Goal: Transaction & Acquisition: Purchase product/service

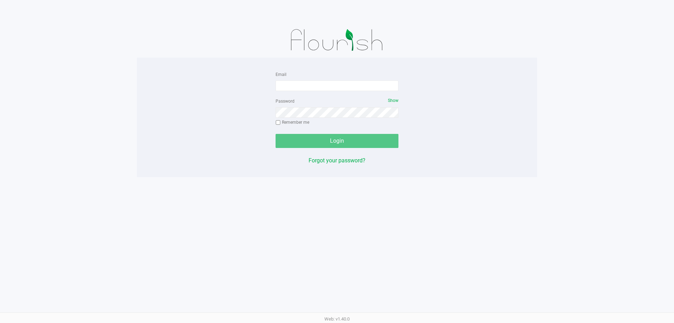
click at [325, 78] on div "Email" at bounding box center [337, 80] width 123 height 21
click at [327, 83] on input "Email" at bounding box center [337, 85] width 123 height 11
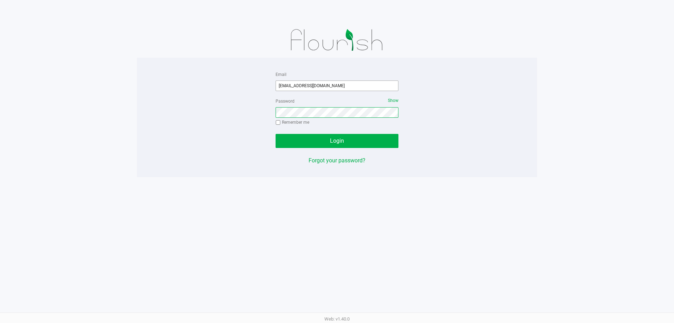
click at [276, 134] on button "Login" at bounding box center [337, 141] width 123 height 14
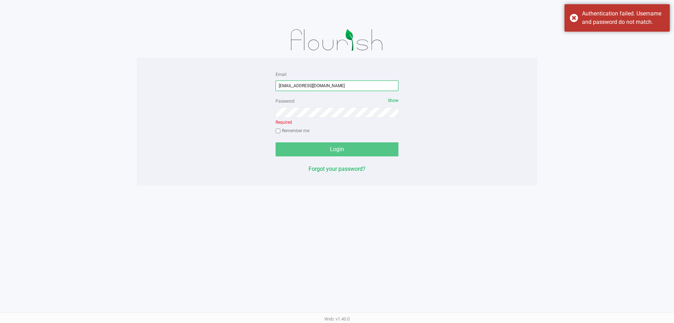
click at [308, 86] on input "[EMAIL_ADDRESS][DOMAIN_NAME]" at bounding box center [337, 85] width 123 height 11
type input "[EMAIL_ADDRESS][DOMAIN_NAME]"
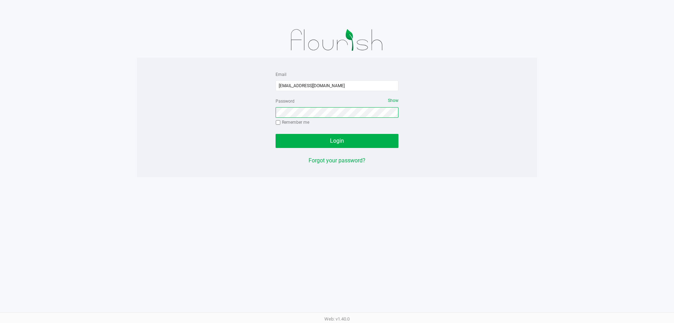
click at [276, 134] on button "Login" at bounding box center [337, 141] width 123 height 14
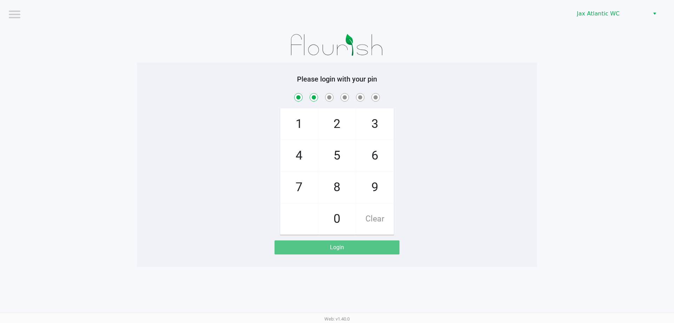
checkbox input "true"
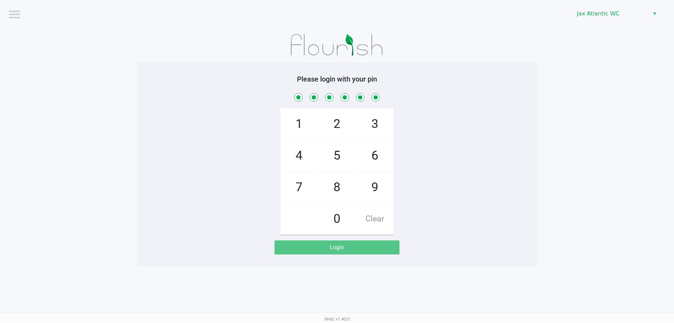
checkbox input "true"
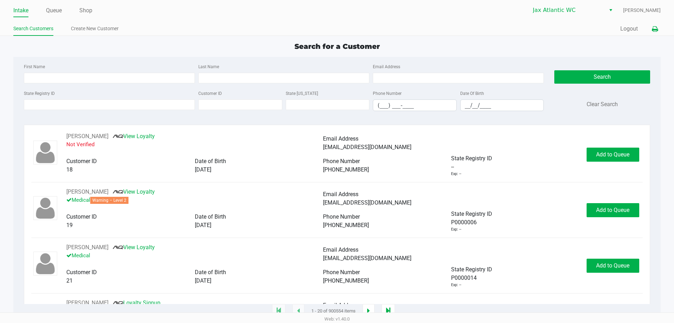
click at [659, 30] on button at bounding box center [655, 28] width 12 height 13
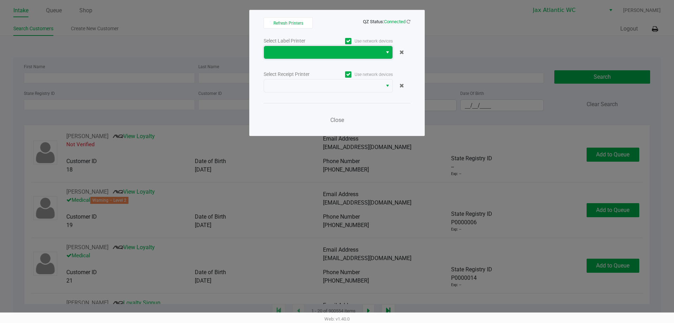
click at [356, 54] on span at bounding box center [323, 52] width 110 height 8
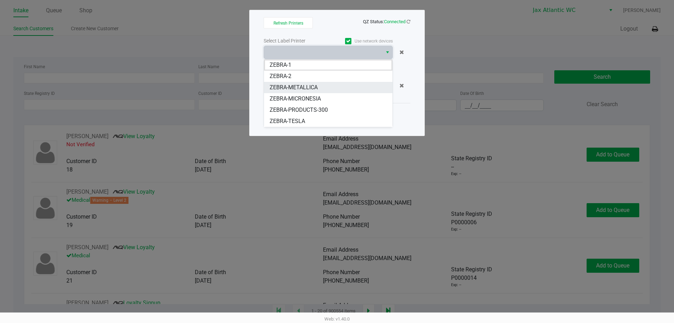
click at [309, 84] on span "ZEBRA-METALLICA" at bounding box center [294, 87] width 48 height 8
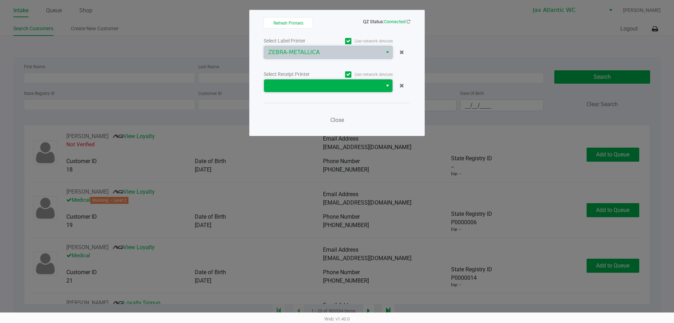
click at [312, 81] on span at bounding box center [323, 85] width 118 height 13
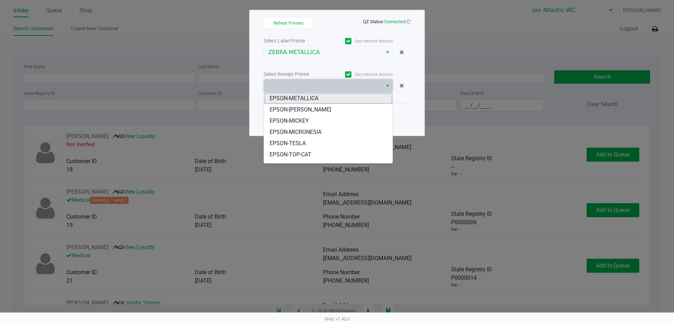
click at [312, 98] on span "EPSON-METALLICA" at bounding box center [294, 98] width 49 height 8
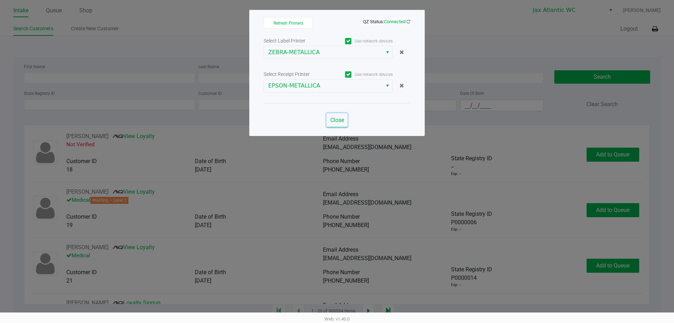
click at [336, 117] on span "Close" at bounding box center [337, 120] width 14 height 7
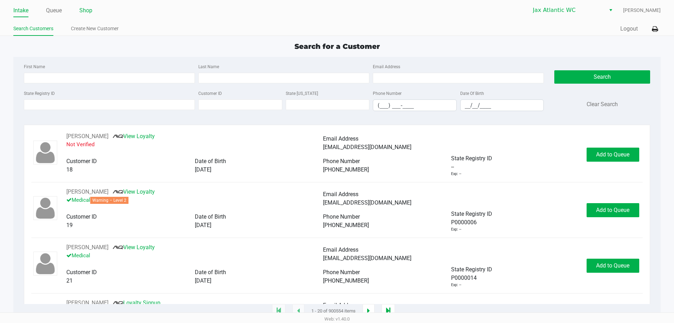
click at [87, 12] on link "Shop" at bounding box center [85, 11] width 13 height 10
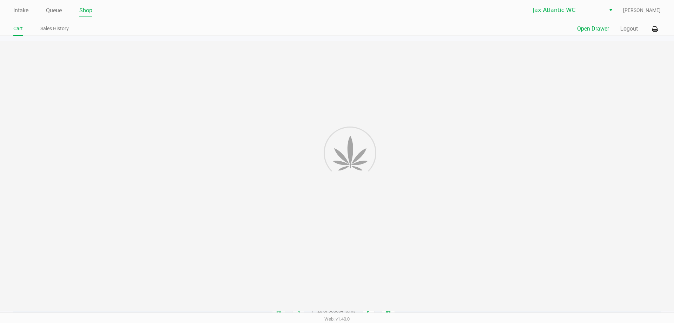
click at [591, 29] on button "Open Drawer" at bounding box center [593, 29] width 32 height 8
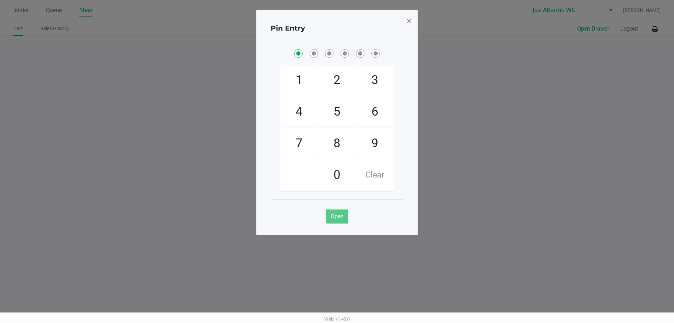
checkbox input "true"
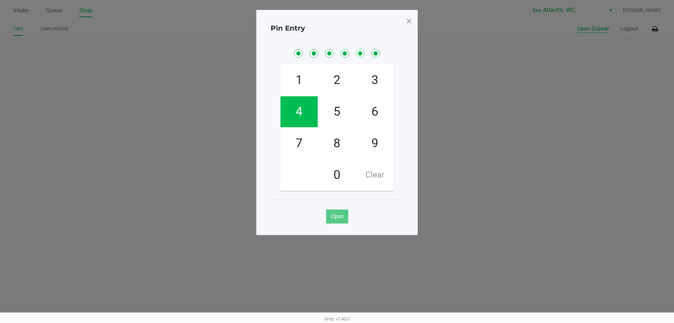
checkbox input "true"
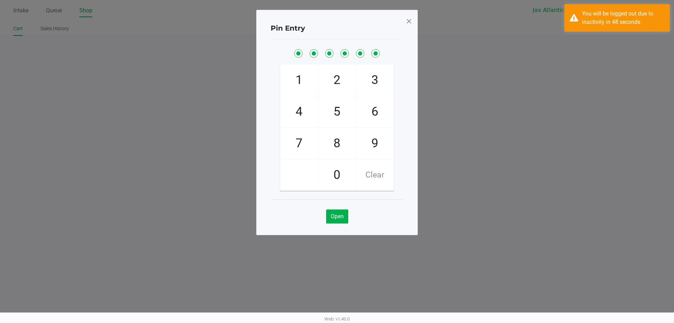
click at [407, 21] on span at bounding box center [409, 20] width 6 height 11
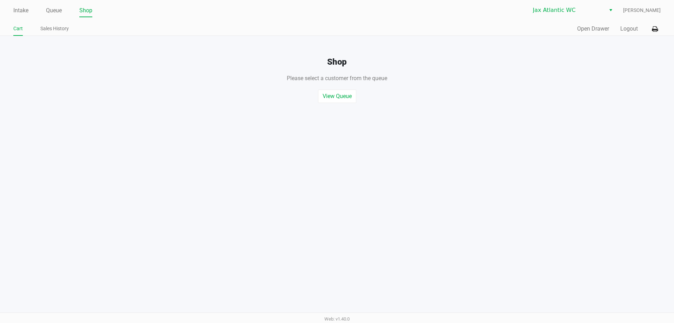
click at [158, 29] on ul "Cart Sales History" at bounding box center [175, 30] width 324 height 12
click at [23, 13] on link "Intake" at bounding box center [20, 11] width 15 height 10
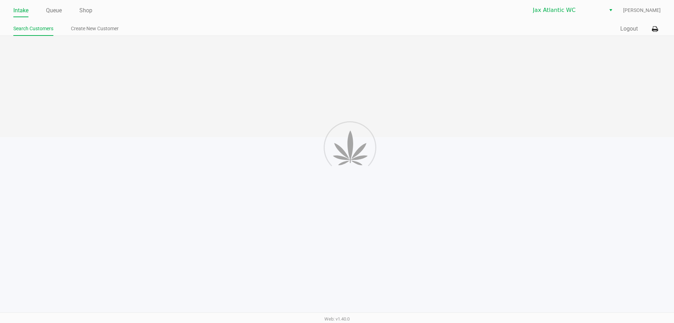
click at [151, 24] on ul "Search Customers Create New Customer" at bounding box center [175, 30] width 324 height 12
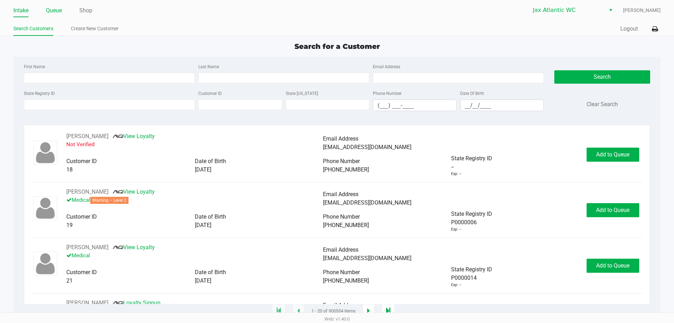
click at [51, 11] on link "Queue" at bounding box center [54, 11] width 16 height 10
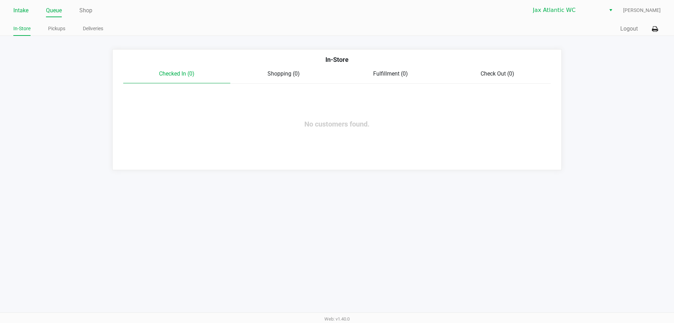
click at [26, 12] on link "Intake" at bounding box center [20, 11] width 15 height 10
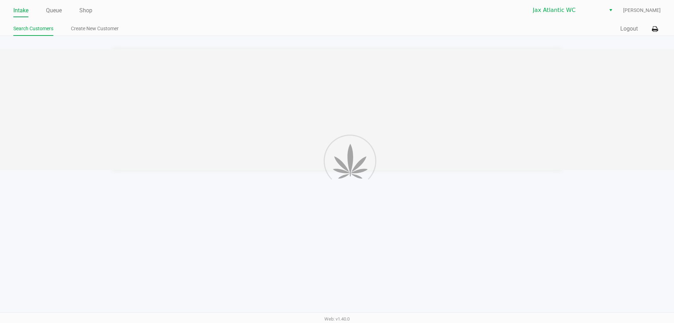
click at [181, 29] on ul "Search Customers Create New Customer" at bounding box center [175, 30] width 324 height 12
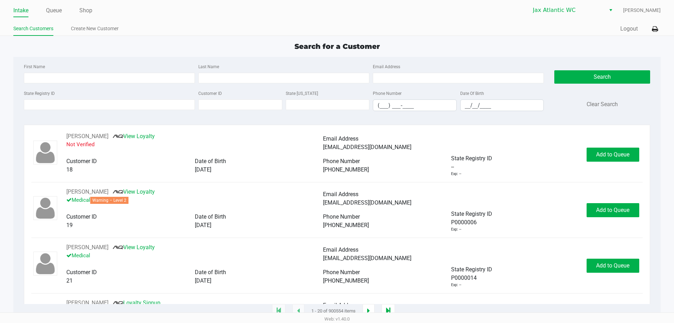
click at [160, 48] on div "Search for a Customer" at bounding box center [337, 46] width 658 height 11
type input "JULES"
type input "GRIGSBY"
type input "10/05/2000"
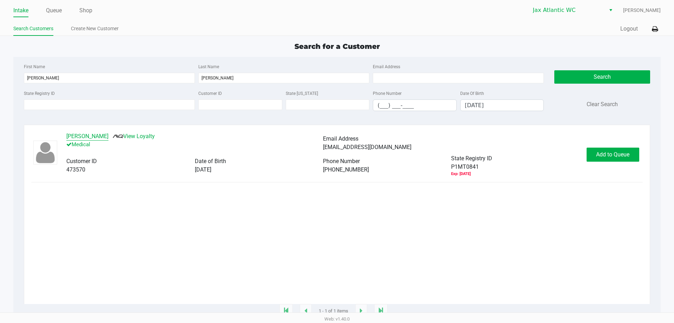
click at [98, 136] on button "JULES GRIGSBY" at bounding box center [87, 136] width 42 height 8
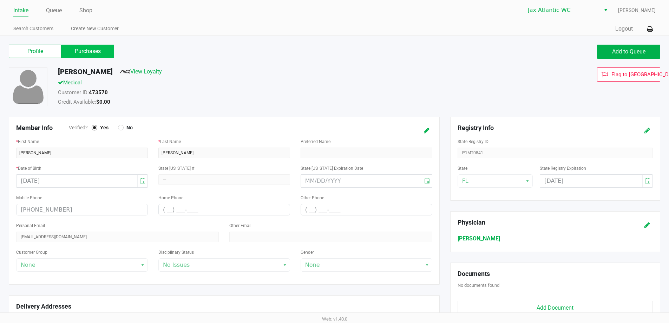
click at [93, 51] on label "Purchases" at bounding box center [87, 51] width 53 height 13
click at [0, 0] on 1 "Purchases" at bounding box center [0, 0] width 0 height 0
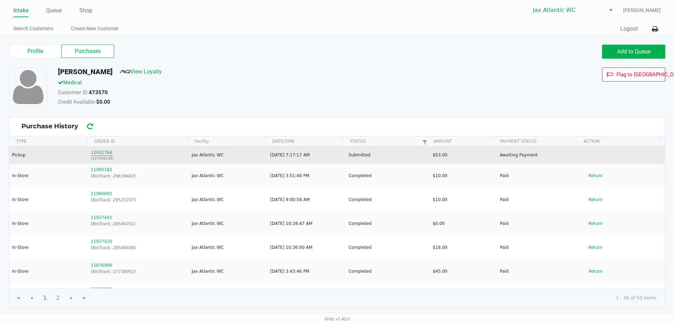
click at [100, 153] on button "12001768" at bounding box center [101, 152] width 21 height 6
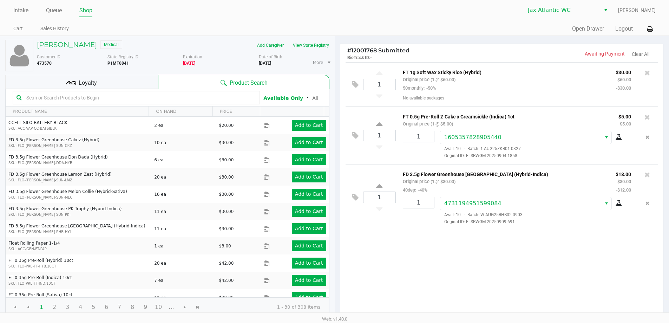
click at [98, 84] on div "Loyalty" at bounding box center [81, 82] width 153 height 14
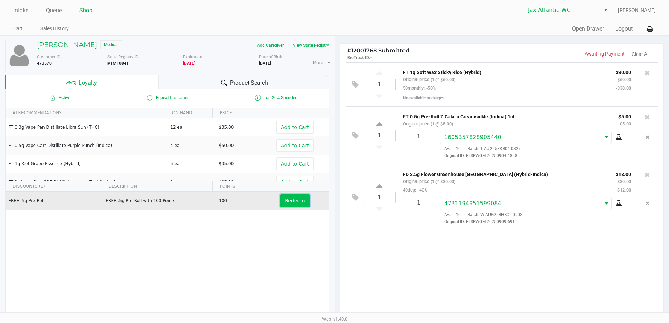
click at [296, 203] on span "Redeem" at bounding box center [295, 201] width 20 height 6
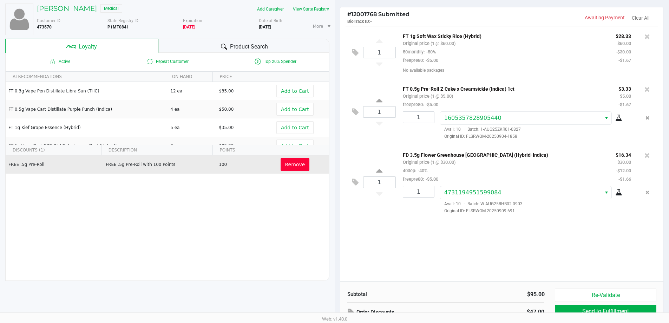
scroll to position [80, 0]
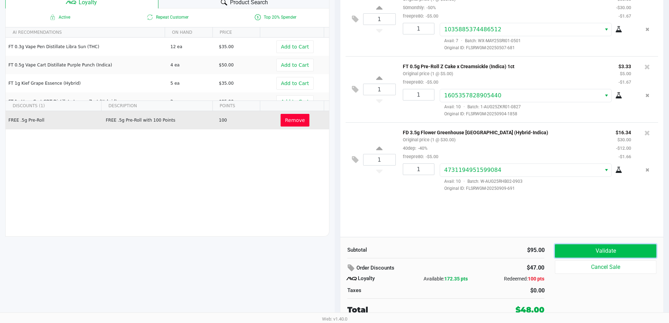
click at [589, 252] on button "Validate" at bounding box center [605, 250] width 101 height 13
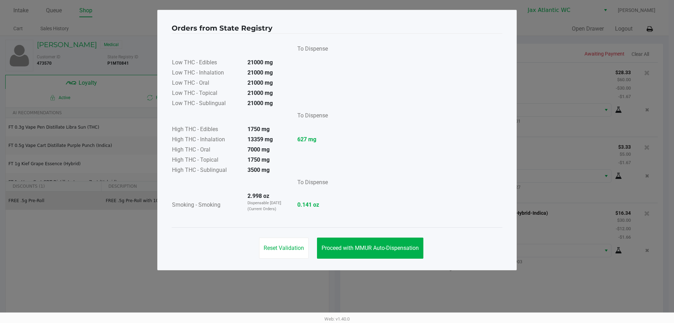
click at [367, 237] on div "Reset Validation Proceed with MMUR Auto-Dispensation" at bounding box center [337, 244] width 331 height 35
click at [368, 239] on button "Proceed with MMUR Auto-Dispensation" at bounding box center [370, 247] width 106 height 21
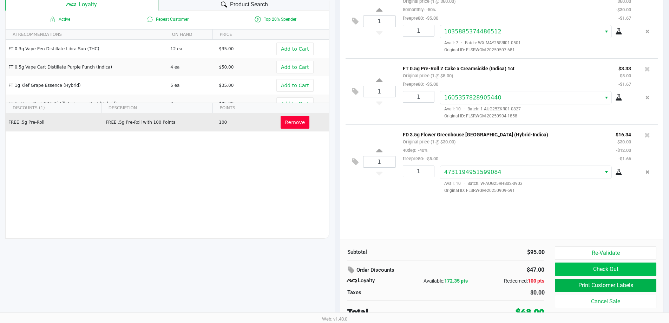
scroll to position [80, 0]
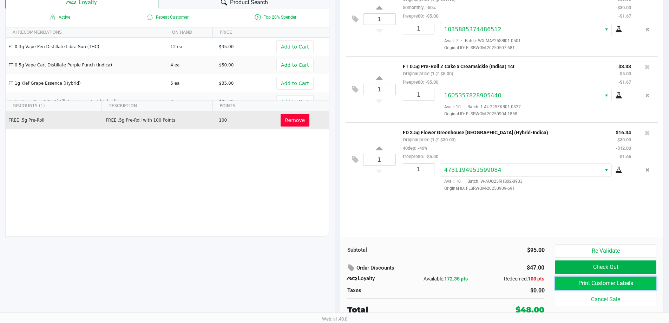
click at [558, 277] on button "Print Customer Labels" at bounding box center [605, 282] width 101 height 13
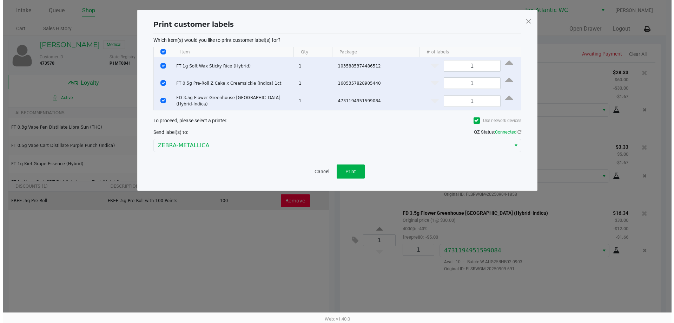
scroll to position [0, 0]
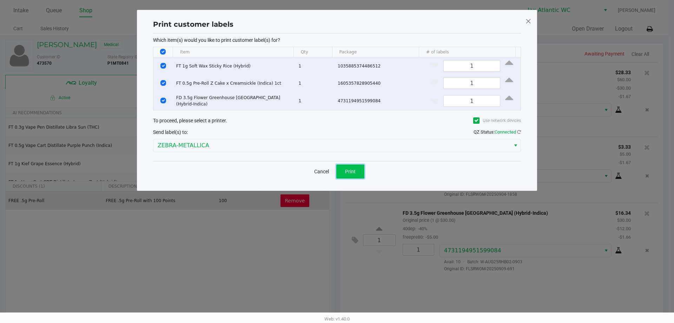
click at [355, 172] on span "Print" at bounding box center [350, 172] width 11 height 6
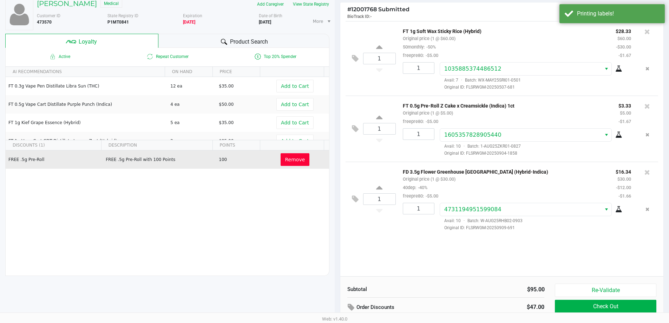
scroll to position [80, 0]
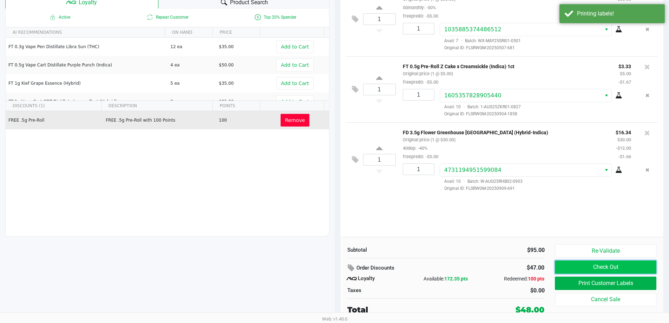
click at [604, 269] on button "Check Out" at bounding box center [605, 266] width 101 height 13
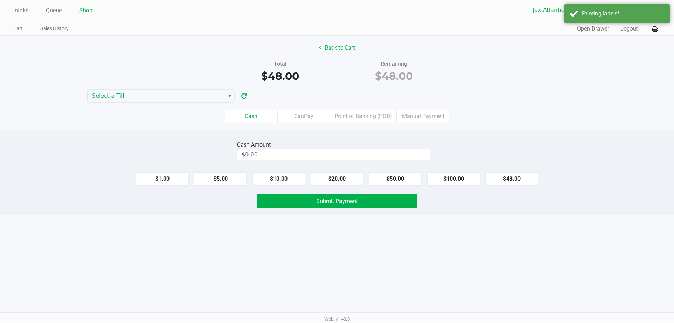
click at [185, 87] on div "Back to Cart Total $48.00 Remaining $48.00 Select a Till Cash CanPay Point of B…" at bounding box center [337, 83] width 674 height 94
click at [174, 93] on span "Select a Till" at bounding box center [156, 96] width 128 height 8
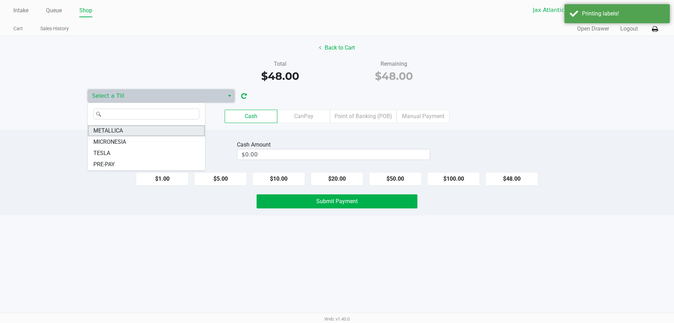
click at [140, 130] on li "METALLICA" at bounding box center [146, 130] width 117 height 11
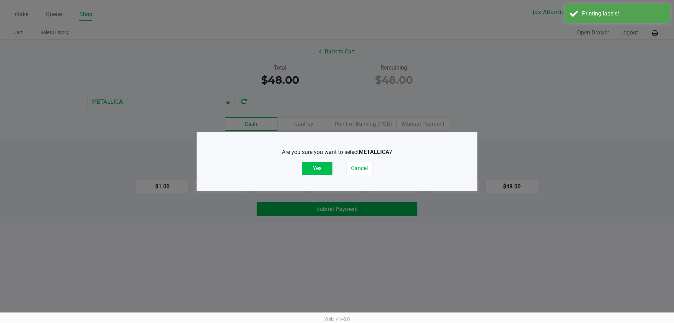
click at [322, 165] on button "Yes" at bounding box center [317, 167] width 31 height 13
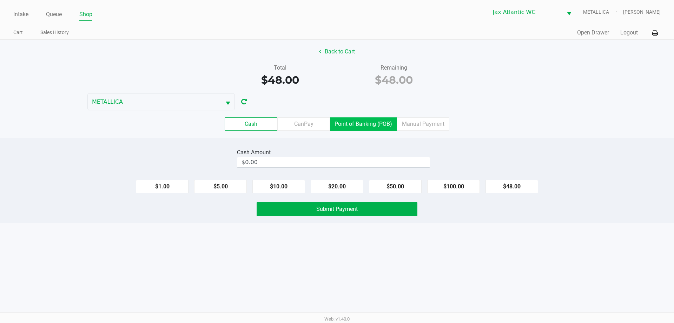
click at [363, 125] on label "Point of Banking (POB)" at bounding box center [363, 123] width 67 height 13
click at [0, 0] on 7 "Point of Banking (POB)" at bounding box center [0, 0] width 0 height 0
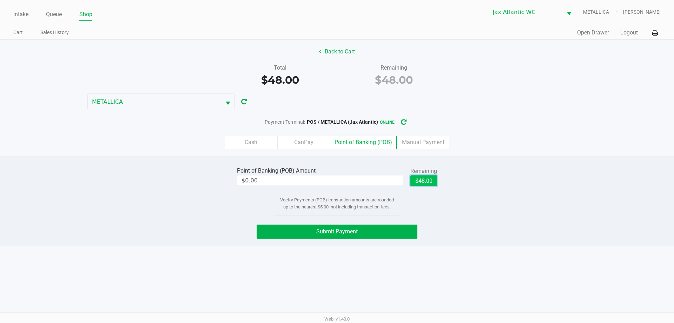
click at [431, 181] on button "$48.00" at bounding box center [423, 180] width 27 height 11
type input "$48.00"
click at [343, 232] on span "Submit Payment" at bounding box center [336, 231] width 41 height 7
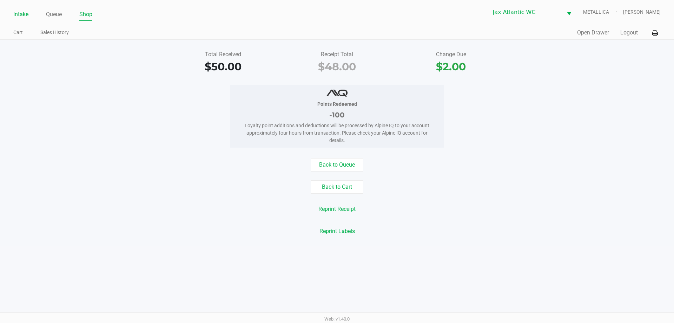
click at [20, 11] on link "Intake" at bounding box center [20, 14] width 15 height 10
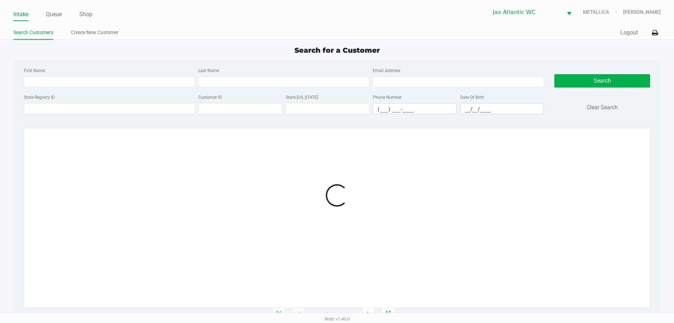
click at [118, 20] on ul "Intake Queue Shop" at bounding box center [175, 15] width 324 height 12
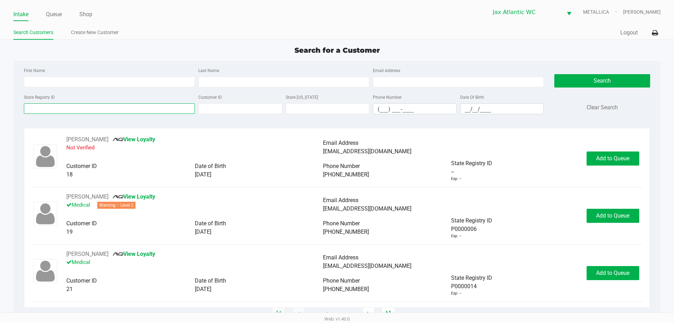
click at [122, 108] on input "State Registry ID" at bounding box center [109, 108] width 171 height 11
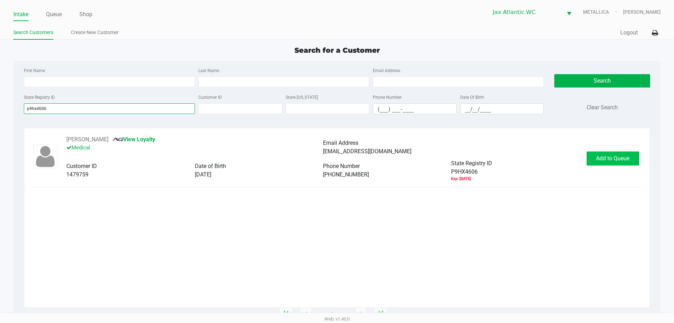
type input "p9hx4606"
click at [620, 163] on button "Add to Queue" at bounding box center [613, 158] width 53 height 14
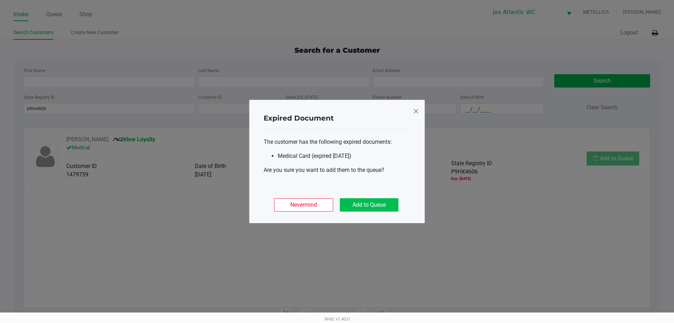
drag, startPoint x: 373, startPoint y: 197, endPoint x: 374, endPoint y: 204, distance: 7.7
click at [374, 199] on div "Nevermind Add to Queue" at bounding box center [337, 201] width 147 height 27
click at [374, 204] on button "Add to Queue" at bounding box center [369, 204] width 59 height 13
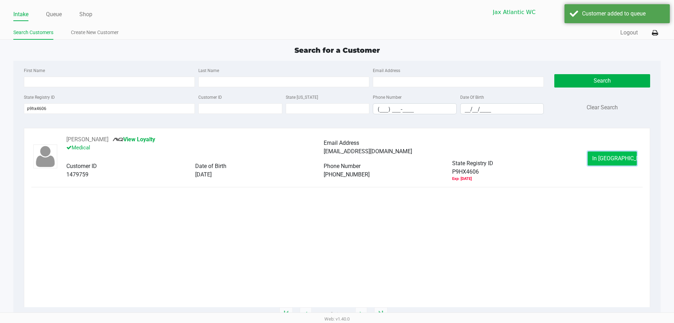
click at [614, 156] on span "In Queue" at bounding box center [621, 158] width 59 height 7
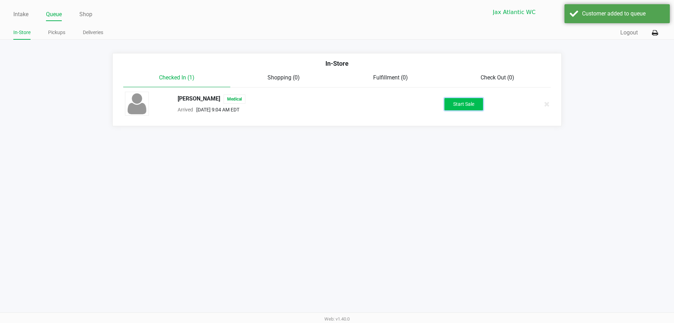
click at [466, 104] on button "Start Sale" at bounding box center [463, 104] width 39 height 12
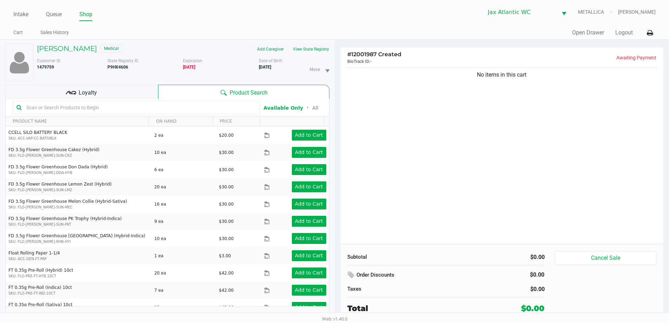
click at [337, 45] on div "# 12001987 Created BioTrack ID: - Awaiting Payment No items in this cart Subtot…" at bounding box center [502, 185] width 335 height 290
click at [337, 44] on div "# 12001987 Created BioTrack ID: - Awaiting Payment No items in this cart Subtot…" at bounding box center [502, 185] width 335 height 290
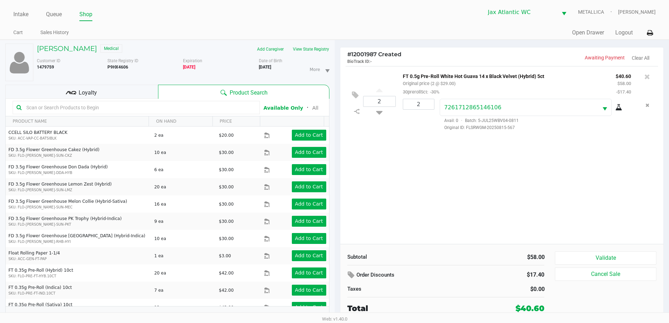
click at [58, 90] on div "Loyalty" at bounding box center [81, 92] width 153 height 14
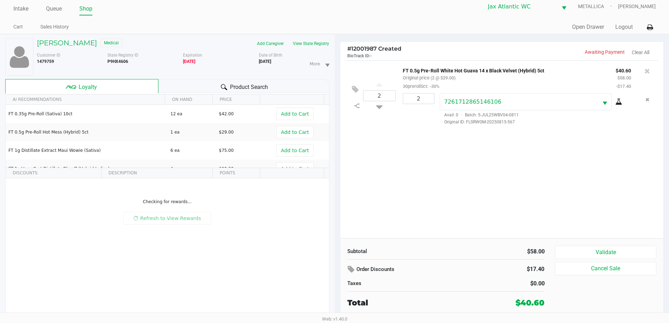
scroll to position [7, 0]
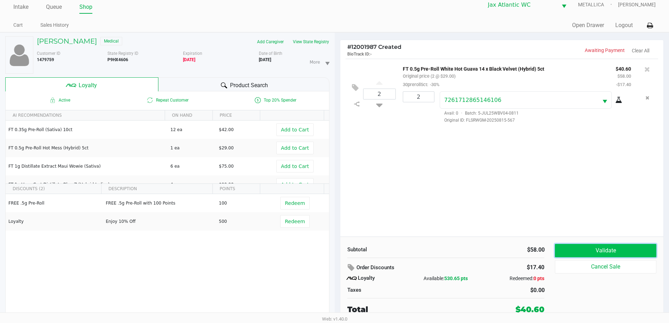
click at [583, 247] on button "Validate" at bounding box center [605, 250] width 101 height 13
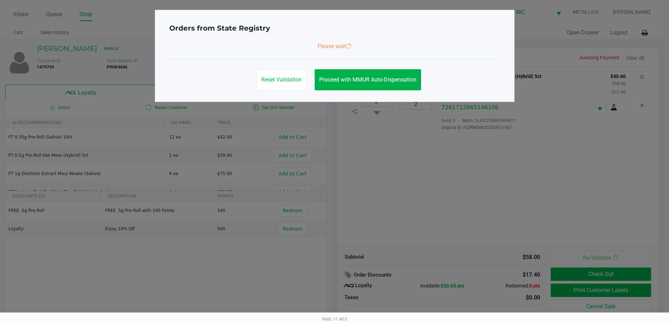
scroll to position [0, 0]
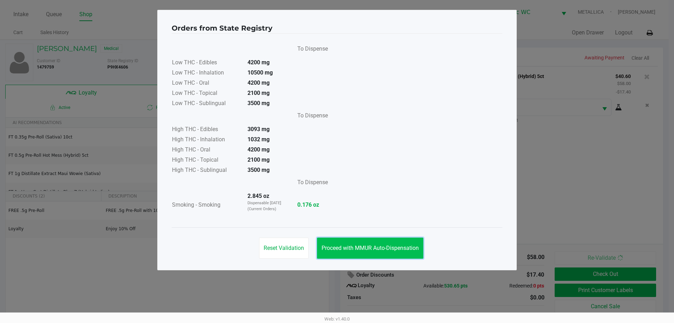
click at [372, 246] on span "Proceed with MMUR Auto-Dispensation" at bounding box center [370, 247] width 97 height 7
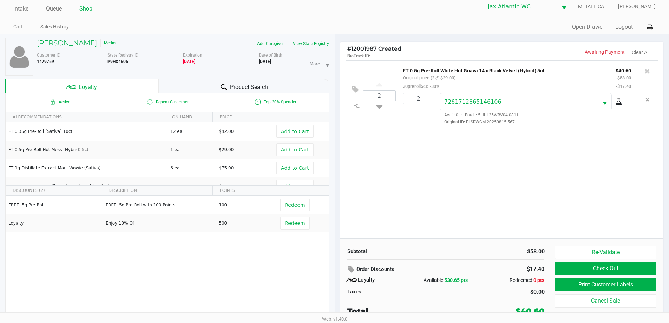
scroll to position [7, 0]
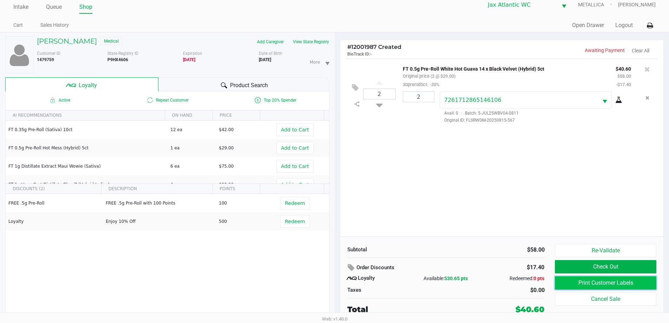
click at [586, 283] on button "Print Customer Labels" at bounding box center [605, 282] width 101 height 13
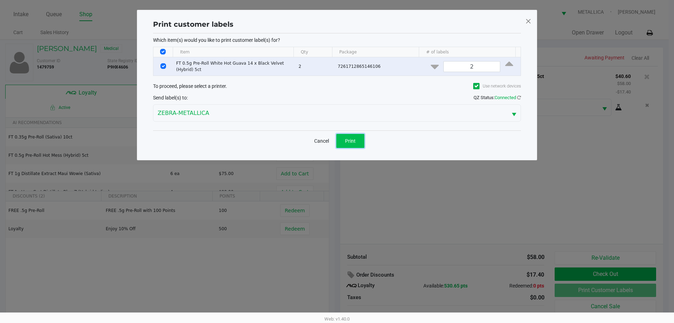
click at [359, 137] on button "Print" at bounding box center [350, 141] width 28 height 14
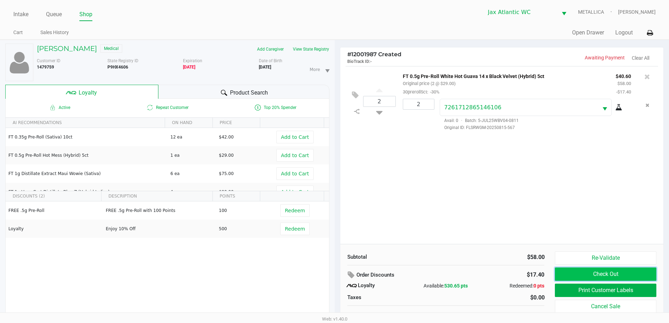
click at [588, 281] on button "Check Out" at bounding box center [605, 273] width 101 height 13
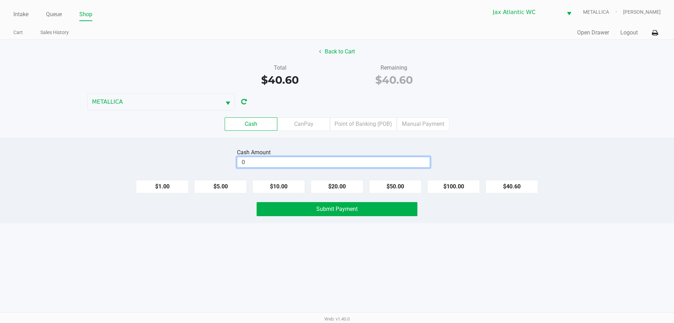
click at [367, 165] on input "0" at bounding box center [333, 162] width 192 height 10
type input "$50.00"
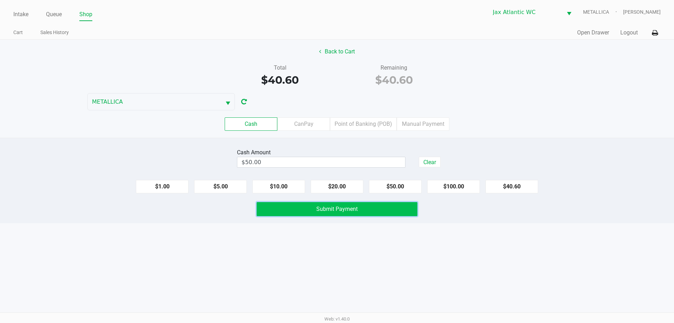
click at [354, 208] on span "Submit Payment" at bounding box center [336, 208] width 41 height 7
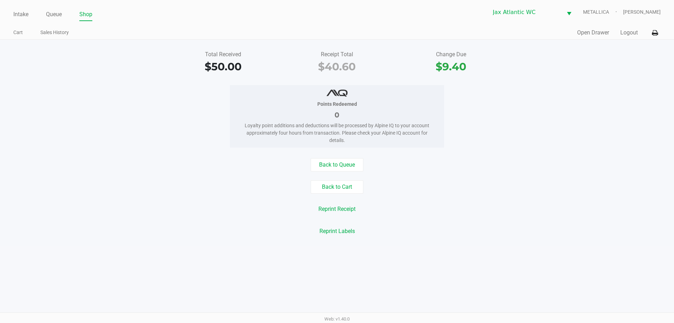
click at [113, 20] on ul "Intake Queue Shop" at bounding box center [175, 15] width 324 height 12
click at [26, 13] on link "Intake" at bounding box center [20, 14] width 15 height 10
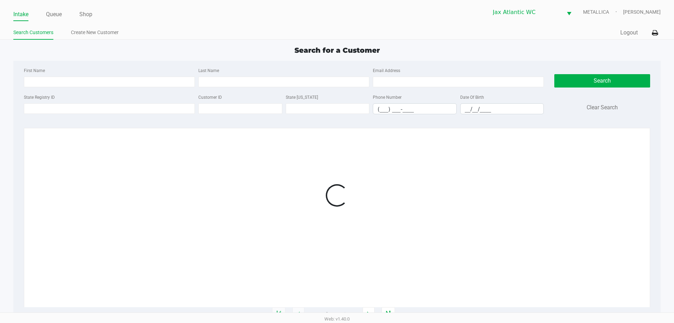
click at [228, 21] on div "Intake Queue Shop Jax Atlantic WC METALLICA Shiro Faulk Search Customers Create…" at bounding box center [337, 20] width 674 height 40
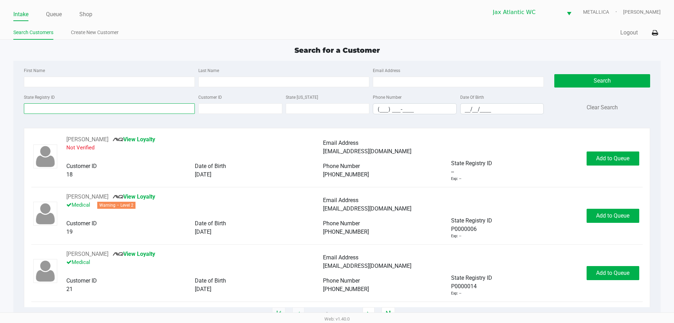
click at [163, 110] on input "State Registry ID" at bounding box center [109, 108] width 171 height 11
click at [146, 107] on input "State Registry ID" at bounding box center [109, 108] width 171 height 11
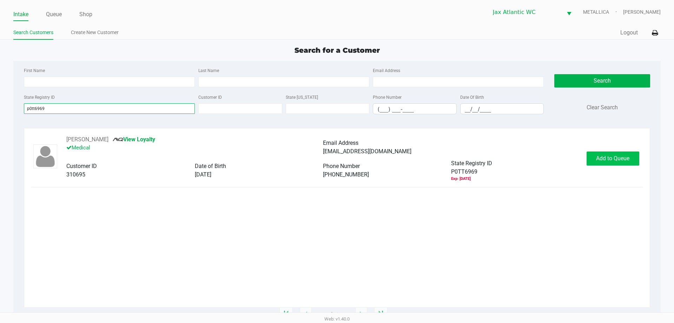
type input "p0tt6969"
click at [612, 161] on span "Add to Queue" at bounding box center [612, 158] width 33 height 7
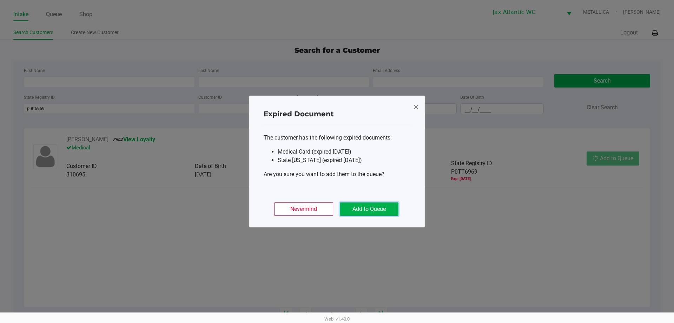
click at [387, 203] on button "Add to Queue" at bounding box center [369, 208] width 59 height 13
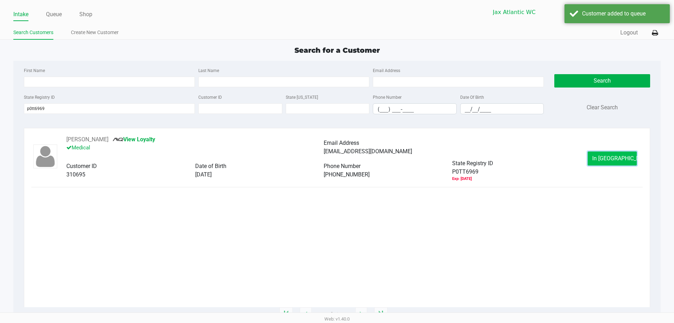
click at [598, 157] on button "In Queue" at bounding box center [612, 158] width 49 height 14
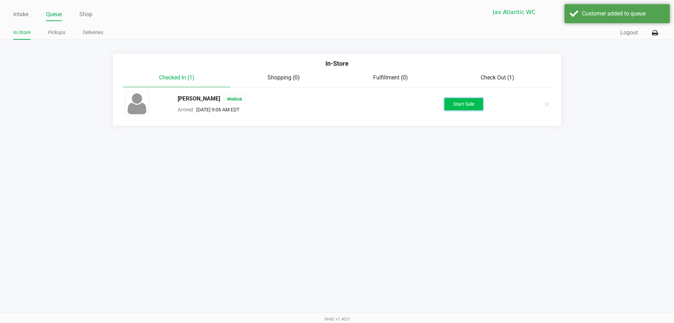
click at [469, 100] on button "Start Sale" at bounding box center [463, 104] width 39 height 12
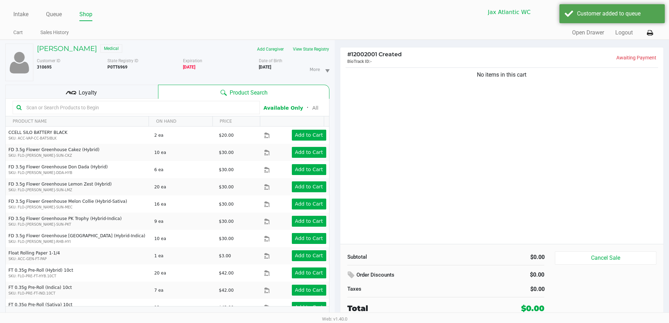
click at [334, 45] on div "Add Caregiver View State Registry" at bounding box center [258, 49] width 151 height 11
click at [337, 44] on div "# 12002001 Created BioTrack ID: - Awaiting Payment No items in this cart Subtot…" at bounding box center [502, 185] width 335 height 290
click at [345, 41] on div "# 12002001 Created BioTrack ID: - Awaiting Payment No items in this cart Subtot…" at bounding box center [502, 185] width 335 height 290
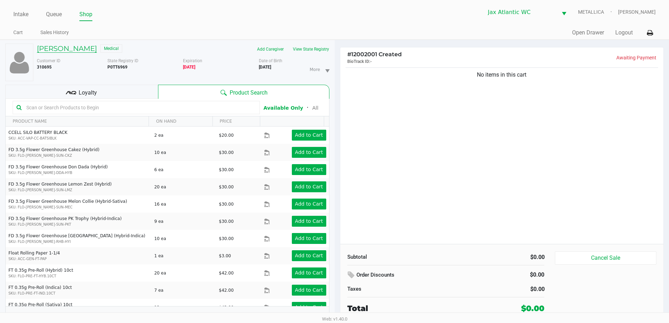
click at [85, 49] on h5 "MARIAN PRESCOTT" at bounding box center [67, 48] width 60 height 8
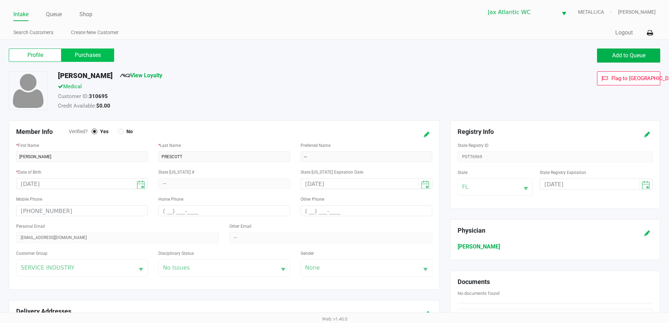
click at [79, 56] on label "Purchases" at bounding box center [87, 54] width 53 height 13
click at [0, 0] on 1 "Purchases" at bounding box center [0, 0] width 0 height 0
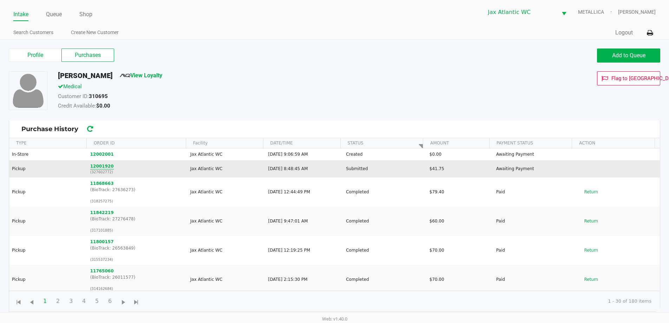
click at [107, 167] on button "12001920" at bounding box center [102, 166] width 24 height 6
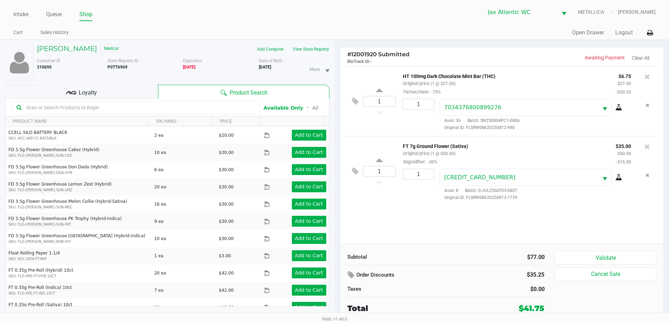
click at [127, 87] on div "Loyalty" at bounding box center [81, 92] width 153 height 14
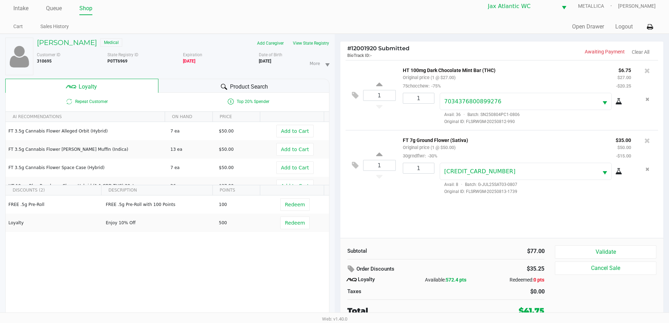
scroll to position [7, 0]
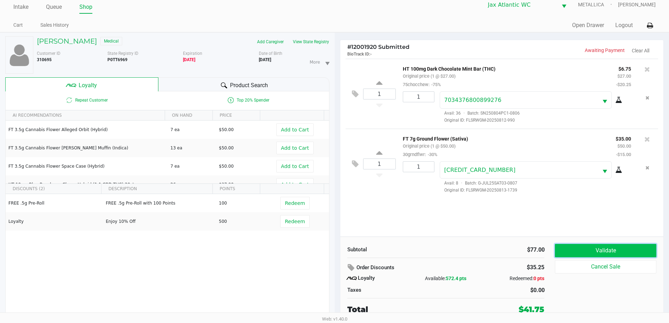
click at [620, 252] on button "Validate" at bounding box center [605, 250] width 101 height 13
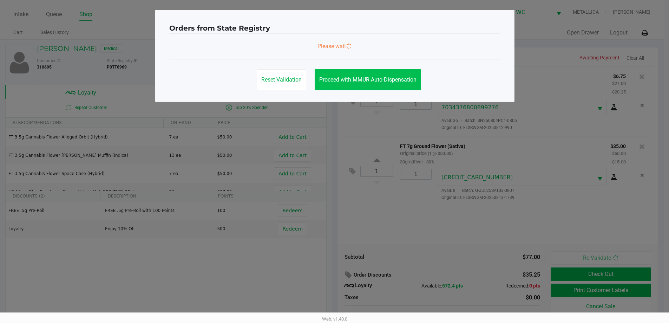
scroll to position [0, 0]
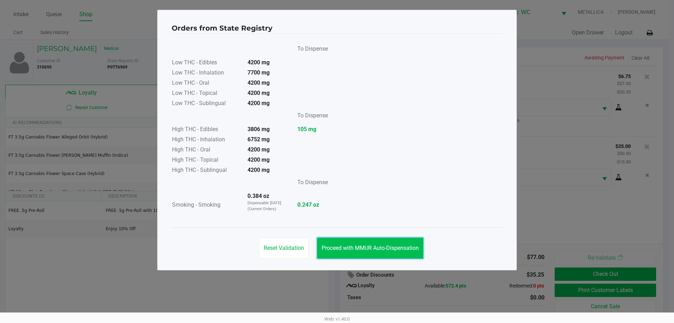
click at [404, 248] on span "Proceed with MMUR Auto-Dispensation" at bounding box center [370, 247] width 97 height 7
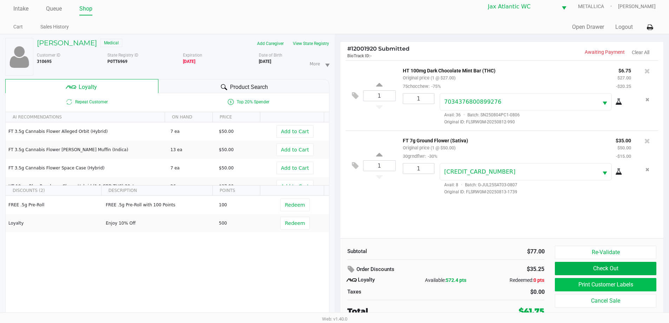
scroll to position [7, 0]
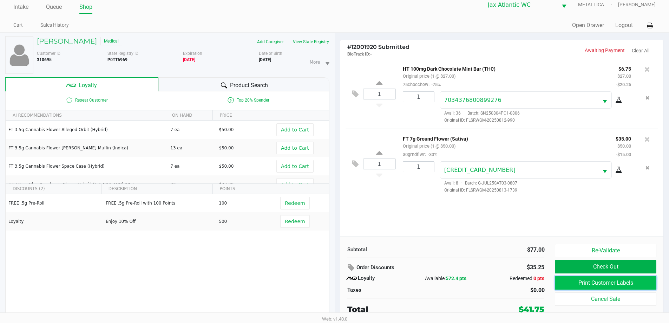
click at [587, 279] on button "Print Customer Labels" at bounding box center [605, 282] width 101 height 13
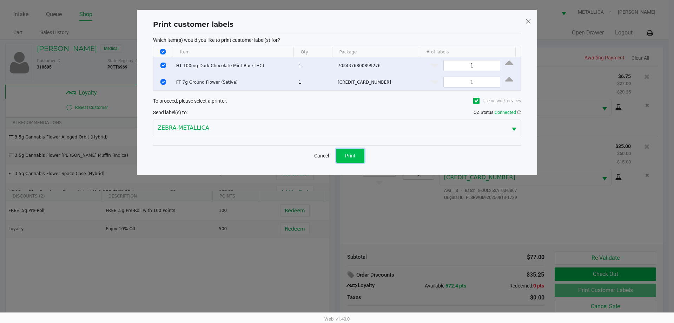
click at [354, 157] on span "Print" at bounding box center [350, 156] width 11 height 6
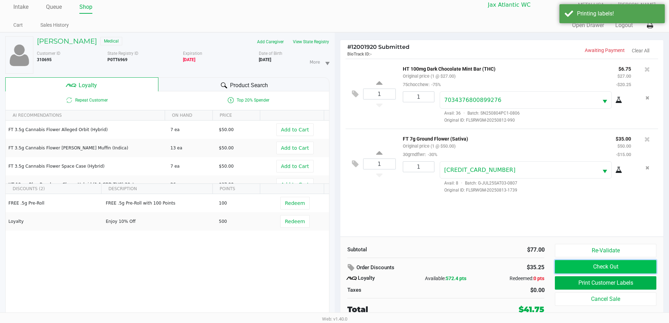
click at [599, 265] on button "Check Out" at bounding box center [605, 266] width 101 height 13
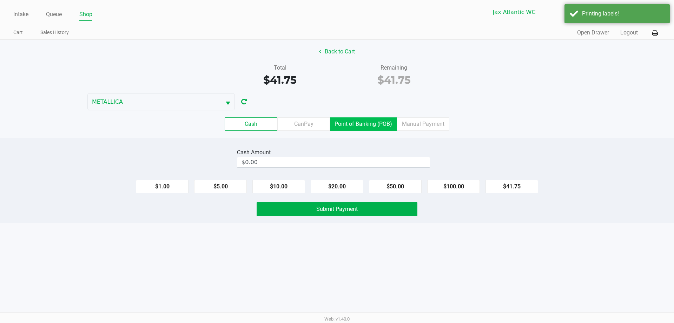
click at [366, 118] on label "Point of Banking (POB)" at bounding box center [363, 123] width 67 height 13
click at [0, 0] on 7 "Point of Banking (POB)" at bounding box center [0, 0] width 0 height 0
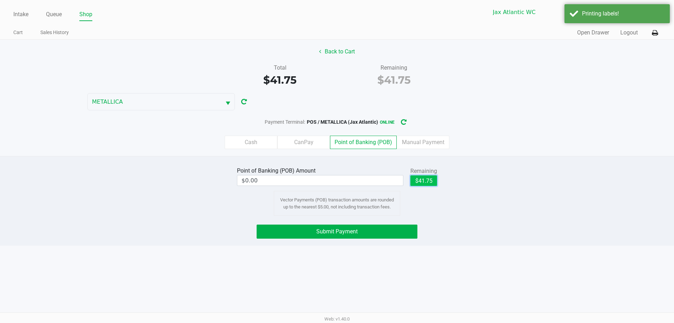
click at [424, 180] on button "$41.75" at bounding box center [423, 180] width 27 height 11
type input "$41.75"
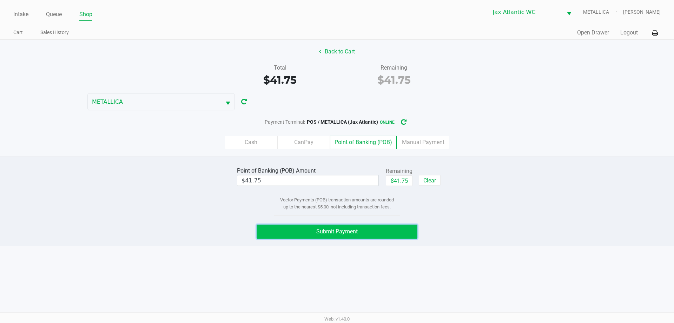
click at [374, 233] on button "Submit Payment" at bounding box center [337, 231] width 161 height 14
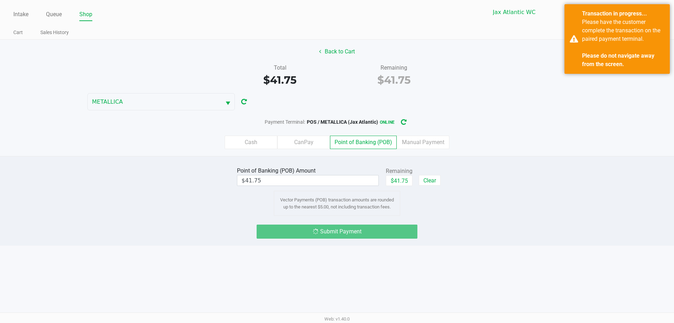
click at [351, 28] on div "Quick Sale Open Drawer Logout" at bounding box center [499, 32] width 324 height 13
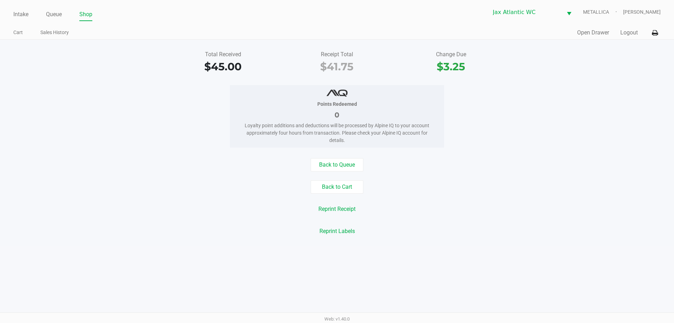
drag, startPoint x: 134, startPoint y: 33, endPoint x: 59, endPoint y: 24, distance: 75.6
click at [134, 33] on ul "Cart Sales History" at bounding box center [175, 33] width 324 height 12
drag, startPoint x: 23, startPoint y: 14, endPoint x: 72, endPoint y: 17, distance: 48.8
click at [23, 14] on link "Intake" at bounding box center [20, 14] width 15 height 10
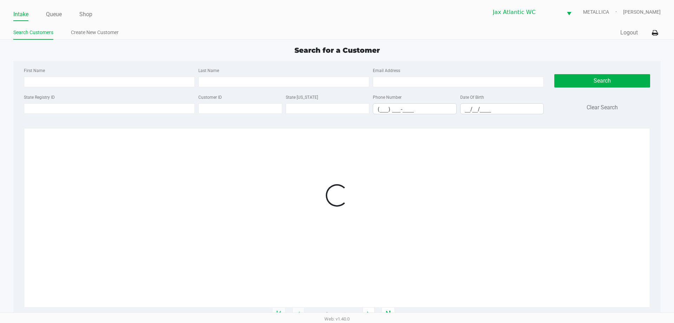
click at [184, 25] on div "Intake Queue Shop Jax Atlantic WC METALLICA Shiro Faulk Search Customers Create…" at bounding box center [337, 20] width 674 height 40
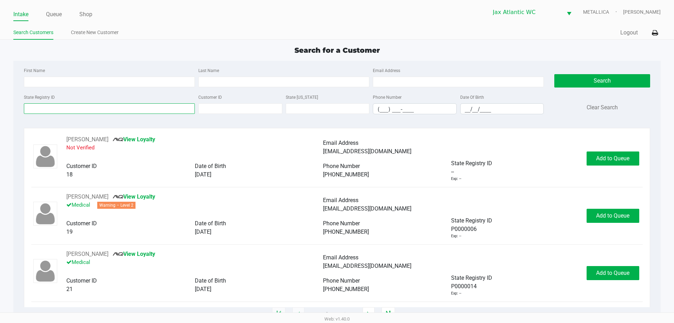
click at [157, 107] on input "State Registry ID" at bounding box center [109, 108] width 171 height 11
paste input "P5KF3322"
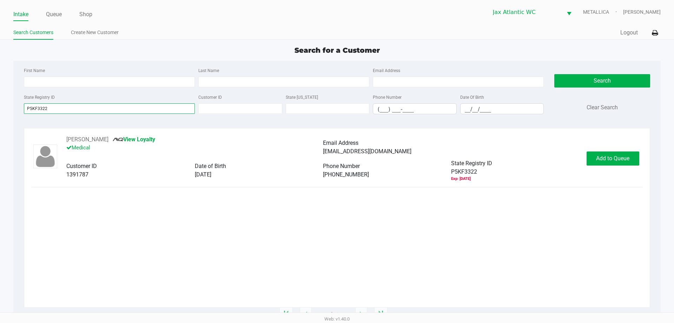
type input "P5KF3322"
click at [88, 133] on div "VICKI REED View Loyalty Medical Email Address reedv78@icloud.com Customer ID 13…" at bounding box center [337, 221] width 626 height 186
click at [87, 138] on button "VICKI REED" at bounding box center [87, 139] width 42 height 8
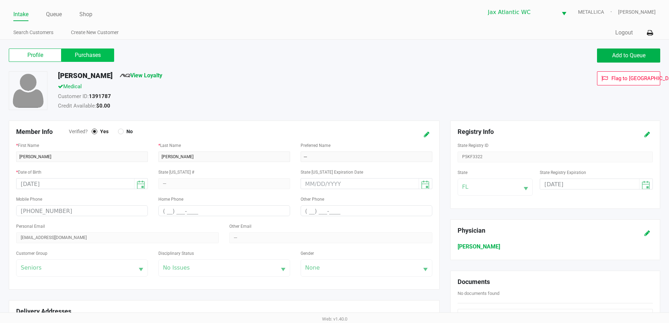
click at [83, 55] on label "Purchases" at bounding box center [87, 54] width 53 height 13
click at [0, 0] on 1 "Purchases" at bounding box center [0, 0] width 0 height 0
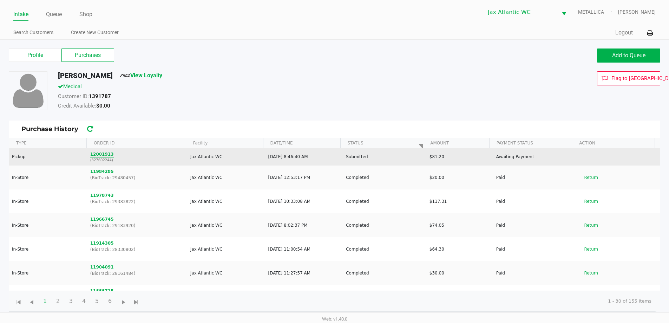
click at [102, 156] on button "12001913" at bounding box center [102, 154] width 24 height 6
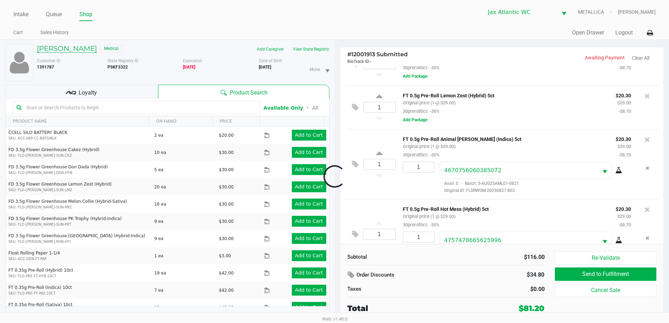
scroll to position [51, 0]
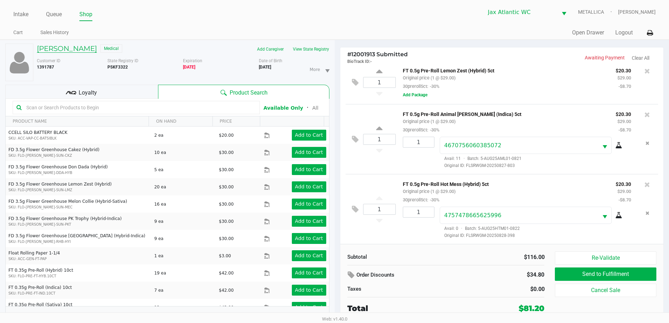
click at [69, 50] on h5 "VICKI REED" at bounding box center [67, 48] width 60 height 8
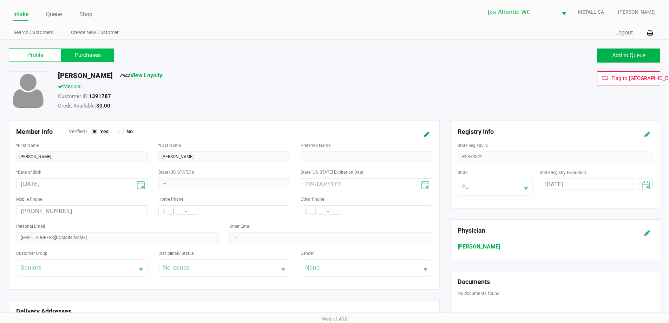
drag, startPoint x: 103, startPoint y: 65, endPoint x: 103, endPoint y: 59, distance: 6.0
click at [103, 59] on label "Purchases" at bounding box center [87, 54] width 53 height 13
click at [0, 0] on 1 "Purchases" at bounding box center [0, 0] width 0 height 0
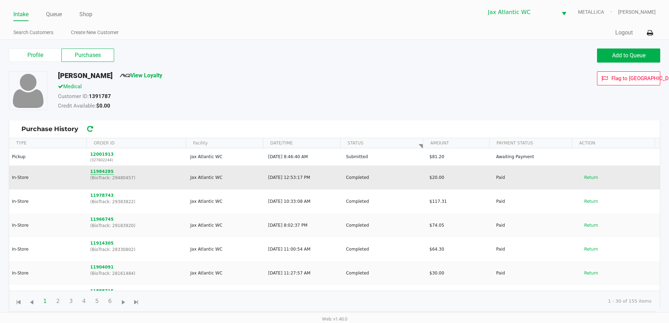
click at [104, 172] on button "11984285" at bounding box center [102, 171] width 24 height 6
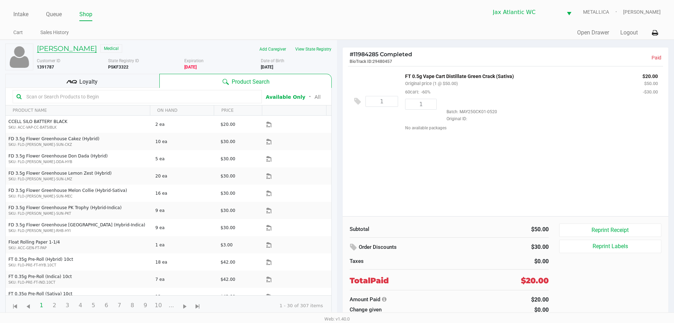
click at [53, 47] on h5 "VICKI REED" at bounding box center [67, 48] width 60 height 8
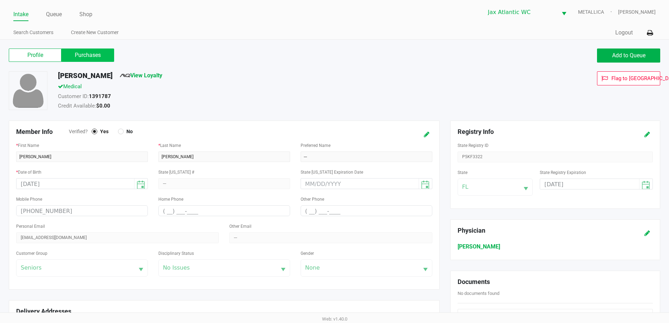
click at [81, 58] on label "Purchases" at bounding box center [87, 54] width 53 height 13
click at [0, 0] on 1 "Purchases" at bounding box center [0, 0] width 0 height 0
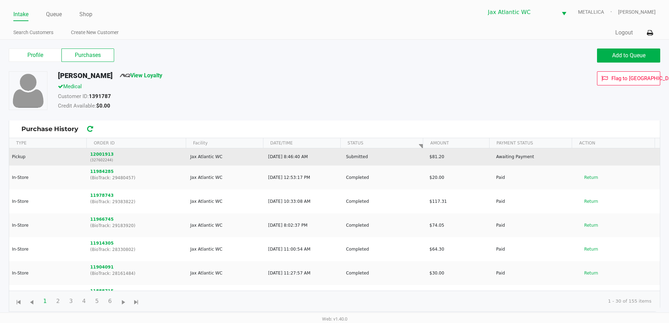
click at [101, 158] on p "(327602244)" at bounding box center [137, 159] width 94 height 5
click at [101, 152] on button "12001913" at bounding box center [102, 154] width 24 height 6
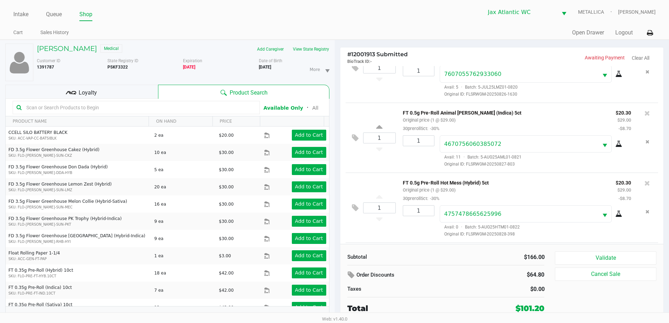
scroll to position [7, 0]
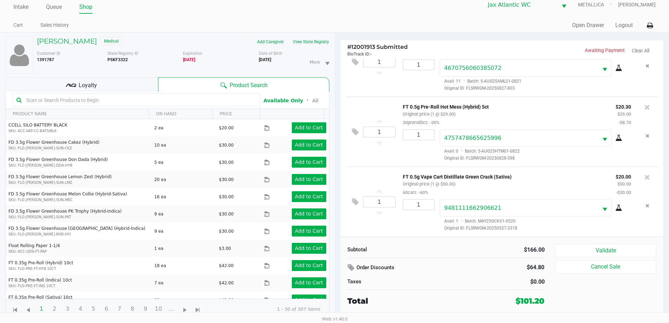
click at [107, 86] on div "Loyalty" at bounding box center [81, 84] width 153 height 14
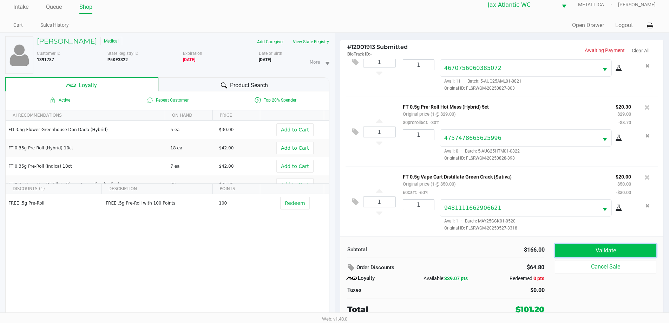
click at [574, 245] on button "Validate" at bounding box center [605, 250] width 101 height 13
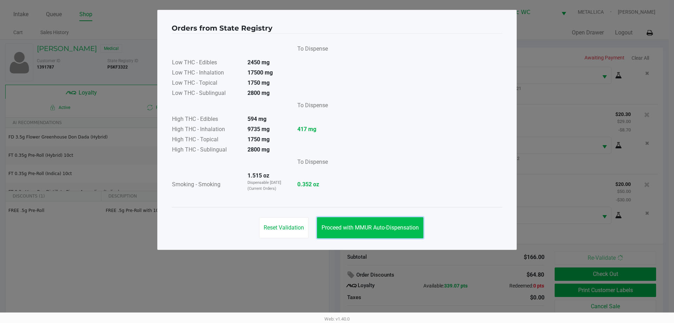
click at [370, 232] on button "Proceed with MMUR Auto-Dispensation" at bounding box center [370, 227] width 106 height 21
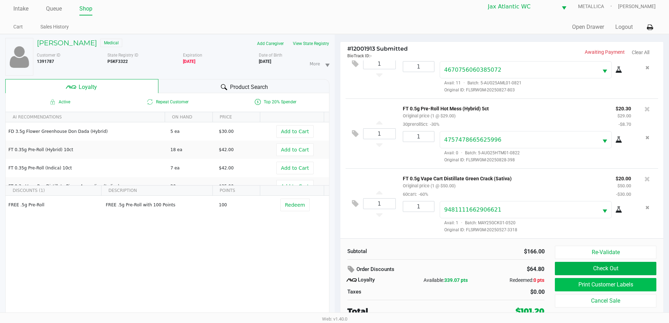
scroll to position [7, 0]
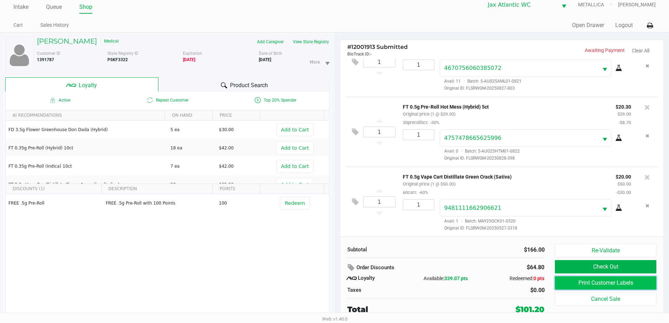
click at [568, 279] on button "Print Customer Labels" at bounding box center [605, 282] width 101 height 13
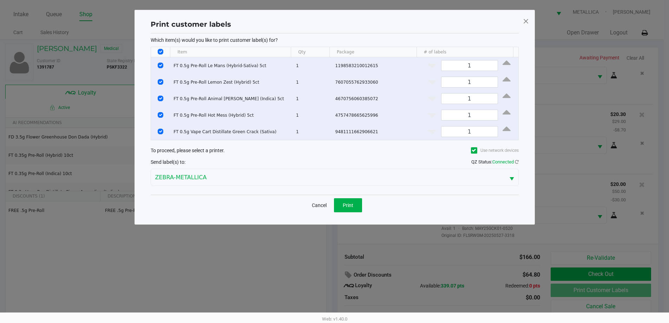
scroll to position [0, 0]
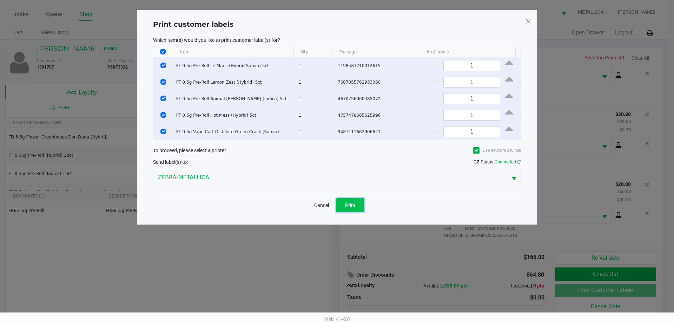
click at [356, 205] on button "Print" at bounding box center [350, 205] width 28 height 14
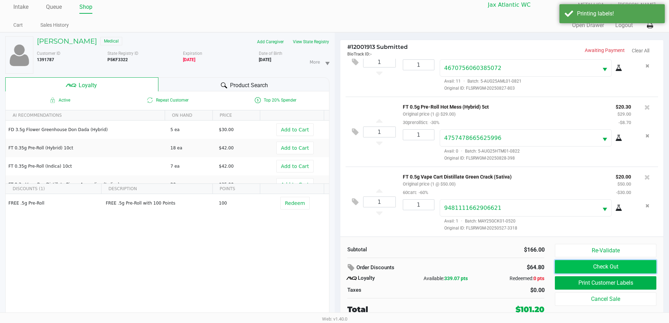
click at [626, 261] on button "Check Out" at bounding box center [605, 266] width 101 height 13
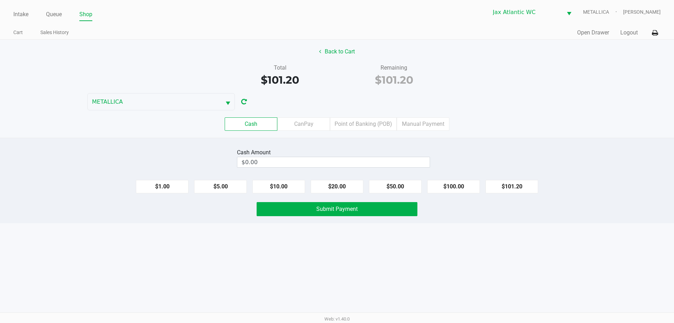
click at [402, 27] on div "Quick Sale Open Drawer Logout" at bounding box center [499, 32] width 324 height 13
click at [339, 45] on button "Back to Cart" at bounding box center [337, 51] width 45 height 13
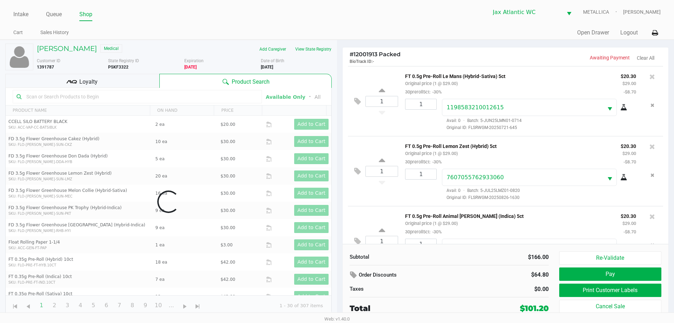
click at [349, 42] on div "# 12001913 Packed BioTrack ID: - Awaiting Payment Clear All 1 FT 0.5g Pre-Roll …" at bounding box center [505, 180] width 337 height 281
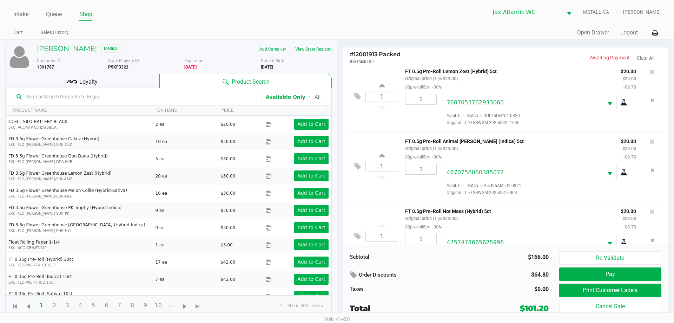
scroll to position [173, 0]
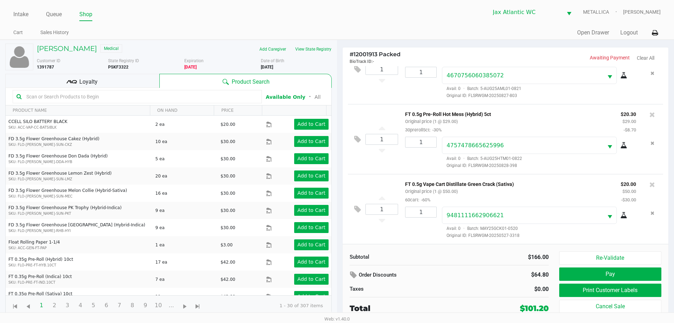
click at [409, 163] on div "1" at bounding box center [418, 153] width 37 height 32
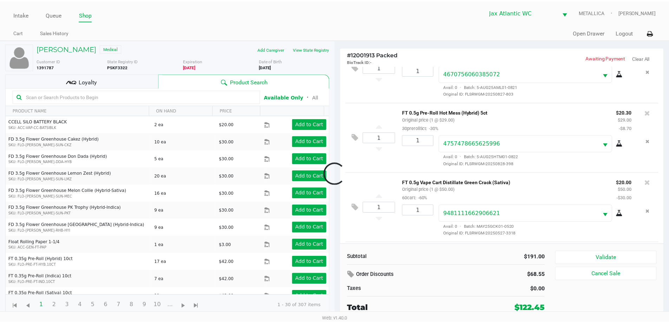
scroll to position [244, 0]
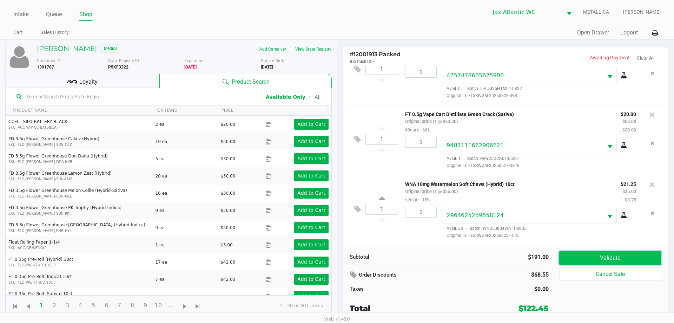
click at [587, 259] on button "Validate" at bounding box center [610, 257] width 102 height 13
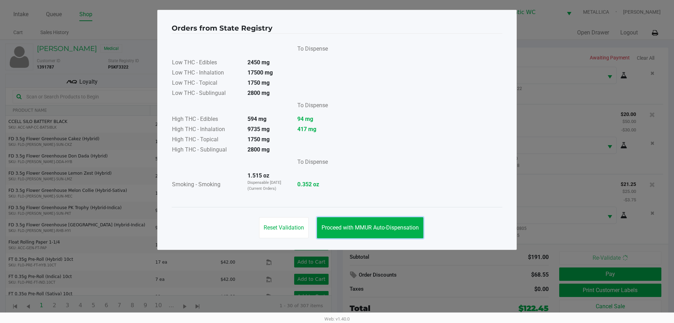
click at [342, 218] on button "Proceed with MMUR Auto-Dispensation" at bounding box center [370, 227] width 106 height 21
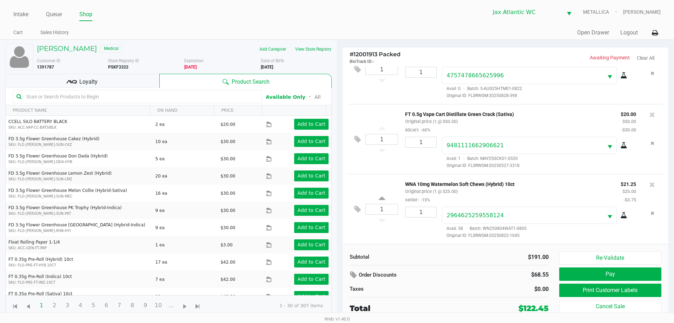
click at [138, 76] on div "Loyalty" at bounding box center [82, 81] width 154 height 14
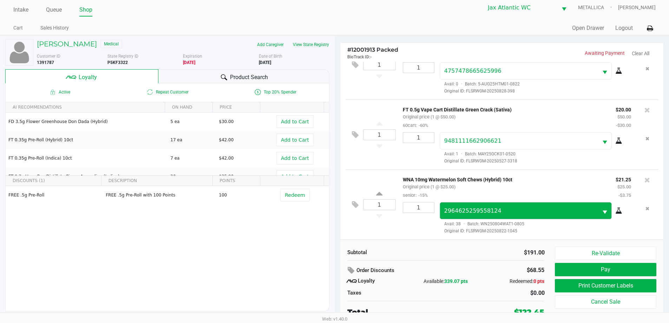
scroll to position [7, 0]
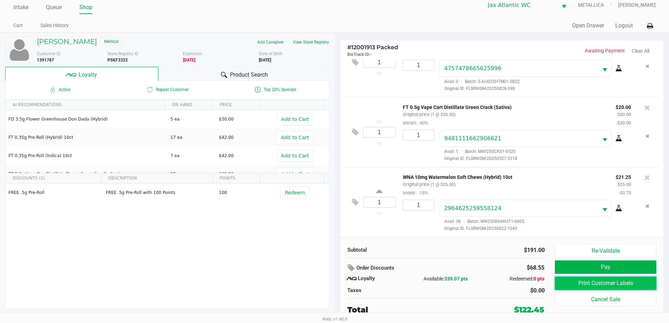
click at [562, 284] on button "Print Customer Labels" at bounding box center [605, 282] width 101 height 13
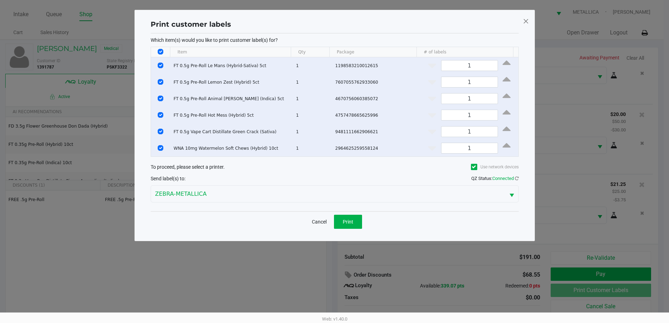
scroll to position [0, 0]
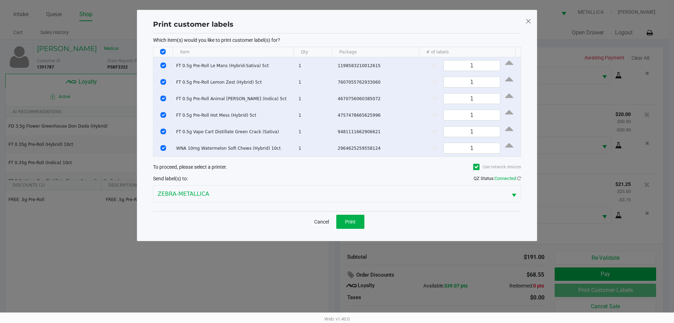
click at [164, 52] on input "Select All Rows" at bounding box center [163, 52] width 6 height 6
checkbox input "false"
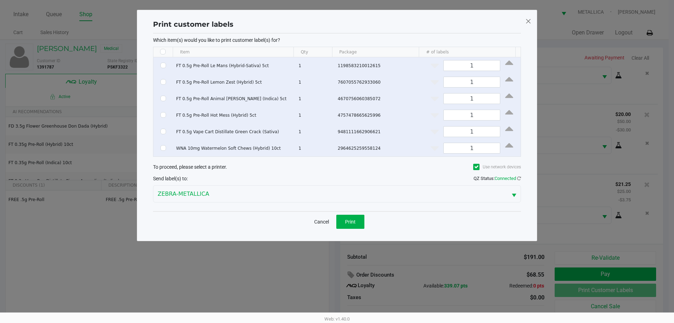
checkbox input "false"
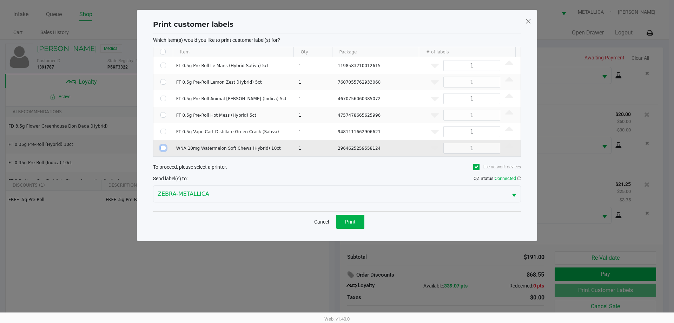
click at [161, 148] on input "Select Row" at bounding box center [163, 148] width 6 height 6
checkbox input "true"
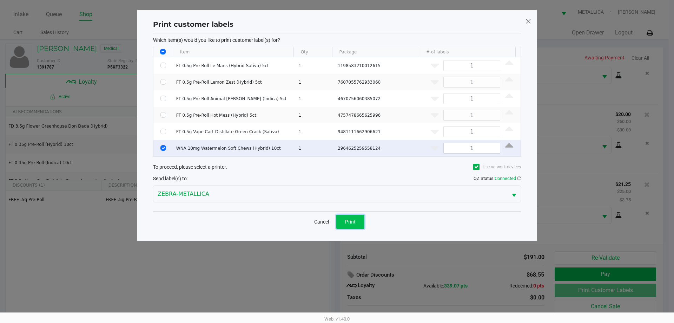
click at [344, 224] on button "Print" at bounding box center [350, 222] width 28 height 14
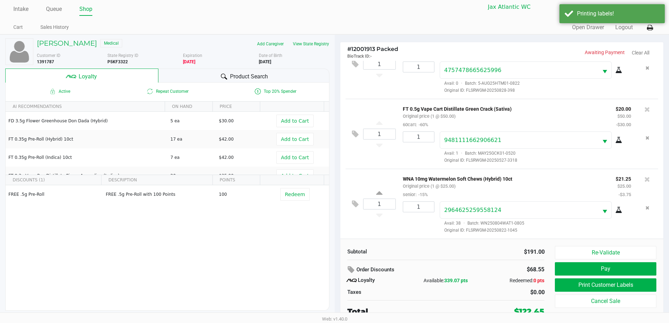
scroll to position [7, 0]
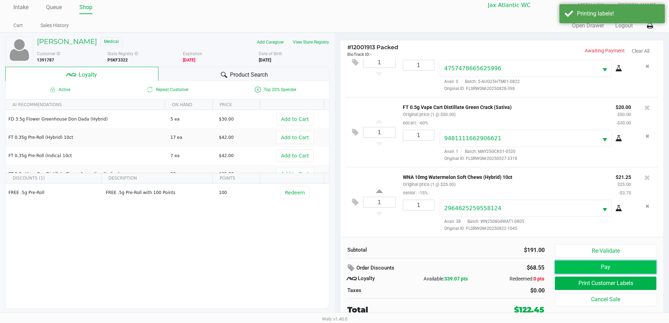
click at [591, 268] on button "Pay" at bounding box center [605, 266] width 101 height 13
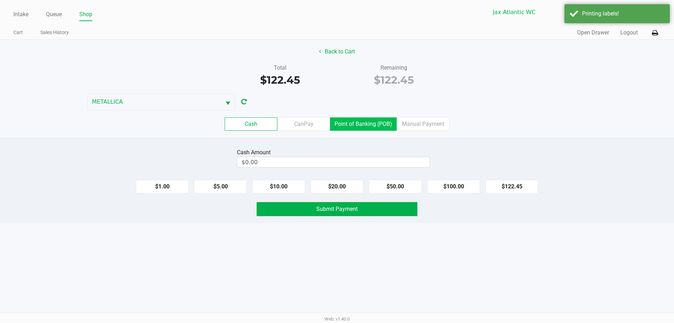
click at [350, 119] on div "Cash CanPay Point of Banking (POB) Manual Payment" at bounding box center [337, 123] width 685 height 27
click at [350, 120] on label "Point of Banking (POB)" at bounding box center [363, 123] width 67 height 13
click at [0, 0] on 7 "Point of Banking (POB)" at bounding box center [0, 0] width 0 height 0
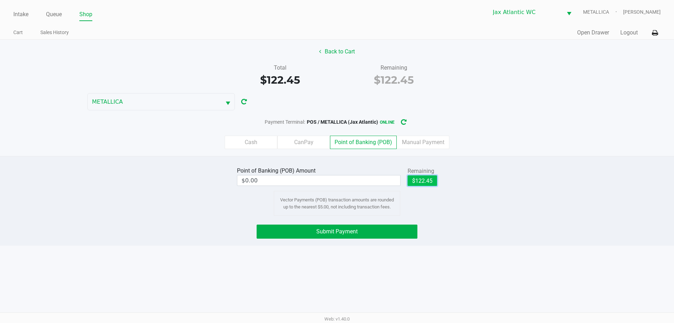
click at [426, 182] on button "$122.45" at bounding box center [422, 180] width 29 height 11
type input "$122.45"
click at [368, 227] on button "Submit Payment" at bounding box center [337, 231] width 161 height 14
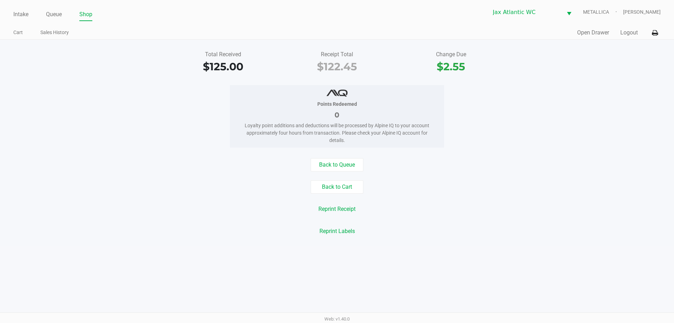
click at [135, 18] on ul "Intake Queue Shop" at bounding box center [175, 15] width 324 height 12
click at [18, 11] on link "Intake" at bounding box center [20, 14] width 15 height 10
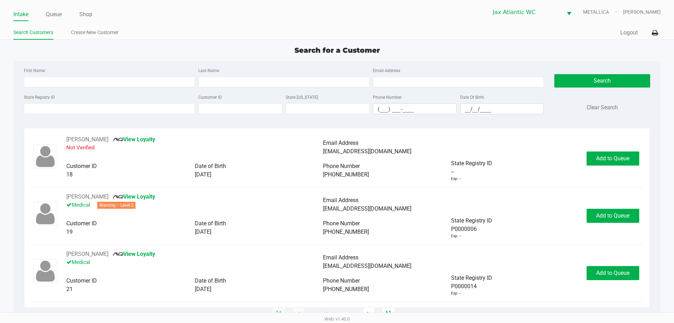
click at [154, 26] on div "Search Customers Create New Customer" at bounding box center [175, 32] width 324 height 13
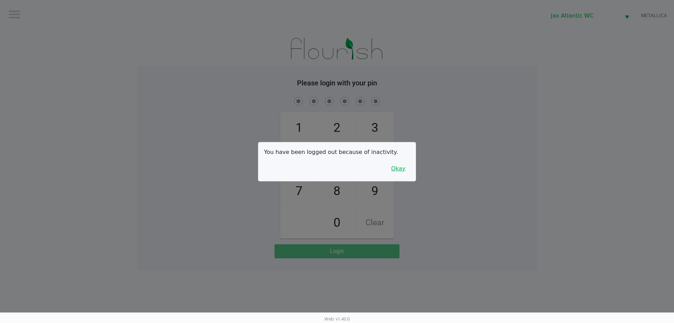
click at [400, 174] on button "Okay" at bounding box center [399, 168] width 24 height 13
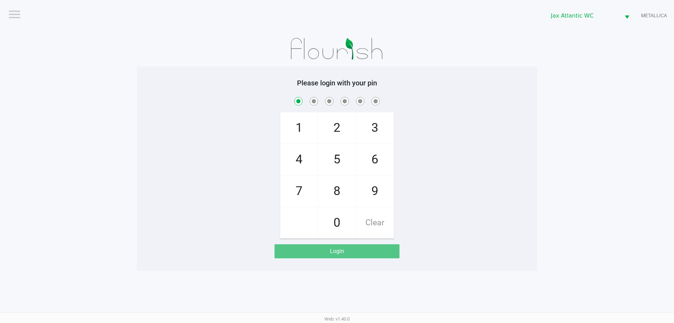
checkbox input "true"
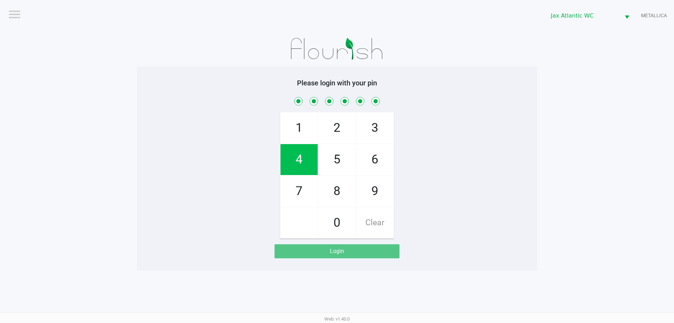
checkbox input "true"
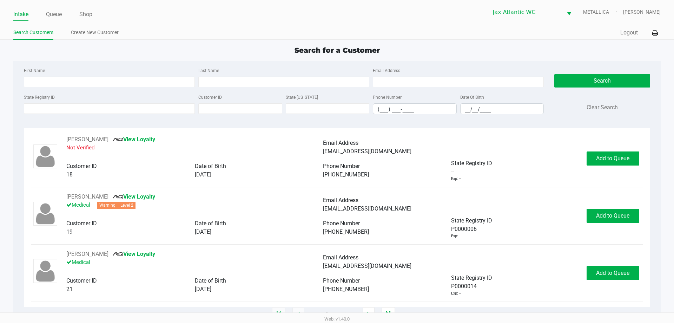
click at [179, 44] on app-point-of-sale "Intake Queue Shop Jax Atlantic WC METALLICA Shiro Faulk Search Customers Create…" at bounding box center [337, 157] width 674 height 314
click at [160, 23] on div "Intake Queue Shop Jax Atlantic WC METALLICA Shiro Faulk Search Customers Create…" at bounding box center [337, 20] width 674 height 40
click at [142, 24] on div "Intake Queue Shop Jax Atlantic WC METALLICA Shiro Faulk Search Customers Create…" at bounding box center [337, 20] width 674 height 40
click at [115, 111] on input "State Registry ID" at bounding box center [109, 108] width 171 height 11
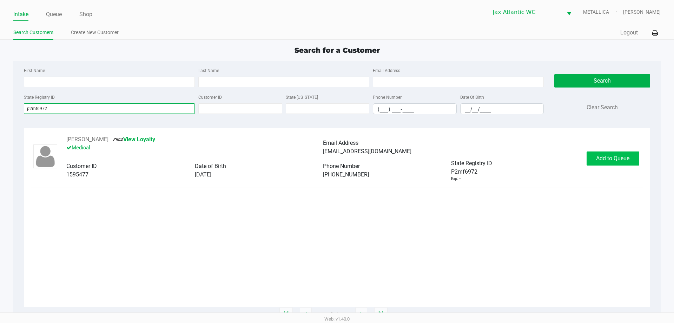
type input "p2mf6972"
click at [607, 158] on span "Add to Queue" at bounding box center [612, 158] width 33 height 7
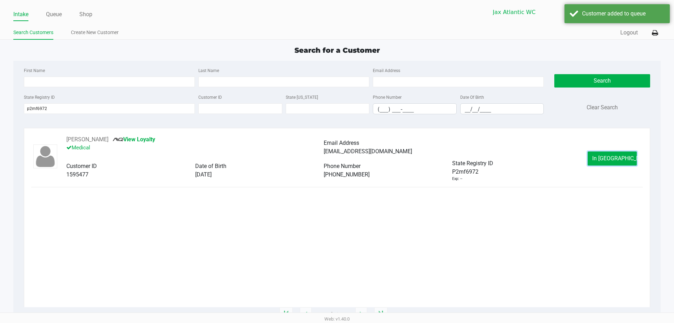
click at [606, 158] on span "In Queue" at bounding box center [621, 158] width 59 height 7
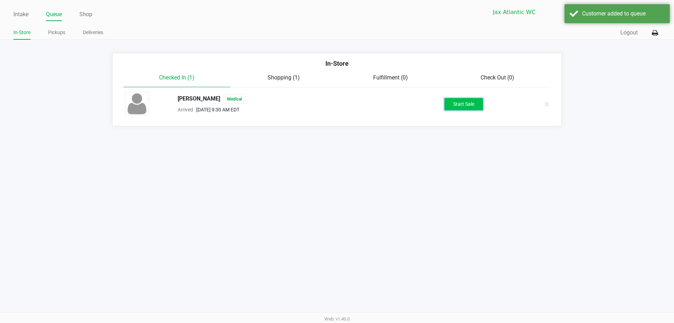
click at [466, 108] on button "Start Sale" at bounding box center [463, 104] width 39 height 12
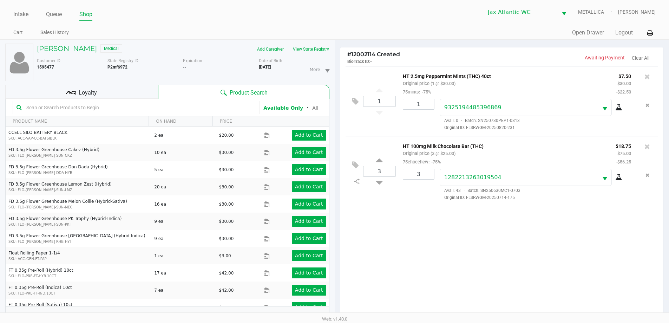
click at [109, 90] on div "Loyalty" at bounding box center [81, 92] width 153 height 14
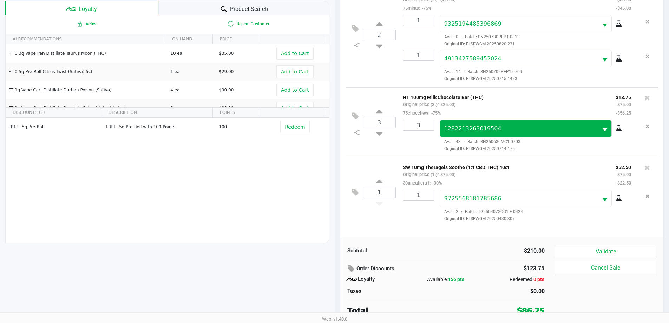
scroll to position [84, 0]
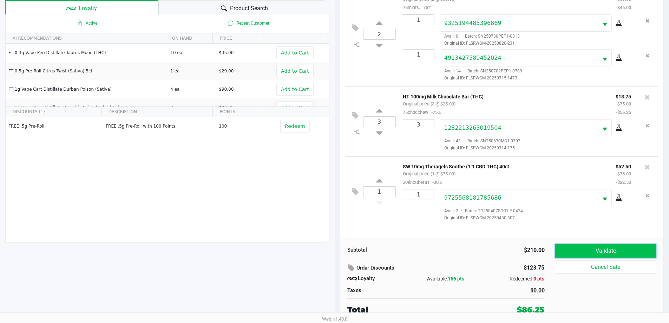
click at [593, 249] on button "Validate" at bounding box center [605, 250] width 101 height 13
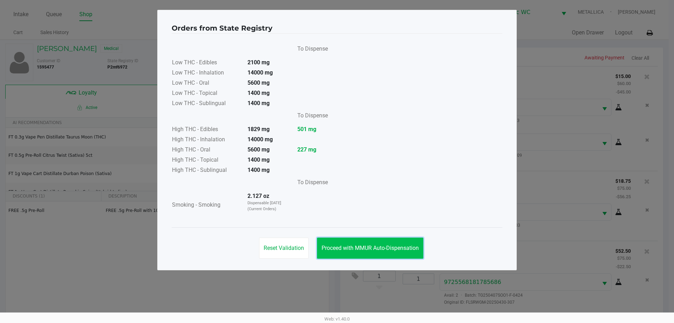
click at [371, 250] on span "Proceed with MMUR Auto-Dispensation" at bounding box center [370, 247] width 97 height 7
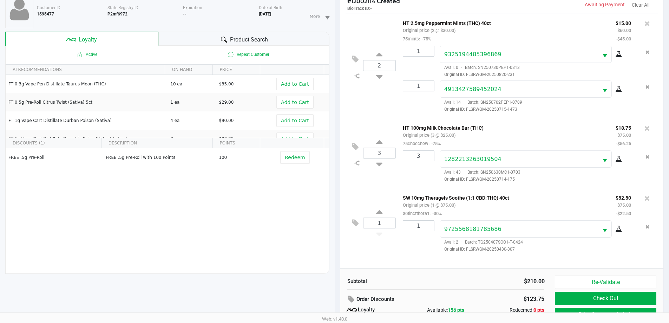
scroll to position [84, 0]
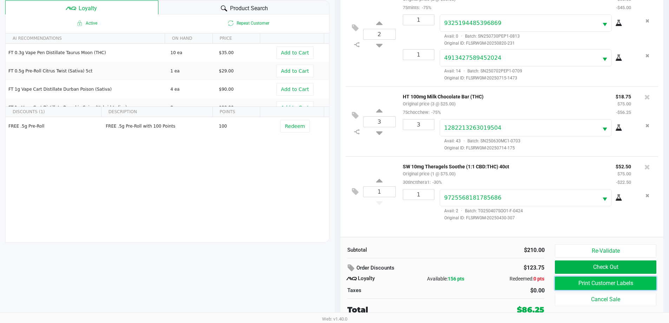
click at [570, 287] on button "Print Customer Labels" at bounding box center [605, 282] width 101 height 13
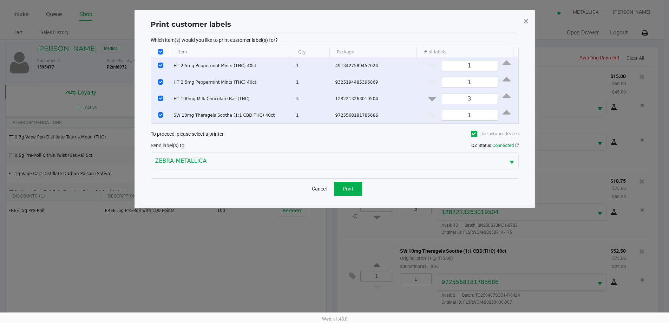
scroll to position [0, 0]
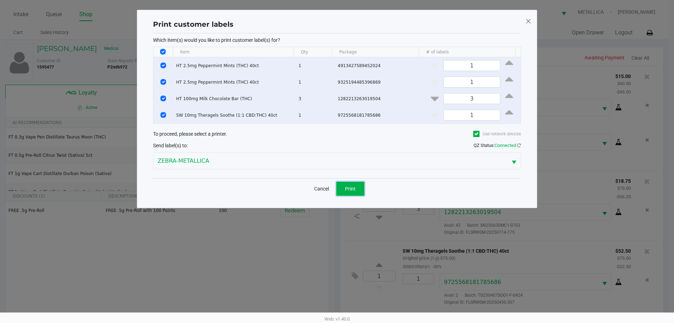
click at [351, 185] on button "Print" at bounding box center [350, 189] width 28 height 14
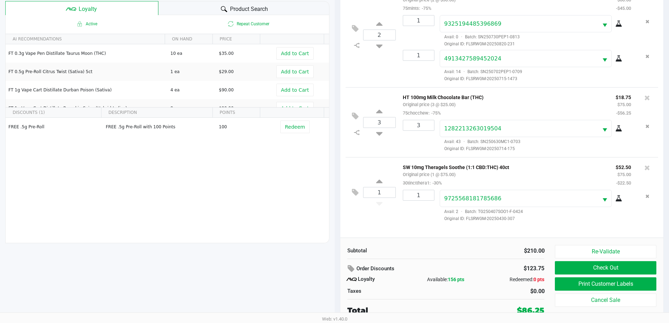
scroll to position [84, 0]
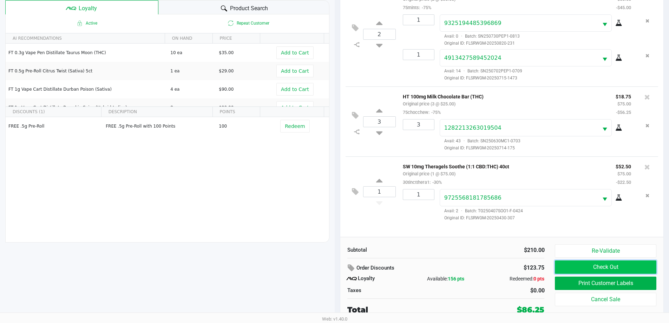
click at [576, 270] on button "Check Out" at bounding box center [605, 266] width 101 height 13
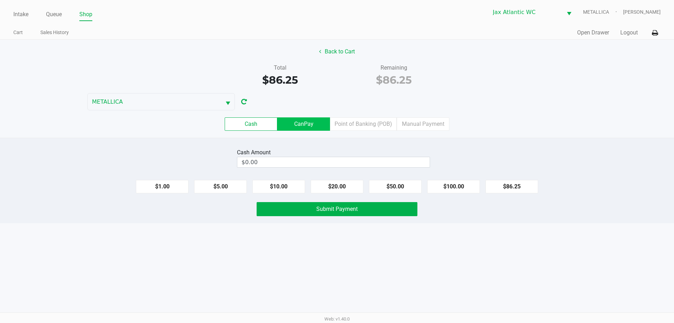
click at [321, 123] on label "CanPay" at bounding box center [303, 123] width 53 height 13
click at [0, 0] on 2 "CanPay" at bounding box center [0, 0] width 0 height 0
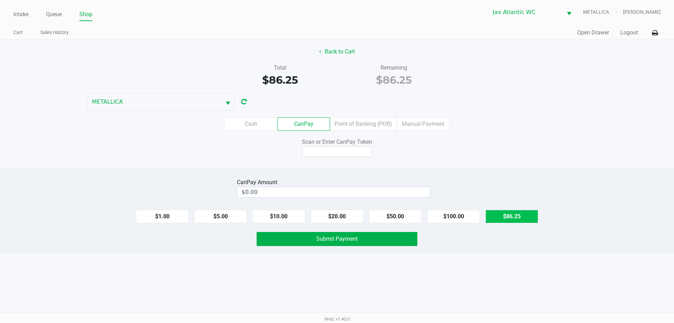
click at [502, 216] on button "$86.25" at bounding box center [512, 216] width 53 height 13
type input "$86.25"
click at [345, 152] on input at bounding box center [337, 151] width 70 height 11
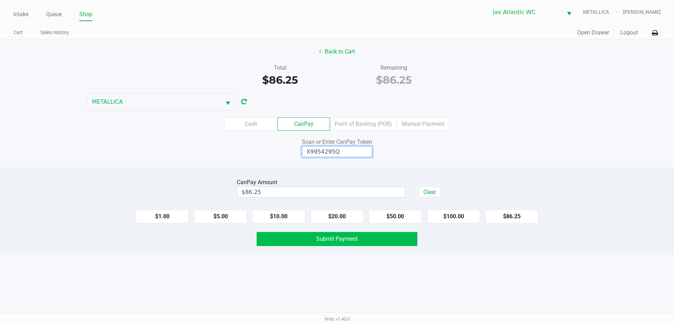
type input "X9954295Q"
click at [331, 240] on span "Submit Payment" at bounding box center [336, 238] width 41 height 7
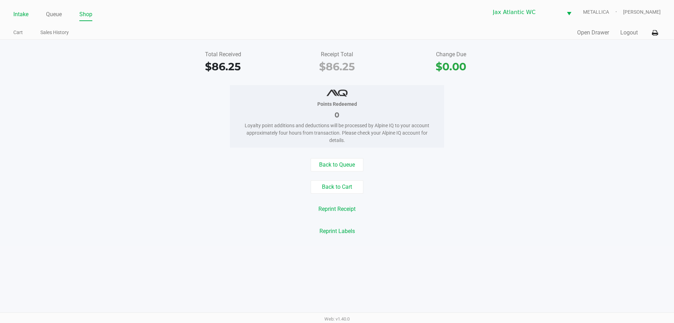
click at [16, 13] on link "Intake" at bounding box center [20, 14] width 15 height 10
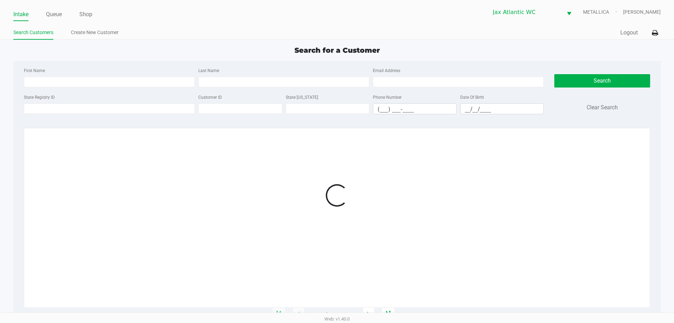
click at [140, 18] on ul "Intake Queue Shop" at bounding box center [175, 15] width 324 height 12
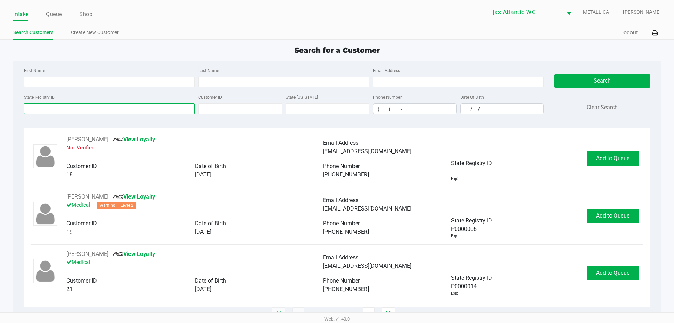
click at [119, 112] on input "State Registry ID" at bounding box center [109, 108] width 171 height 11
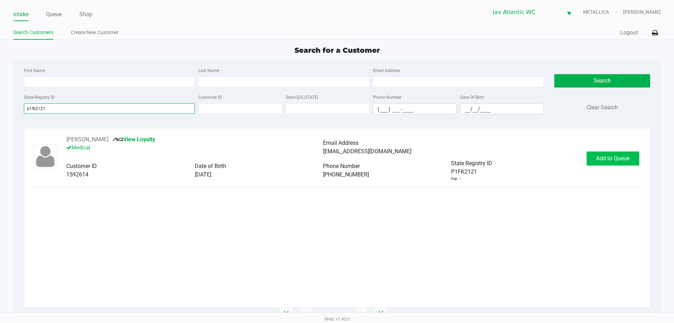
type input "p1fk2121"
click at [612, 154] on button "Add to Queue" at bounding box center [613, 158] width 53 height 14
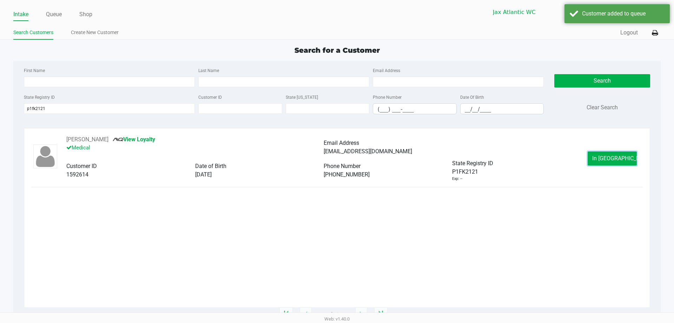
click at [605, 163] on button "In Queue" at bounding box center [612, 158] width 49 height 14
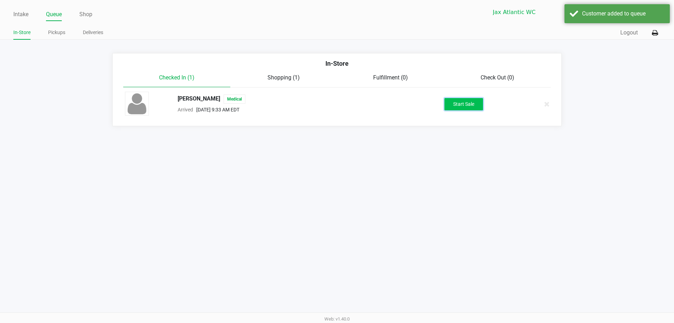
click at [463, 105] on button "Start Sale" at bounding box center [463, 104] width 39 height 12
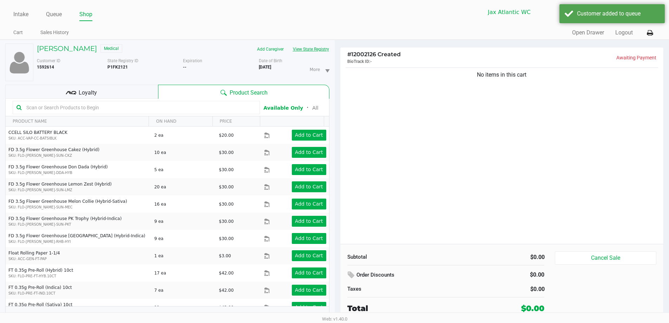
click at [301, 52] on button "View State Registry" at bounding box center [308, 49] width 41 height 11
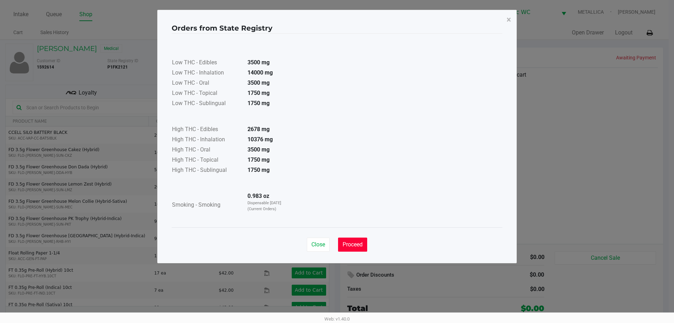
click at [347, 243] on span "Proceed" at bounding box center [353, 244] width 20 height 7
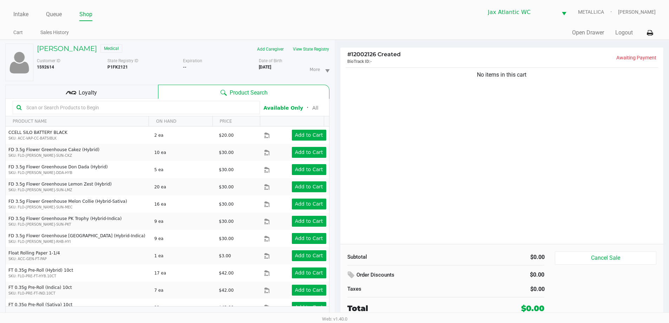
click at [110, 88] on div "Loyalty" at bounding box center [81, 92] width 153 height 14
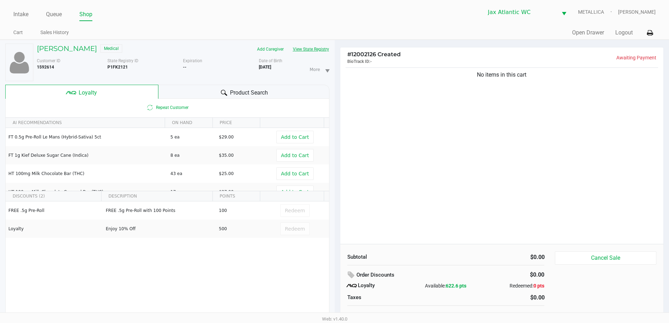
drag, startPoint x: 336, startPoint y: 47, endPoint x: 320, endPoint y: 49, distance: 16.2
click at [334, 48] on div "PARKER DUFRESNE Medical Add Caregiver View State Registry Customer ID 1592614 S…" at bounding box center [334, 185] width 669 height 290
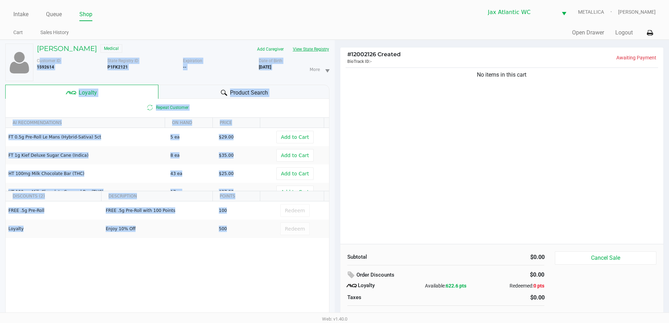
click at [320, 49] on button "View State Registry" at bounding box center [308, 49] width 41 height 11
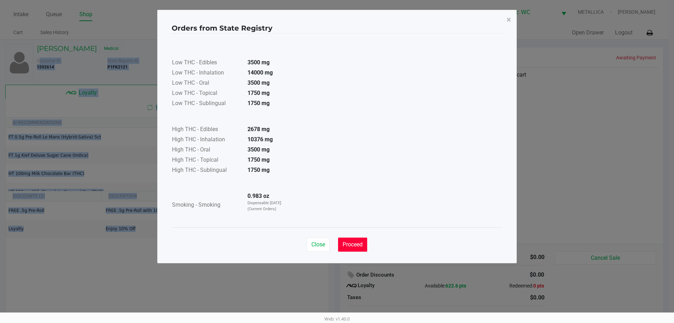
click at [349, 248] on button "Proceed" at bounding box center [352, 244] width 29 height 14
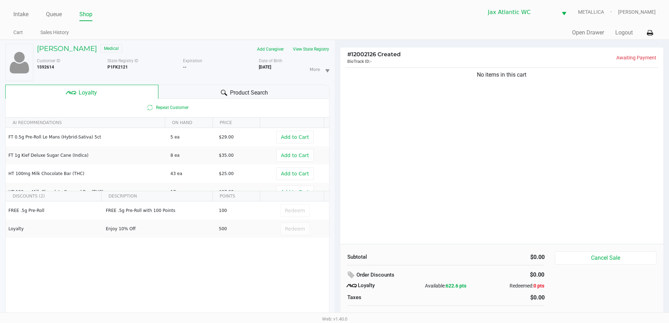
click at [484, 107] on div "No items in this cart" at bounding box center [501, 155] width 323 height 178
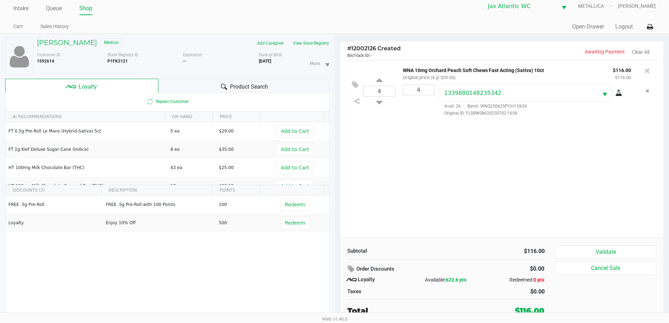
scroll to position [7, 0]
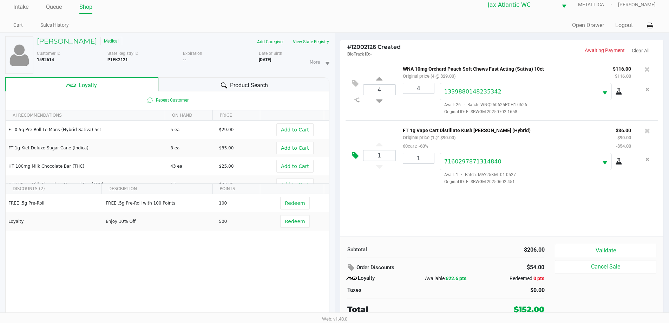
click at [355, 156] on icon at bounding box center [355, 155] width 7 height 8
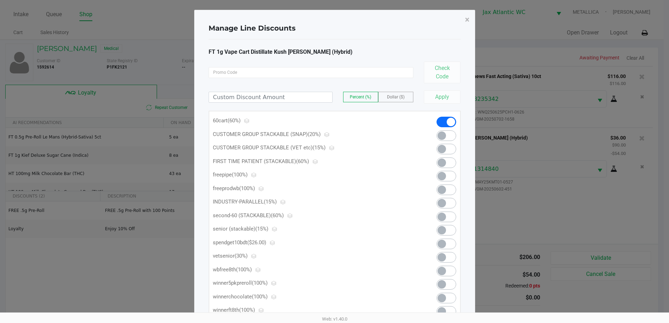
scroll to position [0, 0]
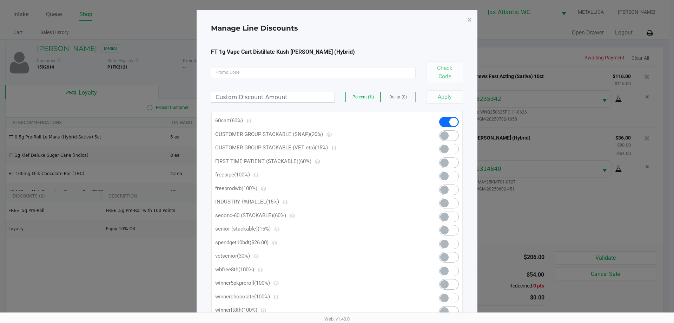
click at [453, 245] on span at bounding box center [449, 243] width 20 height 11
click at [472, 19] on span "×" at bounding box center [469, 20] width 5 height 10
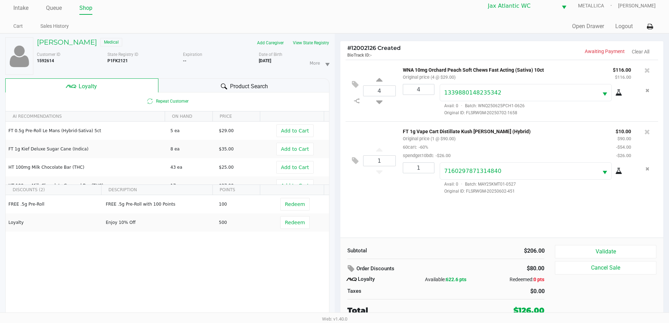
scroll to position [7, 0]
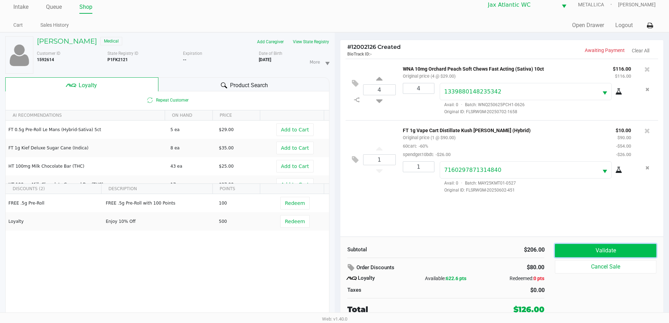
click at [611, 251] on button "Validate" at bounding box center [605, 250] width 101 height 13
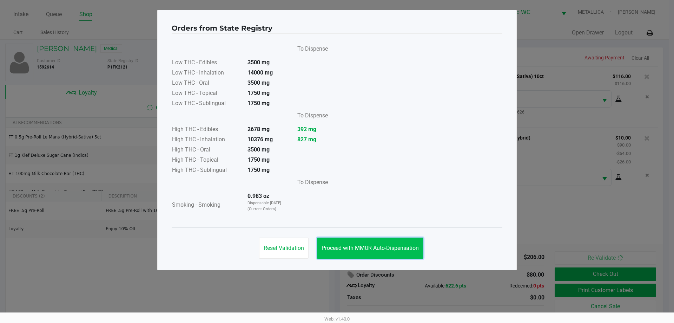
click at [366, 250] on span "Proceed with MMUR Auto-Dispensation" at bounding box center [370, 247] width 97 height 7
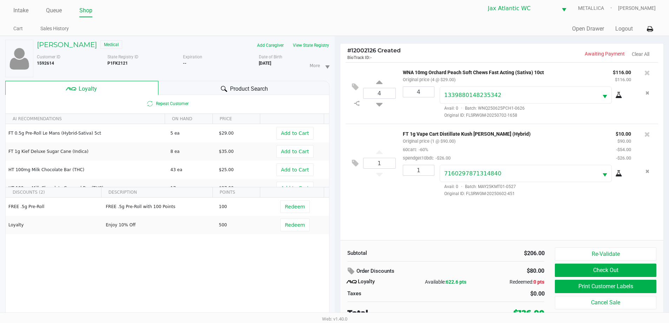
scroll to position [7, 0]
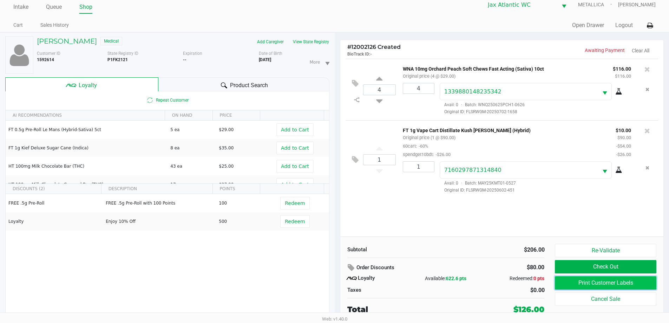
click at [569, 282] on button "Print Customer Labels" at bounding box center [605, 282] width 101 height 13
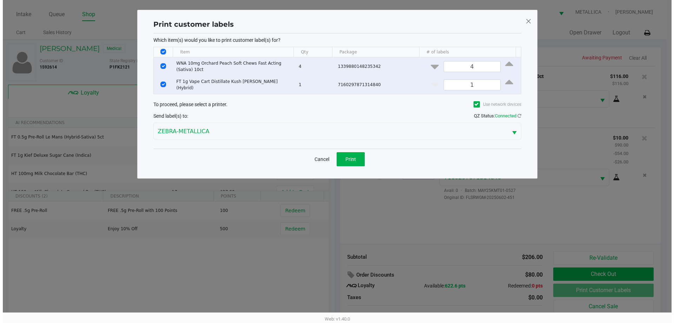
scroll to position [0, 0]
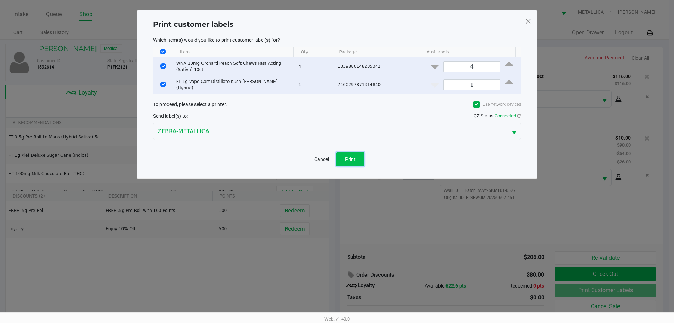
click at [347, 153] on button "Print" at bounding box center [350, 159] width 28 height 14
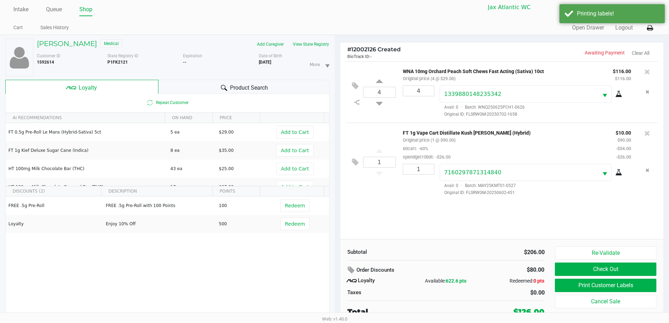
scroll to position [7, 0]
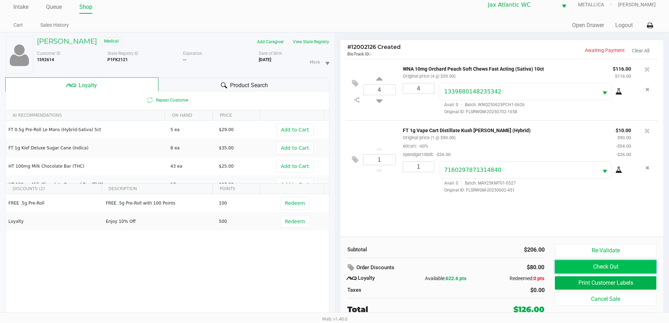
click at [629, 269] on button "Check Out" at bounding box center [605, 266] width 101 height 13
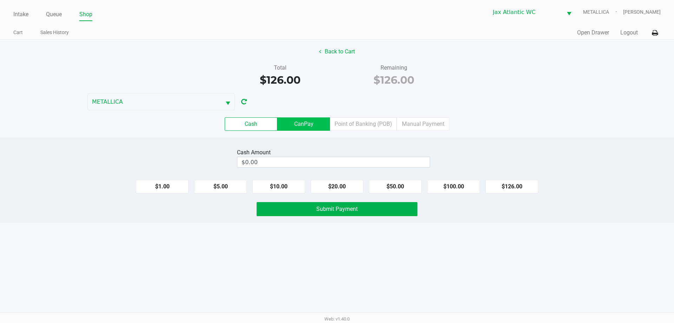
click at [296, 127] on label "CanPay" at bounding box center [303, 123] width 53 height 13
click at [0, 0] on 2 "CanPay" at bounding box center [0, 0] width 0 height 0
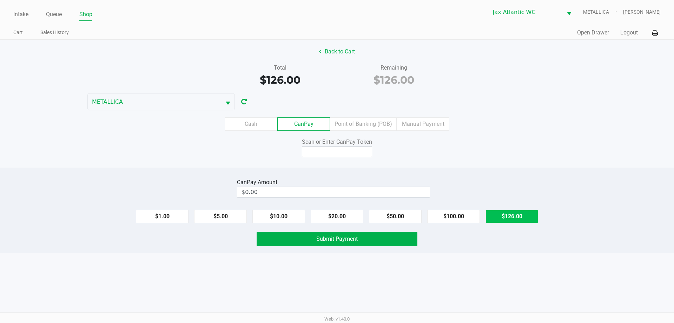
click at [526, 214] on button "$126.00" at bounding box center [512, 216] width 53 height 13
type input "$126.00"
click at [361, 151] on input at bounding box center [337, 151] width 70 height 11
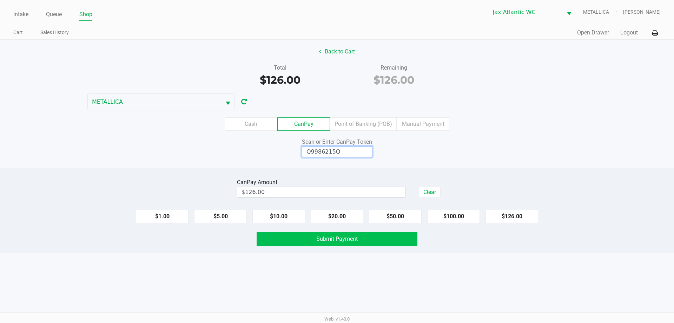
type input "Q9986215Q"
click at [321, 242] on button "Submit Payment" at bounding box center [337, 239] width 161 height 14
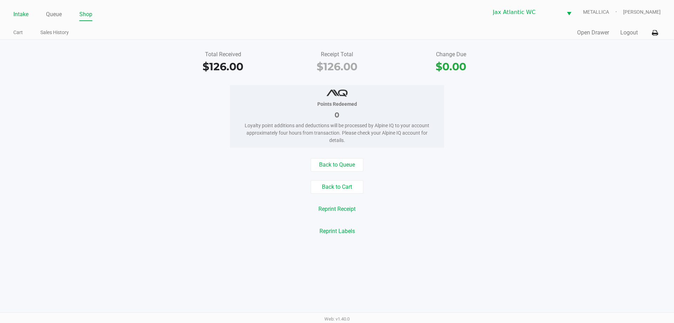
click at [16, 13] on link "Intake" at bounding box center [20, 14] width 15 height 10
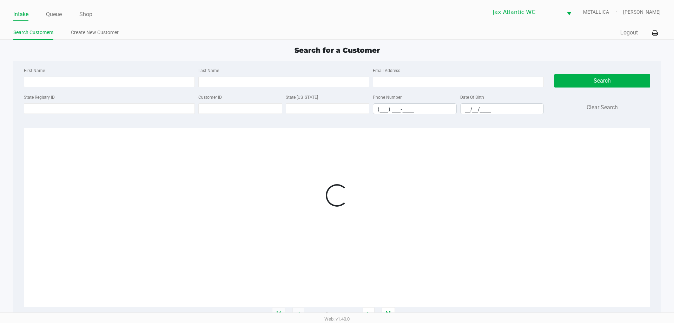
click at [193, 18] on ul "Intake Queue Shop" at bounding box center [175, 15] width 324 height 12
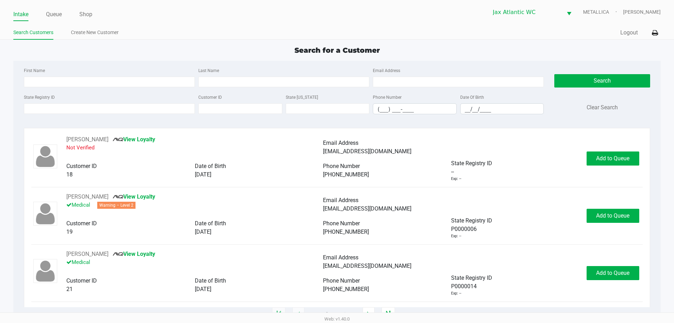
drag, startPoint x: 161, startPoint y: 31, endPoint x: 161, endPoint y: 44, distance: 13.7
click at [161, 34] on ul "Search Customers Create New Customer" at bounding box center [175, 33] width 324 height 12
click at [149, 107] on input "State Registry ID" at bounding box center [109, 108] width 171 height 11
click at [175, 41] on app-point-of-sale "Intake Queue Shop Jax Atlantic WC METALLICA Shiro Faulk Search Customers Create…" at bounding box center [337, 157] width 674 height 314
click at [121, 111] on input "State Registry ID" at bounding box center [109, 108] width 171 height 11
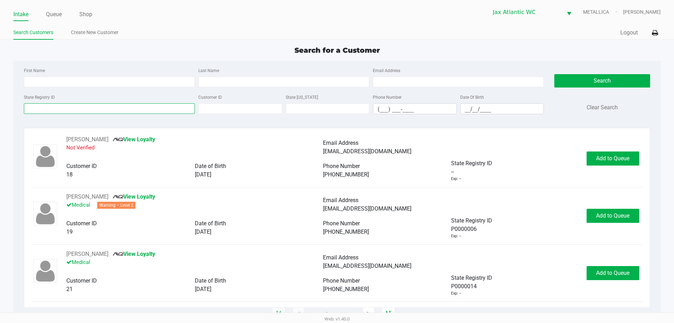
click at [98, 106] on input "State Registry ID" at bounding box center [109, 108] width 171 height 11
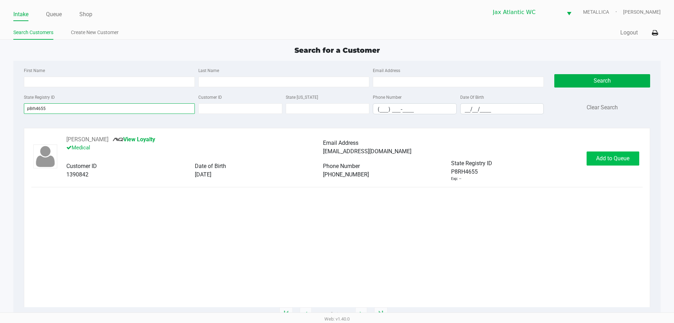
type input "p8rh4655"
click at [619, 156] on span "Add to Queue" at bounding box center [612, 158] width 33 height 7
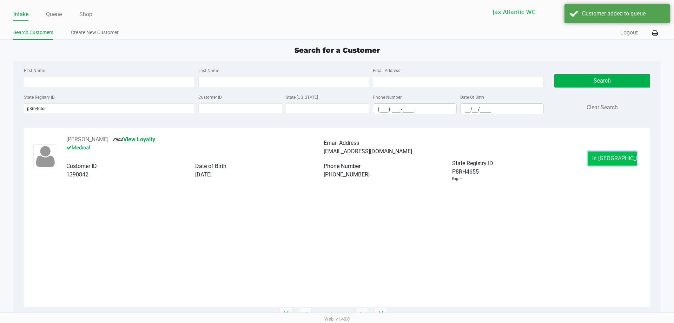
click at [610, 160] on span "In Queue" at bounding box center [621, 158] width 59 height 7
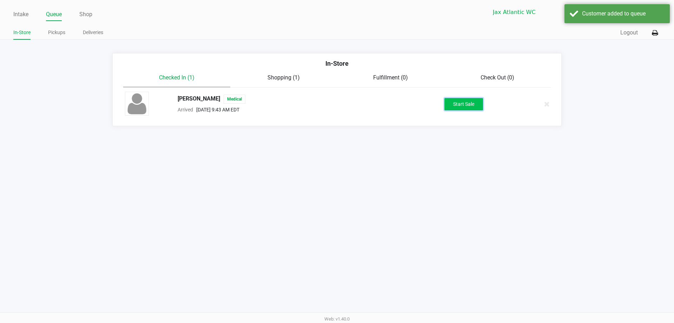
click at [456, 105] on button "Start Sale" at bounding box center [463, 104] width 39 height 12
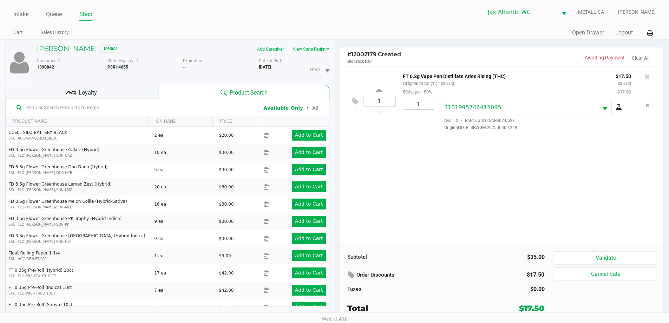
click at [124, 97] on div "Loyalty" at bounding box center [81, 92] width 153 height 14
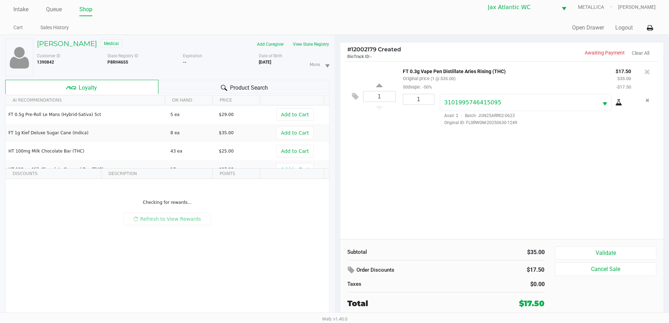
scroll to position [7, 0]
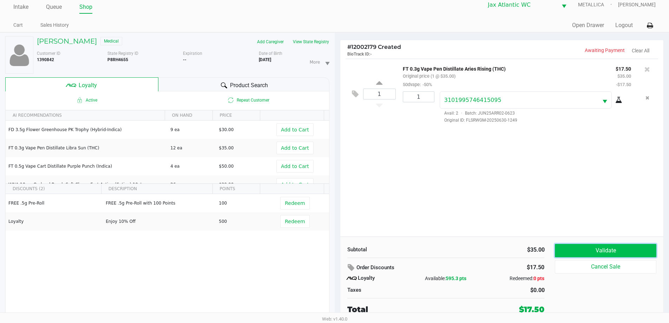
click at [616, 251] on button "Validate" at bounding box center [605, 250] width 101 height 13
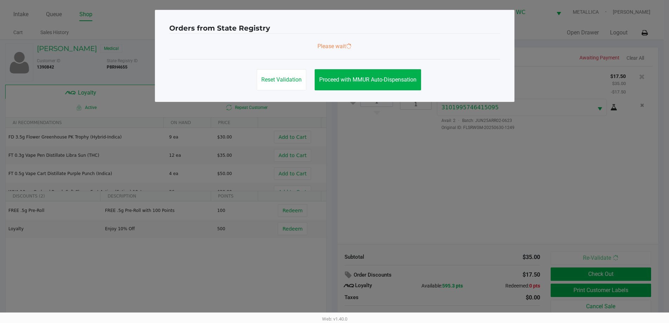
scroll to position [0, 0]
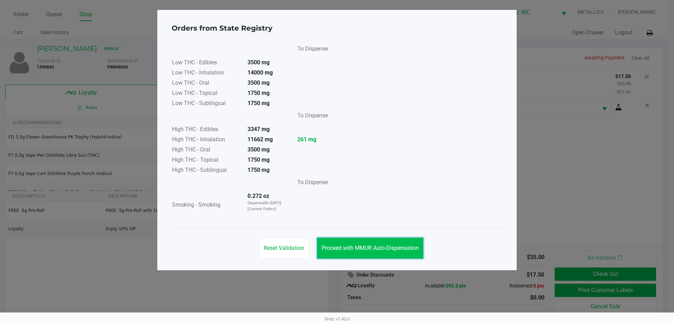
click at [350, 242] on button "Proceed with MMUR Auto-Dispensation" at bounding box center [370, 247] width 106 height 21
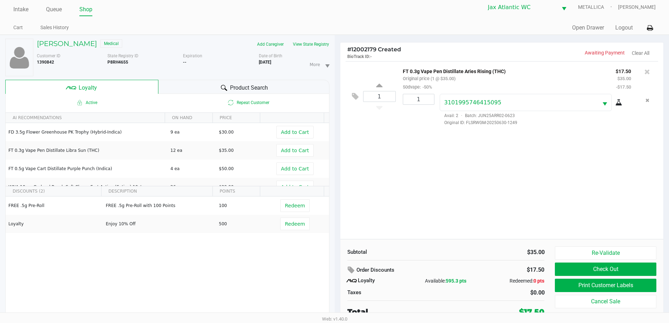
scroll to position [7, 0]
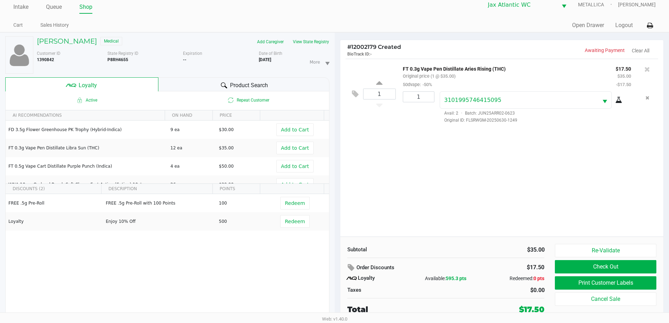
click at [615, 275] on div "Re-Validate Check Out Print Customer Labels Cancel Sale" at bounding box center [608, 279] width 106 height 71
click at [581, 280] on button "Print Customer Labels" at bounding box center [605, 282] width 101 height 13
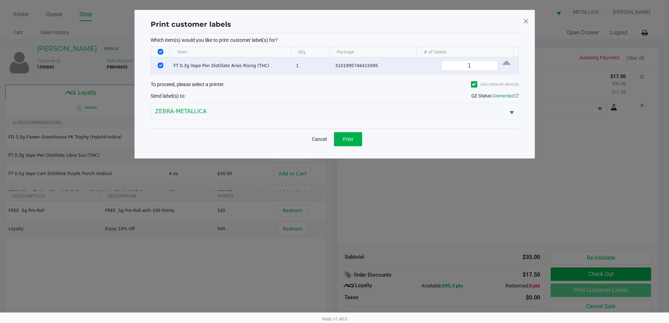
scroll to position [0, 0]
click at [345, 134] on button "Print" at bounding box center [350, 139] width 28 height 14
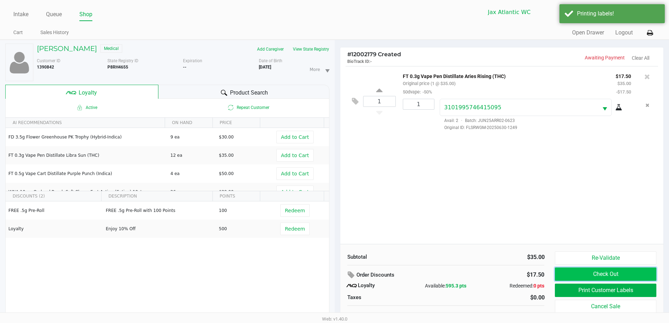
click at [579, 274] on button "Check Out" at bounding box center [605, 273] width 101 height 13
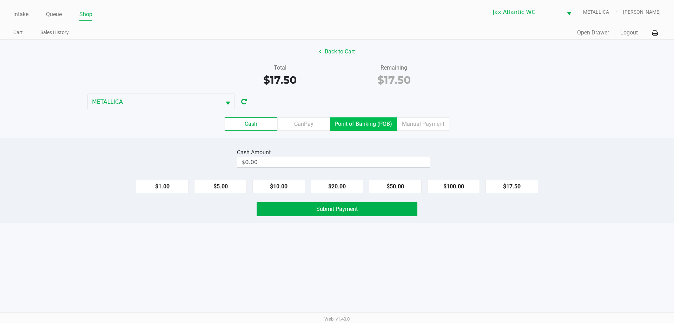
click at [365, 121] on label "Point of Banking (POB)" at bounding box center [363, 123] width 67 height 13
click at [0, 0] on 7 "Point of Banking (POB)" at bounding box center [0, 0] width 0 height 0
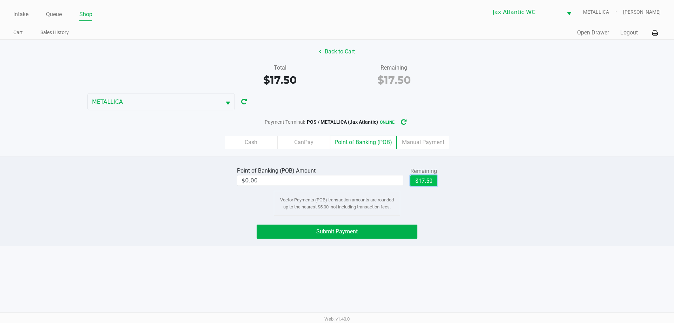
click at [420, 181] on button "$17.50" at bounding box center [423, 180] width 27 height 11
type input "$17.50"
click at [367, 232] on button "Submit Payment" at bounding box center [337, 231] width 161 height 14
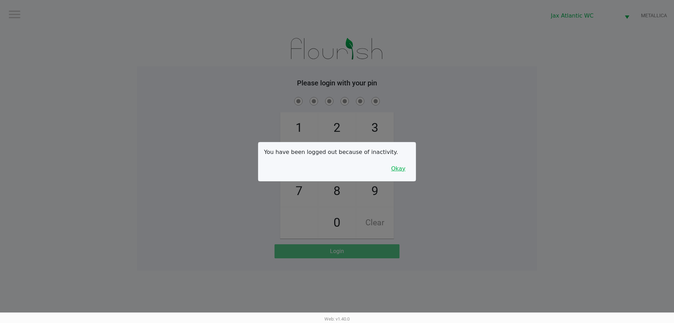
click at [404, 172] on button "Okay" at bounding box center [399, 168] width 24 height 13
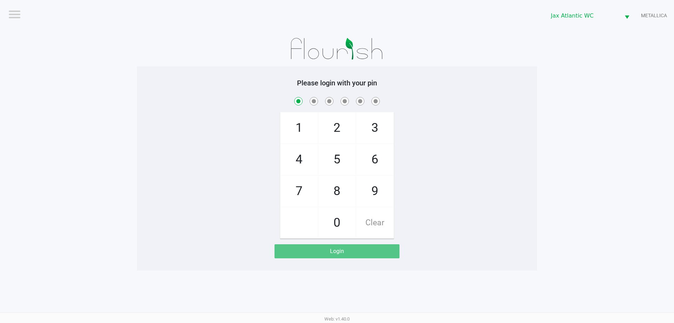
checkbox input "true"
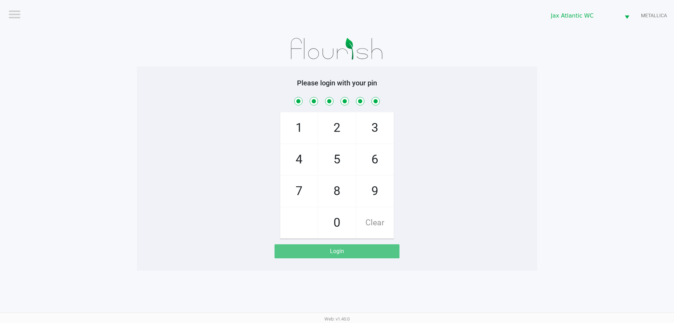
checkbox input "true"
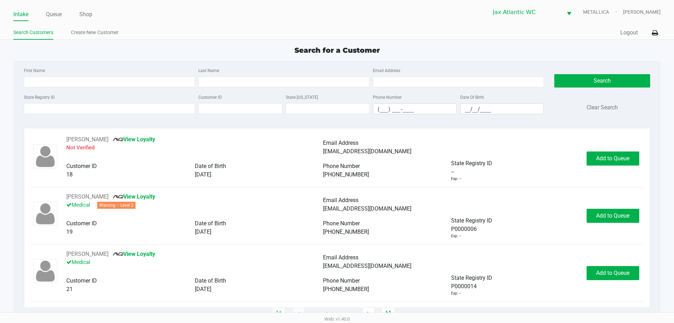
drag, startPoint x: 185, startPoint y: 174, endPoint x: 173, endPoint y: 161, distance: 17.6
click at [185, 173] on div "18" at bounding box center [130, 174] width 128 height 8
click at [131, 106] on input "State Registry ID" at bounding box center [109, 108] width 171 height 11
click at [150, 22] on div "Intake Queue Shop Jax Atlantic WC METALLICA Shiro Faulk Search Customers Create…" at bounding box center [337, 20] width 674 height 40
type input "REBECCA"
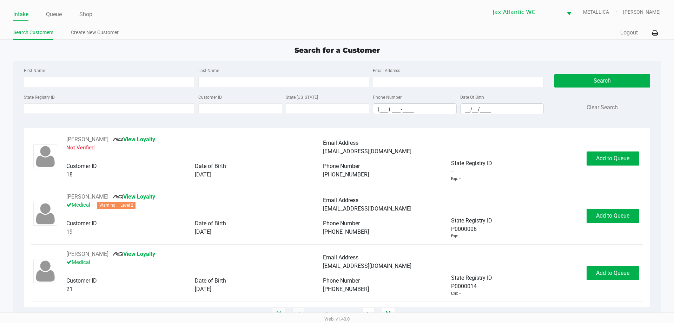
type input "MASTERS"
type input "10/22/1982"
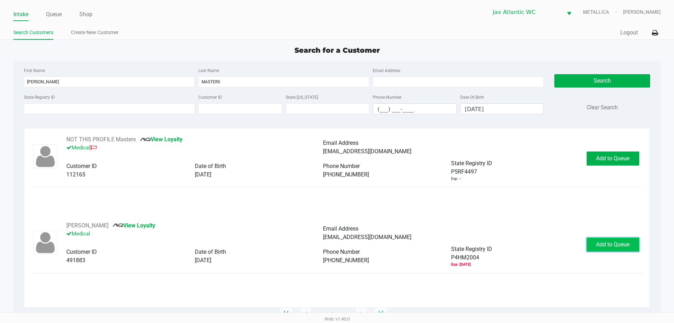
click at [594, 241] on button "Add to Queue" at bounding box center [613, 244] width 53 height 14
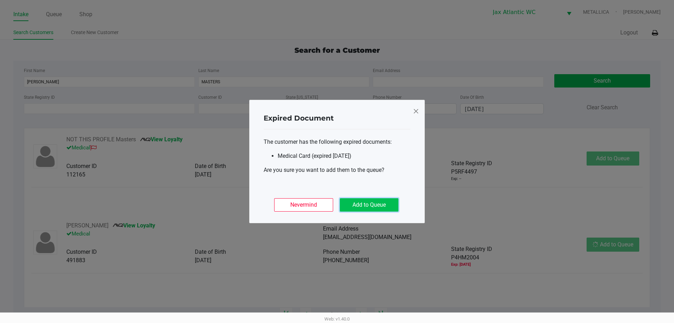
click at [383, 204] on button "Add to Queue" at bounding box center [369, 204] width 59 height 13
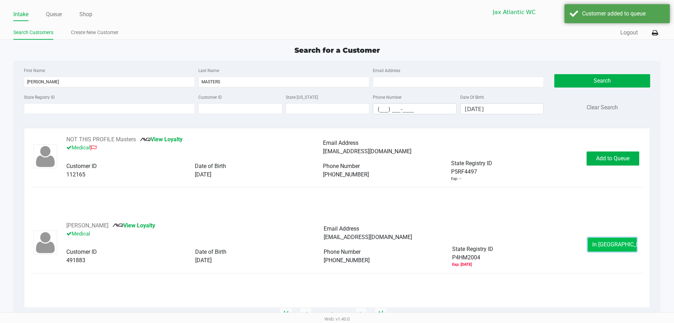
click at [618, 244] on span "In Queue" at bounding box center [621, 244] width 59 height 7
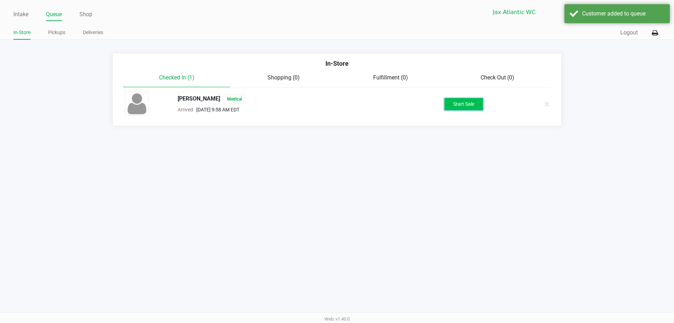
click at [468, 103] on button "Start Sale" at bounding box center [463, 104] width 39 height 12
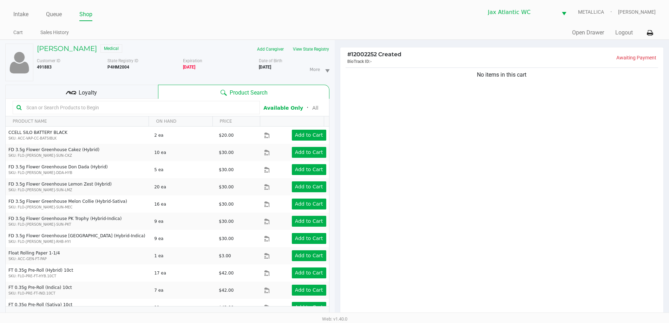
click at [377, 40] on div "REBECCA MASTERS Medical Add Caregiver View State Registry Customer ID 491883 St…" at bounding box center [334, 219] width 669 height 359
click at [128, 95] on div "Loyalty" at bounding box center [81, 92] width 153 height 14
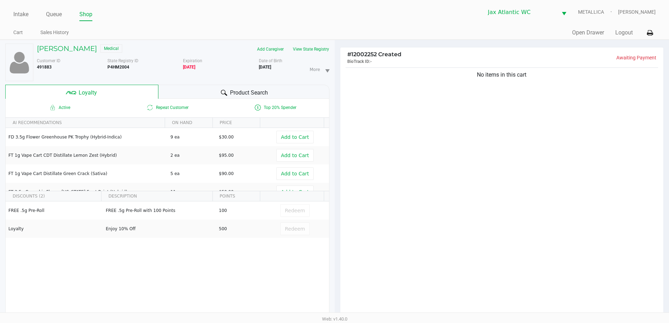
scroll to position [84, 0]
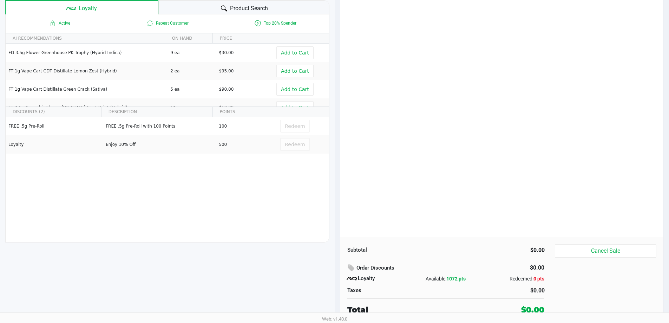
click at [473, 145] on div "No items in this cart" at bounding box center [501, 109] width 323 height 255
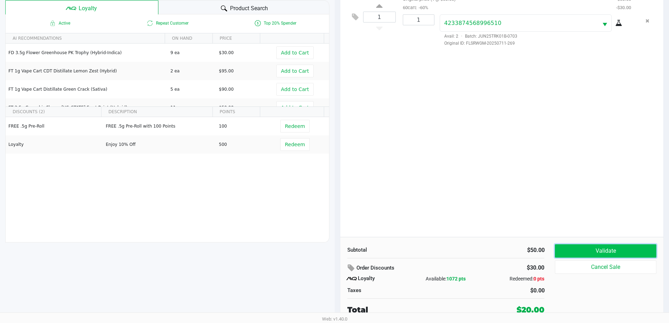
click at [591, 246] on button "Validate" at bounding box center [605, 250] width 101 height 13
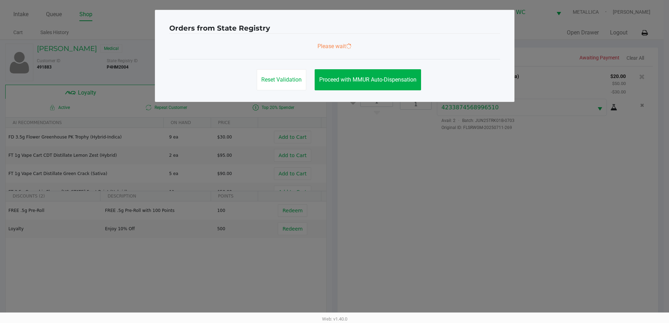
scroll to position [0, 0]
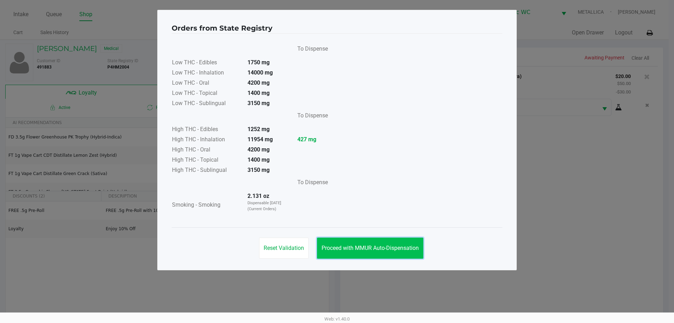
click at [357, 247] on span "Proceed with MMUR Auto-Dispensation" at bounding box center [370, 247] width 97 height 7
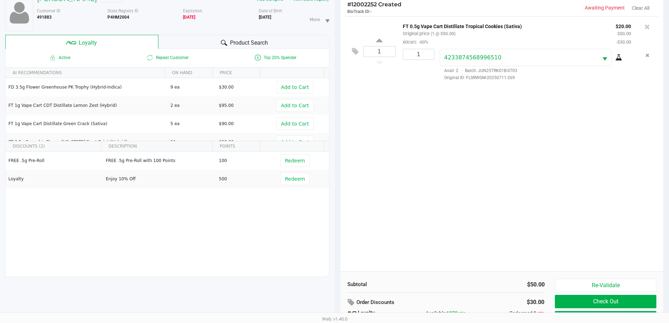
scroll to position [84, 0]
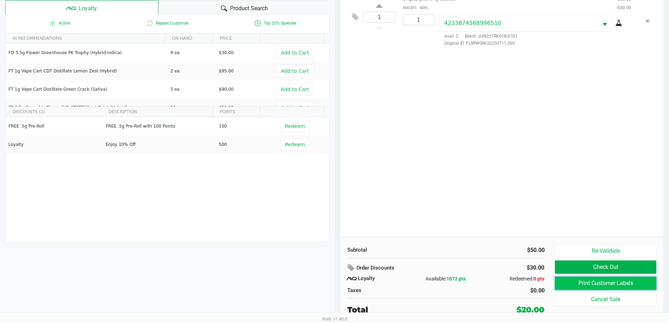
click at [586, 286] on button "Print Customer Labels" at bounding box center [605, 282] width 101 height 13
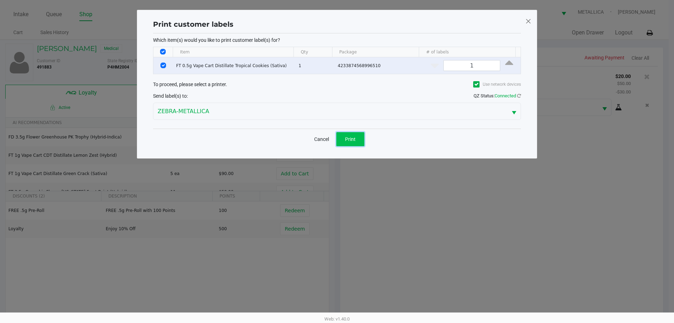
click at [344, 142] on button "Print" at bounding box center [350, 139] width 28 height 14
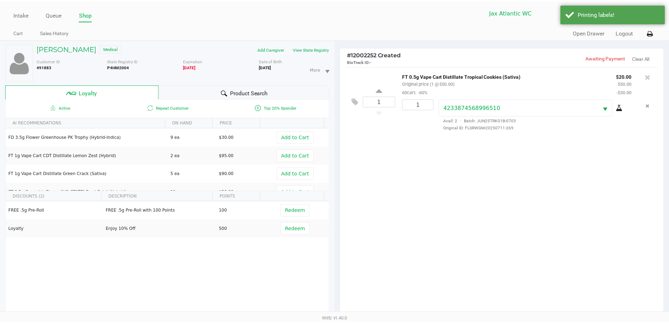
scroll to position [84, 0]
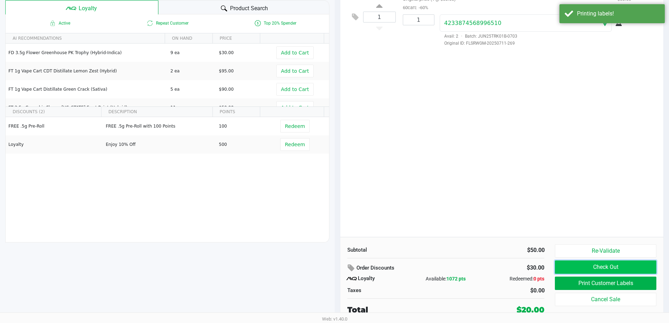
click at [565, 268] on button "Check Out" at bounding box center [605, 266] width 101 height 13
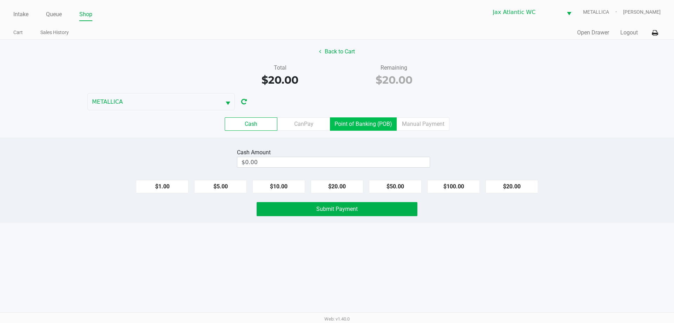
click at [376, 126] on label "Point of Banking (POB)" at bounding box center [363, 123] width 67 height 13
click at [0, 0] on 7 "Point of Banking (POB)" at bounding box center [0, 0] width 0 height 0
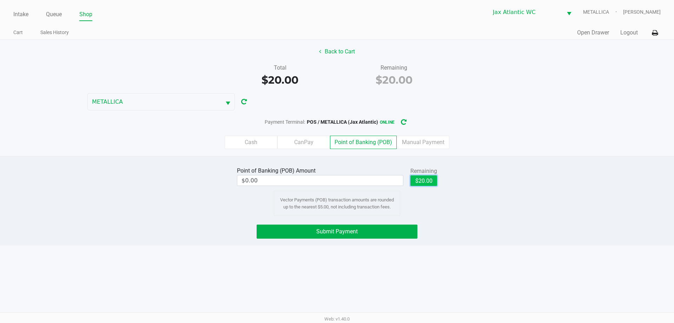
click at [433, 180] on button "$20.00" at bounding box center [423, 180] width 27 height 11
type input "$20.00"
click at [371, 225] on button "Submit Payment" at bounding box center [337, 231] width 161 height 14
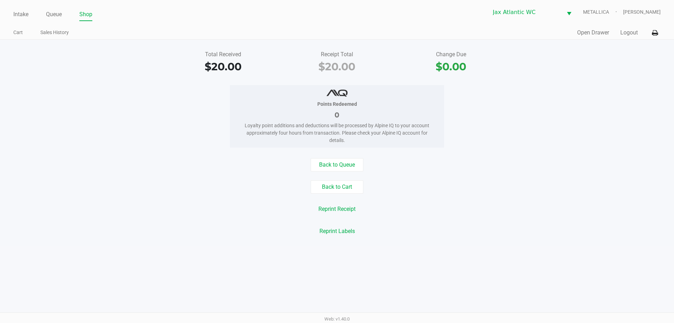
drag, startPoint x: 21, startPoint y: 16, endPoint x: 118, endPoint y: 27, distance: 97.1
click at [23, 15] on link "Intake" at bounding box center [20, 14] width 15 height 10
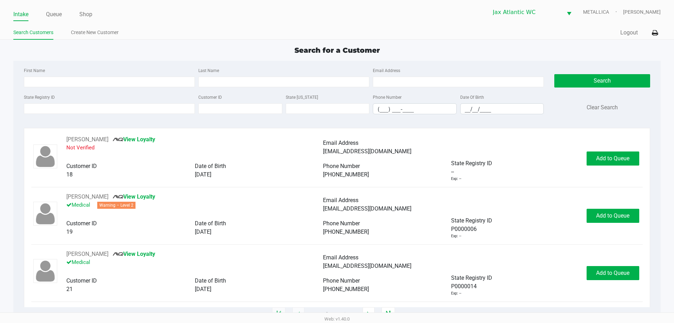
click at [158, 25] on div "Intake Queue Shop Jax Atlantic WC METALLICA Shiro Faulk Search Customers Create…" at bounding box center [337, 20] width 674 height 40
drag, startPoint x: 57, startPoint y: 13, endPoint x: 62, endPoint y: 13, distance: 5.6
click at [58, 13] on link "Queue" at bounding box center [54, 14] width 16 height 10
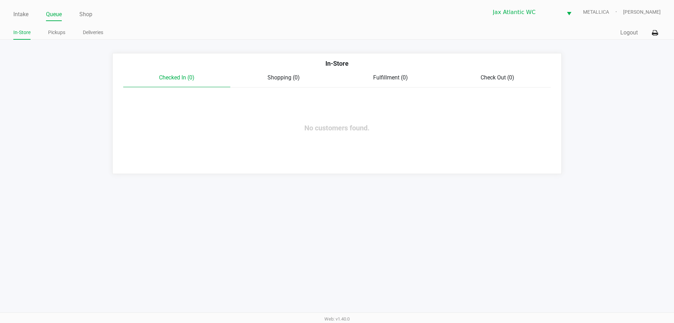
click at [17, 7] on div "Intake Queue Shop Jax Atlantic WC METALLICA Shiro Faulk" at bounding box center [336, 12] width 647 height 17
click at [19, 13] on link "Intake" at bounding box center [20, 14] width 15 height 10
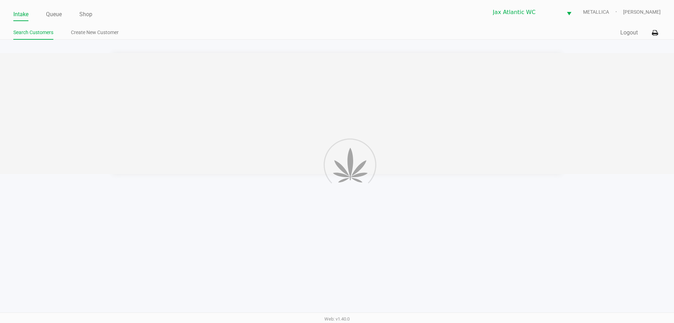
drag, startPoint x: 220, startPoint y: 14, endPoint x: 265, endPoint y: 16, distance: 44.6
click at [263, 14] on ul "Intake Queue Shop" at bounding box center [175, 15] width 324 height 12
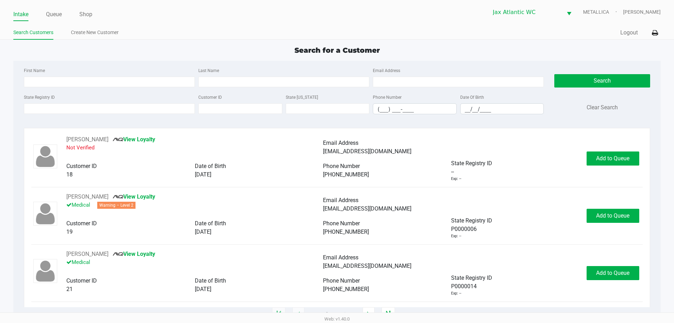
click at [265, 20] on ul "Intake Queue Shop" at bounding box center [175, 15] width 324 height 12
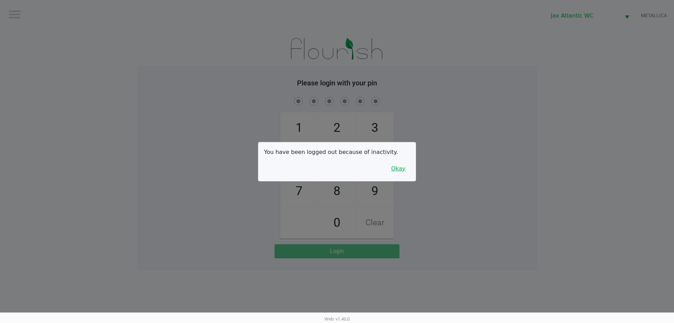
click at [405, 172] on button "Okay" at bounding box center [399, 168] width 24 height 13
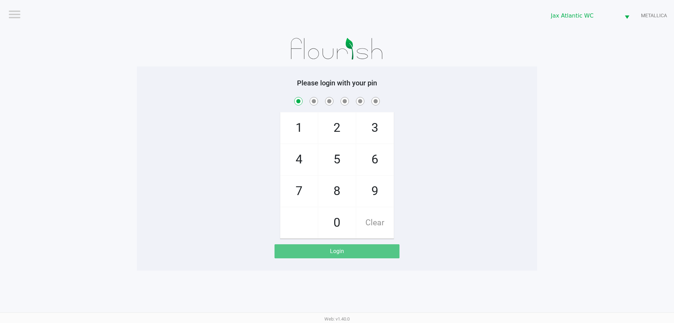
checkbox input "true"
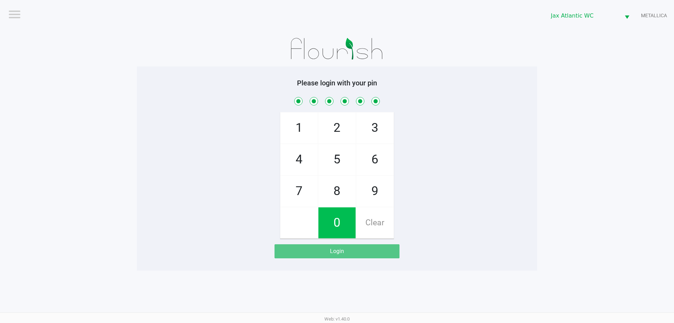
checkbox input "true"
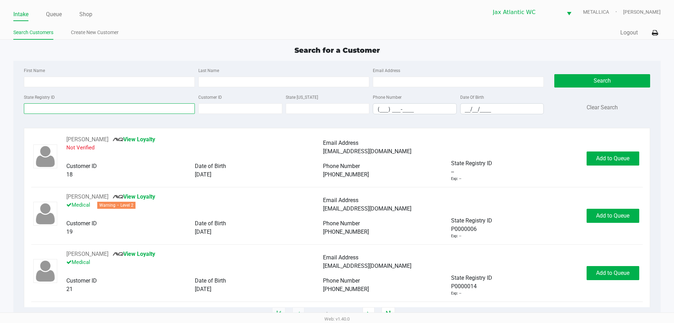
click at [68, 107] on input "State Registry ID" at bounding box center [109, 108] width 171 height 11
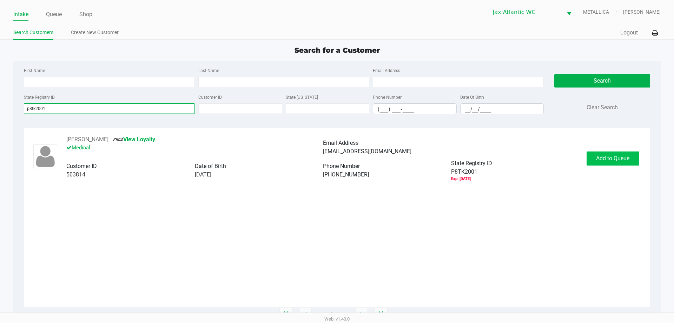
type input "p8tk2001"
click at [623, 163] on button "Add to Queue" at bounding box center [613, 158] width 53 height 14
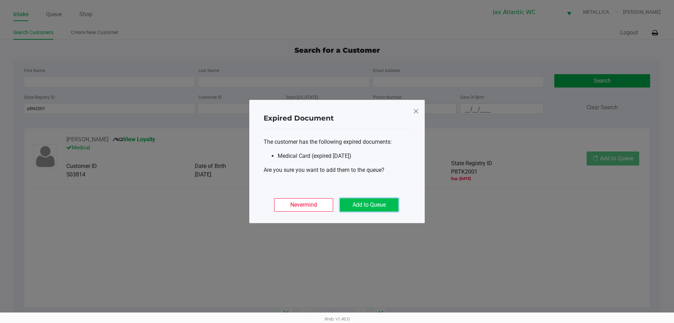
click at [384, 204] on button "Add to Queue" at bounding box center [369, 204] width 59 height 13
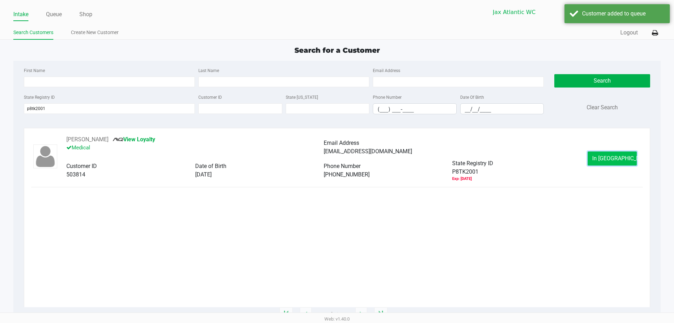
click at [599, 159] on button "In Queue" at bounding box center [612, 158] width 49 height 14
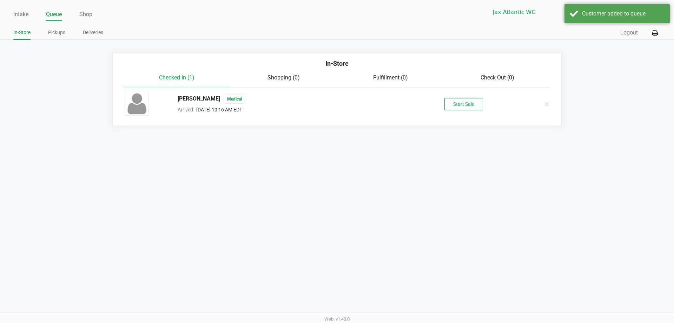
drag, startPoint x: 480, startPoint y: 118, endPoint x: 477, endPoint y: 111, distance: 8.0
click at [479, 115] on li "Jeff BUCKNER Medical Arrived Sep 25, 2025 10:16 AM EDT Start Sale" at bounding box center [337, 103] width 438 height 33
click at [476, 110] on button "Start Sale" at bounding box center [463, 104] width 39 height 12
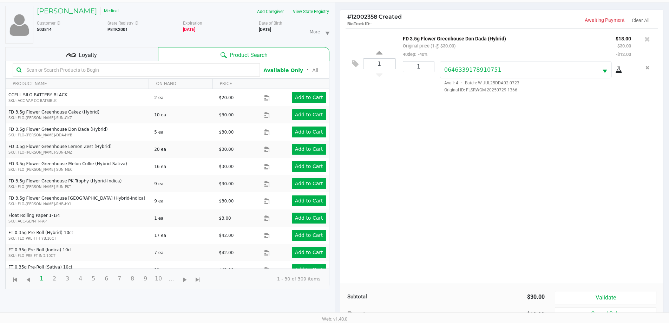
scroll to position [76, 0]
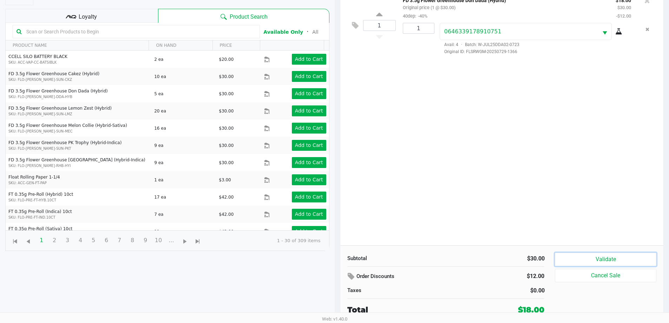
click at [584, 263] on button "Validate" at bounding box center [605, 258] width 101 height 13
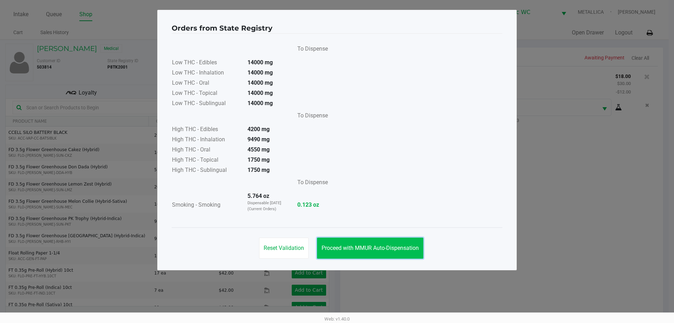
click at [398, 243] on button "Proceed with MMUR Auto-Dispensation" at bounding box center [370, 247] width 106 height 21
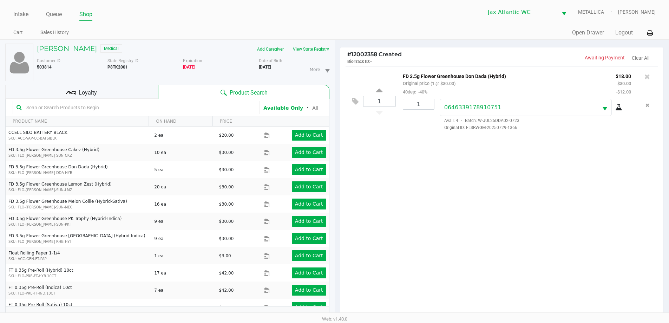
click at [105, 91] on div "Loyalty" at bounding box center [81, 92] width 153 height 14
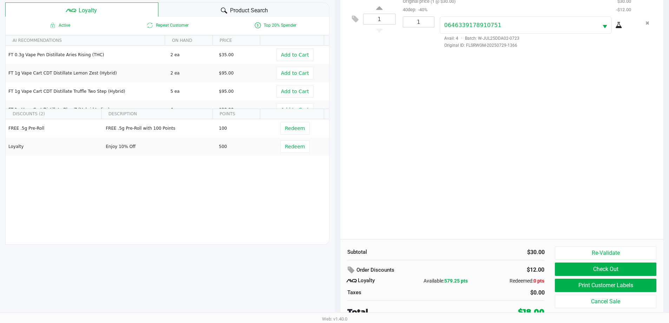
scroll to position [84, 0]
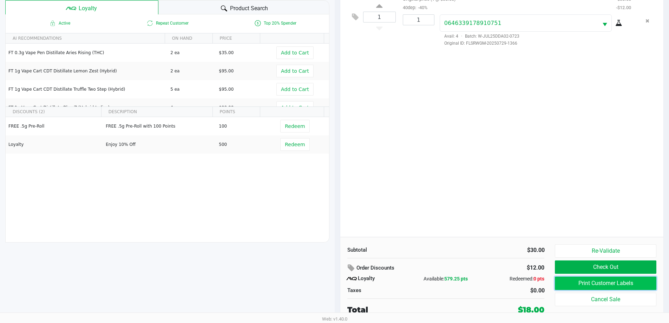
click at [577, 284] on button "Print Customer Labels" at bounding box center [605, 282] width 101 height 13
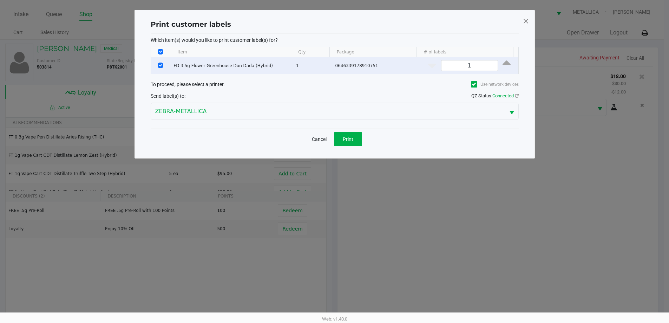
scroll to position [0, 0]
click at [359, 141] on button "Print" at bounding box center [350, 139] width 28 height 14
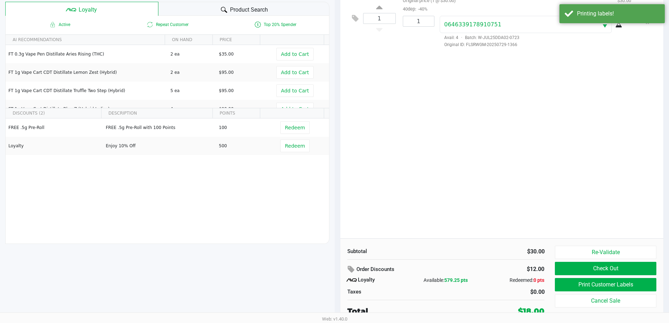
scroll to position [84, 0]
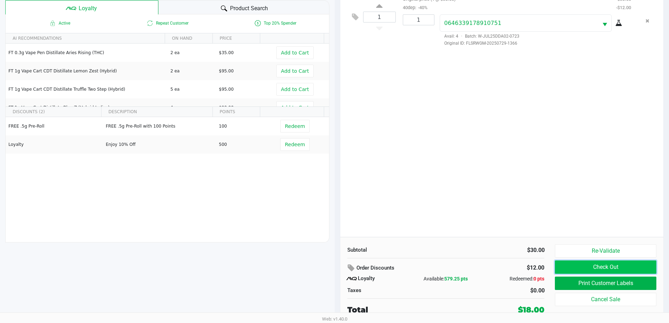
click at [578, 270] on button "Check Out" at bounding box center [605, 266] width 101 height 13
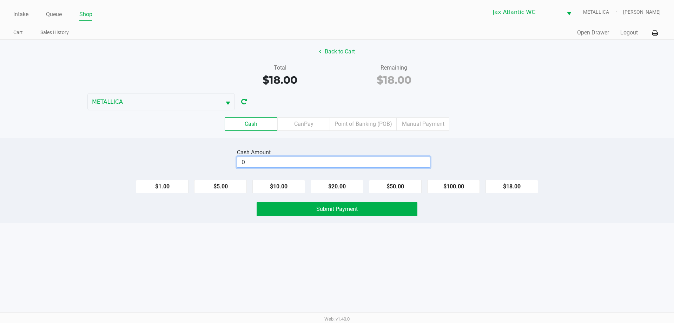
click at [309, 163] on input "0" at bounding box center [333, 162] width 192 height 10
type input "$20.00"
click at [316, 211] on button "Submit Payment" at bounding box center [337, 209] width 161 height 14
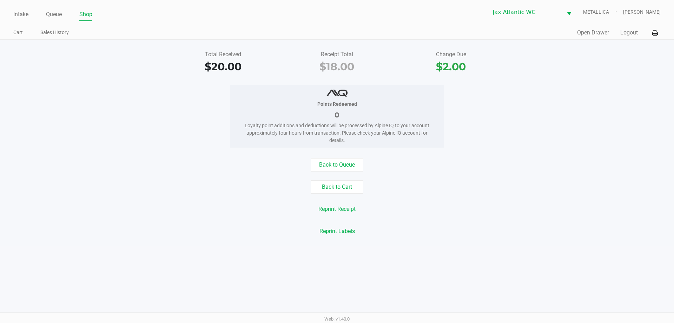
drag, startPoint x: 217, startPoint y: 38, endPoint x: 154, endPoint y: 51, distance: 64.1
click at [216, 39] on ul "Cart Sales History" at bounding box center [175, 33] width 324 height 12
click at [22, 13] on link "Intake" at bounding box center [20, 14] width 15 height 10
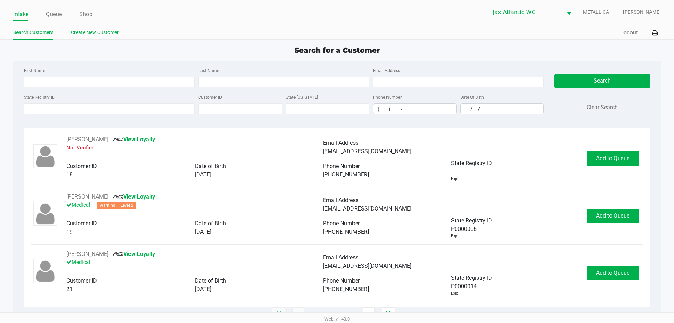
drag, startPoint x: 123, startPoint y: 27, endPoint x: 119, endPoint y: 27, distance: 4.2
click at [123, 27] on div "Search Customers Create New Customer" at bounding box center [175, 32] width 324 height 13
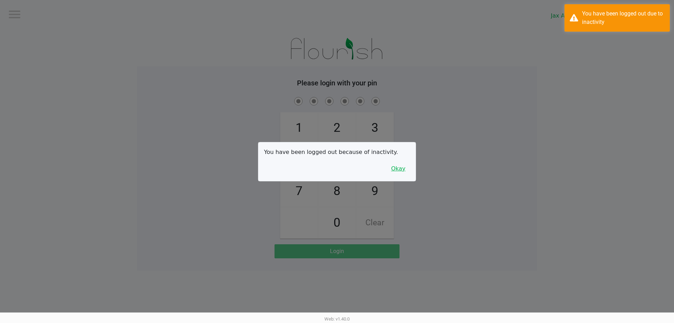
click at [389, 164] on button "Okay" at bounding box center [399, 168] width 24 height 13
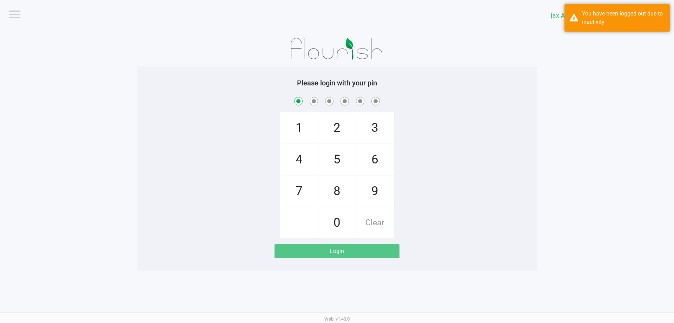
checkbox input "true"
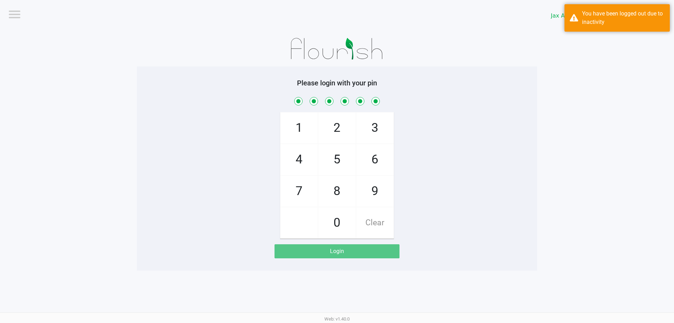
checkbox input "true"
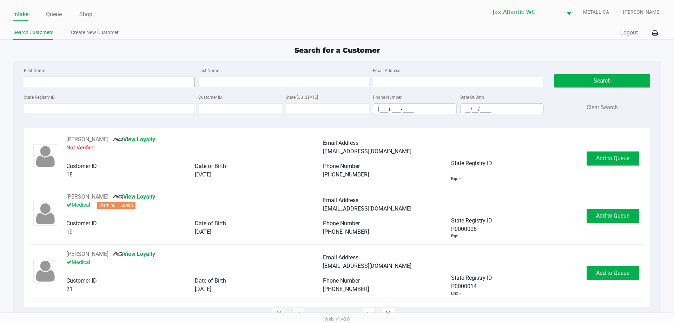
drag, startPoint x: 191, startPoint y: 43, endPoint x: 158, endPoint y: 80, distance: 49.5
click at [191, 43] on app-point-of-sale "Intake Queue Shop Jax Atlantic WC METALLICA Shiro Faulk Search Customers Create…" at bounding box center [337, 157] width 674 height 314
click at [142, 107] on input "State Registry ID" at bounding box center [109, 108] width 171 height 11
click at [109, 113] on input "State Registry ID" at bounding box center [109, 108] width 171 height 11
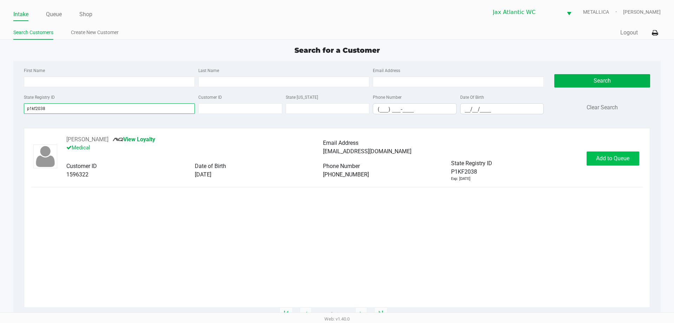
type input "p1kf2038"
click at [631, 159] on button "Add to Queue" at bounding box center [613, 158] width 53 height 14
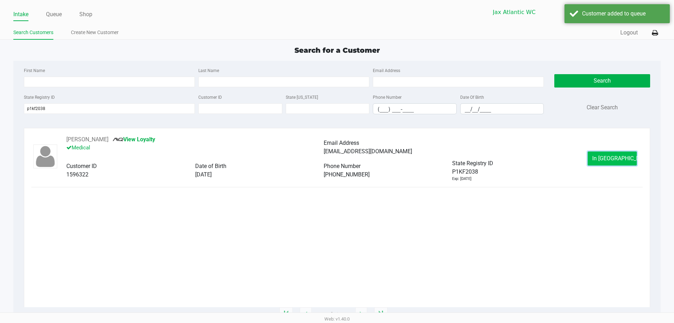
click at [599, 158] on button "In Queue" at bounding box center [612, 158] width 49 height 14
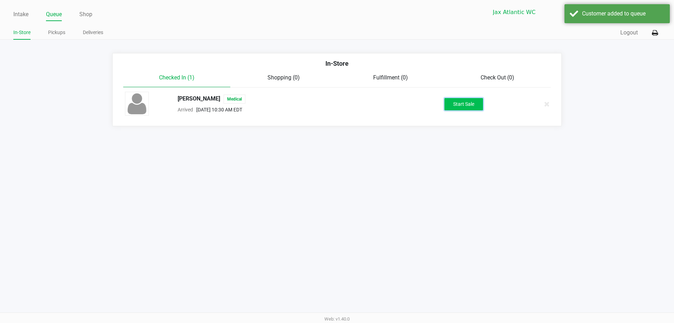
click at [463, 104] on button "Start Sale" at bounding box center [463, 104] width 39 height 12
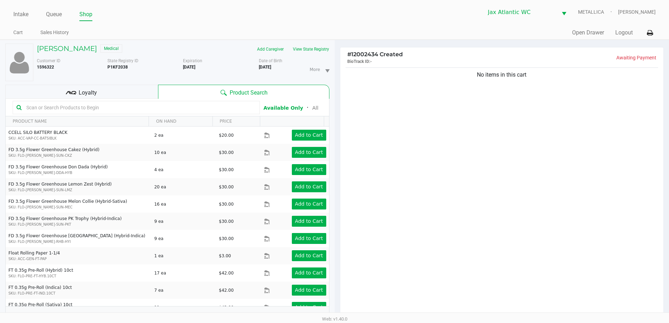
click at [338, 45] on div "# 12002434 Created BioTrack ID: - Awaiting Payment No items in this cart Subtot…" at bounding box center [502, 219] width 335 height 358
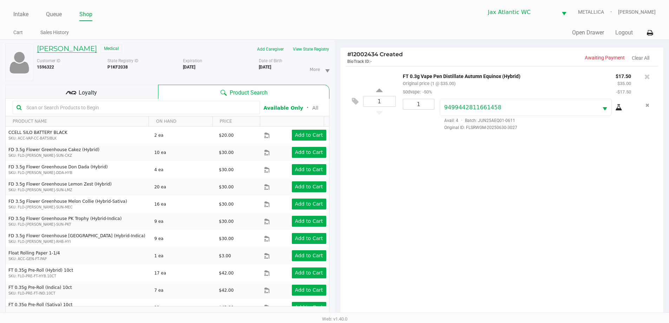
click at [76, 46] on h5 "MORGAN ALTHUIS" at bounding box center [67, 48] width 60 height 8
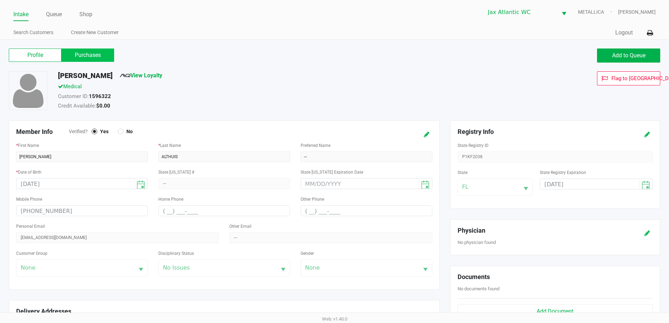
click at [85, 54] on label "Purchases" at bounding box center [87, 54] width 53 height 13
click at [0, 0] on 1 "Purchases" at bounding box center [0, 0] width 0 height 0
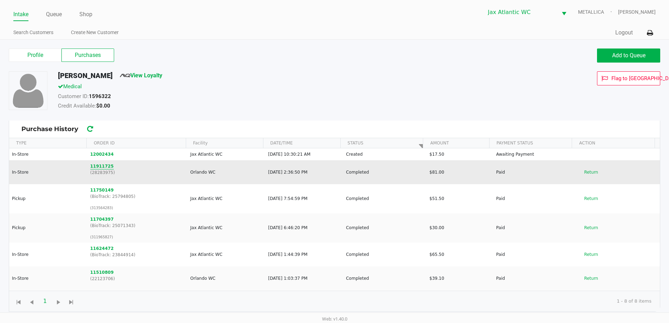
click at [103, 166] on button "11911725" at bounding box center [102, 166] width 24 height 6
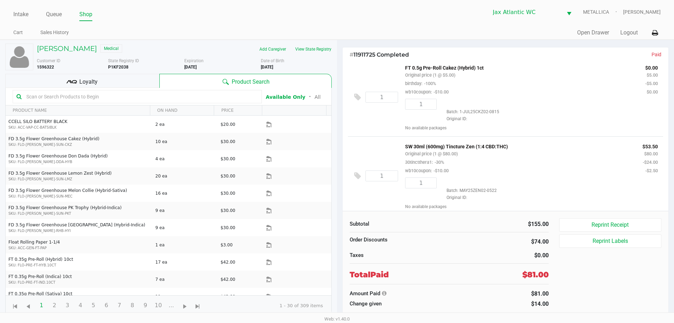
scroll to position [165, 0]
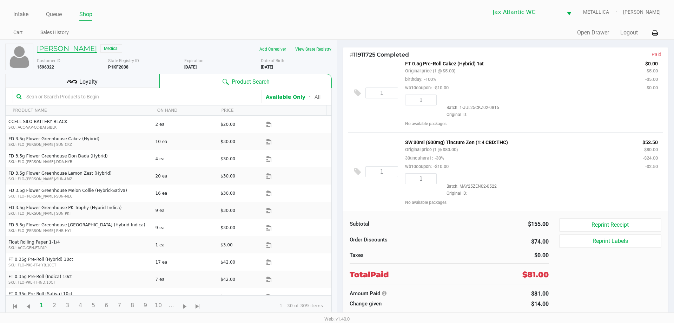
click at [71, 46] on h5 "MORGAN ALTHUIS" at bounding box center [67, 48] width 60 height 8
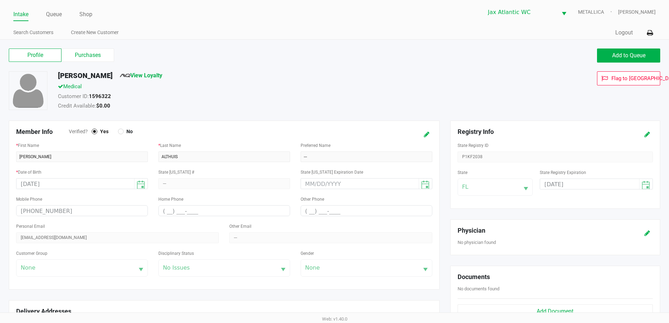
click at [73, 53] on label "Purchases" at bounding box center [87, 54] width 53 height 13
click at [0, 0] on 1 "Purchases" at bounding box center [0, 0] width 0 height 0
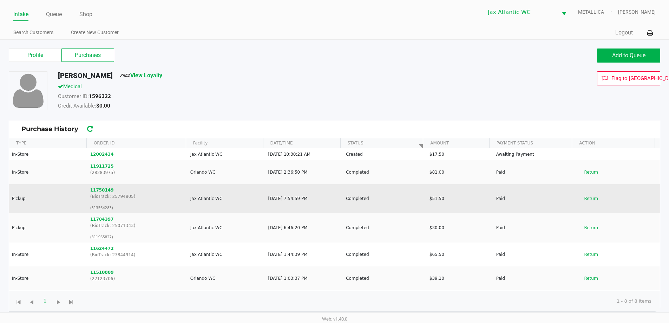
click at [105, 190] on button "11750149" at bounding box center [102, 190] width 24 height 6
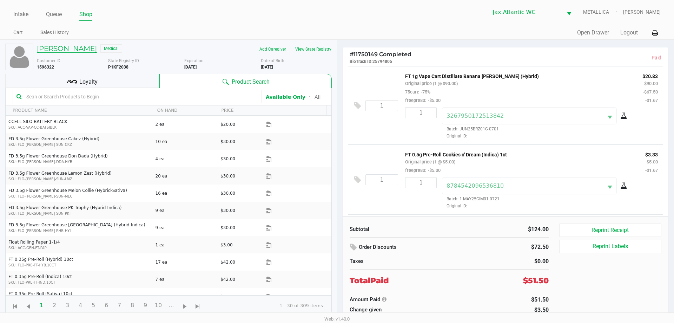
click at [90, 52] on h5 "MORGAN ALTHUIS" at bounding box center [67, 48] width 60 height 8
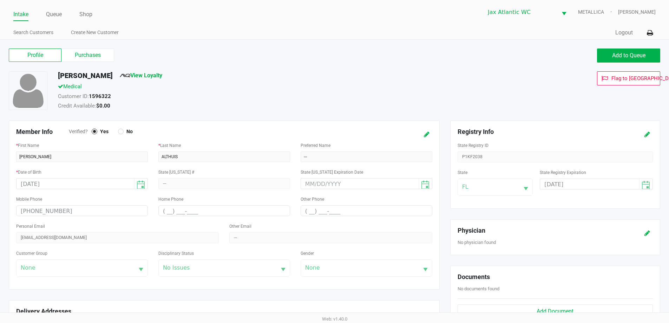
click at [78, 54] on label "Purchases" at bounding box center [87, 54] width 53 height 13
click at [0, 0] on 1 "Purchases" at bounding box center [0, 0] width 0 height 0
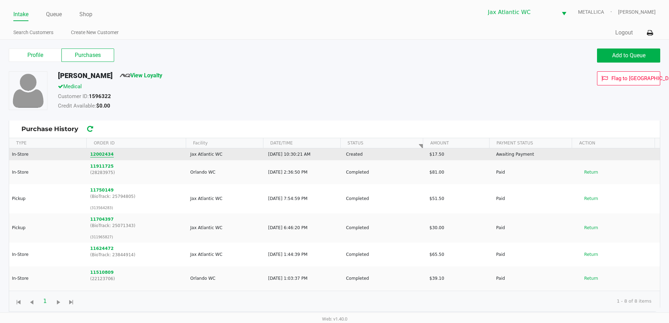
click at [100, 153] on button "12002434" at bounding box center [102, 154] width 24 height 6
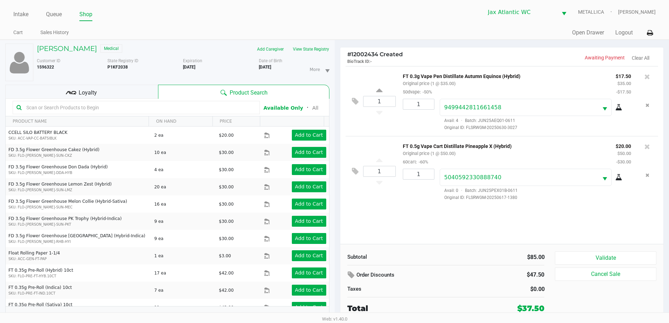
click at [117, 94] on div "Loyalty" at bounding box center [81, 92] width 153 height 14
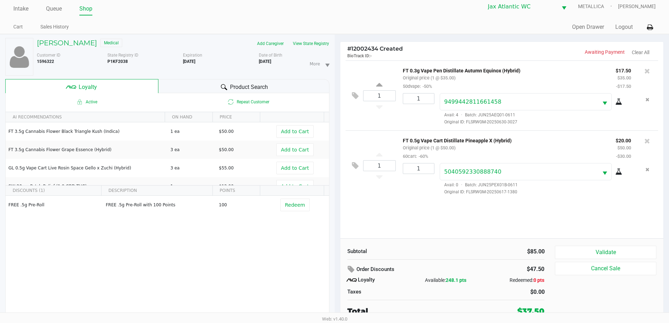
scroll to position [7, 0]
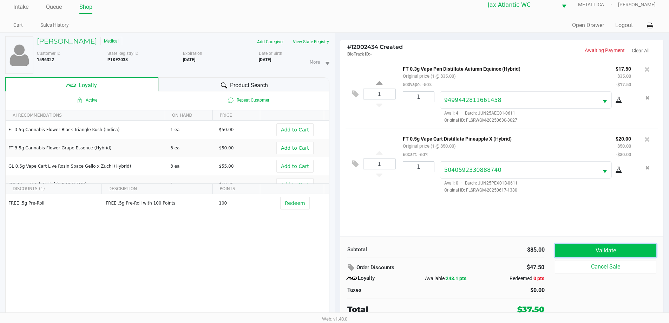
click at [585, 250] on button "Validate" at bounding box center [605, 250] width 101 height 13
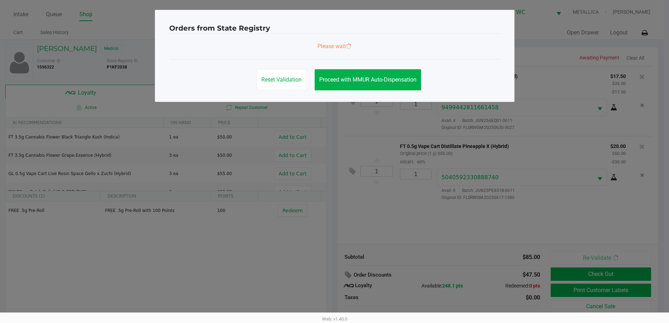
scroll to position [0, 0]
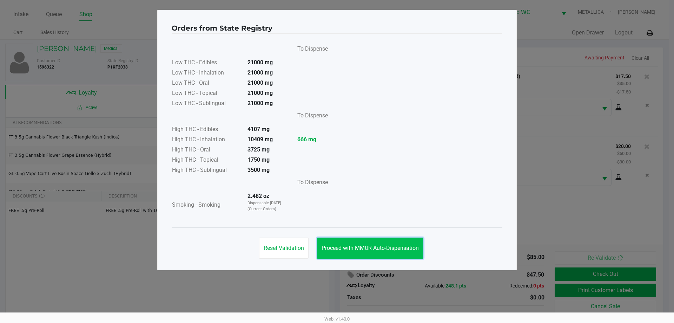
drag, startPoint x: 338, startPoint y: 242, endPoint x: 392, endPoint y: 243, distance: 54.1
click at [339, 243] on button "Proceed with MMUR Auto-Dispensation" at bounding box center [370, 247] width 106 height 21
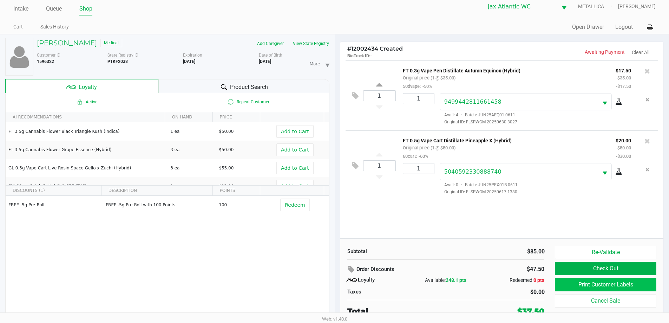
scroll to position [7, 0]
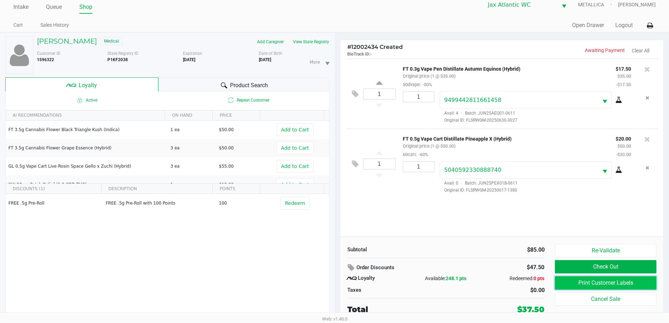
click at [582, 285] on button "Print Customer Labels" at bounding box center [605, 282] width 101 height 13
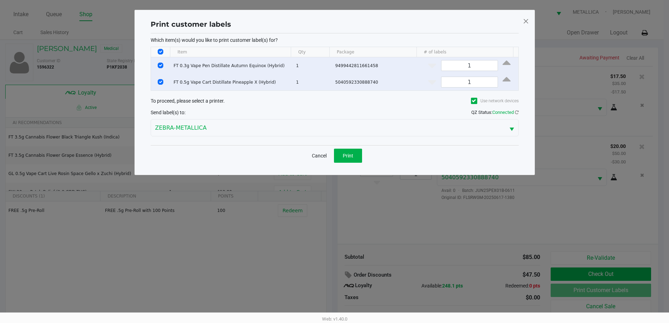
scroll to position [0, 0]
click at [345, 152] on button "Print" at bounding box center [350, 156] width 28 height 14
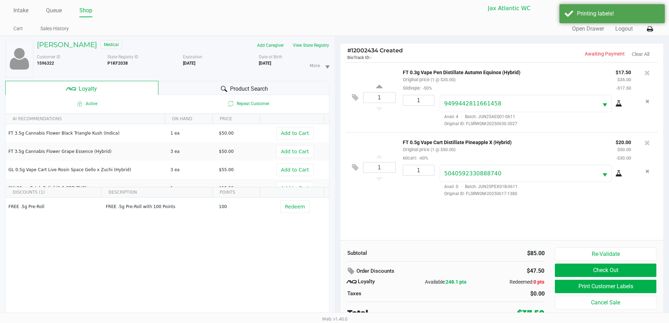
scroll to position [7, 0]
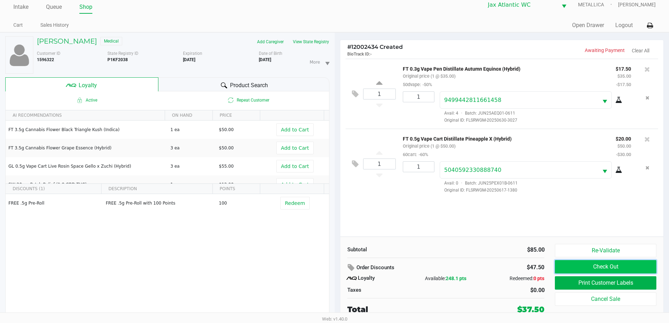
click at [593, 270] on button "Check Out" at bounding box center [605, 266] width 101 height 13
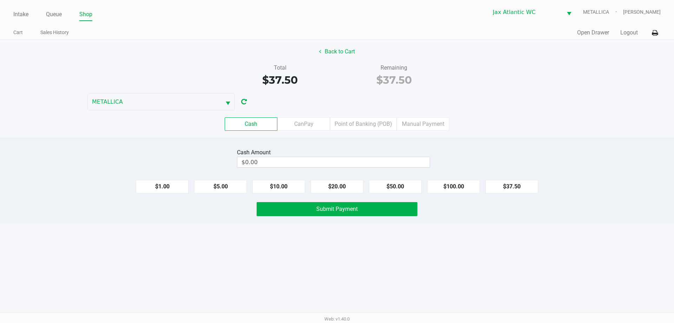
click at [352, 117] on div "Cash CanPay Point of Banking (POB) Manual Payment" at bounding box center [337, 123] width 685 height 27
click at [354, 122] on label "Point of Banking (POB)" at bounding box center [363, 123] width 67 height 13
click at [0, 0] on 7 "Point of Banking (POB)" at bounding box center [0, 0] width 0 height 0
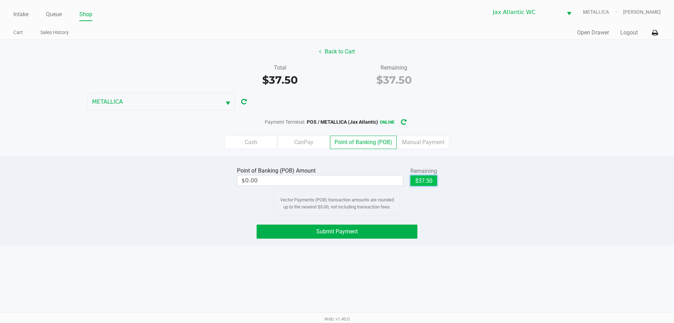
click at [424, 176] on button "$37.50" at bounding box center [423, 180] width 27 height 11
type input "$37.50"
click at [391, 230] on button "Submit Payment" at bounding box center [337, 231] width 161 height 14
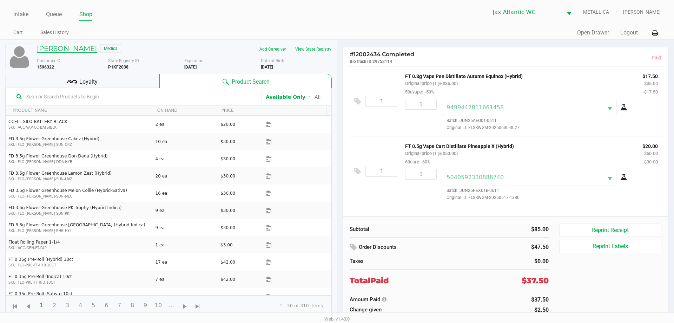
click at [90, 48] on h5 "MORGAN ALTHUIS" at bounding box center [67, 48] width 60 height 8
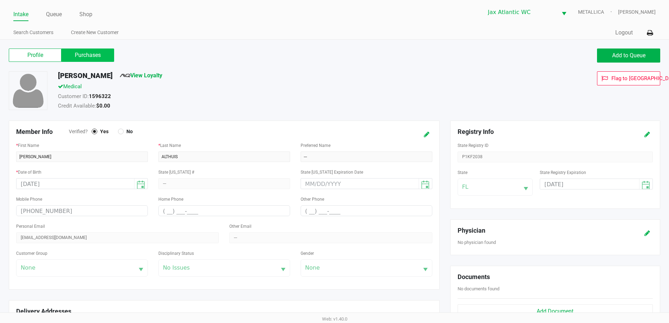
click at [93, 53] on label "Purchases" at bounding box center [87, 54] width 53 height 13
click at [0, 0] on 1 "Purchases" at bounding box center [0, 0] width 0 height 0
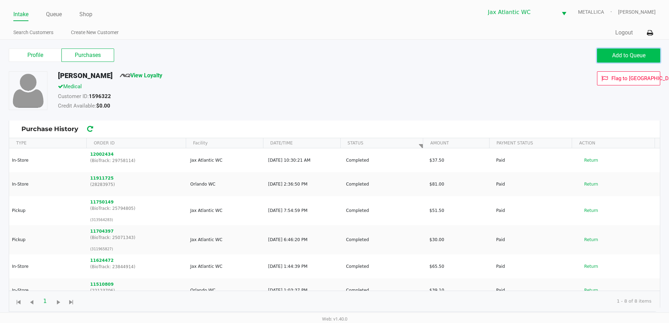
click at [609, 56] on button "Add to Queue" at bounding box center [628, 55] width 63 height 14
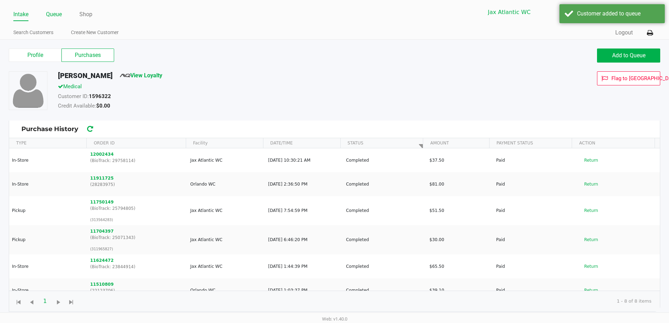
click at [51, 16] on link "Queue" at bounding box center [54, 14] width 16 height 10
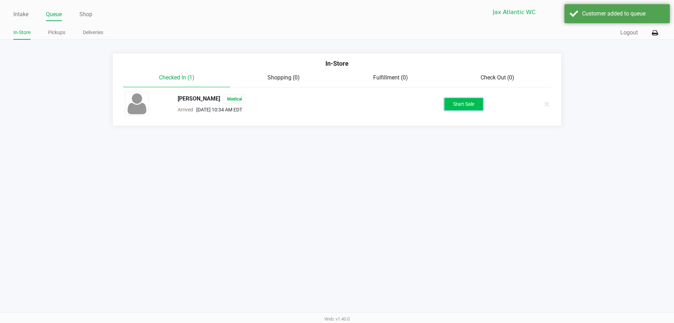
click at [461, 99] on button "Start Sale" at bounding box center [463, 104] width 39 height 12
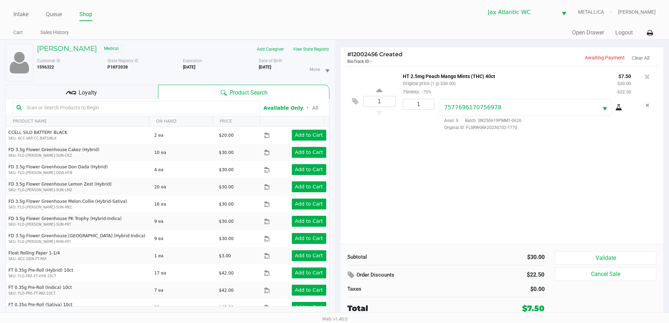
click at [96, 92] on span "Loyalty" at bounding box center [88, 92] width 18 height 8
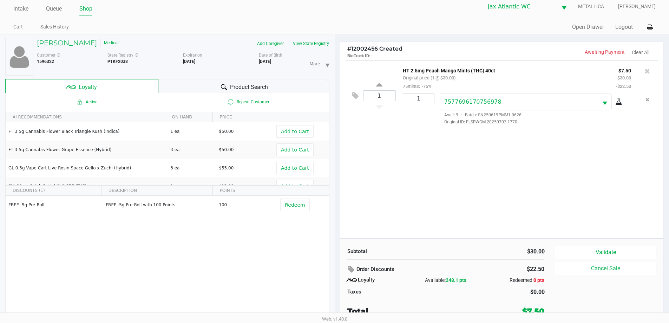
scroll to position [7, 0]
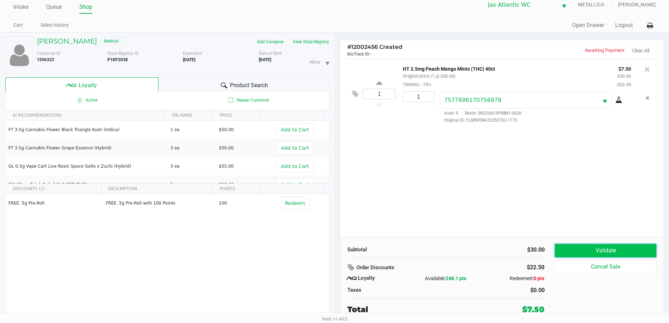
click at [566, 244] on button "Validate" at bounding box center [605, 250] width 101 height 13
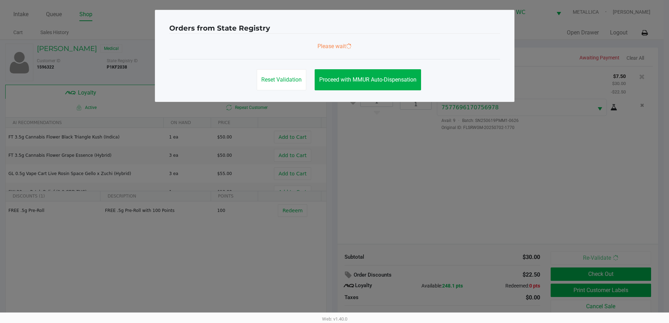
scroll to position [0, 0]
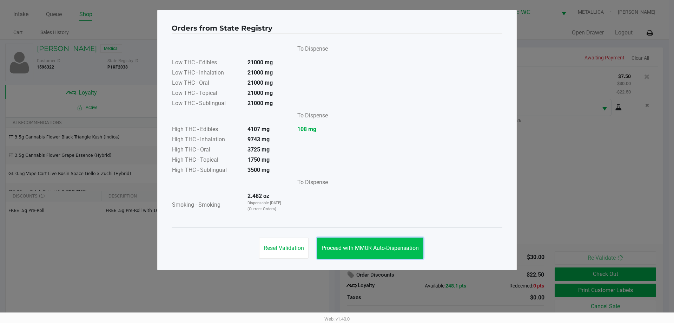
click at [384, 251] on button "Proceed with MMUR Auto-Dispensation" at bounding box center [370, 247] width 106 height 21
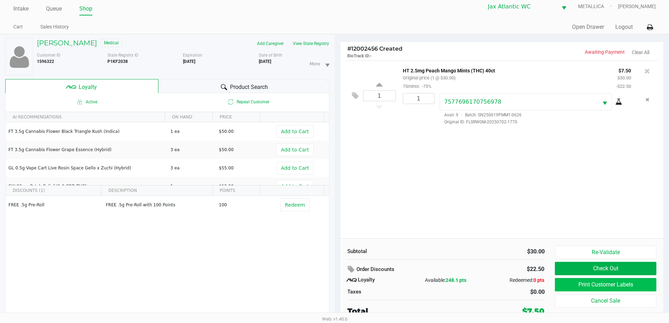
scroll to position [7, 0]
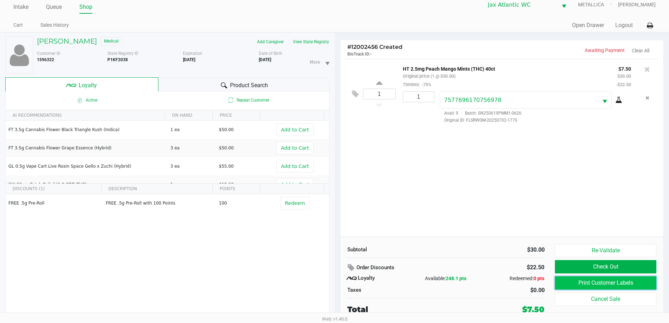
click at [587, 280] on button "Print Customer Labels" at bounding box center [605, 282] width 101 height 13
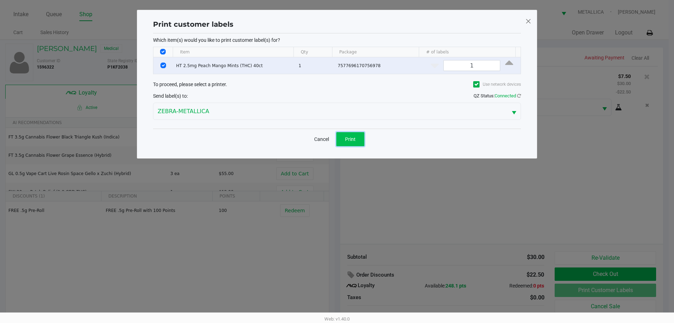
click at [358, 134] on button "Print" at bounding box center [350, 139] width 28 height 14
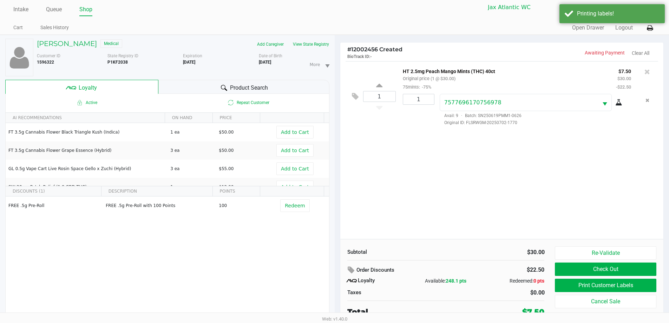
scroll to position [7, 0]
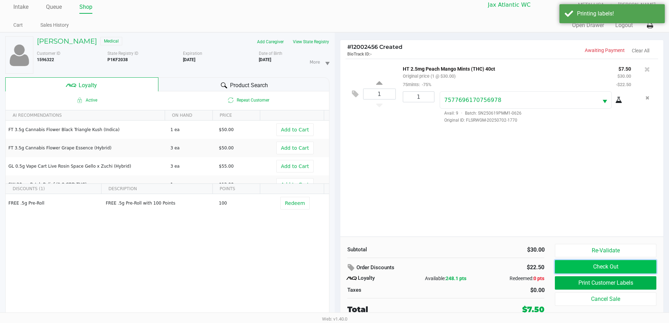
click at [599, 266] on button "Check Out" at bounding box center [605, 266] width 101 height 13
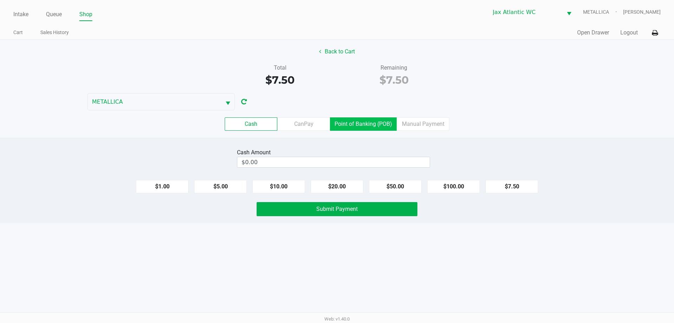
click at [378, 122] on label "Point of Banking (POB)" at bounding box center [363, 123] width 67 height 13
click at [0, 0] on 7 "Point of Banking (POB)" at bounding box center [0, 0] width 0 height 0
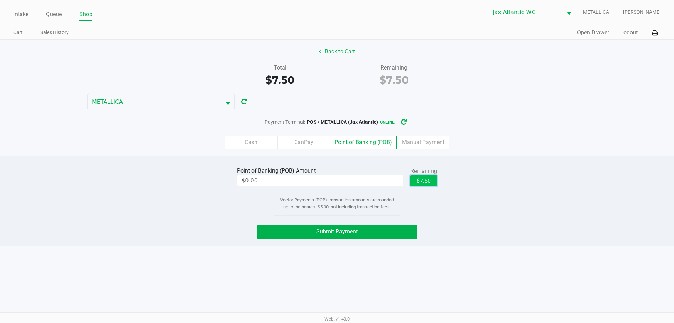
click at [427, 184] on button "$7.50" at bounding box center [423, 180] width 27 height 11
type input "$7.50"
click at [348, 229] on span "Submit Payment" at bounding box center [336, 231] width 41 height 7
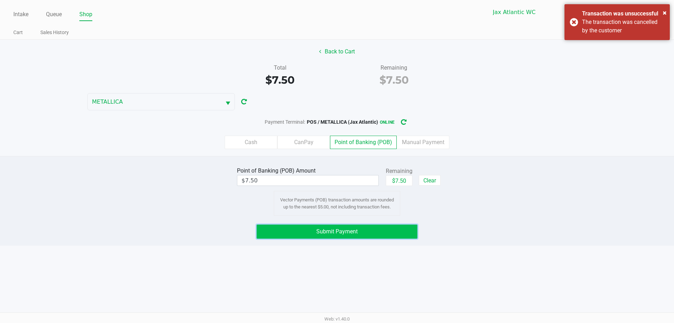
click at [334, 231] on span "Submit Payment" at bounding box center [336, 231] width 41 height 7
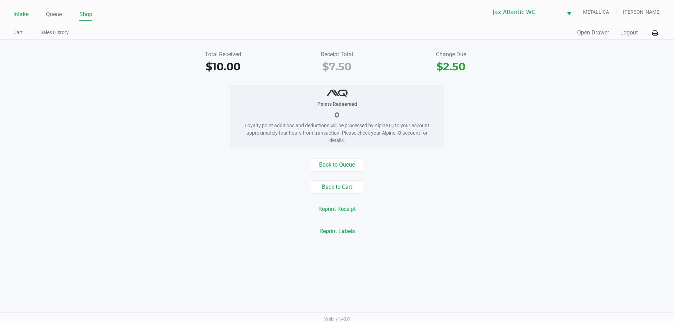
click at [24, 13] on link "Intake" at bounding box center [20, 14] width 15 height 10
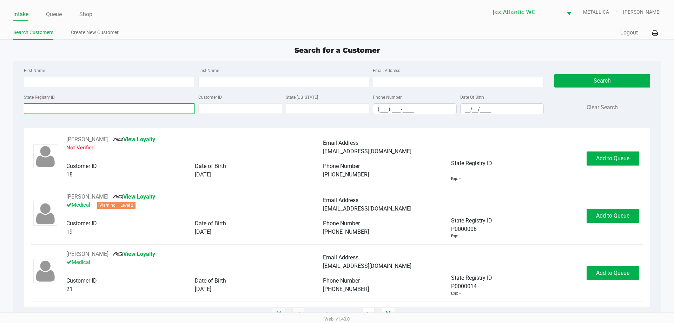
click at [61, 109] on input "State Registry ID" at bounding box center [109, 108] width 171 height 11
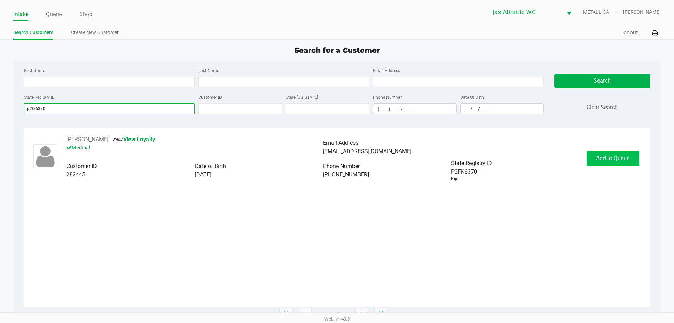
type input "p2fk6370"
click at [620, 156] on span "Add to Queue" at bounding box center [612, 158] width 33 height 7
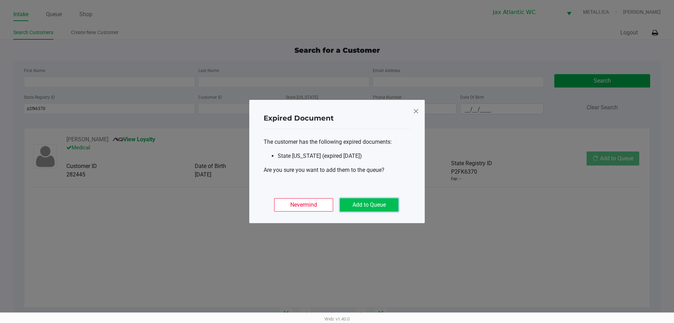
click at [387, 202] on button "Add to Queue" at bounding box center [369, 204] width 59 height 13
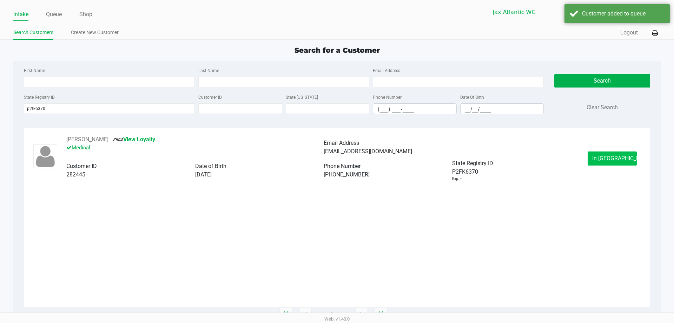
drag, startPoint x: 600, startPoint y: 166, endPoint x: 600, endPoint y: 159, distance: 7.0
click at [600, 166] on div "AUSTIN REIER View Loyalty Medical Email Address areier09@yahoo.com Customer ID …" at bounding box center [336, 158] width 611 height 46
click at [599, 159] on button "In Queue" at bounding box center [612, 158] width 49 height 14
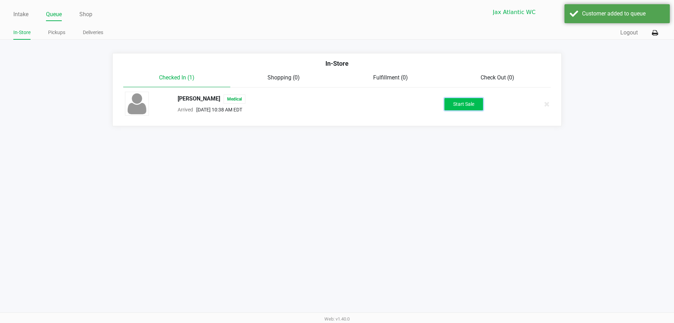
click at [452, 107] on button "Start Sale" at bounding box center [463, 104] width 39 height 12
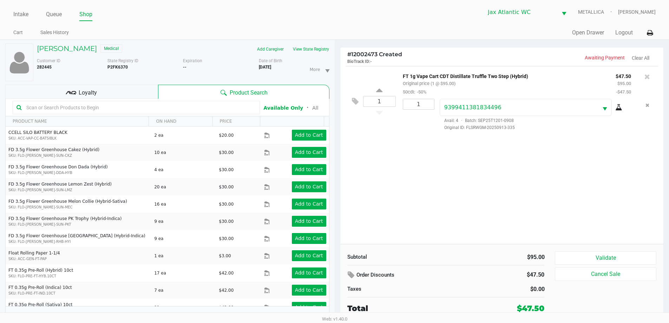
click at [142, 96] on div "Loyalty" at bounding box center [81, 92] width 153 height 14
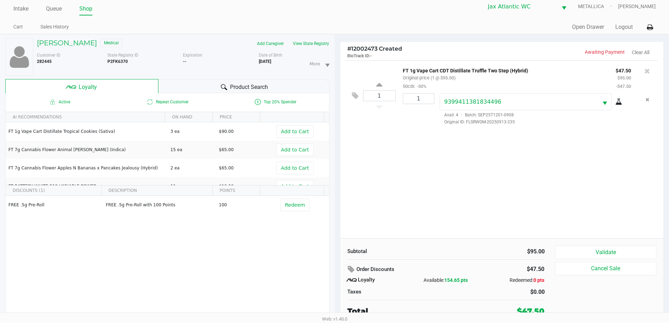
scroll to position [7, 0]
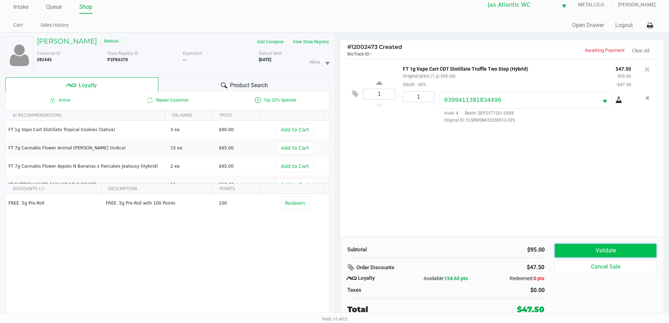
click at [575, 250] on button "Validate" at bounding box center [605, 250] width 101 height 13
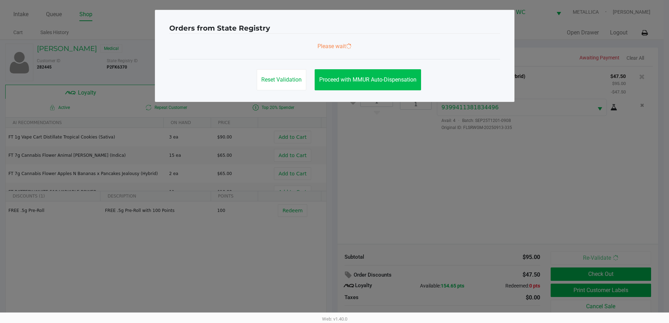
scroll to position [0, 0]
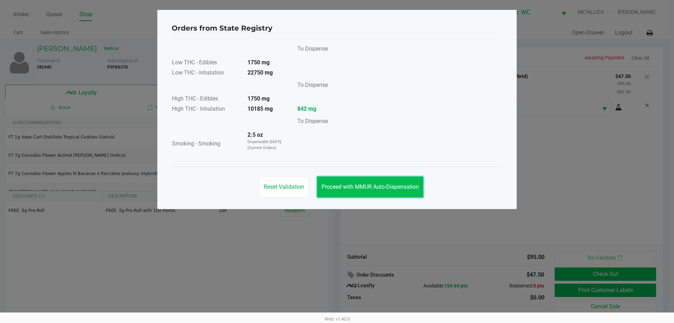
click at [358, 188] on span "Proceed with MMUR Auto-Dispensation" at bounding box center [370, 186] width 97 height 7
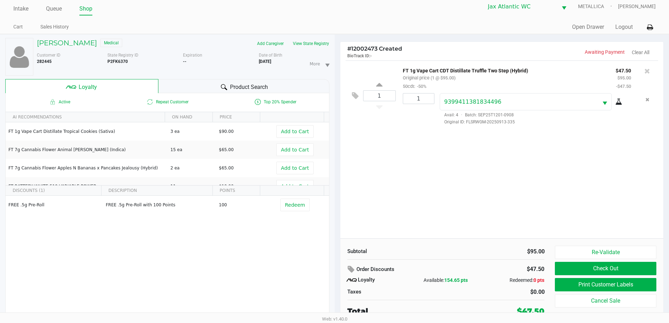
scroll to position [7, 0]
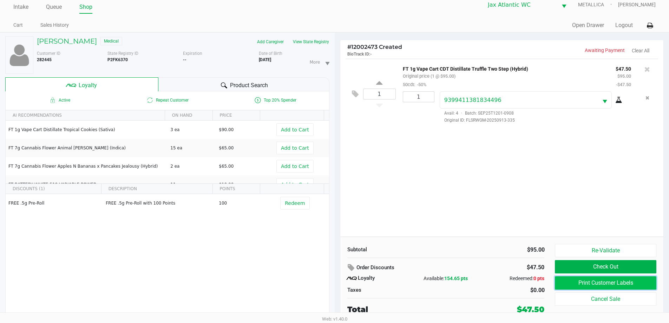
click at [569, 284] on button "Print Customer Labels" at bounding box center [605, 282] width 101 height 13
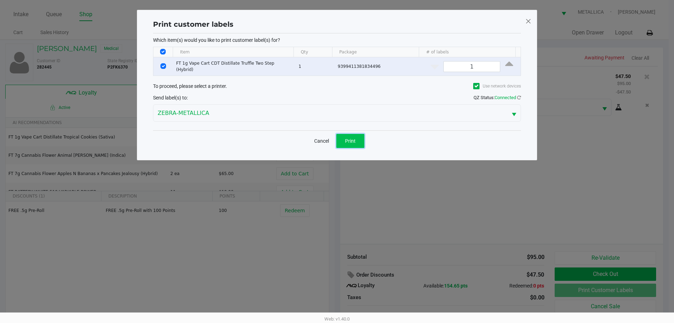
click at [349, 138] on span "Print" at bounding box center [350, 141] width 11 height 6
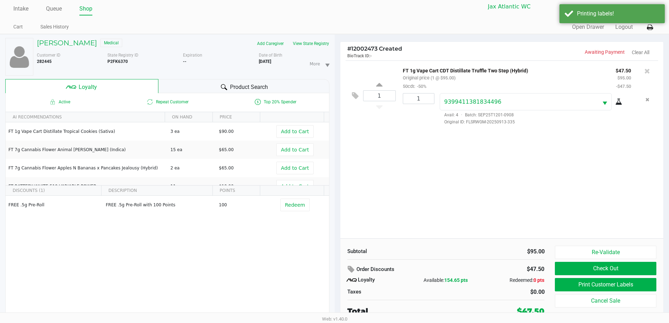
scroll to position [7, 0]
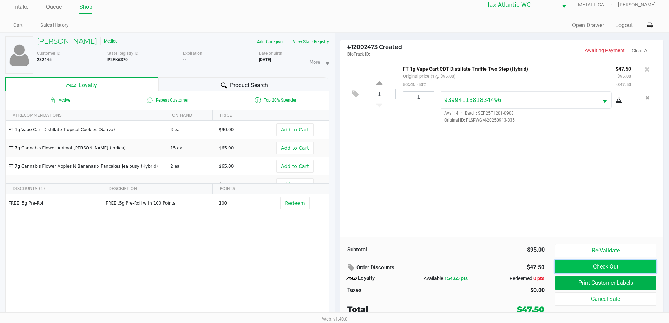
click at [607, 266] on button "Check Out" at bounding box center [605, 266] width 101 height 13
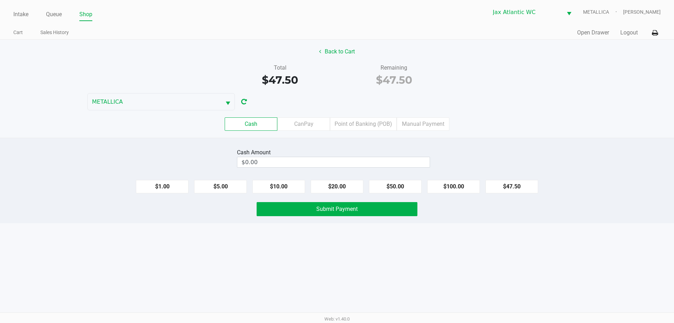
click at [334, 168] on div "Cash Amount $0.00" at bounding box center [333, 158] width 193 height 22
click at [333, 166] on input "0" at bounding box center [333, 162] width 192 height 10
type input "$60.00"
click at [324, 217] on div "Cash Amount $60.00 Clear $1.00 $5.00 $10.00 $20.00 $50.00 $100.00 $47.50 Submit…" at bounding box center [337, 180] width 674 height 85
click at [323, 214] on button "Submit Payment" at bounding box center [337, 209] width 161 height 14
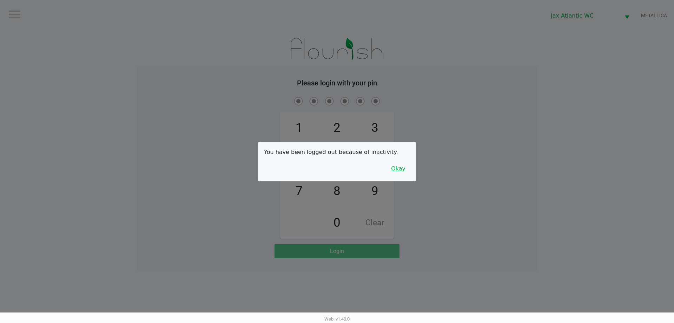
click at [394, 165] on button "Okay" at bounding box center [399, 168] width 24 height 13
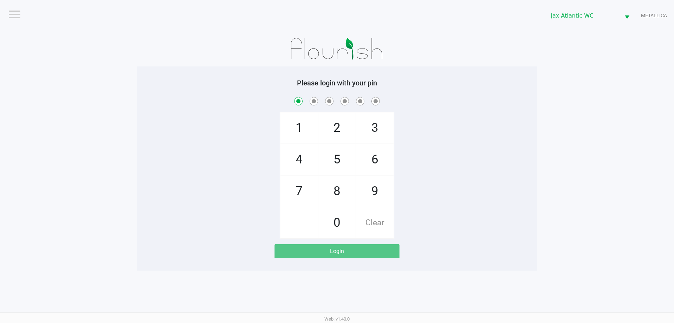
checkbox input "true"
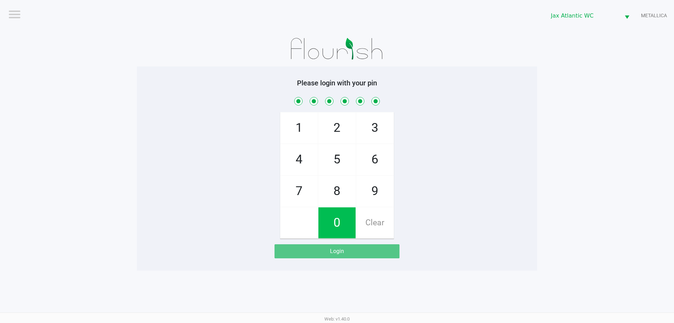
checkbox input "true"
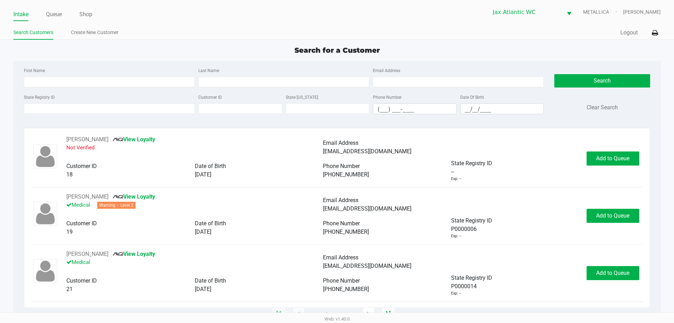
click at [294, 26] on div "Intake Queue Shop Jax Atlantic WC METALLICA Shiro Faulk Search Customers Create…" at bounding box center [337, 20] width 674 height 40
type input "ALBERT"
type input "RAY"
type input "01/04/1953"
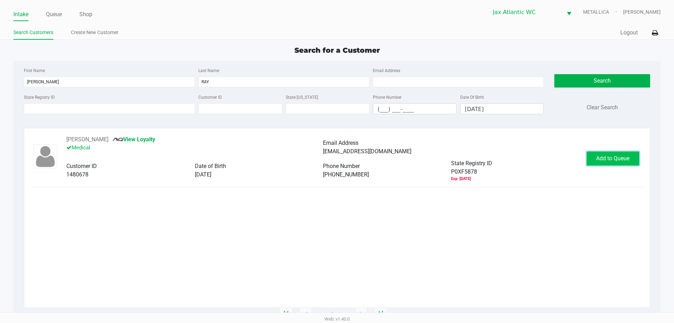
click at [613, 155] on span "Add to Queue" at bounding box center [612, 158] width 33 height 7
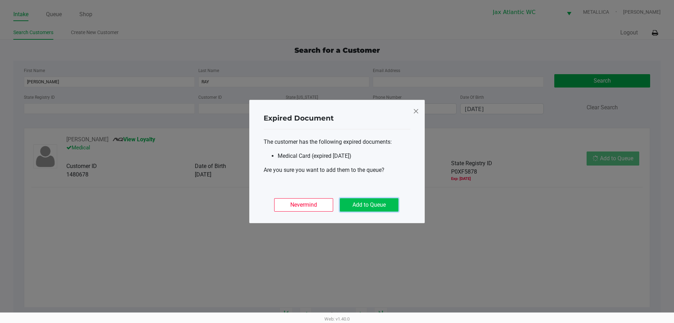
click at [363, 209] on button "Add to Queue" at bounding box center [369, 204] width 59 height 13
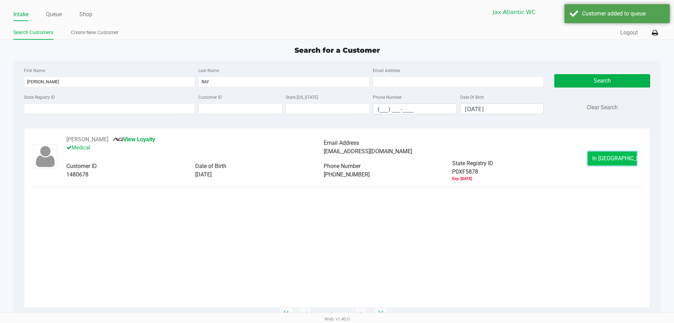
click at [610, 158] on span "In Queue" at bounding box center [621, 158] width 59 height 7
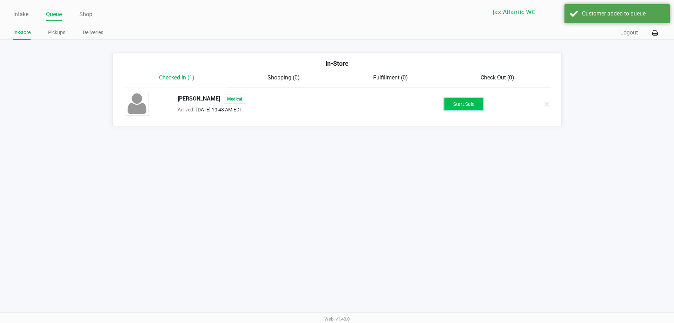
click at [452, 103] on button "Start Sale" at bounding box center [463, 104] width 39 height 12
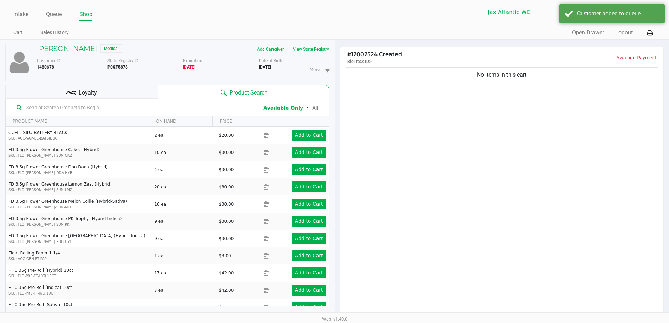
click at [314, 48] on button "View State Registry" at bounding box center [308, 49] width 41 height 11
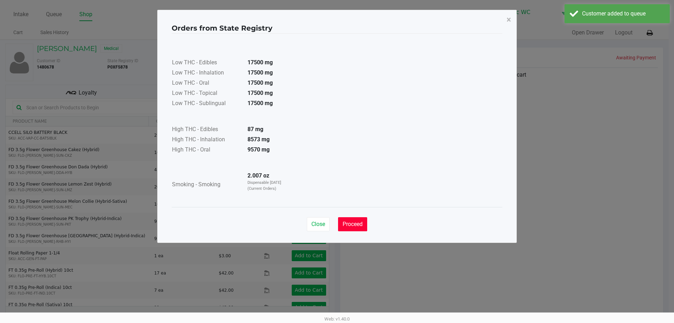
click at [360, 228] on button "Proceed" at bounding box center [352, 224] width 29 height 14
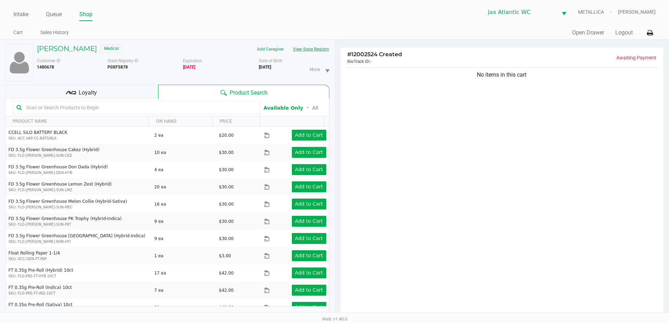
click at [320, 51] on button "View State Registry" at bounding box center [308, 49] width 41 height 11
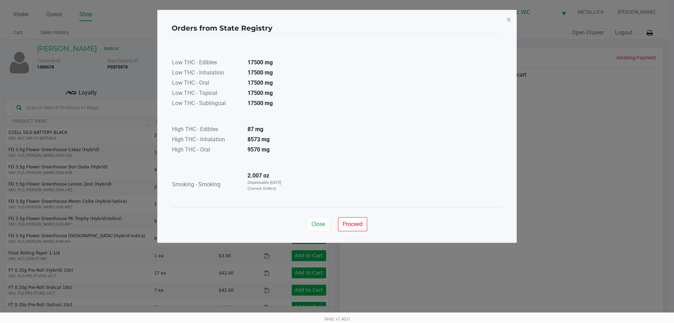
click at [357, 232] on div "Close Proceed" at bounding box center [337, 221] width 331 height 28
click at [355, 220] on button "Proceed" at bounding box center [352, 224] width 29 height 14
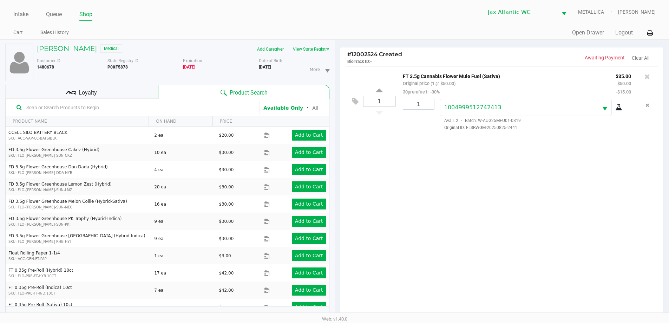
click at [123, 65] on b "P0XF5878" at bounding box center [117, 67] width 20 height 5
copy b "P0XF5878"
click at [266, 64] on div "More Date of Birth 1/04/1953" at bounding box center [297, 70] width 76 height 24
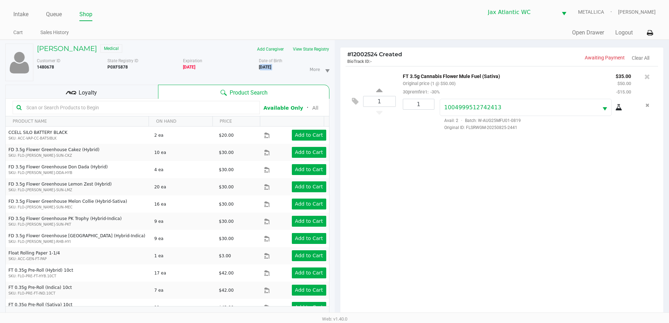
click at [266, 64] on div "More Date of Birth 1/04/1953" at bounding box center [297, 70] width 76 height 24
copy div "1/04/1953"
click at [336, 41] on div "# 12002524 Created BioTrack ID: - Awaiting Payment Clear All 1 FT 3.5g Cannabis…" at bounding box center [502, 219] width 335 height 358
click at [308, 49] on button "View State Registry" at bounding box center [308, 49] width 41 height 11
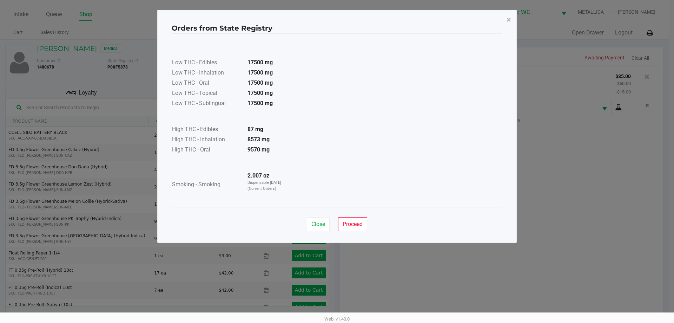
click at [318, 231] on div "Close Proceed" at bounding box center [337, 221] width 331 height 28
click at [315, 225] on span "Close" at bounding box center [318, 223] width 14 height 7
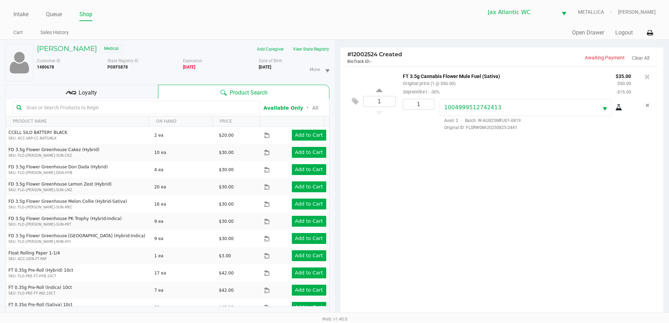
click at [339, 45] on div "# 12002524 Created BioTrack ID: - Awaiting Payment Clear All 1 FT 3.5g Cannabis…" at bounding box center [502, 219] width 335 height 358
click at [102, 87] on div "Loyalty" at bounding box center [81, 92] width 153 height 14
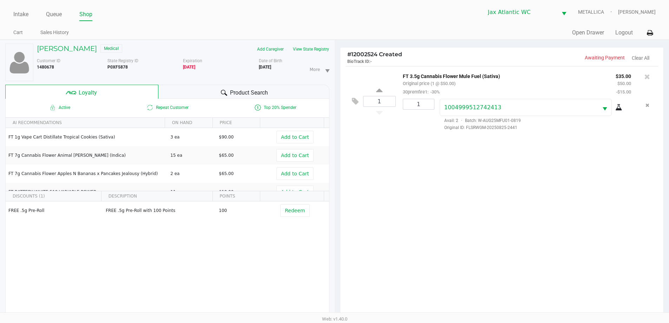
scroll to position [84, 0]
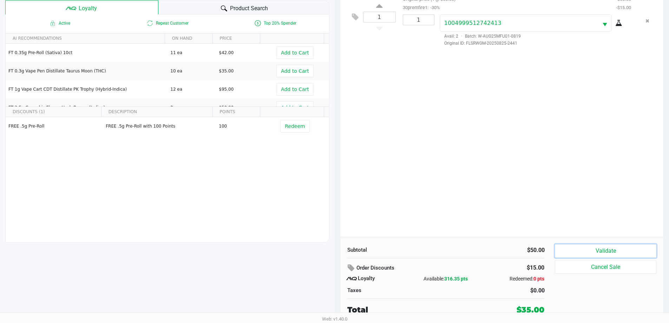
click at [593, 253] on button "Validate" at bounding box center [605, 250] width 101 height 13
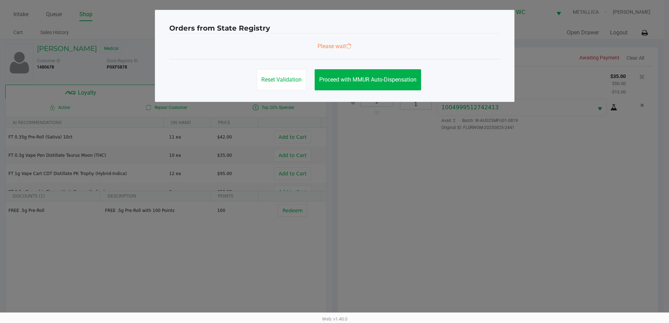
scroll to position [0, 0]
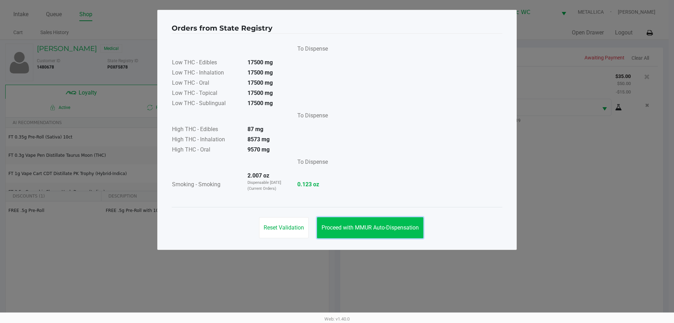
click at [359, 230] on span "Proceed with MMUR Auto-Dispensation" at bounding box center [370, 227] width 97 height 7
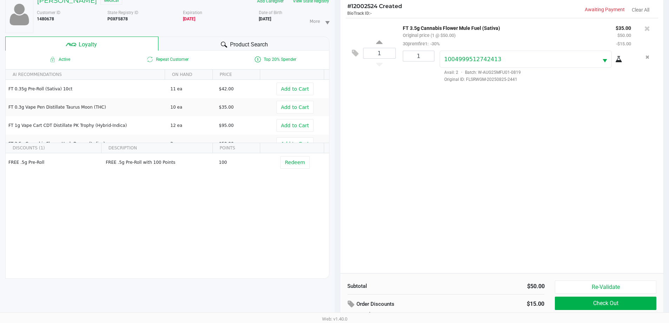
scroll to position [84, 0]
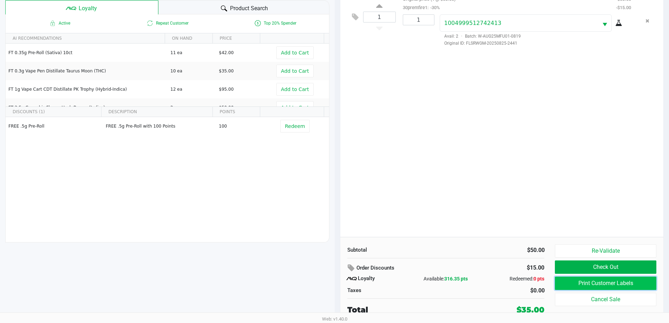
click at [579, 286] on button "Print Customer Labels" at bounding box center [605, 282] width 101 height 13
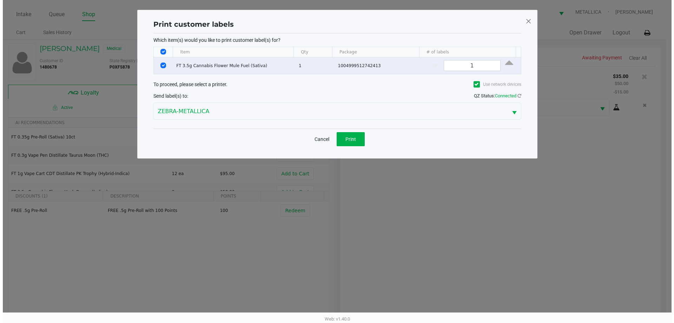
scroll to position [0, 0]
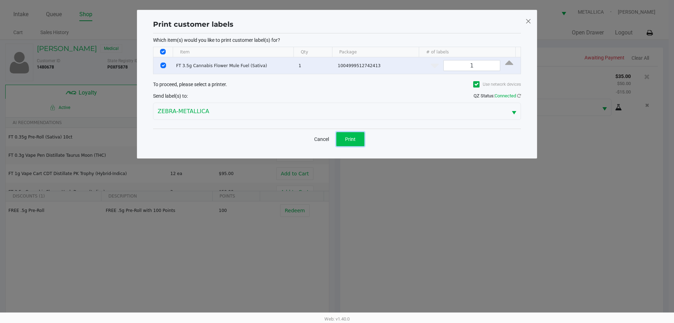
click at [353, 136] on span "Print" at bounding box center [350, 139] width 11 height 6
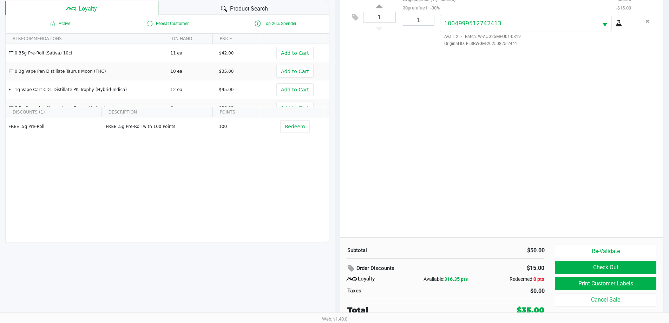
scroll to position [84, 0]
click at [562, 264] on button "Check Out" at bounding box center [605, 266] width 101 height 13
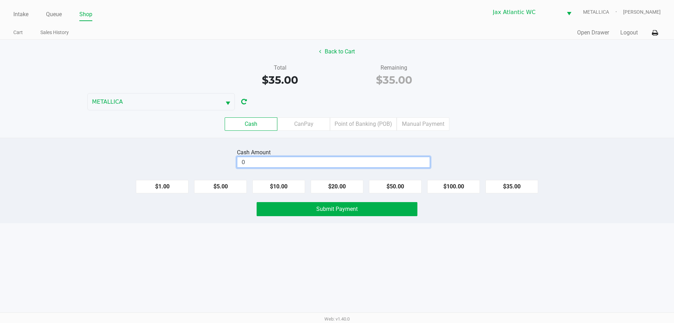
click at [269, 164] on input "0" at bounding box center [333, 162] width 192 height 10
type input "$40.00"
click at [320, 209] on span "Submit Payment" at bounding box center [336, 208] width 41 height 7
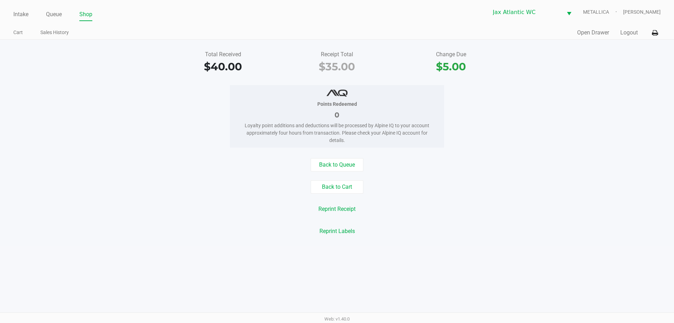
drag, startPoint x: 177, startPoint y: 21, endPoint x: 116, endPoint y: 20, distance: 61.1
click at [179, 21] on div "Intake Queue Shop Jax Atlantic WC METALLICA Shiro Faulk Cart Sales History Quic…" at bounding box center [337, 20] width 674 height 40
click at [14, 17] on link "Intake" at bounding box center [20, 14] width 15 height 10
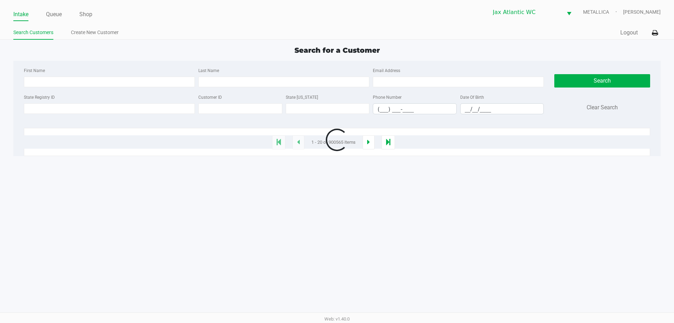
click at [231, 25] on div "Intake Queue Shop Jax Atlantic WC METALLICA Shiro Faulk Search Customers Create…" at bounding box center [337, 20] width 674 height 40
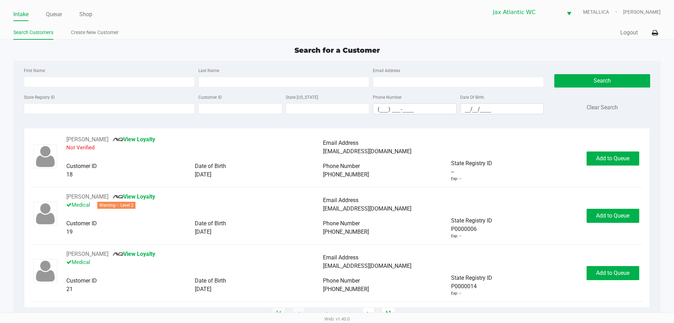
click at [226, 25] on div "Intake Queue Shop Jax Atlantic WC METALLICA Shiro Faulk Search Customers Create…" at bounding box center [337, 20] width 674 height 40
drag, startPoint x: 295, startPoint y: 52, endPoint x: 379, endPoint y: 47, distance: 83.7
click at [376, 46] on span "Search for a Customer" at bounding box center [337, 50] width 85 height 8
click at [381, 45] on app-point-of-sale "Intake Queue Shop Jax Atlantic WC METALLICA Shiro Faulk Search Customers Create…" at bounding box center [337, 157] width 674 height 314
click at [327, 32] on ul "Search Customers Create New Customer" at bounding box center [175, 33] width 324 height 12
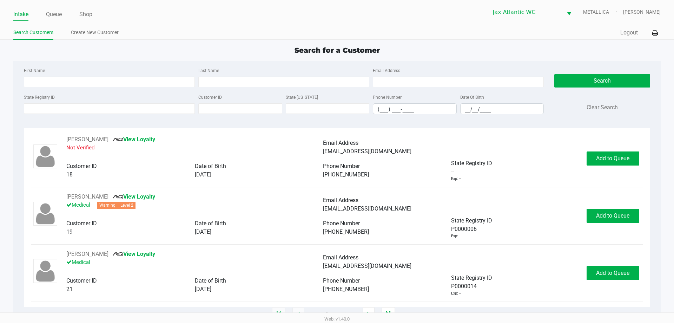
click at [327, 32] on ul "Search Customers Create New Customer" at bounding box center [175, 33] width 324 height 12
click at [326, 32] on ul "Search Customers Create New Customer" at bounding box center [175, 33] width 324 height 12
click at [139, 19] on ul "Intake Queue Shop" at bounding box center [175, 15] width 324 height 12
click at [109, 112] on input "State Registry ID" at bounding box center [109, 108] width 171 height 11
click at [113, 108] on input "State Registry ID" at bounding box center [109, 108] width 171 height 11
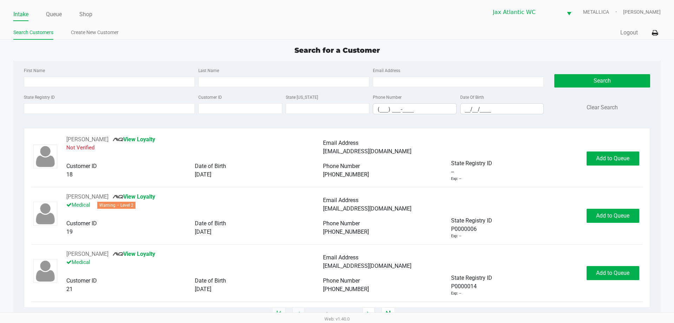
click at [145, 48] on div "Search for a Customer" at bounding box center [337, 50] width 658 height 11
click at [120, 108] on input "State Registry ID" at bounding box center [109, 108] width 171 height 11
click at [258, 42] on app-point-of-sale "Intake Queue Shop Jax Atlantic WC METALLICA Shiro Faulk Search Customers Create…" at bounding box center [337, 157] width 674 height 314
type input "ERIC"
type input "JONES"
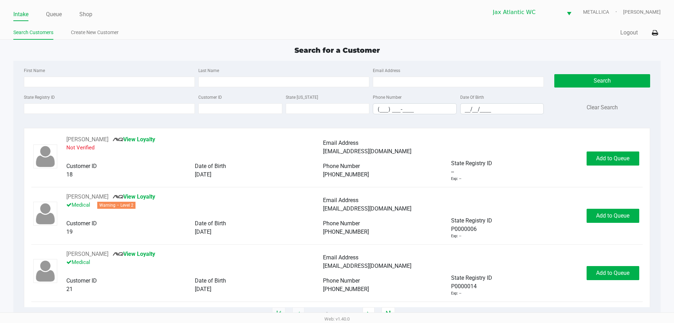
type input "09/21/1981"
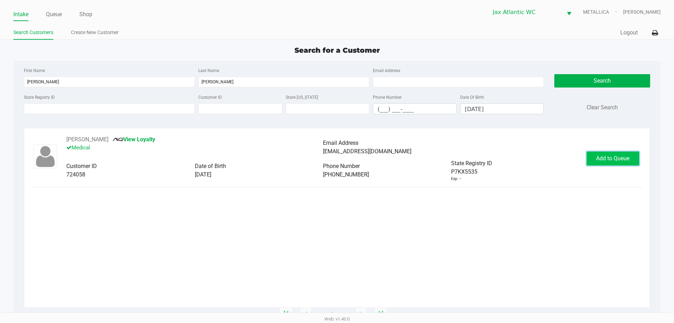
click at [606, 158] on span "Add to Queue" at bounding box center [612, 158] width 33 height 7
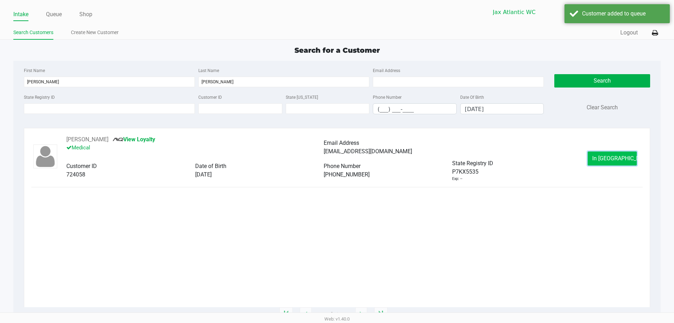
click at [604, 158] on span "In Queue" at bounding box center [621, 158] width 59 height 7
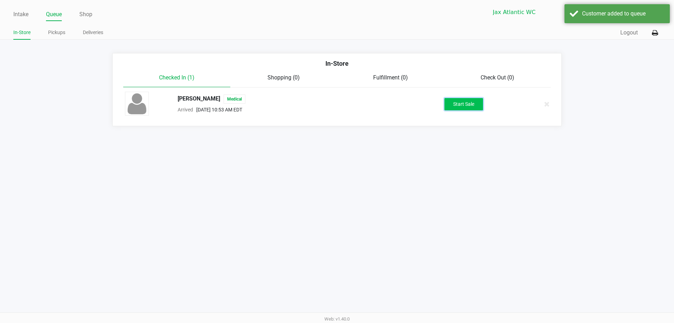
click at [468, 106] on button "Start Sale" at bounding box center [463, 104] width 39 height 12
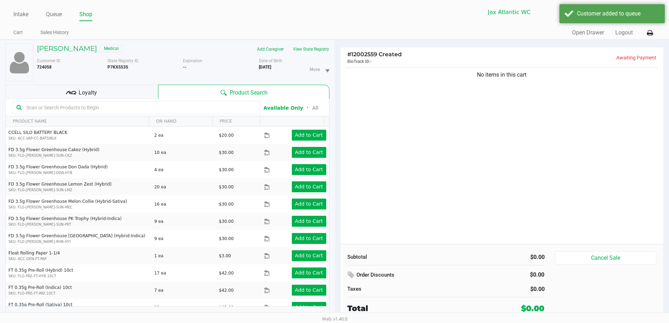
click at [126, 85] on div "Loyalty" at bounding box center [81, 92] width 153 height 14
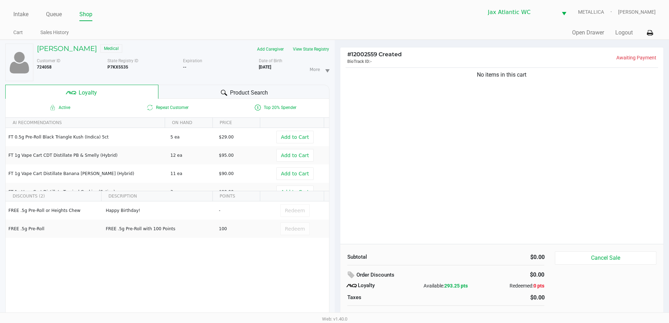
click at [292, 20] on ul "Intake Queue Shop" at bounding box center [173, 15] width 321 height 12
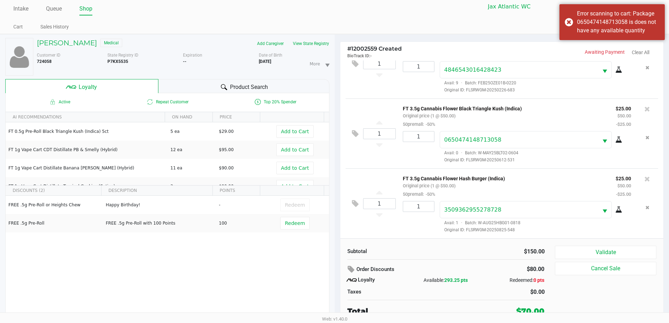
scroll to position [7, 0]
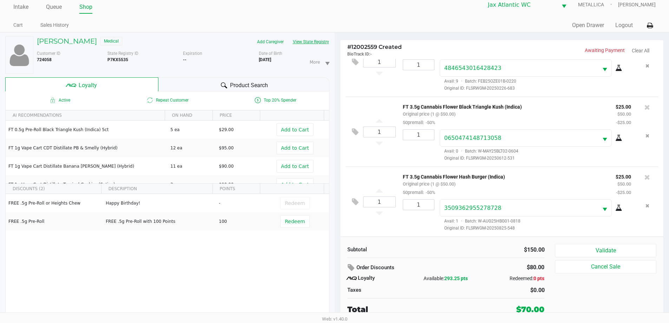
click at [315, 39] on button "View State Registry" at bounding box center [308, 41] width 41 height 11
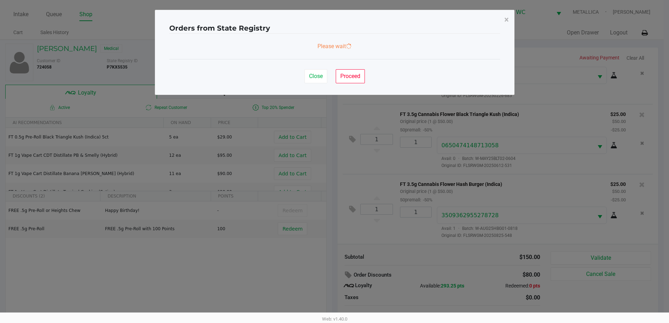
scroll to position [0, 0]
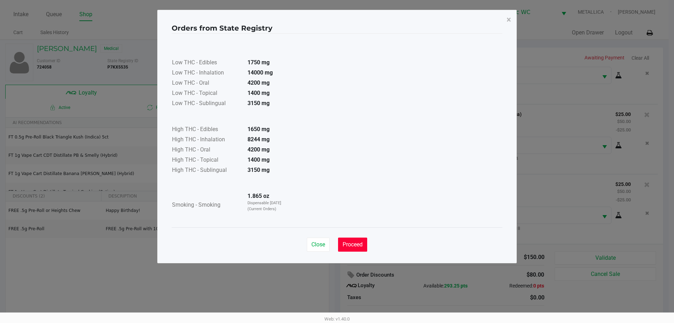
click at [347, 245] on span "Proceed" at bounding box center [353, 244] width 20 height 7
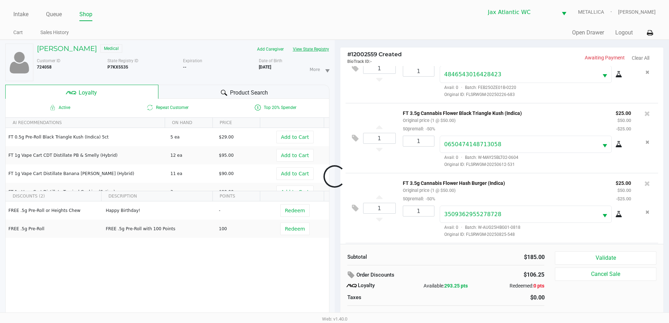
scroll to position [103, 0]
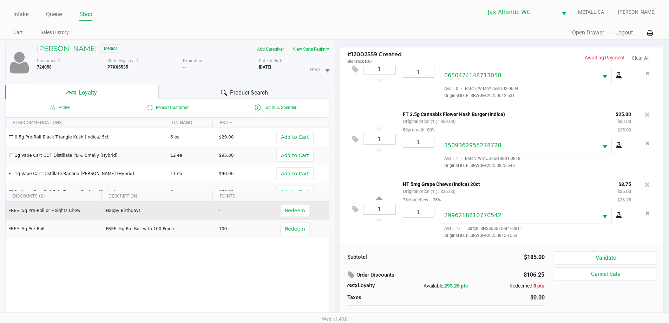
click at [271, 209] on td "Redeem" at bounding box center [296, 210] width 65 height 18
drag, startPoint x: 275, startPoint y: 209, endPoint x: 282, endPoint y: 209, distance: 6.7
click at [276, 210] on td "Redeem" at bounding box center [296, 210] width 65 height 18
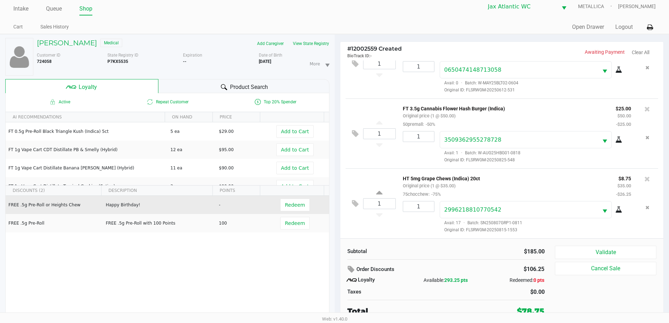
scroll to position [7, 0]
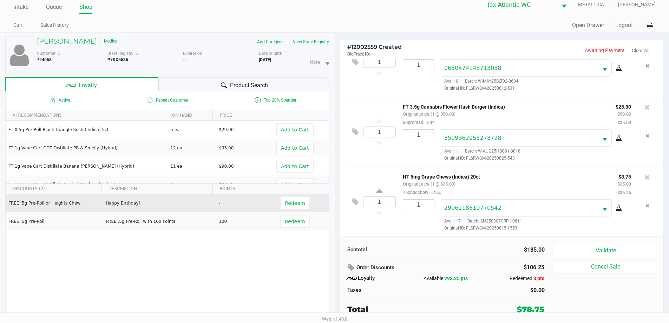
click at [295, 210] on td "Redeem" at bounding box center [296, 203] width 65 height 18
click at [287, 201] on span "Redeem" at bounding box center [295, 203] width 20 height 6
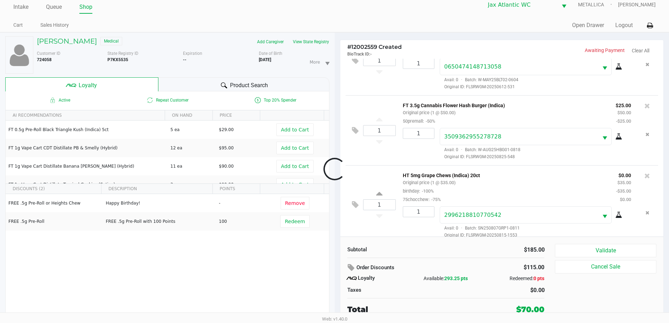
scroll to position [112, 0]
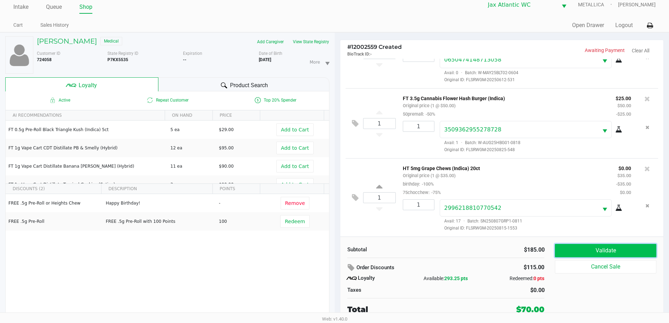
click at [600, 244] on button "Validate" at bounding box center [605, 250] width 101 height 13
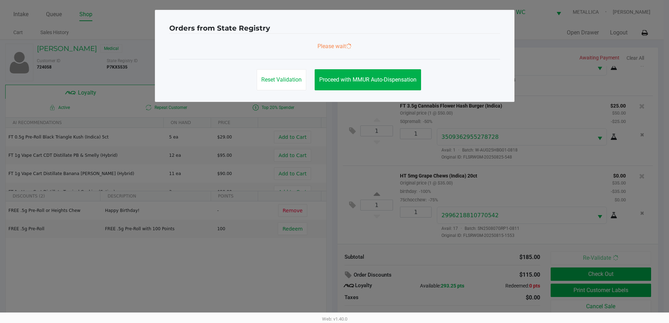
scroll to position [0, 0]
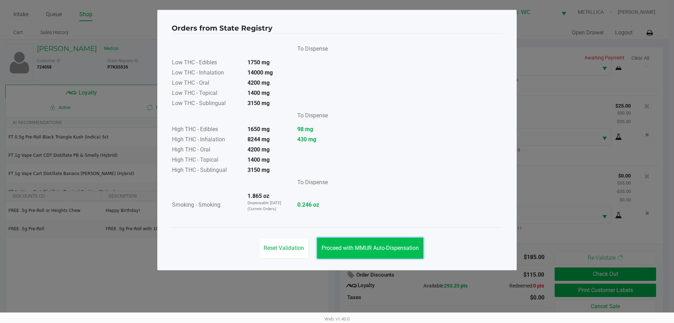
click at [371, 248] on span "Proceed with MMUR Auto-Dispensation" at bounding box center [370, 247] width 97 height 7
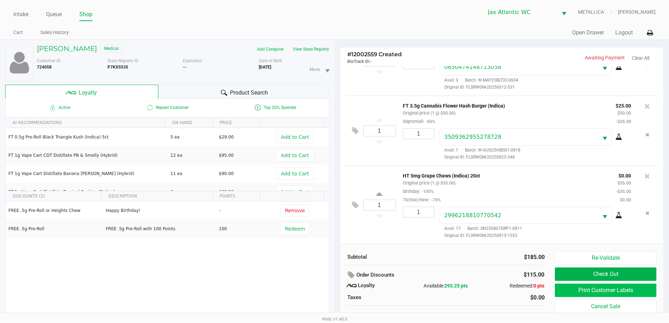
scroll to position [7, 0]
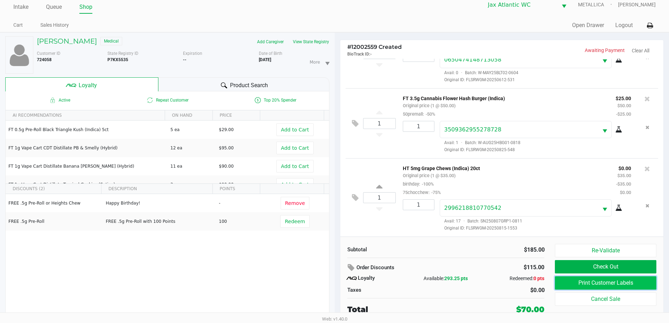
click at [570, 281] on button "Print Customer Labels" at bounding box center [605, 282] width 101 height 13
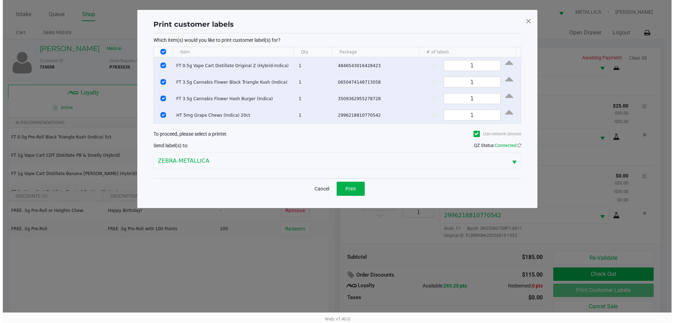
scroll to position [0, 0]
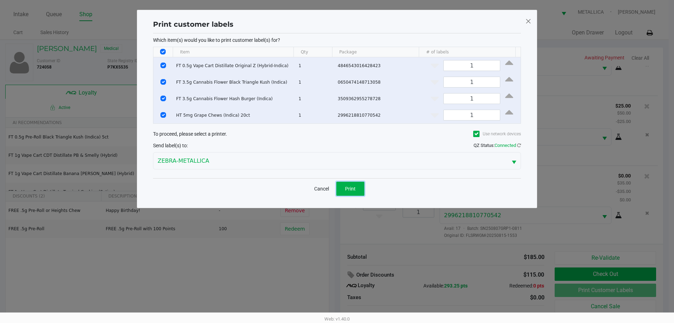
click at [344, 183] on button "Print" at bounding box center [350, 189] width 28 height 14
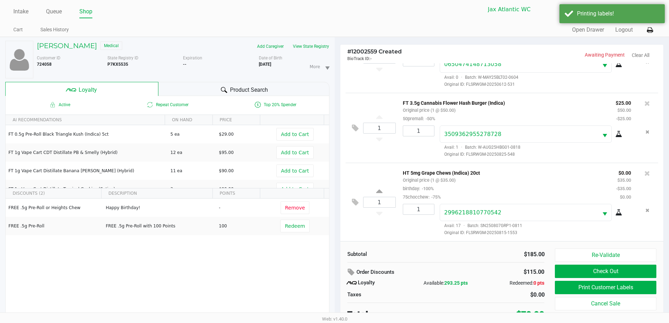
scroll to position [7, 0]
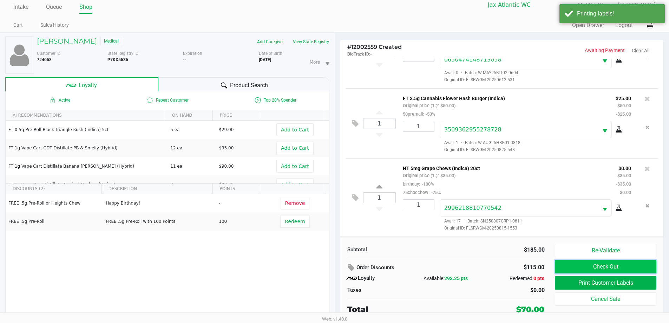
click at [572, 263] on button "Check Out" at bounding box center [605, 266] width 101 height 13
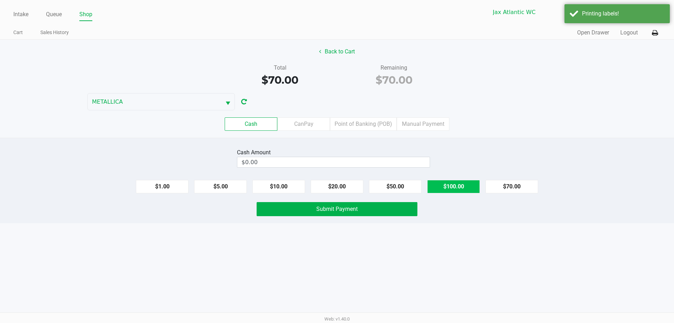
click at [456, 187] on button "$100.00" at bounding box center [453, 186] width 53 height 13
type input "$100.00"
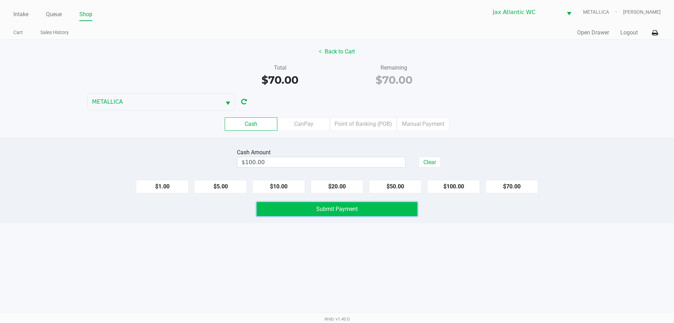
click at [408, 210] on button "Submit Payment" at bounding box center [337, 209] width 161 height 14
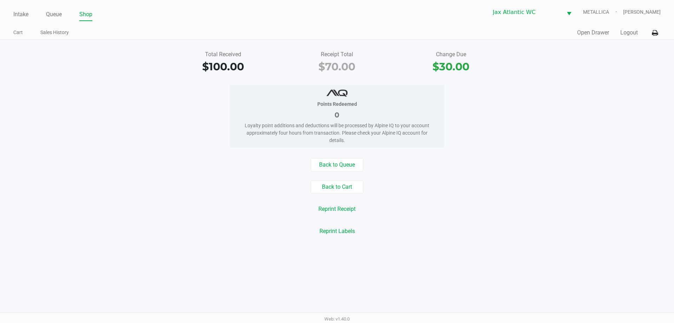
drag, startPoint x: 14, startPoint y: 13, endPoint x: 37, endPoint y: 16, distance: 22.3
click at [16, 13] on link "Intake" at bounding box center [20, 14] width 15 height 10
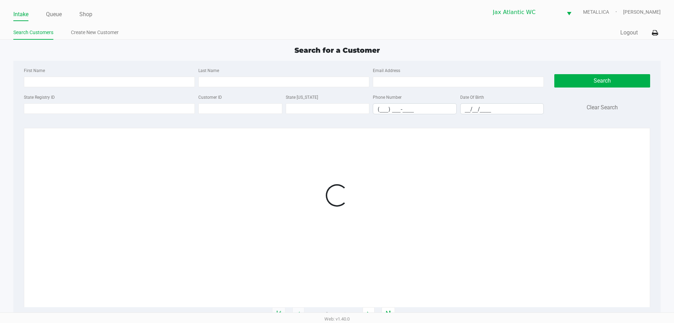
click at [139, 16] on ul "Intake Queue Shop" at bounding box center [175, 15] width 324 height 12
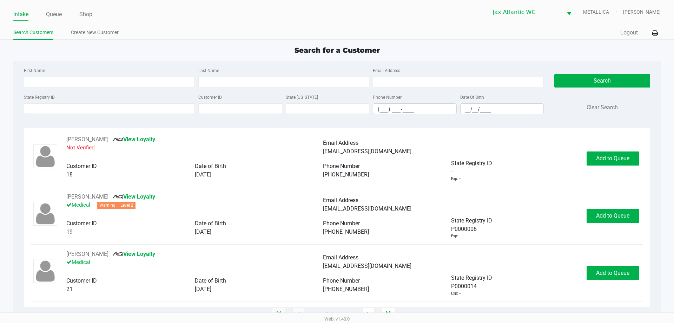
click at [161, 32] on ul "Search Customers Create New Customer" at bounding box center [175, 33] width 324 height 12
click at [159, 29] on ul "Search Customers Create New Customer" at bounding box center [175, 33] width 324 height 12
click at [139, 102] on div "State Registry ID" at bounding box center [109, 103] width 174 height 21
click at [139, 107] on input "State Registry ID" at bounding box center [109, 108] width 171 height 11
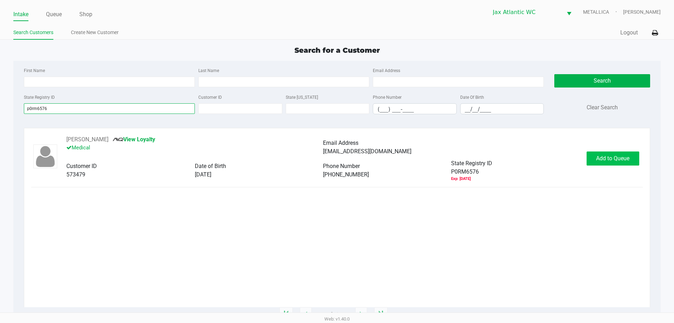
type input "p0rm6576"
click at [611, 157] on span "Add to Queue" at bounding box center [612, 158] width 33 height 7
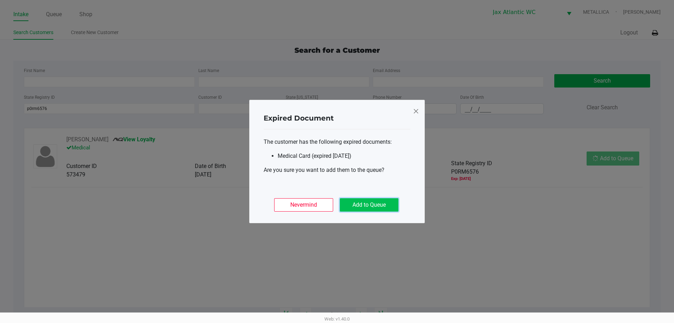
click at [388, 202] on button "Add to Queue" at bounding box center [369, 204] width 59 height 13
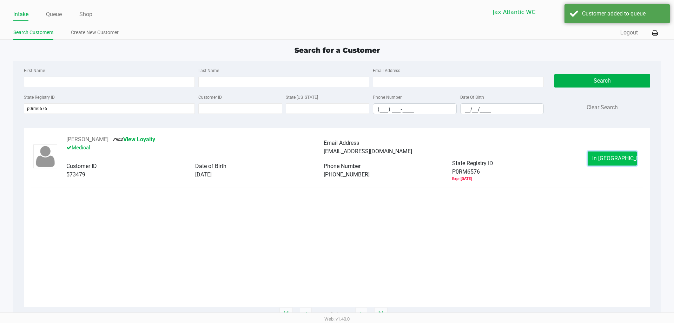
click at [617, 165] on button "In Queue" at bounding box center [612, 158] width 49 height 14
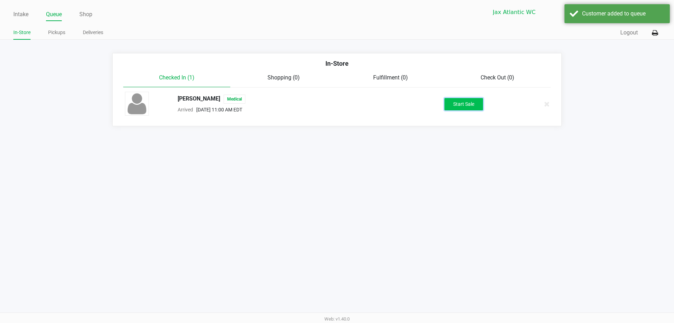
click at [459, 106] on button "Start Sale" at bounding box center [463, 104] width 39 height 12
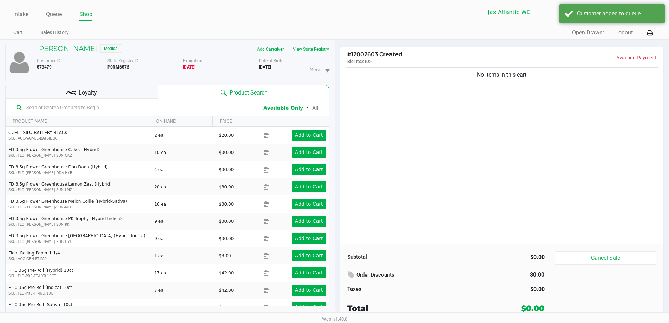
click at [442, 32] on div "Quick Sale Open Drawer Logout" at bounding box center [495, 32] width 321 height 13
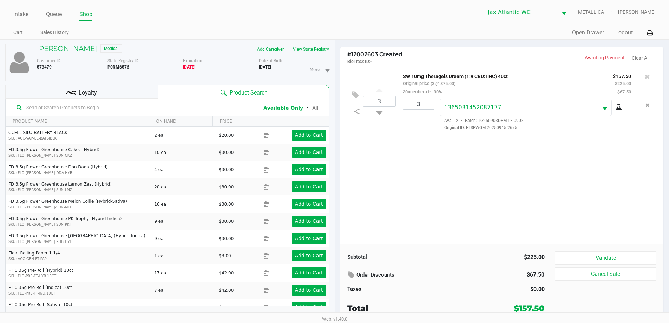
click at [127, 98] on div "Loyalty" at bounding box center [81, 92] width 153 height 14
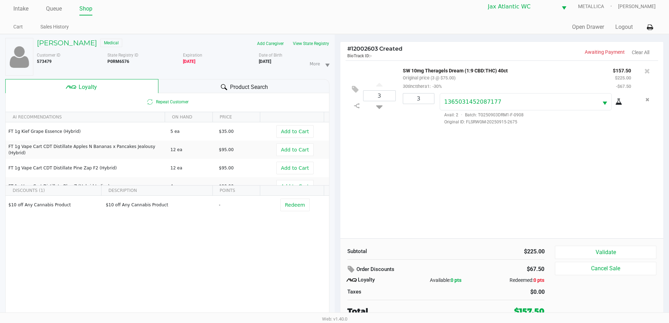
scroll to position [7, 0]
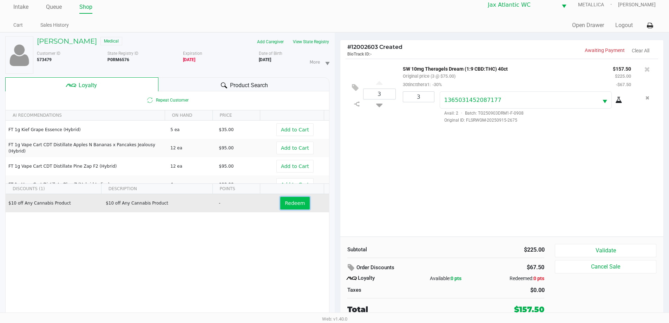
click at [294, 206] on span "Redeem" at bounding box center [295, 203] width 20 height 6
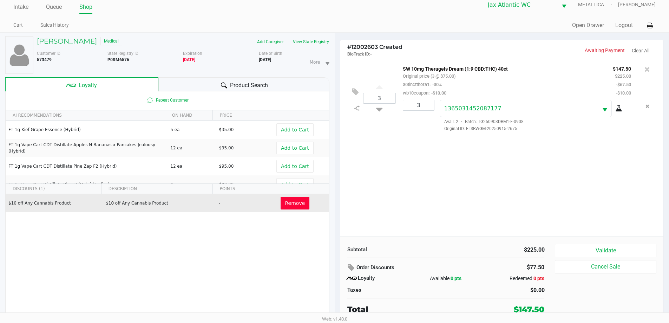
click at [357, 268] on div "Order Discounts" at bounding box center [411, 267] width 128 height 13
click at [350, 263] on button at bounding box center [351, 267] width 9 height 13
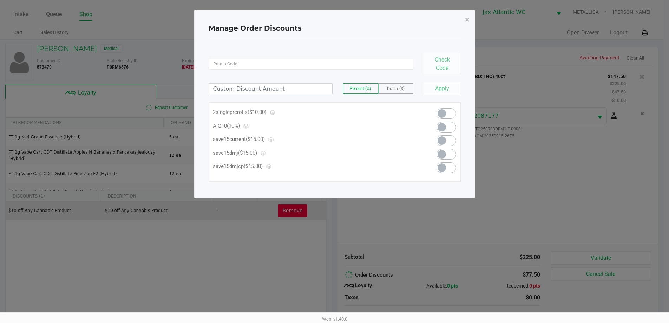
scroll to position [0, 0]
click at [446, 123] on span at bounding box center [444, 127] width 8 height 8
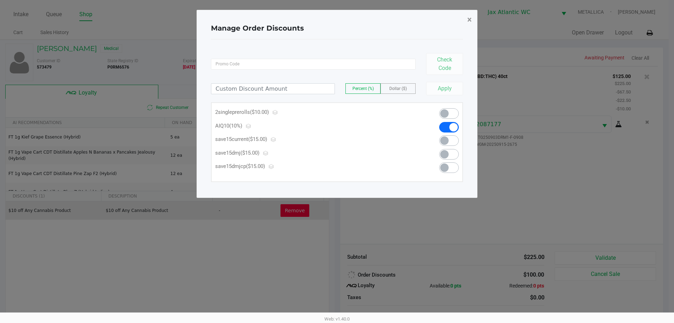
click at [470, 18] on span "×" at bounding box center [469, 20] width 5 height 10
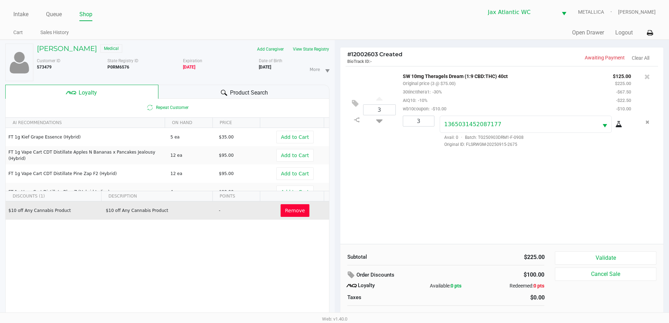
scroll to position [7, 0]
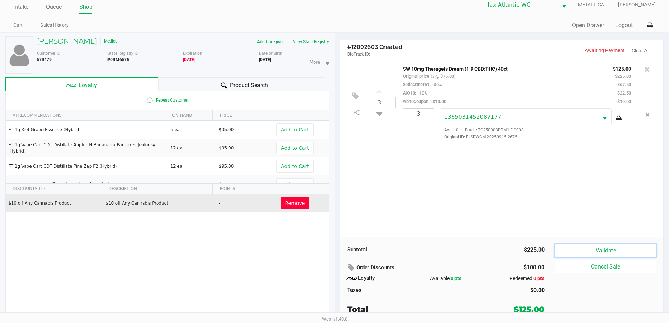
click at [589, 248] on button "Validate" at bounding box center [605, 250] width 101 height 13
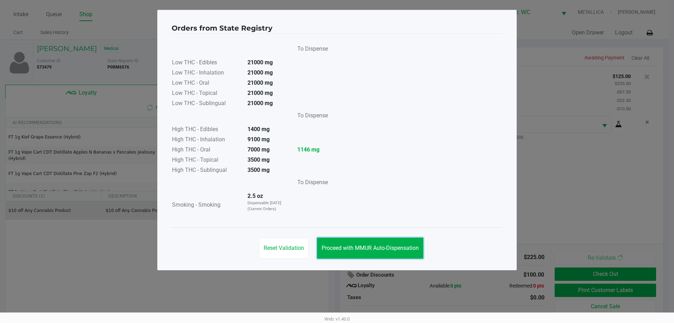
drag, startPoint x: 386, startPoint y: 244, endPoint x: 481, endPoint y: 249, distance: 95.3
click at [387, 244] on button "Proceed with MMUR Auto-Dispensation" at bounding box center [370, 247] width 106 height 21
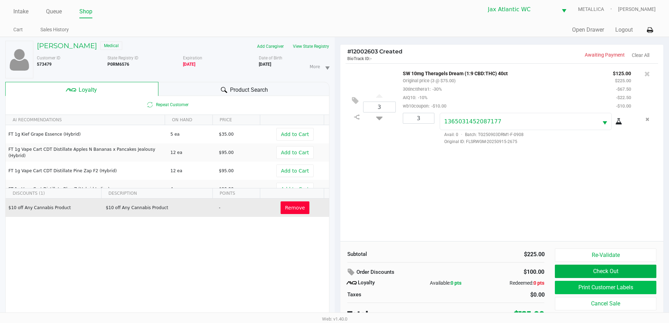
scroll to position [7, 0]
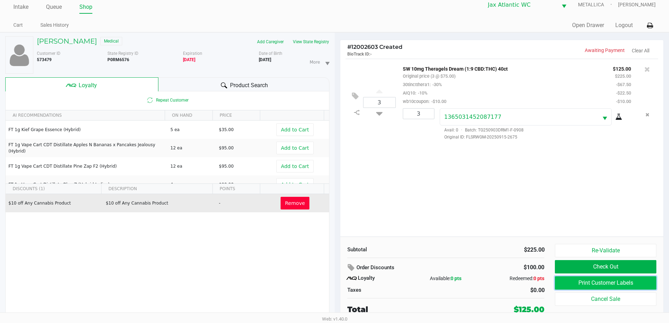
click at [560, 282] on button "Print Customer Labels" at bounding box center [605, 282] width 101 height 13
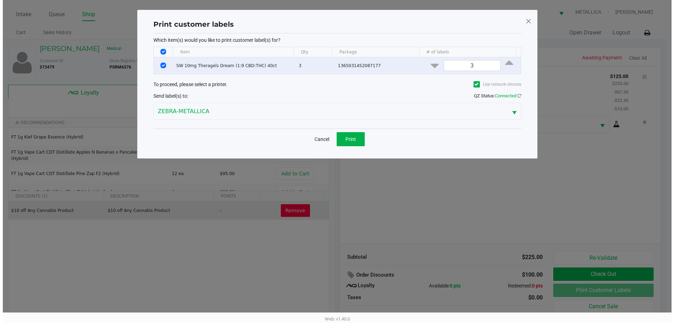
scroll to position [0, 0]
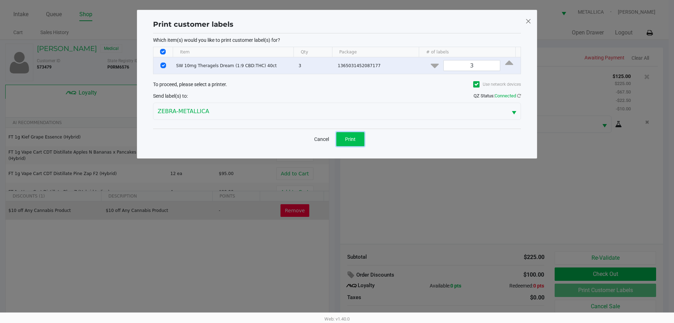
click at [348, 135] on button "Print" at bounding box center [350, 139] width 28 height 14
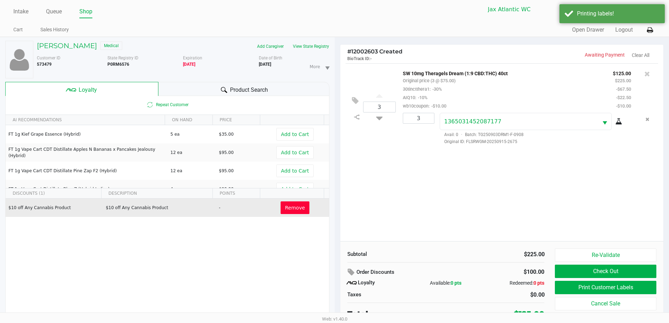
scroll to position [7, 0]
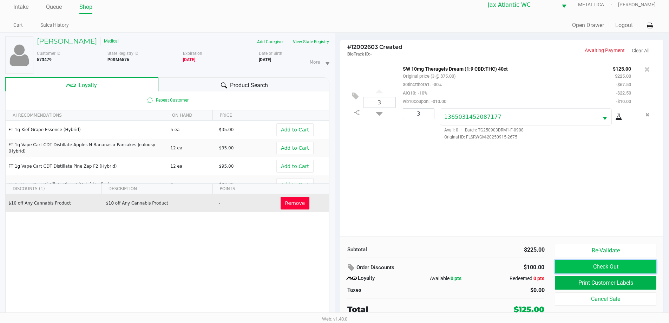
click at [569, 267] on button "Check Out" at bounding box center [605, 266] width 101 height 13
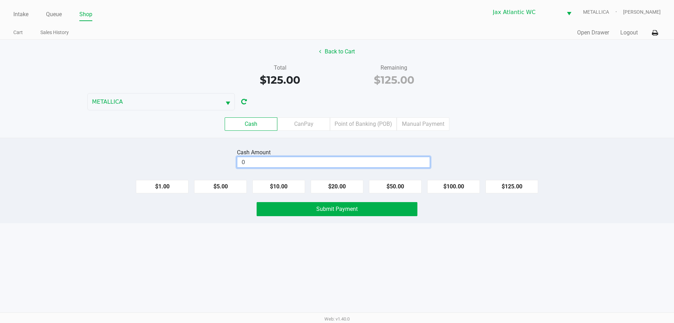
click at [319, 162] on input "0" at bounding box center [333, 162] width 192 height 10
type input "$150.00"
click at [306, 205] on button "Submit Payment" at bounding box center [337, 209] width 161 height 14
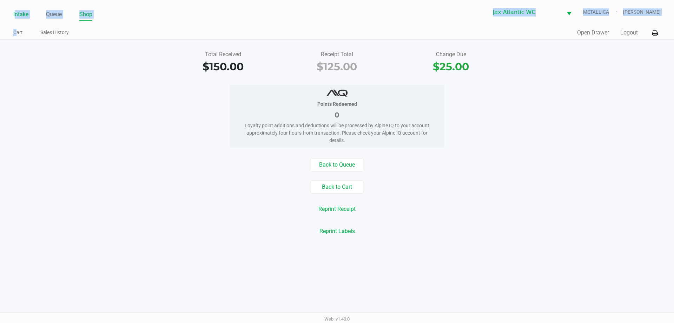
click at [16, 19] on div "Intake Queue Shop Jax Atlantic WC METALLICA Shiro Faulk Cart Sales History Quic…" at bounding box center [337, 20] width 674 height 40
click at [16, 16] on link "Intake" at bounding box center [20, 14] width 15 height 10
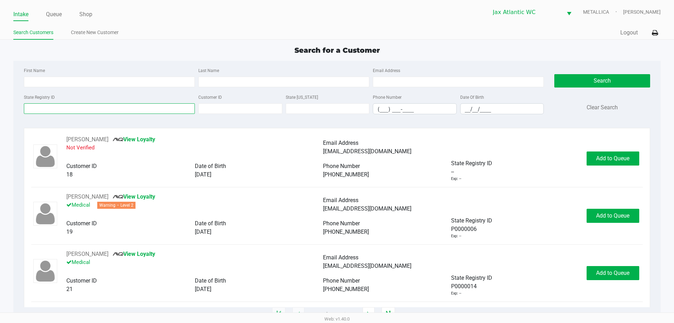
click at [92, 104] on input "State Registry ID" at bounding box center [109, 108] width 171 height 11
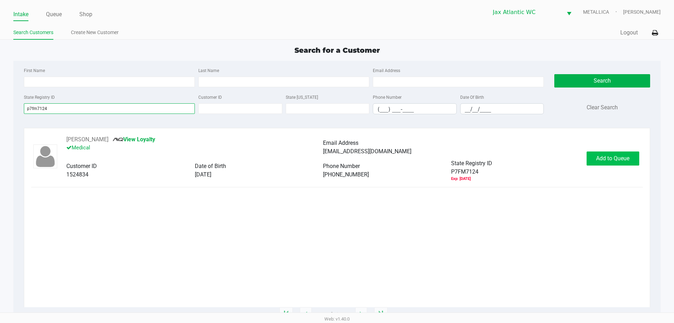
type input "p7fm7124"
click at [596, 160] on span "Add to Queue" at bounding box center [612, 158] width 33 height 7
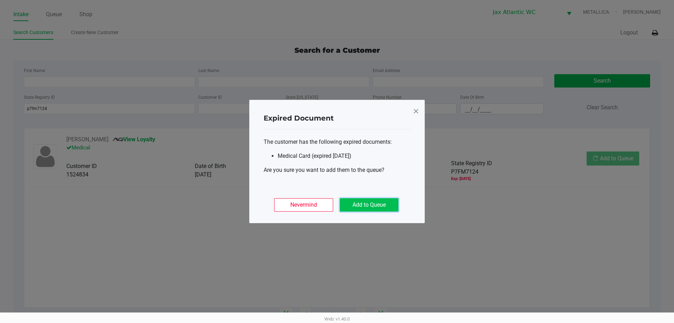
click at [384, 204] on button "Add to Queue" at bounding box center [369, 204] width 59 height 13
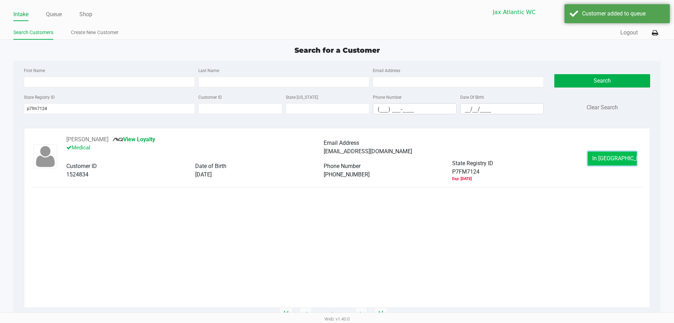
click at [591, 154] on button "In Queue" at bounding box center [612, 158] width 49 height 14
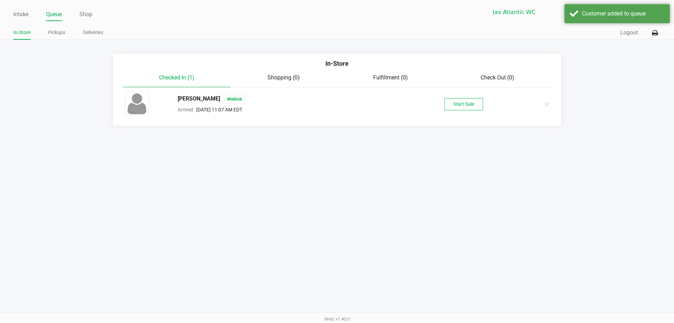
click at [464, 113] on div "CRYSTAL CARPENTER Medical Arrived Sep 25, 2025 11:07 AM EDT Start Sale" at bounding box center [337, 104] width 435 height 25
click at [464, 107] on button "Start Sale" at bounding box center [463, 104] width 39 height 12
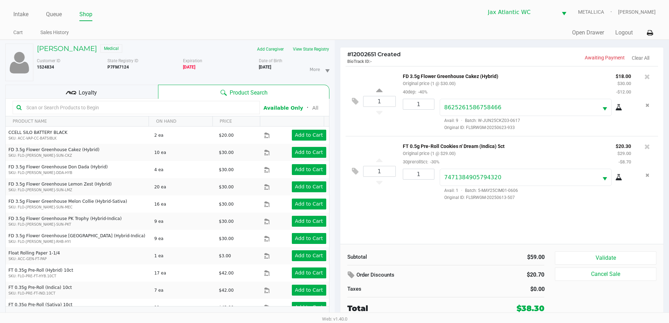
click at [123, 92] on div "Loyalty" at bounding box center [81, 92] width 153 height 14
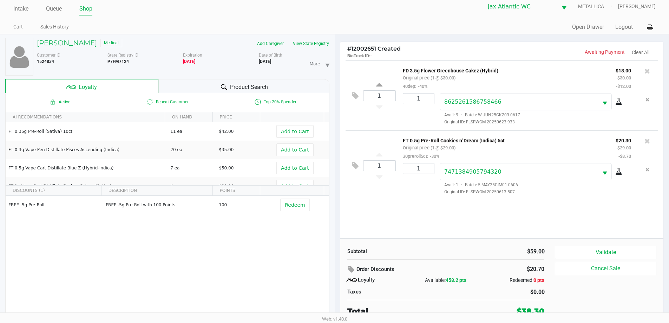
scroll to position [7, 0]
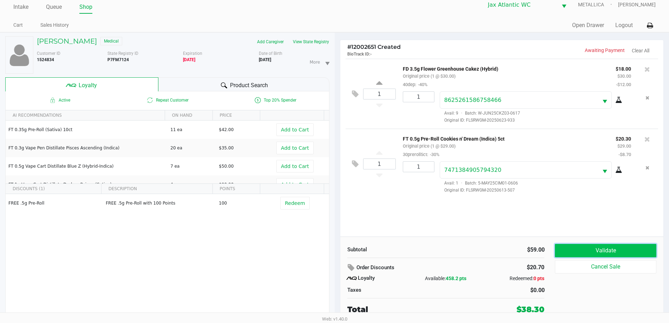
click at [580, 251] on button "Validate" at bounding box center [605, 250] width 101 height 13
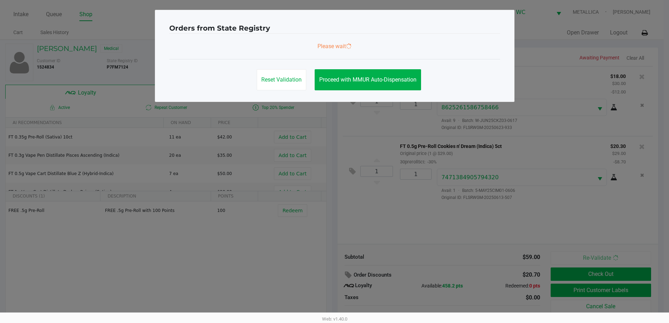
scroll to position [0, 0]
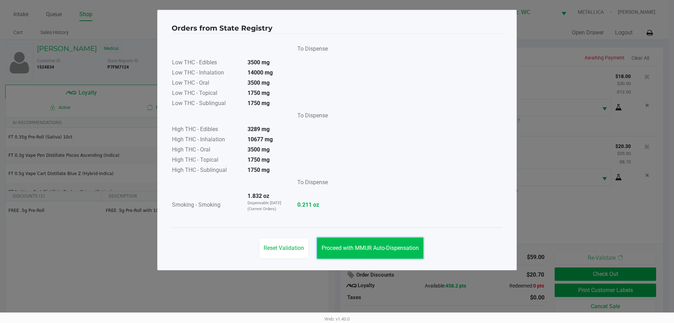
click at [363, 251] on button "Proceed with MMUR Auto-Dispensation" at bounding box center [370, 247] width 106 height 21
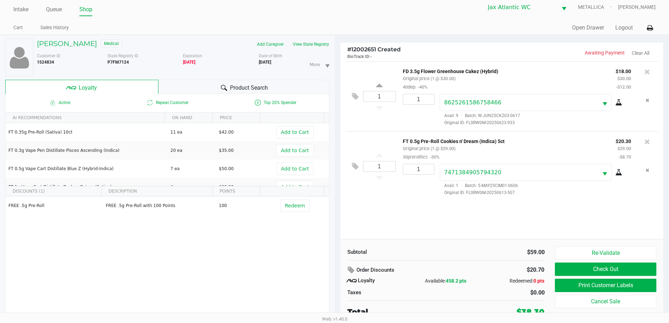
scroll to position [7, 0]
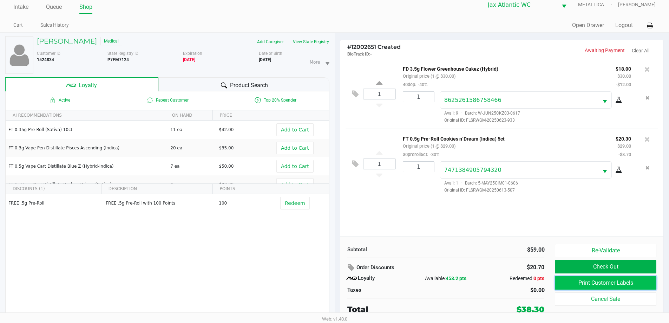
click at [561, 281] on button "Print Customer Labels" at bounding box center [605, 282] width 101 height 13
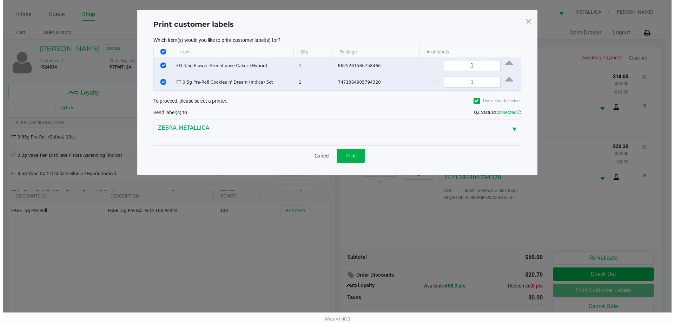
scroll to position [0, 0]
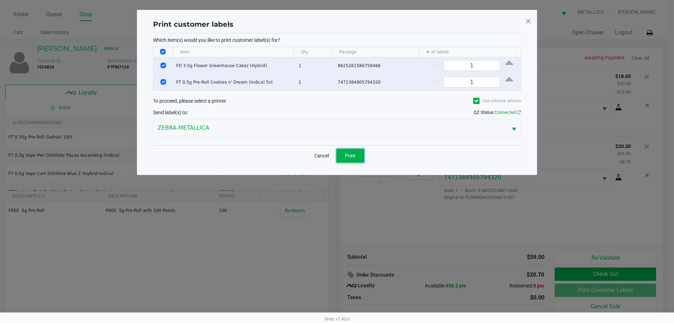
click at [351, 153] on span "Print" at bounding box center [350, 156] width 11 height 6
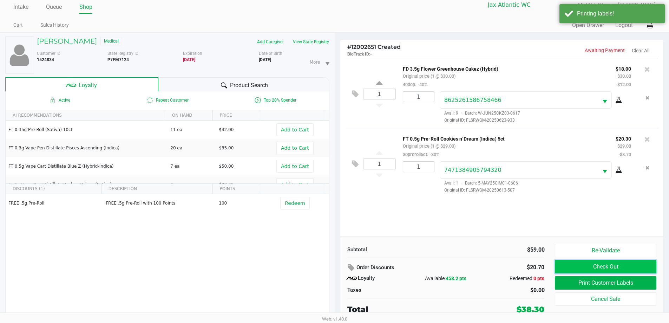
click at [559, 265] on button "Check Out" at bounding box center [605, 266] width 101 height 13
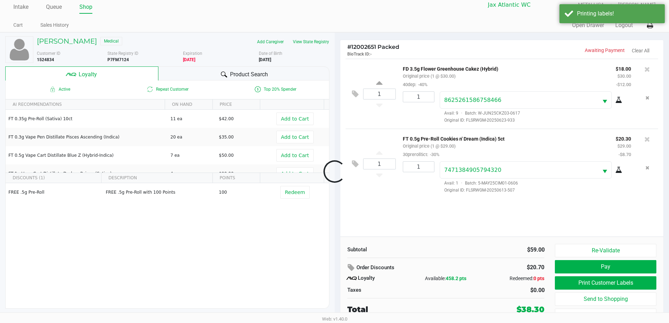
scroll to position [12, 0]
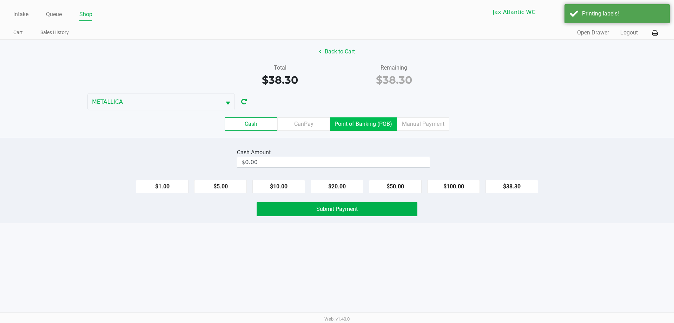
click at [359, 127] on label "Point of Banking (POB)" at bounding box center [363, 123] width 67 height 13
click at [0, 0] on 7 "Point of Banking (POB)" at bounding box center [0, 0] width 0 height 0
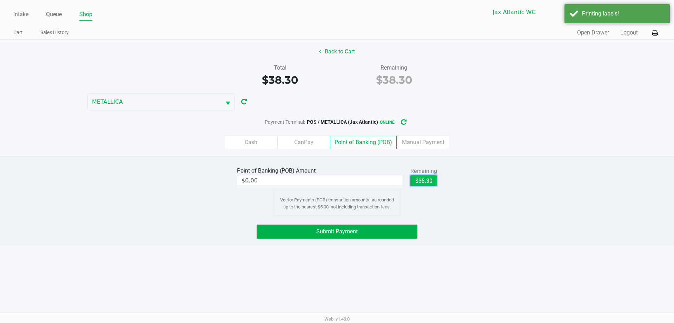
click at [424, 183] on button "$38.30" at bounding box center [423, 180] width 27 height 11
type input "$38.30"
click at [337, 234] on span "Submit Payment" at bounding box center [336, 231] width 41 height 7
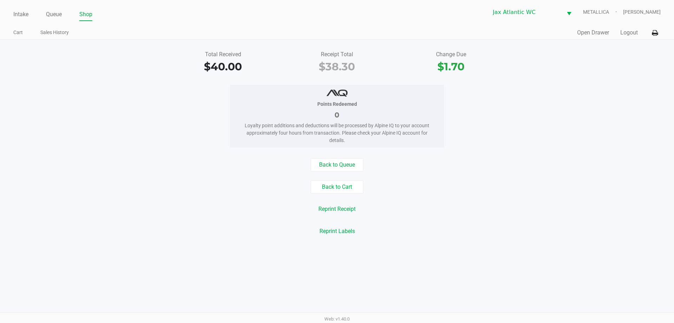
drag, startPoint x: 136, startPoint y: 45, endPoint x: 87, endPoint y: 35, distance: 49.1
click at [136, 45] on div "Total Received $40.00 Receipt Total $38.30 Change Due $1.70 Points Redeemed 0 L…" at bounding box center [337, 143] width 674 height 206
click at [15, 14] on link "Intake" at bounding box center [20, 14] width 15 height 10
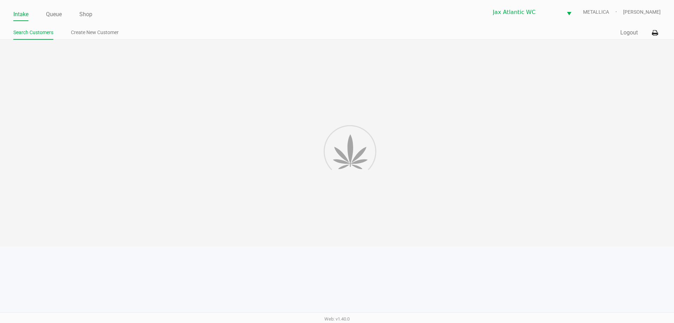
click at [126, 16] on ul "Intake Queue Shop" at bounding box center [175, 15] width 324 height 12
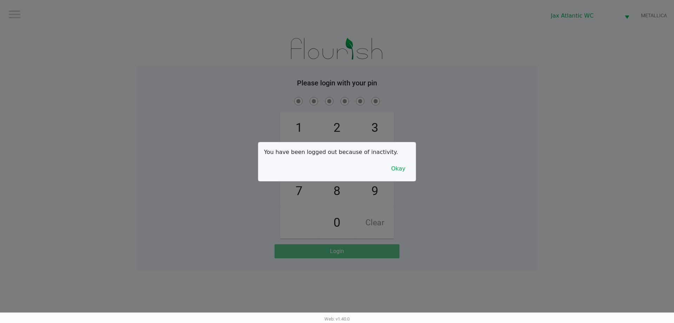
drag, startPoint x: 403, startPoint y: 179, endPoint x: 305, endPoint y: 82, distance: 137.5
click at [402, 179] on div "You have been logged out because of inactivity. Okay" at bounding box center [336, 161] width 157 height 39
click at [394, 167] on button "Okay" at bounding box center [399, 168] width 24 height 13
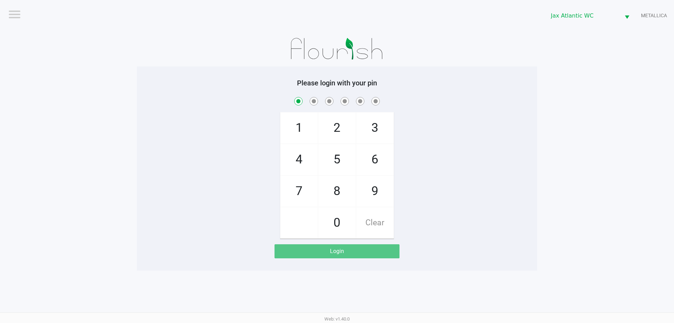
checkbox input "true"
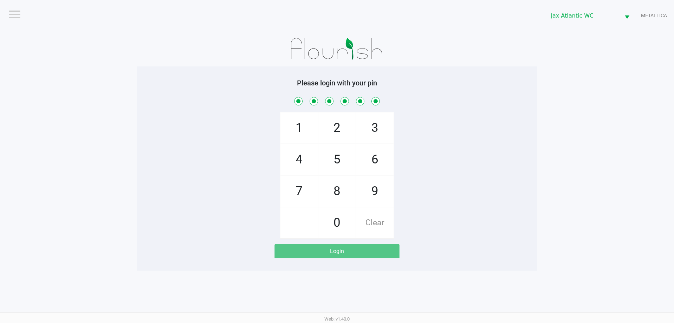
checkbox input "true"
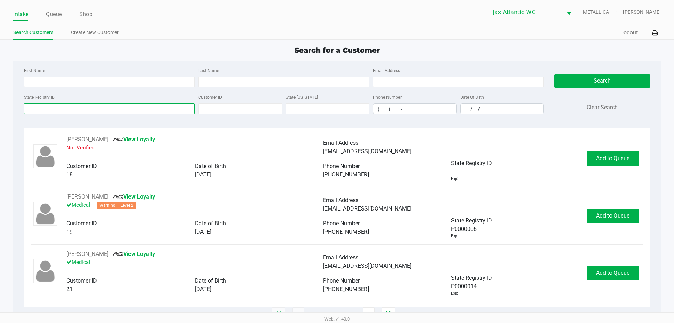
click at [106, 109] on input "State Registry ID" at bounding box center [109, 108] width 171 height 11
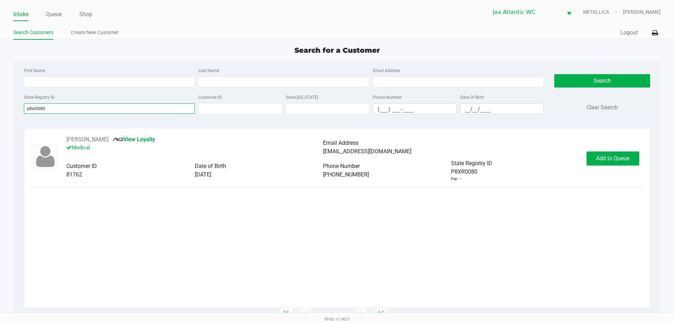
type input "p8xr0080"
click at [604, 166] on div "Dawn Mccuen View Loyalty Medical Email Address dmdriver1970@gmail.com Customer …" at bounding box center [336, 158] width 611 height 46
click at [603, 161] on span "Add to Queue" at bounding box center [612, 158] width 33 height 7
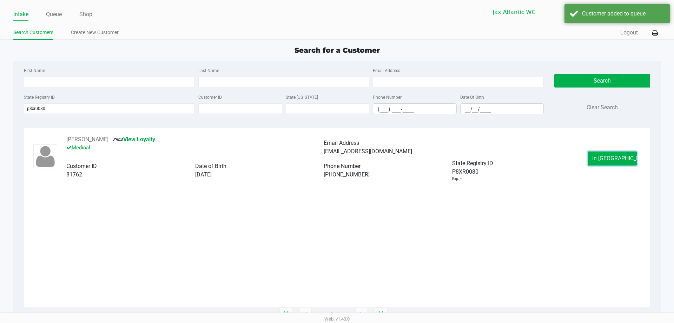
click at [602, 161] on span "In Queue" at bounding box center [621, 158] width 59 height 7
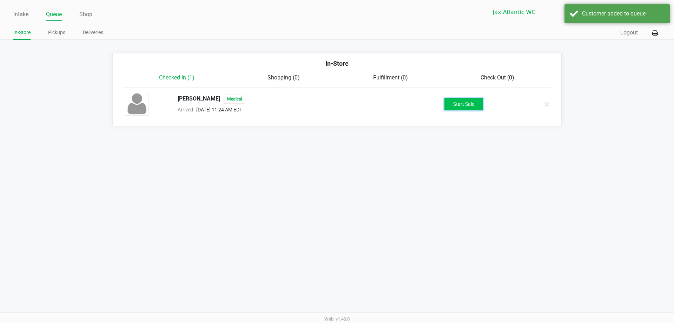
click at [470, 103] on button "Start Sale" at bounding box center [463, 104] width 39 height 12
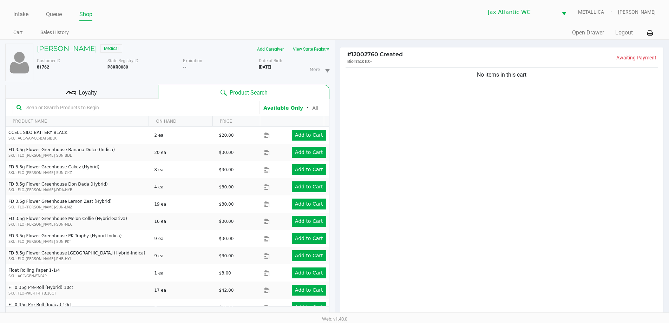
click at [198, 31] on ul "Cart Sales History" at bounding box center [173, 33] width 321 height 12
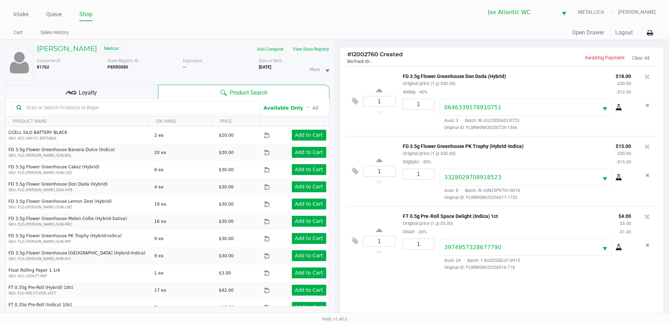
click at [106, 93] on div "Loyalty" at bounding box center [81, 92] width 153 height 14
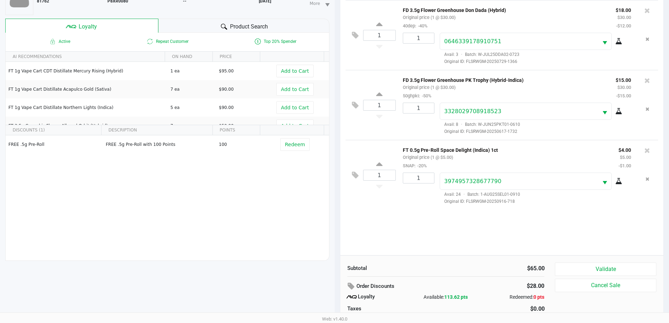
scroll to position [49, 0]
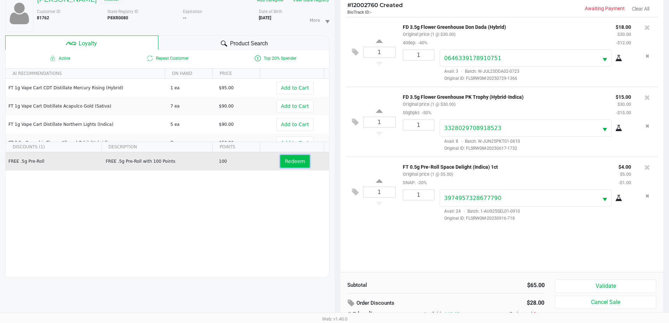
click at [286, 160] on span "Redeem" at bounding box center [295, 161] width 20 height 6
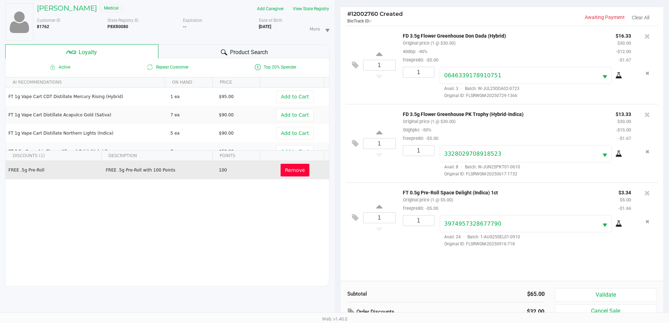
scroll to position [84, 0]
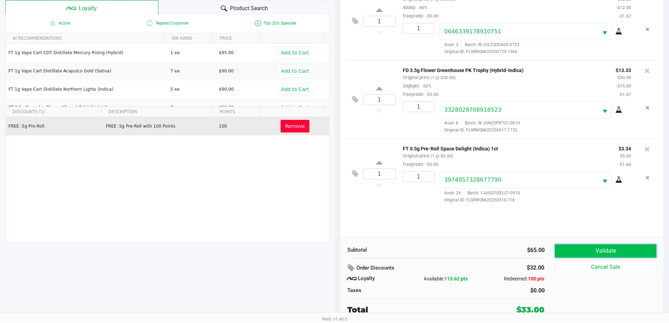
click at [589, 253] on button "Validate" at bounding box center [605, 250] width 101 height 13
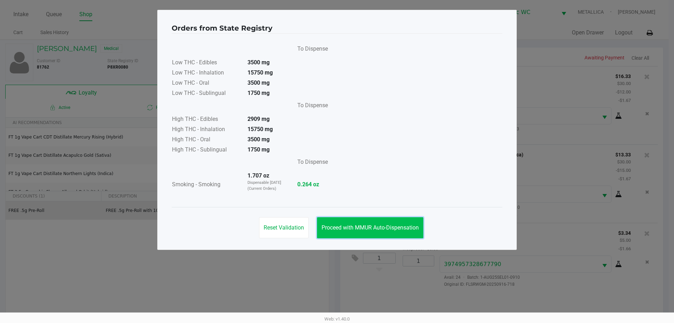
click at [402, 223] on button "Proceed with MMUR Auto-Dispensation" at bounding box center [370, 227] width 106 height 21
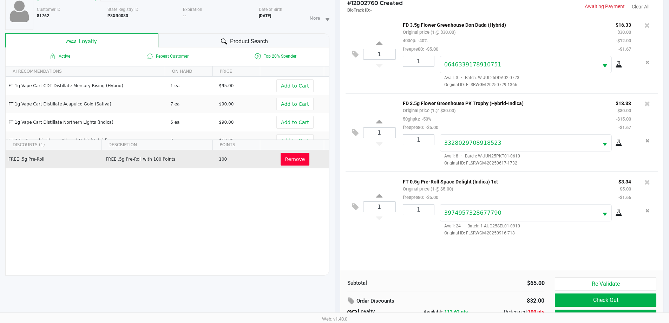
scroll to position [84, 0]
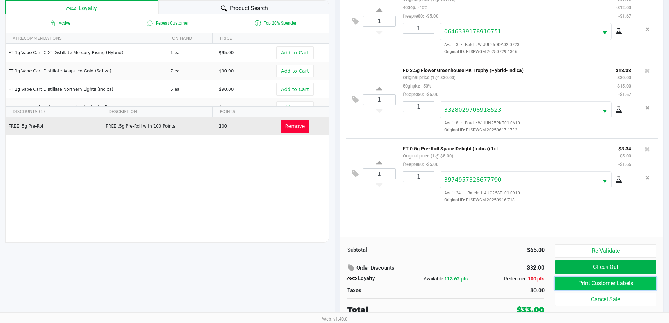
click at [612, 286] on button "Print Customer Labels" at bounding box center [605, 282] width 101 height 13
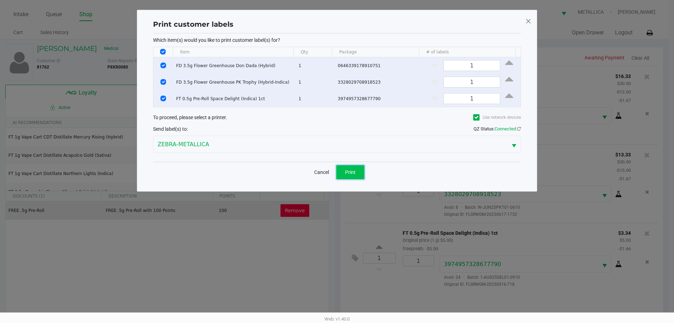
click at [361, 175] on button "Print" at bounding box center [350, 172] width 28 height 14
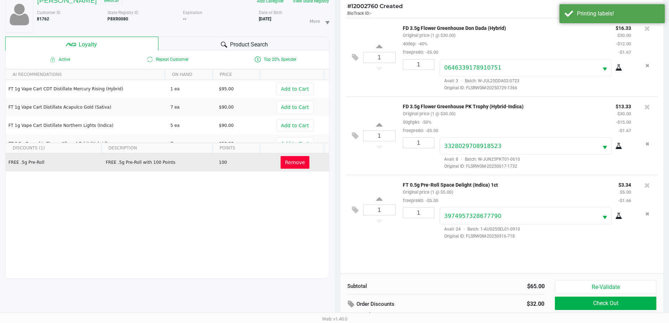
scroll to position [84, 0]
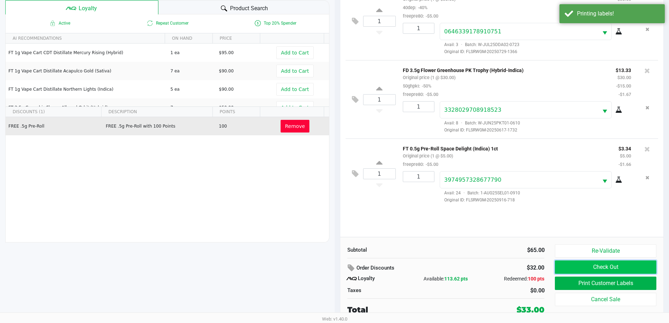
click at [566, 264] on button "Check Out" at bounding box center [605, 266] width 101 height 13
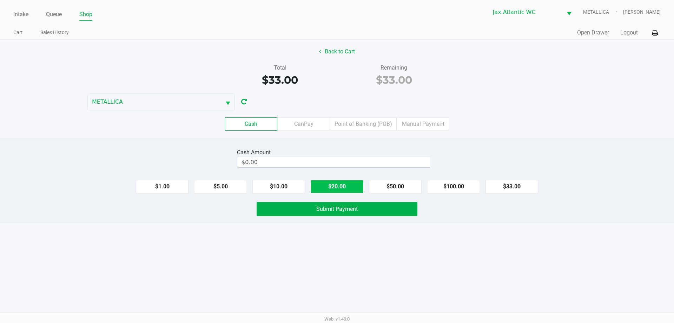
drag, startPoint x: 326, startPoint y: 188, endPoint x: 312, endPoint y: 186, distance: 13.9
click at [326, 188] on button "$20.00" at bounding box center [337, 186] width 53 height 13
click at [295, 186] on button "$10.00" at bounding box center [278, 186] width 53 height 13
click at [220, 190] on button "$5.00" at bounding box center [220, 186] width 53 height 13
type input "$35.00"
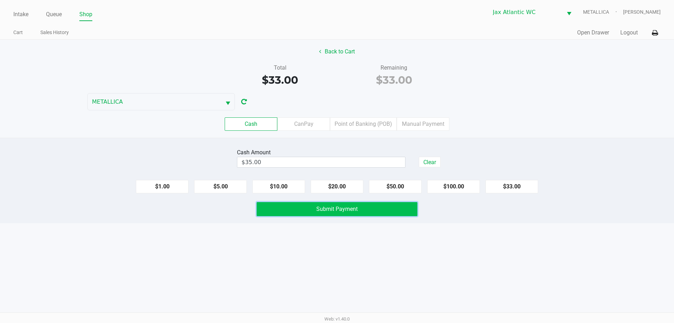
click at [286, 211] on button "Submit Payment" at bounding box center [337, 209] width 161 height 14
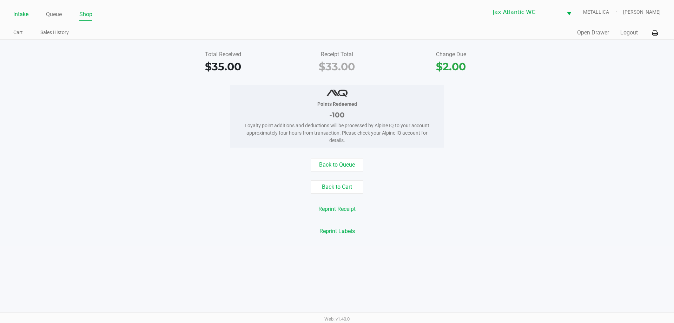
click at [19, 15] on link "Intake" at bounding box center [20, 14] width 15 height 10
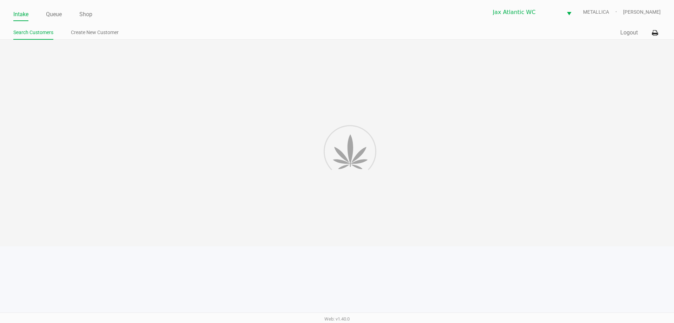
click at [131, 21] on div "Intake Queue Shop Jax Atlantic WC METALLICA Shiro Faulk Search Customers Create…" at bounding box center [337, 20] width 674 height 40
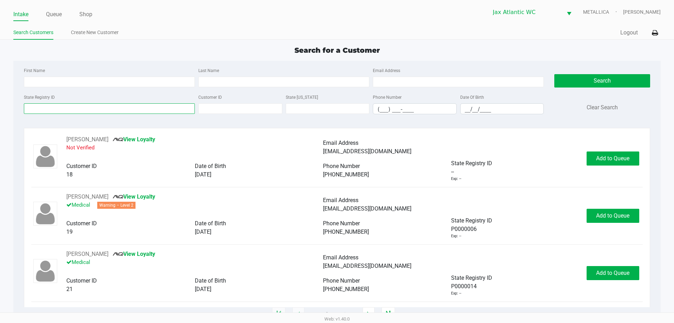
click at [169, 105] on input "State Registry ID" at bounding box center [109, 108] width 171 height 11
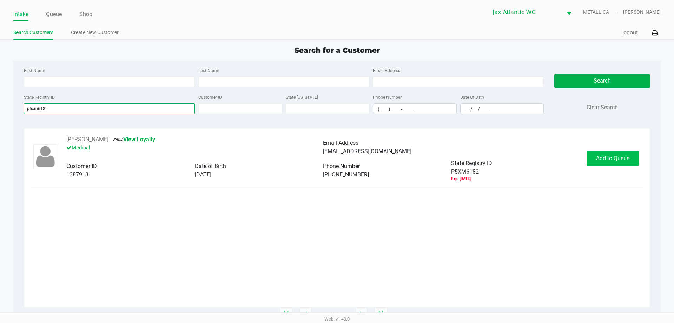
type input "p5xm6182"
click at [626, 154] on button "Add to Queue" at bounding box center [613, 158] width 53 height 14
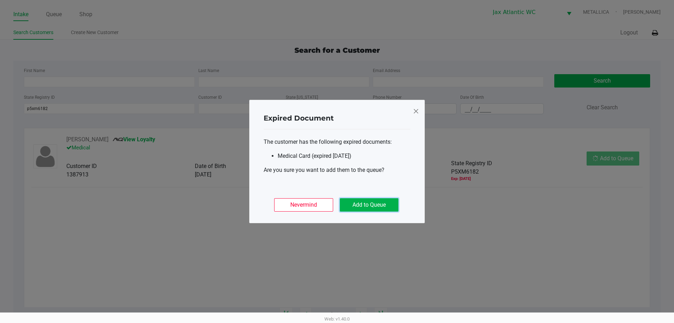
click at [376, 202] on button "Add to Queue" at bounding box center [369, 204] width 59 height 13
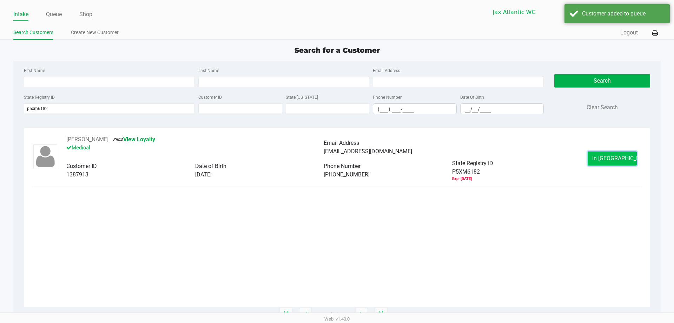
click at [600, 153] on button "In Queue" at bounding box center [612, 158] width 49 height 14
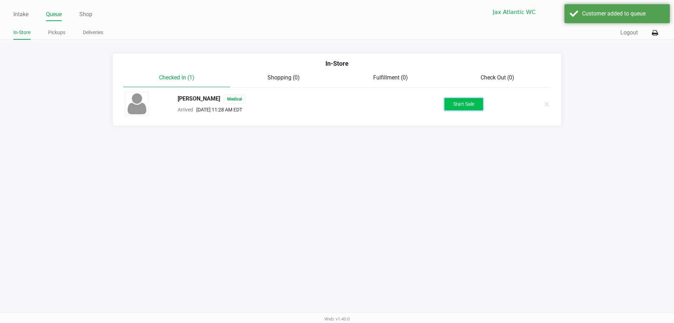
click at [461, 101] on button "Start Sale" at bounding box center [463, 104] width 39 height 12
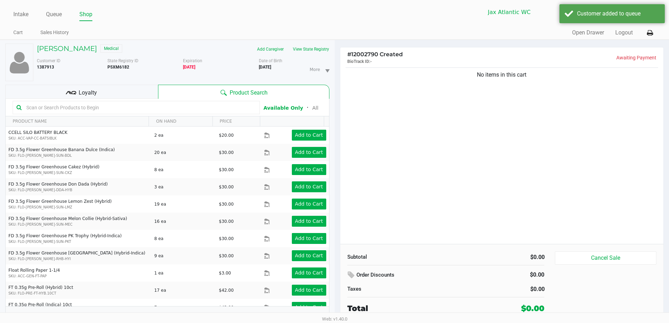
click at [71, 97] on icon at bounding box center [71, 92] width 11 height 11
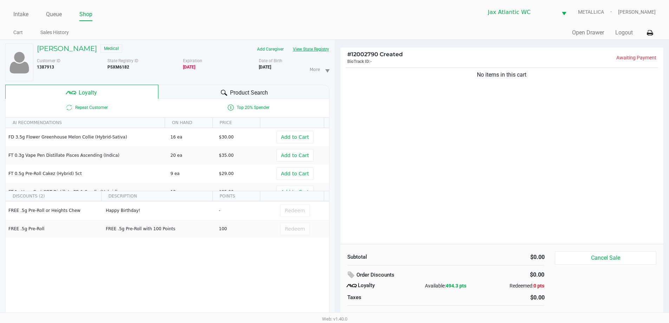
click at [299, 51] on button "View State Registry" at bounding box center [308, 49] width 41 height 11
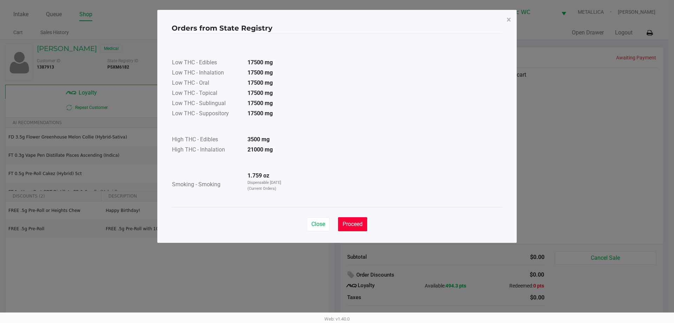
click at [366, 228] on button "Proceed" at bounding box center [352, 224] width 29 height 14
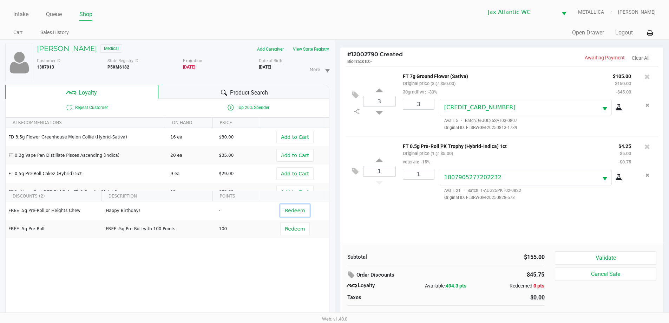
click at [296, 213] on span "Redeem" at bounding box center [295, 210] width 20 height 6
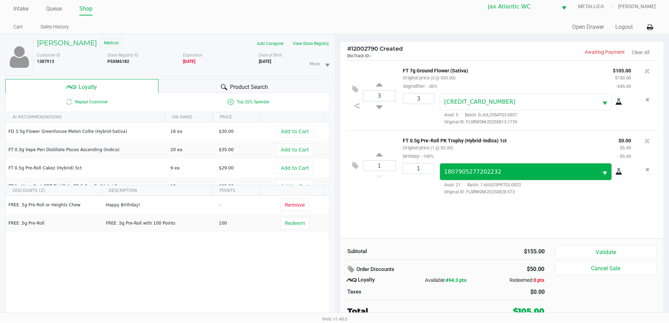
scroll to position [7, 0]
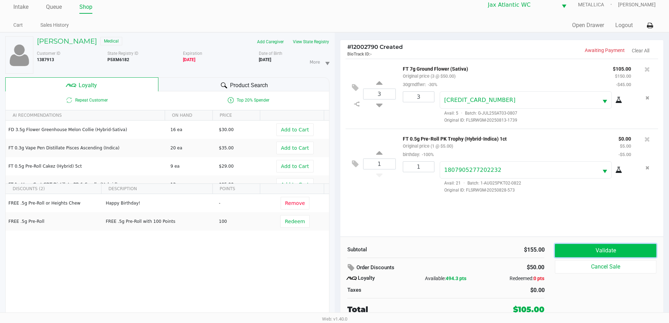
click at [596, 246] on button "Validate" at bounding box center [605, 250] width 101 height 13
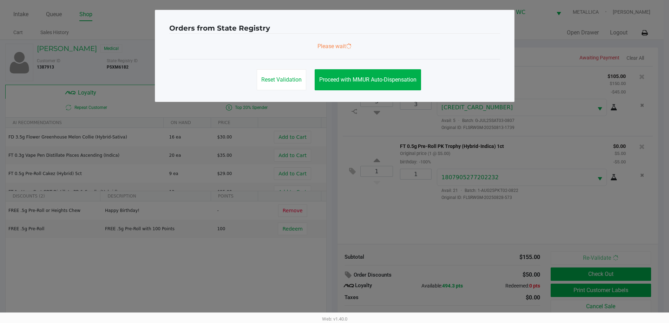
scroll to position [0, 0]
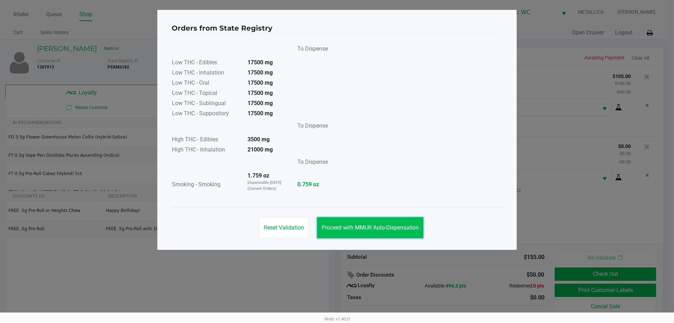
click at [391, 231] on button "Proceed with MMUR Auto-Dispensation" at bounding box center [370, 227] width 106 height 21
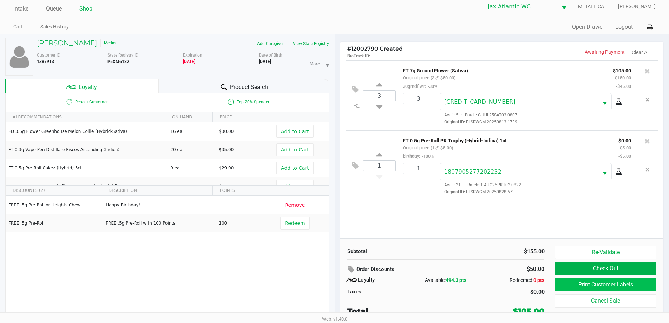
scroll to position [7, 0]
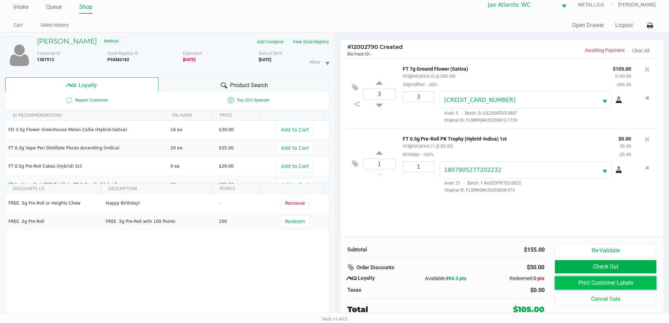
click at [591, 280] on button "Print Customer Labels" at bounding box center [605, 282] width 101 height 13
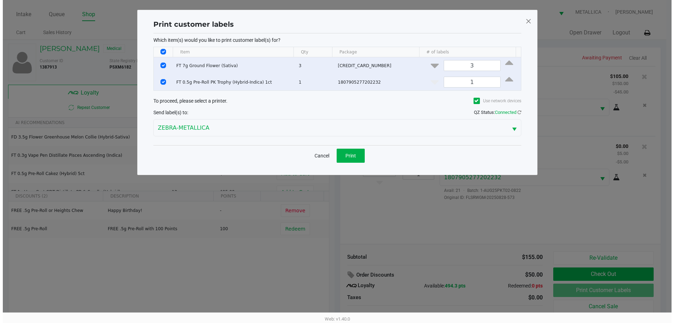
scroll to position [0, 0]
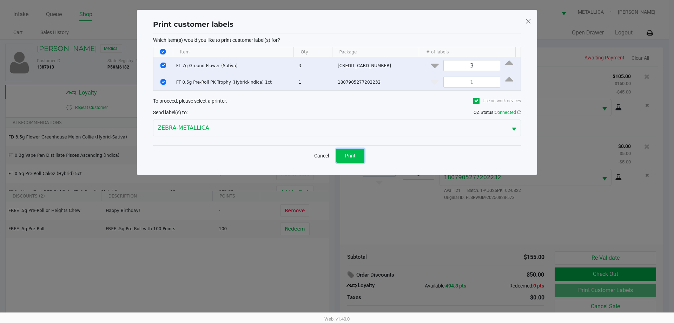
click at [353, 156] on span "Print" at bounding box center [350, 156] width 11 height 6
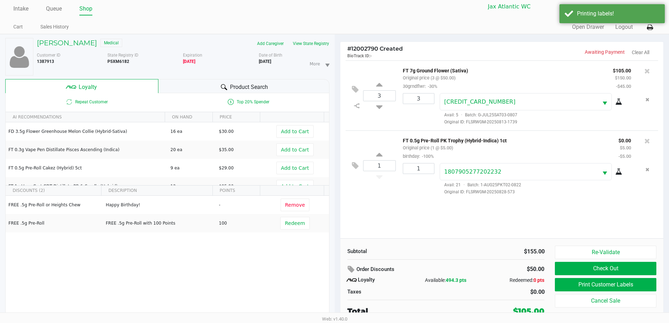
scroll to position [7, 0]
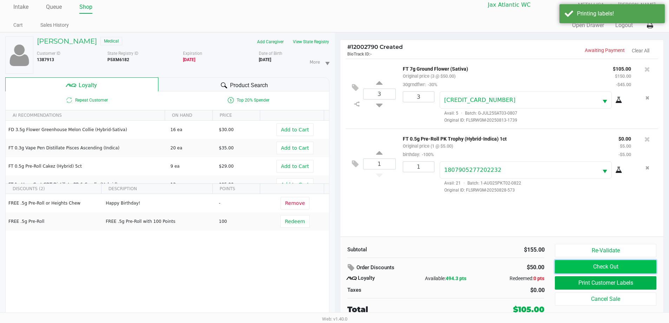
click at [571, 270] on button "Check Out" at bounding box center [605, 266] width 101 height 13
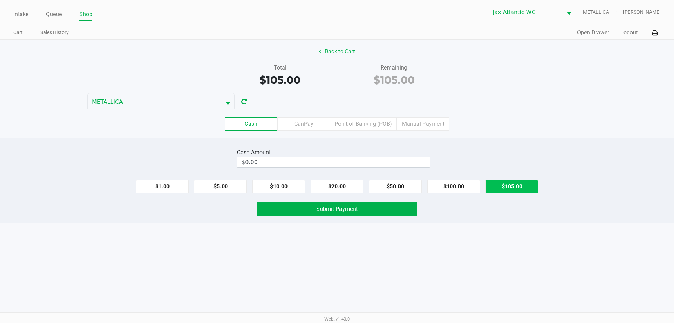
click at [522, 189] on button "$105.00" at bounding box center [512, 186] width 53 height 13
type input "$105.00"
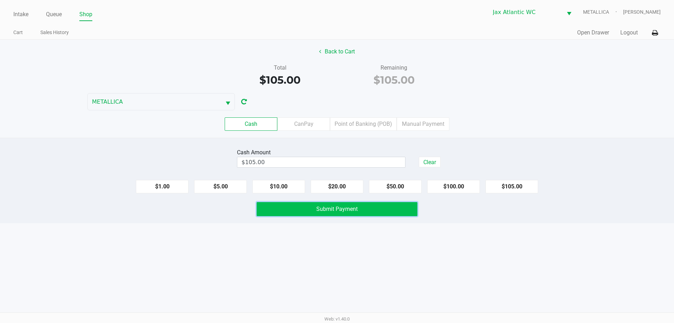
click at [394, 207] on button "Submit Payment" at bounding box center [337, 209] width 161 height 14
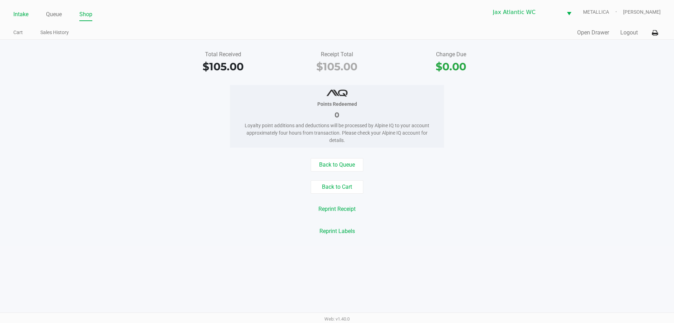
click at [24, 9] on link "Intake" at bounding box center [20, 14] width 15 height 10
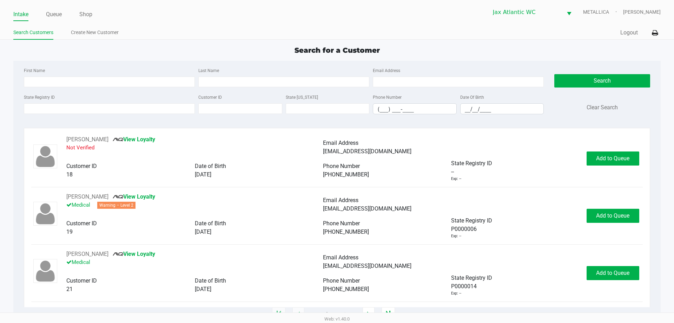
click at [151, 29] on ul "Search Customers Create New Customer" at bounding box center [175, 33] width 324 height 12
click at [150, 22] on div "Intake Queue Shop Jax Atlantic WC METALLICA Shiro Faulk Search Customers Create…" at bounding box center [337, 20] width 674 height 40
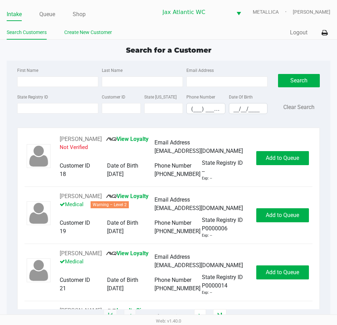
click at [92, 34] on link "Create New Customer" at bounding box center [88, 32] width 48 height 9
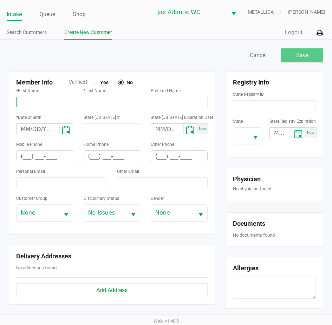
click at [33, 104] on input "text" at bounding box center [44, 102] width 57 height 11
paste input "DANIEL"
type input "DANIEL"
click at [117, 110] on div "* Last Name" at bounding box center [111, 99] width 67 height 27
click at [118, 105] on input "text" at bounding box center [112, 102] width 57 height 11
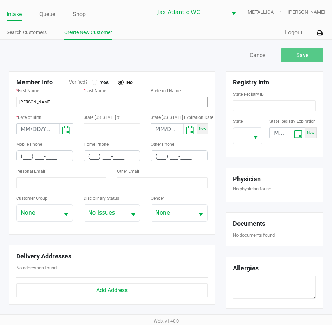
paste input "MILLION"
type input "MILLION"
click at [267, 110] on form "Registry Info State Registry ID State State Registry Expiration Now" at bounding box center [274, 115] width 83 height 72
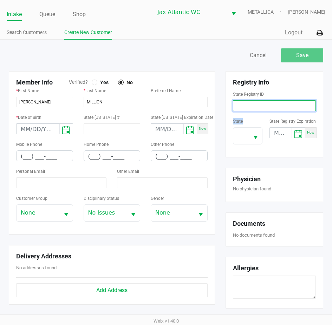
click at [266, 107] on input at bounding box center [274, 105] width 83 height 11
paste input "P7YK6732"
type input "P7YK6732"
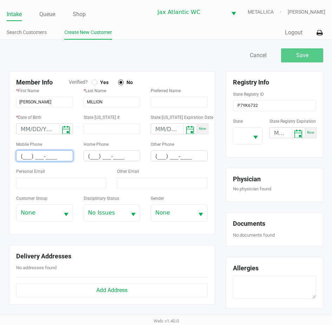
click at [40, 157] on input "(___) ___-____" at bounding box center [45, 156] width 56 height 11
paste input "904) 426-9133"
type input "(904) 426-9133"
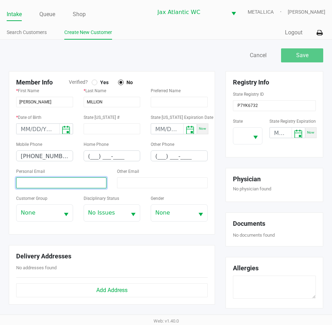
click at [79, 179] on input at bounding box center [61, 183] width 90 height 11
paste input "danielmillion01@gmail.com"
type input "danielmillion01@gmail.com"
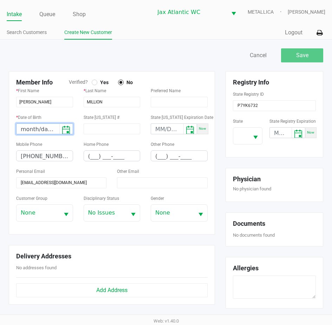
click at [20, 132] on input "month/day/year" at bounding box center [38, 129] width 43 height 11
type input "08/06/1990"
click at [249, 134] on span at bounding box center [240, 136] width 15 height 17
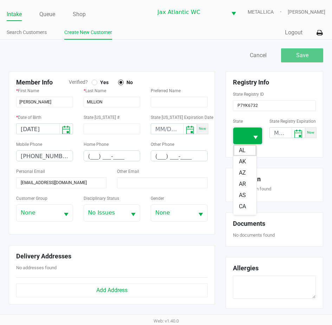
scroll to position [53, 0]
click at [249, 209] on li "FL" at bounding box center [245, 209] width 24 height 11
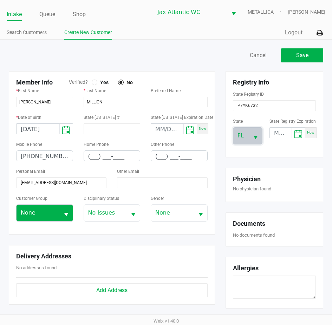
click at [64, 206] on button "Select" at bounding box center [65, 213] width 13 height 17
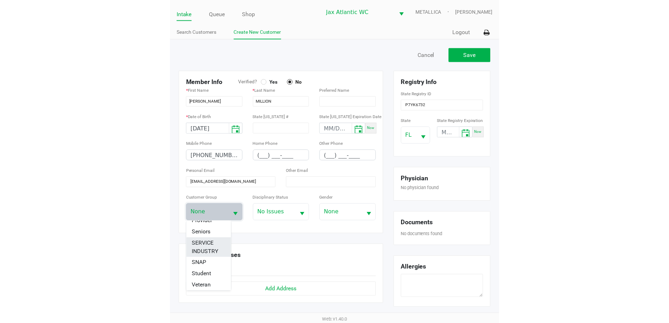
scroll to position [124, 0]
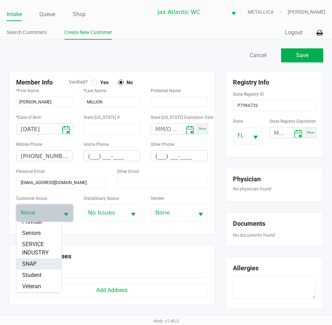
click at [31, 263] on span "SNAP" at bounding box center [29, 264] width 14 height 8
click at [94, 83] on div at bounding box center [94, 82] width 3 height 3
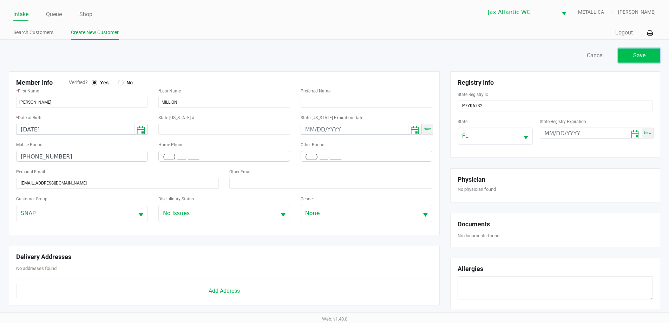
click at [627, 55] on button "Save" at bounding box center [639, 55] width 42 height 14
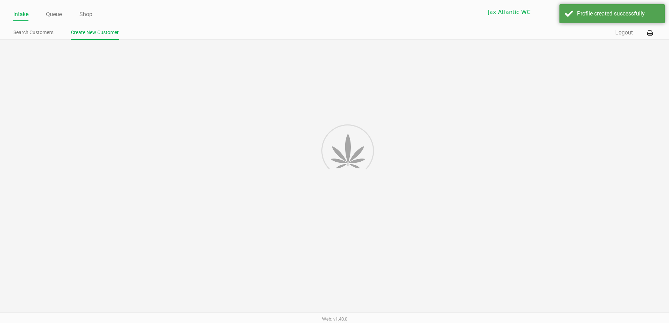
type input "---"
type input "( __) ___-____"
type input "---"
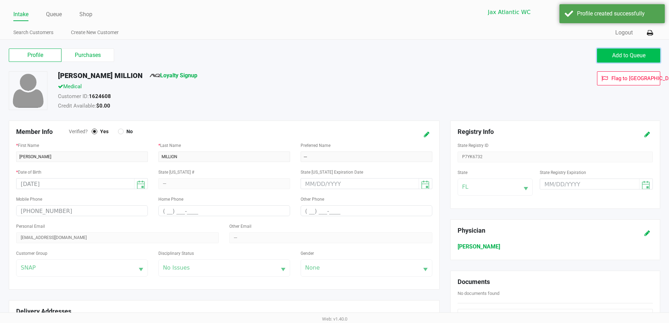
click at [607, 59] on button "Add to Queue" at bounding box center [628, 55] width 63 height 14
click at [629, 55] on span "Add to Queue" at bounding box center [628, 55] width 33 height 7
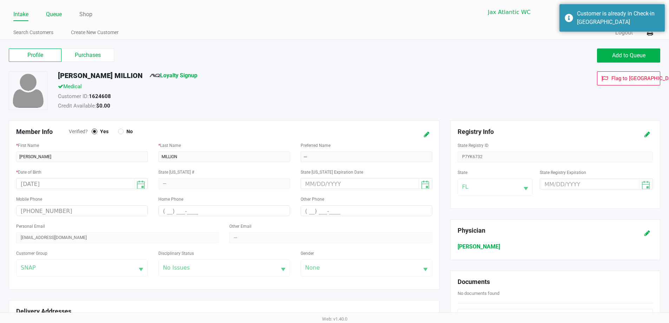
click at [52, 18] on link "Queue" at bounding box center [54, 14] width 16 height 10
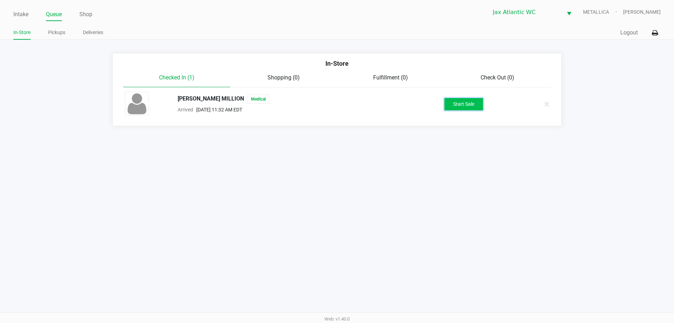
click at [454, 100] on button "Start Sale" at bounding box center [463, 104] width 39 height 12
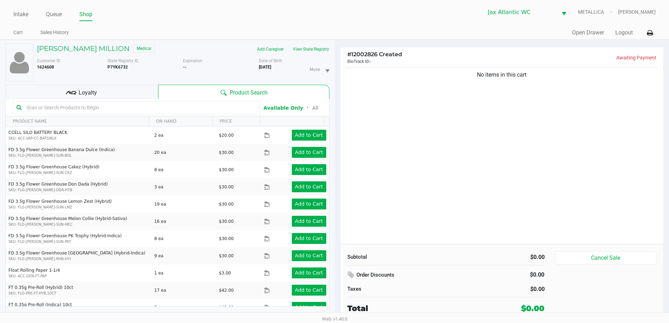
click at [335, 51] on div "# 12002826 Created BioTrack ID: - Awaiting Payment No items in this cart Subtot…" at bounding box center [502, 185] width 335 height 290
click at [336, 46] on div "# 12002826 Created BioTrack ID: - Awaiting Payment No items in this cart Subtot…" at bounding box center [502, 185] width 335 height 290
click at [126, 108] on input "text" at bounding box center [140, 107] width 232 height 11
click at [474, 95] on div "No items in this cart" at bounding box center [501, 155] width 323 height 178
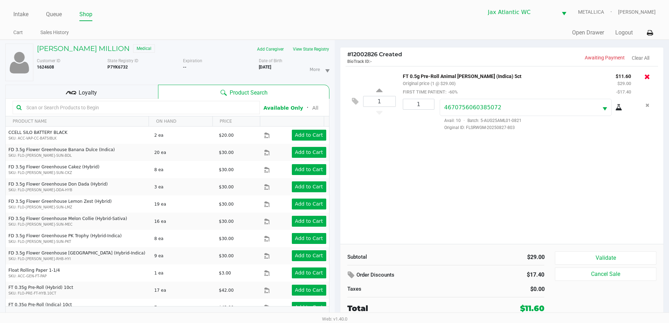
click at [646, 79] on icon at bounding box center [647, 76] width 6 height 7
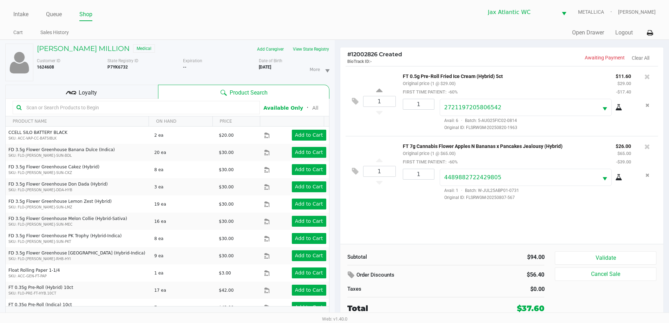
click at [647, 147] on icon at bounding box center [647, 146] width 6 height 7
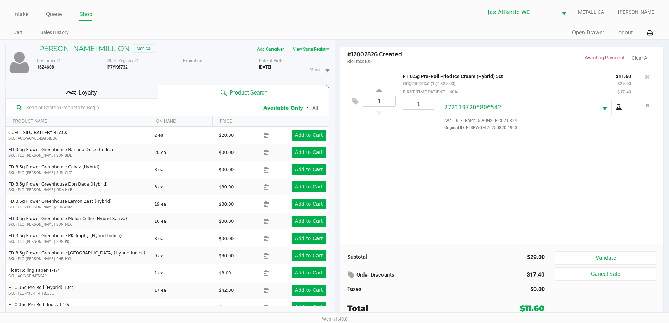
click at [467, 144] on div "1 FT 0.5g Pre-Roll Fried Ice Cream (Hybrid) 5ct Original price (1 @ $29.00) FIR…" at bounding box center [501, 155] width 323 height 178
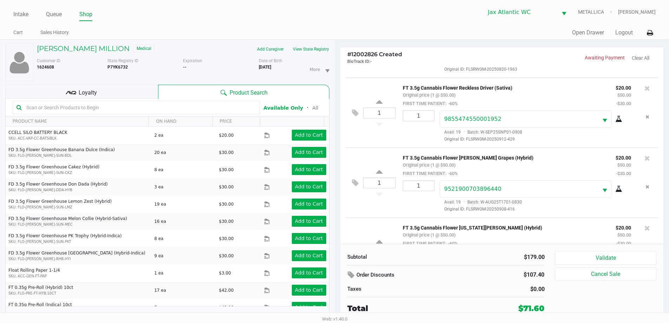
scroll to position [103, 0]
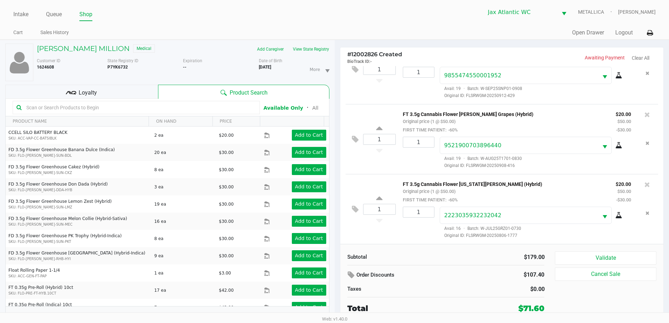
click at [98, 93] on div "Loyalty" at bounding box center [81, 92] width 153 height 14
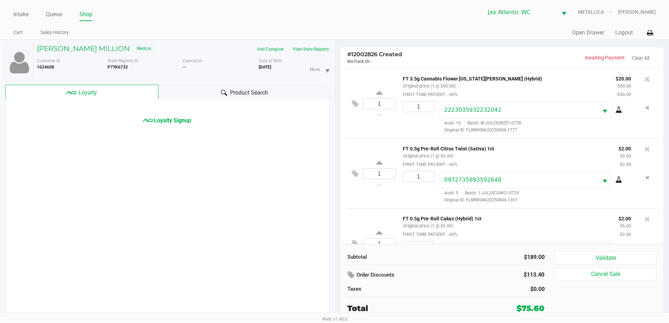
scroll to position [244, 0]
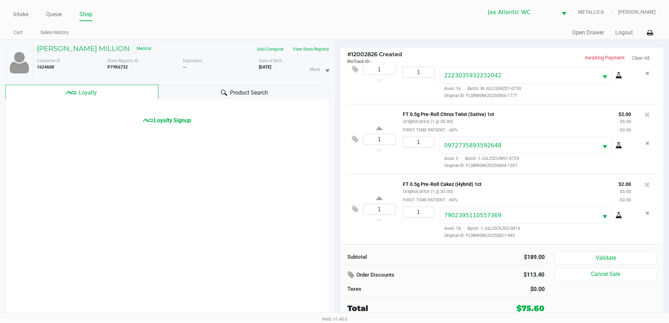
click at [171, 126] on div "Loyalty Signup" at bounding box center [167, 213] width 324 height 228
click at [175, 120] on span "Loyalty Signup" at bounding box center [172, 120] width 37 height 8
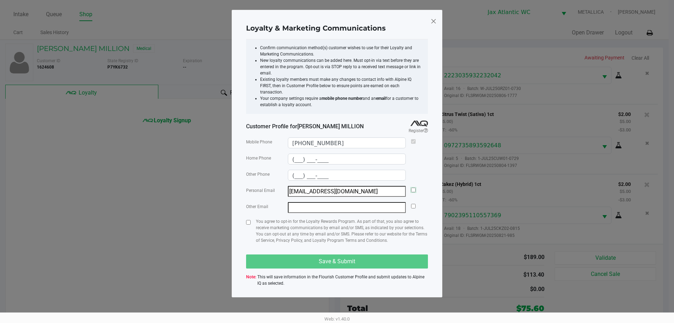
click at [413, 187] on input "checkbox" at bounding box center [413, 189] width 5 height 5
checkbox input "true"
click at [251, 218] on div "You agree to opt-in for the Loyalty Rewards Program. As part of that, you also …" at bounding box center [337, 233] width 182 height 31
click at [248, 220] on input "checkbox" at bounding box center [248, 222] width 5 height 5
checkbox input "true"
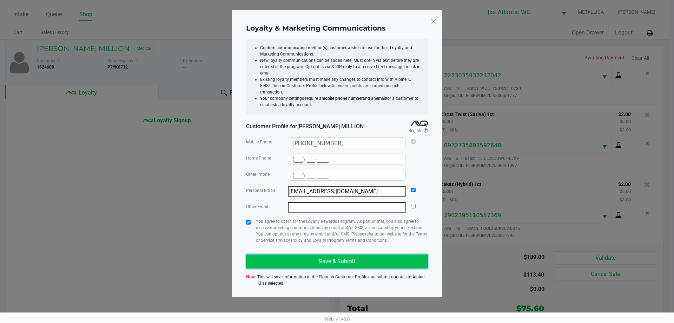
click at [293, 254] on button "Save & Submit" at bounding box center [337, 261] width 182 height 14
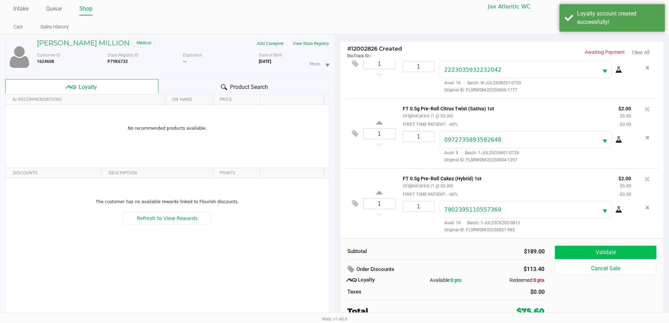
scroll to position [7, 0]
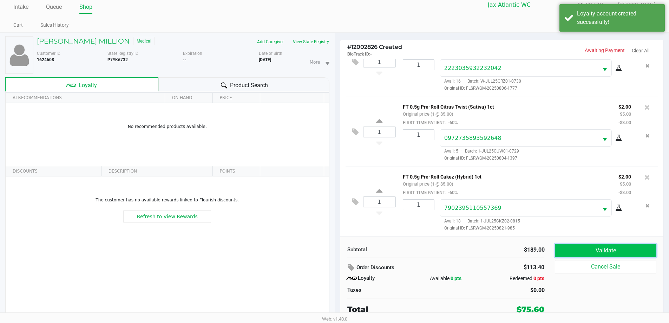
click at [591, 250] on button "Validate" at bounding box center [605, 250] width 101 height 13
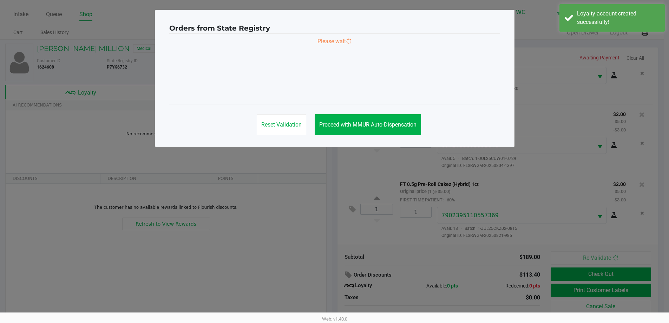
scroll to position [0, 0]
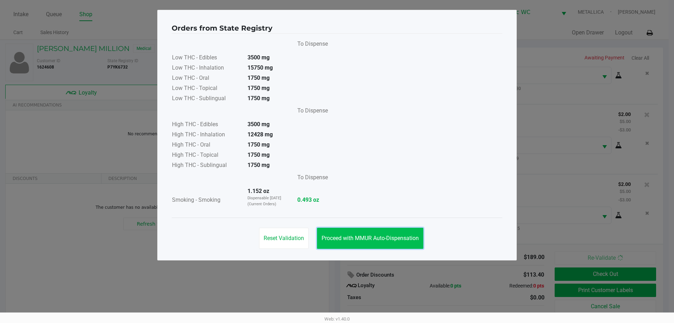
click at [366, 239] on span "Proceed with MMUR Auto-Dispensation" at bounding box center [370, 238] width 97 height 7
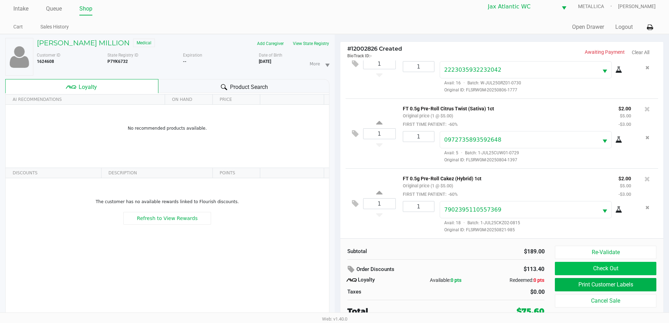
scroll to position [7, 0]
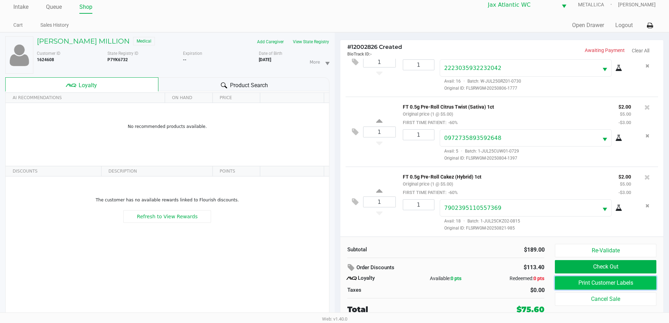
click at [608, 283] on button "Print Customer Labels" at bounding box center [605, 282] width 101 height 13
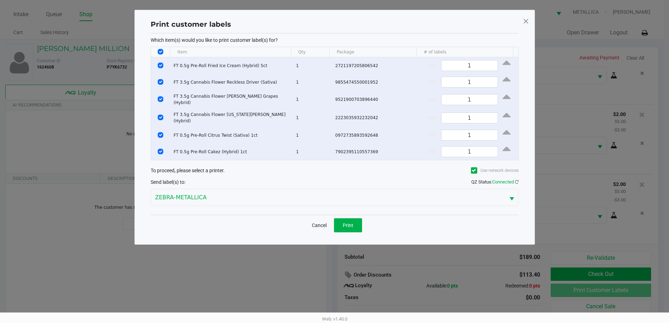
scroll to position [0, 0]
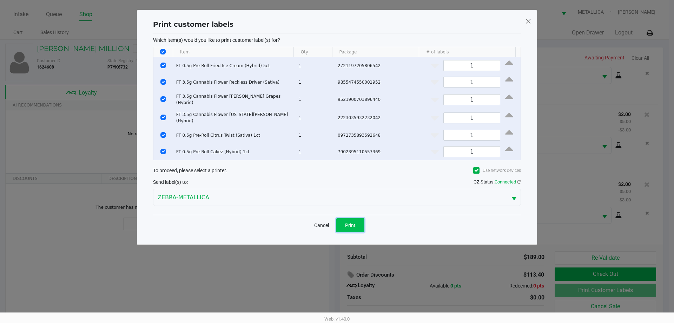
click at [346, 222] on span "Print" at bounding box center [350, 225] width 11 height 6
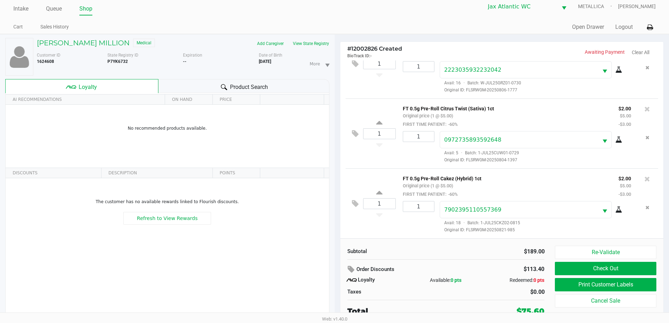
scroll to position [7, 0]
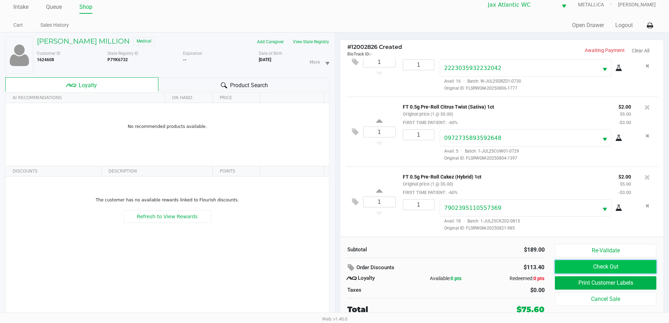
click at [577, 264] on button "Check Out" at bounding box center [605, 266] width 101 height 13
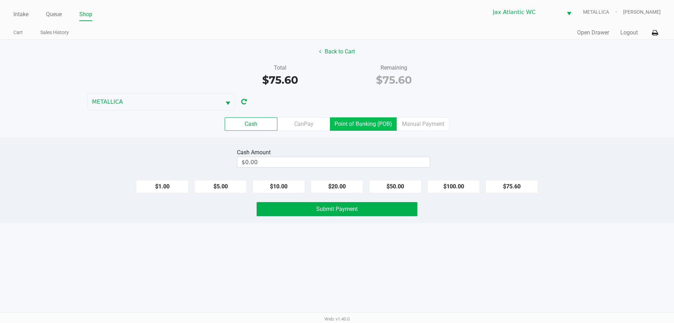
click at [356, 119] on label "Point of Banking (POB)" at bounding box center [363, 123] width 67 height 13
click at [0, 0] on 7 "Point of Banking (POB)" at bounding box center [0, 0] width 0 height 0
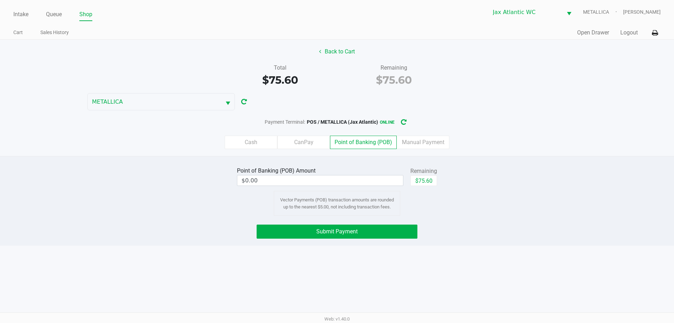
click at [387, 185] on kendo-numerictextbox "$0.00" at bounding box center [320, 180] width 166 height 11
drag, startPoint x: 387, startPoint y: 185, endPoint x: 386, endPoint y: 178, distance: 7.4
click at [386, 180] on kendo-numerictextbox "$0.00" at bounding box center [320, 180] width 166 height 11
click at [386, 178] on input "0" at bounding box center [320, 180] width 166 height 10
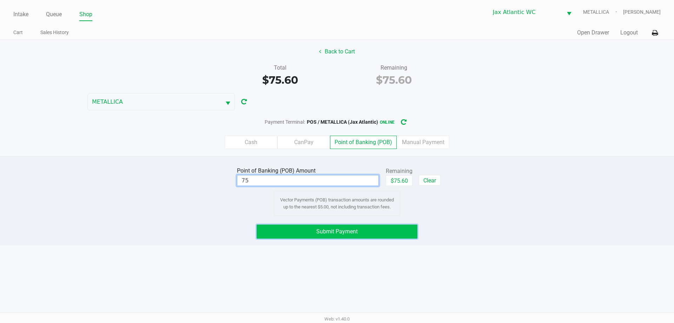
type input "$75.00"
click at [387, 229] on button "Submit Payment" at bounding box center [337, 231] width 161 height 14
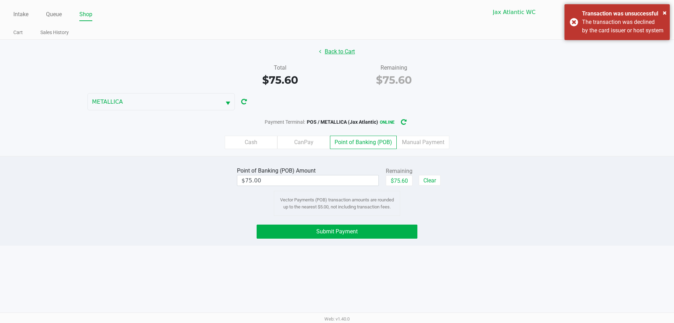
click at [345, 51] on button "Back to Cart" at bounding box center [337, 51] width 45 height 13
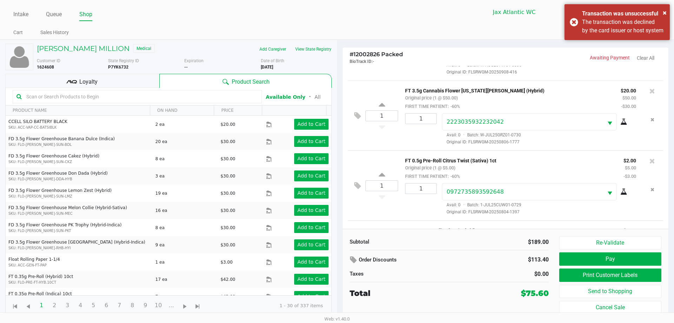
scroll to position [259, 0]
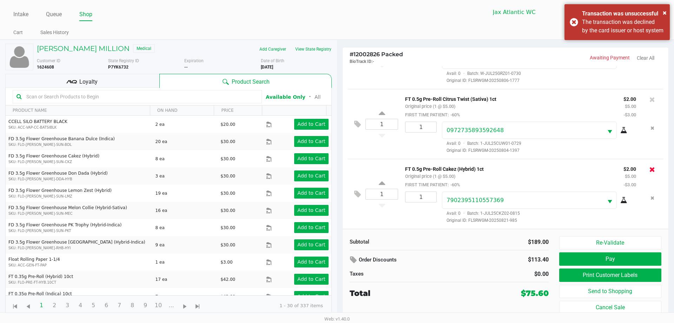
click at [650, 170] on icon at bounding box center [653, 169] width 6 height 7
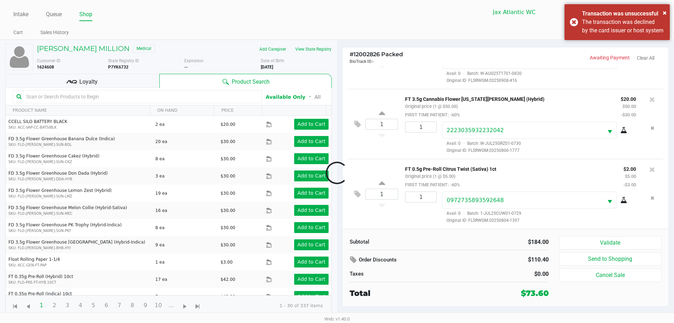
scroll to position [189, 0]
click at [650, 100] on icon at bounding box center [653, 99] width 6 height 7
click at [650, 169] on icon at bounding box center [653, 169] width 6 height 7
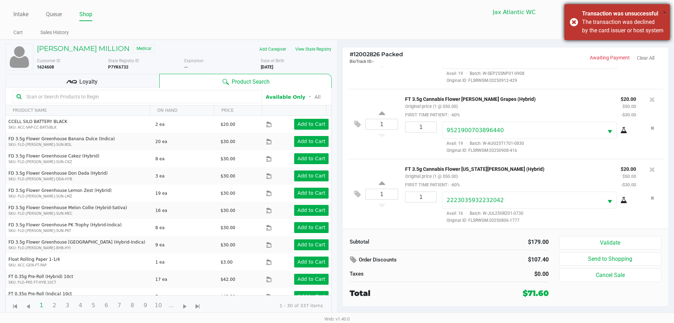
click at [664, 11] on span "×" at bounding box center [665, 12] width 4 height 8
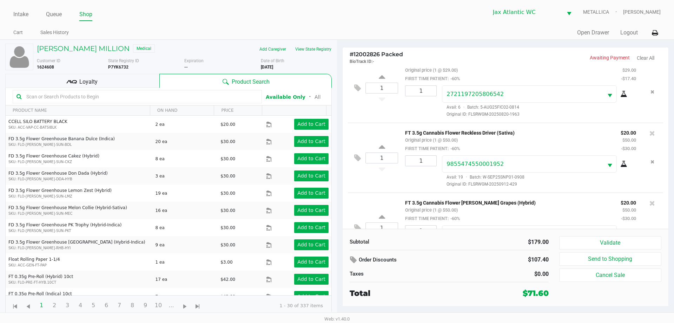
scroll to position [13, 0]
click at [134, 76] on div "Loyalty" at bounding box center [82, 81] width 154 height 14
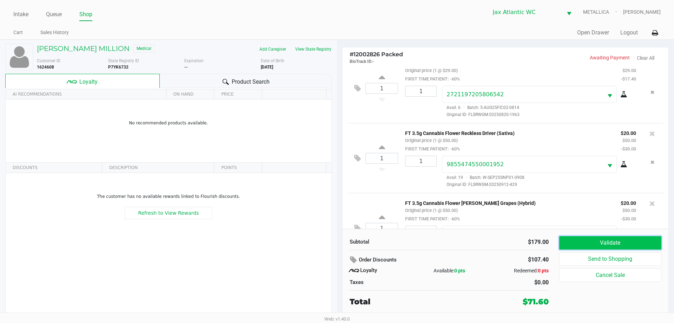
click at [608, 242] on button "Validate" at bounding box center [610, 242] width 102 height 13
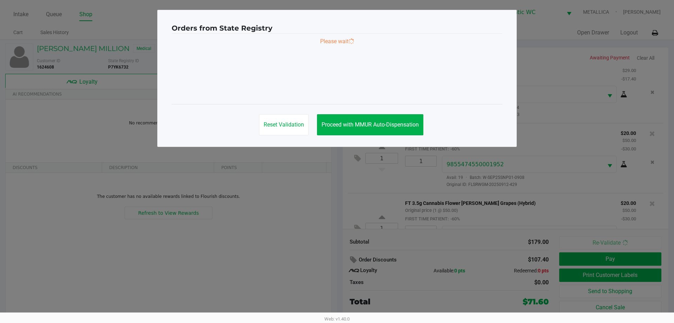
scroll to position [118, 0]
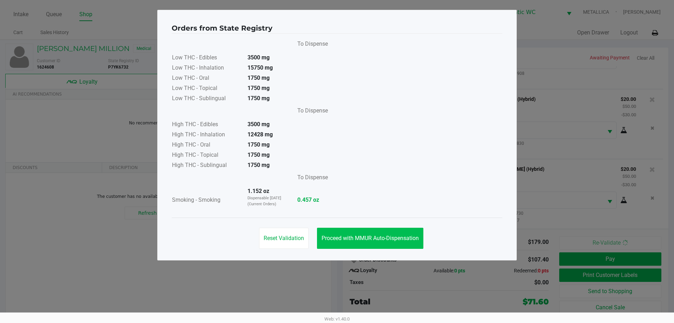
drag, startPoint x: 390, startPoint y: 253, endPoint x: 386, endPoint y: 243, distance: 11.1
click at [389, 252] on div "Orders from State Registry To Dispense Low THC - Edibles 3500 mg Low THC - Inha…" at bounding box center [337, 135] width 360 height 250
click at [382, 233] on button "Proceed with MMUR Auto-Dispensation" at bounding box center [370, 238] width 106 height 21
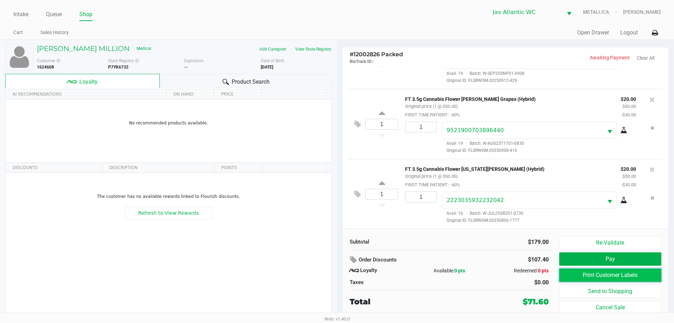
click at [575, 270] on button "Print Customer Labels" at bounding box center [610, 274] width 102 height 13
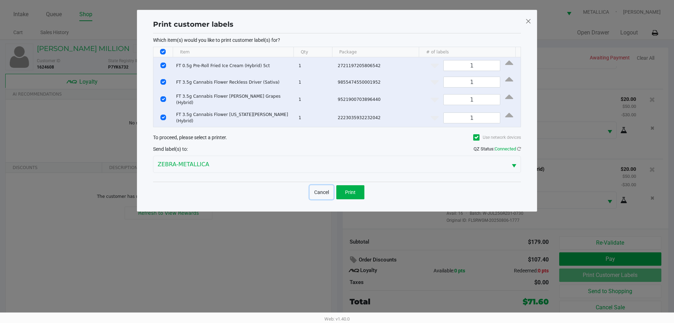
click at [326, 186] on button "Cancel" at bounding box center [322, 192] width 24 height 14
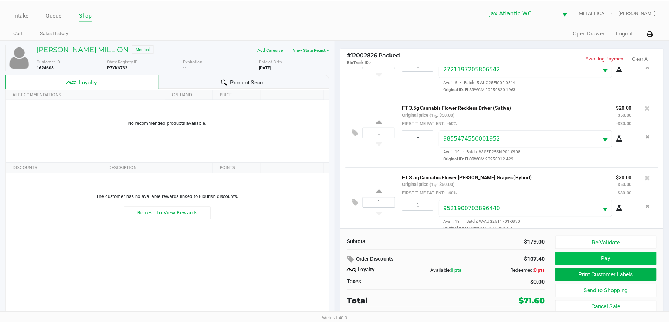
scroll to position [105, 0]
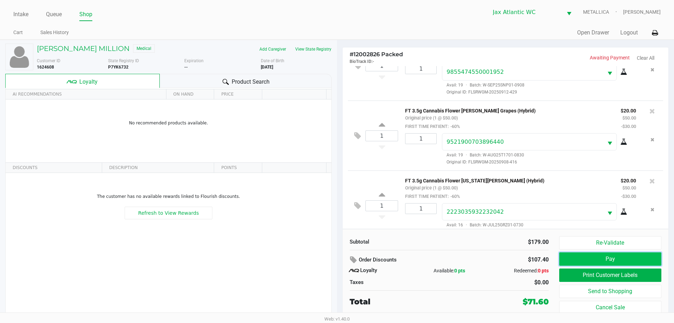
click at [591, 257] on button "Pay" at bounding box center [610, 258] width 102 height 13
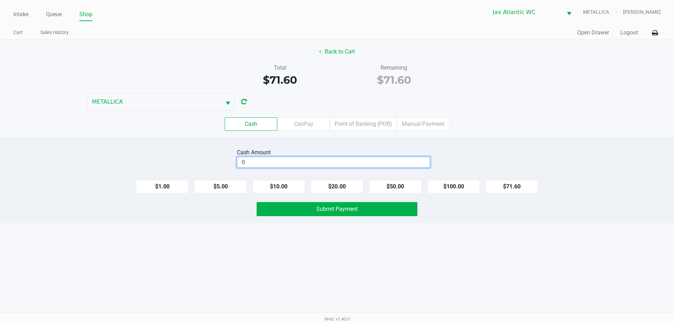
click at [329, 163] on input "0" at bounding box center [333, 162] width 192 height 10
click at [364, 123] on label "Point of Banking (POB)" at bounding box center [363, 123] width 67 height 13
click at [0, 0] on 7 "Point of Banking (POB)" at bounding box center [0, 0] width 0 height 0
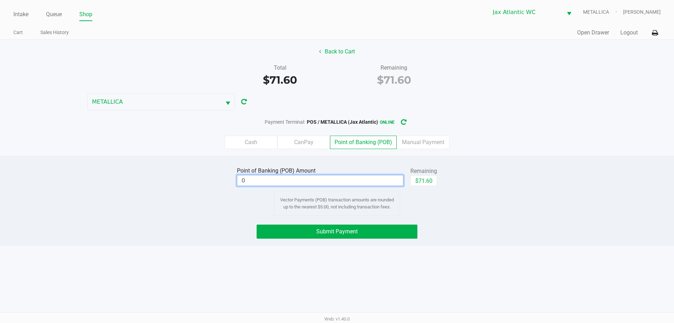
click at [365, 180] on input "0" at bounding box center [320, 180] width 166 height 10
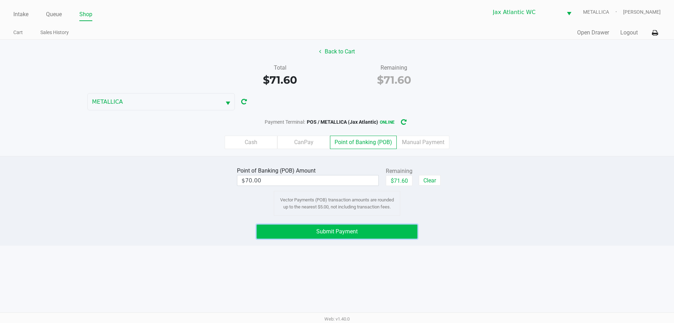
click at [335, 232] on span "Submit Payment" at bounding box center [336, 231] width 41 height 7
click at [252, 143] on label "Cash" at bounding box center [251, 142] width 53 height 13
click at [0, 0] on 0 "Cash" at bounding box center [0, 0] width 0 height 0
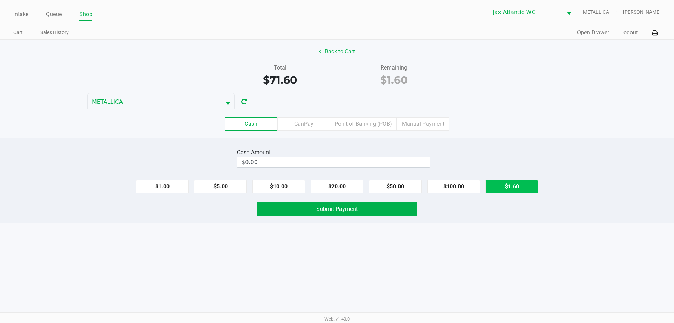
click at [496, 183] on button "$1.60" at bounding box center [512, 186] width 53 height 13
type input "$1.60"
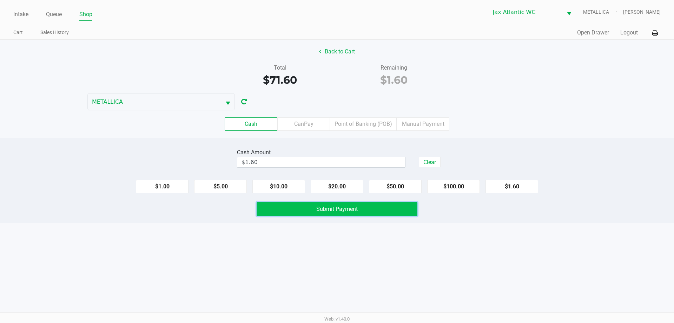
click at [354, 209] on span "Submit Payment" at bounding box center [336, 208] width 41 height 7
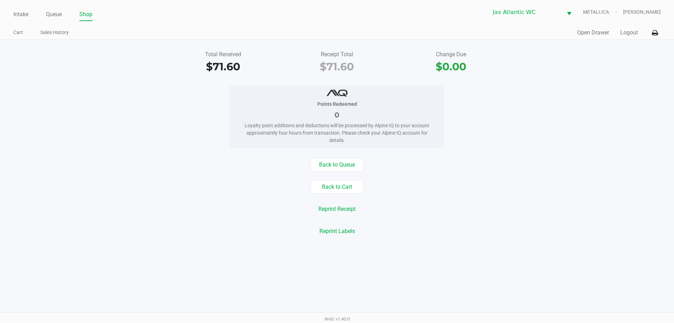
click at [113, 26] on div "Intake Queue Shop Jax Atlantic WC METALLICA Shiro Faulk Cart Sales History Quic…" at bounding box center [337, 20] width 674 height 40
click at [20, 13] on link "Intake" at bounding box center [20, 14] width 15 height 10
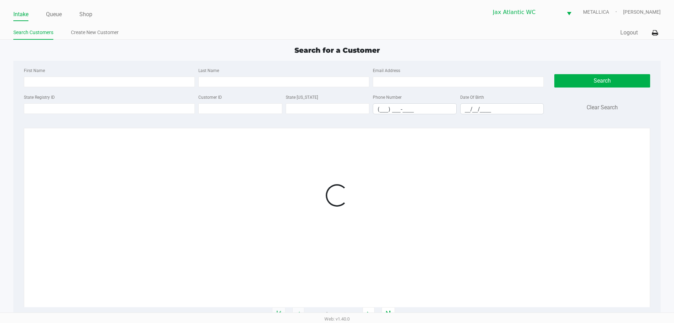
click at [194, 22] on div "Intake Queue Shop Jax Atlantic WC METALLICA Shiro Faulk Search Customers Create…" at bounding box center [337, 20] width 674 height 40
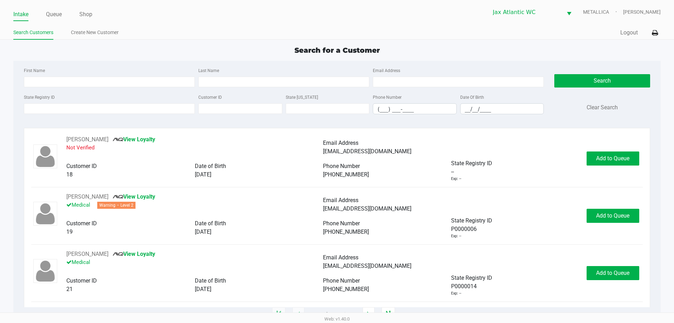
click at [192, 20] on ul "Intake Queue Shop" at bounding box center [175, 15] width 324 height 12
click at [119, 113] on input "State Registry ID" at bounding box center [109, 108] width 171 height 11
click at [146, 48] on div "Search for a Customer" at bounding box center [337, 50] width 658 height 11
type input "JOSHUA"
type input "BAILEN"
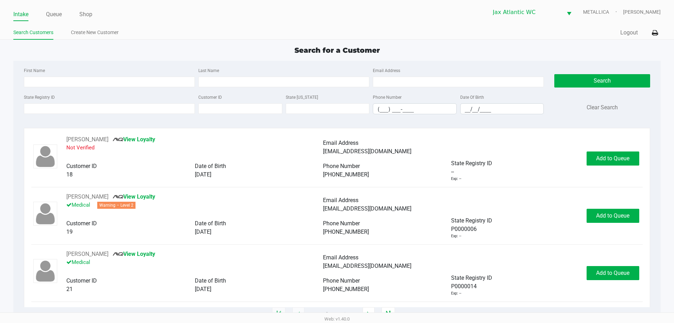
type input "05/14/1988"
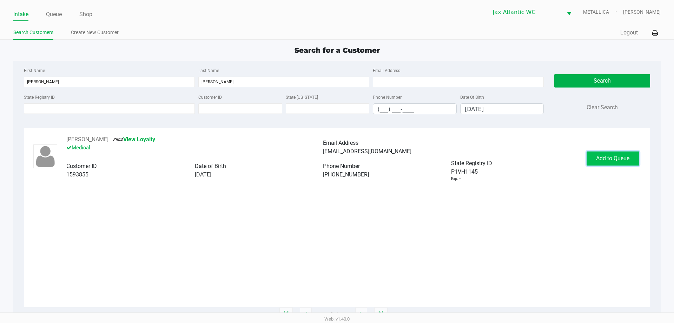
click at [615, 160] on span "Add to Queue" at bounding box center [612, 158] width 33 height 7
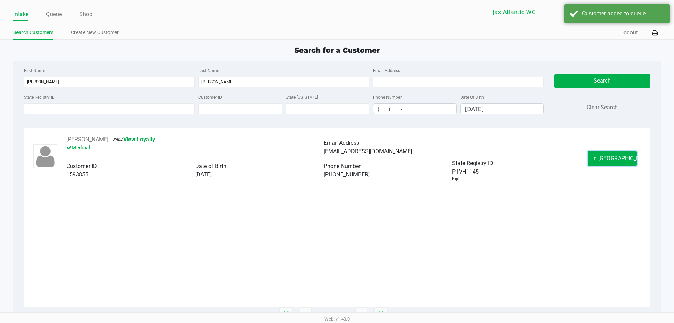
click at [604, 161] on span "In Queue" at bounding box center [621, 158] width 59 height 7
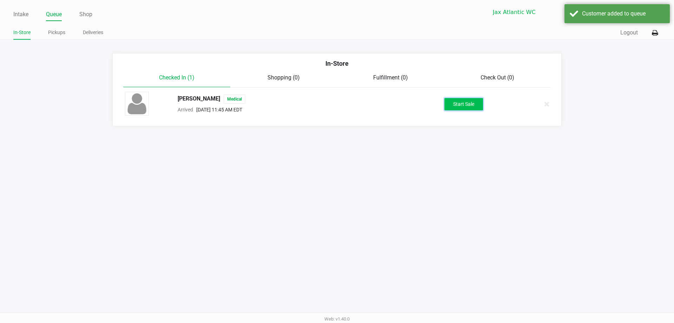
click at [450, 105] on button "Start Sale" at bounding box center [463, 104] width 39 height 12
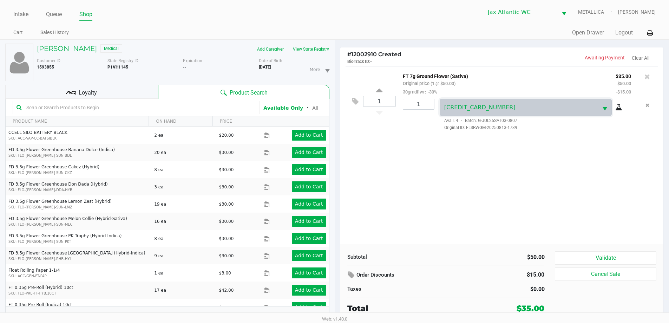
drag, startPoint x: 450, startPoint y: 104, endPoint x: 72, endPoint y: 90, distance: 378.4
click at [72, 90] on icon at bounding box center [71, 92] width 11 height 11
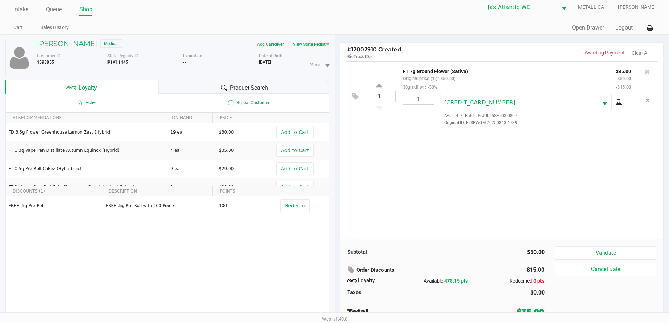
scroll to position [7, 0]
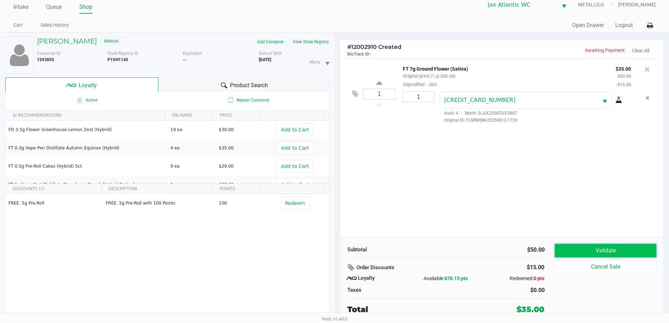
click at [576, 255] on button "Validate" at bounding box center [605, 250] width 101 height 13
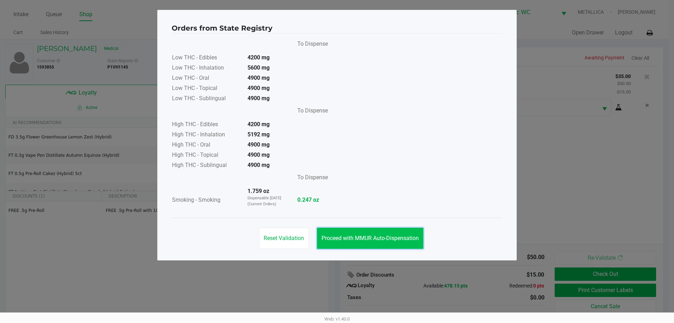
click at [380, 236] on span "Proceed with MMUR Auto-Dispensation" at bounding box center [370, 238] width 97 height 7
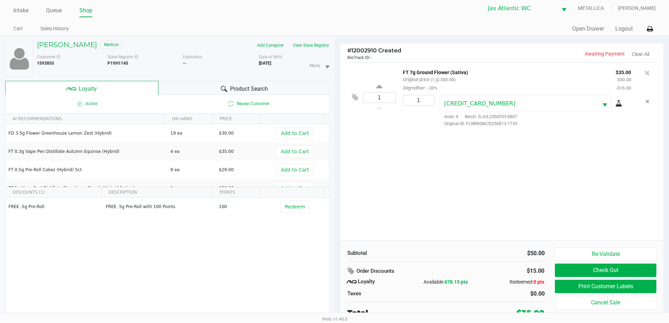
scroll to position [7, 0]
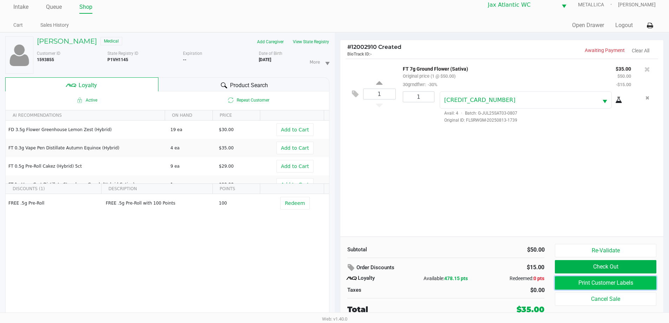
click at [573, 281] on button "Print Customer Labels" at bounding box center [605, 282] width 101 height 13
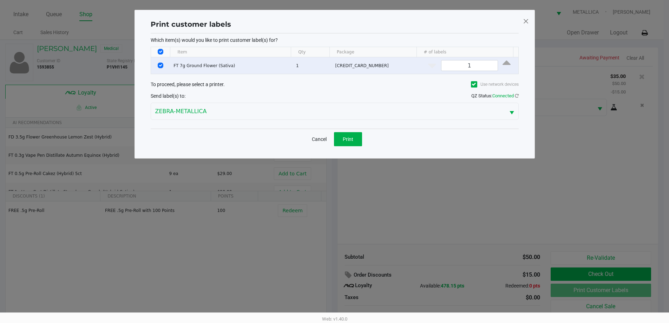
scroll to position [0, 0]
click at [352, 151] on div "Print customer labels Which item(s) would you like to print customer label(s) f…" at bounding box center [337, 84] width 400 height 149
click at [349, 134] on button "Print" at bounding box center [350, 139] width 28 height 14
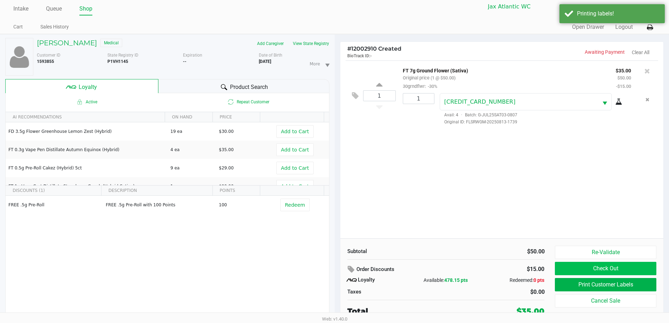
scroll to position [7, 0]
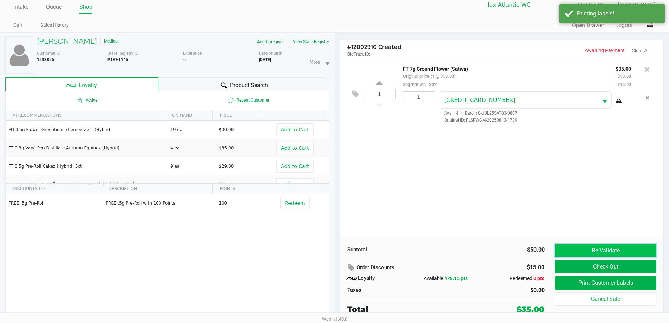
click at [578, 256] on button "Re-Validate" at bounding box center [605, 250] width 101 height 13
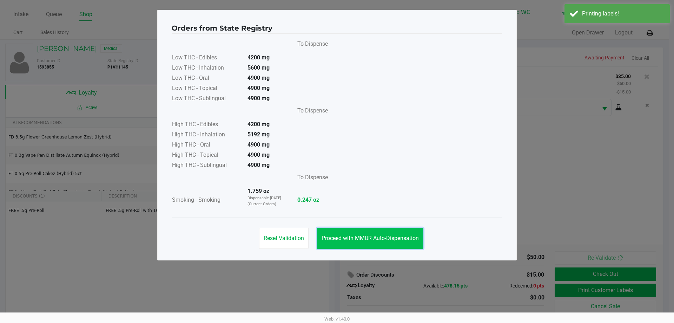
click at [392, 239] on span "Proceed with MMUR Auto-Dispensation" at bounding box center [370, 238] width 97 height 7
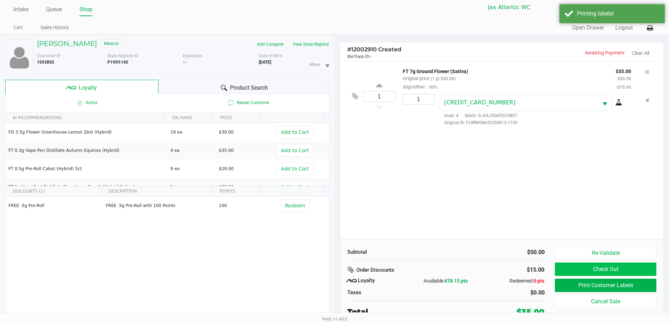
scroll to position [7, 0]
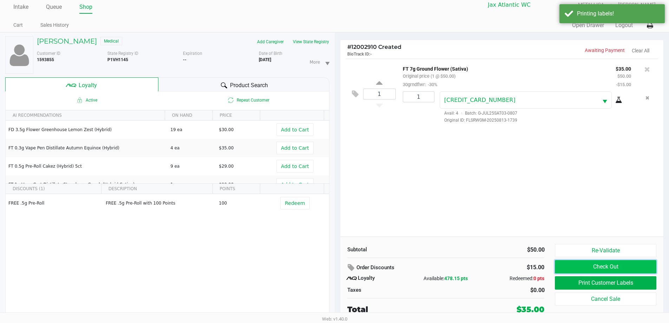
click at [579, 270] on button "Check Out" at bounding box center [605, 266] width 101 height 13
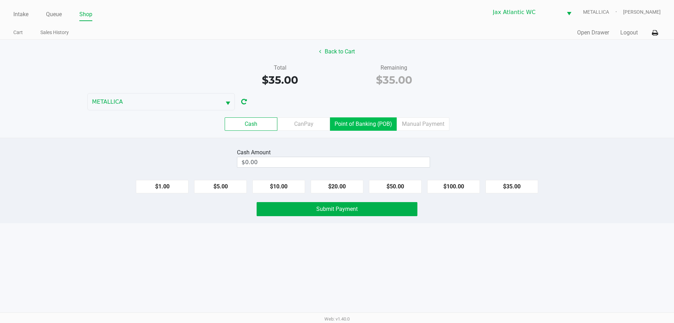
click at [376, 125] on label "Point of Banking (POB)" at bounding box center [363, 123] width 67 height 13
click at [0, 0] on 7 "Point of Banking (POB)" at bounding box center [0, 0] width 0 height 0
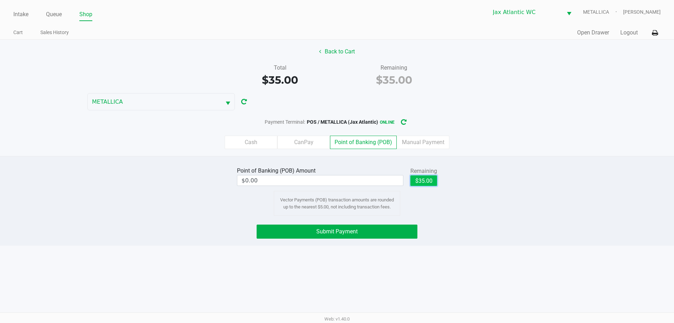
click at [423, 182] on button "$35.00" at bounding box center [423, 180] width 27 height 11
type input "$35.00"
click at [376, 227] on button "Submit Payment" at bounding box center [337, 231] width 161 height 14
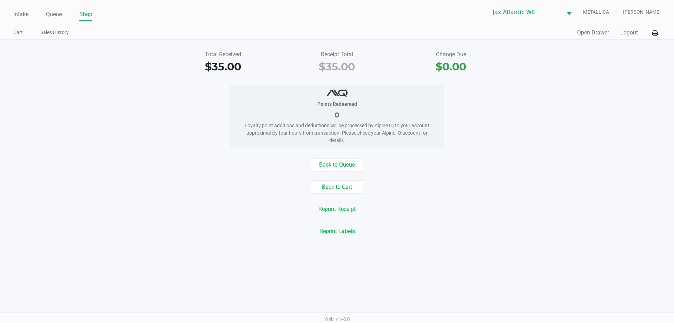
click at [140, 29] on ul "Cart Sales History" at bounding box center [175, 33] width 324 height 12
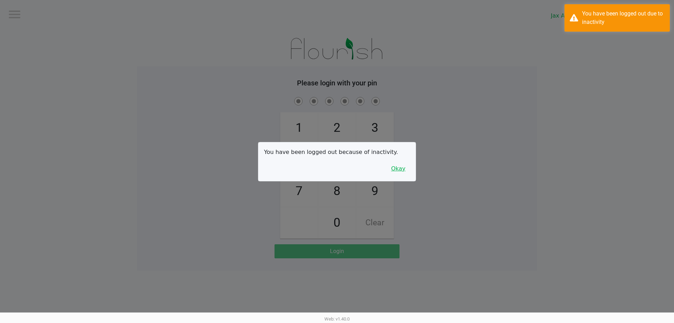
click at [402, 166] on button "Okay" at bounding box center [399, 168] width 24 height 13
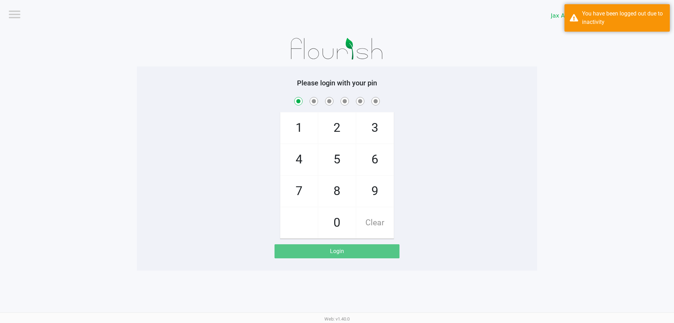
checkbox input "true"
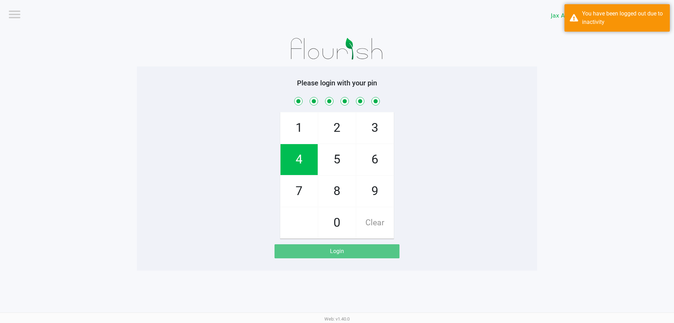
checkbox input "true"
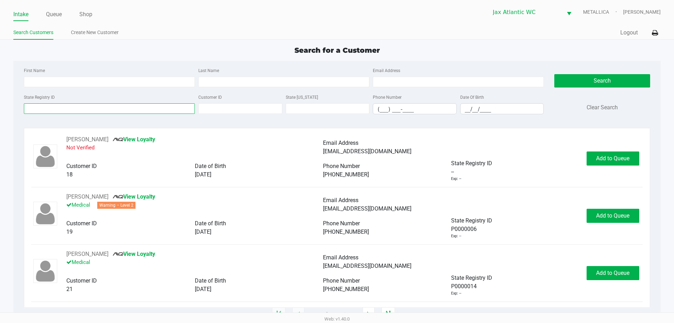
click at [121, 113] on input "State Registry ID" at bounding box center [109, 108] width 171 height 11
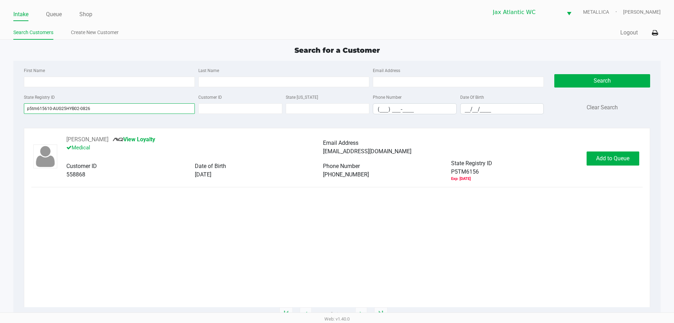
type input "p5tm615610-AUG25HYB02-0826"
click at [614, 154] on button "Add to Queue" at bounding box center [613, 158] width 53 height 14
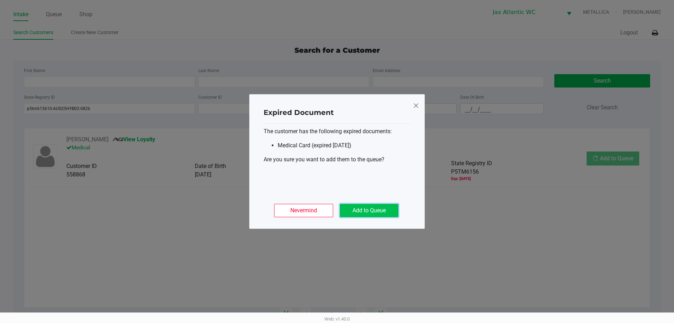
click at [358, 211] on button "Add to Queue" at bounding box center [369, 210] width 59 height 13
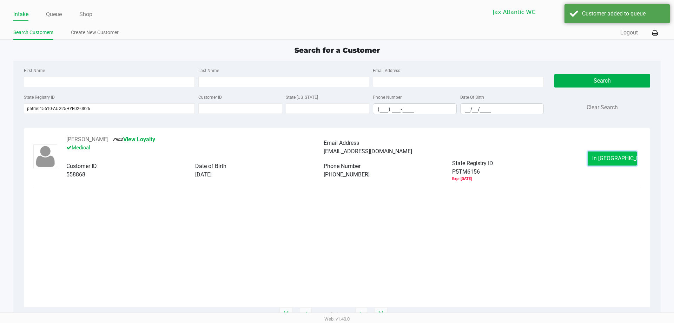
click at [624, 160] on button "In Queue" at bounding box center [612, 158] width 49 height 14
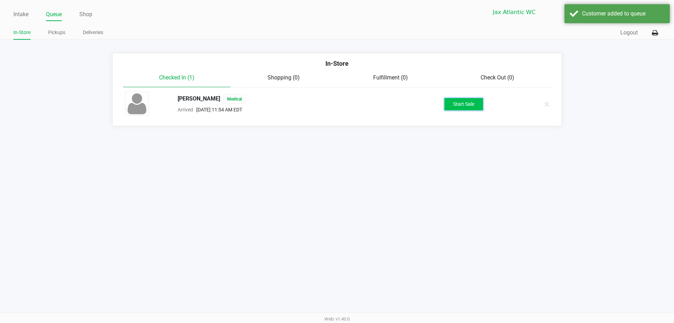
click at [472, 107] on button "Start Sale" at bounding box center [463, 104] width 39 height 12
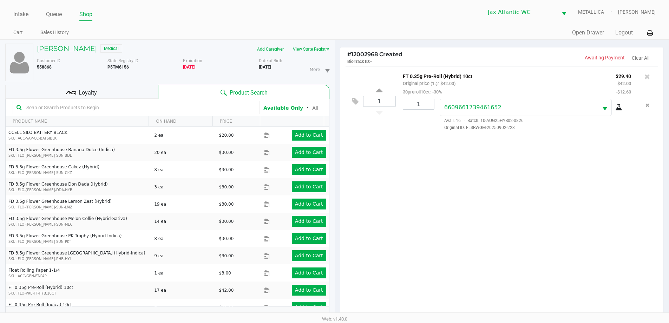
click at [131, 94] on div "Loyalty" at bounding box center [81, 92] width 153 height 14
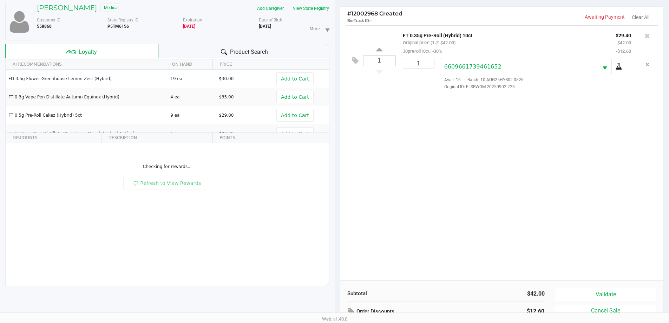
scroll to position [76, 0]
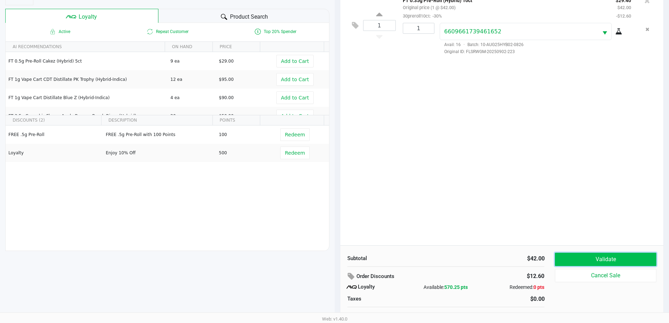
click at [585, 256] on button "Validate" at bounding box center [605, 258] width 101 height 13
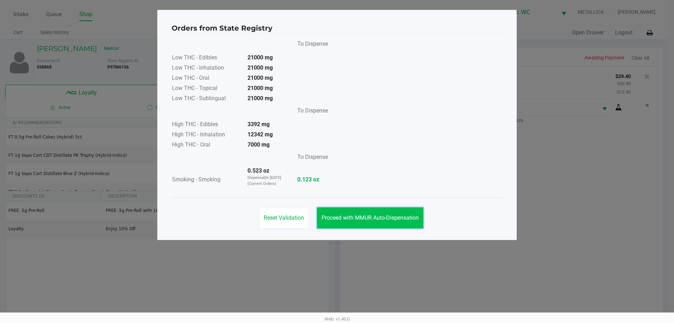
click at [369, 218] on span "Proceed with MMUR Auto-Dispensation" at bounding box center [370, 217] width 97 height 7
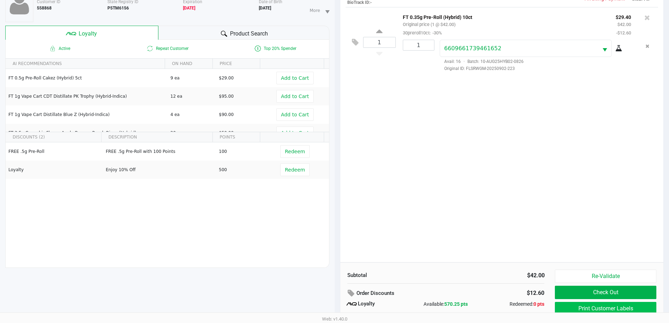
scroll to position [84, 0]
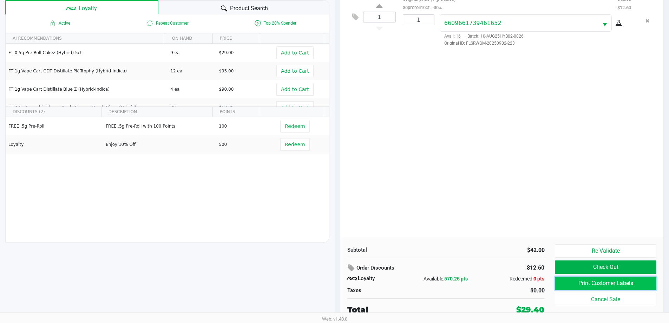
click at [592, 285] on button "Print Customer Labels" at bounding box center [605, 282] width 101 height 13
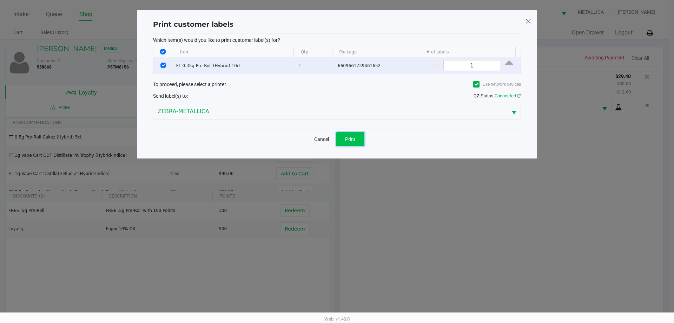
click at [346, 139] on span "Print" at bounding box center [350, 139] width 11 height 6
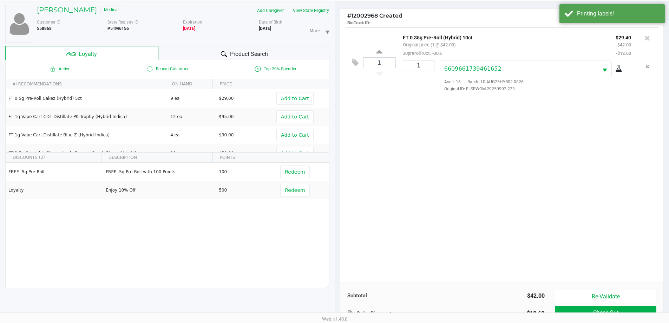
scroll to position [84, 0]
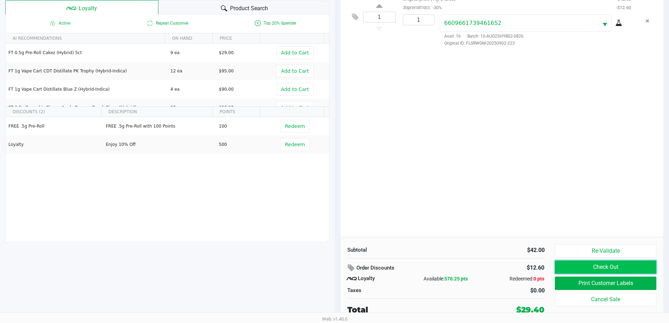
click at [576, 266] on button "Check Out" at bounding box center [605, 266] width 101 height 13
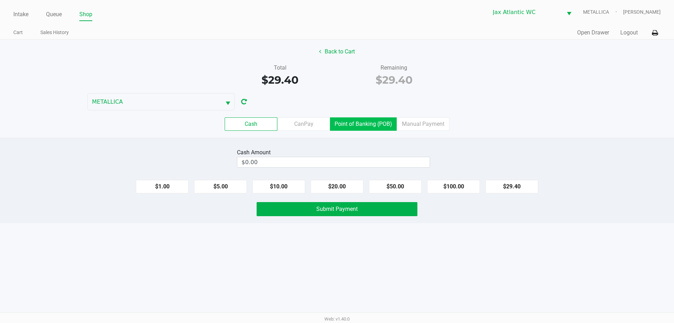
click at [348, 118] on label "Point of Banking (POB)" at bounding box center [363, 123] width 67 height 13
click at [0, 0] on 7 "Point of Banking (POB)" at bounding box center [0, 0] width 0 height 0
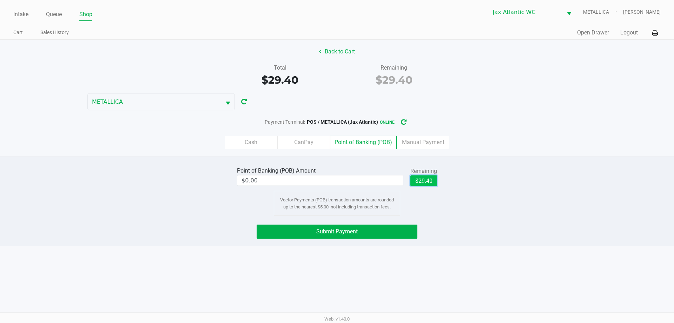
click at [434, 180] on button "$29.40" at bounding box center [423, 180] width 27 height 11
type input "$29.40"
click at [362, 226] on button "Submit Payment" at bounding box center [337, 231] width 161 height 14
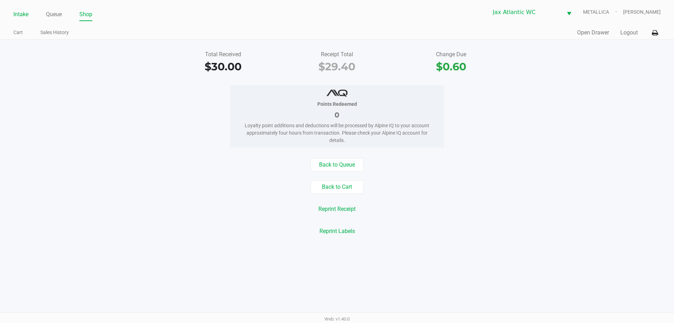
click at [17, 12] on link "Intake" at bounding box center [20, 14] width 15 height 10
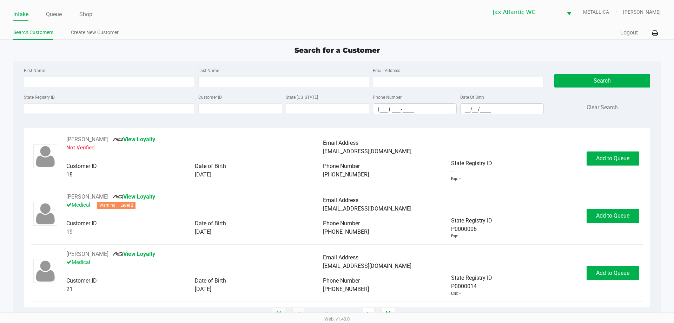
click at [137, 15] on ul "Intake Queue Shop" at bounding box center [175, 15] width 324 height 12
click at [122, 21] on div "Intake Queue Shop Jax Atlantic WC METALLICA Shiro Faulk Search Customers Create…" at bounding box center [337, 20] width 674 height 40
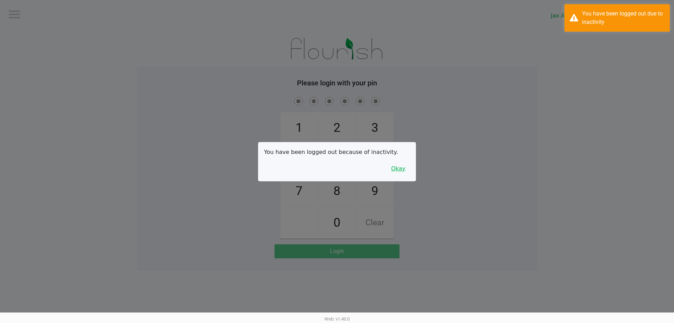
click at [390, 164] on button "Okay" at bounding box center [399, 168] width 24 height 13
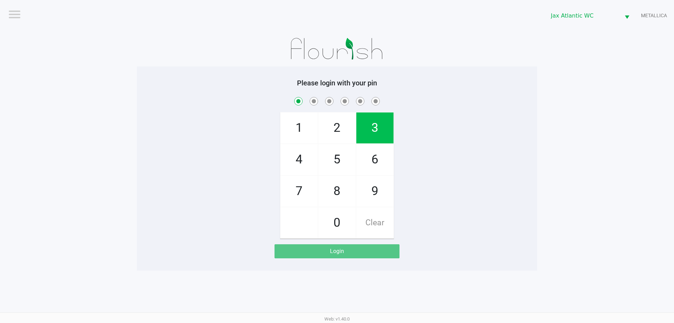
checkbox input "true"
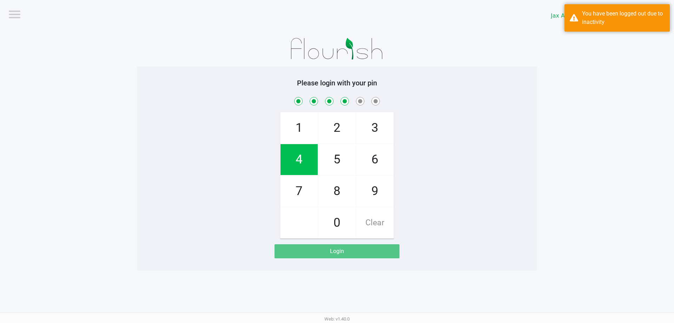
checkbox input "true"
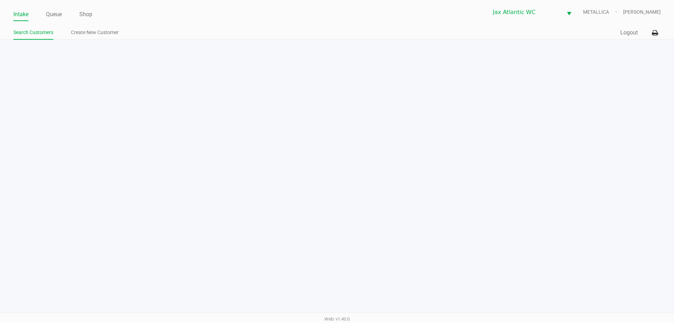
click at [217, 30] on ul "Search Customers Create New Customer" at bounding box center [175, 33] width 324 height 12
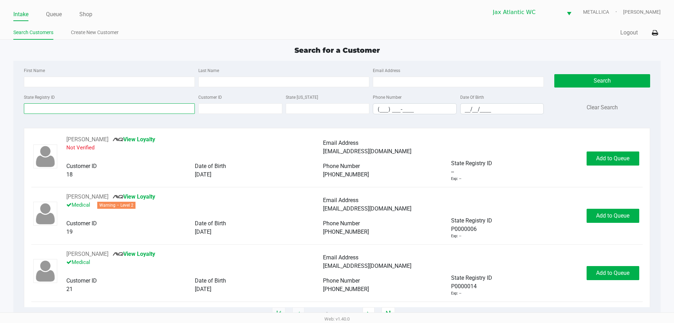
click at [156, 105] on input "State Registry ID" at bounding box center [109, 108] width 171 height 11
click at [128, 105] on input "State Registry ID" at bounding box center [109, 108] width 171 height 11
click at [52, 15] on link "Queue" at bounding box center [54, 14] width 16 height 10
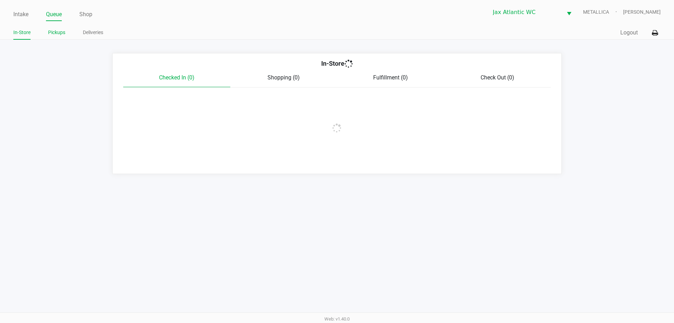
click at [58, 33] on link "Pickups" at bounding box center [56, 32] width 17 height 9
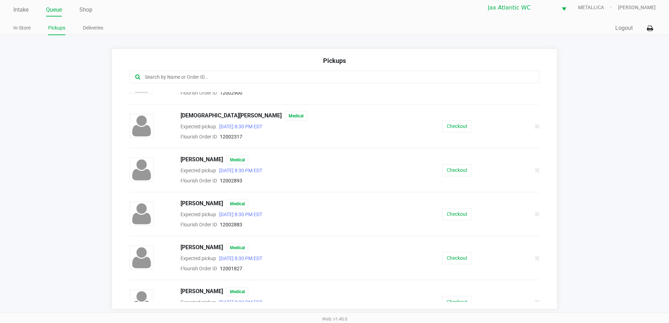
scroll to position [246, 0]
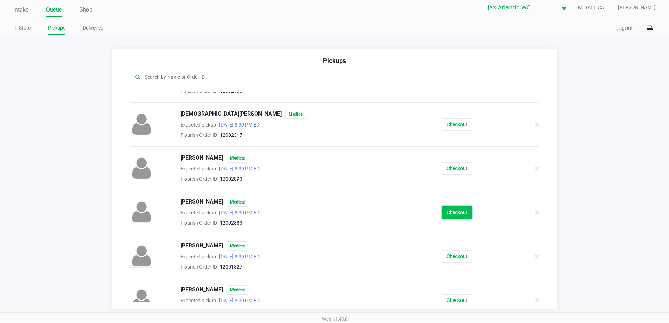
click at [447, 206] on button "Checkout" at bounding box center [457, 212] width 30 height 12
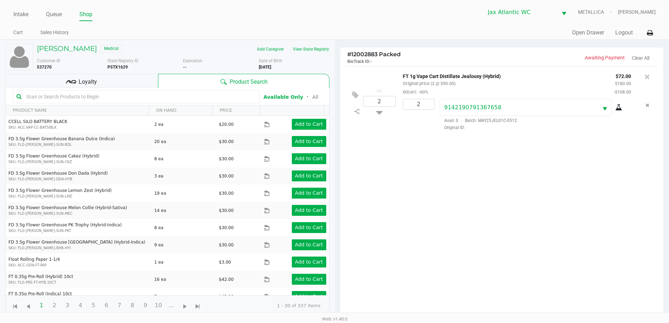
click at [79, 84] on span "Loyalty" at bounding box center [88, 82] width 18 height 8
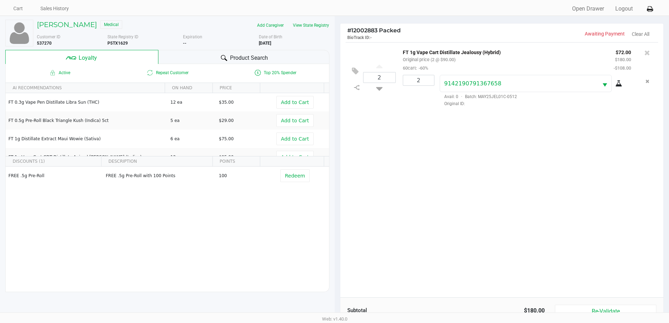
scroll to position [84, 0]
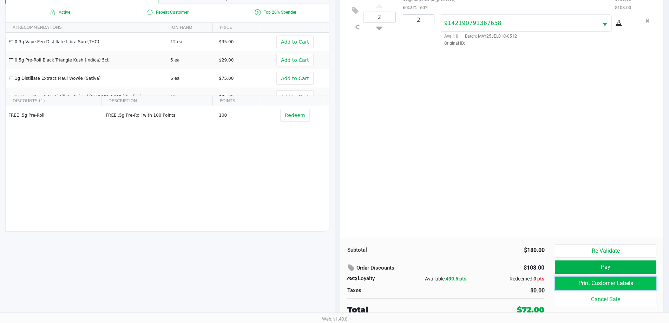
click at [589, 281] on button "Print Customer Labels" at bounding box center [605, 282] width 101 height 13
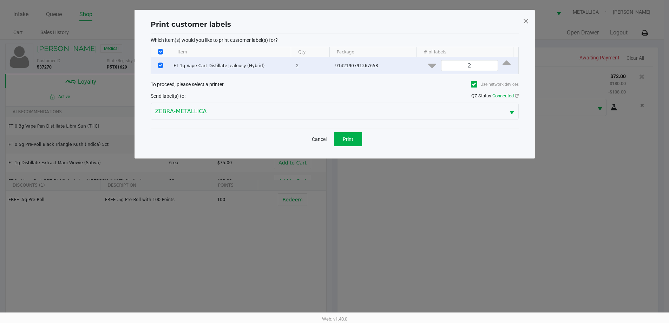
scroll to position [0, 0]
click at [348, 139] on span "Print" at bounding box center [350, 139] width 11 height 6
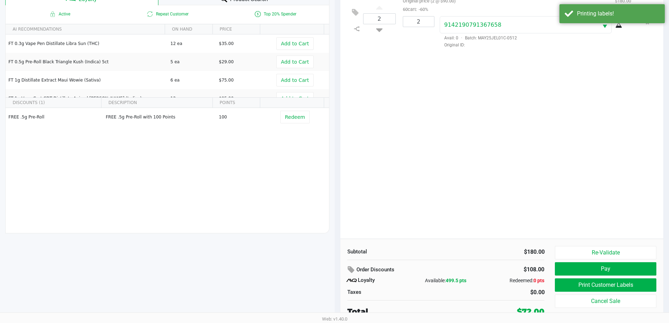
scroll to position [84, 0]
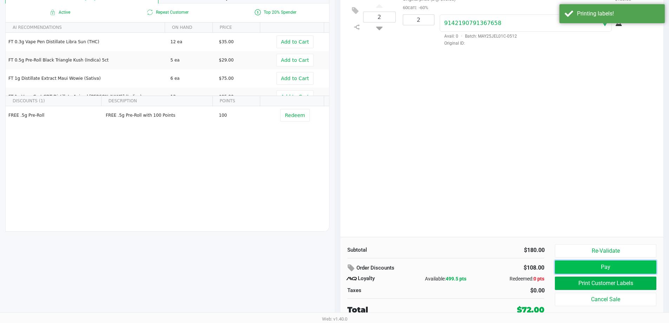
click at [611, 261] on button "Pay" at bounding box center [605, 266] width 101 height 13
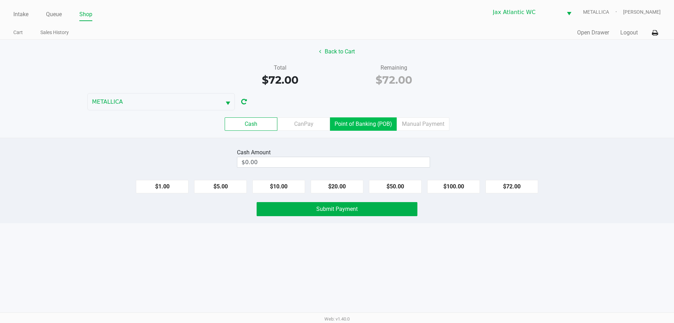
click at [380, 121] on label "Point of Banking (POB)" at bounding box center [363, 123] width 67 height 13
click at [0, 0] on 7 "Point of Banking (POB)" at bounding box center [0, 0] width 0 height 0
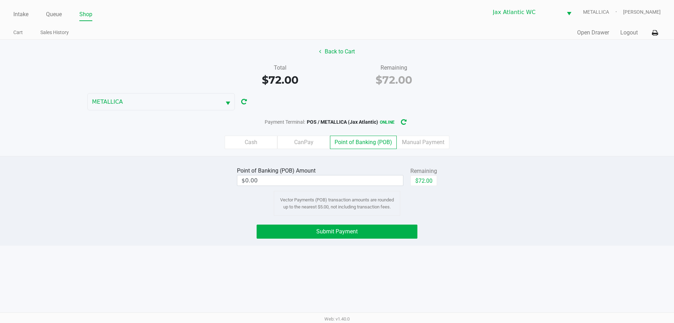
click at [430, 186] on div "$72.00" at bounding box center [423, 183] width 27 height 16
click at [430, 185] on button "$72.00" at bounding box center [423, 180] width 27 height 11
type input "$72.00"
click at [395, 227] on button "Submit Payment" at bounding box center [337, 231] width 161 height 14
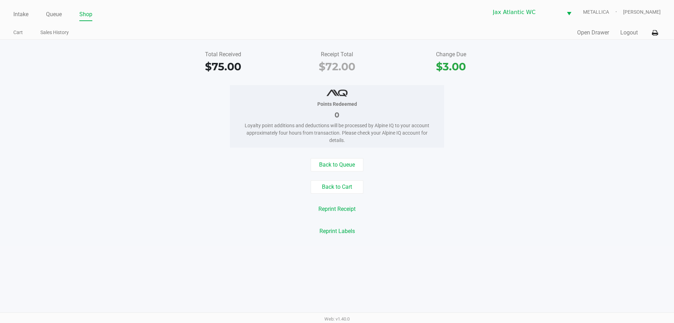
click at [29, 15] on ul "Intake Queue Shop" at bounding box center [175, 15] width 324 height 12
click at [24, 15] on link "Intake" at bounding box center [20, 14] width 15 height 10
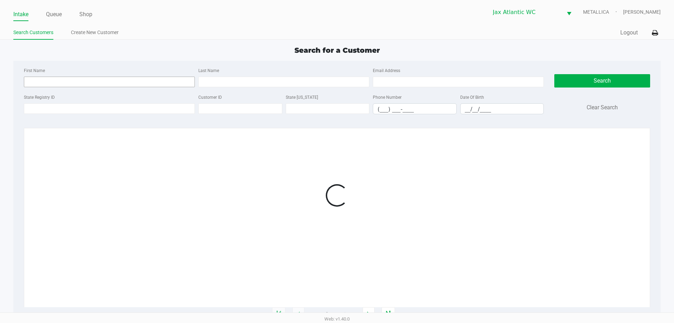
drag, startPoint x: 133, startPoint y: 27, endPoint x: 120, endPoint y: 78, distance: 53.4
click at [133, 26] on div "Intake Queue Shop Jax Atlantic WC METALLICA Shiro Faulk Search Customers Create…" at bounding box center [337, 20] width 674 height 40
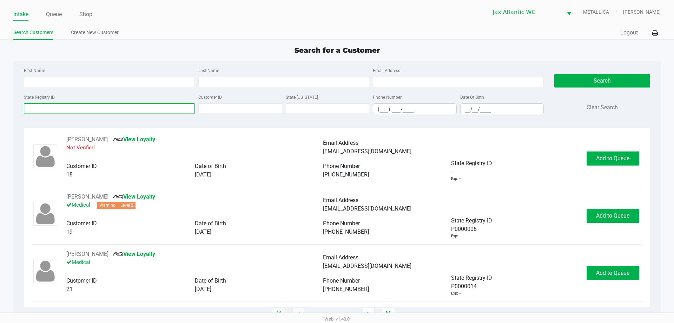
click at [113, 107] on input "State Registry ID" at bounding box center [109, 108] width 171 height 11
click at [162, 39] on ul "Search Customers Create New Customer" at bounding box center [175, 33] width 324 height 12
type input "MICHELLE"
type input "CROSSLEY"
type input "09/03/1960"
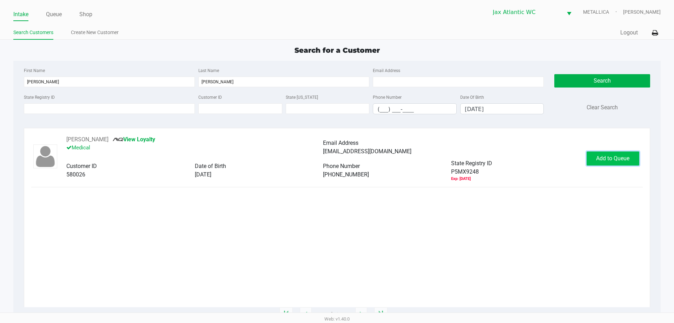
click at [603, 154] on button "Add to Queue" at bounding box center [613, 158] width 53 height 14
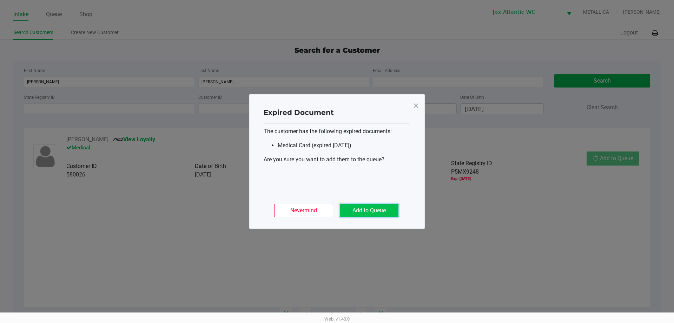
click at [357, 208] on button "Add to Queue" at bounding box center [369, 210] width 59 height 13
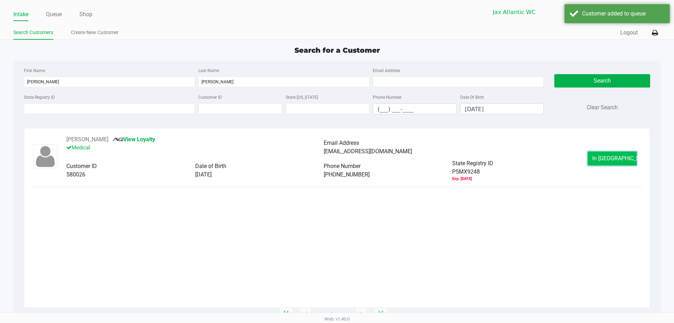
click at [609, 158] on span "In Queue" at bounding box center [621, 158] width 59 height 7
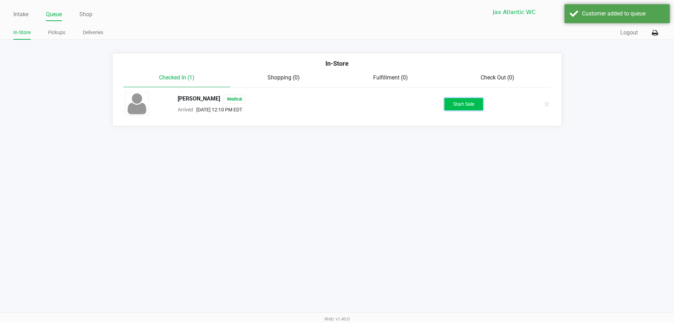
click at [452, 109] on button "Start Sale" at bounding box center [463, 104] width 39 height 12
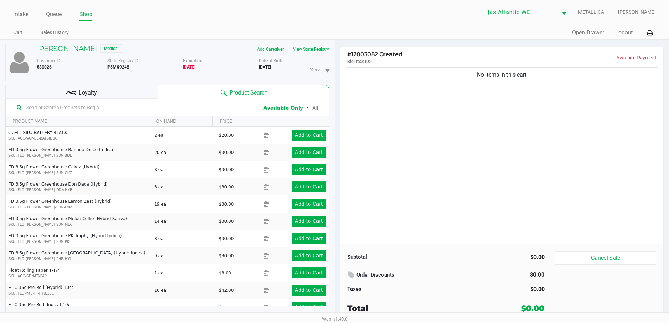
click at [337, 39] on div "Quick Sale Open Drawer Logout" at bounding box center [495, 32] width 321 height 13
click at [136, 92] on div "Loyalty" at bounding box center [81, 92] width 153 height 14
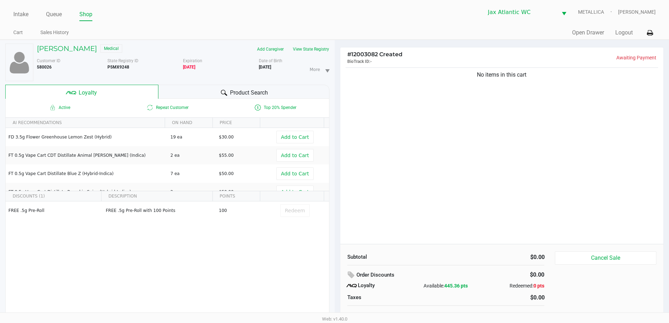
click at [337, 47] on div "# 12003082 Created BioTrack ID: - Awaiting Payment No items in this cart Subtot…" at bounding box center [502, 185] width 335 height 290
click at [367, 129] on div "No items in this cart" at bounding box center [501, 155] width 323 height 178
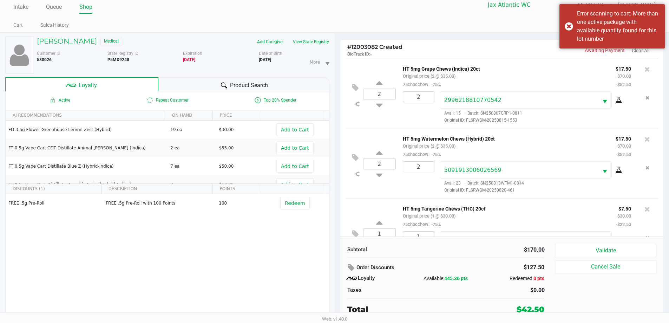
scroll to position [33, 0]
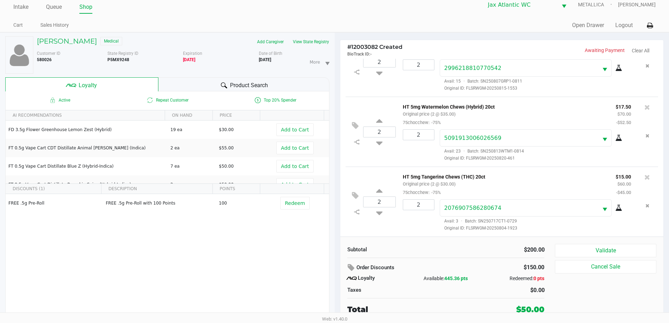
click at [227, 80] on div "Product Search" at bounding box center [243, 84] width 171 height 14
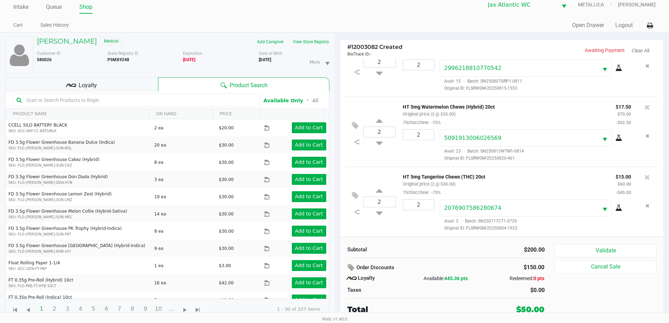
click at [164, 101] on input "text" at bounding box center [140, 100] width 232 height 11
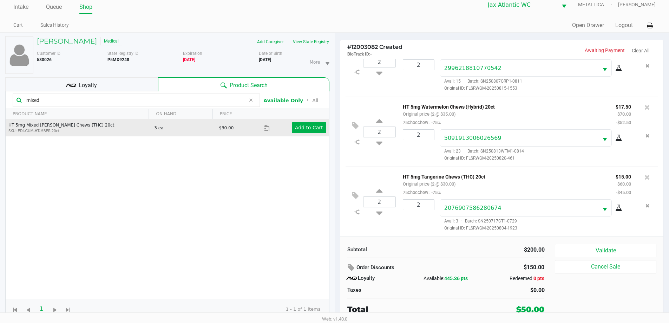
type input "mixed"
click at [309, 121] on td "Add to Cart" at bounding box center [296, 127] width 65 height 17
click at [309, 125] on app-button-loader "Add to Cart" at bounding box center [309, 128] width 28 height 6
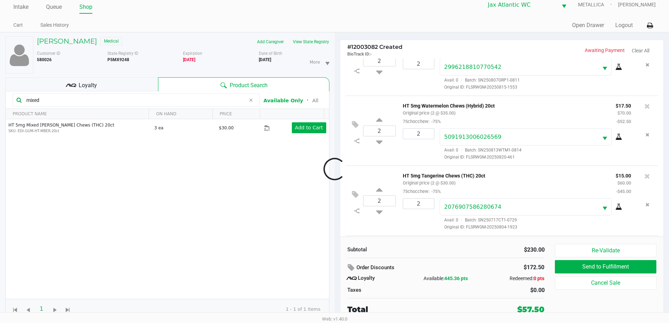
scroll to position [77, 0]
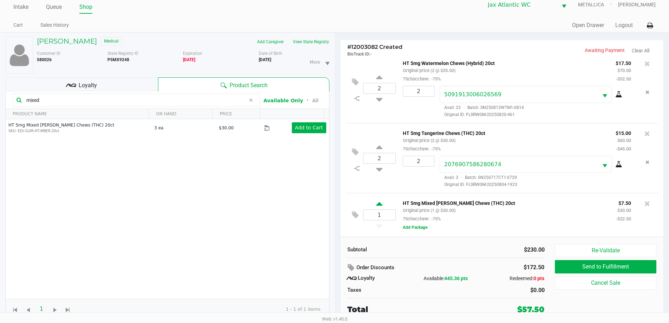
click at [382, 202] on icon at bounding box center [379, 204] width 6 height 9
type input "2"
click at [415, 228] on button "Add Package" at bounding box center [415, 227] width 25 height 6
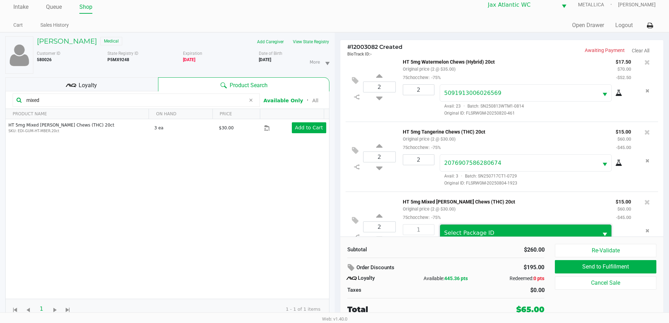
click at [462, 231] on span "Select Package ID" at bounding box center [469, 232] width 50 height 7
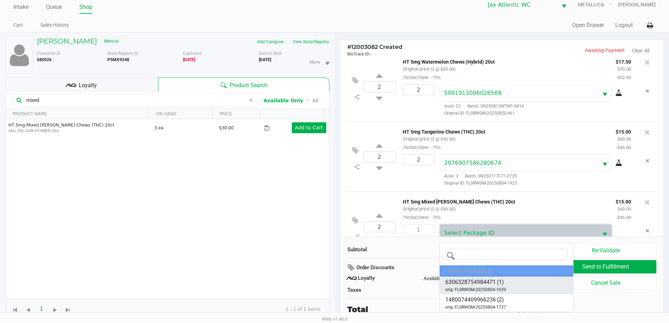
click at [481, 282] on span "6306328754984471" at bounding box center [470, 282] width 51 height 8
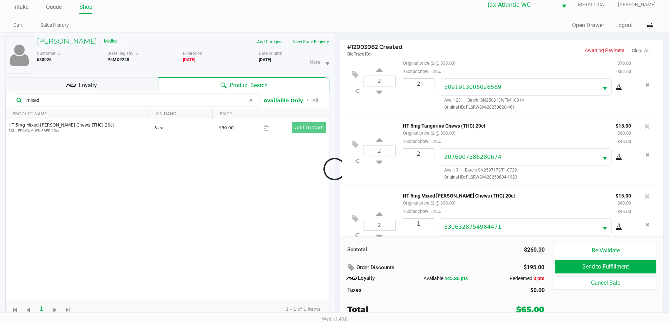
scroll to position [112, 0]
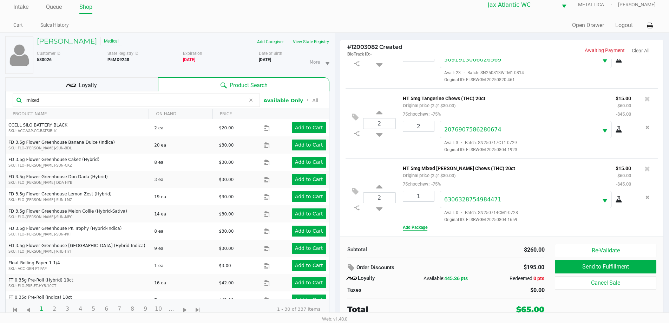
click at [417, 229] on button "Add Package" at bounding box center [415, 227] width 25 height 6
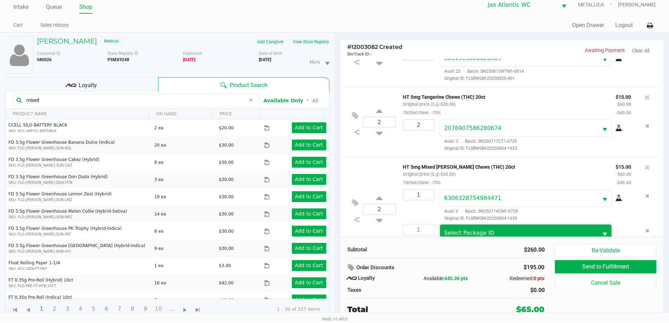
click at [452, 231] on span "Select Package ID" at bounding box center [469, 232] width 50 height 7
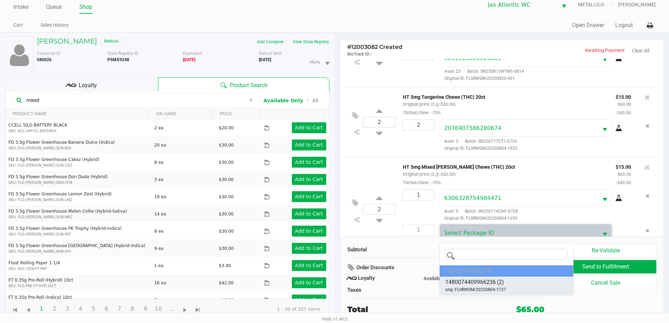
click at [496, 277] on li "1480074409966236 (2) orig: FLSRWGM-20250804-1737" at bounding box center [506, 285] width 133 height 18
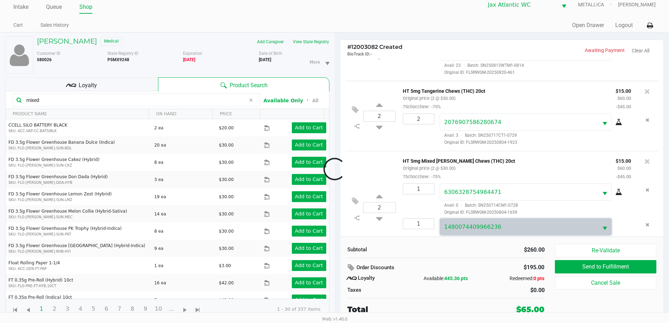
scroll to position [138, 0]
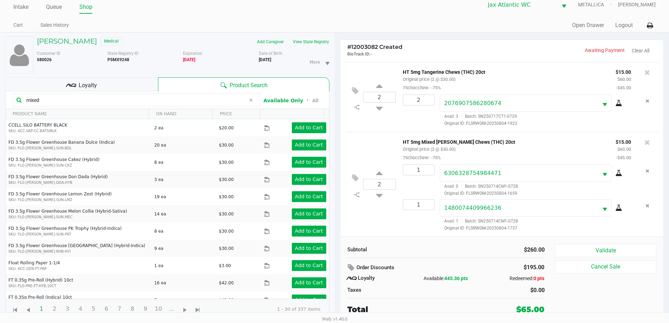
click at [135, 93] on div "mixed" at bounding box center [136, 99] width 247 height 13
click at [135, 87] on div "Loyalty" at bounding box center [81, 84] width 153 height 14
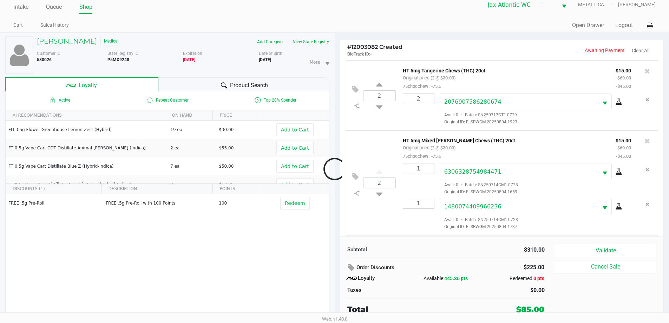
scroll to position [208, 0]
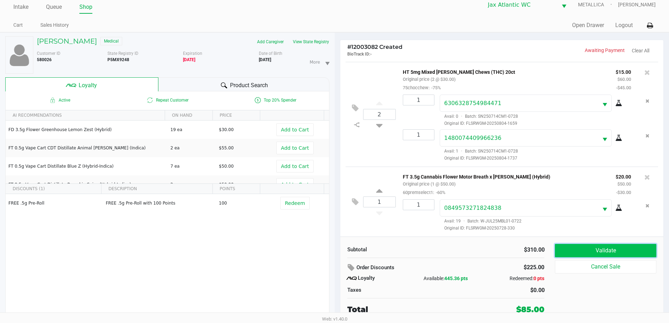
click at [618, 252] on button "Validate" at bounding box center [605, 250] width 101 height 13
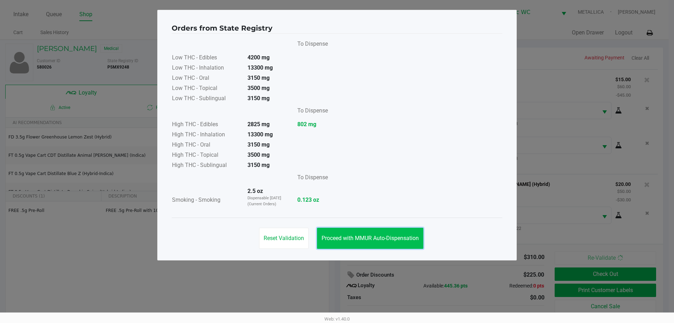
click at [410, 241] on span "Proceed with MMUR Auto-Dispensation" at bounding box center [370, 238] width 97 height 7
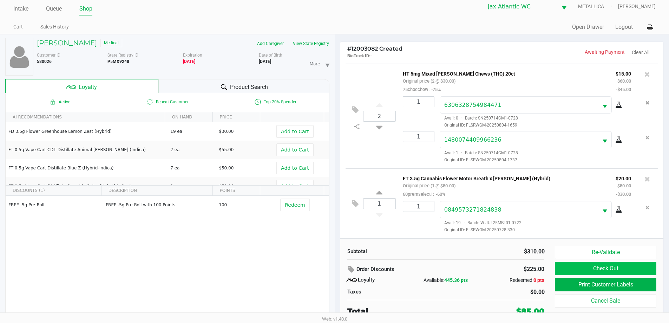
scroll to position [7, 0]
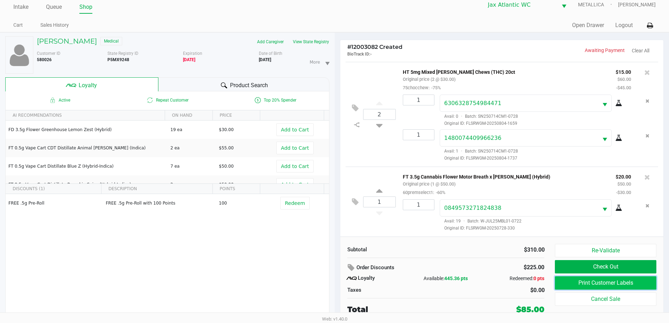
click at [587, 288] on button "Print Customer Labels" at bounding box center [605, 282] width 101 height 13
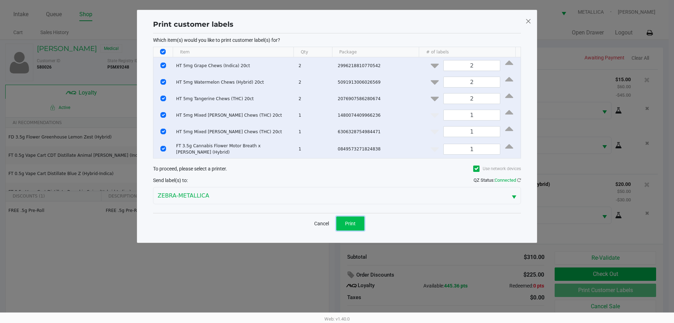
click at [355, 221] on span "Print" at bounding box center [350, 223] width 11 height 6
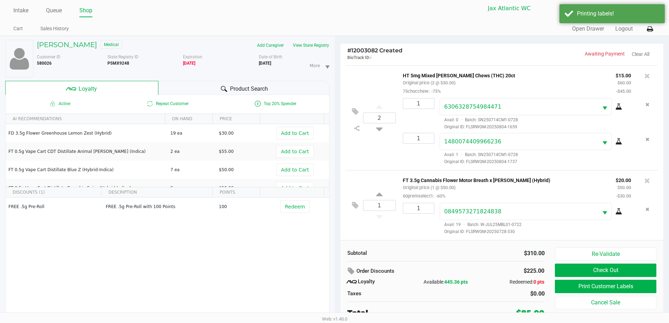
scroll to position [7, 0]
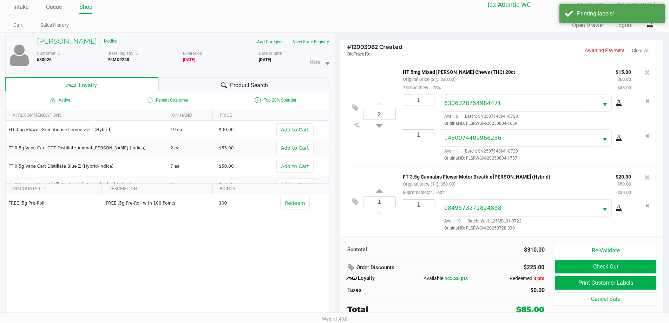
click at [424, 224] on div "1" at bounding box center [415, 215] width 37 height 32
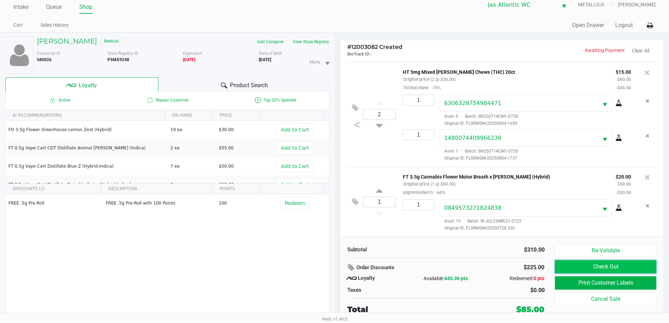
click at [572, 266] on button "Check Out" at bounding box center [605, 266] width 101 height 13
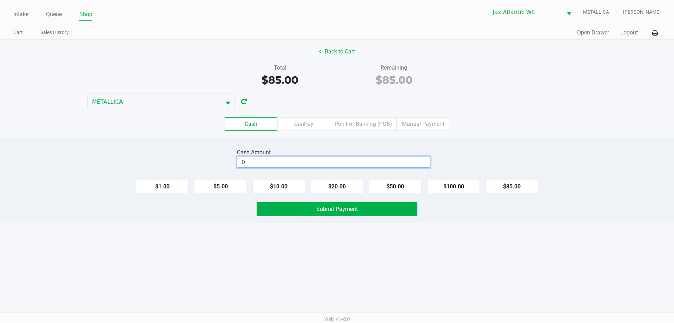
click at [307, 161] on input "0" at bounding box center [333, 162] width 192 height 10
type input "$100.00"
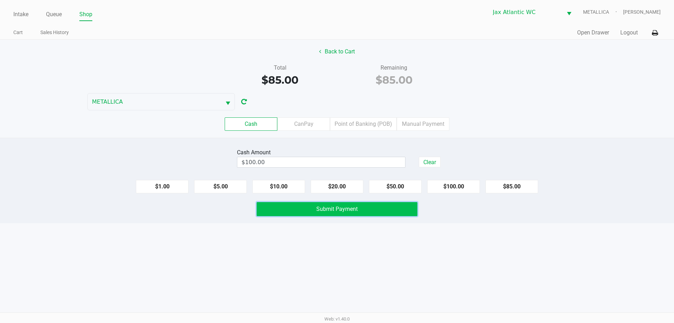
click at [301, 207] on button "Submit Payment" at bounding box center [337, 209] width 161 height 14
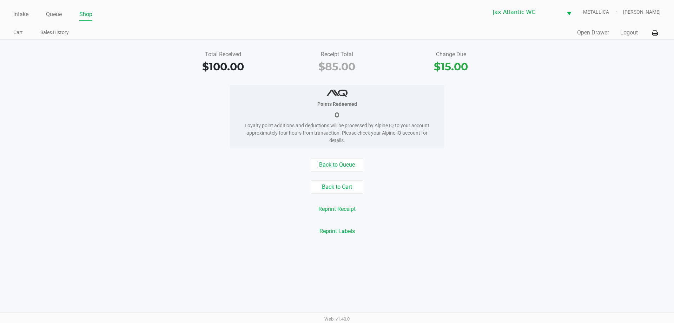
drag, startPoint x: 108, startPoint y: 24, endPoint x: 105, endPoint y: 22, distance: 3.9
click at [107, 23] on div "Intake Queue Shop Jax Atlantic WC METALLICA Shiro Faulk Cart Sales History Quic…" at bounding box center [337, 20] width 674 height 40
drag, startPoint x: 21, startPoint y: 14, endPoint x: 158, endPoint y: 33, distance: 138.1
click at [22, 14] on link "Intake" at bounding box center [20, 14] width 15 height 10
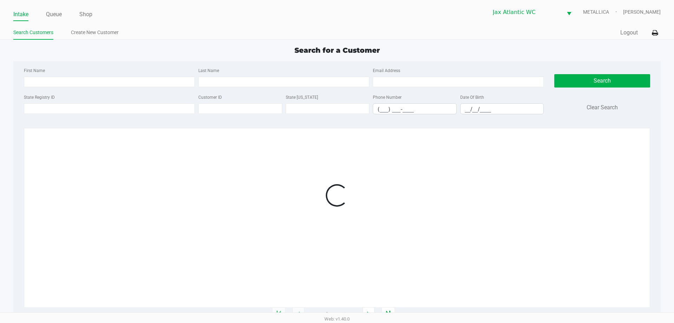
click at [172, 32] on ul "Search Customers Create New Customer" at bounding box center [175, 33] width 324 height 12
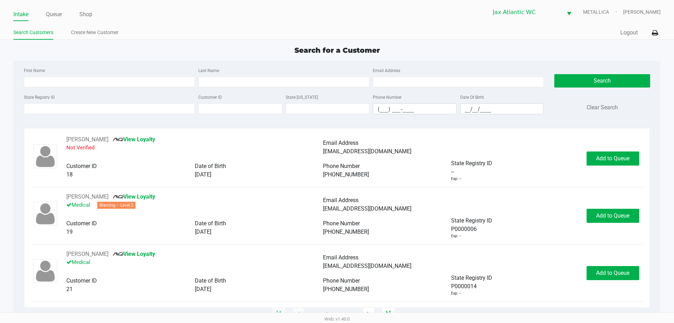
click at [187, 32] on ul "Search Customers Create New Customer" at bounding box center [175, 33] width 324 height 12
click at [118, 110] on input "State Registry ID" at bounding box center [109, 108] width 171 height 11
click at [71, 113] on input "State Registry ID" at bounding box center [109, 108] width 171 height 11
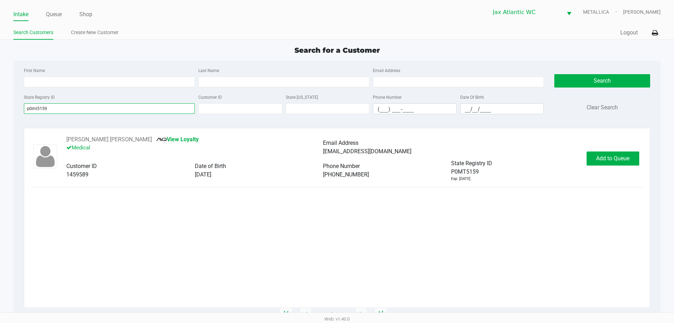
type input "p0mt5159"
click at [610, 166] on div "ALEX SANTOS ROJAS View Loyalty Medical Email Address spcalexsantos@hotmail.com …" at bounding box center [336, 158] width 611 height 46
click at [608, 160] on span "Add to Queue" at bounding box center [612, 158] width 33 height 7
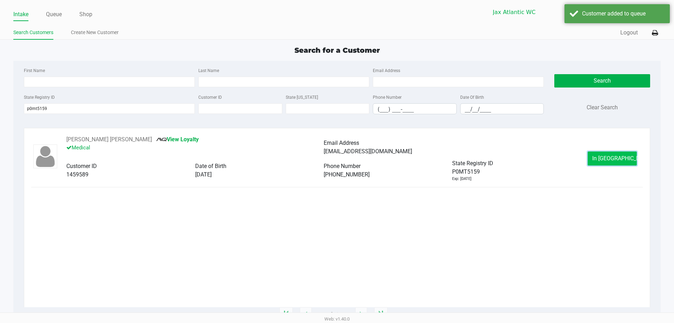
click at [595, 158] on button "In Queue" at bounding box center [612, 158] width 49 height 14
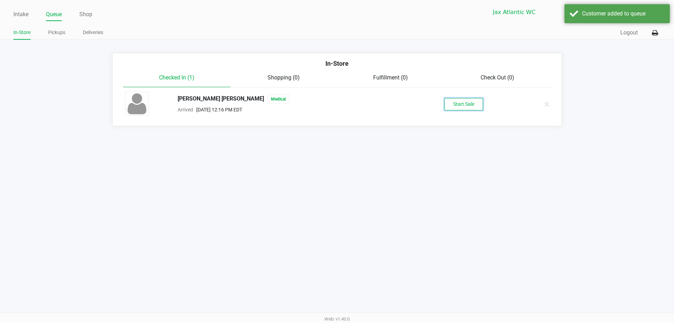
click at [459, 102] on button "Start Sale" at bounding box center [463, 104] width 39 height 12
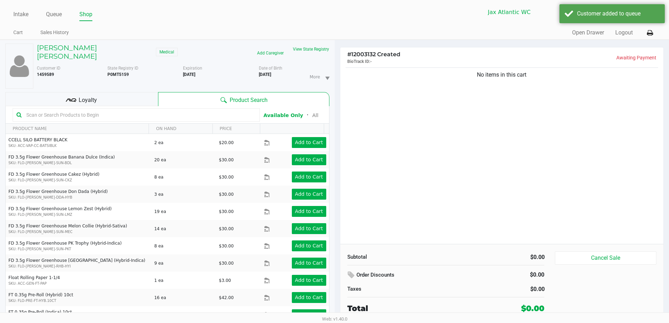
click at [332, 44] on div "Add Caregiver View State Registry" at bounding box center [258, 53] width 151 height 19
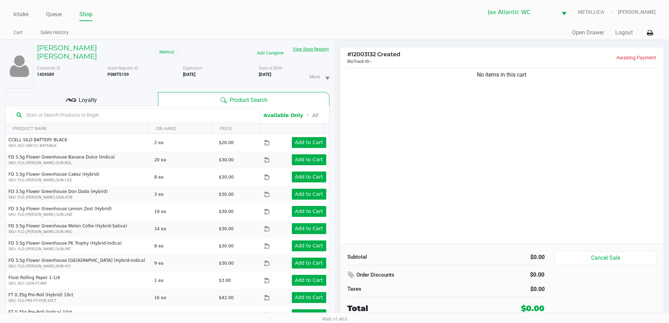
click at [298, 47] on button "View State Registry" at bounding box center [308, 49] width 41 height 11
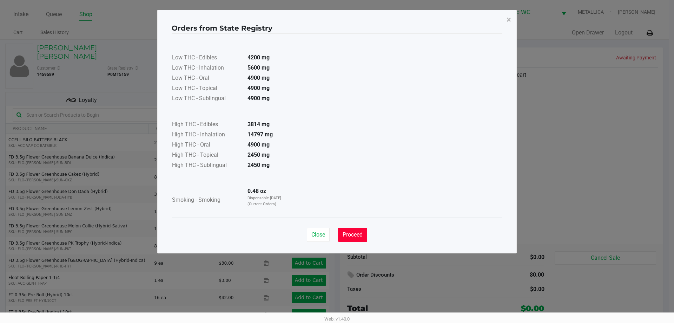
click at [346, 236] on span "Proceed" at bounding box center [353, 234] width 20 height 7
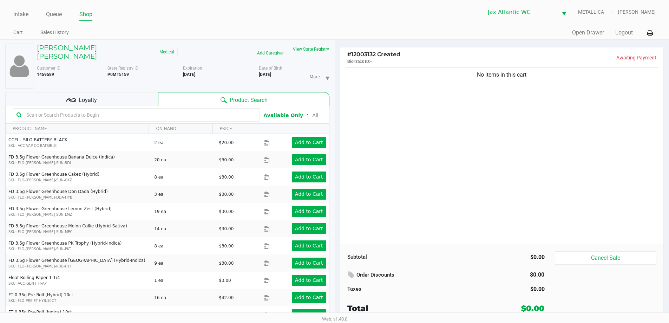
click at [339, 44] on div "# 12003132 Created BioTrack ID: - Awaiting Payment No items in this cart Subtot…" at bounding box center [502, 188] width 335 height 297
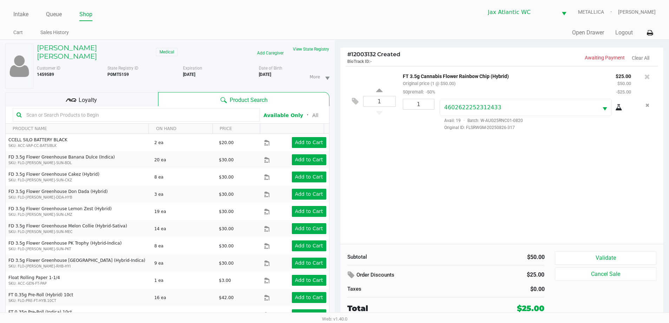
click at [114, 92] on div "Loyalty" at bounding box center [81, 99] width 153 height 14
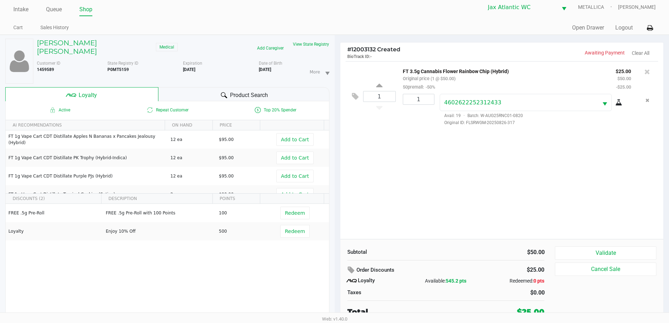
scroll to position [7, 0]
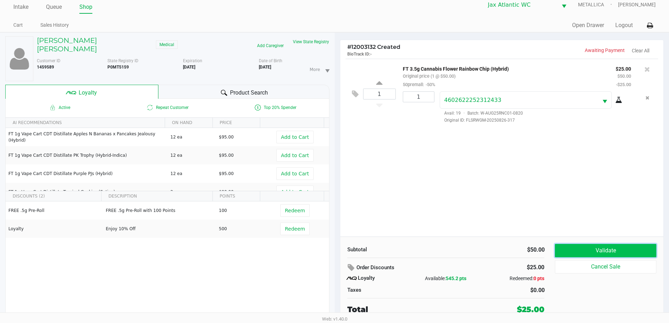
click at [628, 256] on button "Validate" at bounding box center [605, 250] width 101 height 13
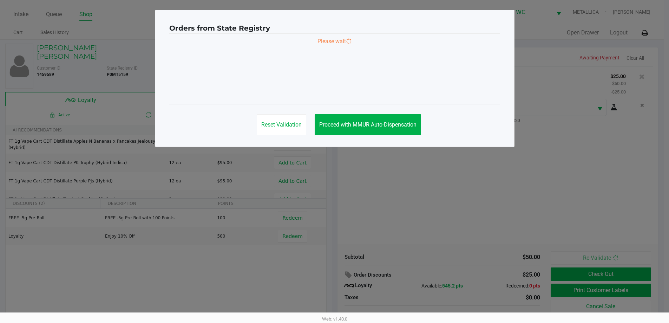
scroll to position [0, 0]
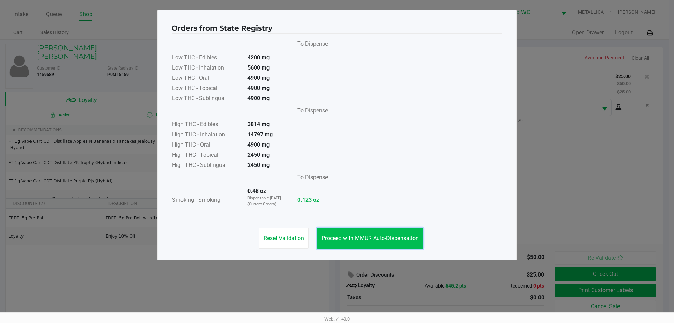
click at [329, 234] on button "Proceed with MMUR Auto-Dispensation" at bounding box center [370, 238] width 106 height 21
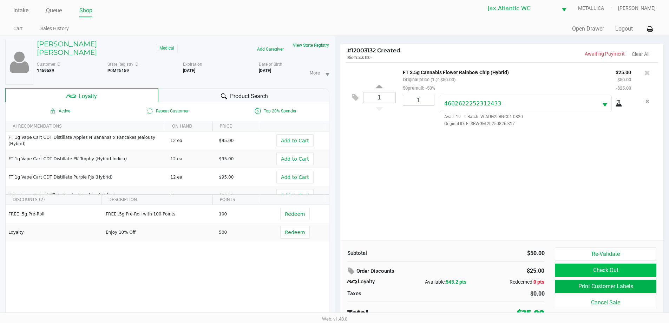
scroll to position [7, 0]
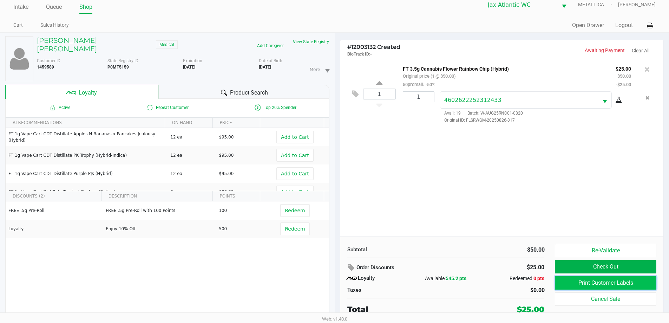
click at [567, 279] on button "Print Customer Labels" at bounding box center [605, 282] width 101 height 13
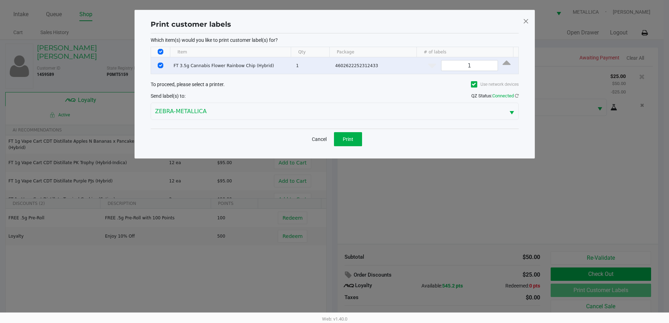
scroll to position [0, 0]
click at [348, 143] on button "Print" at bounding box center [350, 139] width 28 height 14
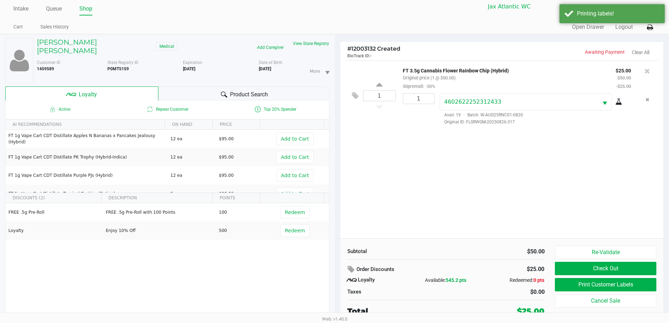
scroll to position [7, 0]
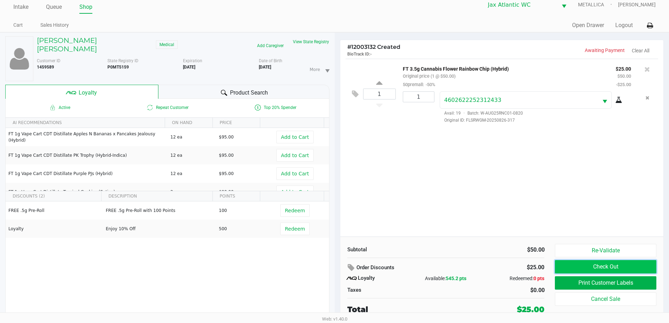
click at [565, 263] on button "Check Out" at bounding box center [605, 266] width 101 height 13
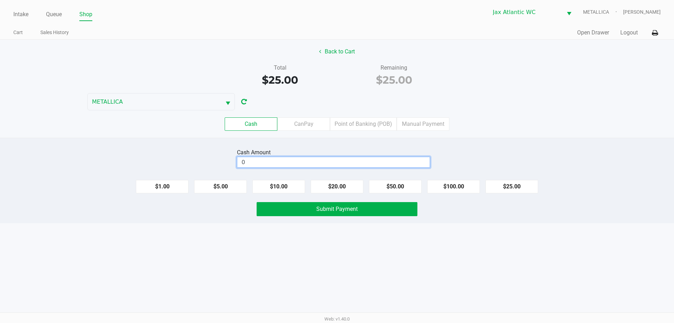
click at [299, 165] on input "0" at bounding box center [333, 162] width 192 height 10
type input "$25.00"
click at [314, 209] on button "Submit Payment" at bounding box center [337, 209] width 161 height 14
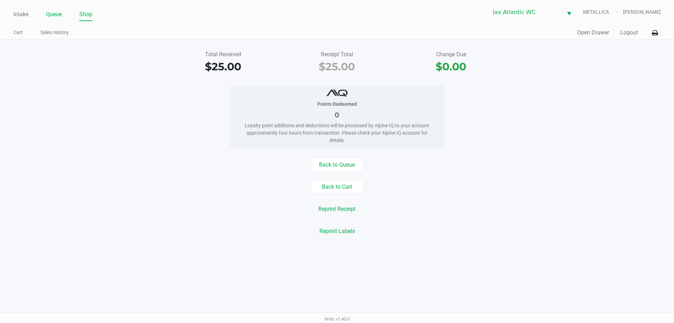
drag, startPoint x: 145, startPoint y: 31, endPoint x: 56, endPoint y: 15, distance: 90.8
click at [141, 28] on ul "Cart Sales History" at bounding box center [175, 33] width 324 height 12
click at [31, 14] on ul "Intake Queue Shop" at bounding box center [175, 15] width 324 height 12
click at [28, 13] on link "Intake" at bounding box center [20, 14] width 15 height 10
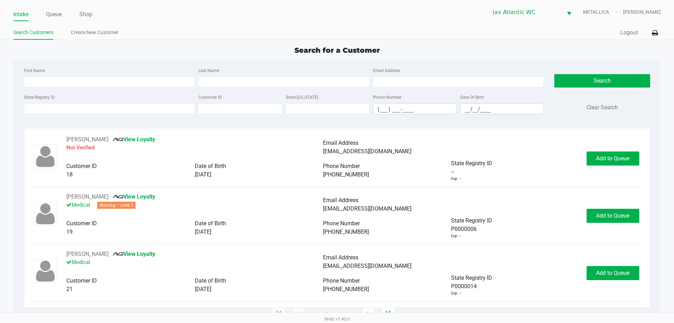
click at [121, 17] on ul "Intake Queue Shop" at bounding box center [175, 15] width 324 height 12
click at [136, 21] on div "Intake Queue Shop Jax Atlantic WC METALLICA Shiro Faulk Search Customers Create…" at bounding box center [337, 20] width 674 height 40
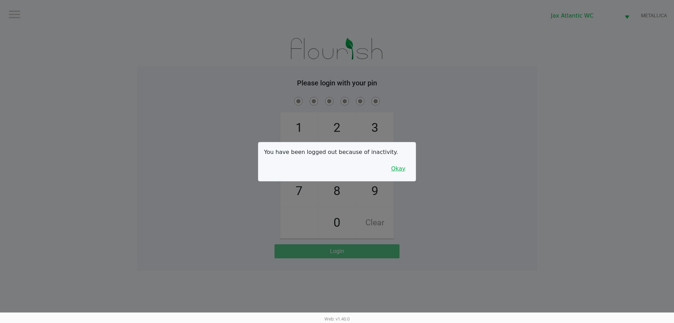
click at [393, 166] on button "Okay" at bounding box center [399, 168] width 24 height 13
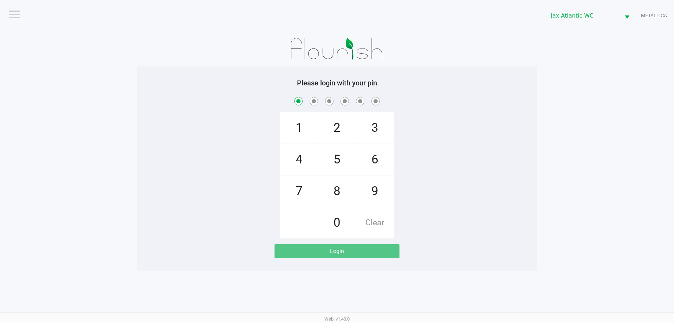
checkbox input "true"
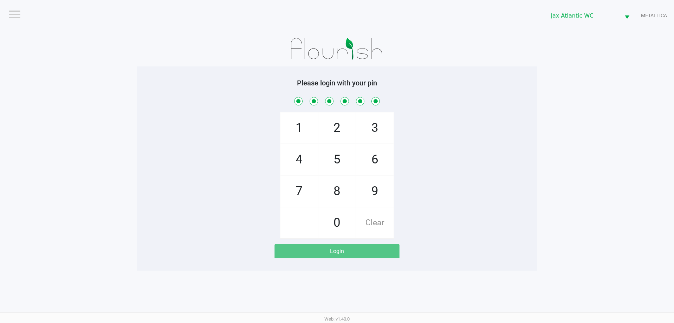
checkbox input "true"
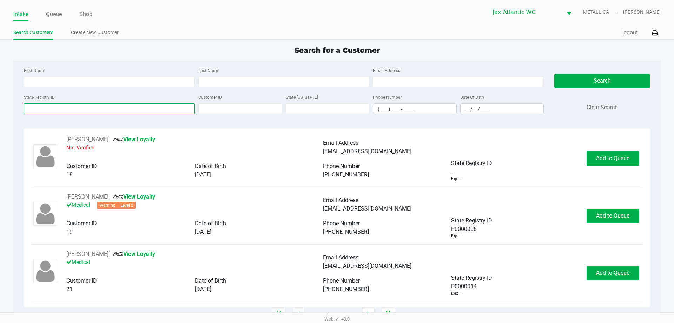
click at [91, 104] on input "State Registry ID" at bounding box center [109, 108] width 171 height 11
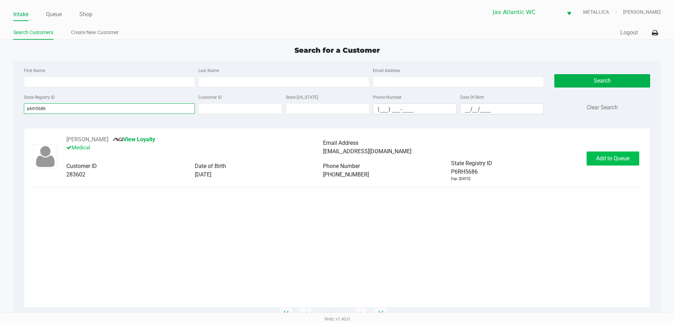
type input "p6rh5686"
click at [610, 159] on span "Add to Queue" at bounding box center [612, 158] width 33 height 7
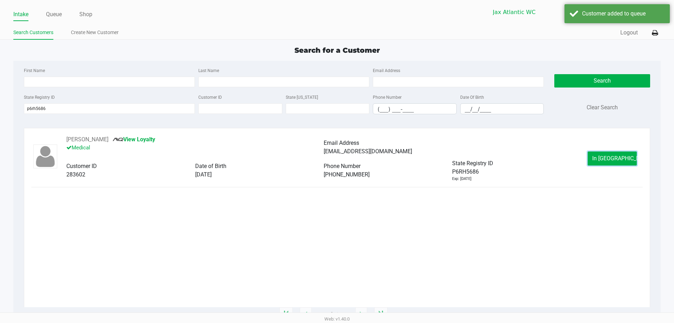
click at [609, 159] on span "In Queue" at bounding box center [621, 158] width 59 height 7
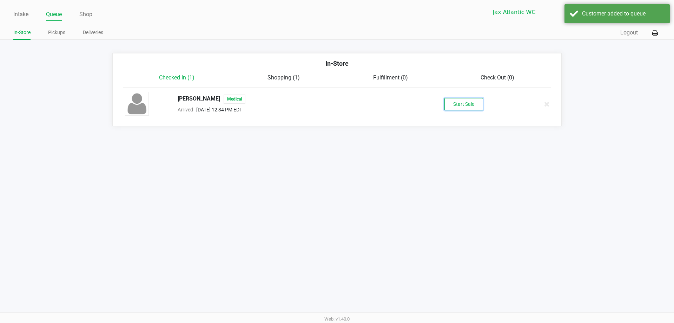
click at [471, 108] on button "Start Sale" at bounding box center [463, 104] width 39 height 12
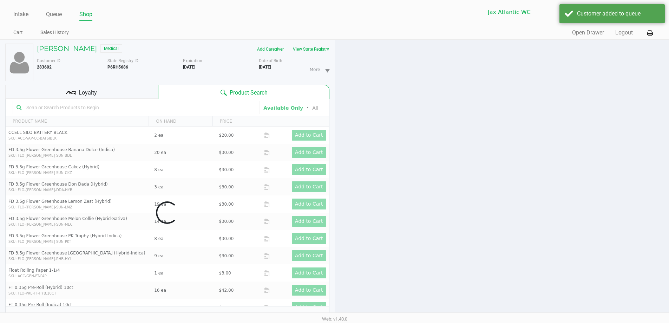
click at [303, 50] on button "View State Registry" at bounding box center [308, 49] width 41 height 11
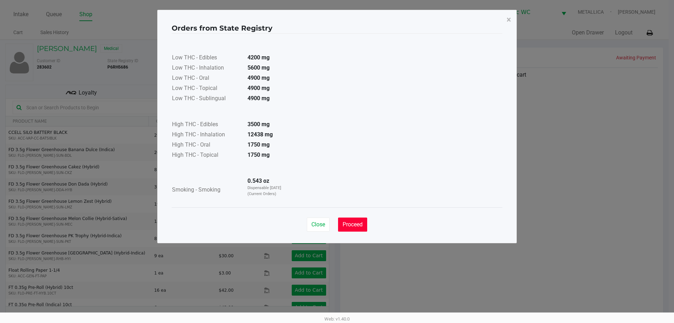
click at [351, 226] on span "Proceed" at bounding box center [353, 224] width 20 height 7
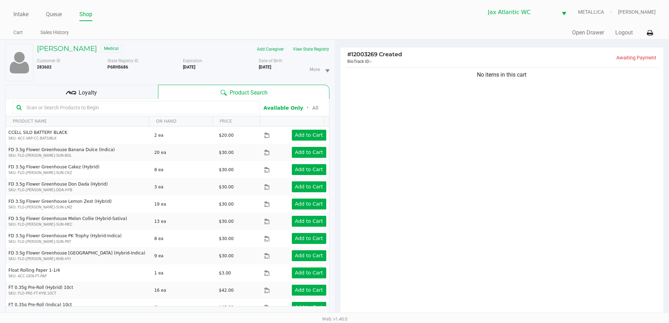
click at [67, 92] on icon at bounding box center [71, 92] width 11 height 11
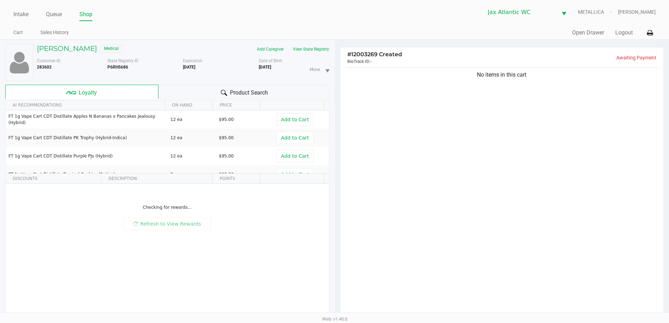
click at [414, 123] on div "No items in this cart" at bounding box center [501, 193] width 323 height 255
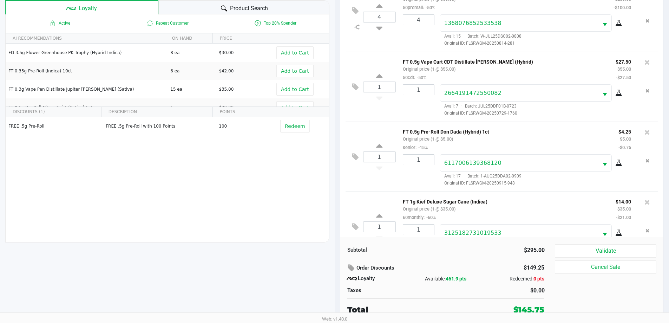
scroll to position [26, 0]
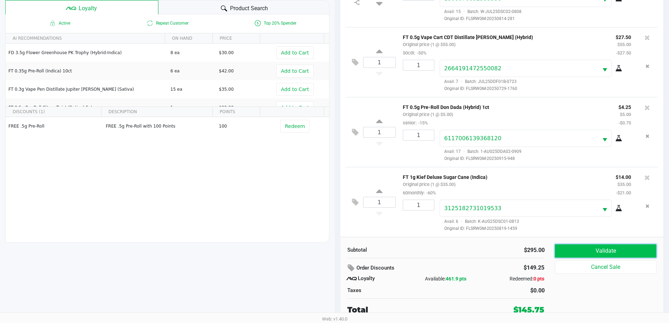
click at [615, 249] on button "Validate" at bounding box center [605, 250] width 101 height 13
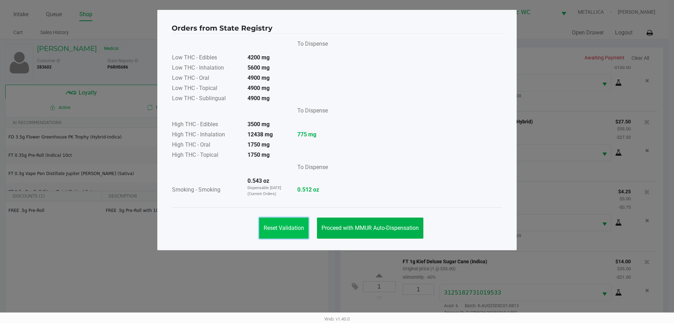
click at [280, 225] on span "Reset Validation" at bounding box center [284, 227] width 40 height 7
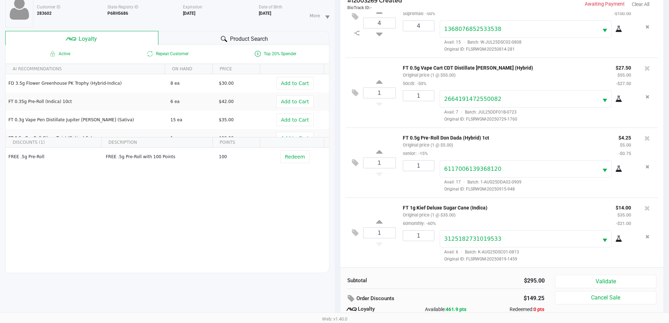
scroll to position [84, 0]
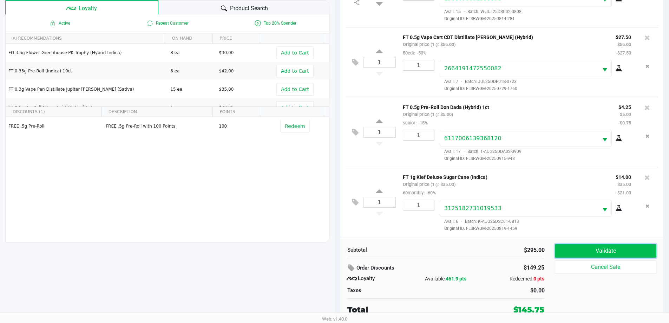
click at [595, 250] on button "Validate" at bounding box center [605, 250] width 101 height 13
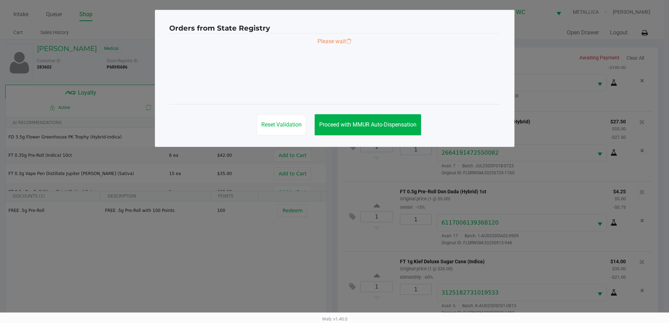
scroll to position [0, 0]
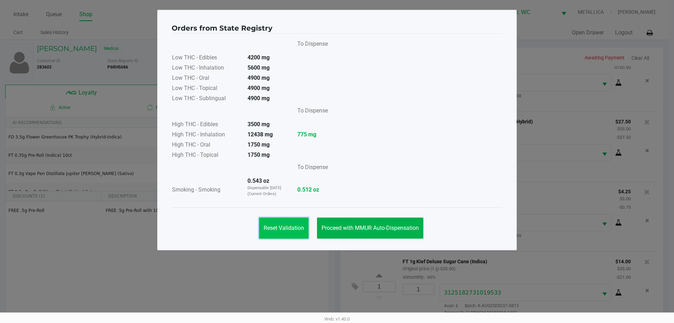
click at [277, 223] on button "Reset Validation" at bounding box center [284, 227] width 50 height 21
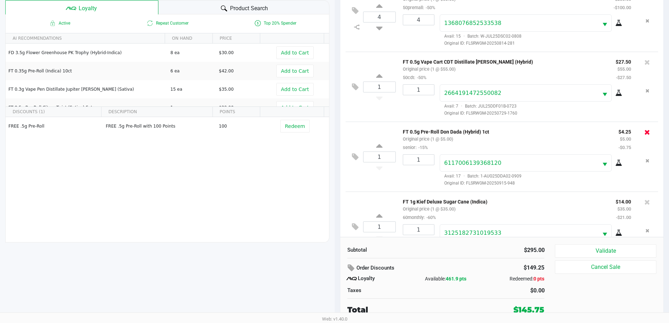
click at [644, 132] on icon at bounding box center [647, 131] width 6 height 7
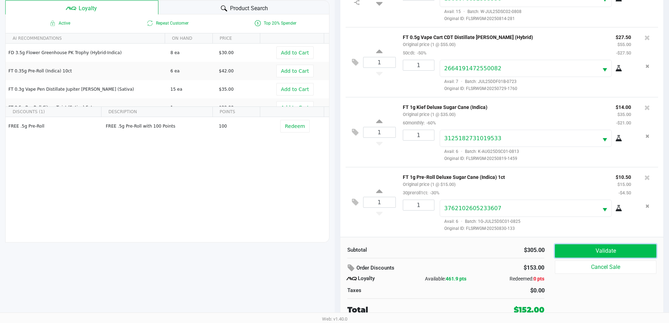
click at [565, 248] on button "Validate" at bounding box center [605, 250] width 101 height 13
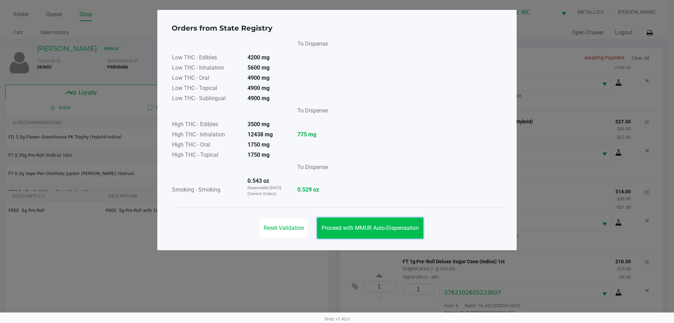
click at [362, 227] on span "Proceed with MMUR Auto-Dispensation" at bounding box center [370, 227] width 97 height 7
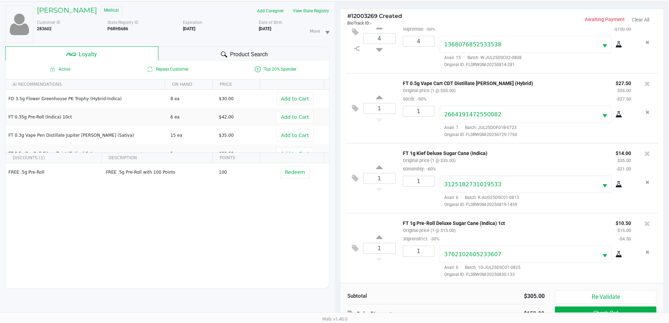
scroll to position [84, 0]
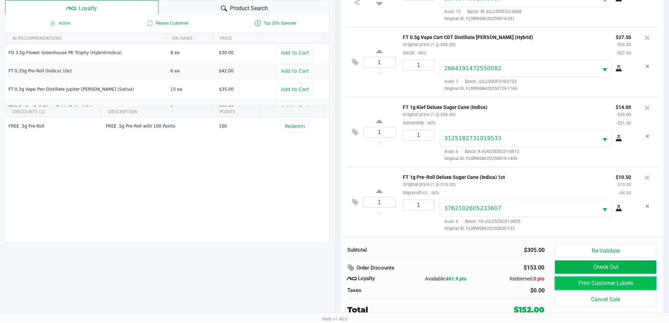
click at [592, 282] on button "Print Customer Labels" at bounding box center [605, 282] width 101 height 13
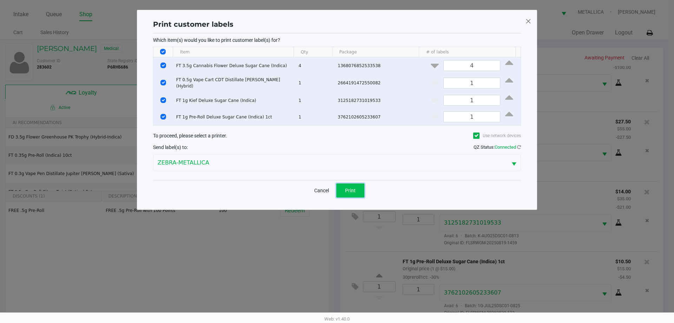
click at [359, 190] on button "Print" at bounding box center [350, 190] width 28 height 14
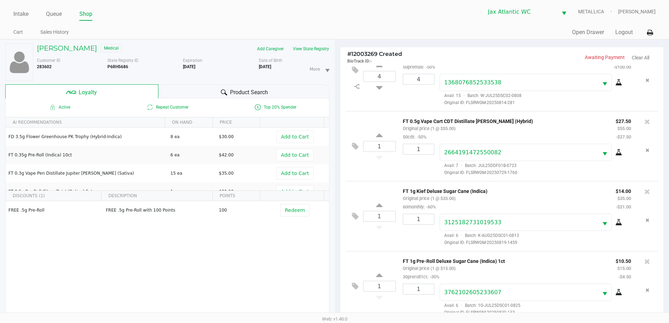
scroll to position [84, 0]
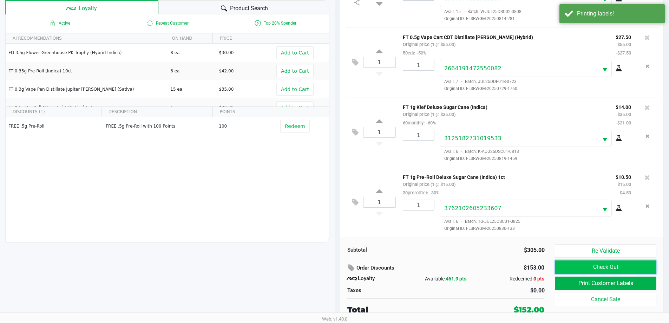
click at [564, 268] on button "Check Out" at bounding box center [605, 266] width 101 height 13
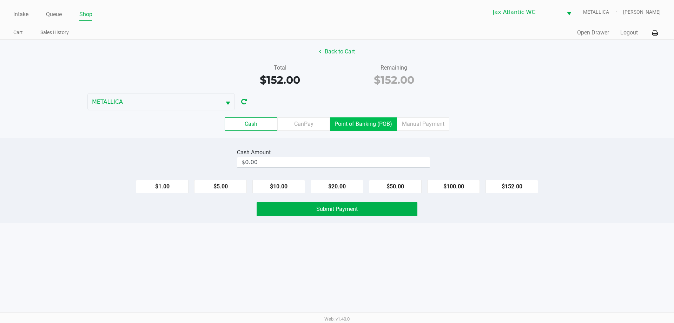
click at [359, 126] on label "Point of Banking (POB)" at bounding box center [363, 123] width 67 height 13
click at [0, 0] on 7 "Point of Banking (POB)" at bounding box center [0, 0] width 0 height 0
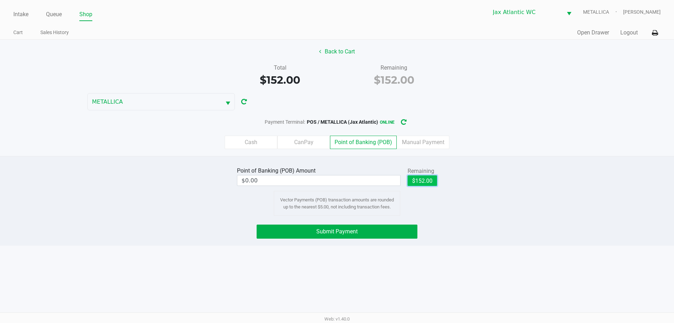
click at [416, 178] on button "$152.00" at bounding box center [422, 180] width 29 height 11
type input "$152.00"
click at [328, 233] on span "Submit Payment" at bounding box center [336, 231] width 41 height 7
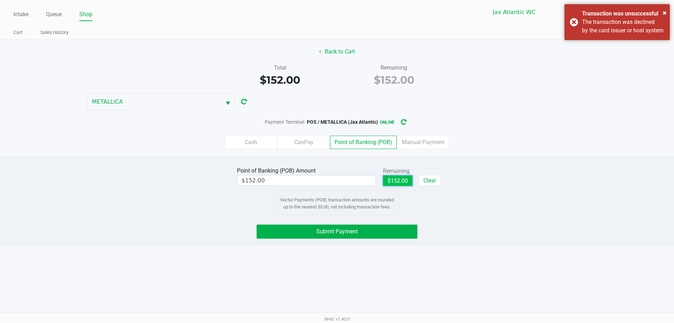
drag, startPoint x: 328, startPoint y: 233, endPoint x: 400, endPoint y: 178, distance: 90.5
click at [400, 178] on button "$152.00" at bounding box center [397, 180] width 29 height 11
click at [388, 231] on button "Submit Payment" at bounding box center [337, 231] width 161 height 14
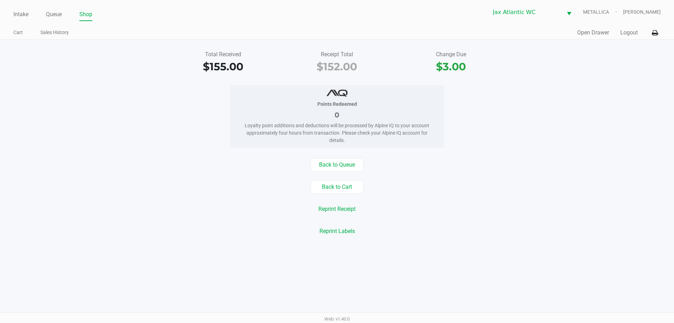
click at [186, 32] on ul "Cart Sales History" at bounding box center [175, 33] width 324 height 12
click at [25, 13] on link "Intake" at bounding box center [20, 14] width 15 height 10
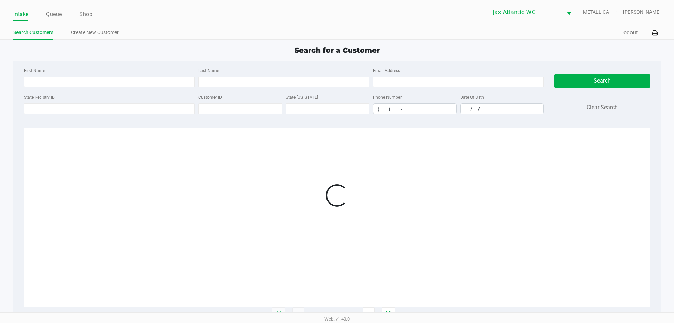
click at [119, 19] on ul "Intake Queue Shop" at bounding box center [175, 15] width 324 height 12
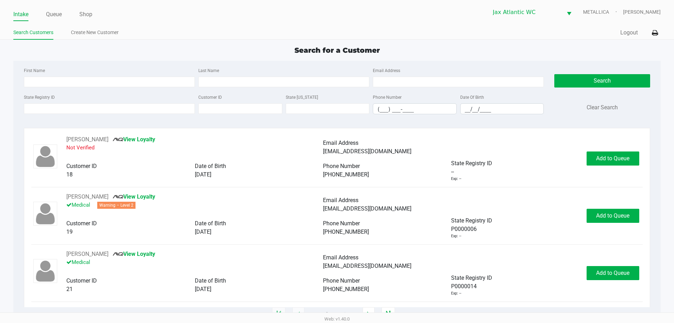
click at [182, 27] on div "Search Customers Create New Customer" at bounding box center [175, 32] width 324 height 13
click at [172, 81] on input "First Name" at bounding box center [109, 82] width 171 height 11
type input "p"
click at [190, 45] on div "Search for a Customer" at bounding box center [337, 50] width 658 height 11
click at [210, 20] on ul "Intake Queue Shop" at bounding box center [175, 15] width 324 height 12
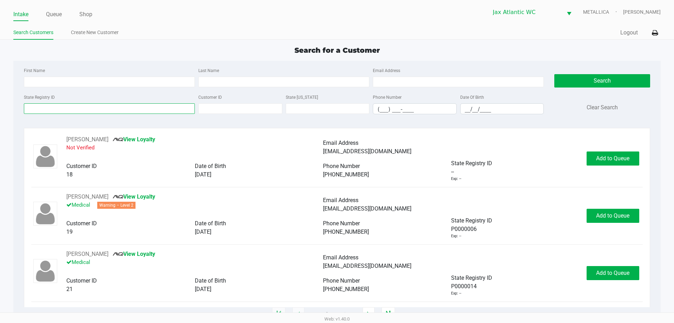
click at [150, 109] on input "State Registry ID" at bounding box center [109, 108] width 171 height 11
click at [112, 111] on input "State Registry ID" at bounding box center [109, 108] width 171 height 11
click at [102, 111] on input "State Registry ID" at bounding box center [109, 108] width 171 height 11
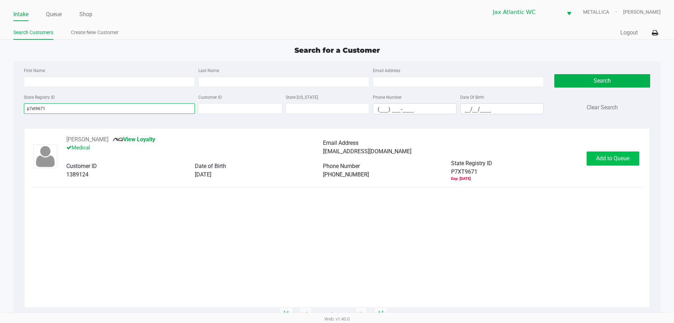
type input "p7xt9671"
click at [627, 158] on span "Add to Queue" at bounding box center [612, 158] width 33 height 7
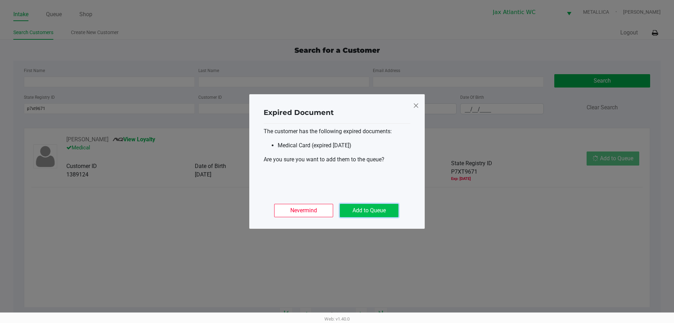
click at [389, 207] on button "Add to Queue" at bounding box center [369, 210] width 59 height 13
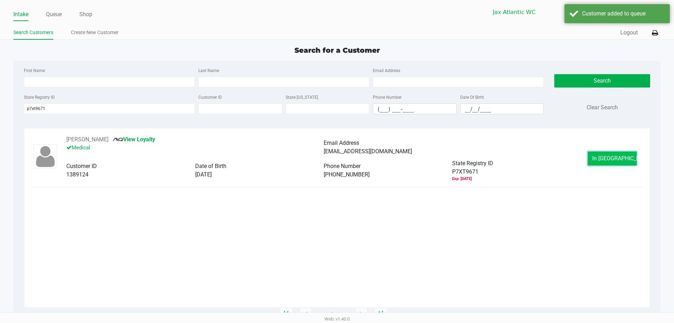
click at [619, 159] on span "In Queue" at bounding box center [621, 158] width 59 height 7
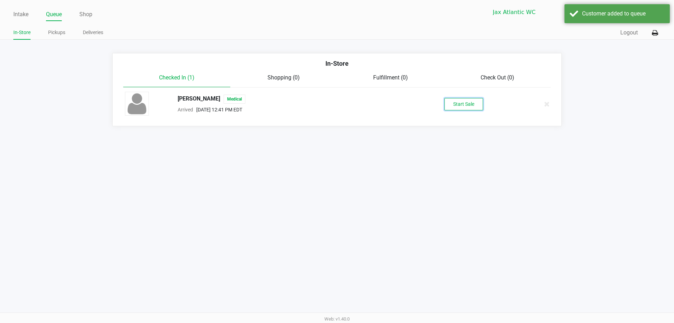
click at [466, 108] on button "Start Sale" at bounding box center [463, 104] width 39 height 12
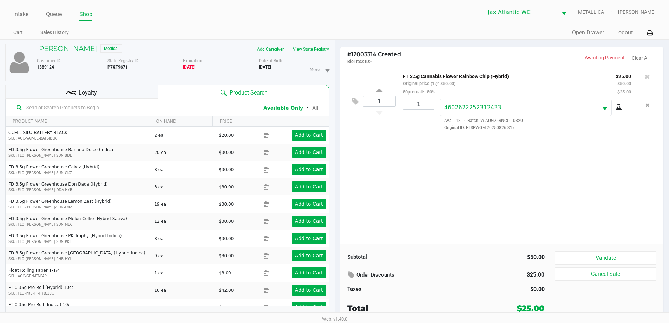
click at [95, 94] on span "Loyalty" at bounding box center [88, 92] width 18 height 8
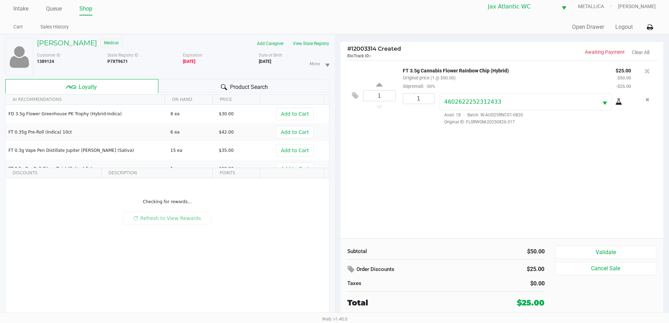
scroll to position [7, 0]
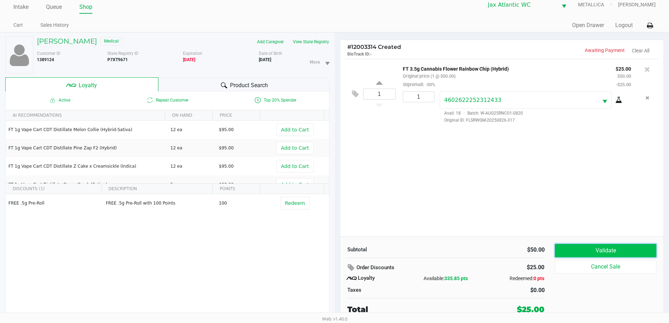
click at [587, 248] on button "Validate" at bounding box center [605, 250] width 101 height 13
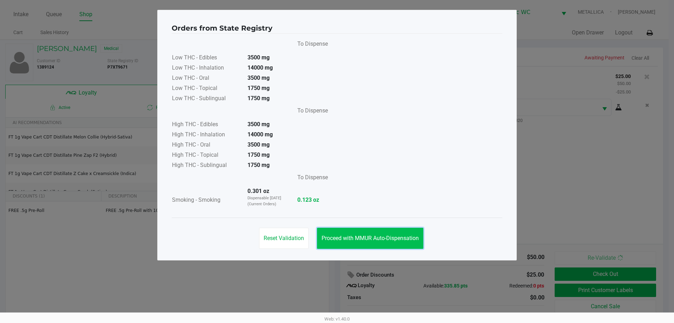
click at [362, 240] on span "Proceed with MMUR Auto-Dispensation" at bounding box center [370, 238] width 97 height 7
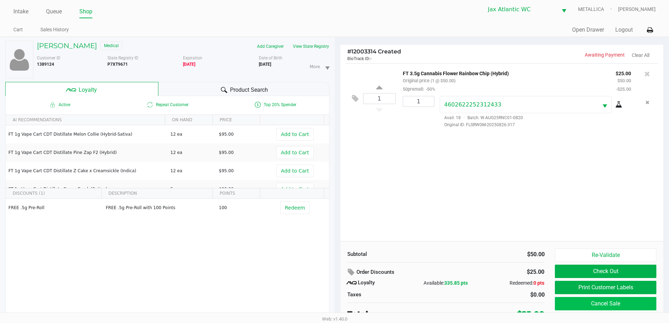
scroll to position [7, 0]
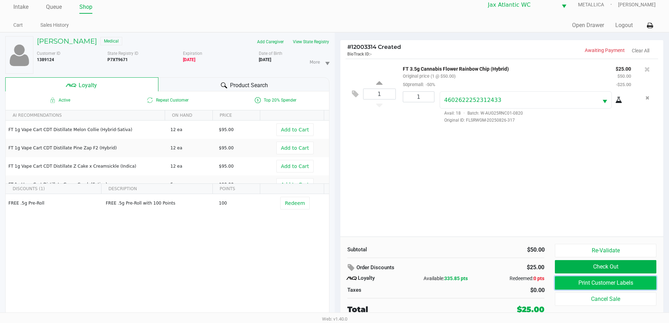
click at [580, 285] on button "Print Customer Labels" at bounding box center [605, 282] width 101 height 13
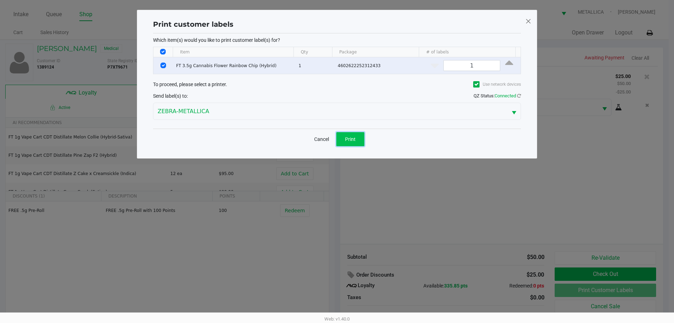
click at [349, 141] on span "Print" at bounding box center [350, 139] width 11 height 6
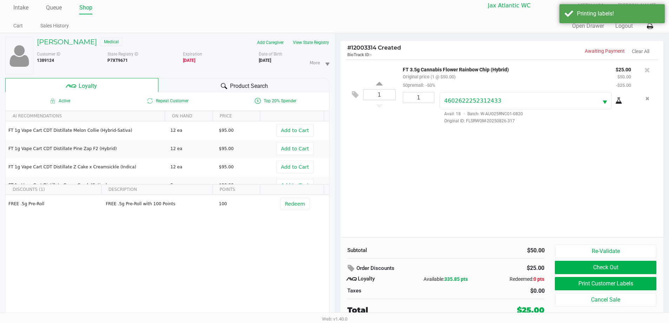
scroll to position [7, 0]
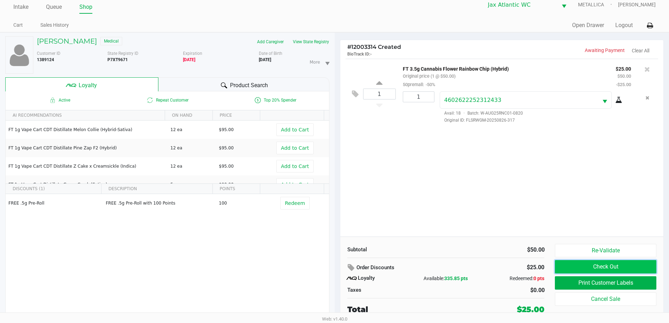
click at [562, 260] on button "Check Out" at bounding box center [605, 266] width 101 height 13
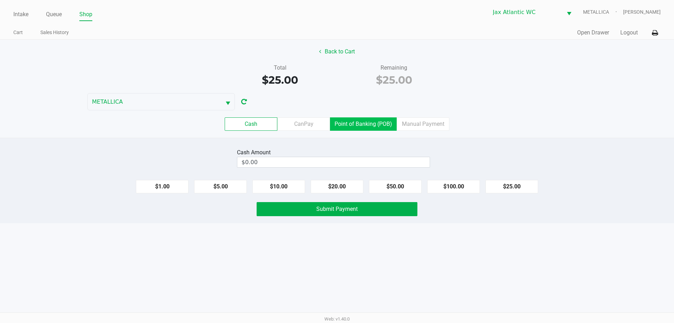
click at [361, 126] on label "Point of Banking (POB)" at bounding box center [363, 123] width 67 height 13
click at [0, 0] on 7 "Point of Banking (POB)" at bounding box center [0, 0] width 0 height 0
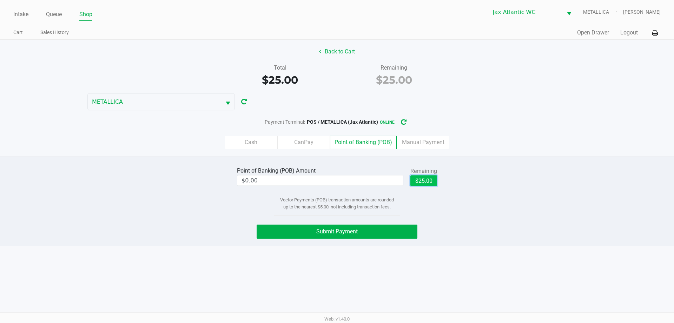
click at [424, 183] on button "$25.00" at bounding box center [423, 180] width 27 height 11
click at [271, 141] on label "Cash" at bounding box center [251, 142] width 53 height 13
click at [0, 0] on 0 "Cash" at bounding box center [0, 0] width 0 height 0
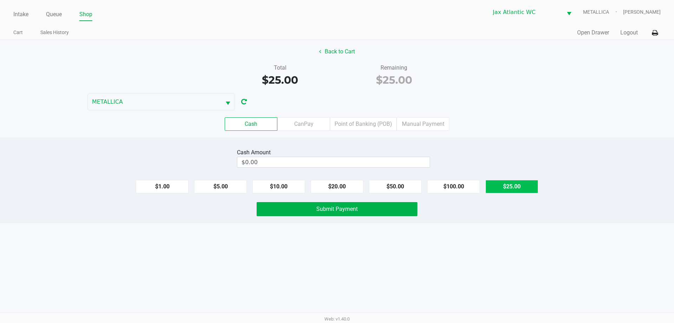
drag, startPoint x: 501, startPoint y: 186, endPoint x: 496, endPoint y: 185, distance: 4.9
click at [501, 185] on button "$25.00" at bounding box center [512, 186] width 53 height 13
type input "$25.00"
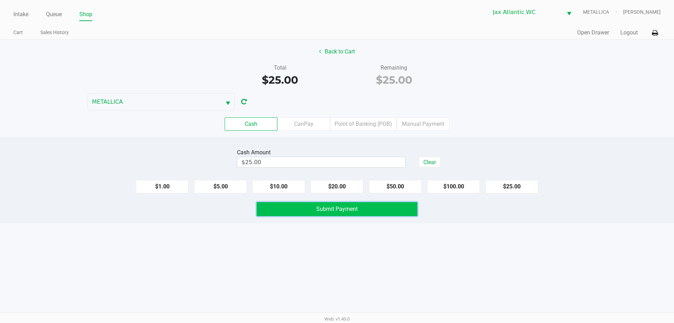
click at [363, 211] on button "Submit Payment" at bounding box center [337, 209] width 161 height 14
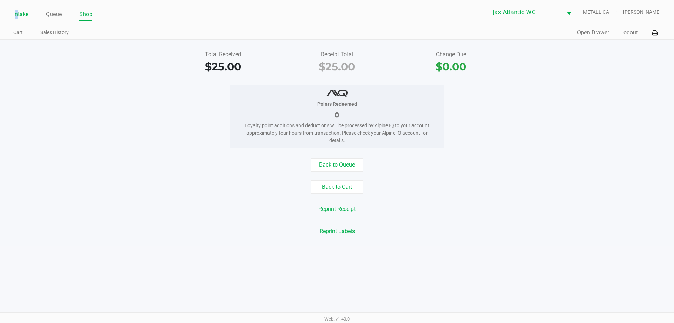
click at [17, 9] on li "Intake" at bounding box center [20, 15] width 15 height 12
click at [24, 13] on link "Intake" at bounding box center [20, 14] width 15 height 10
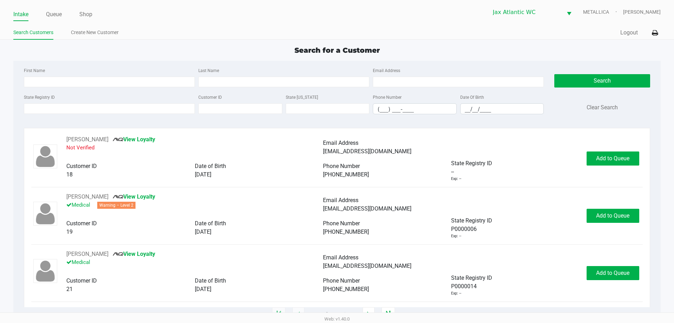
click at [124, 14] on ul "Intake Queue Shop" at bounding box center [175, 15] width 324 height 12
click at [165, 104] on input "State Registry ID" at bounding box center [109, 108] width 171 height 11
click at [175, 46] on div "Search for a Customer" at bounding box center [337, 50] width 658 height 11
type input "RONA"
type input "MAY"
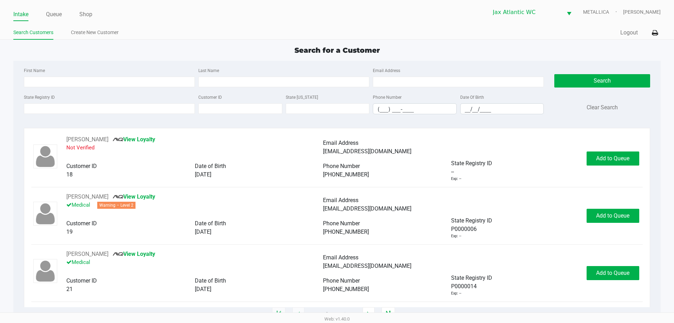
type input "02/17/1971"
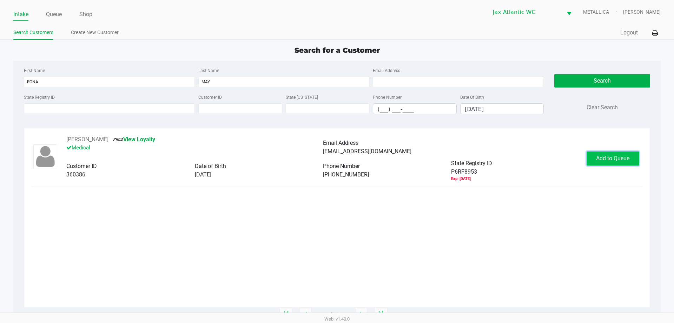
click at [597, 161] on button "Add to Queue" at bounding box center [613, 158] width 53 height 14
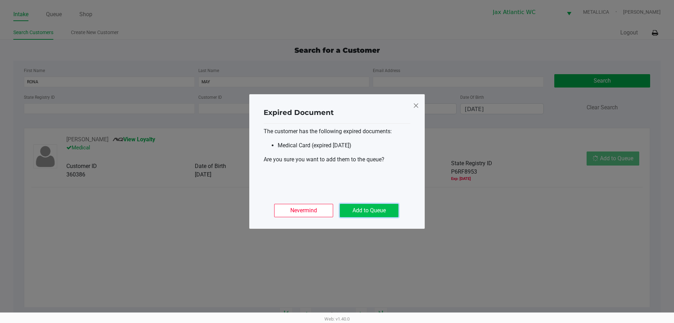
click at [374, 210] on button "Add to Queue" at bounding box center [369, 210] width 59 height 13
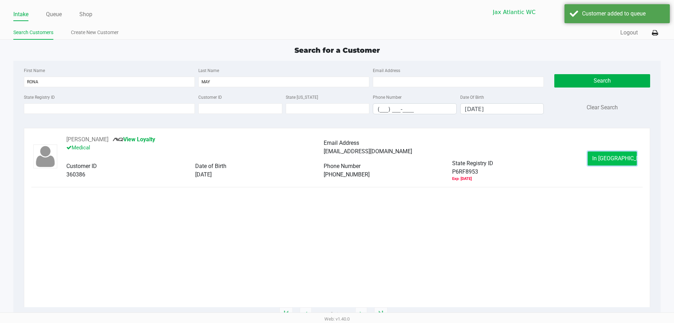
click at [600, 161] on button "In Queue" at bounding box center [612, 158] width 49 height 14
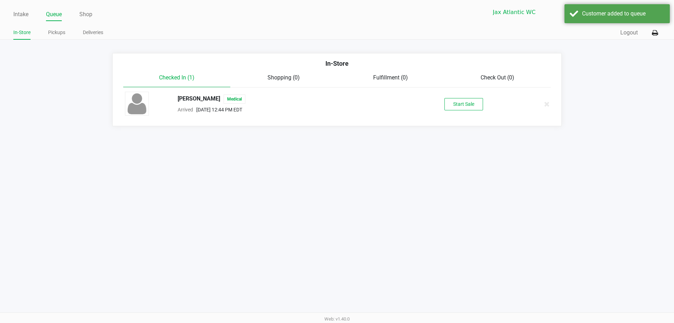
click at [461, 105] on button "Start Sale" at bounding box center [463, 104] width 39 height 12
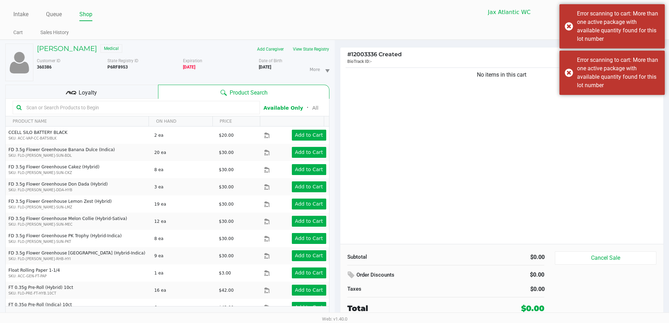
click at [50, 101] on div at bounding box center [136, 107] width 247 height 13
click at [50, 105] on input "text" at bounding box center [140, 107] width 232 height 11
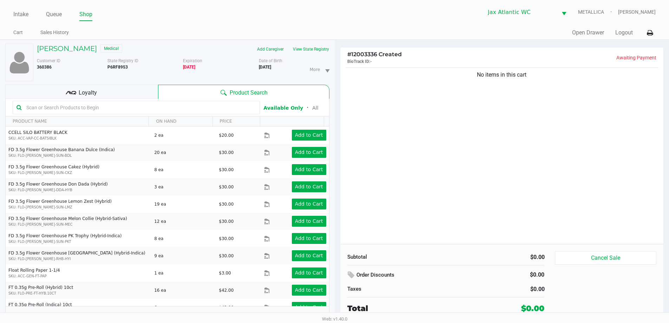
click at [51, 111] on input "text" at bounding box center [140, 107] width 232 height 11
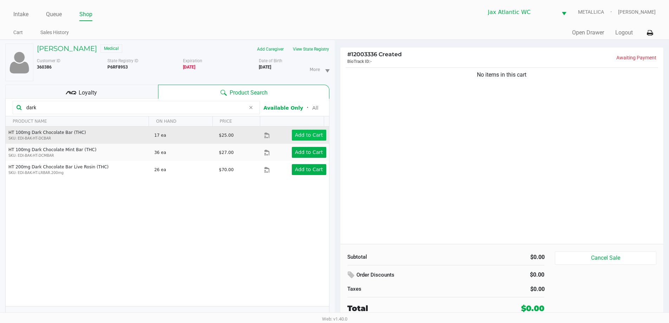
type input "dark"
click at [297, 133] on app-button-loader "Add to Cart" at bounding box center [309, 135] width 28 height 6
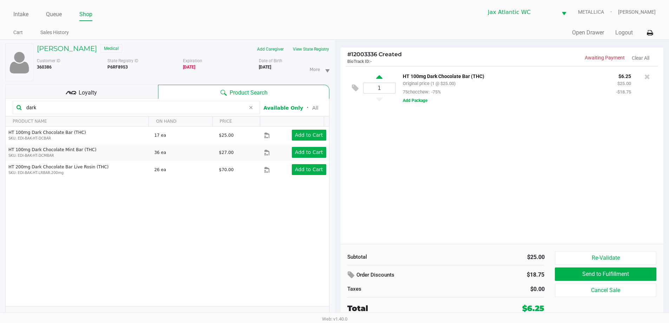
click at [379, 78] on icon at bounding box center [379, 78] width 6 height 9
type input "2"
click at [413, 100] on button "Add Package" at bounding box center [415, 100] width 25 height 6
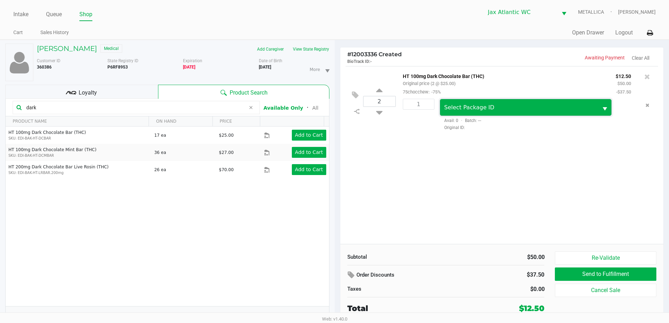
click at [453, 105] on span "Select Package ID" at bounding box center [469, 107] width 50 height 7
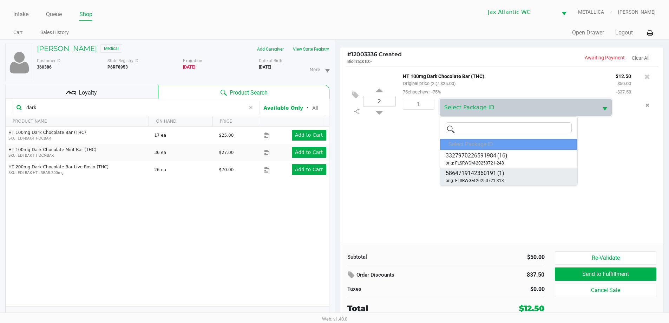
click at [464, 175] on span "5864719142360191" at bounding box center [471, 173] width 51 height 8
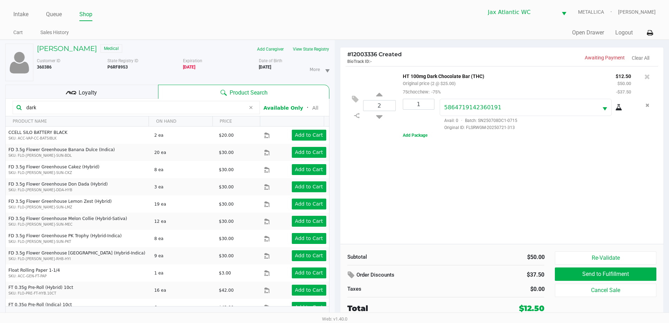
click at [429, 134] on div "HT 100mg Dark Chocolate Bar (THC) Original price (2 @ $25.00) 75chocchew: -75% …" at bounding box center [524, 105] width 257 height 67
click at [428, 134] on div "HT 100mg Dark Chocolate Bar (THC) Original price (2 @ $25.00) 75chocchew: -75% …" at bounding box center [524, 105] width 257 height 67
click at [425, 136] on button "Add Package" at bounding box center [415, 135] width 25 height 6
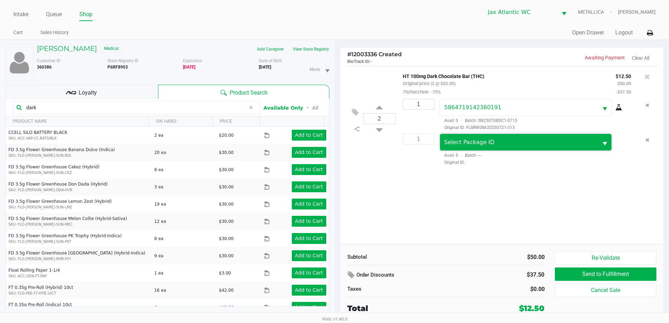
click at [455, 144] on span "Select Package ID" at bounding box center [469, 142] width 50 height 7
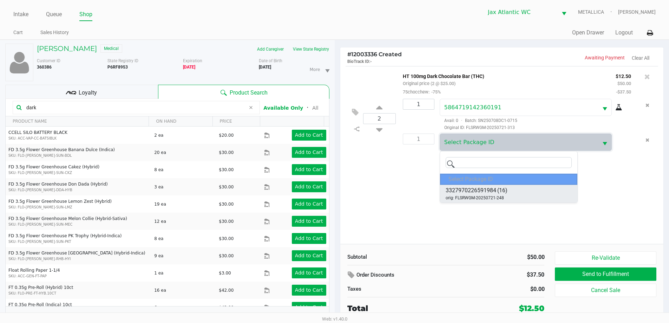
click at [467, 191] on span "3327970226591984" at bounding box center [471, 190] width 51 height 8
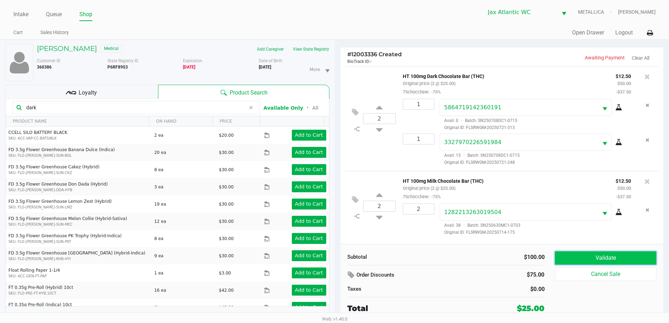
click at [610, 259] on button "Validate" at bounding box center [605, 257] width 101 height 13
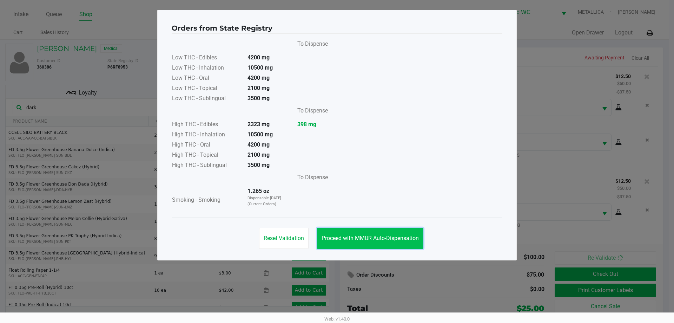
click at [354, 238] on span "Proceed with MMUR Auto-Dispensation" at bounding box center [370, 238] width 97 height 7
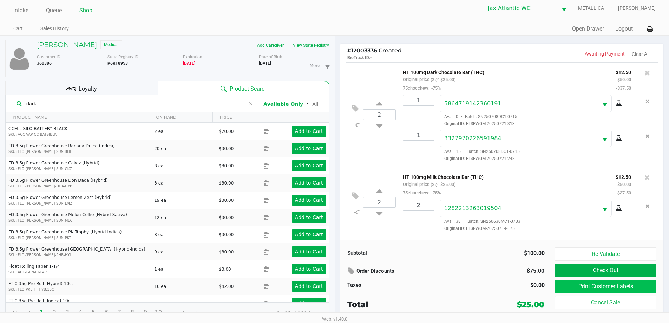
scroll to position [7, 0]
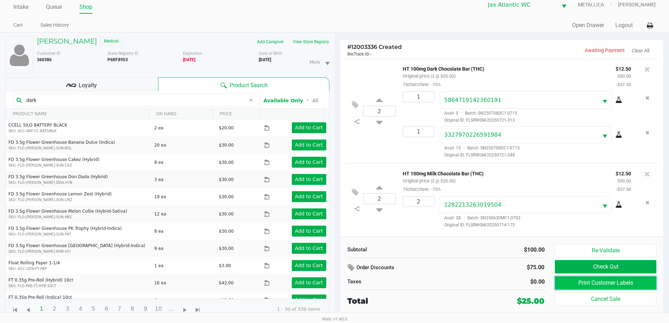
click at [572, 281] on button "Print Customer Labels" at bounding box center [605, 282] width 101 height 13
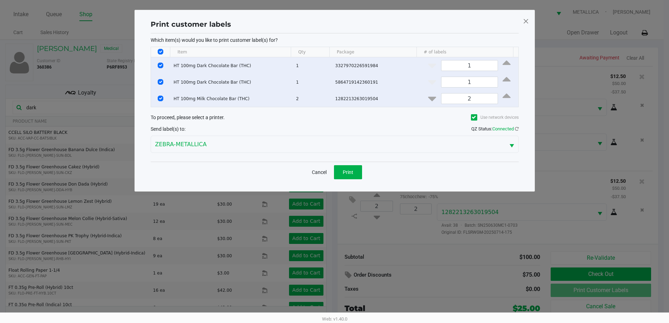
scroll to position [0, 0]
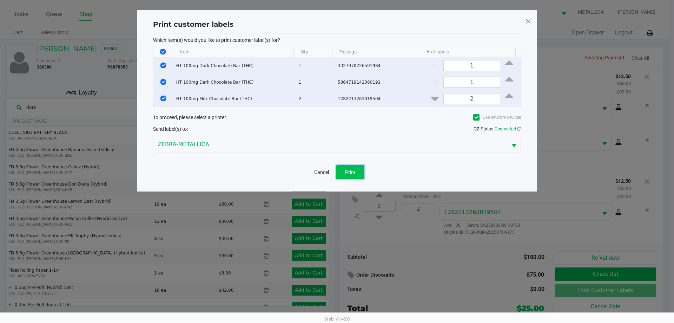
click at [343, 170] on button "Print" at bounding box center [350, 172] width 28 height 14
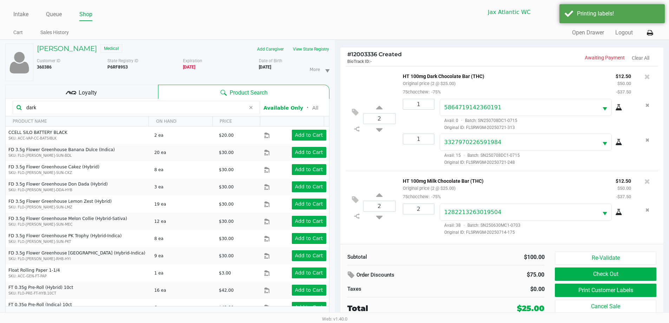
click at [106, 99] on kendo-grid-toolbar "dark Available Only ᛫ All" at bounding box center [167, 108] width 323 height 18
click at [106, 92] on div "Loyalty" at bounding box center [81, 92] width 153 height 14
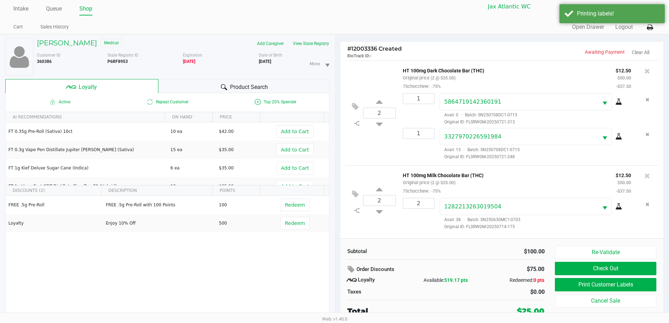
scroll to position [7, 0]
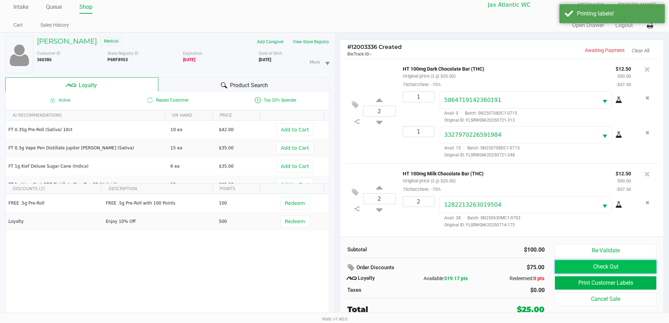
click at [568, 270] on button "Check Out" at bounding box center [605, 266] width 101 height 13
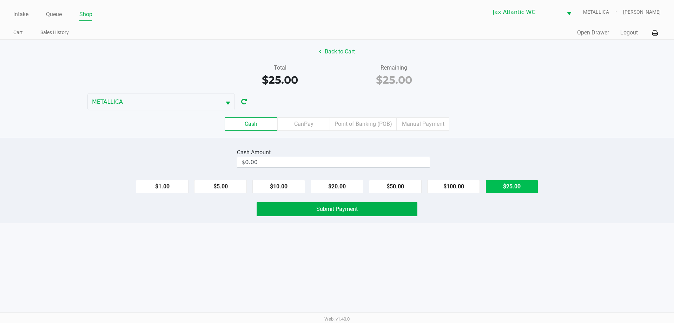
click at [498, 190] on button "$25.00" at bounding box center [512, 186] width 53 height 13
type input "$25.00"
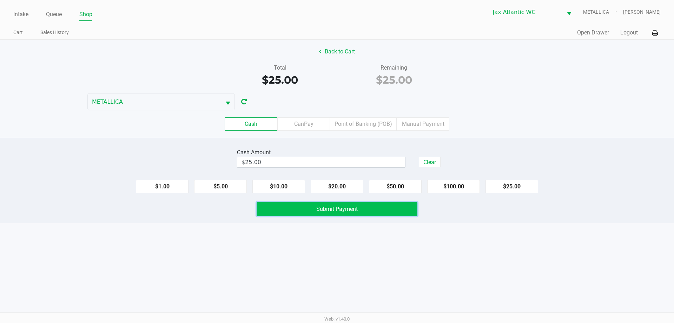
click at [302, 210] on button "Submit Payment" at bounding box center [337, 209] width 161 height 14
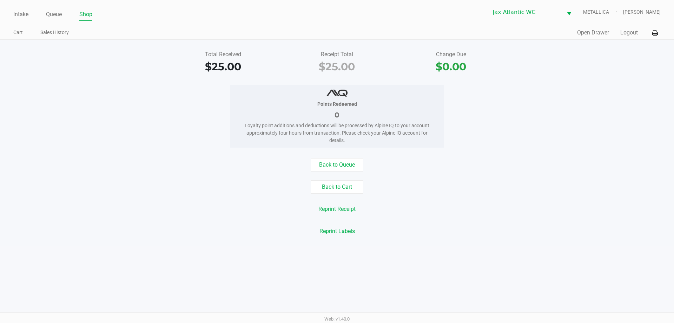
drag, startPoint x: 129, startPoint y: 41, endPoint x: 121, endPoint y: 40, distance: 8.1
click at [127, 41] on div "Total Received $25.00 Receipt Total $25.00 Change Due $0.00 Points Redeemed 0 L…" at bounding box center [337, 143] width 674 height 206
click at [17, 11] on link "Intake" at bounding box center [20, 14] width 15 height 10
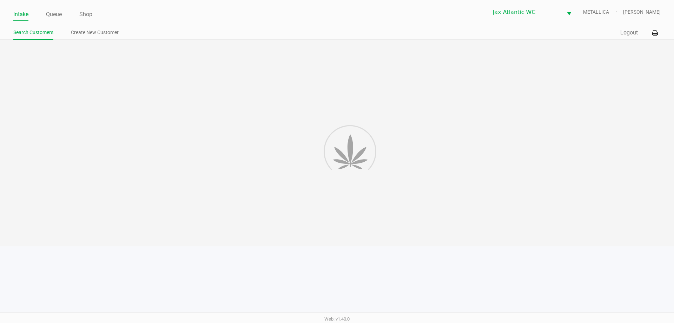
click at [130, 13] on ul "Intake Queue Shop" at bounding box center [175, 15] width 324 height 12
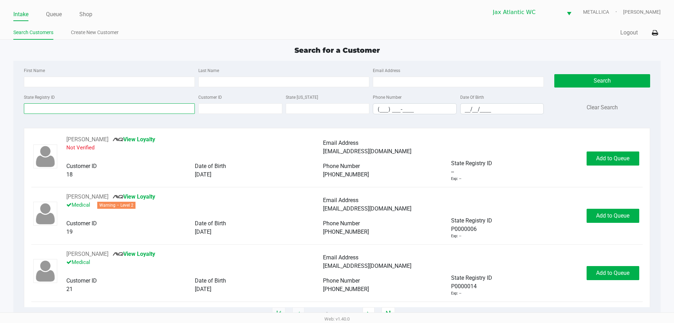
click at [125, 108] on input "State Registry ID" at bounding box center [109, 108] width 171 height 11
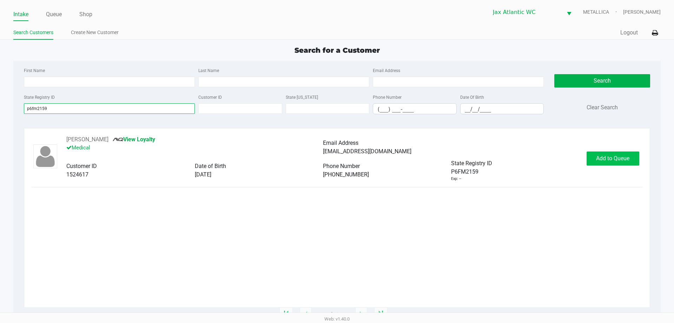
type input "p6fm2159"
click at [618, 156] on span "Add to Queue" at bounding box center [612, 158] width 33 height 7
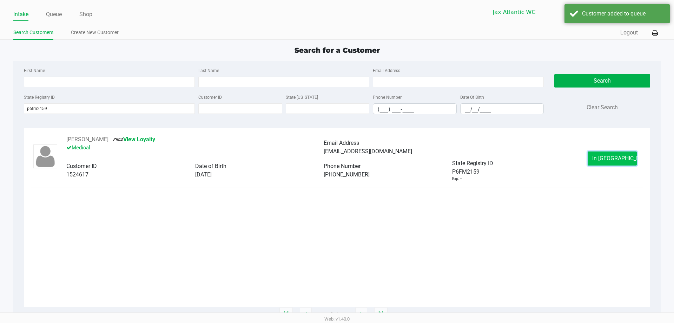
click at [603, 161] on button "In Queue" at bounding box center [612, 158] width 49 height 14
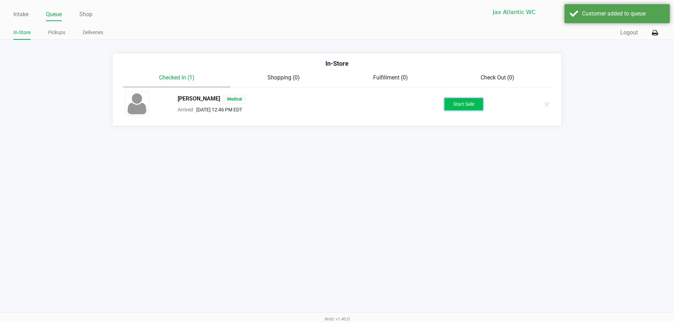
click at [468, 101] on button "Start Sale" at bounding box center [463, 104] width 39 height 12
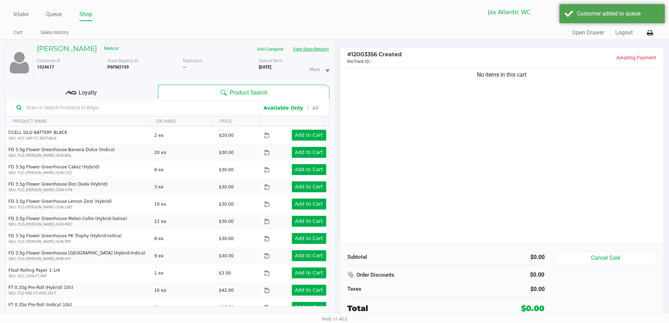
click at [314, 47] on button "View State Registry" at bounding box center [308, 49] width 41 height 11
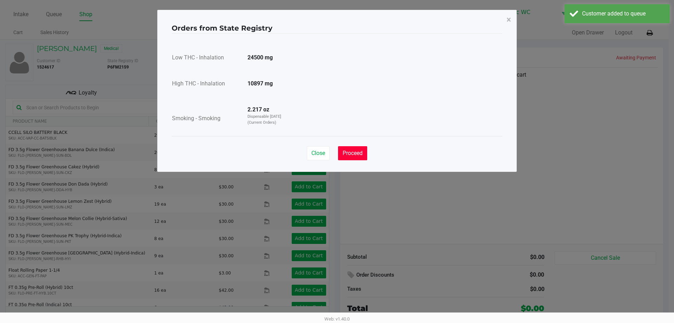
click at [355, 155] on span "Proceed" at bounding box center [353, 153] width 20 height 7
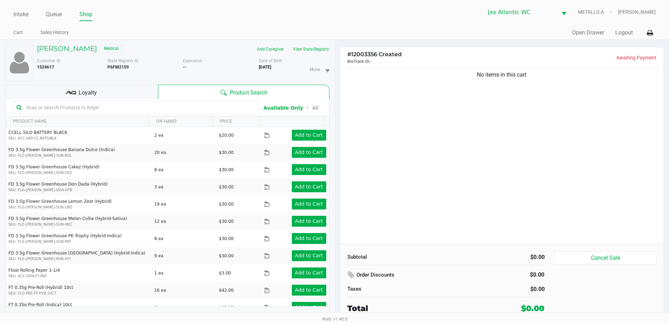
click at [132, 85] on div "Loyalty" at bounding box center [81, 92] width 153 height 14
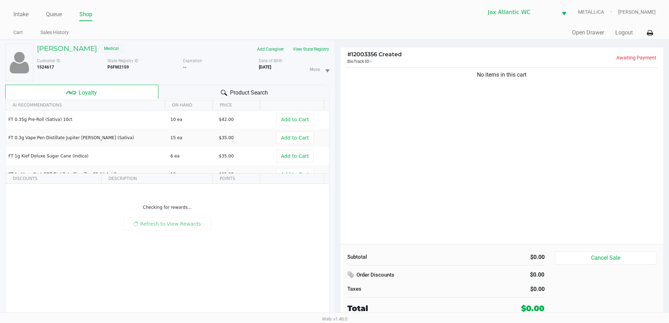
scroll to position [7, 0]
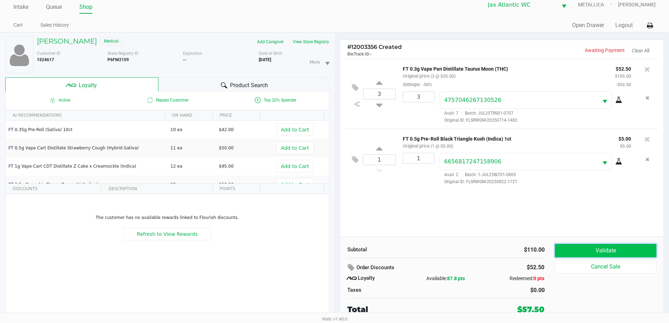
click at [588, 250] on button "Validate" at bounding box center [605, 250] width 101 height 13
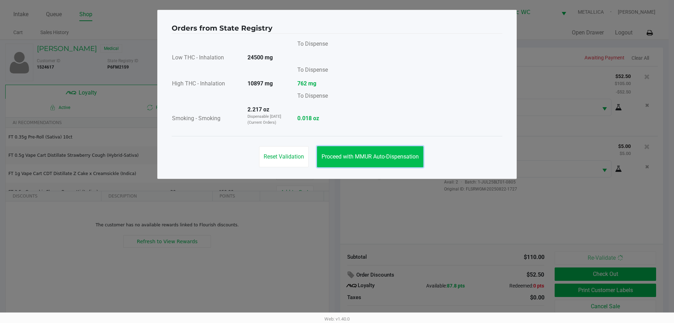
click at [366, 163] on button "Proceed with MMUR Auto-Dispensation" at bounding box center [370, 156] width 106 height 21
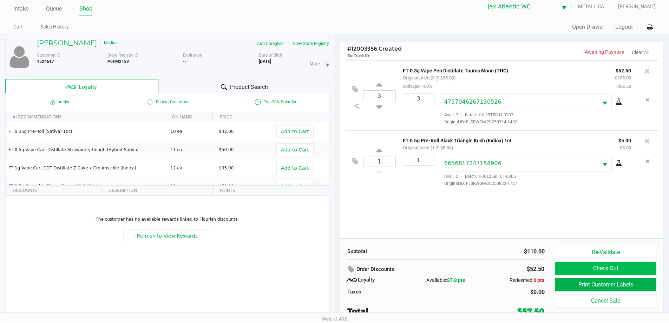
scroll to position [7, 0]
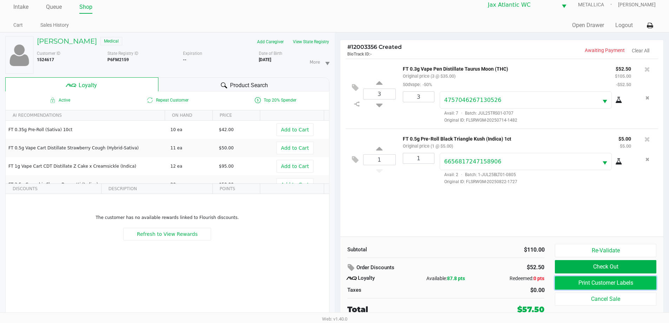
click at [585, 284] on button "Print Customer Labels" at bounding box center [605, 282] width 101 height 13
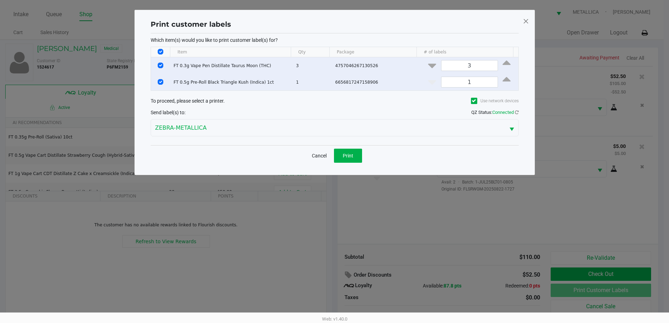
scroll to position [0, 0]
click at [360, 159] on button "Print" at bounding box center [350, 156] width 28 height 14
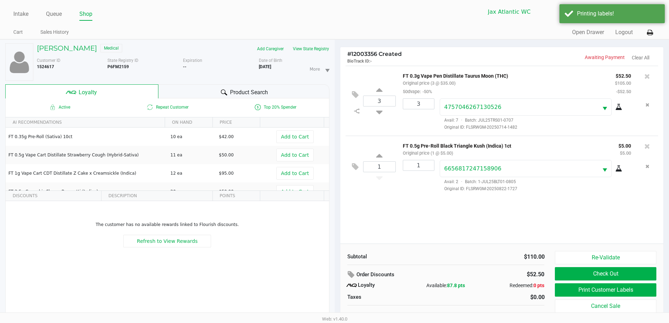
scroll to position [7, 0]
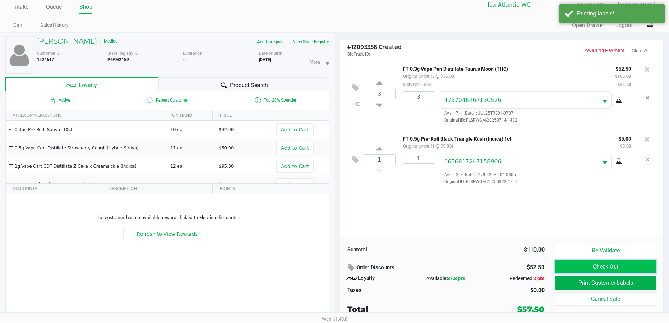
click at [590, 271] on button "Check Out" at bounding box center [605, 266] width 101 height 13
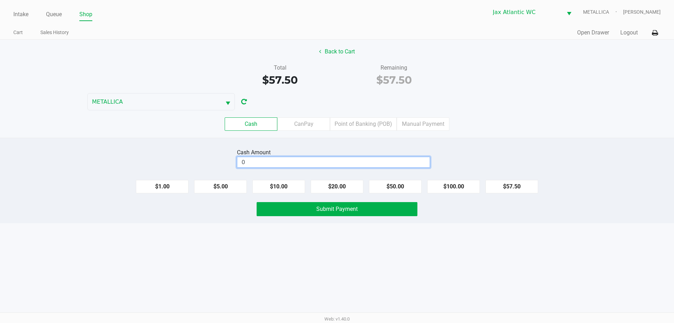
click at [361, 159] on input "0" at bounding box center [333, 162] width 192 height 10
type input "$60.00"
click at [314, 197] on div "Cash Amount $60.00 Clear $1.00 $5.00 $10.00 $20.00 $50.00 $100.00 $57.50 Submit…" at bounding box center [337, 180] width 674 height 85
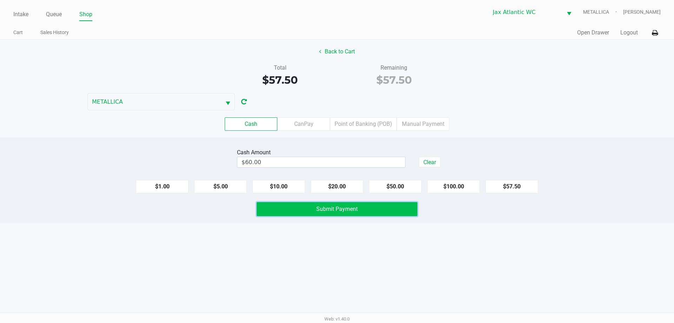
click at [316, 204] on button "Submit Payment" at bounding box center [337, 209] width 161 height 14
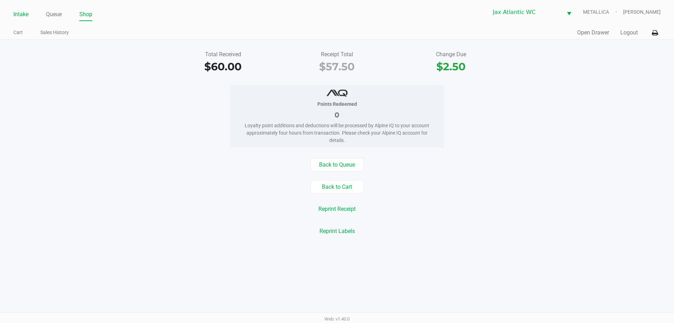
click at [21, 16] on link "Intake" at bounding box center [20, 14] width 15 height 10
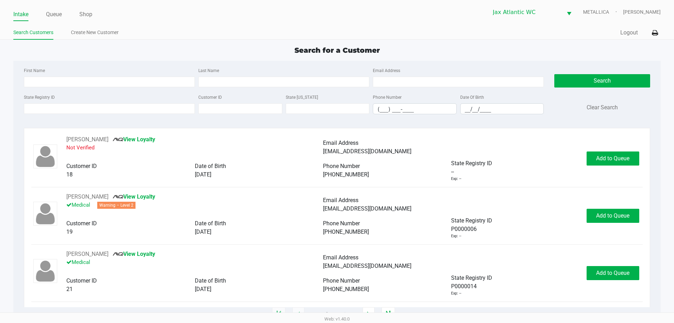
click at [130, 18] on ul "Intake Queue Shop" at bounding box center [175, 15] width 324 height 12
click at [114, 17] on ul "Intake Queue Shop" at bounding box center [175, 15] width 324 height 12
click at [185, 5] on div "Intake Queue Shop Jax Atlantic WC METALLICA Shiro Faulk" at bounding box center [336, 12] width 647 height 17
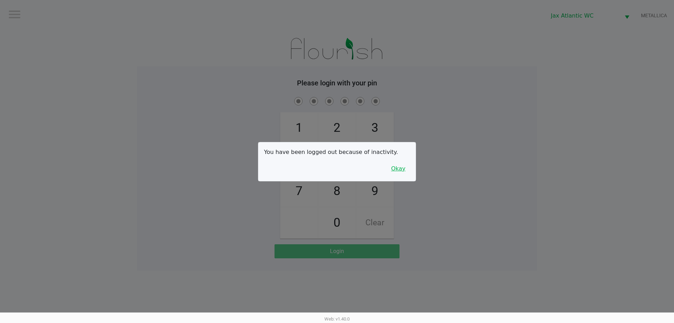
click at [397, 172] on button "Okay" at bounding box center [399, 168] width 24 height 13
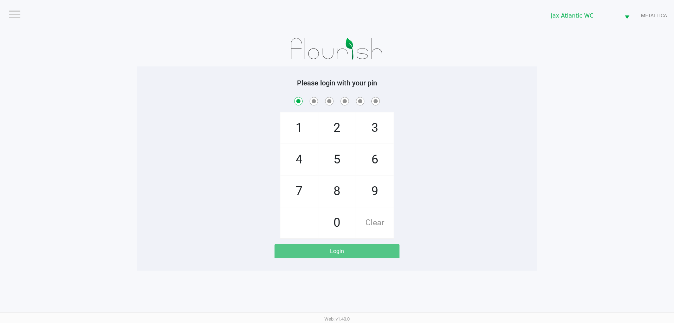
checkbox input "true"
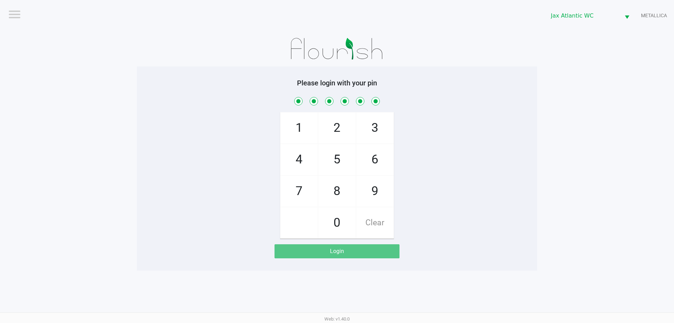
checkbox input "true"
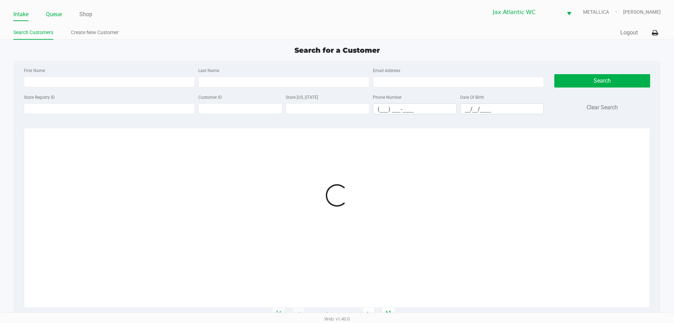
click at [53, 15] on link "Queue" at bounding box center [54, 14] width 16 height 10
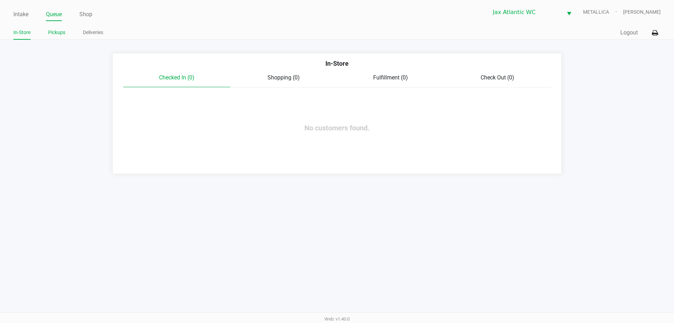
click at [53, 33] on link "Pickups" at bounding box center [56, 32] width 17 height 9
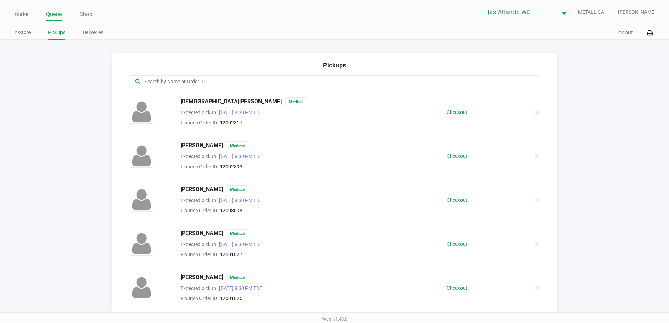
scroll to position [351, 0]
click at [442, 199] on button "Checkout" at bounding box center [457, 199] width 30 height 12
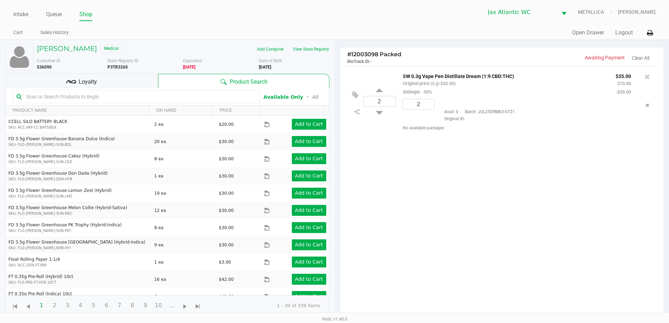
click at [119, 80] on div "Loyalty" at bounding box center [81, 81] width 153 height 14
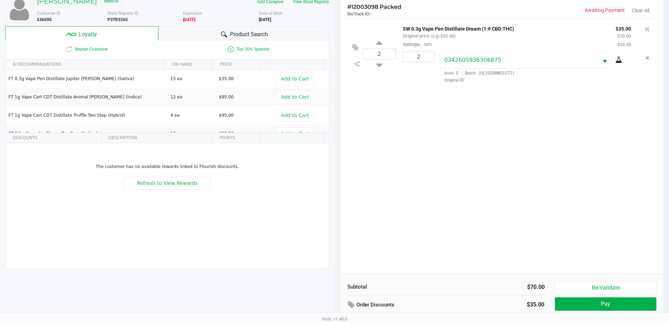
scroll to position [84, 0]
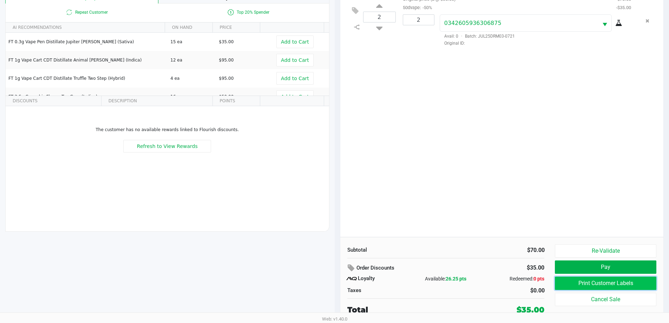
click at [589, 282] on button "Print Customer Labels" at bounding box center [605, 282] width 101 height 13
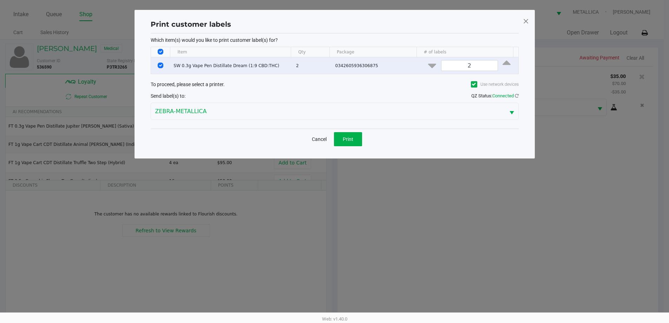
scroll to position [0, 0]
drag, startPoint x: 360, startPoint y: 141, endPoint x: 382, endPoint y: 153, distance: 24.8
click at [360, 141] on button "Print" at bounding box center [350, 139] width 28 height 14
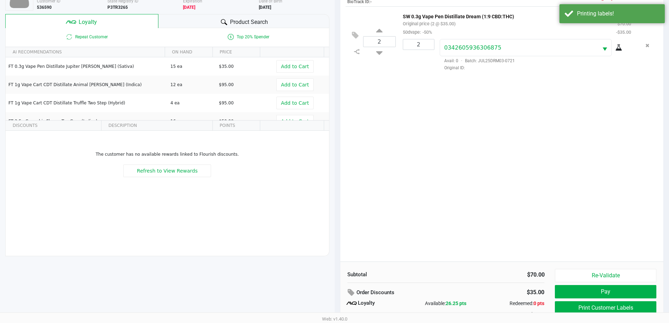
scroll to position [84, 0]
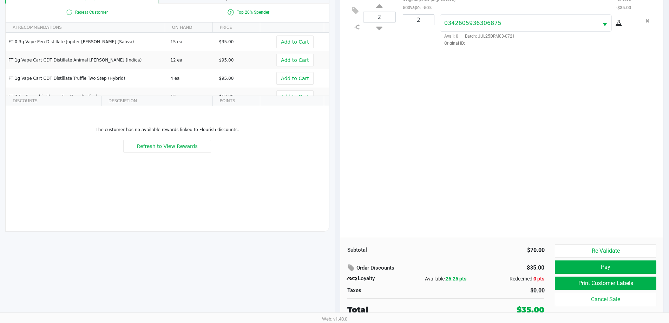
click at [44, 291] on div "Margaret Drake Medical Add Caregiver View State Registry Customer ID 536590 Sta…" at bounding box center [167, 139] width 335 height 367
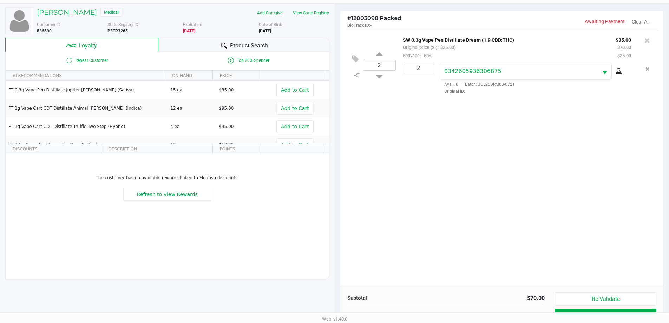
scroll to position [0, 0]
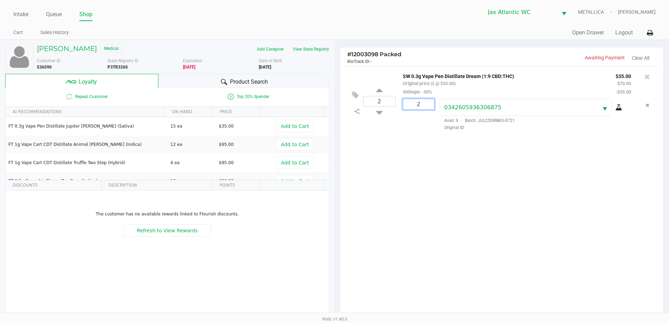
click at [421, 108] on input "2" at bounding box center [418, 104] width 31 height 10
type input "1"
click at [427, 134] on div "Margaret Drake Medical Add Caregiver View State Registry Customer ID 536590 Sta…" at bounding box center [334, 223] width 669 height 367
click at [385, 104] on input "2" at bounding box center [379, 101] width 32 height 10
type input "1"
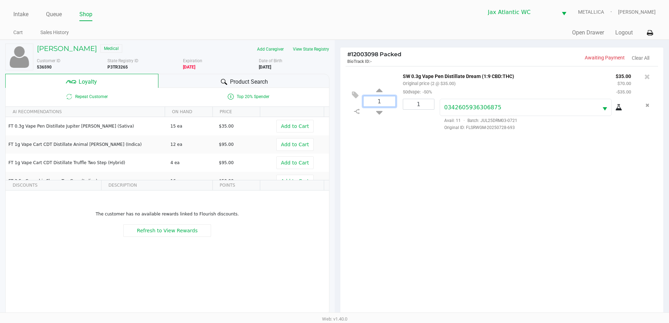
click at [404, 144] on div "Margaret Drake Medical Add Caregiver View State Registry Customer ID 536590 Sta…" at bounding box center [334, 223] width 669 height 367
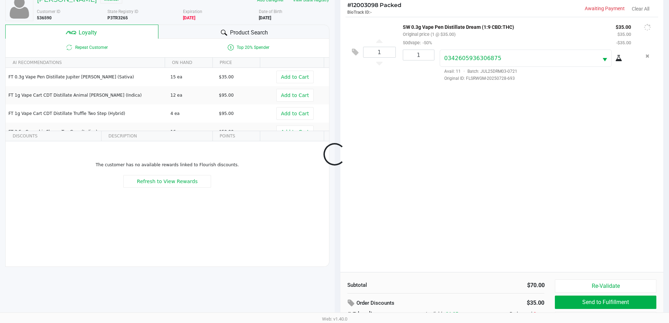
scroll to position [84, 0]
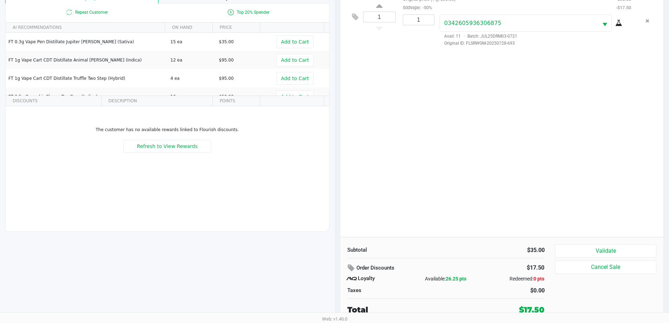
click at [566, 259] on div "Validate Cancel Sale" at bounding box center [608, 279] width 106 height 71
click at [570, 249] on button "Validate" at bounding box center [605, 250] width 101 height 13
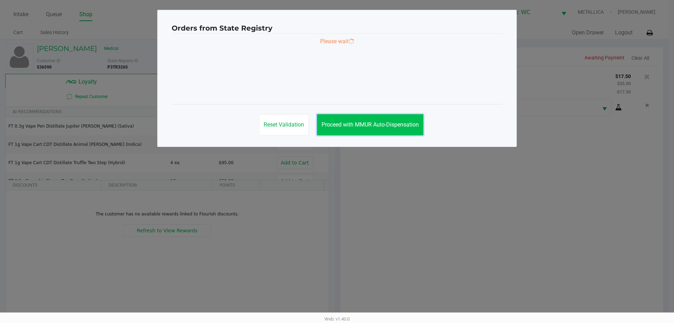
click at [376, 127] on span "Proceed with MMUR Auto-Dispensation" at bounding box center [370, 124] width 97 height 7
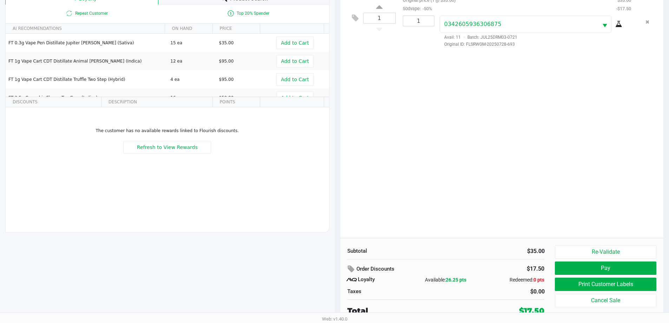
scroll to position [84, 0]
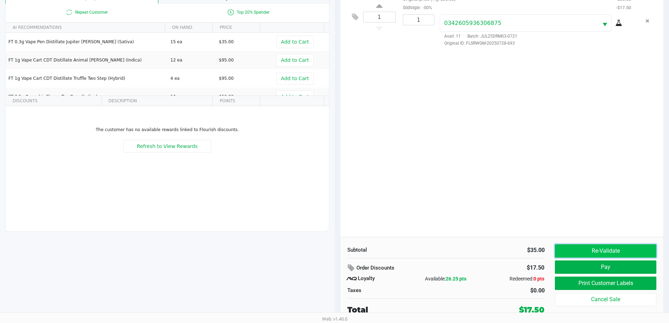
click at [573, 253] on button "Re-Validate" at bounding box center [605, 250] width 101 height 13
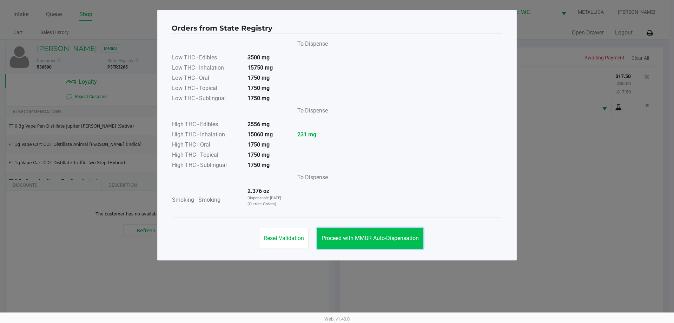
click at [381, 232] on button "Proceed with MMUR Auto-Dispensation" at bounding box center [370, 238] width 106 height 21
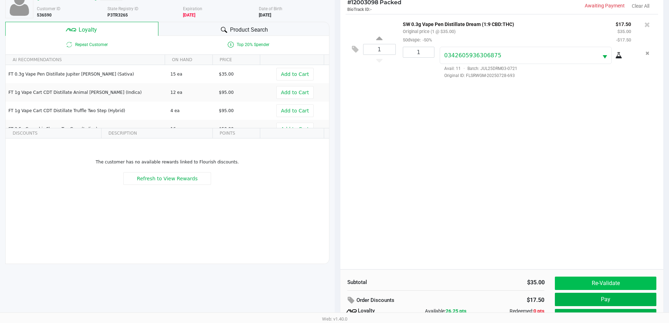
scroll to position [84, 0]
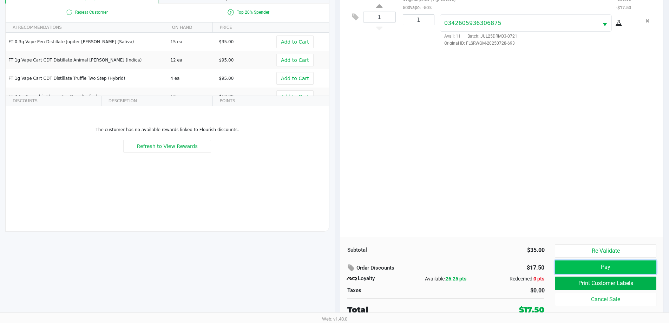
click at [574, 264] on button "Pay" at bounding box center [605, 266] width 101 height 13
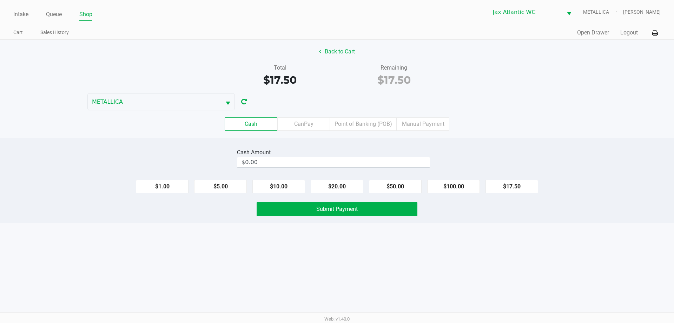
drag, startPoint x: 368, startPoint y: 122, endPoint x: 380, endPoint y: 128, distance: 13.5
click at [369, 122] on label "Point of Banking (POB)" at bounding box center [363, 123] width 67 height 13
click at [0, 0] on 7 "Point of Banking (POB)" at bounding box center [0, 0] width 0 height 0
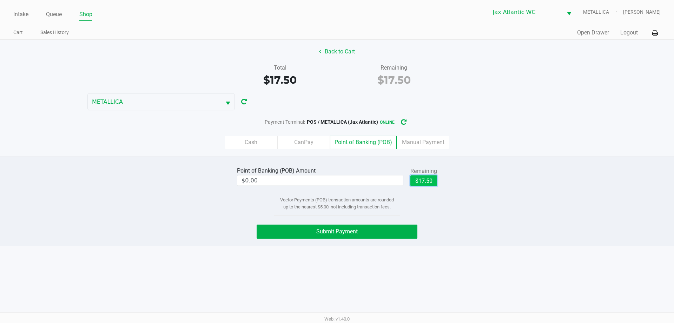
click at [426, 178] on button "$17.50" at bounding box center [423, 180] width 27 height 11
type input "$17.50"
click at [313, 222] on div "Point of Banking (POB) Amount $17.50 Remaining $17.50 Clear Vector Payments (PO…" at bounding box center [337, 201] width 674 height 90
click at [315, 228] on button "Submit Payment" at bounding box center [337, 231] width 161 height 14
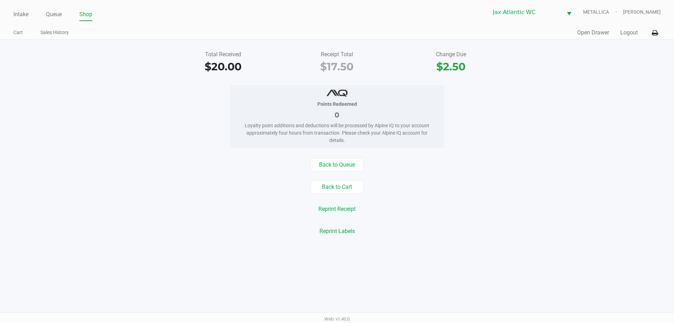
drag, startPoint x: 24, startPoint y: 14, endPoint x: 35, endPoint y: 14, distance: 12.0
click at [25, 14] on link "Intake" at bounding box center [20, 14] width 15 height 10
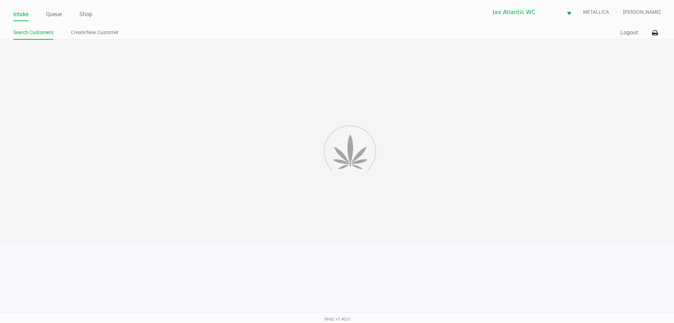
click at [123, 22] on div "Intake Queue Shop Jax Atlantic WC METALLICA Shiro Faulk Search Customers Create…" at bounding box center [337, 20] width 674 height 40
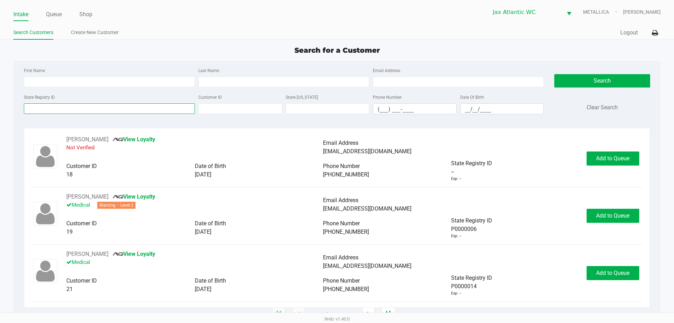
click at [100, 106] on input "State Registry ID" at bounding box center [109, 108] width 171 height 11
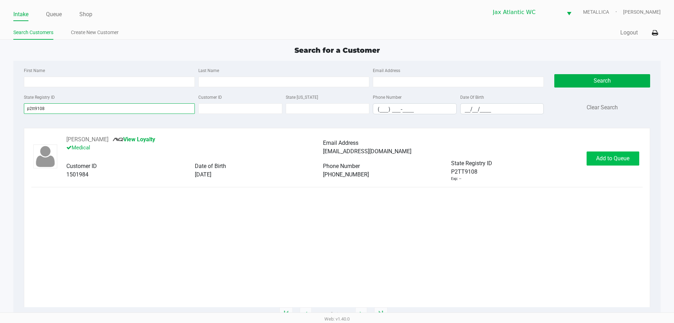
type input "p2tt9108"
click at [605, 158] on span "Add to Queue" at bounding box center [612, 158] width 33 height 7
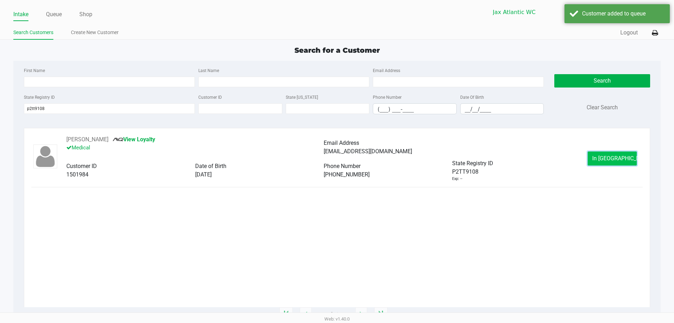
click at [597, 163] on button "In Queue" at bounding box center [612, 158] width 49 height 14
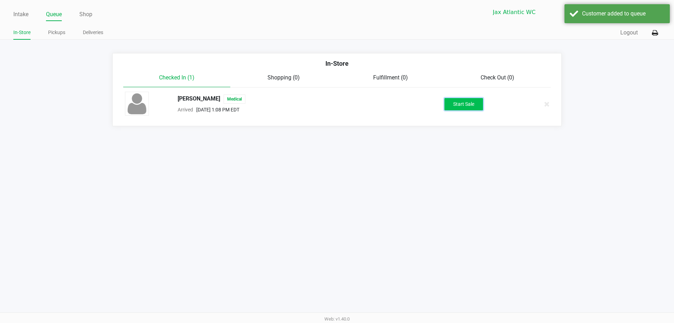
click at [471, 106] on button "Start Sale" at bounding box center [463, 104] width 39 height 12
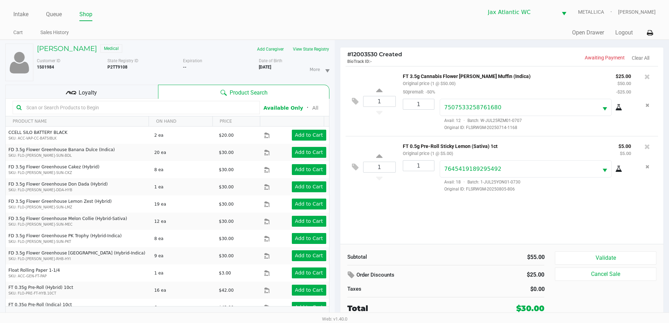
click at [118, 92] on div "Loyalty" at bounding box center [81, 92] width 153 height 14
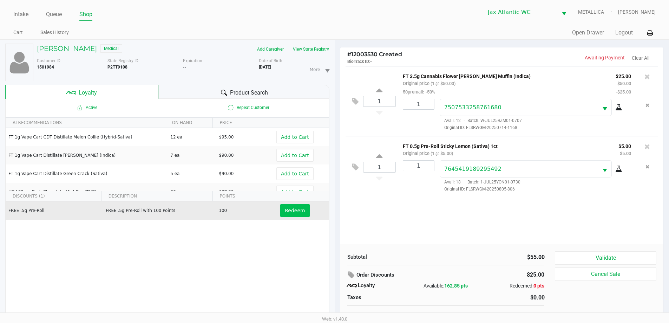
drag, startPoint x: 309, startPoint y: 213, endPoint x: 289, endPoint y: 207, distance: 20.5
click at [308, 213] on td "Redeem" at bounding box center [296, 210] width 65 height 18
click at [290, 207] on span "Redeem" at bounding box center [295, 210] width 20 height 6
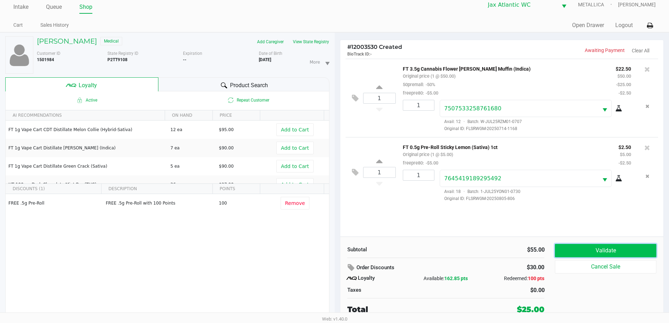
click at [579, 248] on button "Validate" at bounding box center [605, 250] width 101 height 13
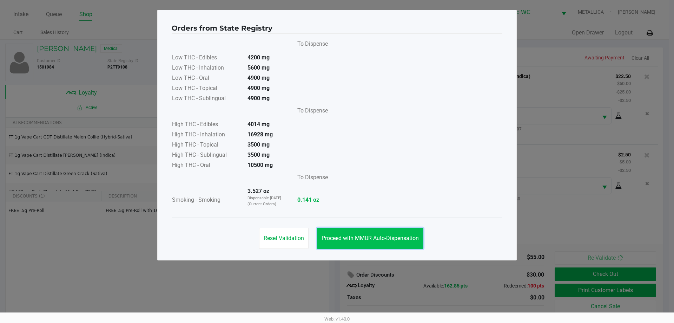
click at [371, 237] on span "Proceed with MMUR Auto-Dispensation" at bounding box center [370, 238] width 97 height 7
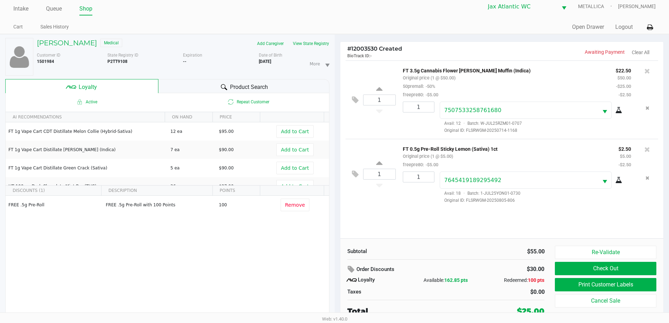
scroll to position [7, 0]
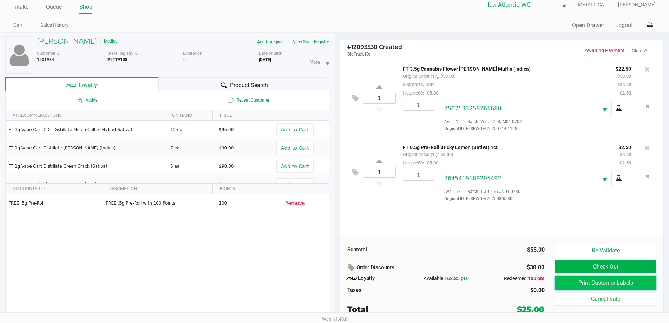
click at [572, 285] on button "Print Customer Labels" at bounding box center [605, 282] width 101 height 13
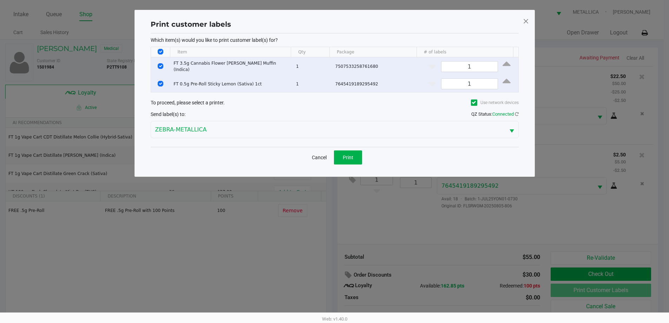
scroll to position [0, 0]
click at [350, 154] on span "Print" at bounding box center [350, 157] width 11 height 6
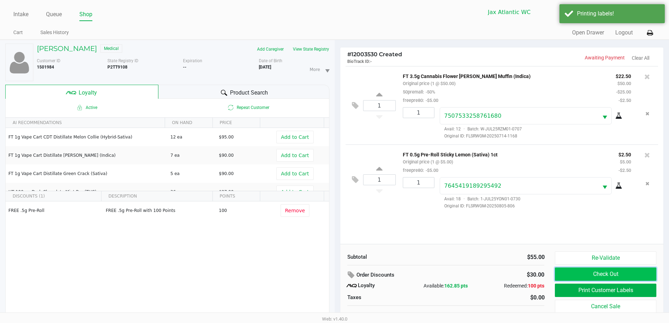
click at [561, 272] on button "Check Out" at bounding box center [605, 273] width 101 height 13
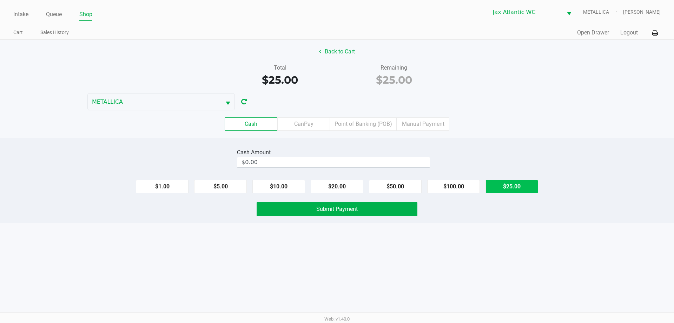
click at [522, 190] on button "$25.00" at bounding box center [512, 186] width 53 height 13
type input "$25.00"
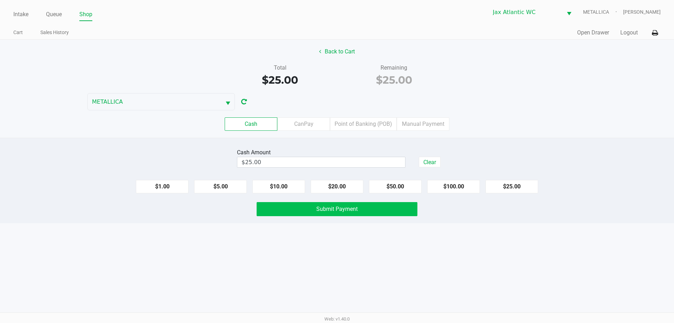
click at [399, 215] on button "Submit Payment" at bounding box center [337, 209] width 161 height 14
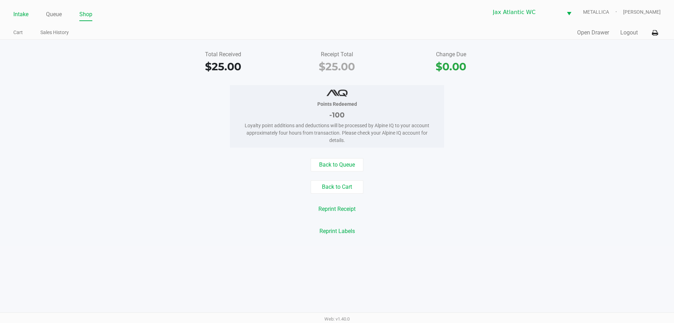
click at [23, 13] on link "Intake" at bounding box center [20, 14] width 15 height 10
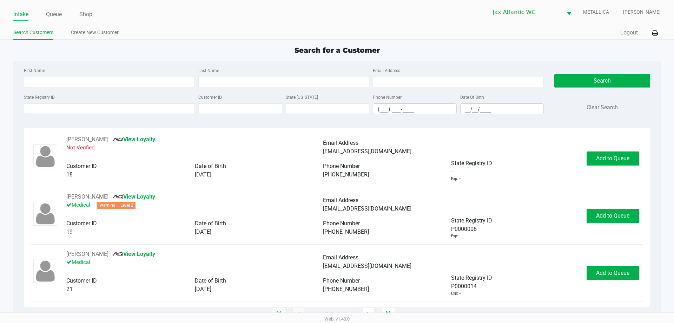
click at [113, 20] on ul "Intake Queue Shop" at bounding box center [175, 15] width 324 height 12
drag, startPoint x: 136, startPoint y: 35, endPoint x: 136, endPoint y: 54, distance: 19.3
click at [137, 35] on ul "Search Customers Create New Customer" at bounding box center [175, 33] width 324 height 12
click at [120, 104] on input "State Registry ID" at bounding box center [109, 108] width 171 height 11
click at [178, 41] on app-point-of-sale "Intake Queue Shop Jax Atlantic WC METALLICA Shiro Faulk Search Customers Create…" at bounding box center [337, 157] width 674 height 314
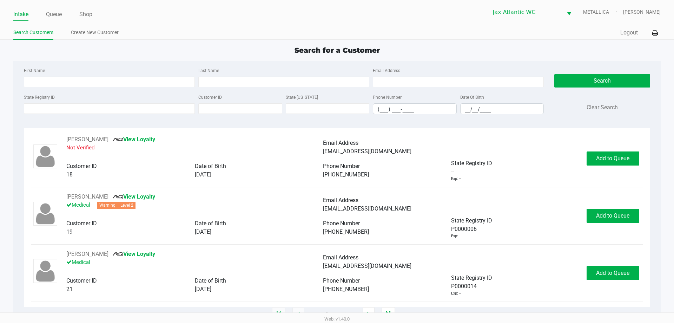
type input "KIMBERLEY"
type input "GREEN"
type input "04/26/1975"
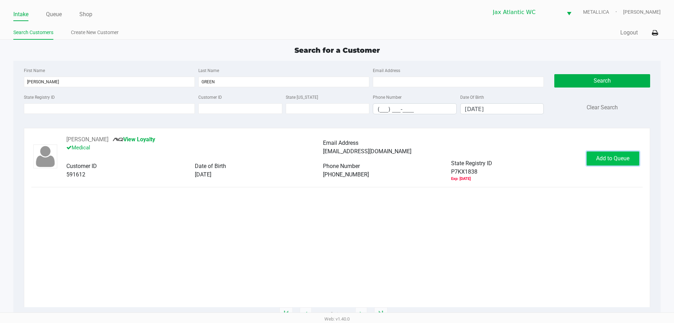
click at [595, 163] on button "Add to Queue" at bounding box center [613, 158] width 53 height 14
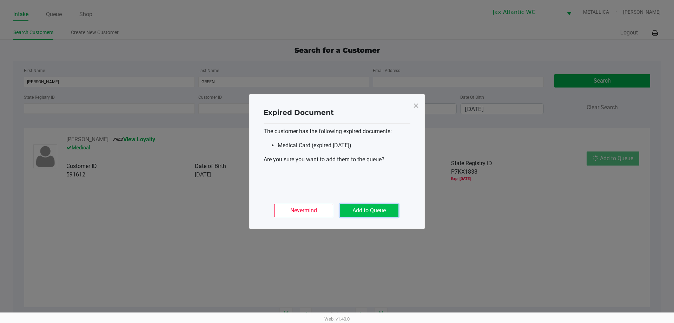
click at [391, 210] on button "Add to Queue" at bounding box center [369, 210] width 59 height 13
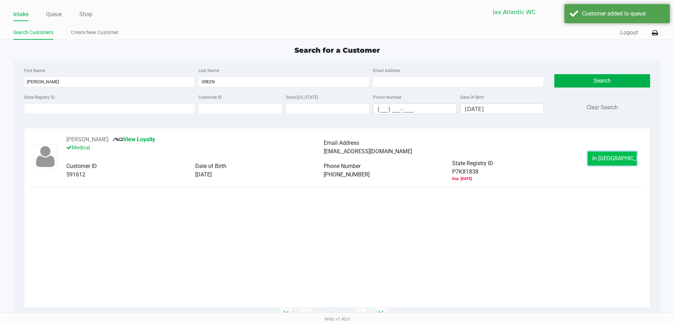
click at [597, 163] on button "In Queue" at bounding box center [612, 158] width 49 height 14
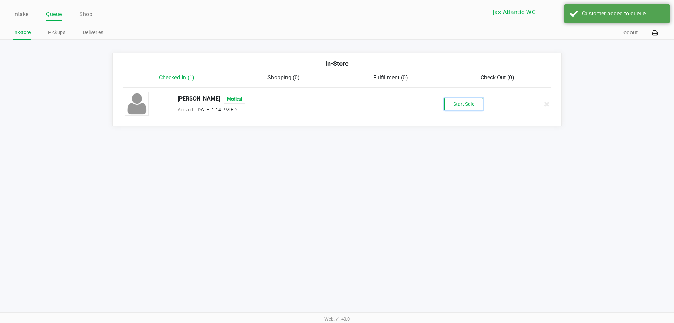
click at [459, 102] on button "Start Sale" at bounding box center [463, 104] width 39 height 12
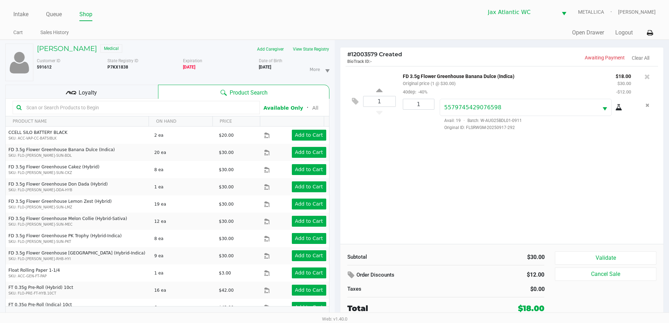
click at [106, 92] on div "Loyalty" at bounding box center [81, 92] width 153 height 14
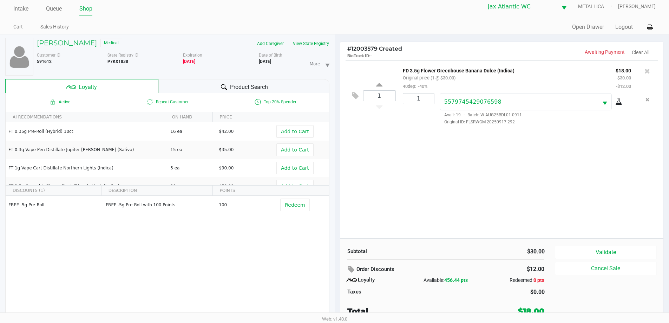
scroll to position [7, 0]
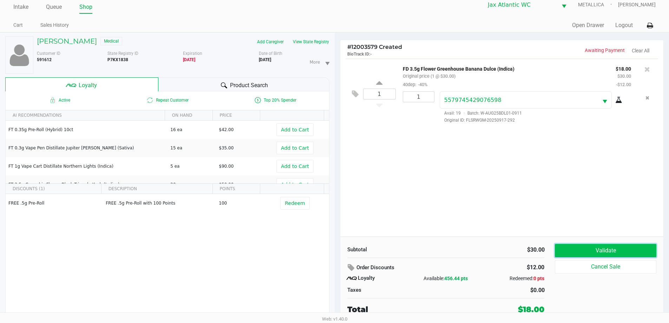
click at [563, 250] on button "Validate" at bounding box center [605, 250] width 101 height 13
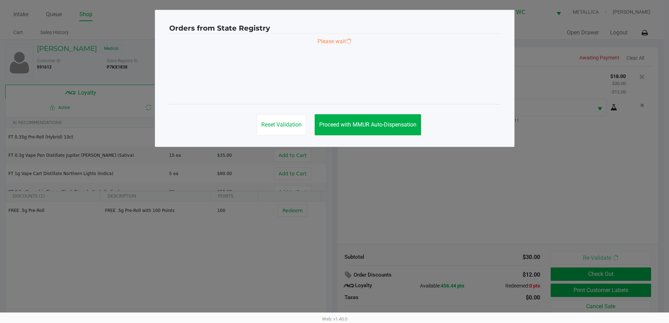
scroll to position [0, 0]
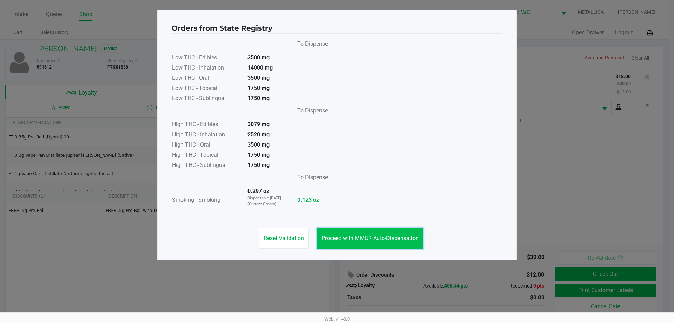
click at [365, 243] on button "Proceed with MMUR Auto-Dispensation" at bounding box center [370, 238] width 106 height 21
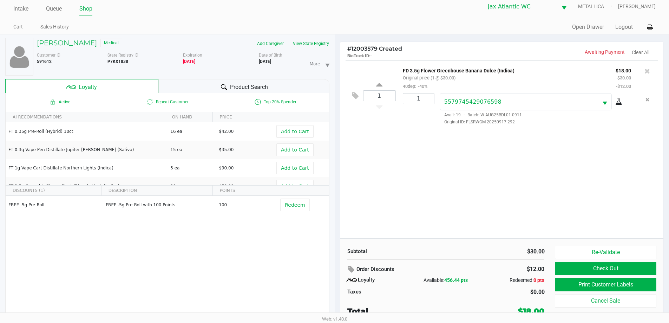
scroll to position [7, 0]
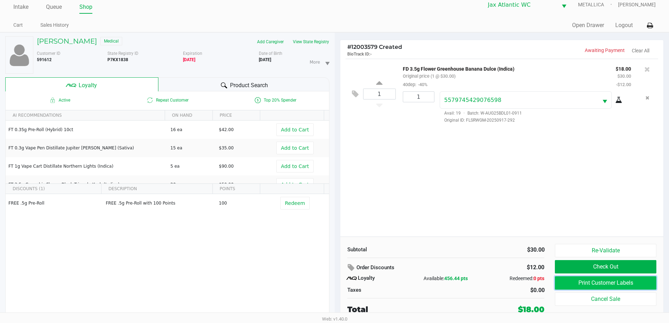
click at [598, 282] on button "Print Customer Labels" at bounding box center [605, 282] width 101 height 13
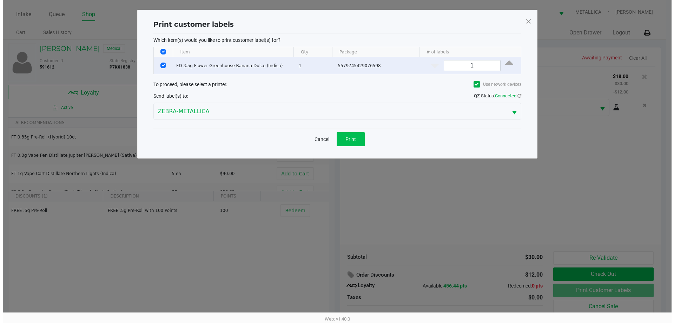
scroll to position [0, 0]
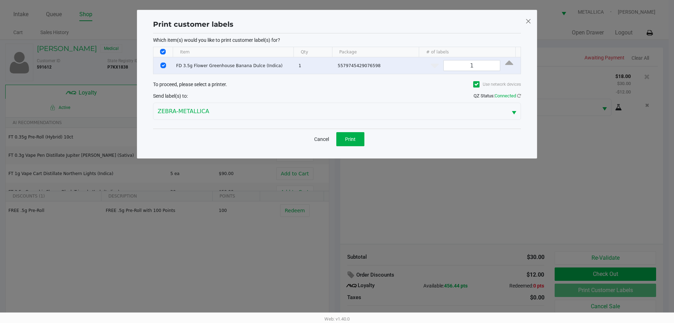
click at [340, 129] on div "Cancel Print" at bounding box center [337, 138] width 368 height 21
click at [343, 136] on button "Print" at bounding box center [350, 139] width 28 height 14
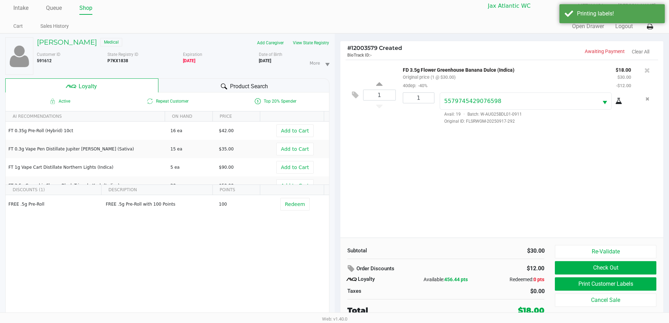
scroll to position [7, 0]
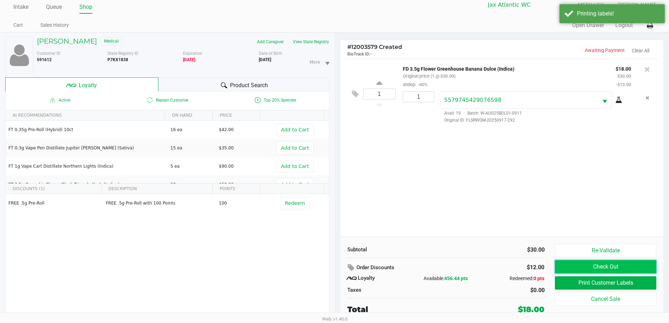
click at [568, 267] on button "Check Out" at bounding box center [605, 266] width 101 height 13
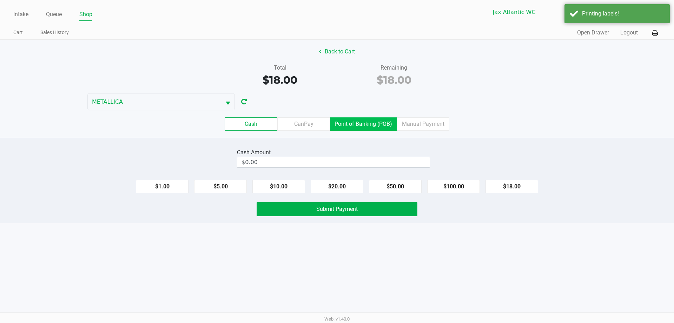
click at [355, 126] on label "Point of Banking (POB)" at bounding box center [363, 123] width 67 height 13
click at [0, 0] on 7 "Point of Banking (POB)" at bounding box center [0, 0] width 0 height 0
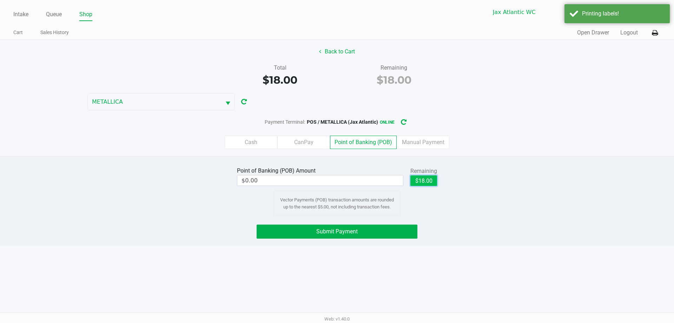
click at [435, 182] on button "$18.00" at bounding box center [423, 180] width 27 height 11
type input "$18.00"
click at [339, 231] on span "Submit Payment" at bounding box center [336, 231] width 41 height 7
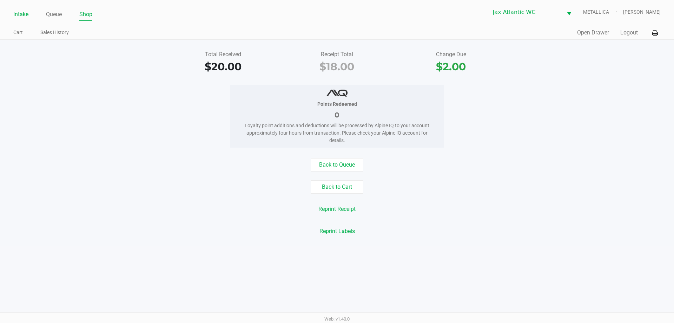
click at [21, 14] on link "Intake" at bounding box center [20, 14] width 15 height 10
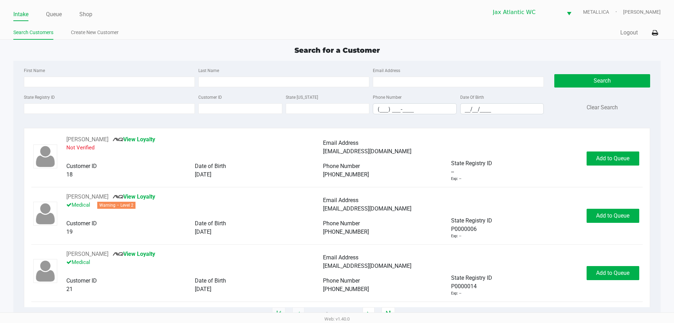
click at [184, 20] on ul "Intake Queue Shop" at bounding box center [175, 15] width 324 height 12
click at [276, 33] on ul "Search Customers Create New Customer" at bounding box center [175, 33] width 324 height 12
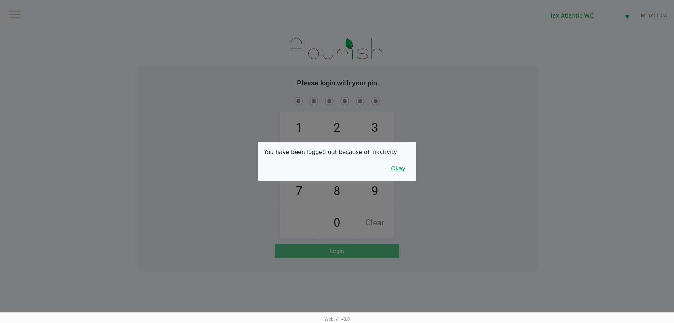
drag, startPoint x: 397, startPoint y: 166, endPoint x: 396, endPoint y: 162, distance: 3.9
click at [396, 163] on button "Okay" at bounding box center [399, 168] width 24 height 13
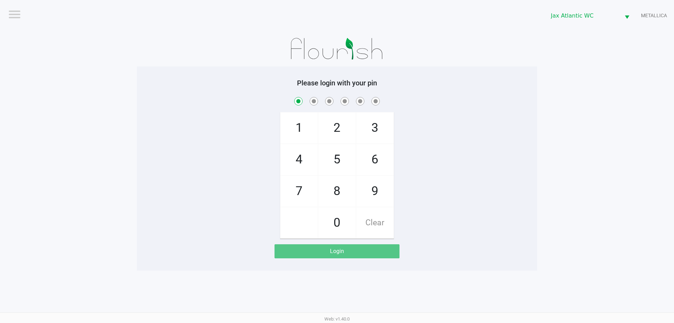
checkbox input "true"
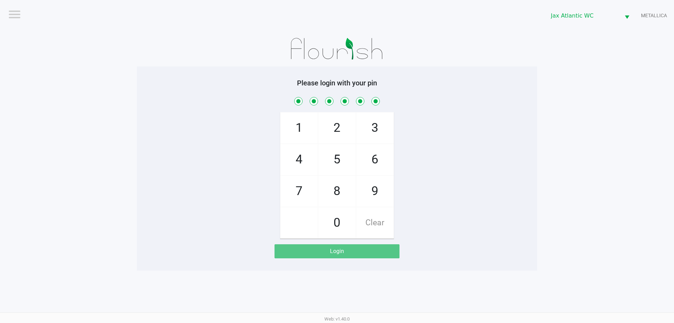
checkbox input "true"
checkbox input "false"
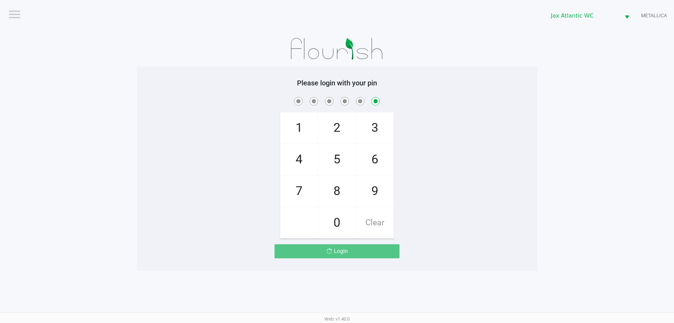
checkbox input "false"
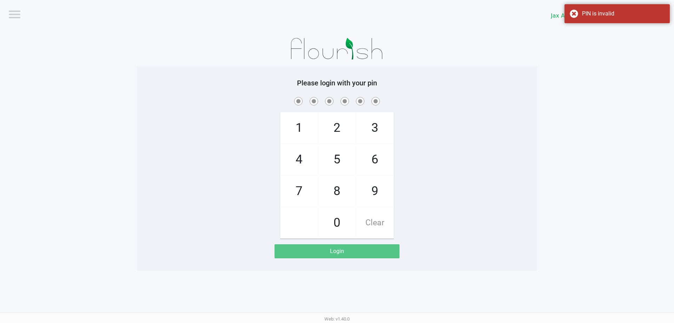
checkbox input "true"
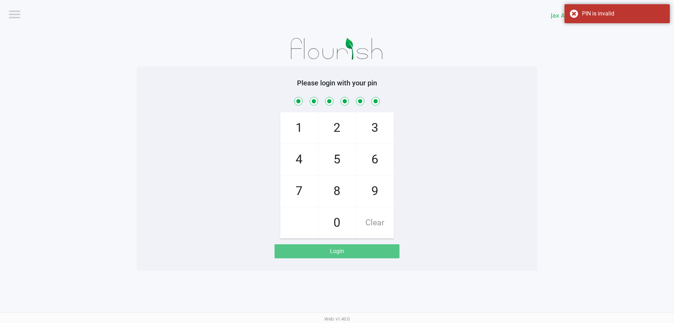
checkbox input "true"
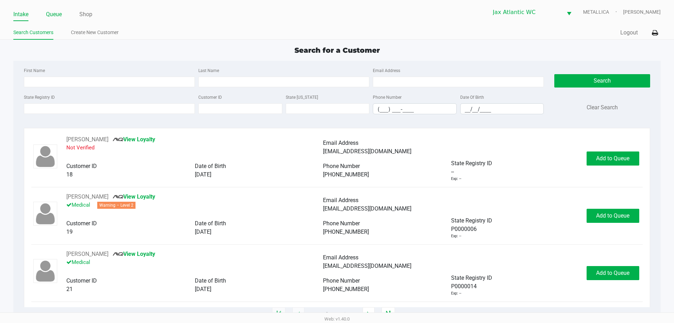
click at [50, 13] on link "Queue" at bounding box center [54, 14] width 16 height 10
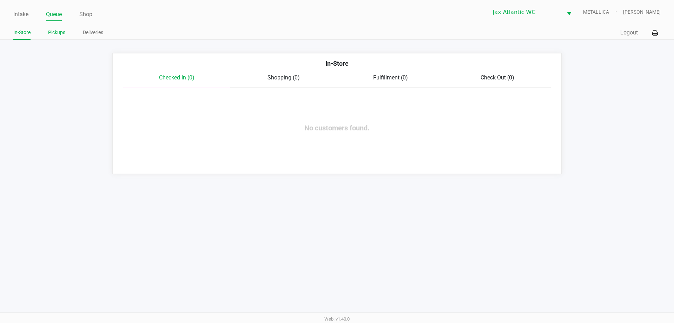
click at [55, 31] on link "Pickups" at bounding box center [56, 32] width 17 height 9
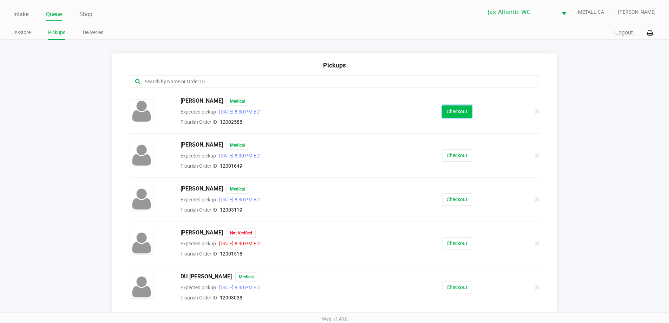
click at [452, 113] on button "Checkout" at bounding box center [457, 111] width 30 height 12
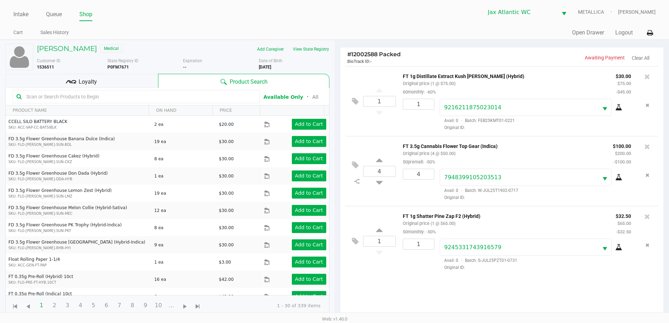
click at [86, 79] on span "Loyalty" at bounding box center [88, 82] width 18 height 8
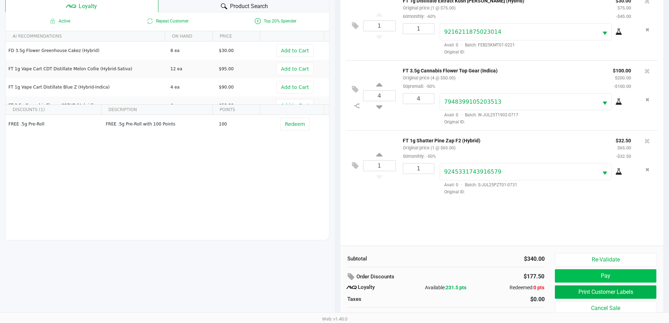
scroll to position [84, 0]
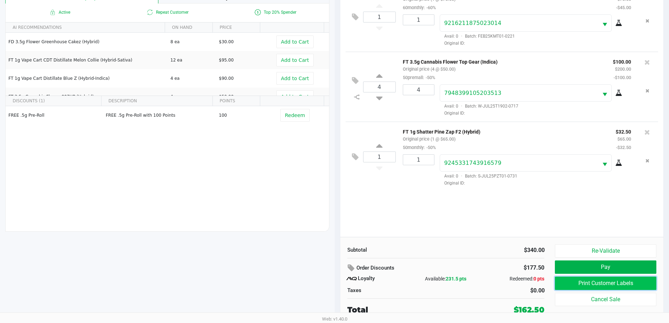
click at [574, 285] on button "Print Customer Labels" at bounding box center [605, 282] width 101 height 13
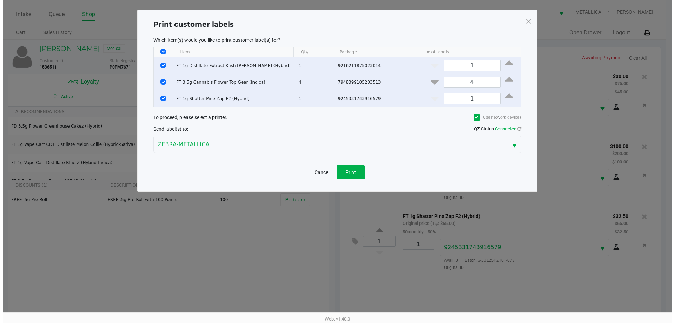
scroll to position [0, 0]
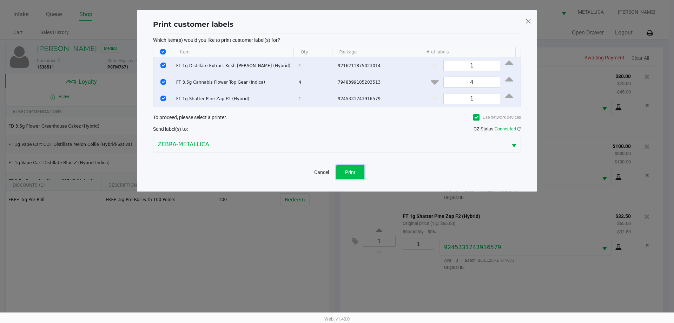
click at [355, 171] on span "Print" at bounding box center [350, 172] width 11 height 6
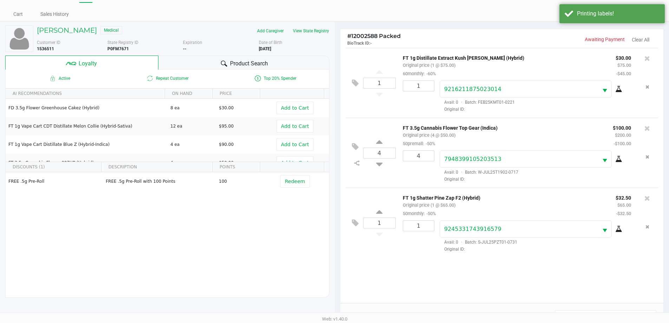
scroll to position [84, 0]
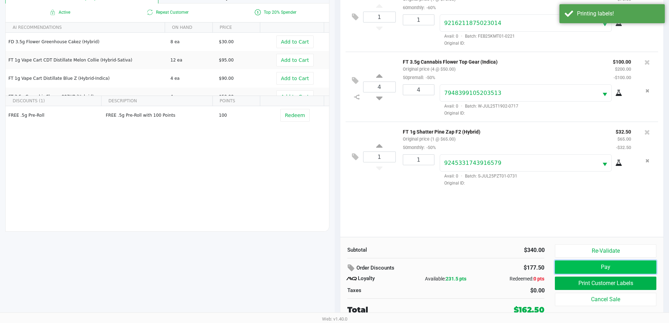
click at [583, 269] on button "Pay" at bounding box center [605, 266] width 101 height 13
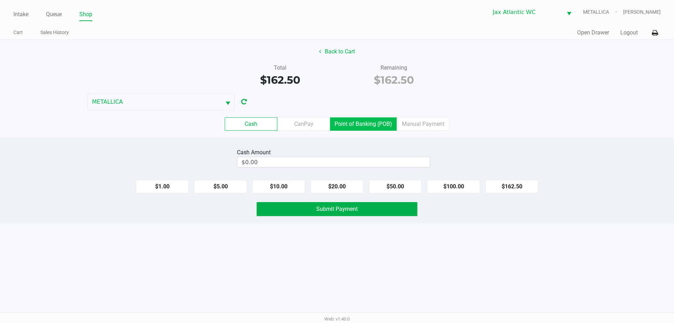
click at [344, 124] on label "Point of Banking (POB)" at bounding box center [363, 123] width 67 height 13
click at [0, 0] on 7 "Point of Banking (POB)" at bounding box center [0, 0] width 0 height 0
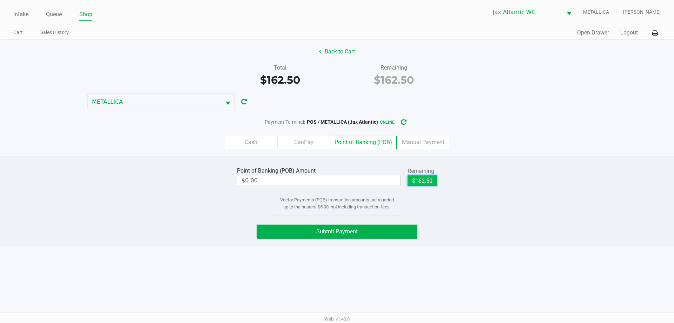
click at [418, 183] on button "$162.50" at bounding box center [422, 180] width 29 height 11
click at [388, 225] on button "Submit Payment" at bounding box center [337, 231] width 161 height 14
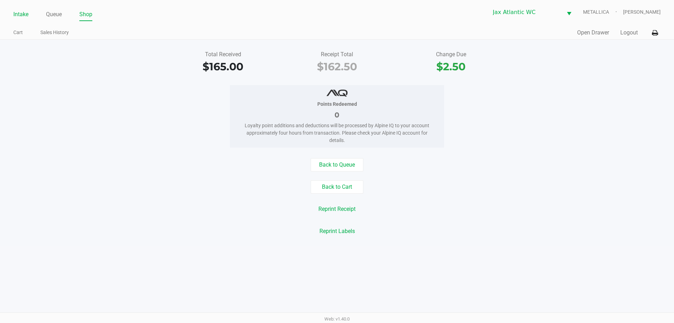
click at [26, 9] on link "Intake" at bounding box center [20, 14] width 15 height 10
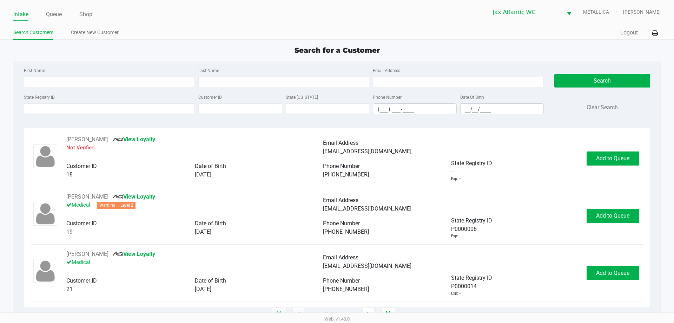
click at [176, 42] on app-point-of-sale "Intake Queue Shop Jax Atlantic WC METALLICA Shiro Faulk Search Customers Create…" at bounding box center [337, 157] width 674 height 314
click at [123, 110] on input "State Registry ID" at bounding box center [109, 108] width 171 height 11
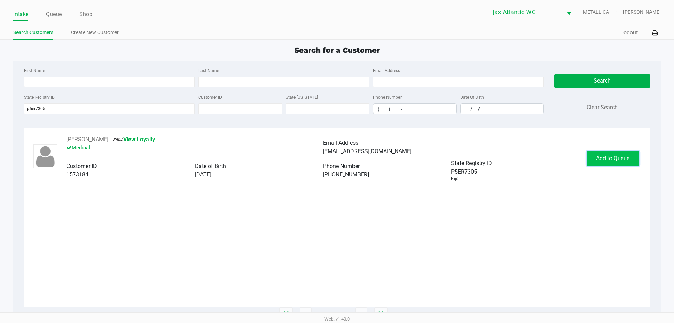
click at [602, 155] on span "Add to Queue" at bounding box center [612, 158] width 33 height 7
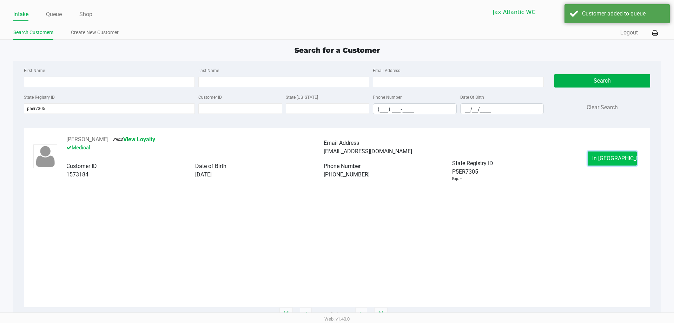
click at [615, 156] on span "In Queue" at bounding box center [621, 158] width 59 height 7
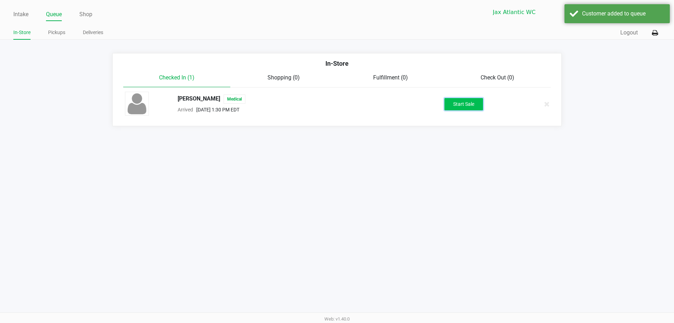
click at [468, 98] on button "Start Sale" at bounding box center [463, 104] width 39 height 12
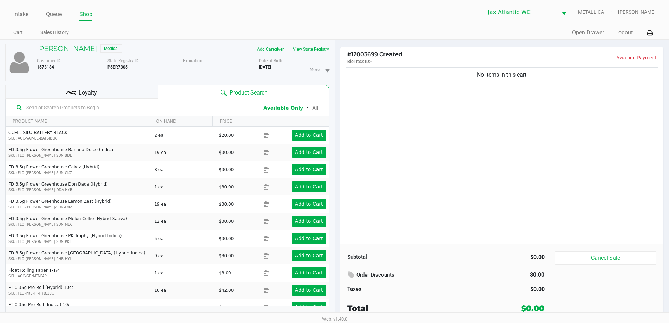
click at [144, 97] on div "Loyalty" at bounding box center [81, 92] width 153 height 14
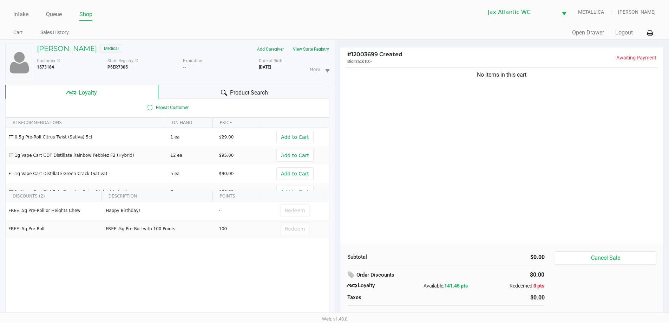
click at [400, 183] on div "No items in this cart" at bounding box center [501, 155] width 323 height 178
click at [389, 164] on div "No items in this cart" at bounding box center [501, 155] width 323 height 178
click at [497, 155] on div "No items in this cart" at bounding box center [501, 155] width 323 height 178
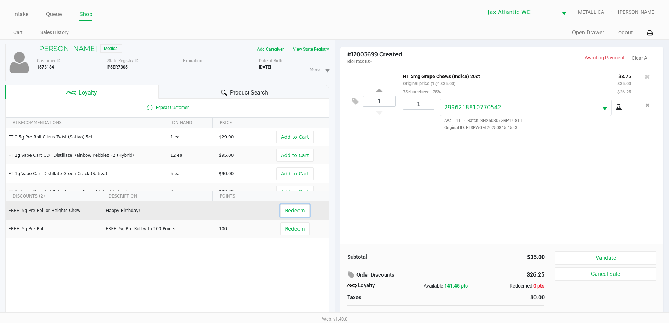
click at [287, 212] on span "Redeem" at bounding box center [295, 210] width 20 height 6
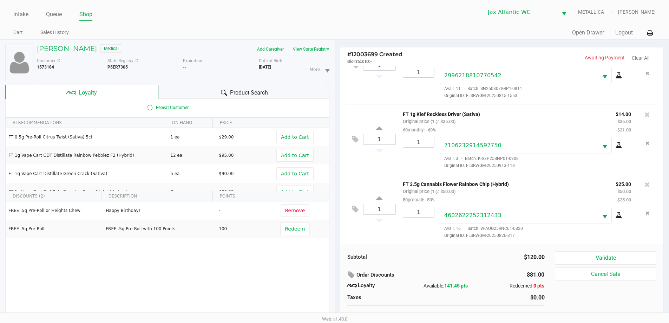
scroll to position [7, 0]
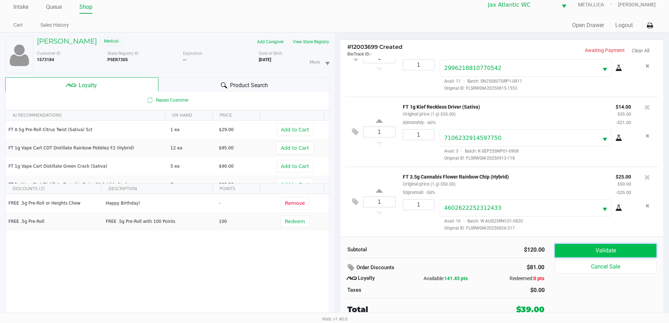
click at [592, 245] on button "Validate" at bounding box center [605, 250] width 101 height 13
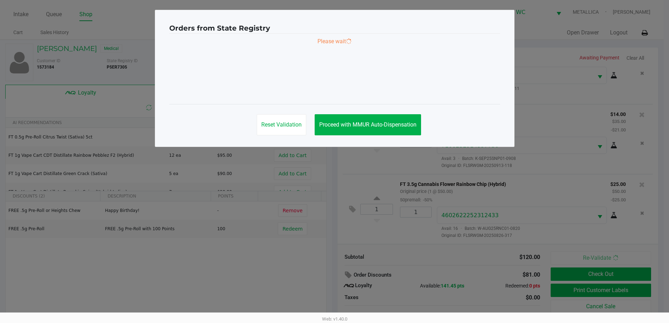
scroll to position [0, 0]
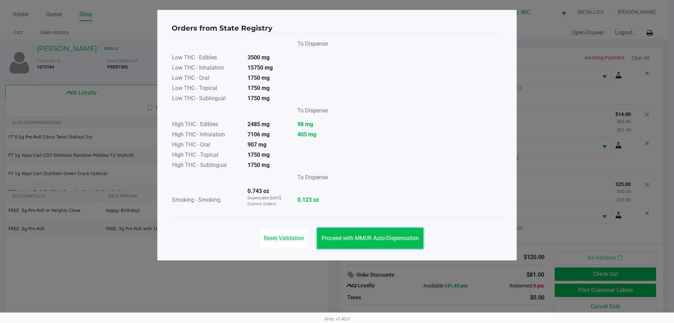
click at [354, 240] on span "Proceed with MMUR Auto-Dispensation" at bounding box center [370, 238] width 97 height 7
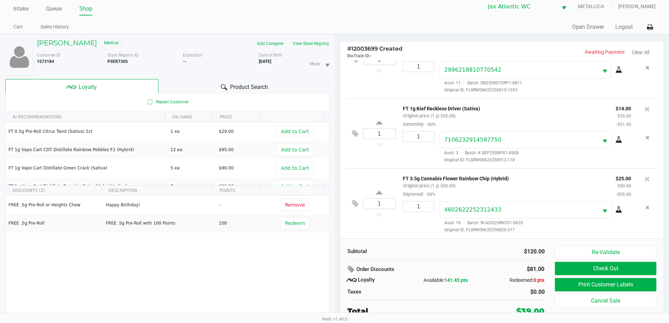
scroll to position [7, 0]
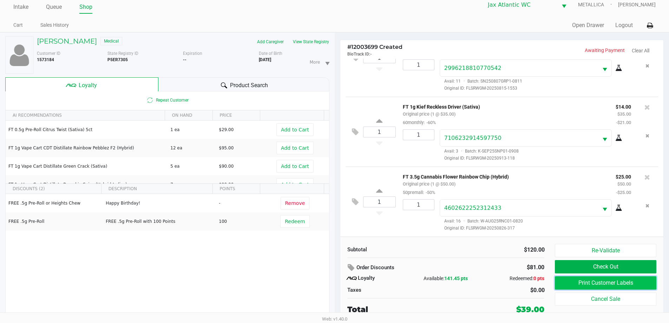
click at [627, 283] on button "Print Customer Labels" at bounding box center [605, 282] width 101 height 13
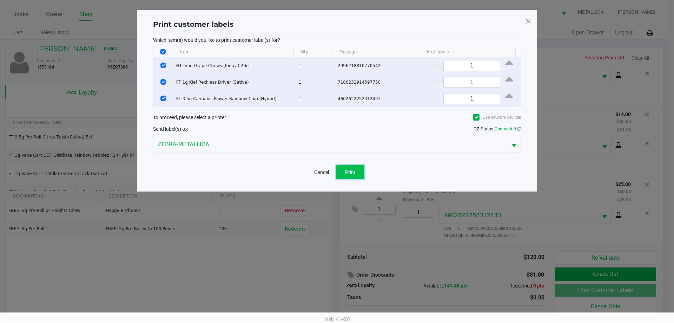
click at [351, 175] on button "Print" at bounding box center [350, 172] width 28 height 14
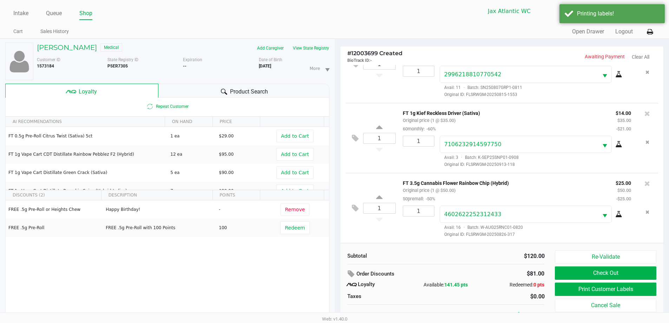
scroll to position [7, 0]
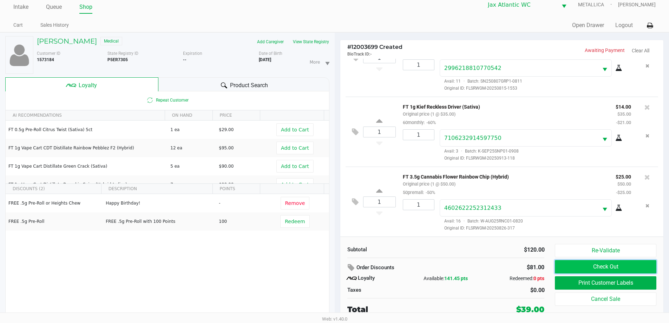
click at [582, 268] on button "Check Out" at bounding box center [605, 266] width 101 height 13
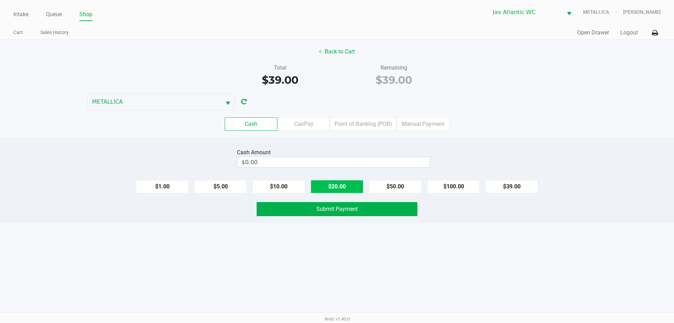
click at [328, 183] on button "$20.00" at bounding box center [337, 186] width 53 height 13
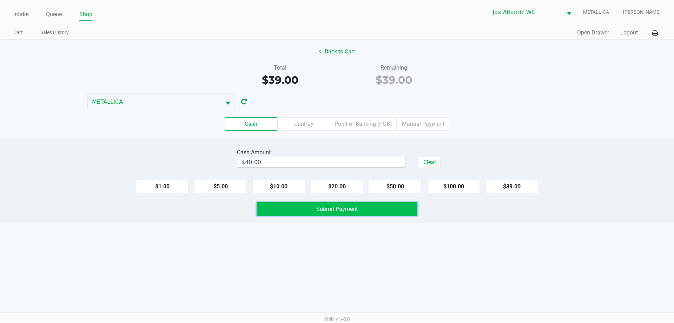
click at [334, 209] on span "Submit Payment" at bounding box center [336, 208] width 41 height 7
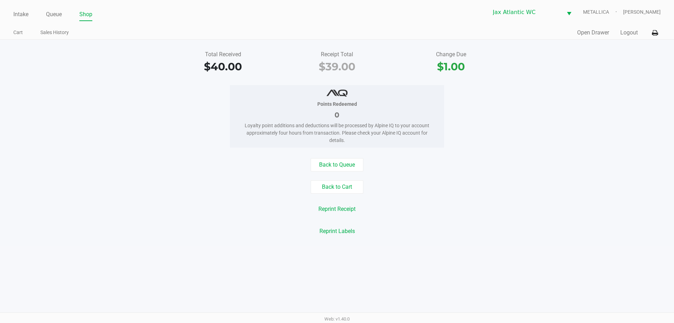
click at [115, 31] on ul "Cart Sales History" at bounding box center [175, 33] width 324 height 12
drag, startPoint x: 19, startPoint y: 12, endPoint x: 104, endPoint y: 21, distance: 84.8
click at [20, 12] on link "Intake" at bounding box center [20, 14] width 15 height 10
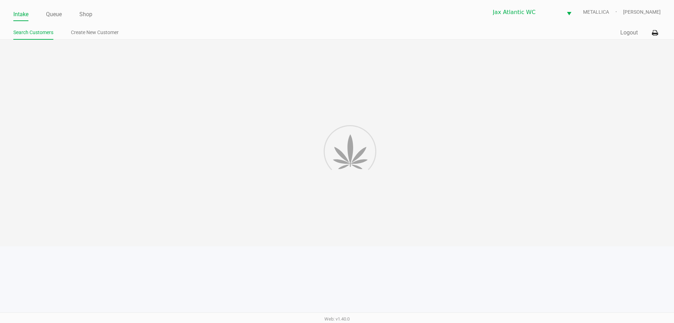
click at [125, 17] on ul "Intake Queue Shop" at bounding box center [175, 15] width 324 height 12
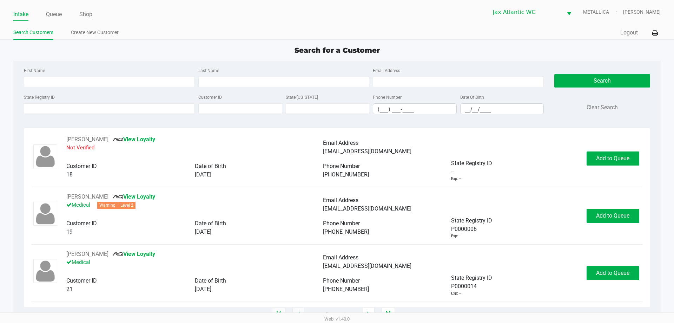
click at [152, 42] on app-point-of-sale "Intake Queue Shop Jax Atlantic WC METALLICA Shiro Faulk Search Customers Create…" at bounding box center [337, 157] width 674 height 314
click at [207, 11] on ul "Intake Queue Shop" at bounding box center [175, 15] width 324 height 12
click at [283, 40] on app-point-of-sale "Intake Queue Shop Jax Atlantic WC METALLICA Shiro Faulk Search Customers Create…" at bounding box center [337, 157] width 674 height 314
click at [100, 110] on input "State Registry ID" at bounding box center [109, 108] width 171 height 11
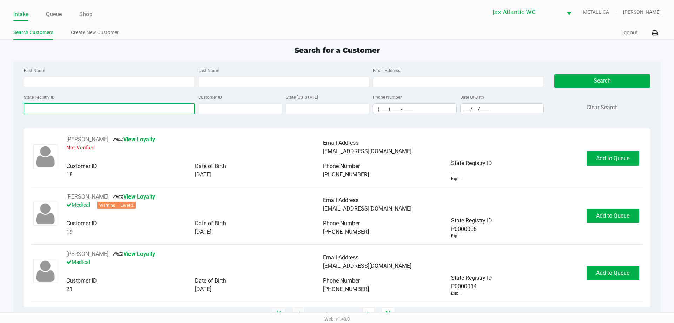
click at [149, 112] on input "State Registry ID" at bounding box center [109, 108] width 171 height 11
click at [140, 109] on input "State Registry ID" at bounding box center [109, 108] width 171 height 11
click at [147, 113] on input "State Registry ID" at bounding box center [109, 108] width 171 height 11
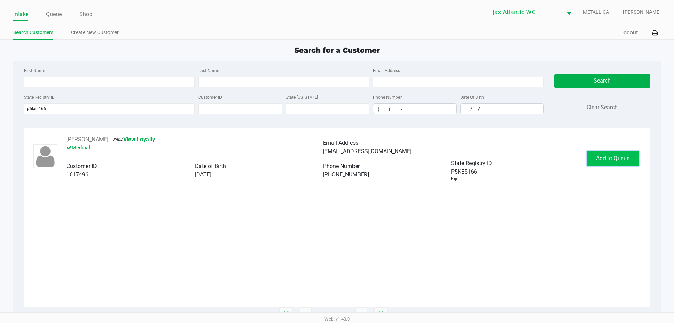
click at [607, 157] on span "Add to Queue" at bounding box center [612, 158] width 33 height 7
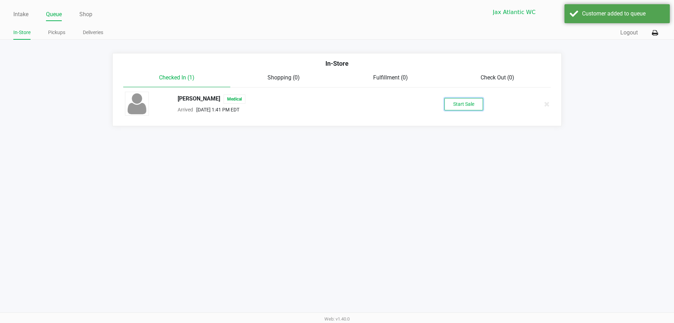
click at [473, 106] on button "Start Sale" at bounding box center [463, 104] width 39 height 12
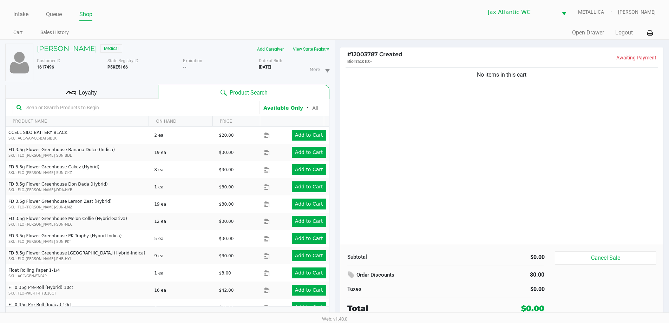
click at [337, 44] on div "# 12003787 Created BioTrack ID: - Awaiting Payment No items in this cart Subtot…" at bounding box center [502, 185] width 335 height 290
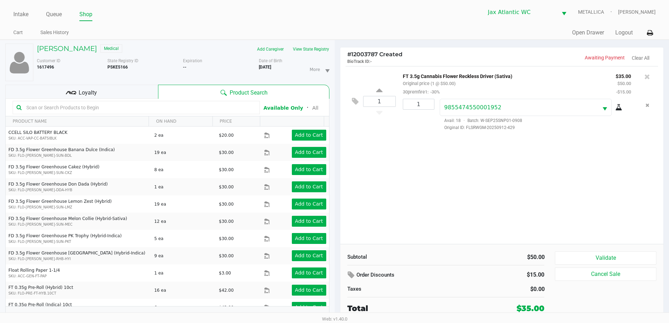
click at [115, 85] on div "Loyalty" at bounding box center [81, 92] width 153 height 14
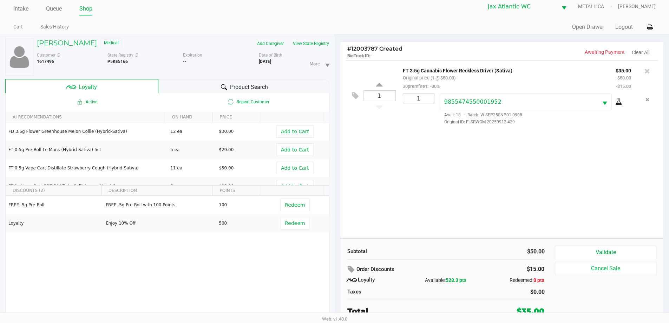
scroll to position [7, 0]
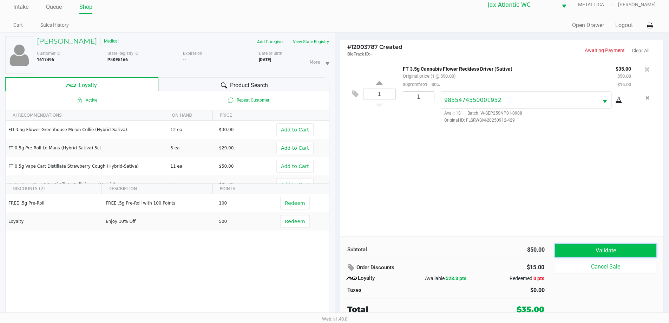
click at [580, 247] on button "Validate" at bounding box center [605, 250] width 101 height 13
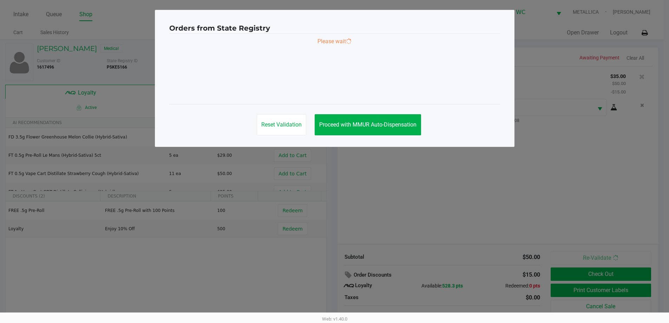
scroll to position [0, 0]
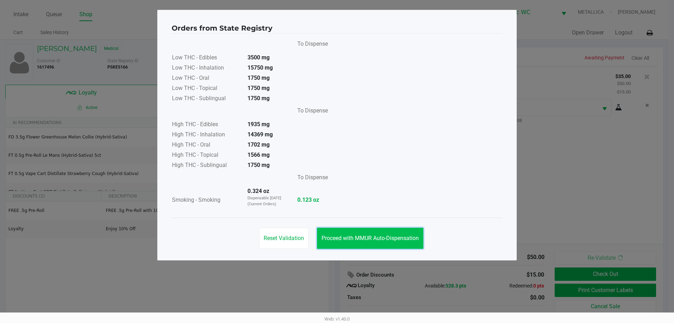
click at [368, 239] on span "Proceed with MMUR Auto-Dispensation" at bounding box center [370, 238] width 97 height 7
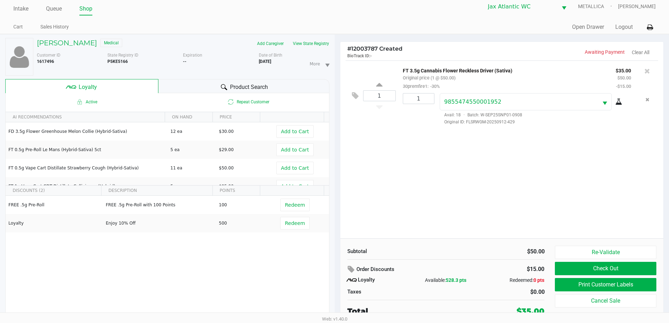
scroll to position [7, 0]
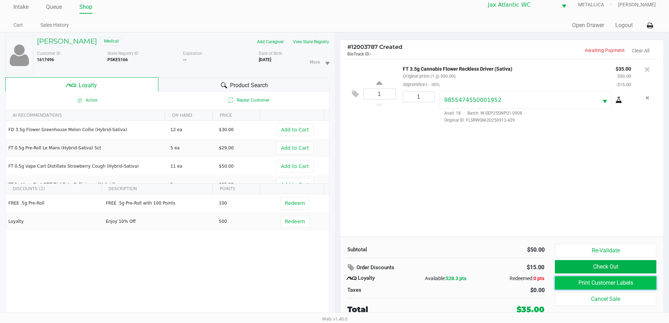
click at [604, 285] on button "Print Customer Labels" at bounding box center [605, 282] width 101 height 13
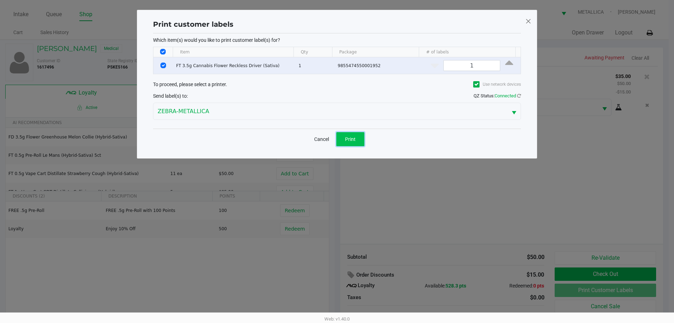
click at [356, 136] on button "Print" at bounding box center [350, 139] width 28 height 14
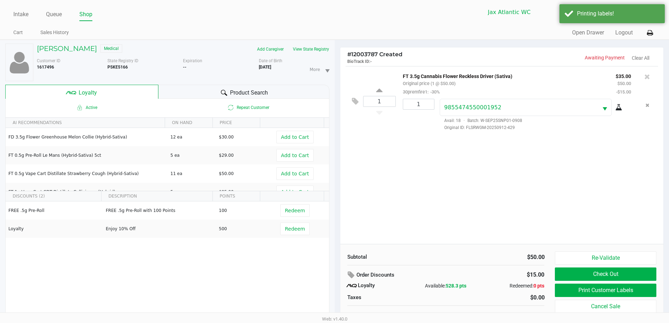
scroll to position [7, 0]
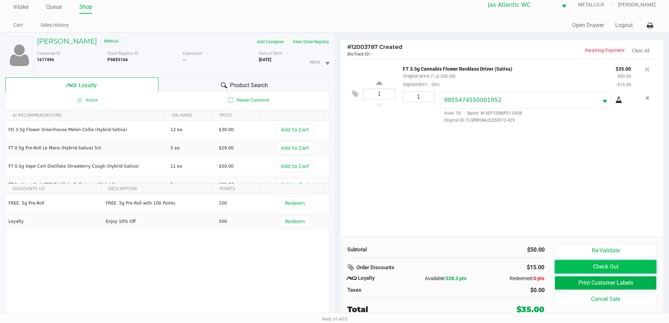
click at [578, 269] on button "Check Out" at bounding box center [605, 266] width 101 height 13
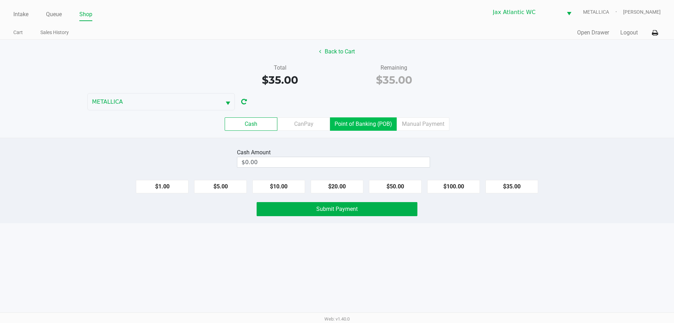
click at [369, 123] on label "Point of Banking (POB)" at bounding box center [363, 123] width 67 height 13
click at [0, 0] on 7 "Point of Banking (POB)" at bounding box center [0, 0] width 0 height 0
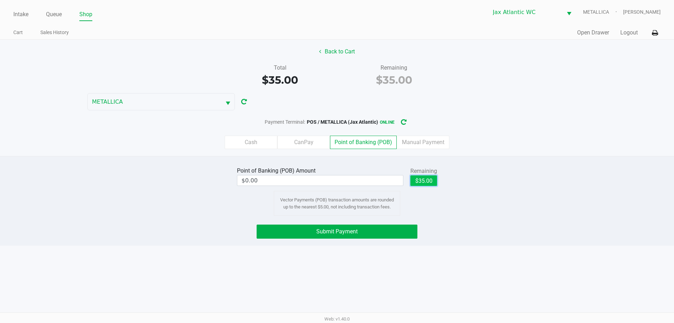
click at [422, 179] on button "$35.00" at bounding box center [423, 180] width 27 height 11
click at [348, 235] on button "Submit Payment" at bounding box center [337, 231] width 161 height 14
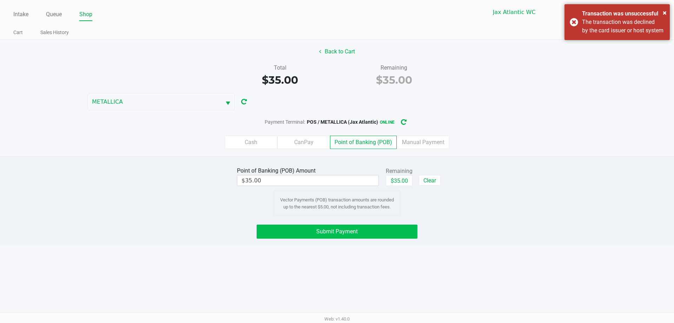
click at [382, 232] on button "Submit Payment" at bounding box center [337, 231] width 161 height 14
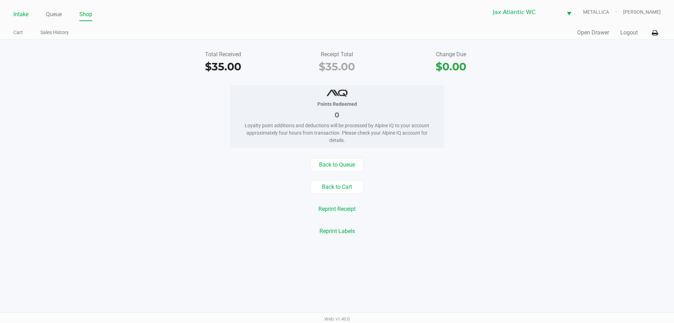
click at [19, 12] on link "Intake" at bounding box center [20, 14] width 15 height 10
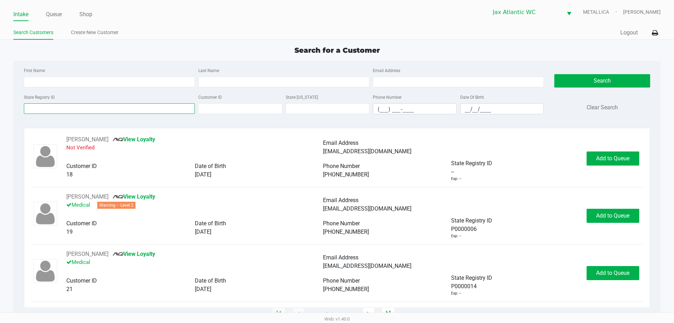
click at [96, 108] on input "State Registry ID" at bounding box center [109, 108] width 171 height 11
click at [153, 107] on input "State Registry ID" at bounding box center [109, 108] width 171 height 11
click at [181, 38] on ul "Search Customers Create New Customer" at bounding box center [175, 33] width 324 height 12
click at [155, 109] on input "State Registry ID" at bounding box center [109, 108] width 171 height 11
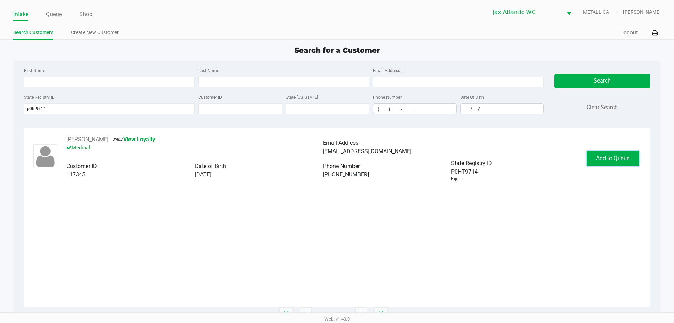
click at [605, 159] on span "Add to Queue" at bounding box center [612, 158] width 33 height 7
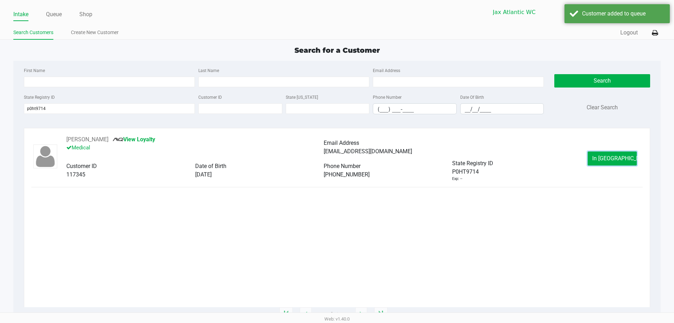
click at [605, 159] on span "In Queue" at bounding box center [621, 158] width 59 height 7
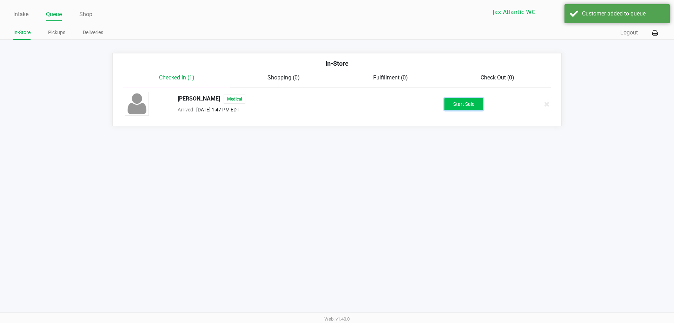
click at [455, 107] on button "Start Sale" at bounding box center [463, 104] width 39 height 12
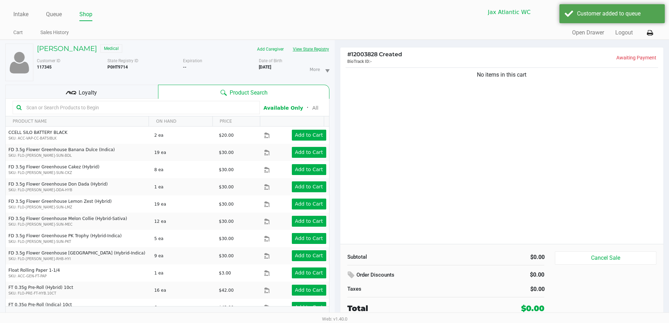
click at [311, 47] on button "View State Registry" at bounding box center [308, 49] width 41 height 11
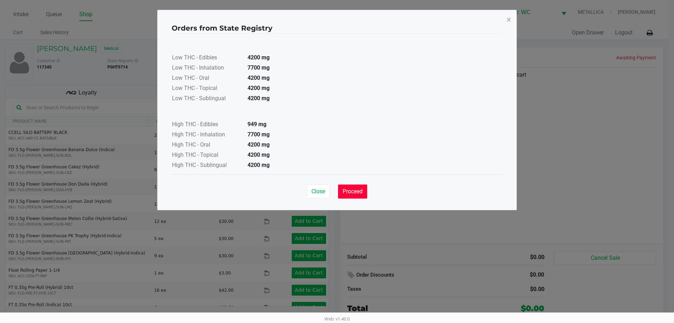
click at [361, 193] on span "Proceed" at bounding box center [353, 191] width 20 height 7
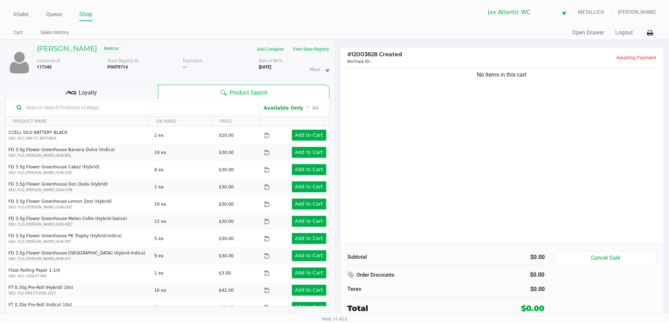
click at [110, 93] on div "Loyalty" at bounding box center [81, 92] width 153 height 14
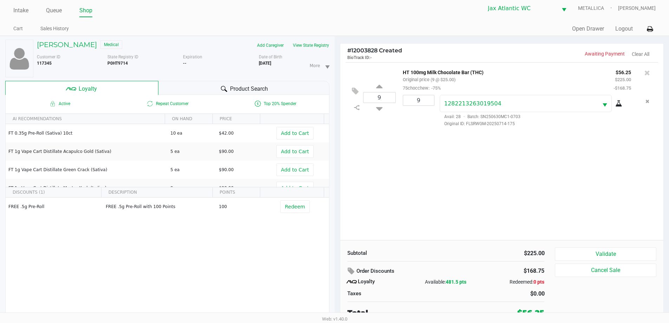
scroll to position [7, 0]
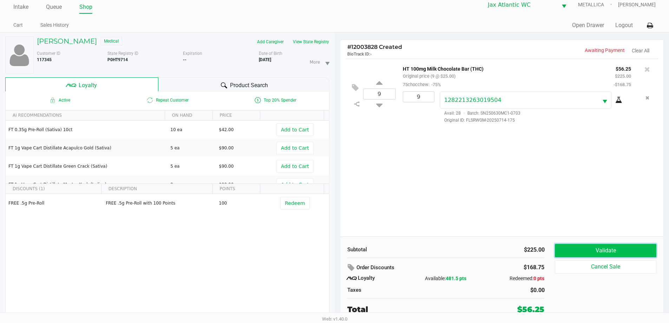
click at [601, 255] on button "Validate" at bounding box center [605, 250] width 101 height 13
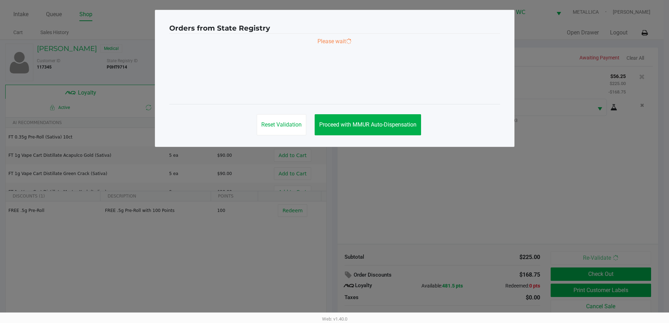
scroll to position [0, 0]
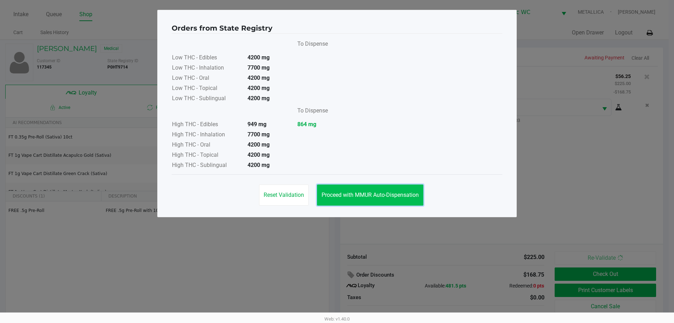
click at [352, 195] on span "Proceed with MMUR Auto-Dispensation" at bounding box center [370, 194] width 97 height 7
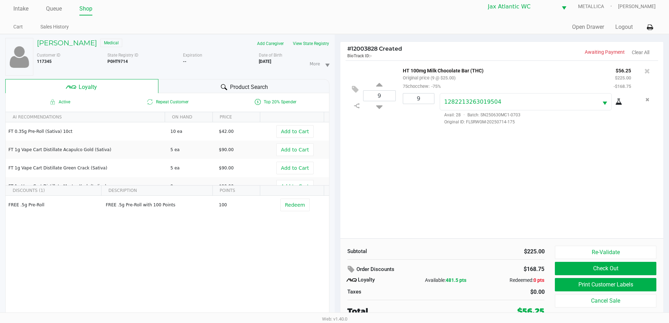
scroll to position [7, 0]
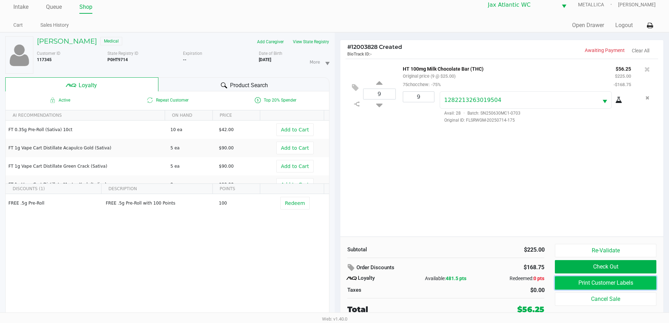
click at [569, 277] on button "Print Customer Labels" at bounding box center [605, 282] width 101 height 13
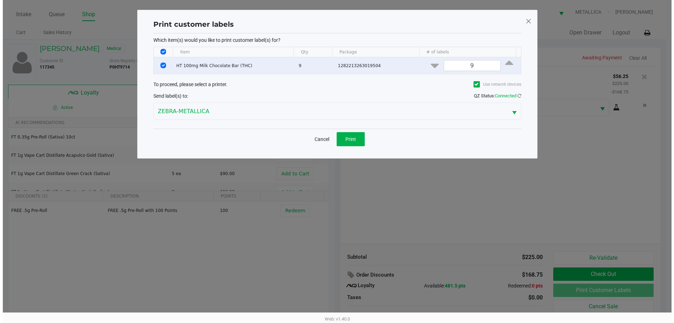
scroll to position [0, 0]
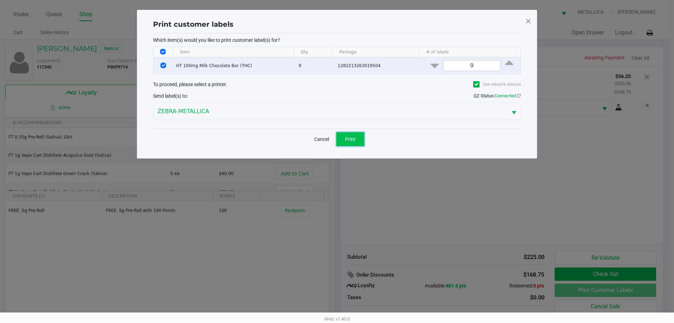
click at [354, 134] on button "Print" at bounding box center [350, 139] width 28 height 14
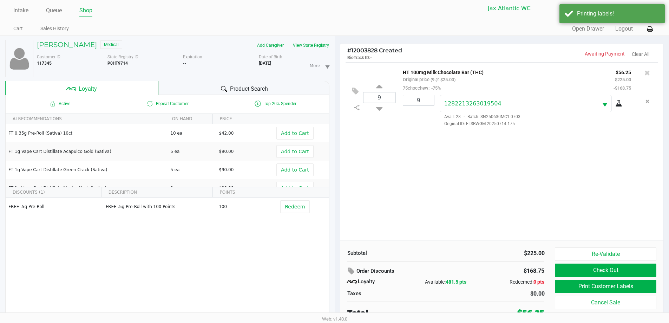
scroll to position [7, 0]
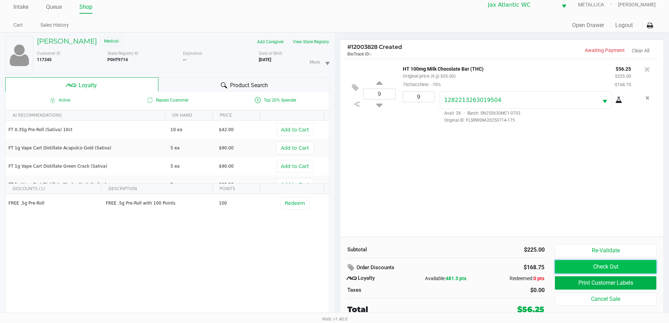
click at [589, 266] on button "Check Out" at bounding box center [605, 266] width 101 height 13
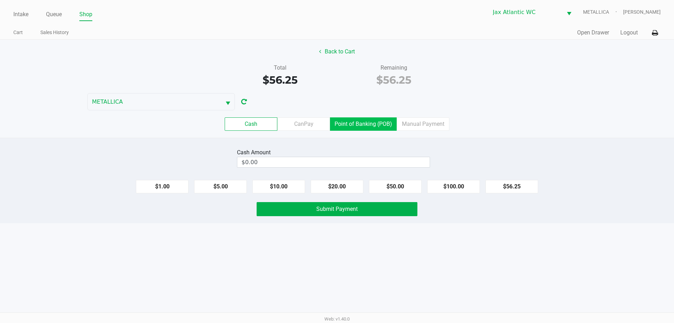
click at [348, 125] on label "Point of Banking (POB)" at bounding box center [363, 123] width 67 height 13
click at [0, 0] on 7 "Point of Banking (POB)" at bounding box center [0, 0] width 0 height 0
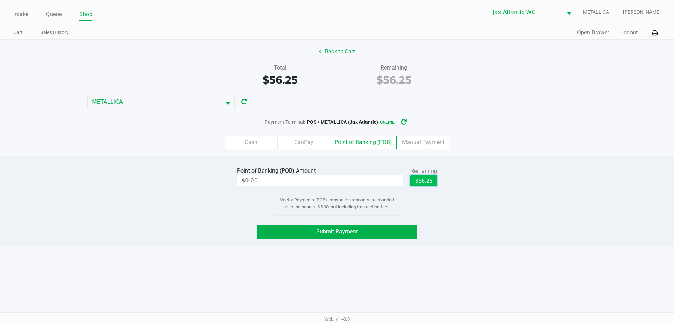
click at [417, 177] on button "$56.25" at bounding box center [423, 180] width 27 height 11
click at [372, 230] on button "Submit Payment" at bounding box center [337, 231] width 161 height 14
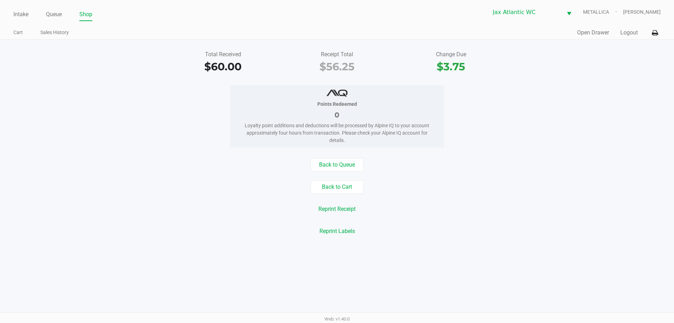
click at [172, 30] on ul "Cart Sales History" at bounding box center [175, 33] width 324 height 12
click at [25, 15] on link "Intake" at bounding box center [20, 14] width 15 height 10
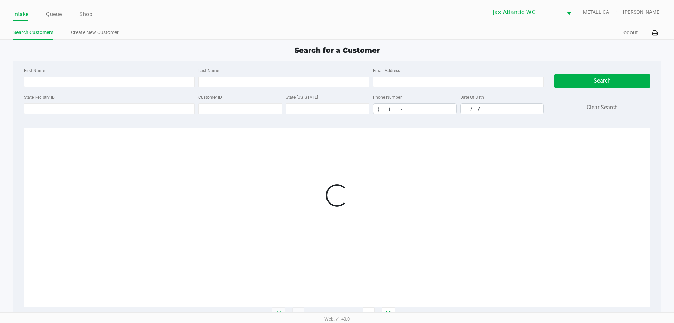
click at [114, 20] on ul "Intake Queue Shop" at bounding box center [175, 15] width 324 height 12
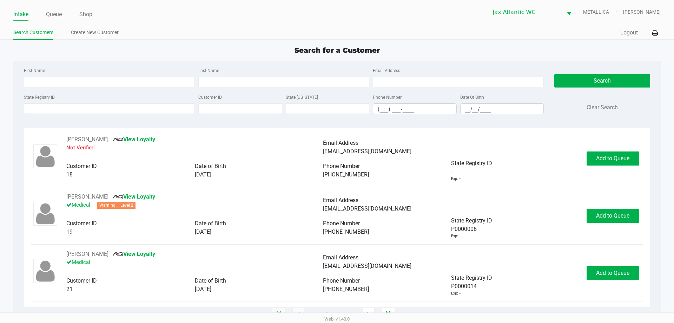
click at [191, 39] on ul "Search Customers Create New Customer" at bounding box center [175, 33] width 324 height 12
click at [190, 39] on ul "Search Customers Create New Customer" at bounding box center [175, 33] width 324 height 12
click at [150, 42] on app-point-of-sale "Intake Queue Shop Jax Atlantic WC METALLICA Shiro Faulk Search Customers Create…" at bounding box center [337, 157] width 674 height 314
click at [133, 107] on input "State Registry ID" at bounding box center [109, 108] width 171 height 11
click at [170, 25] on div "Intake Queue Shop Jax Atlantic WC METALLICA Shiro Faulk Search Customers Create…" at bounding box center [337, 20] width 674 height 40
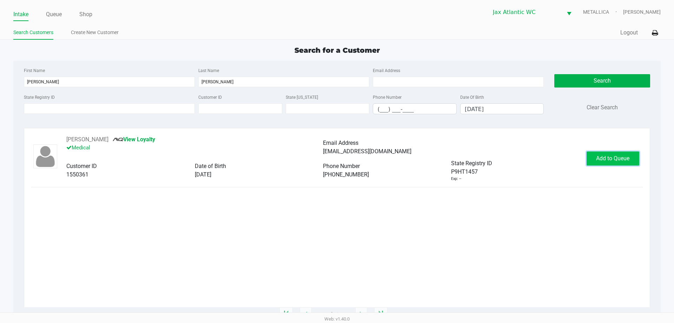
click at [614, 153] on button "Add to Queue" at bounding box center [613, 158] width 53 height 14
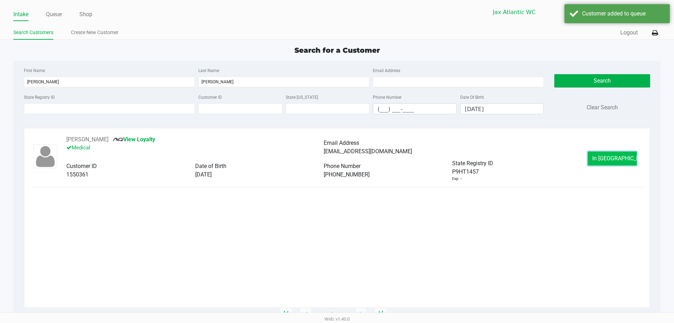
click at [626, 161] on button "In Queue" at bounding box center [612, 158] width 49 height 14
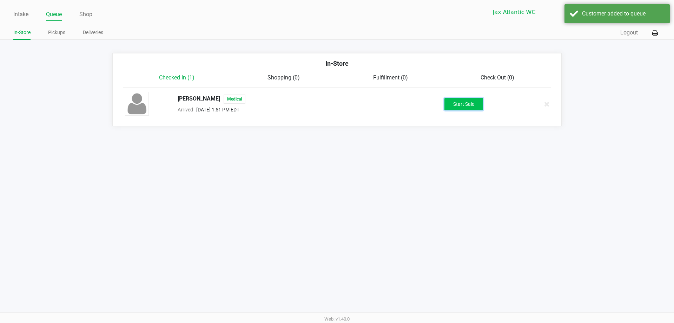
click at [474, 108] on button "Start Sale" at bounding box center [463, 104] width 39 height 12
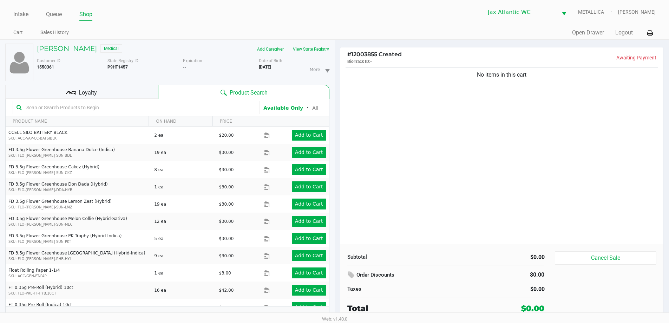
click at [339, 47] on div "# 12003855 Created BioTrack ID: - Awaiting Payment No items in this cart Subtot…" at bounding box center [502, 185] width 335 height 290
click at [336, 44] on div "# 12003855 Created BioTrack ID: - Awaiting Payment No items in this cart Subtot…" at bounding box center [502, 185] width 335 height 290
click at [305, 52] on button "View State Registry" at bounding box center [308, 49] width 41 height 11
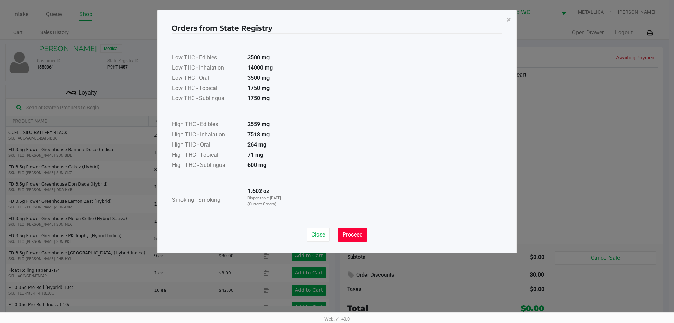
click at [349, 235] on span "Proceed" at bounding box center [353, 234] width 20 height 7
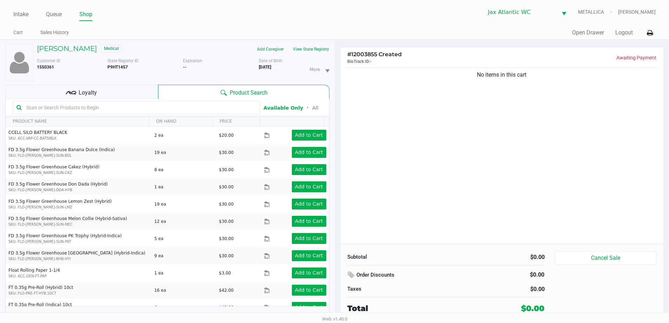
click at [121, 66] on b "P9HT1457" at bounding box center [117, 67] width 20 height 5
copy b "P9HT1457"
click at [271, 68] on b "10/29/1989" at bounding box center [265, 67] width 12 height 5
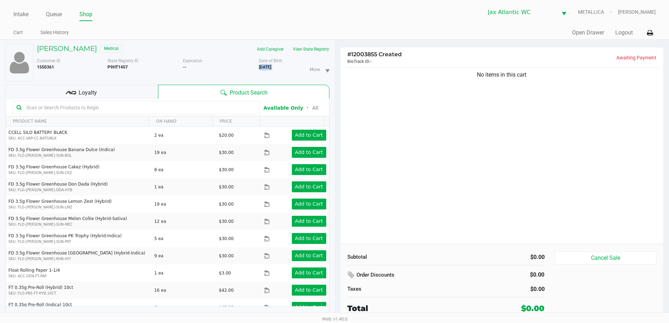
click at [271, 68] on b "10/29/1989" at bounding box center [265, 67] width 12 height 5
copy div "10/29/1989"
click at [338, 43] on div "# 12003855 Created BioTrack ID: - Awaiting Payment No items in this cart Subtot…" at bounding box center [502, 185] width 335 height 290
click at [317, 48] on button "View State Registry" at bounding box center [308, 49] width 41 height 11
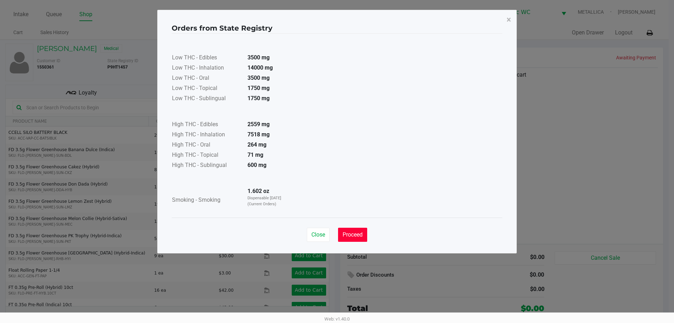
click at [351, 232] on span "Proceed" at bounding box center [353, 234] width 20 height 7
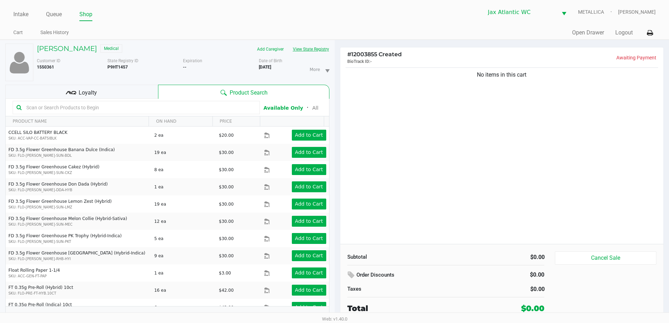
click at [316, 54] on button "View State Registry" at bounding box center [308, 49] width 41 height 11
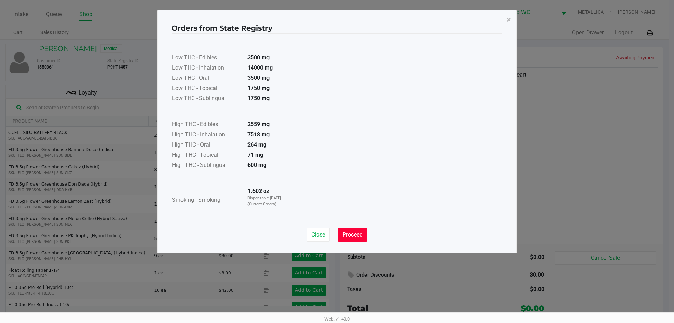
click at [359, 240] on button "Proceed" at bounding box center [352, 235] width 29 height 14
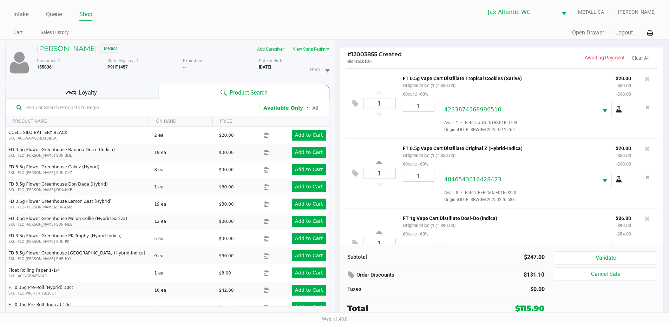
scroll to position [103, 0]
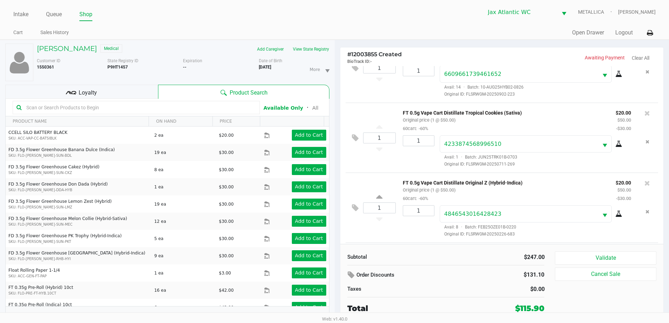
click at [139, 82] on div "MARILYNNE KRAUSE Medical Add Caregiver View State Registry Customer ID 1550361 …" at bounding box center [167, 185] width 324 height 290
click at [141, 101] on div at bounding box center [136, 107] width 247 height 13
click at [144, 94] on div "Loyalty" at bounding box center [81, 92] width 153 height 14
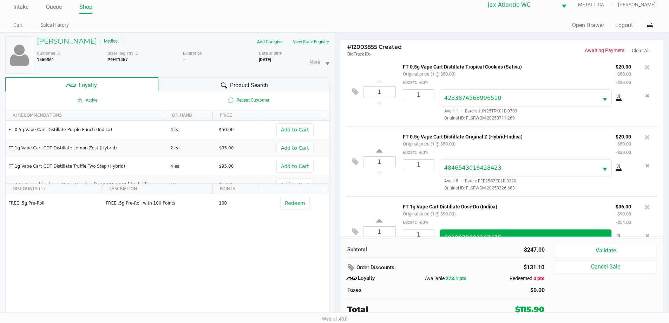
scroll to position [173, 0]
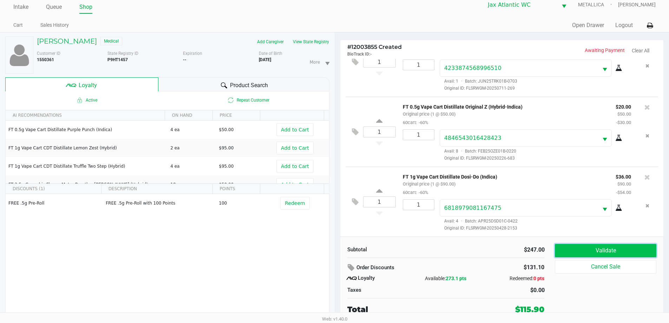
click at [622, 247] on button "Validate" at bounding box center [605, 250] width 101 height 13
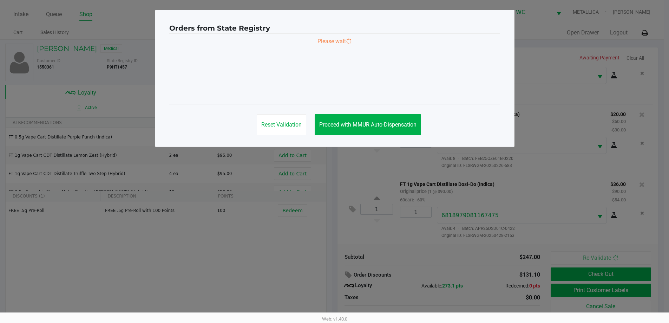
scroll to position [0, 0]
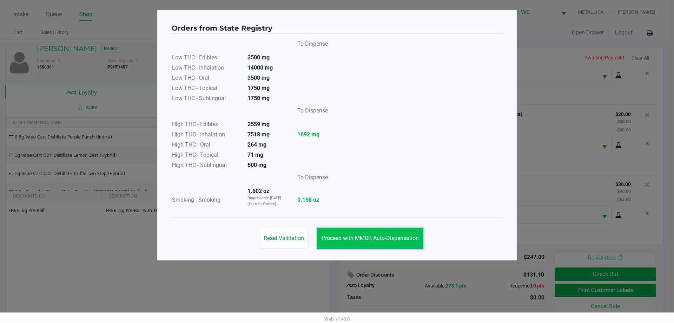
click at [390, 236] on span "Proceed with MMUR Auto-Dispensation" at bounding box center [370, 238] width 97 height 7
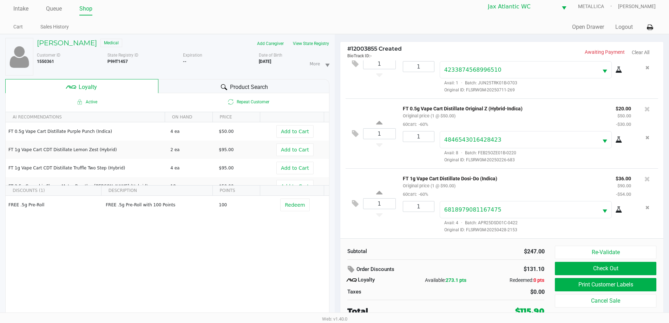
scroll to position [7, 0]
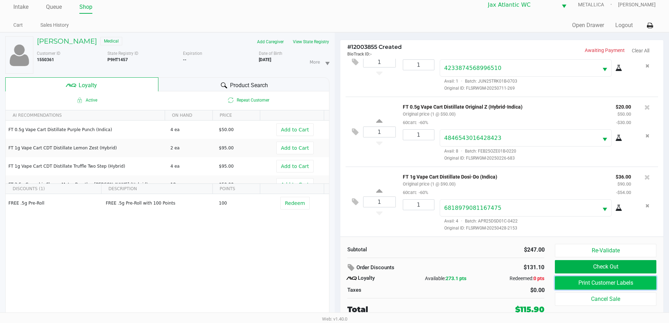
click at [561, 281] on button "Print Customer Labels" at bounding box center [605, 282] width 101 height 13
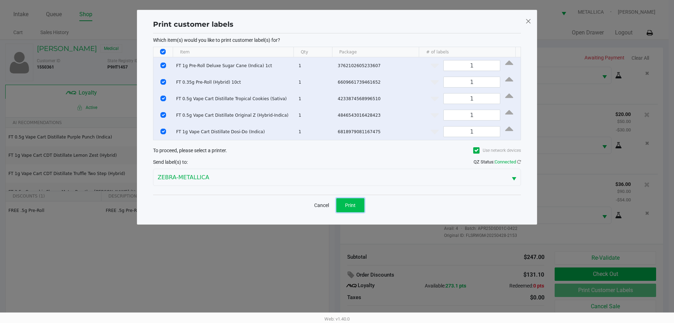
click at [343, 200] on button "Print" at bounding box center [350, 205] width 28 height 14
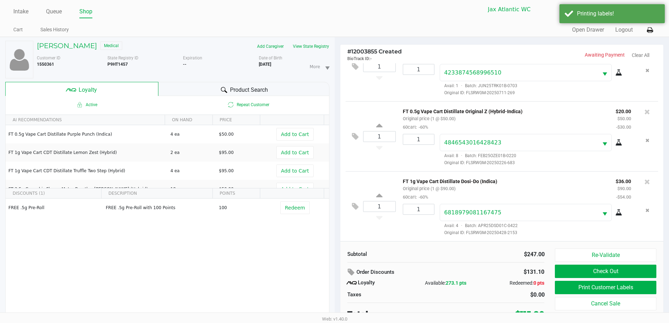
scroll to position [7, 0]
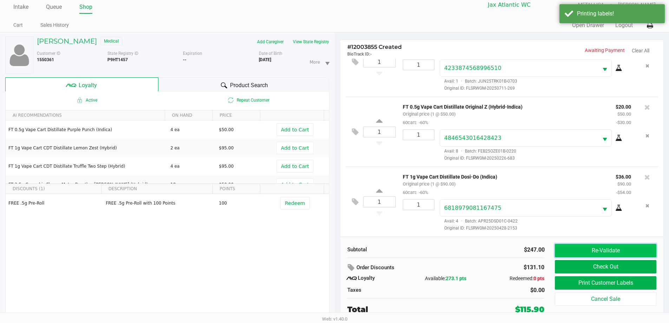
click at [587, 252] on button "Re-Validate" at bounding box center [605, 250] width 101 height 13
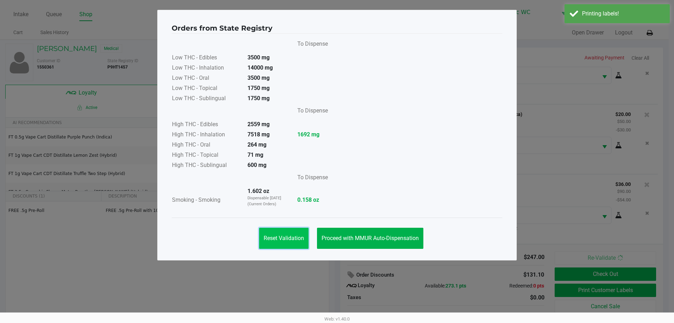
click at [269, 244] on button "Reset Validation" at bounding box center [284, 238] width 50 height 21
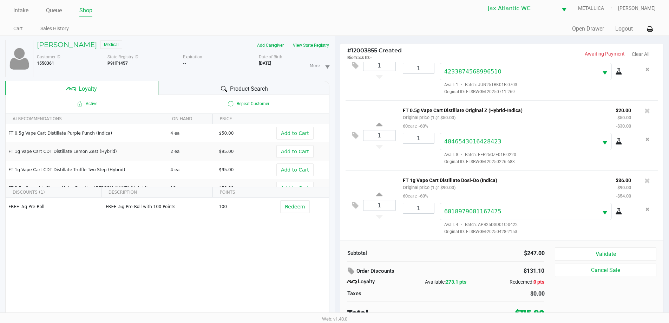
scroll to position [7, 0]
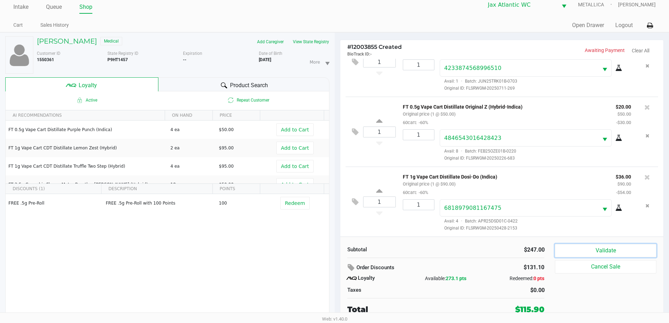
drag, startPoint x: 566, startPoint y: 249, endPoint x: 508, endPoint y: 247, distance: 57.6
click at [566, 249] on button "Validate" at bounding box center [605, 250] width 101 height 13
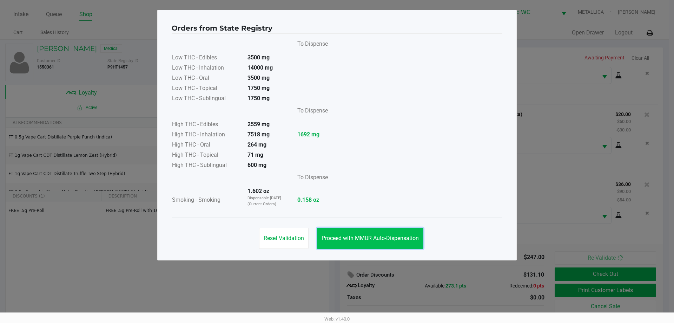
click at [369, 241] on button "Proceed with MMUR Auto-Dispensation" at bounding box center [370, 238] width 106 height 21
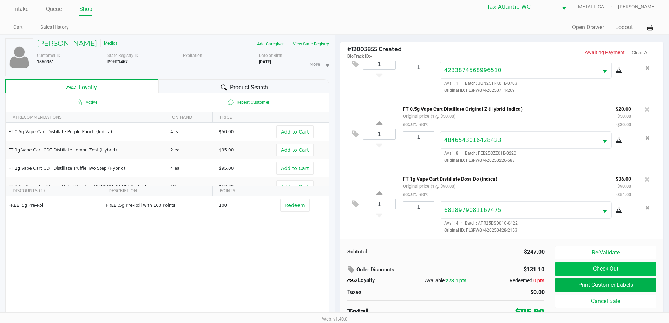
scroll to position [7, 0]
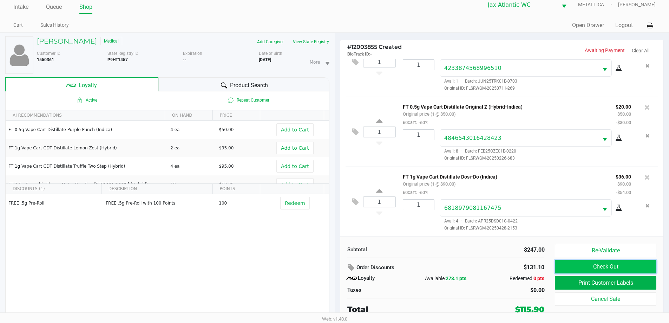
click at [570, 265] on button "Check Out" at bounding box center [605, 266] width 101 height 13
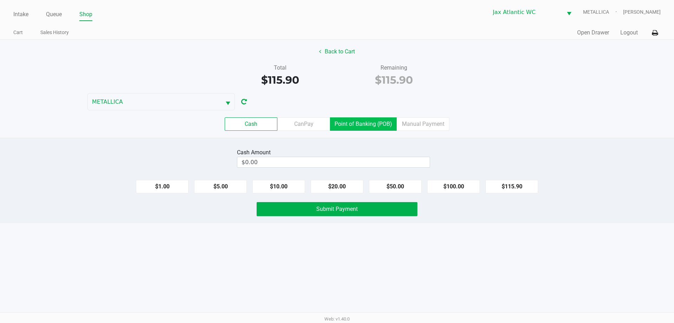
click at [377, 124] on label "Point of Banking (POB)" at bounding box center [363, 123] width 67 height 13
click at [0, 0] on 7 "Point of Banking (POB)" at bounding box center [0, 0] width 0 height 0
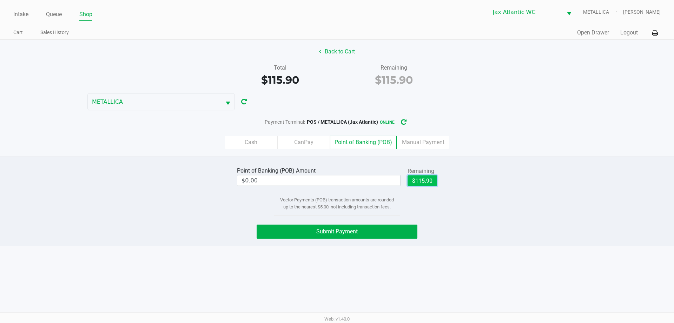
click at [421, 181] on button "$115.90" at bounding box center [422, 180] width 29 height 11
click at [354, 234] on span "Submit Payment" at bounding box center [336, 231] width 41 height 7
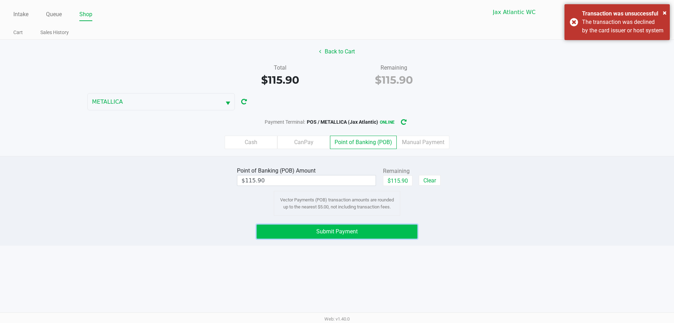
click at [357, 237] on button "Submit Payment" at bounding box center [337, 231] width 161 height 14
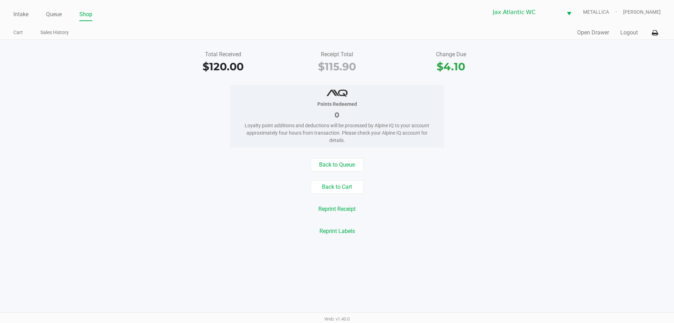
drag, startPoint x: 163, startPoint y: 14, endPoint x: 153, endPoint y: 18, distance: 10.7
click at [161, 14] on ul "Intake Queue Shop" at bounding box center [175, 15] width 324 height 12
click at [20, 15] on link "Intake" at bounding box center [20, 14] width 15 height 10
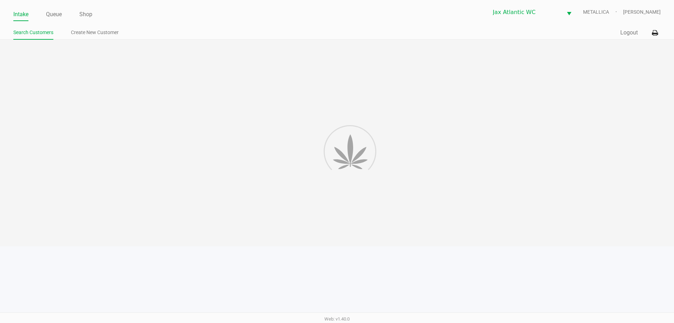
click at [145, 23] on div "Intake Queue Shop Jax Atlantic WC METALLICA Shiro Faulk Search Customers Create…" at bounding box center [337, 20] width 674 height 40
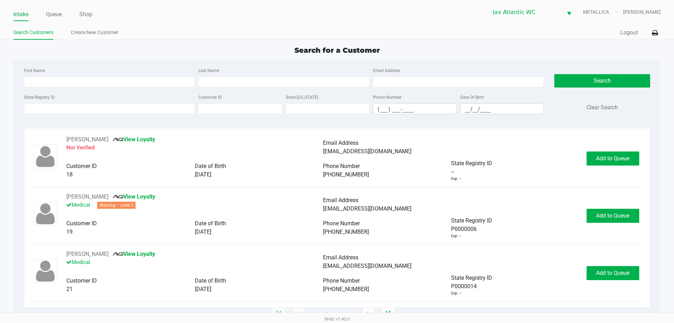
click at [145, 23] on div "Intake Queue Shop Jax Atlantic WC METALLICA Shiro Faulk Search Customers Create…" at bounding box center [337, 20] width 674 height 40
click at [113, 108] on input "State Registry ID" at bounding box center [109, 108] width 171 height 11
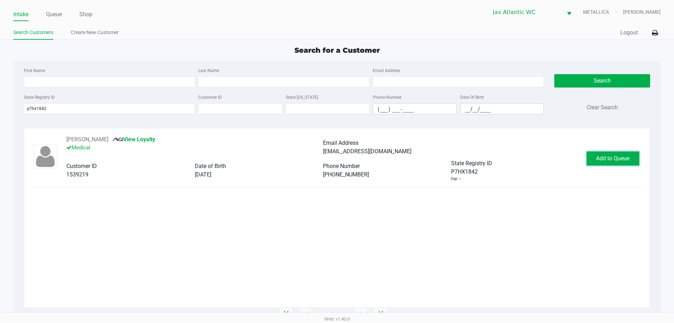
click at [599, 157] on span "Add to Queue" at bounding box center [612, 158] width 33 height 7
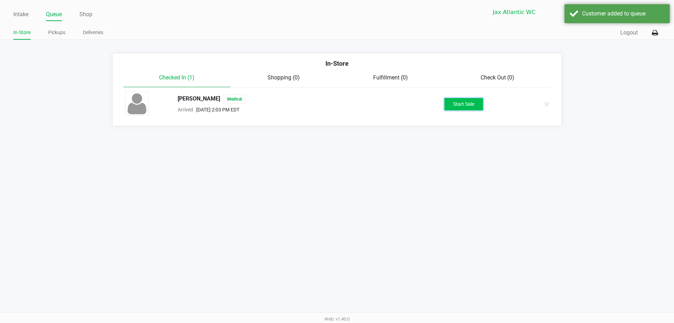
click at [477, 107] on button "Start Sale" at bounding box center [463, 104] width 39 height 12
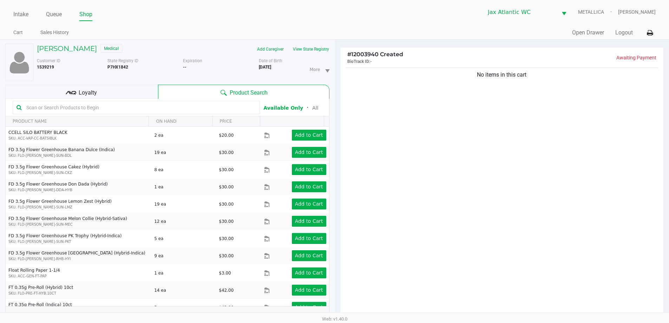
click at [120, 95] on div "Loyalty" at bounding box center [81, 92] width 153 height 14
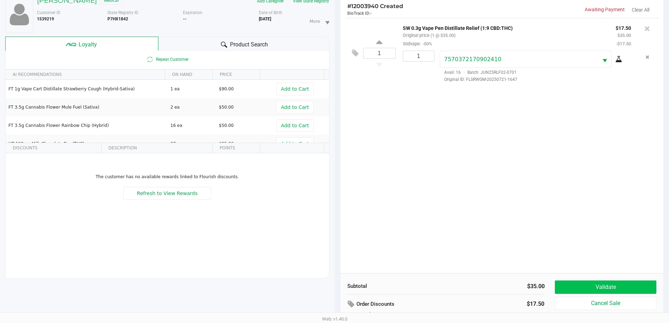
scroll to position [84, 0]
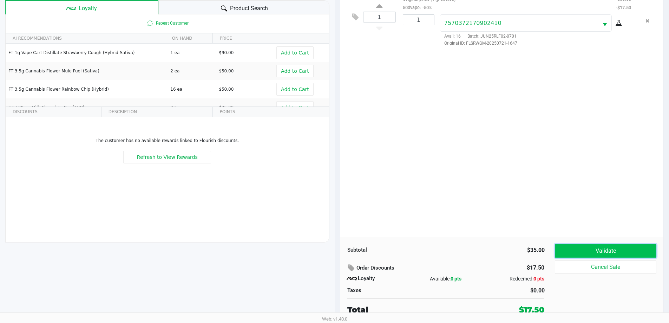
click at [601, 245] on button "Validate" at bounding box center [605, 250] width 101 height 13
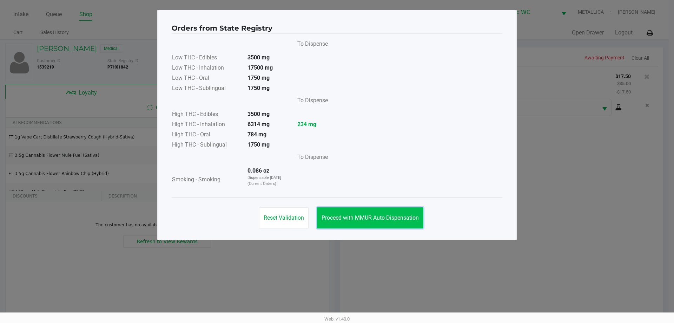
click at [363, 213] on button "Proceed with MMUR Auto-Dispensation" at bounding box center [370, 217] width 106 height 21
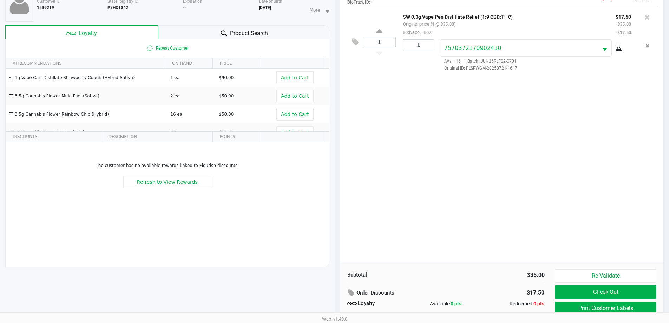
scroll to position [84, 0]
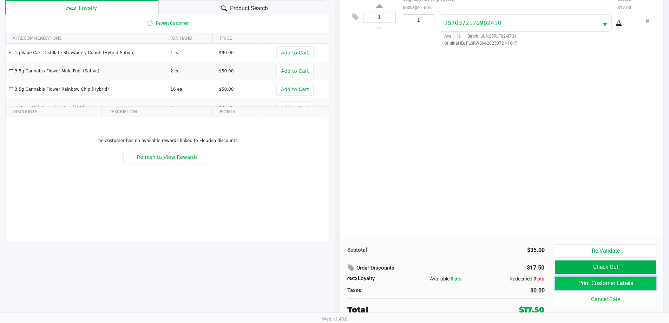
click at [586, 278] on button "Print Customer Labels" at bounding box center [605, 282] width 101 height 13
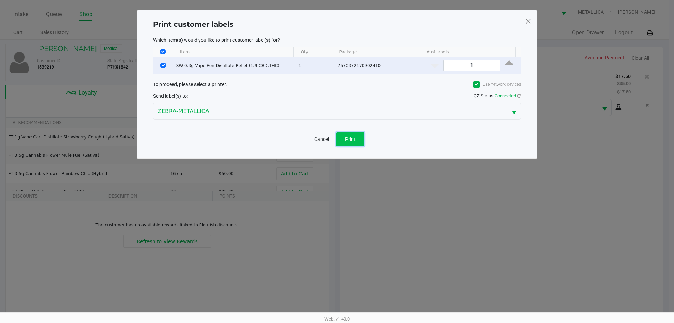
click at [338, 133] on button "Print" at bounding box center [350, 139] width 28 height 14
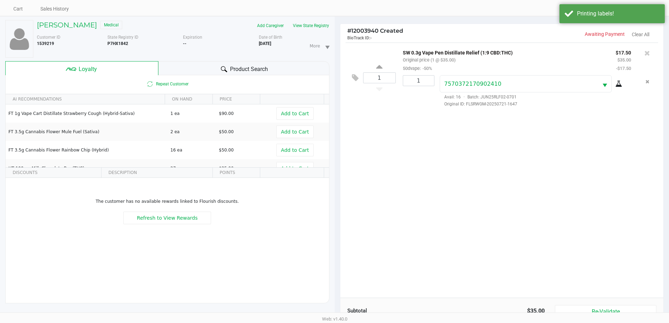
scroll to position [84, 0]
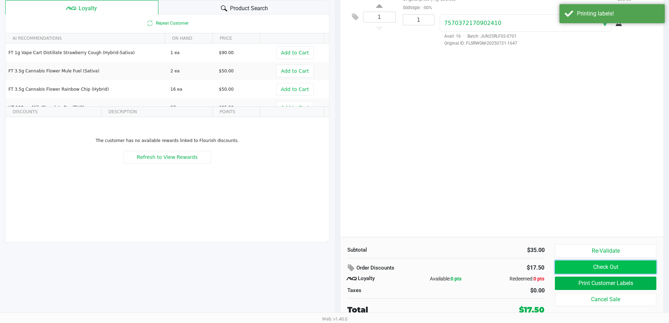
click at [564, 269] on button "Check Out" at bounding box center [605, 266] width 101 height 13
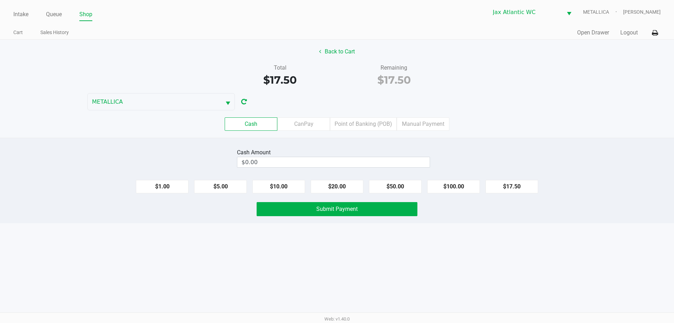
click at [373, 48] on div "Back to Cart" at bounding box center [337, 51] width 685 height 13
click at [365, 127] on label "Point of Banking (POB)" at bounding box center [363, 123] width 67 height 13
click at [0, 0] on 7 "Point of Banking (POB)" at bounding box center [0, 0] width 0 height 0
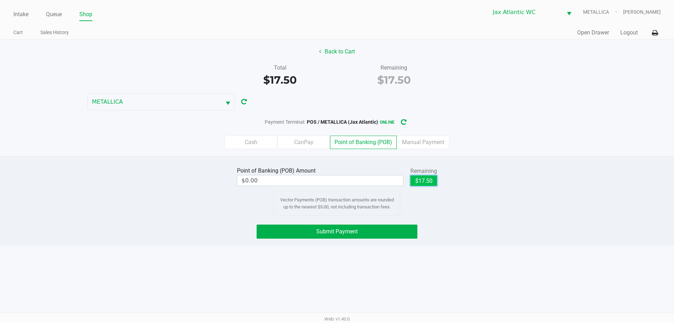
click at [419, 178] on button "$17.50" at bounding box center [423, 180] width 27 height 11
click at [392, 224] on div "Point of Banking (POB) Amount $17.50 Remaining $17.50 Clear Vector Payments (PO…" at bounding box center [337, 201] width 674 height 90
click at [421, 227] on div "Point of Banking (POB) Amount $17.50 Remaining $17.50 Clear Vector Payments (PO…" at bounding box center [337, 201] width 674 height 90
click at [402, 227] on button "Submit Payment" at bounding box center [337, 231] width 161 height 14
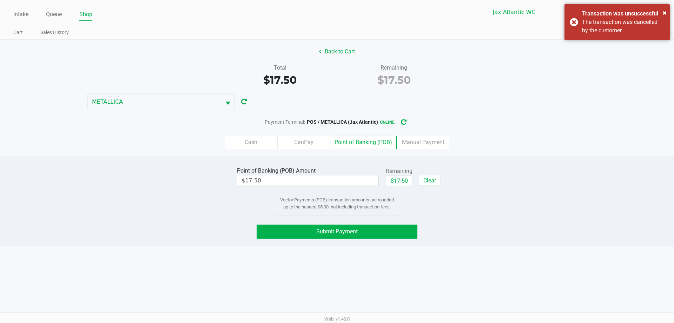
click at [385, 234] on button "Submit Payment" at bounding box center [337, 231] width 161 height 14
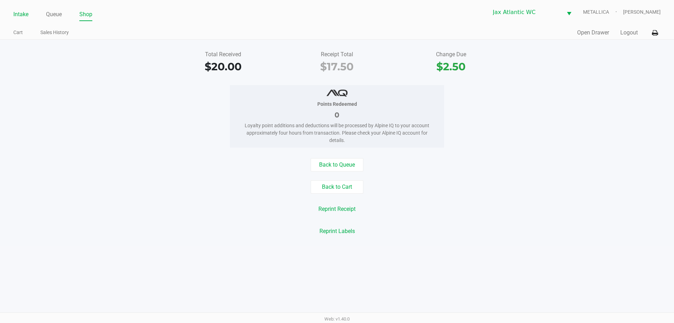
click at [17, 16] on link "Intake" at bounding box center [20, 14] width 15 height 10
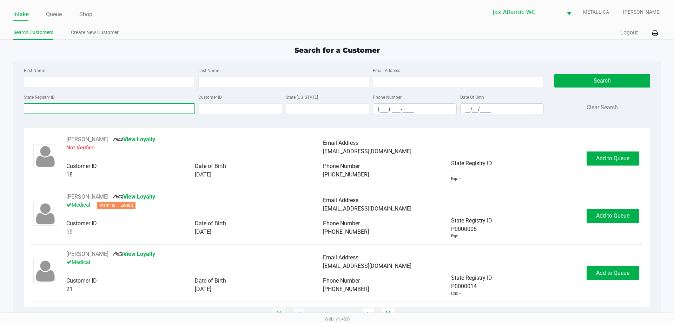
click at [153, 107] on input "State Registry ID" at bounding box center [109, 108] width 171 height 11
drag, startPoint x: 179, startPoint y: 26, endPoint x: 179, endPoint y: 18, distance: 8.8
click at [180, 22] on div "Intake Queue Shop Jax Atlantic WC METALLICA Shiro Faulk Search Customers Create…" at bounding box center [337, 20] width 674 height 40
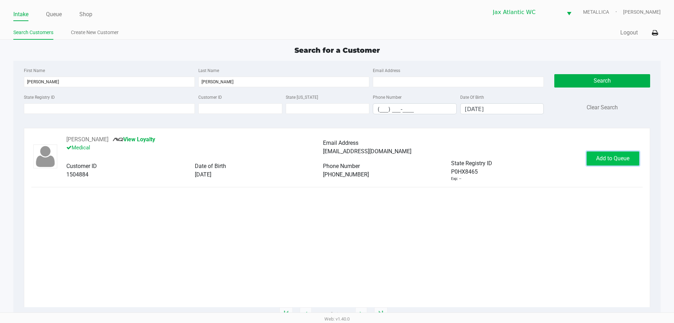
click at [603, 159] on span "Add to Queue" at bounding box center [612, 158] width 33 height 7
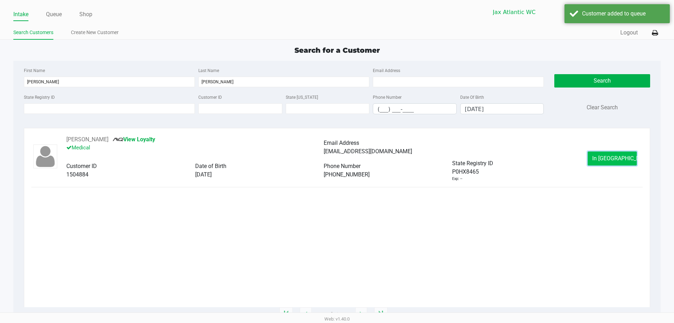
click at [598, 161] on button "In Queue" at bounding box center [612, 158] width 49 height 14
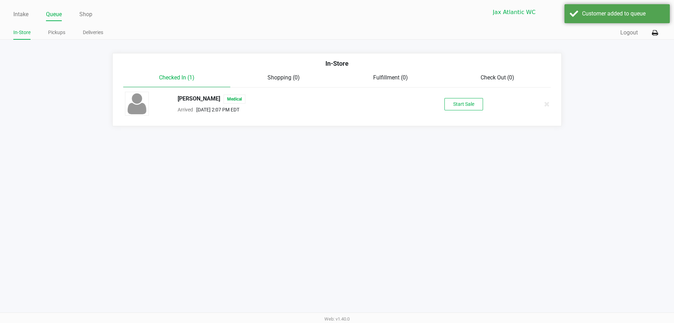
click at [468, 97] on div "KARI DEESE Medical Arrived Sep 25, 2025 2:07 PM EDT Start Sale" at bounding box center [337, 104] width 435 height 25
click at [469, 102] on button "Start Sale" at bounding box center [463, 104] width 39 height 12
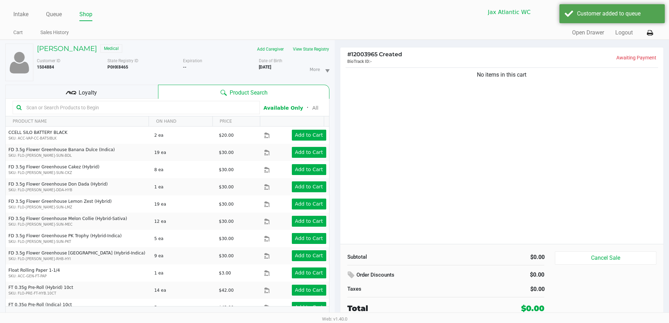
click at [339, 44] on div "# 12003965 Created BioTrack ID: - Awaiting Payment No items in this cart Subtot…" at bounding box center [502, 185] width 335 height 290
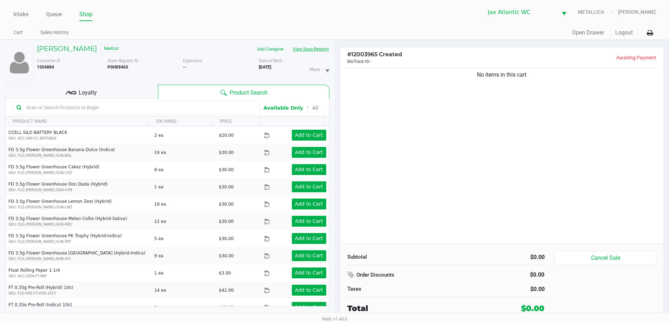
click at [315, 48] on button "View State Registry" at bounding box center [308, 49] width 41 height 11
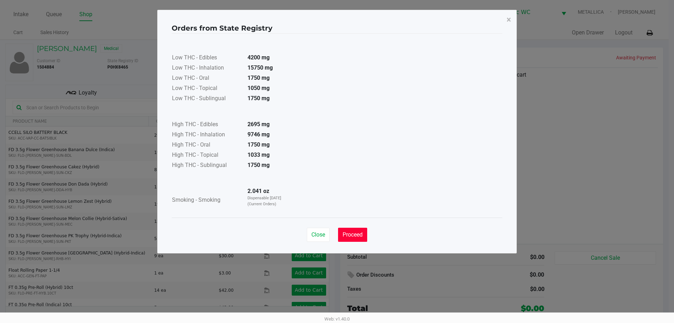
click at [359, 237] on span "Proceed" at bounding box center [353, 234] width 20 height 7
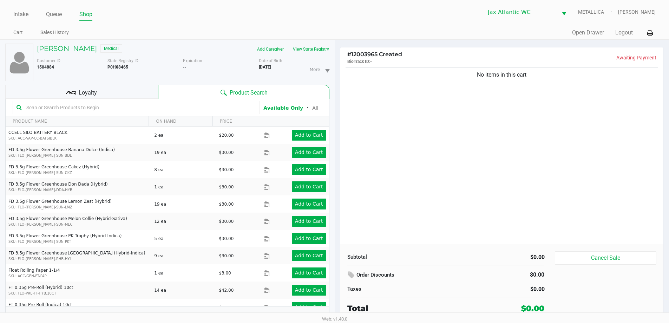
click at [112, 98] on div "Loyalty" at bounding box center [81, 92] width 153 height 14
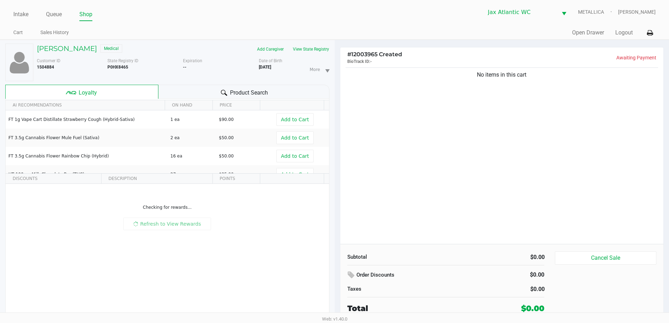
click at [114, 95] on div "Loyalty" at bounding box center [81, 92] width 153 height 14
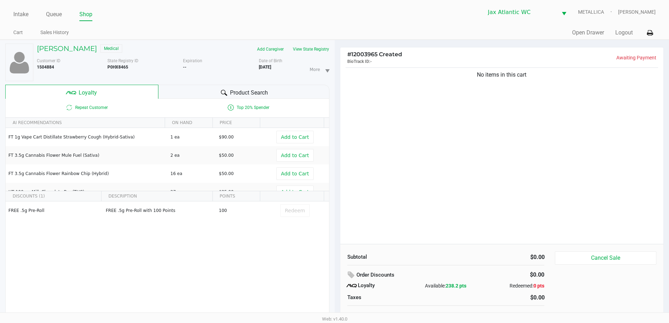
click at [388, 144] on div "No items in this cart" at bounding box center [501, 155] width 323 height 178
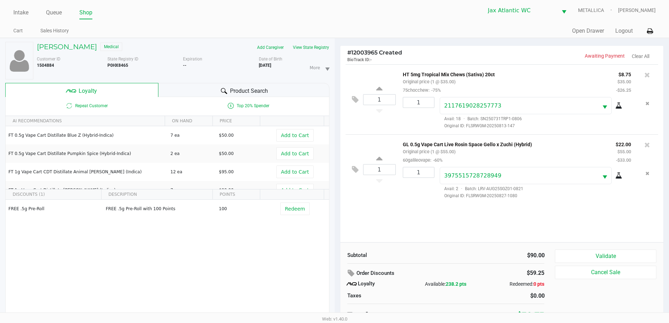
scroll to position [7, 0]
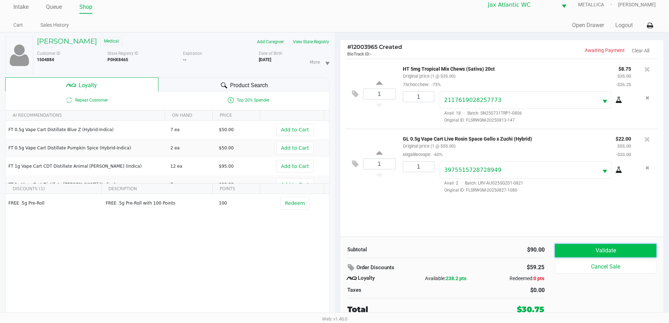
click at [595, 248] on button "Validate" at bounding box center [605, 250] width 101 height 13
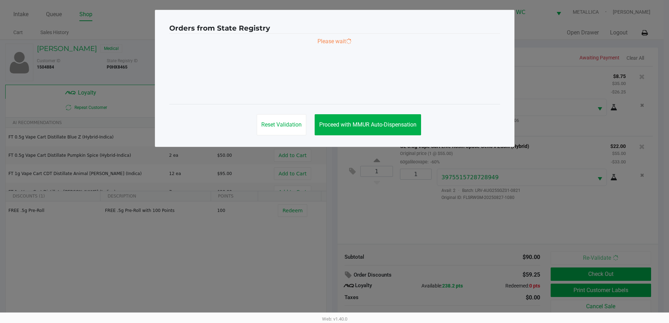
scroll to position [0, 0]
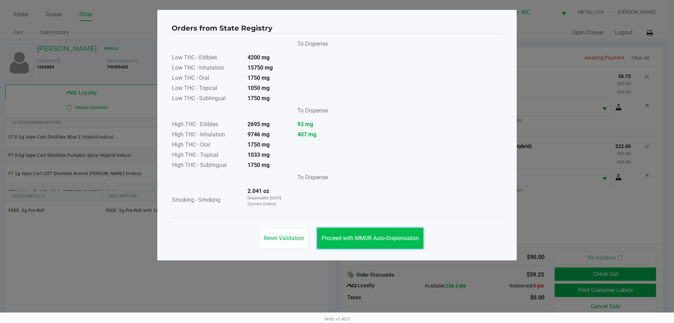
click at [350, 236] on span "Proceed with MMUR Auto-Dispensation" at bounding box center [370, 238] width 97 height 7
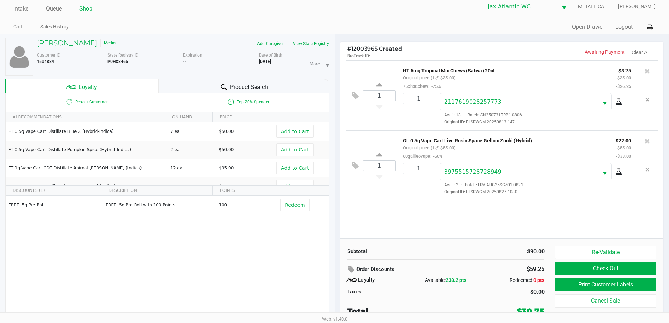
scroll to position [7, 0]
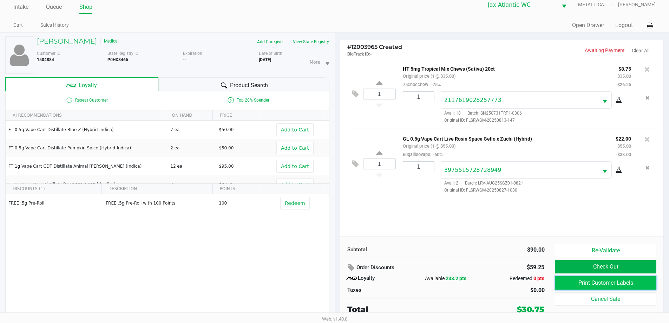
click at [602, 287] on button "Print Customer Labels" at bounding box center [605, 282] width 101 height 13
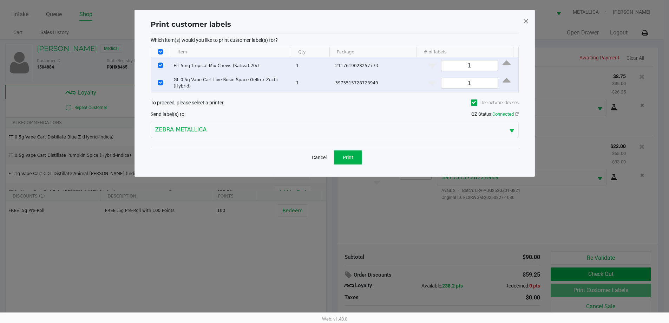
scroll to position [0, 0]
click at [356, 159] on button "Print" at bounding box center [350, 157] width 28 height 14
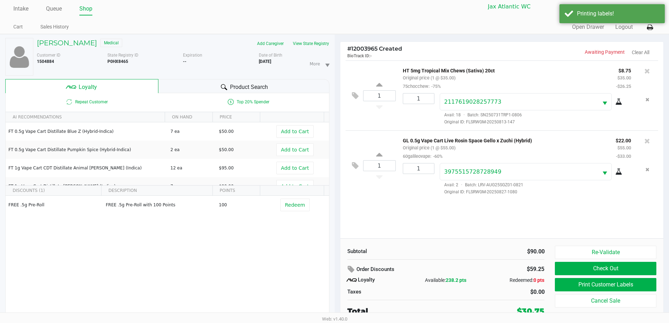
scroll to position [7, 0]
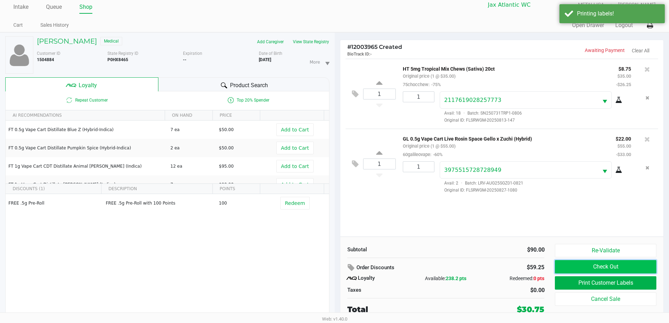
click at [565, 267] on button "Check Out" at bounding box center [605, 266] width 101 height 13
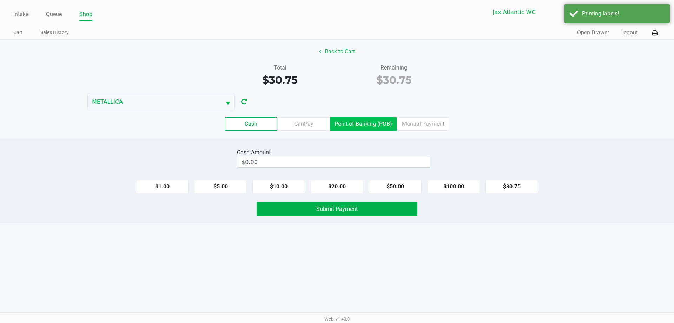
click at [379, 125] on label "Point of Banking (POB)" at bounding box center [363, 123] width 67 height 13
click at [0, 0] on 7 "Point of Banking (POB)" at bounding box center [0, 0] width 0 height 0
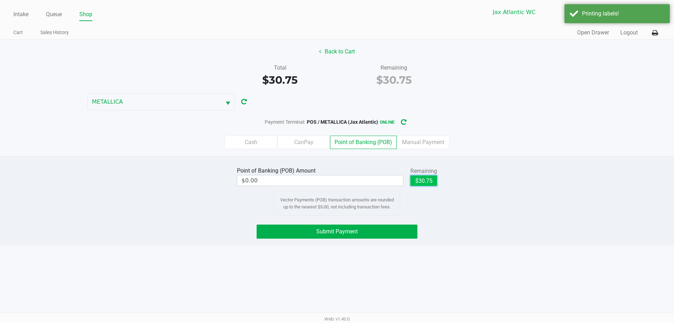
click at [422, 177] on button "$30.75" at bounding box center [423, 180] width 27 height 11
click at [351, 231] on span "Submit Payment" at bounding box center [336, 231] width 41 height 7
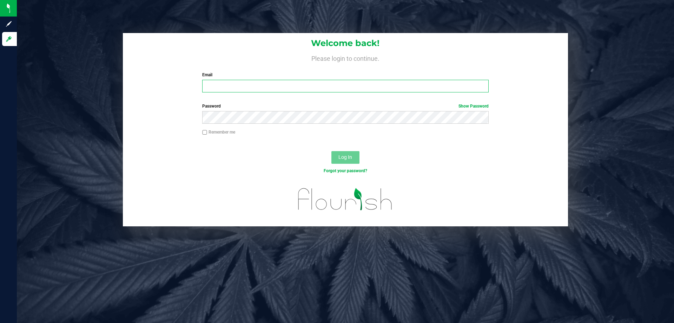
click at [265, 88] on input "Email" at bounding box center [345, 86] width 286 height 13
type input "Mfaulk@Liveparallel.com"
click at [331, 151] on button "Log In" at bounding box center [345, 157] width 28 height 13
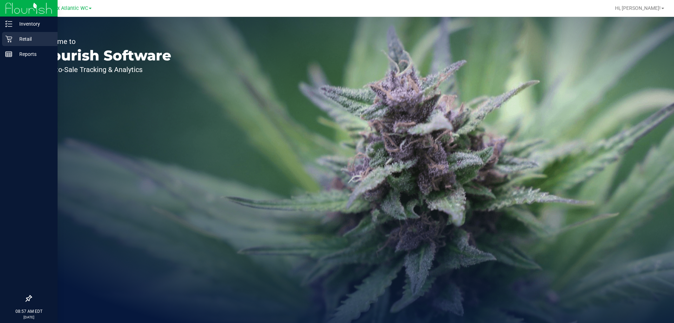
click at [13, 35] on p "Retail" at bounding box center [33, 39] width 42 height 8
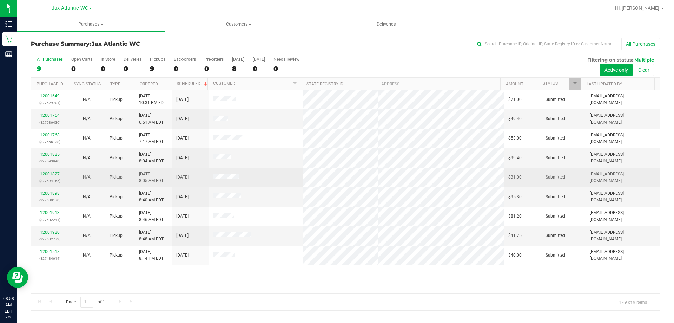
click at [219, 173] on td at bounding box center [256, 177] width 94 height 19
click at [43, 169] on td "12001827 (327594165)" at bounding box center [49, 177] width 37 height 19
click at [43, 170] on td "12001827 (327594165)" at bounding box center [49, 177] width 37 height 19
click at [43, 172] on link "12001827" at bounding box center [50, 173] width 20 height 5
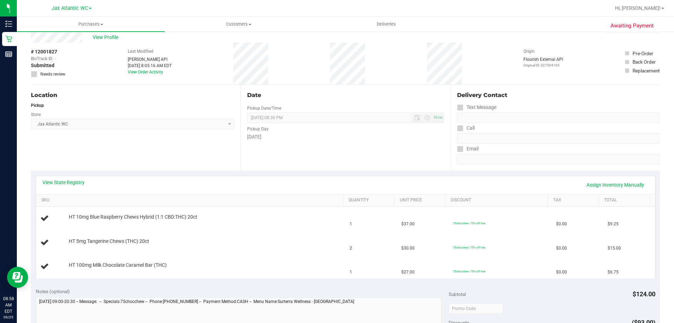
scroll to position [35, 0]
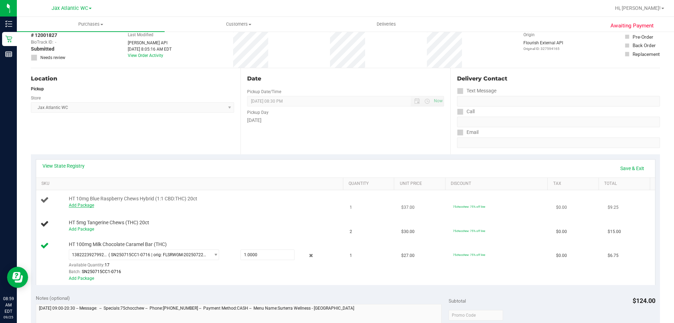
click at [85, 207] on link "Add Package" at bounding box center [81, 205] width 25 height 5
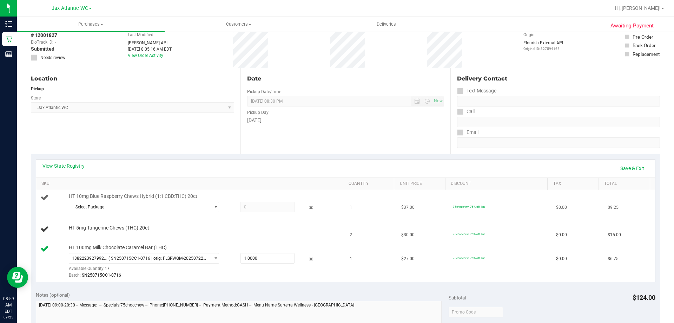
click at [118, 208] on span "Select Package" at bounding box center [139, 207] width 141 height 10
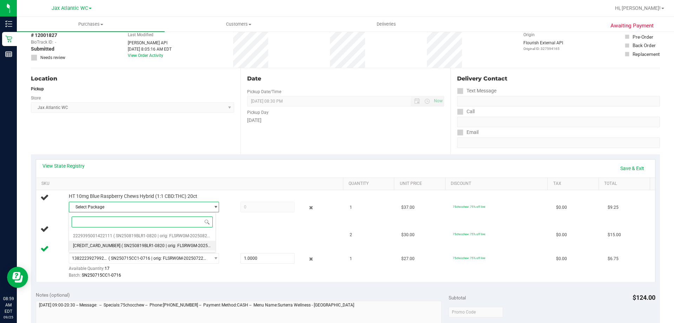
click at [115, 241] on li "2351136605208696 ( SN250819BLR1-0820 | orig: FLSRWGM-20250826-076 )" at bounding box center [142, 245] width 147 height 10
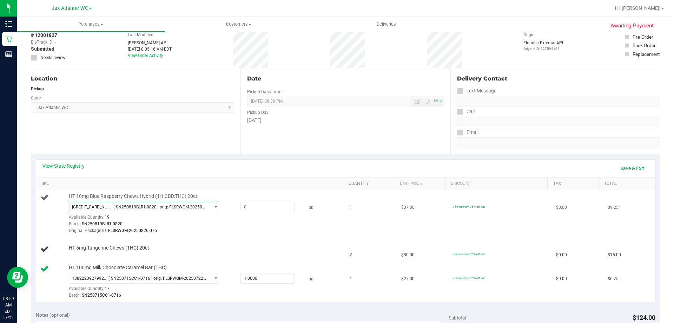
click at [186, 205] on span "( SN250819BLR1-0820 | orig: FLSRWGM-20250826-076 )" at bounding box center [160, 206] width 94 height 5
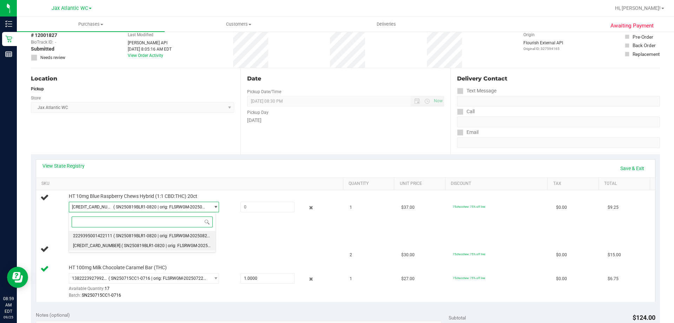
click at [149, 234] on span "( SN250819BLR1-0820 | orig: FLSRWGM-20250826-110 )" at bounding box center [166, 235] width 107 height 5
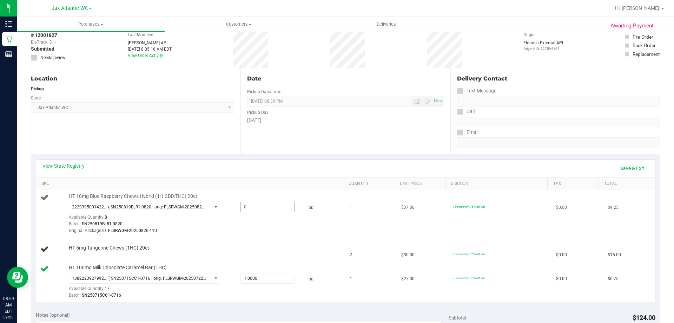
click at [245, 208] on span at bounding box center [267, 207] width 54 height 11
type input "1"
type input "1.0000"
click at [205, 221] on div "Batch: SN250819BLR1-0820" at bounding box center [204, 223] width 271 height 7
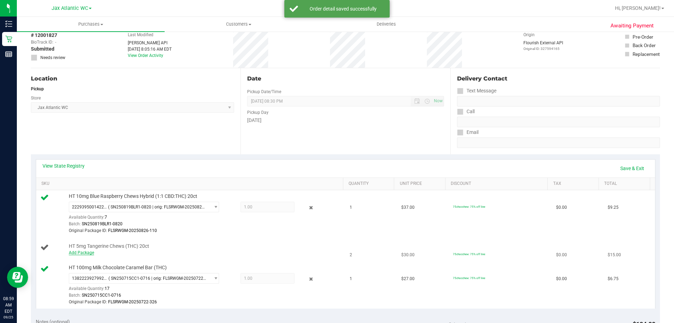
click at [87, 253] on link "Add Package" at bounding box center [81, 252] width 25 height 5
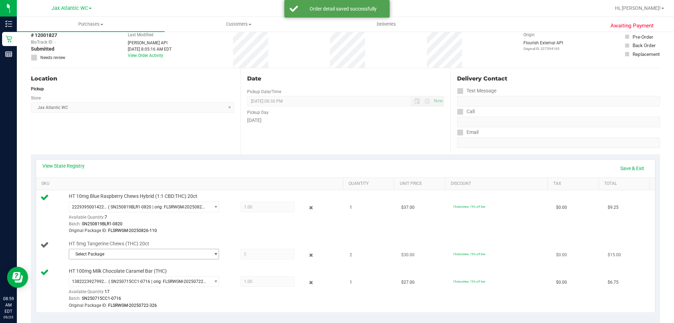
click at [105, 251] on span "Select Package" at bounding box center [139, 254] width 141 height 10
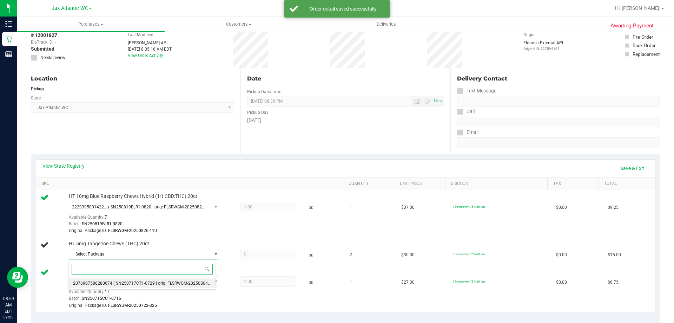
click at [110, 279] on li "2076907586280674 ( SN250717CT1-0729 | orig: FLSRWGM-20250804-1923 )" at bounding box center [142, 283] width 147 height 10
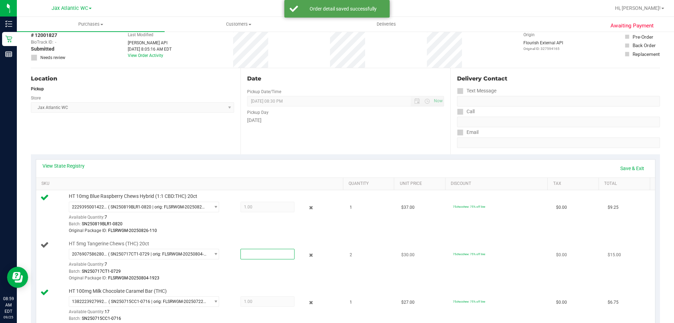
click at [260, 257] on span at bounding box center [267, 254] width 54 height 11
type input "2"
type input "2.0000"
click at [245, 271] on div "Batch: SN250717CT1-0729" at bounding box center [204, 271] width 271 height 7
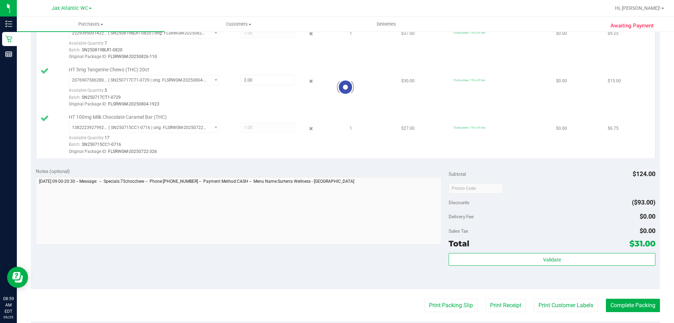
scroll to position [211, 0]
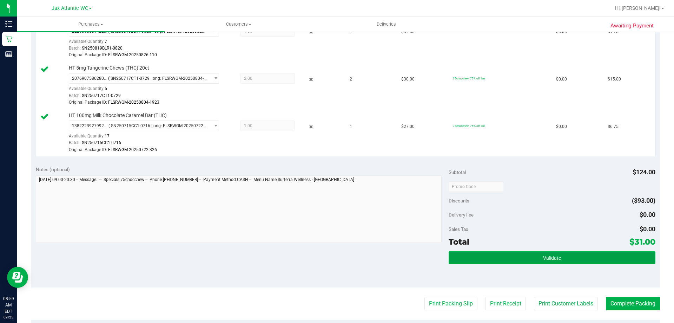
click at [480, 257] on button "Validate" at bounding box center [552, 257] width 206 height 13
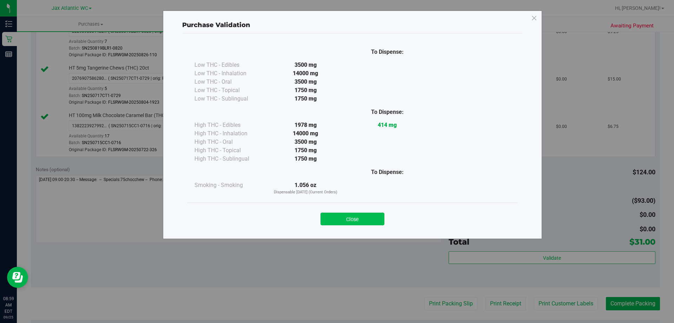
click at [336, 220] on button "Close" at bounding box center [353, 218] width 64 height 13
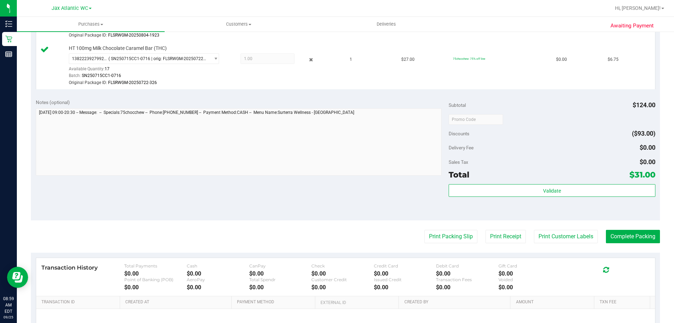
scroll to position [316, 0]
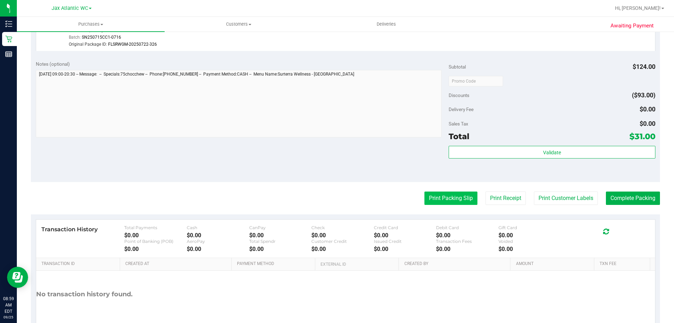
click at [434, 204] on button "Print Packing Slip" at bounding box center [450, 197] width 53 height 13
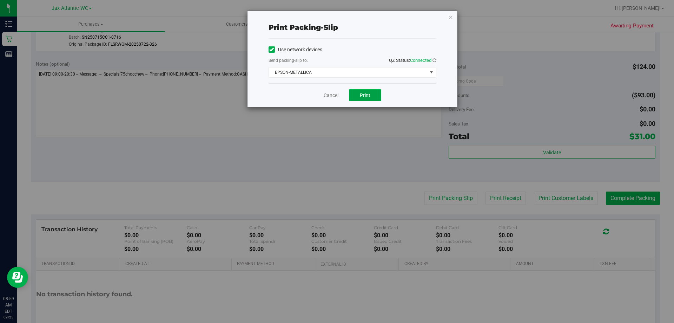
click at [368, 94] on span "Print" at bounding box center [365, 95] width 11 height 6
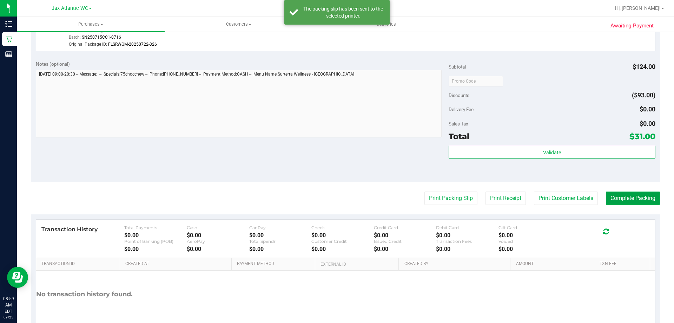
click at [614, 198] on button "Complete Packing" at bounding box center [633, 197] width 54 height 13
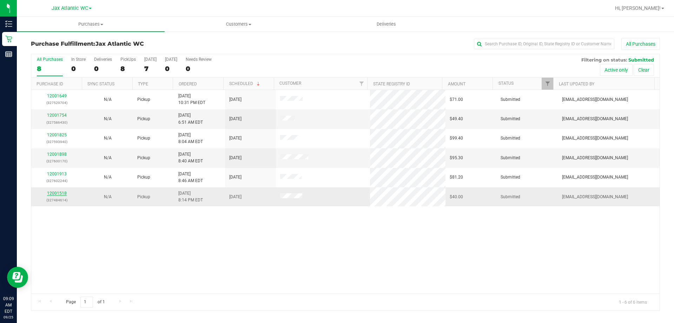
click at [52, 193] on link "12001518" at bounding box center [57, 193] width 20 height 5
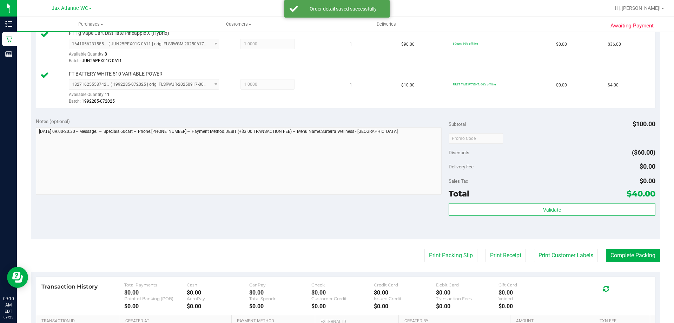
scroll to position [176, 0]
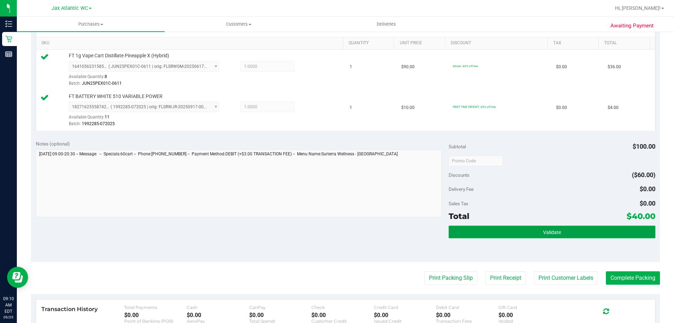
click at [532, 230] on button "Validate" at bounding box center [552, 231] width 206 height 13
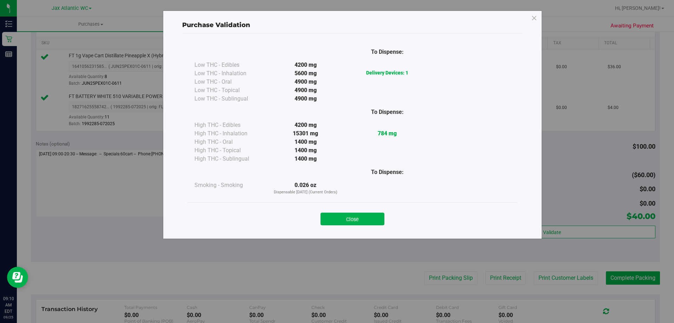
click at [333, 215] on button "Close" at bounding box center [353, 218] width 64 height 13
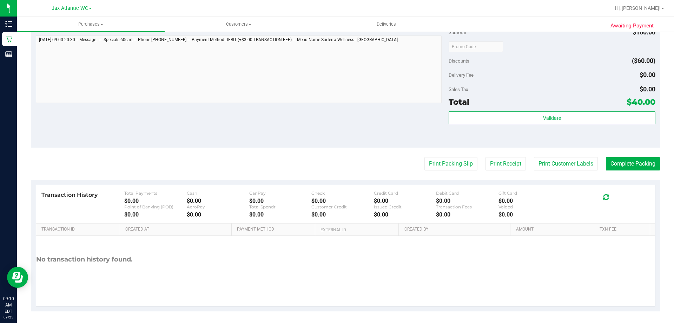
scroll to position [292, 0]
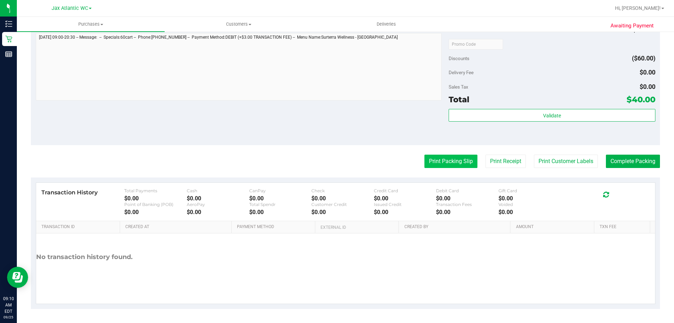
click at [450, 162] on button "Print Packing Slip" at bounding box center [450, 160] width 53 height 13
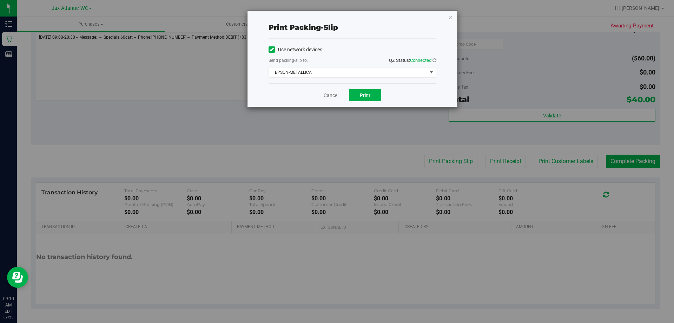
click at [362, 101] on div "Cancel Print" at bounding box center [353, 95] width 168 height 24
click at [364, 96] on span "Print" at bounding box center [365, 95] width 11 height 6
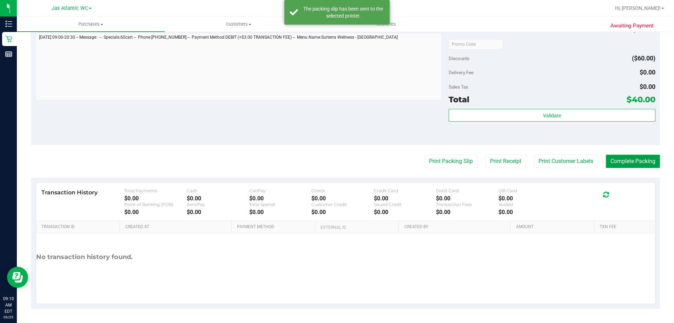
click at [616, 154] on button "Complete Packing" at bounding box center [633, 160] width 54 height 13
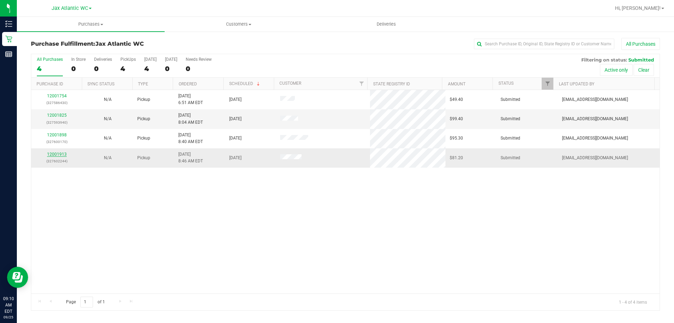
click at [58, 153] on link "12001913" at bounding box center [57, 154] width 20 height 5
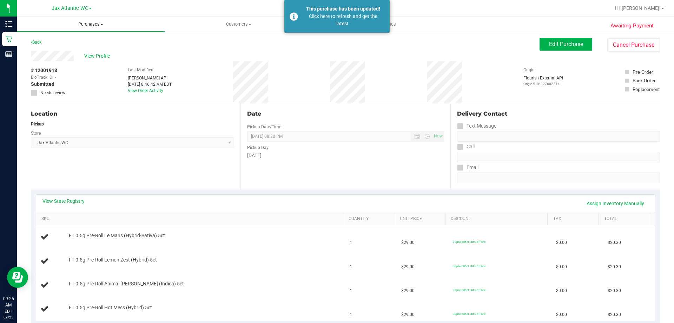
click at [97, 23] on span "Purchases" at bounding box center [91, 24] width 148 height 6
click at [67, 53] on li "Fulfillment" at bounding box center [91, 51] width 148 height 8
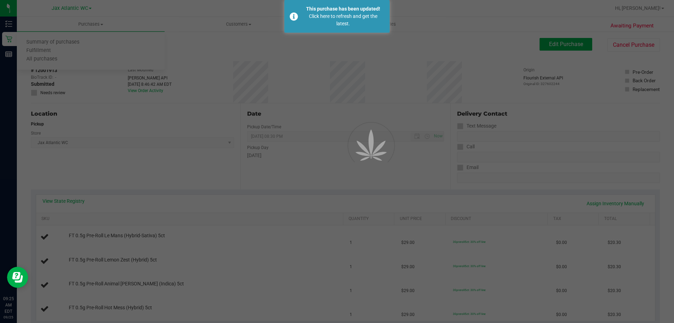
click at [330, 145] on div "Purchases Summary of purchases Fulfillment All purchases Customers All customer…" at bounding box center [345, 170] width 657 height 306
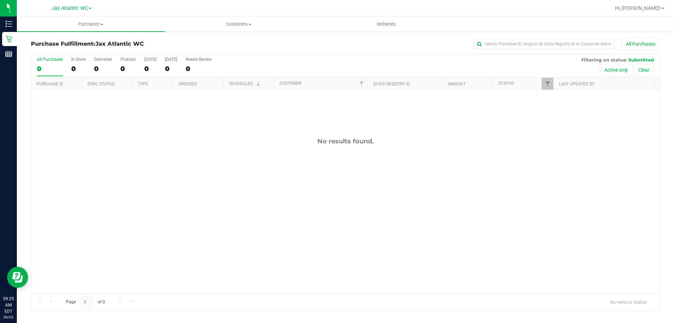
click at [283, 34] on div "Purchase Fulfillment: Jax Atlantic WC All Purchases All Purchases 0 In Store 0 …" at bounding box center [345, 174] width 657 height 286
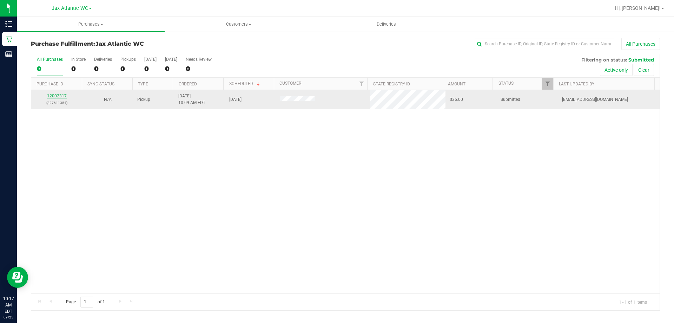
click at [57, 95] on link "12002317" at bounding box center [57, 95] width 20 height 5
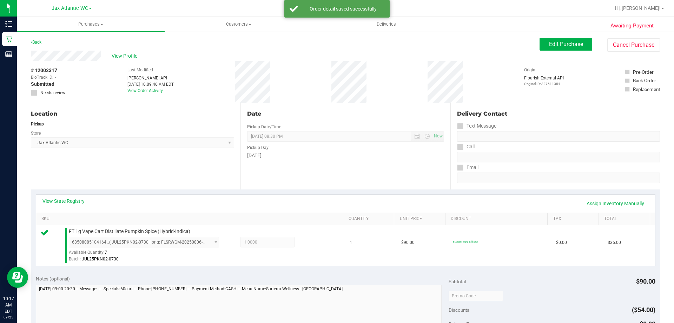
scroll to position [140, 0]
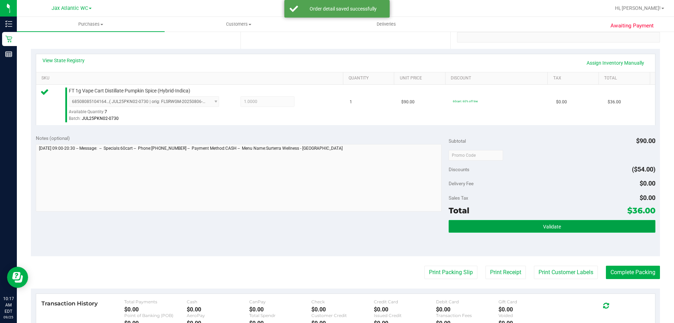
click at [512, 228] on button "Validate" at bounding box center [552, 226] width 206 height 13
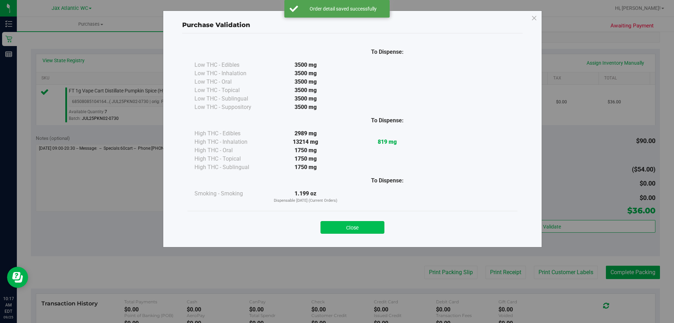
drag, startPoint x: 355, startPoint y: 230, endPoint x: 366, endPoint y: 231, distance: 10.6
click at [356, 230] on button "Close" at bounding box center [353, 227] width 64 height 13
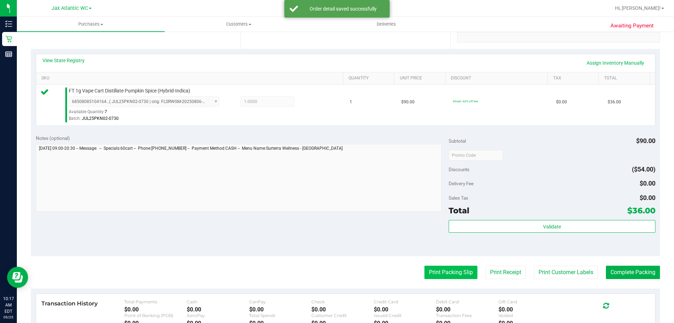
click at [426, 269] on button "Print Packing Slip" at bounding box center [450, 271] width 53 height 13
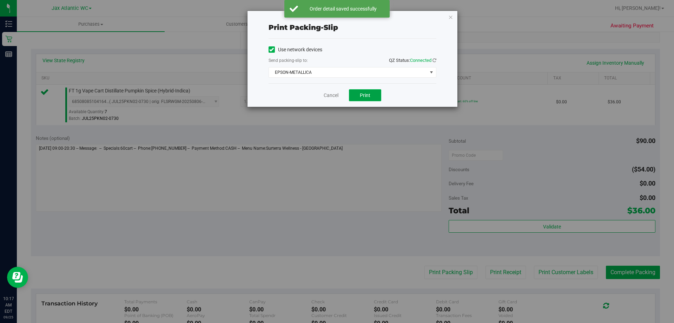
click at [357, 90] on button "Print" at bounding box center [365, 95] width 32 height 12
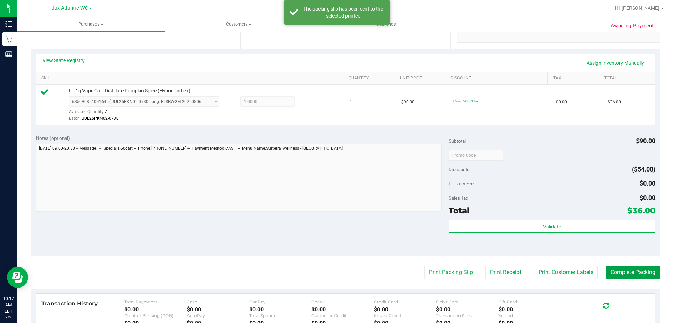
click at [609, 277] on button "Complete Packing" at bounding box center [633, 271] width 54 height 13
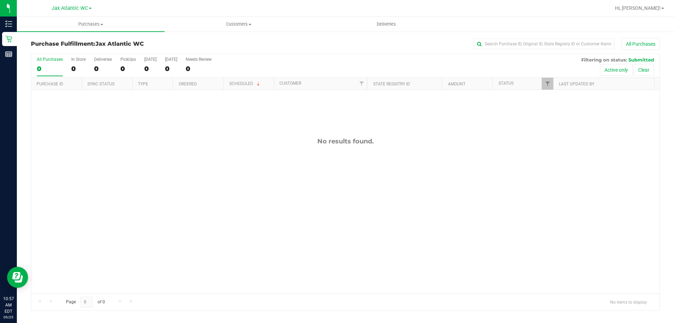
click at [253, 10] on div at bounding box center [368, 8] width 485 height 14
click at [349, 131] on div "12002588 (327635013) N/A Pickup 9/25/2025 10:58 AM EDT 9/25/2025 $162.50 Submit…" at bounding box center [345, 191] width 628 height 203
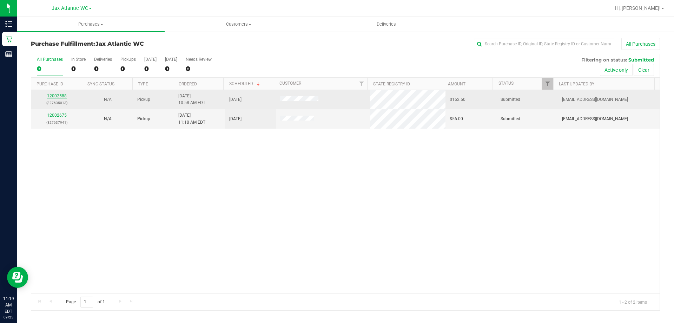
click at [59, 96] on link "12002588" at bounding box center [57, 95] width 20 height 5
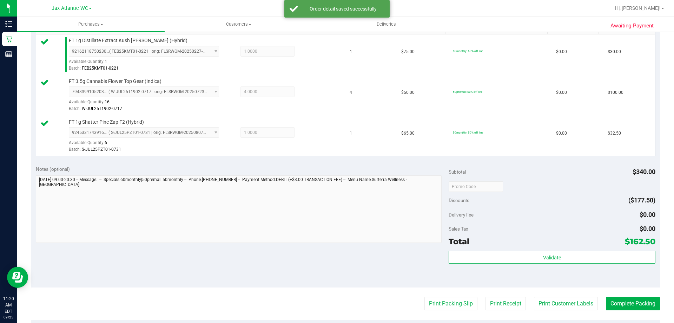
scroll to position [211, 0]
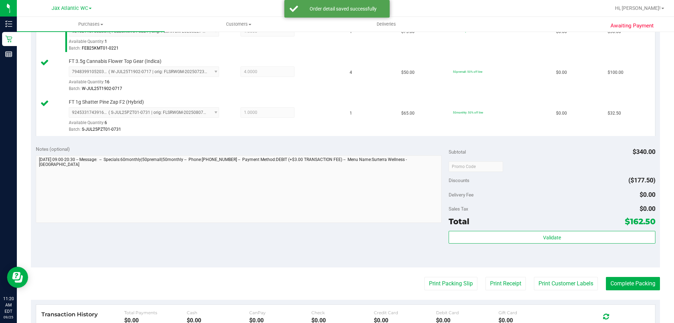
click at [508, 245] on div "Validate" at bounding box center [552, 247] width 206 height 32
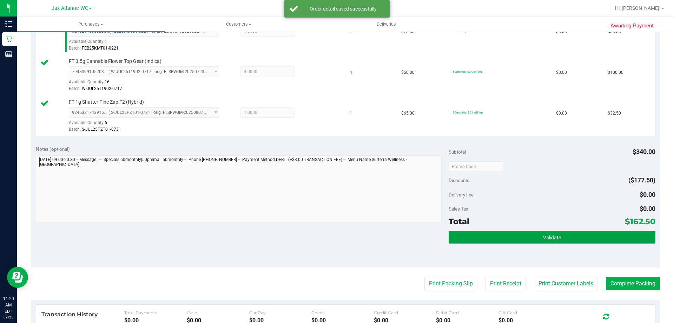
click at [508, 237] on button "Validate" at bounding box center [552, 237] width 206 height 13
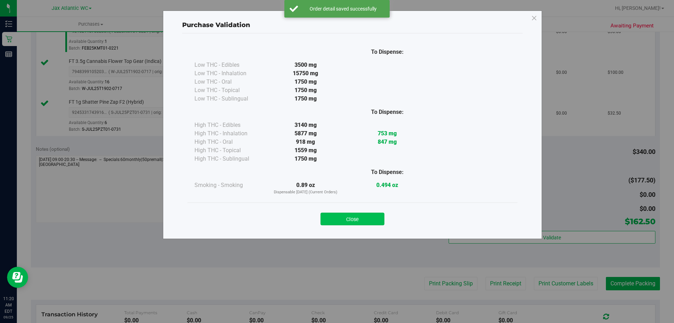
click at [355, 214] on button "Close" at bounding box center [353, 218] width 64 height 13
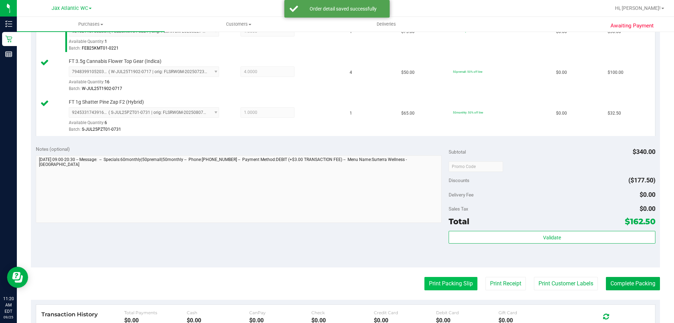
click at [439, 279] on button "Print Packing Slip" at bounding box center [450, 283] width 53 height 13
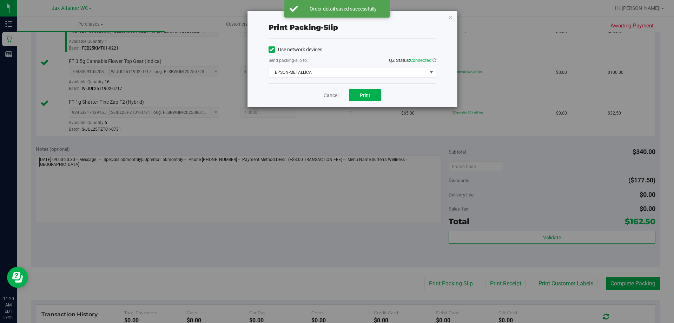
click at [365, 88] on div "Cancel Print" at bounding box center [353, 95] width 168 height 24
click at [365, 95] on span "Print" at bounding box center [365, 95] width 11 height 6
click at [324, 95] on link "Cancel" at bounding box center [331, 95] width 15 height 7
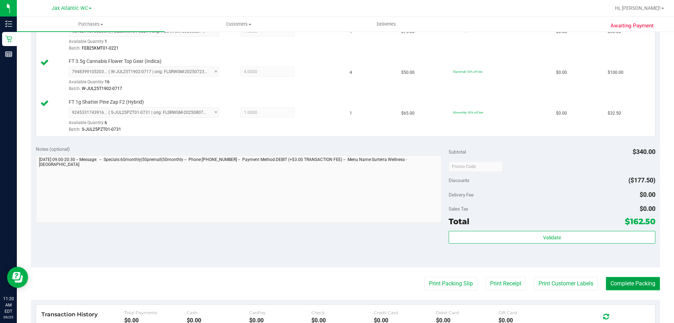
click at [637, 284] on button "Complete Packing" at bounding box center [633, 283] width 54 height 13
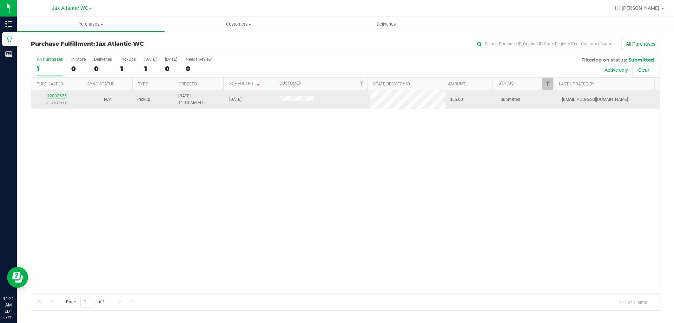
click at [62, 94] on link "12002675" at bounding box center [57, 95] width 20 height 5
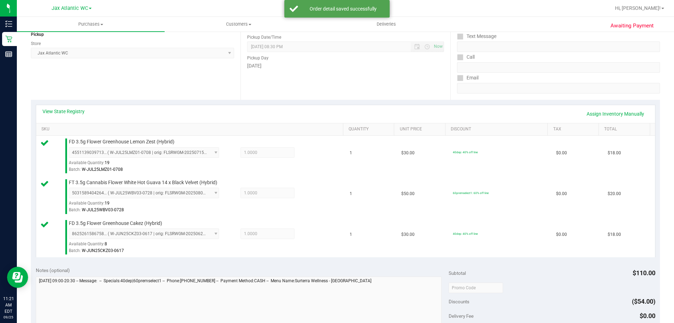
scroll to position [281, 0]
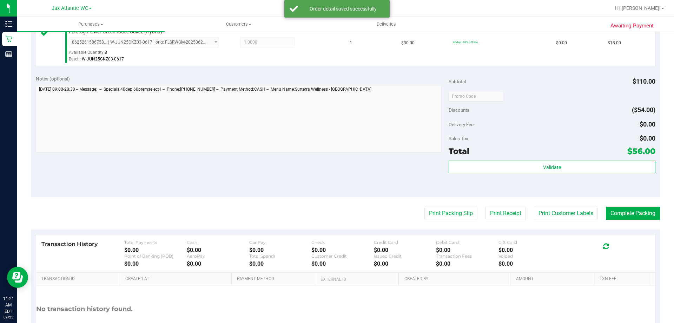
click at [561, 175] on div "Validate" at bounding box center [552, 176] width 206 height 32
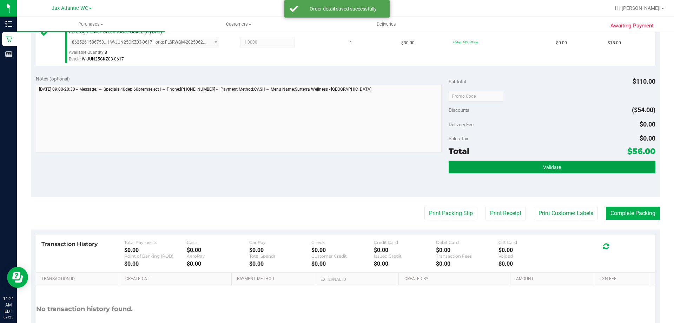
drag, startPoint x: 556, startPoint y: 169, endPoint x: 493, endPoint y: 168, distance: 63.2
click at [556, 169] on span "Validate" at bounding box center [552, 167] width 18 height 6
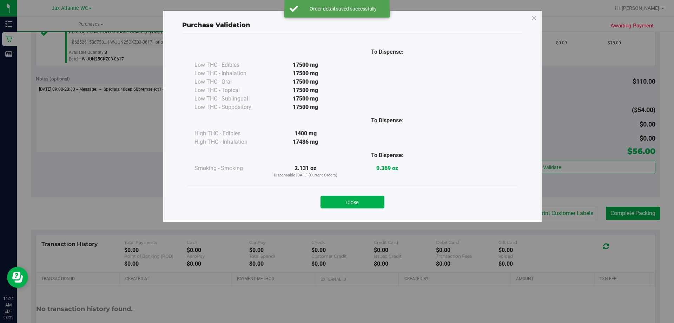
drag, startPoint x: 359, startPoint y: 198, endPoint x: 360, endPoint y: 201, distance: 3.6
click at [359, 198] on button "Close" at bounding box center [353, 202] width 64 height 13
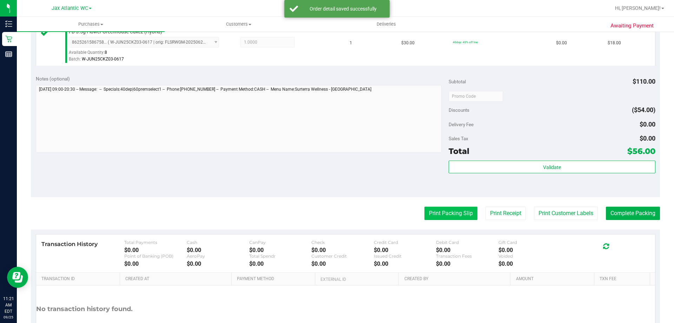
click at [439, 215] on button "Print Packing Slip" at bounding box center [450, 212] width 53 height 13
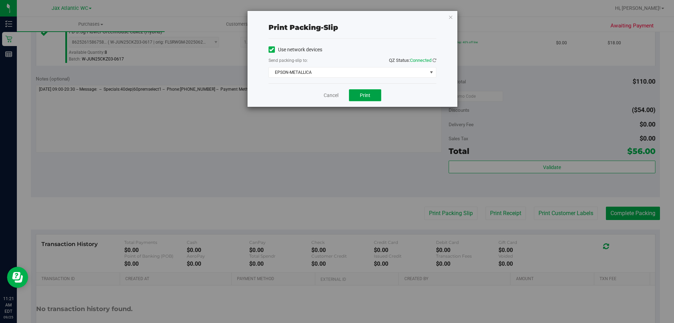
click at [364, 99] on button "Print" at bounding box center [365, 95] width 32 height 12
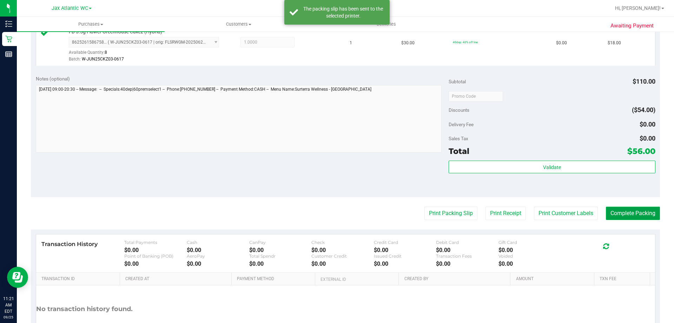
click at [621, 211] on button "Complete Packing" at bounding box center [633, 212] width 54 height 13
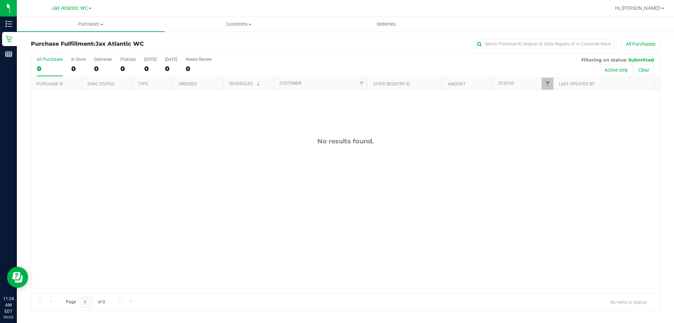
click at [177, 48] on div "Purchase Fulfillment: Jax Atlantic WC All Purchases" at bounding box center [345, 45] width 629 height 15
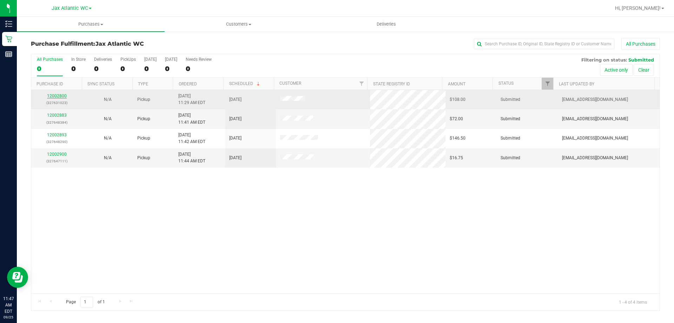
click at [57, 94] on link "12002800" at bounding box center [57, 95] width 20 height 5
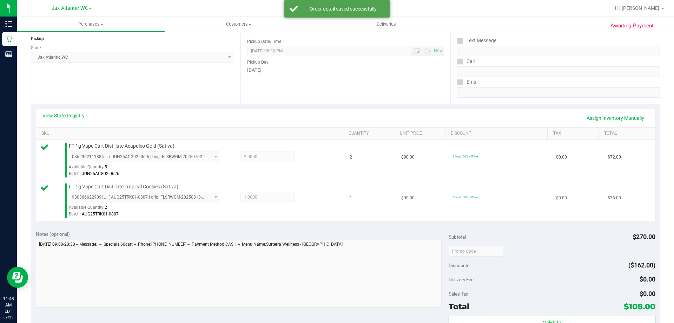
scroll to position [176, 0]
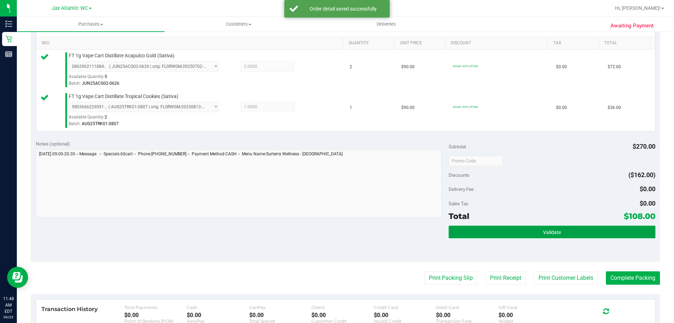
click at [530, 235] on button "Validate" at bounding box center [552, 231] width 206 height 13
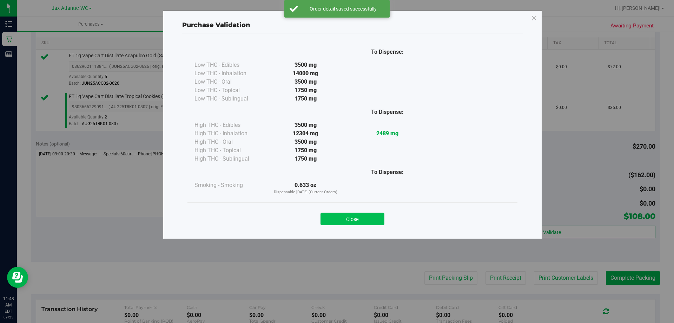
click at [376, 220] on button "Close" at bounding box center [353, 218] width 64 height 13
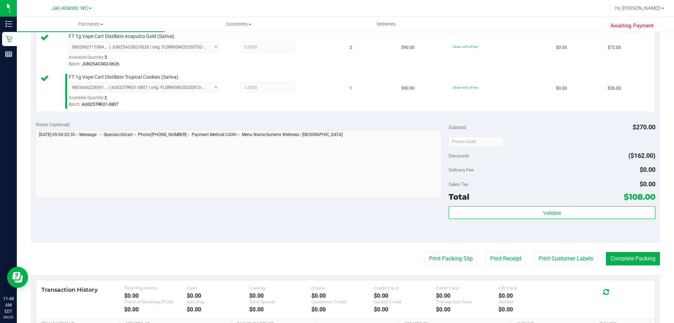
scroll to position [246, 0]
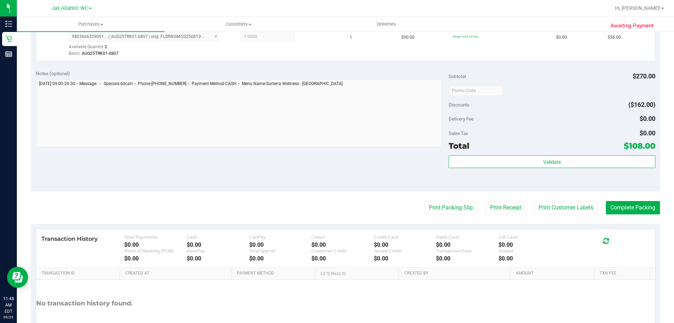
click at [449, 217] on purchase-details "Back Edit Purchase Cancel Purchase View Profile # 12002800 BioTrack ID: - Submi…" at bounding box center [345, 73] width 629 height 563
click at [439, 204] on button "Print Packing Slip" at bounding box center [450, 207] width 53 height 13
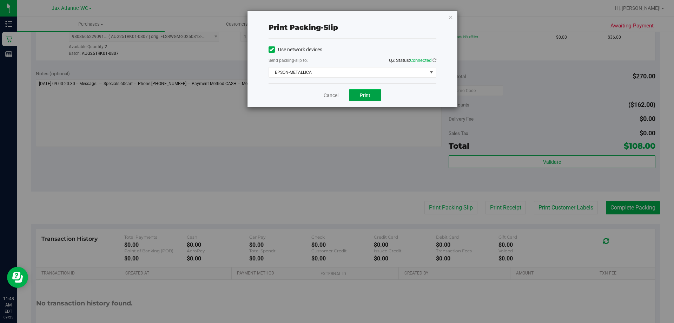
click at [373, 94] on button "Print" at bounding box center [365, 95] width 32 height 12
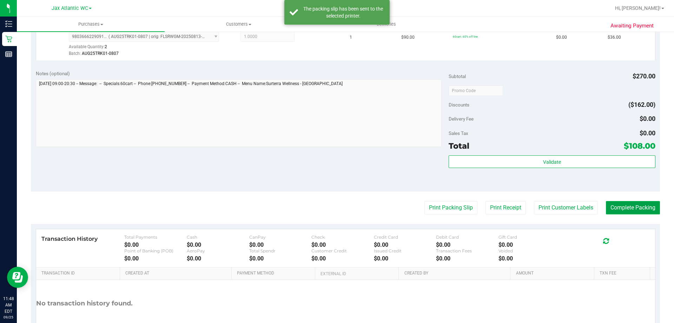
click at [622, 211] on button "Complete Packing" at bounding box center [633, 207] width 54 height 13
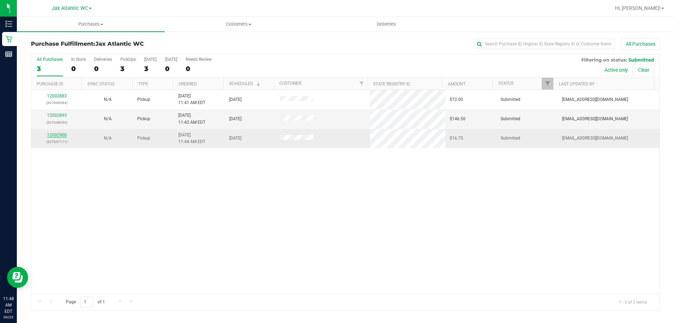
click at [62, 134] on link "12002900" at bounding box center [57, 134] width 20 height 5
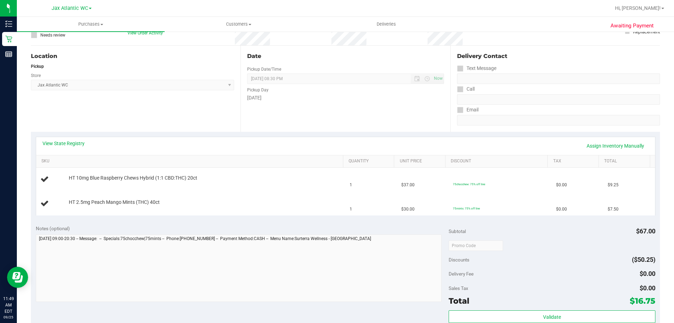
scroll to position [70, 0]
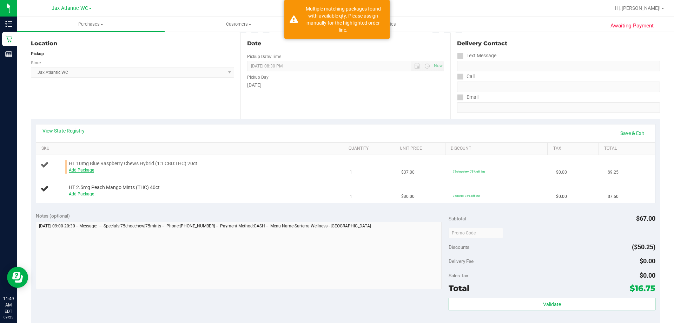
click at [79, 167] on link "Add Package" at bounding box center [81, 169] width 25 height 5
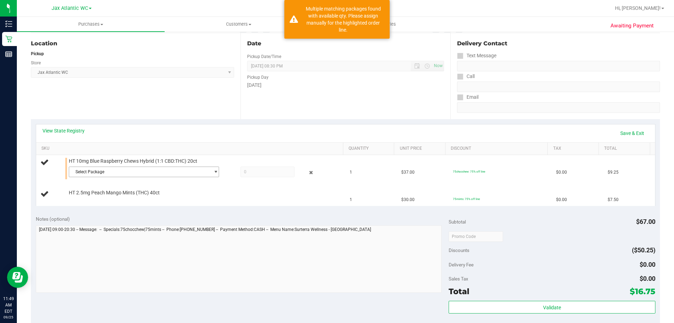
click at [100, 176] on span "Select Package" at bounding box center [139, 172] width 141 height 10
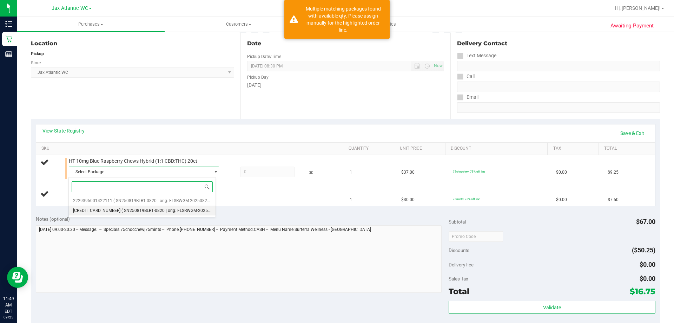
click at [104, 210] on span "2351136605208696" at bounding box center [96, 210] width 47 height 5
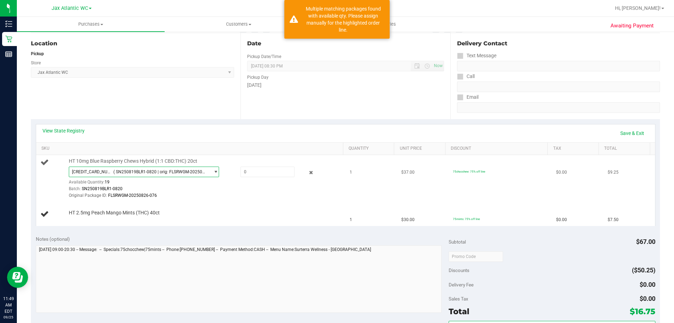
click at [113, 173] on span "( SN250819BLR1-0820 | orig: FLSRWGM-20250826-076 )" at bounding box center [160, 171] width 94 height 5
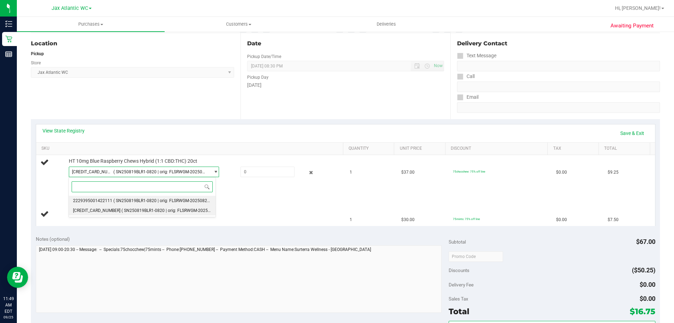
click at [108, 198] on span "2229395001422111" at bounding box center [92, 200] width 39 height 5
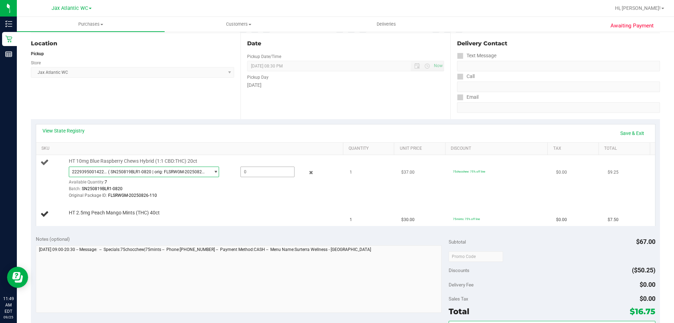
click at [248, 171] on span at bounding box center [267, 171] width 54 height 11
type input "1"
type input "1.0000"
click at [263, 183] on div "2229395001422111 ( SN250819BLR1-0820 | orig: FLSRWGM-20250826-110 ) 22293950014…" at bounding box center [204, 182] width 271 height 33
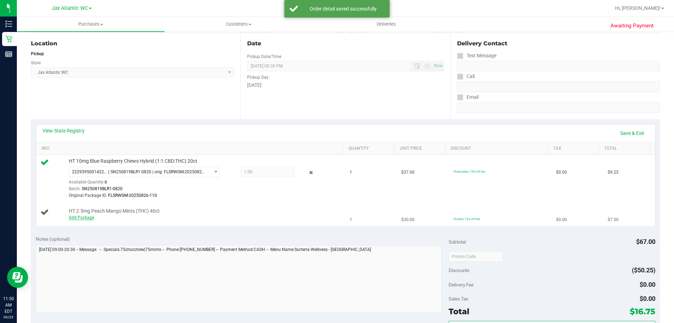
click at [87, 217] on link "Add Package" at bounding box center [81, 217] width 25 height 5
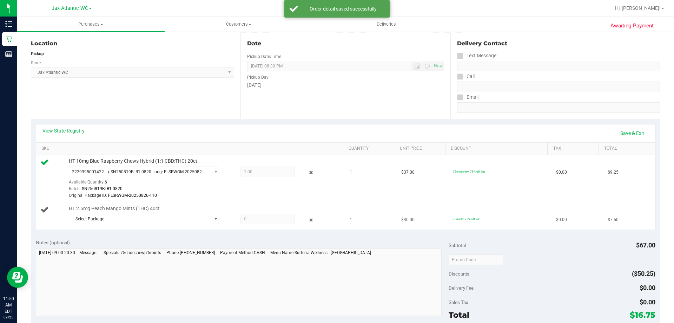
click at [140, 216] on span "Select Package" at bounding box center [139, 219] width 141 height 10
click at [89, 240] on span at bounding box center [142, 234] width 147 height 17
click at [89, 243] on div "Select Package 7577696170756978 ( SN250619PMM1-0626 | orig: FLSRWGM-20250702-17…" at bounding box center [141, 239] width 147 height 30
click at [90, 248] on span "7577696170756978" at bounding box center [92, 247] width 39 height 5
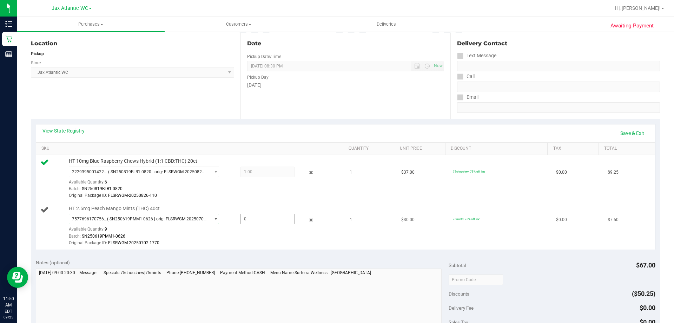
click at [244, 221] on span at bounding box center [267, 218] width 54 height 11
type input "1"
type input "1.0000"
click at [241, 236] on div "Batch: SN250619PMM1-0626" at bounding box center [204, 236] width 271 height 7
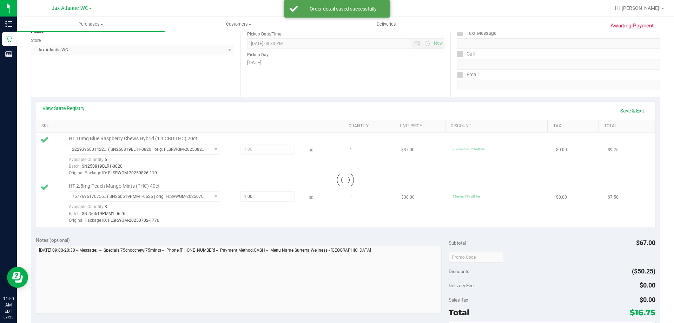
scroll to position [105, 0]
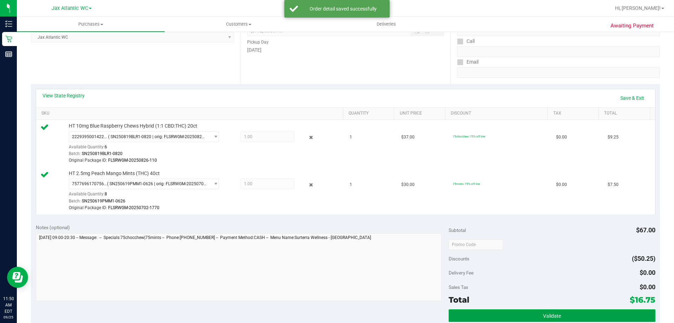
click at [531, 312] on button "Validate" at bounding box center [552, 315] width 206 height 13
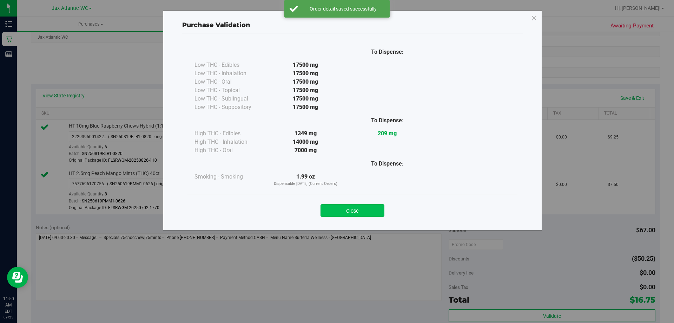
click at [348, 213] on button "Close" at bounding box center [353, 210] width 64 height 13
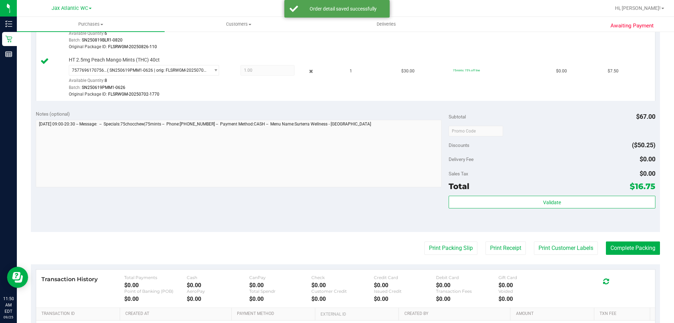
scroll to position [281, 0]
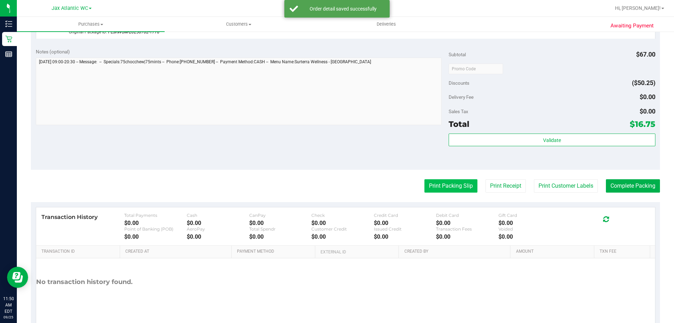
click at [442, 184] on button "Print Packing Slip" at bounding box center [450, 185] width 53 height 13
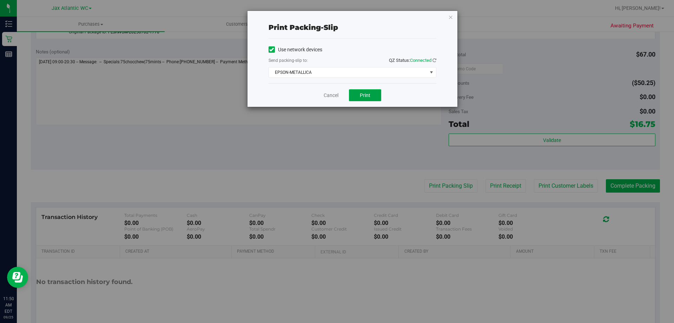
click at [365, 91] on button "Print" at bounding box center [365, 95] width 32 height 12
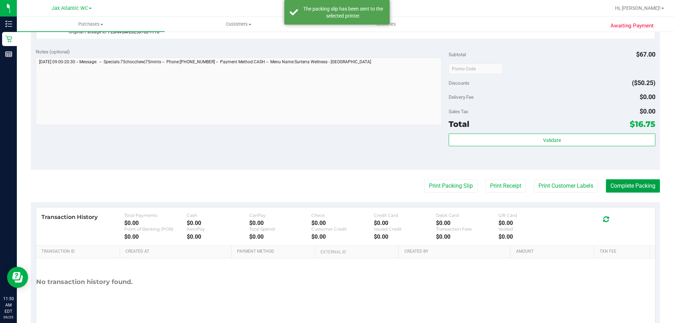
click at [624, 184] on button "Complete Packing" at bounding box center [633, 185] width 54 height 13
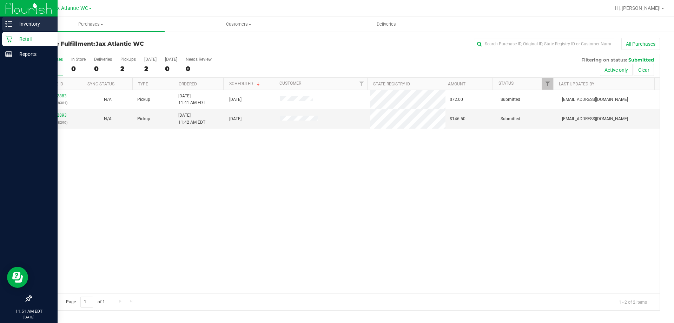
click at [34, 27] on p "Inventory" at bounding box center [33, 24] width 42 height 8
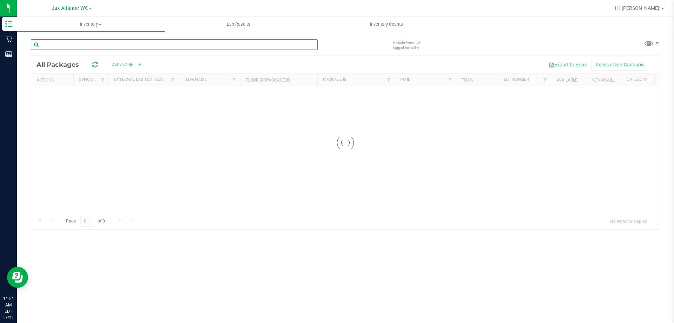
click at [94, 43] on input "text" at bounding box center [174, 44] width 287 height 11
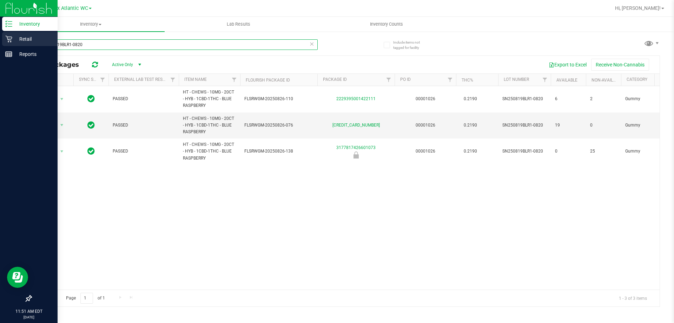
type input "SN250819BLR1-0820"
click at [7, 39] on icon at bounding box center [8, 38] width 7 height 7
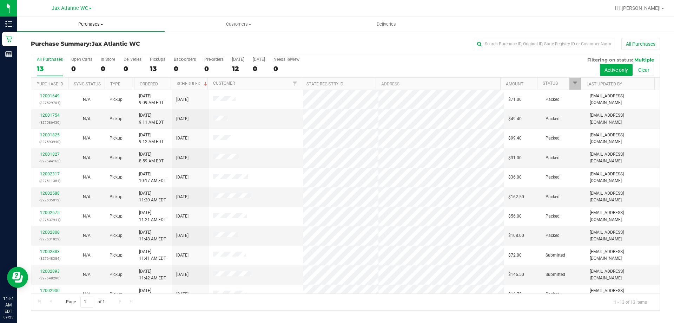
click at [88, 23] on span "Purchases" at bounding box center [91, 24] width 148 height 6
click at [46, 48] on span "Fulfillment" at bounding box center [39, 51] width 44 height 6
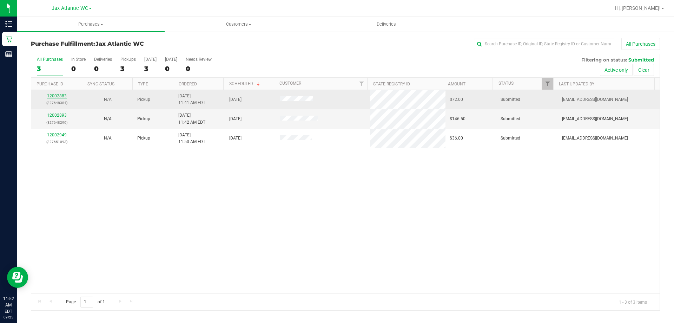
click at [60, 95] on link "12002883" at bounding box center [57, 95] width 20 height 5
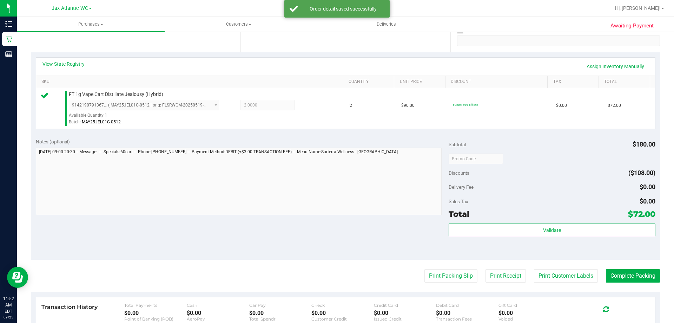
scroll to position [176, 0]
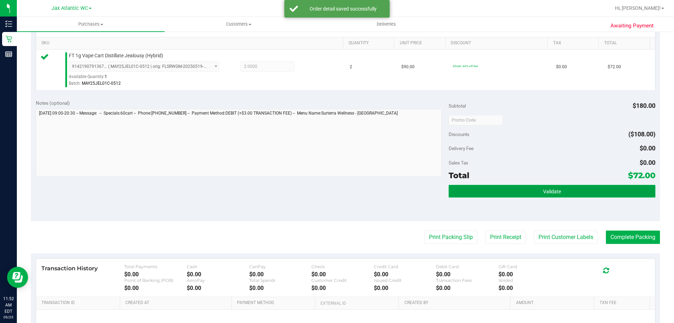
click at [543, 192] on span "Validate" at bounding box center [552, 192] width 18 height 6
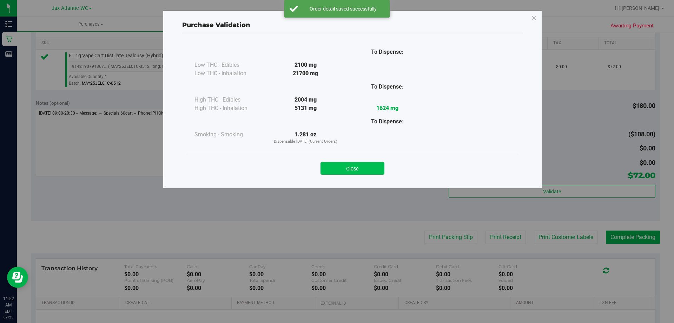
click at [333, 170] on button "Close" at bounding box center [353, 168] width 64 height 13
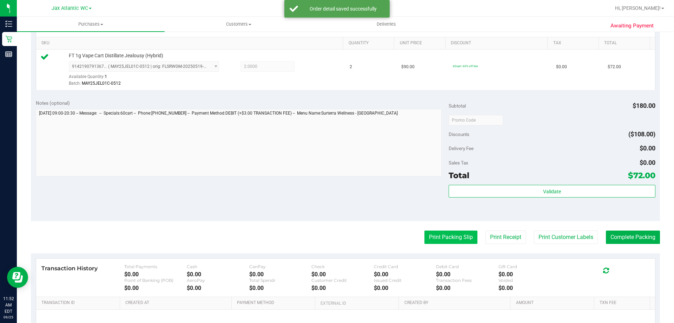
click at [464, 242] on button "Print Packing Slip" at bounding box center [450, 236] width 53 height 13
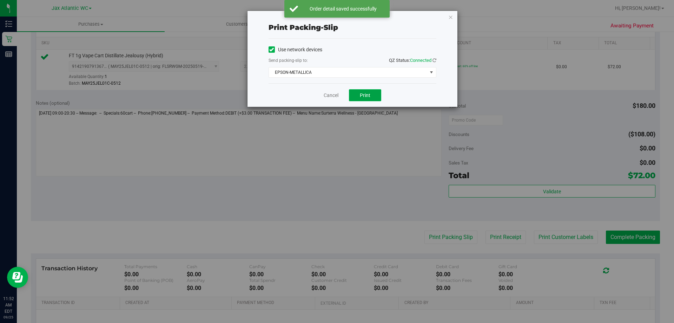
click at [365, 93] on span "Print" at bounding box center [365, 95] width 11 height 6
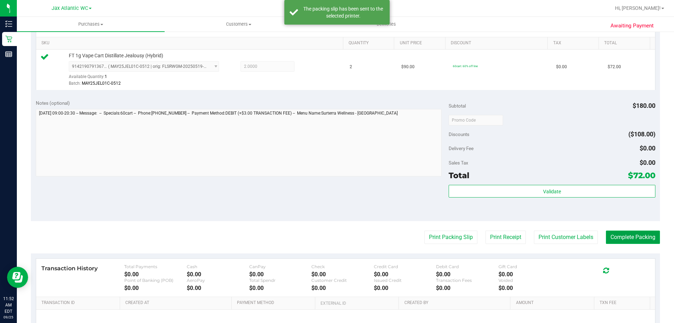
click at [617, 233] on button "Complete Packing" at bounding box center [633, 236] width 54 height 13
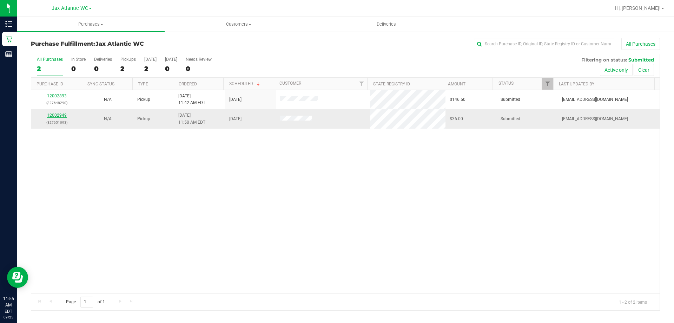
click at [62, 117] on link "12002949" at bounding box center [57, 115] width 20 height 5
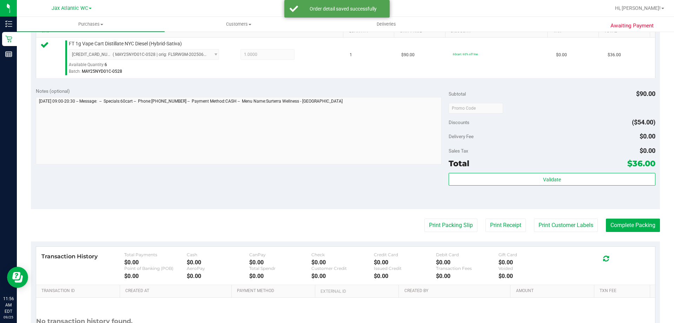
scroll to position [251, 0]
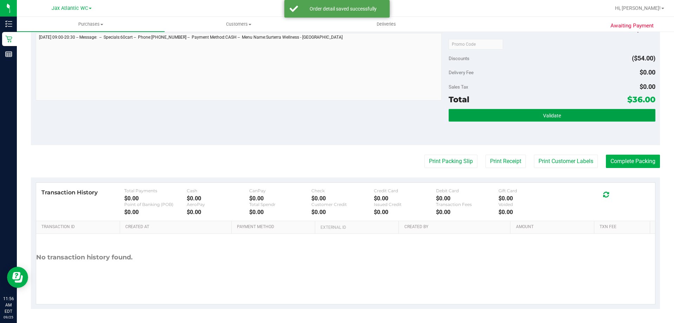
click at [528, 114] on button "Validate" at bounding box center [552, 115] width 206 height 13
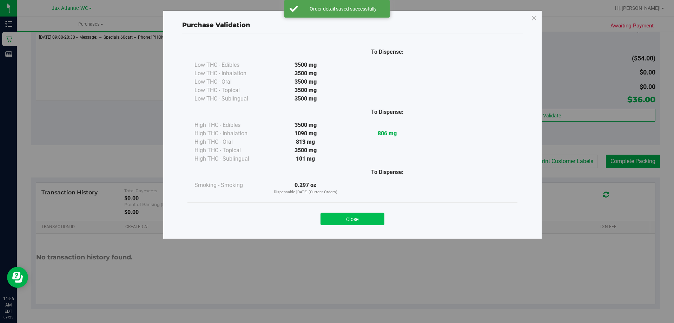
click at [365, 217] on button "Close" at bounding box center [353, 218] width 64 height 13
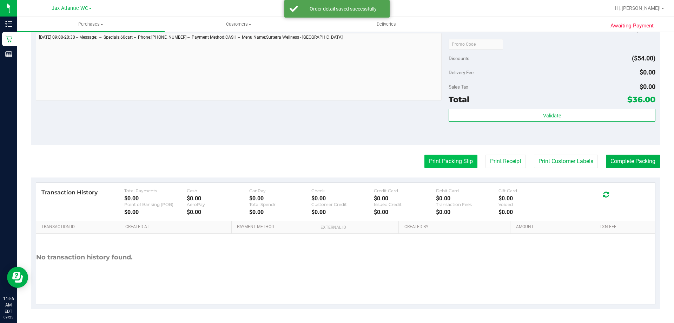
click at [444, 165] on button "Print Packing Slip" at bounding box center [450, 160] width 53 height 13
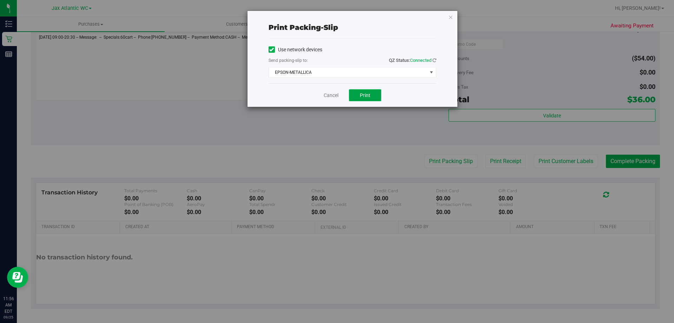
click at [361, 98] on button "Print" at bounding box center [365, 95] width 32 height 12
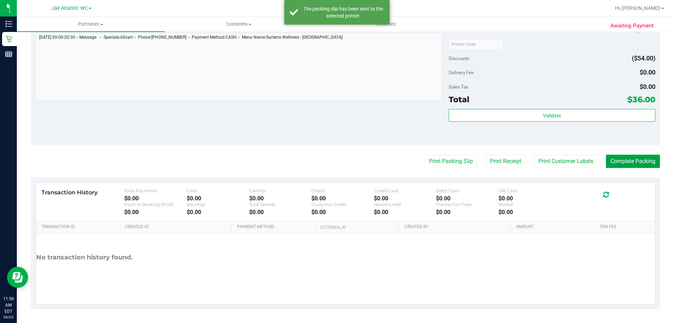
click at [609, 165] on button "Complete Packing" at bounding box center [633, 160] width 54 height 13
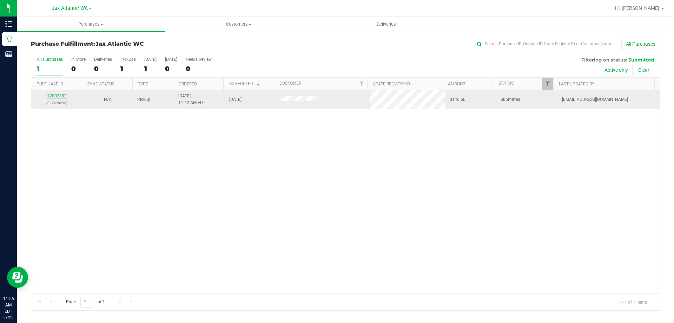
click at [56, 97] on link "12002893" at bounding box center [57, 95] width 20 height 5
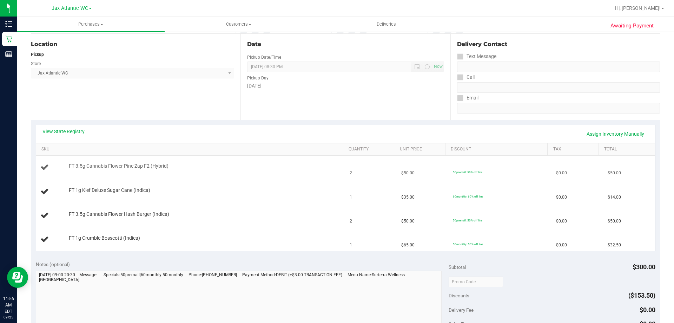
scroll to position [70, 0]
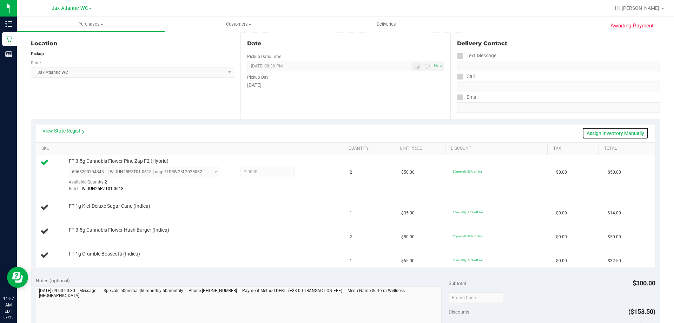
click at [599, 133] on link "Assign Inventory Manually" at bounding box center [615, 133] width 67 height 12
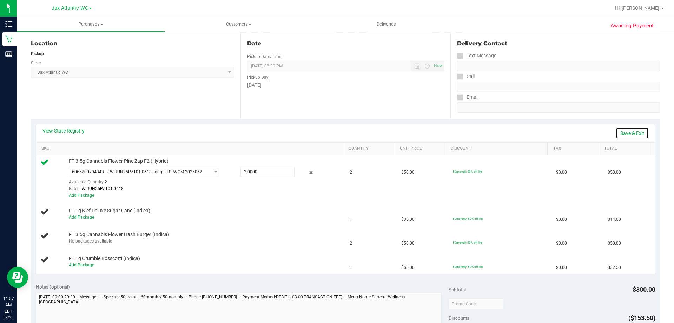
click at [616, 132] on link "Save & Exit" at bounding box center [632, 133] width 33 height 12
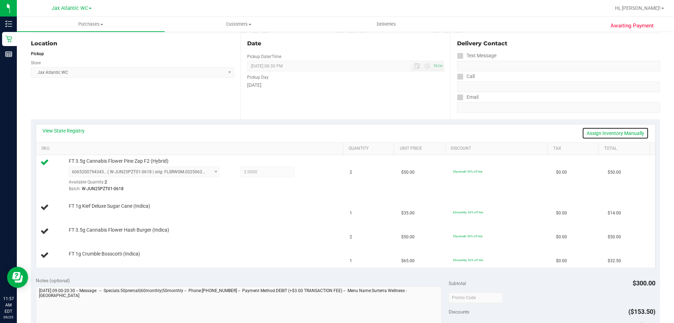
click at [616, 132] on link "Assign Inventory Manually" at bounding box center [615, 133] width 67 height 12
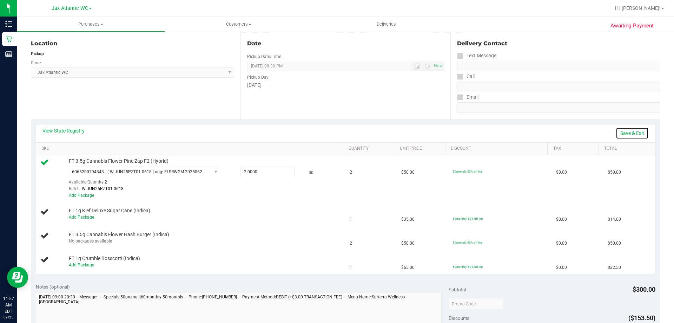
click at [616, 132] on link "Save & Exit" at bounding box center [632, 133] width 33 height 12
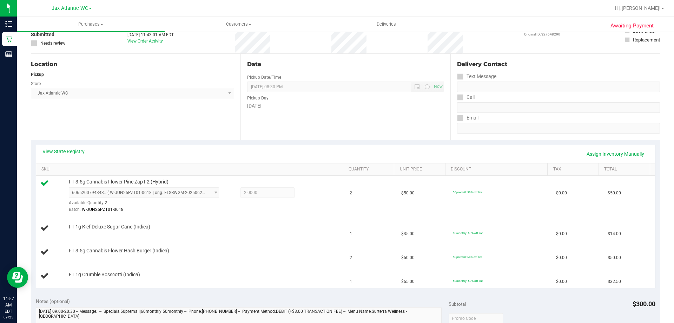
scroll to position [0, 0]
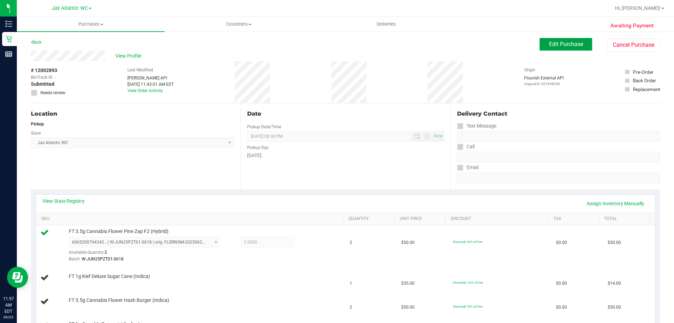
click at [563, 47] on span "Edit Purchase" at bounding box center [566, 44] width 34 height 7
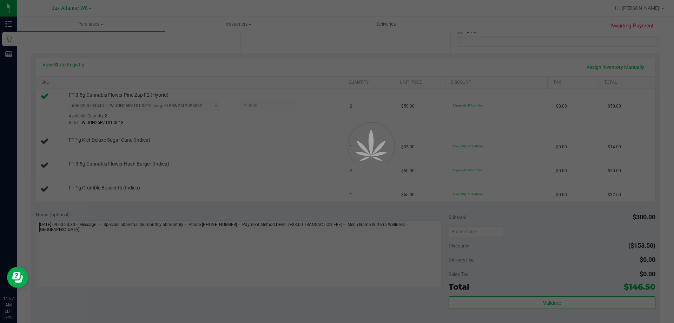
scroll to position [140, 0]
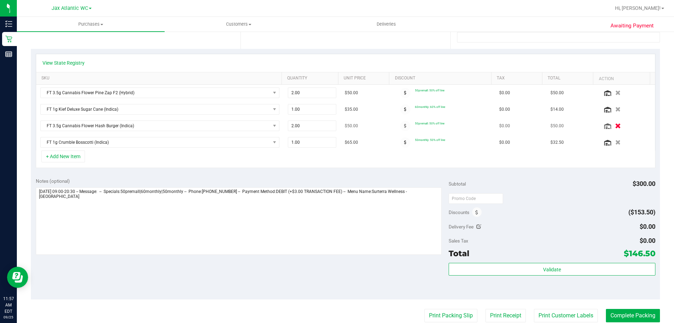
click at [615, 124] on icon "button" at bounding box center [618, 125] width 6 height 5
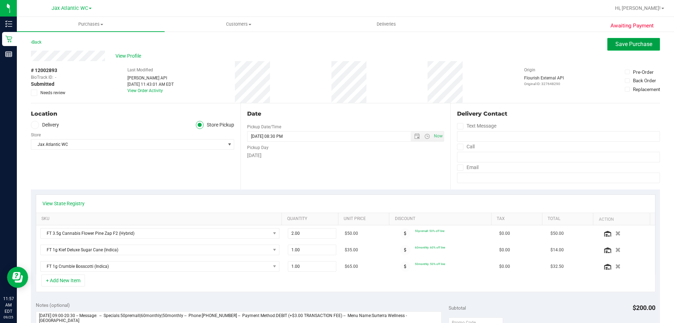
click at [616, 42] on span "Save Purchase" at bounding box center [633, 44] width 37 height 7
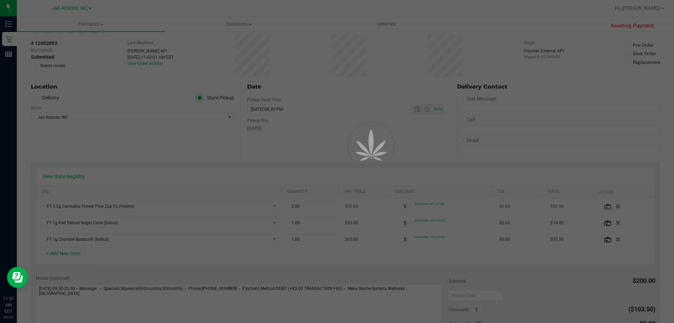
scroll to position [176, 0]
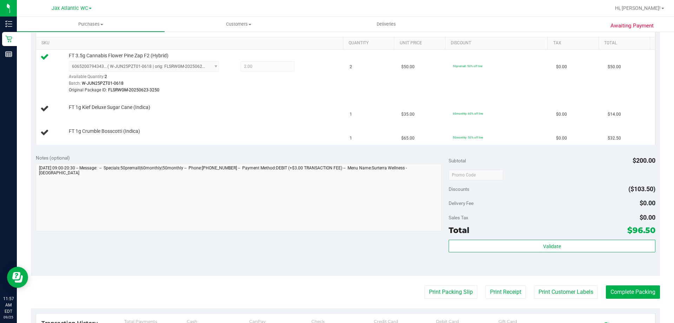
drag, startPoint x: 81, startPoint y: 231, endPoint x: 83, endPoint y: 227, distance: 4.1
click at [81, 231] on div at bounding box center [239, 198] width 406 height 69
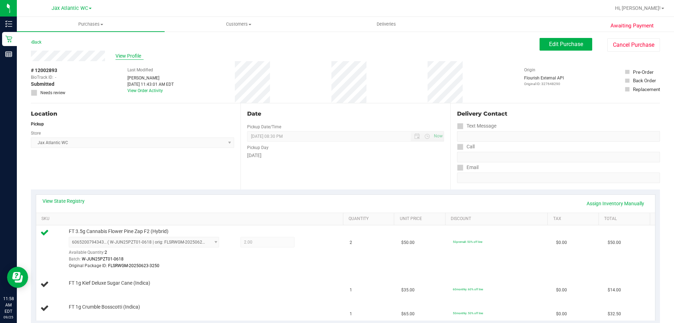
click at [137, 52] on span "View Profile" at bounding box center [130, 55] width 28 height 7
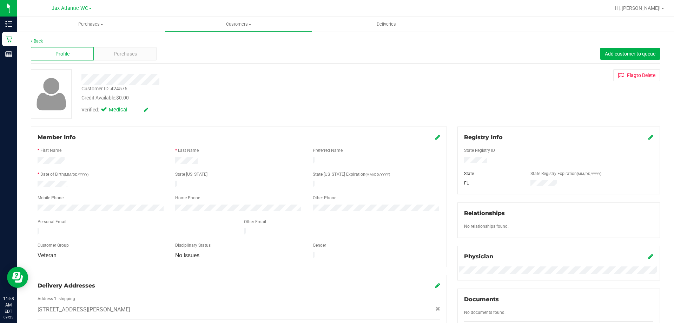
click at [122, 89] on div "Customer ID: 424576" at bounding box center [104, 88] width 46 height 7
copy div "Customer ID: 424576"
click at [89, 70] on div at bounding box center [236, 77] width 320 height 16
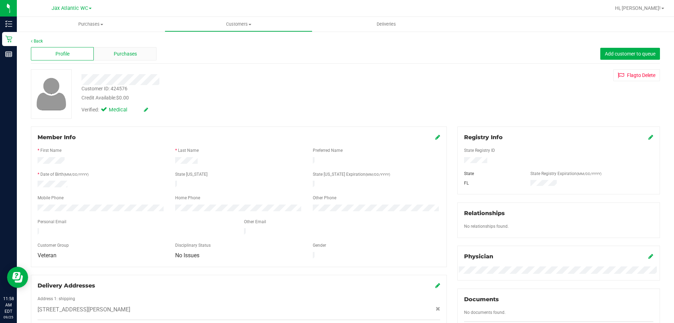
click at [103, 58] on div "Purchases" at bounding box center [125, 53] width 63 height 13
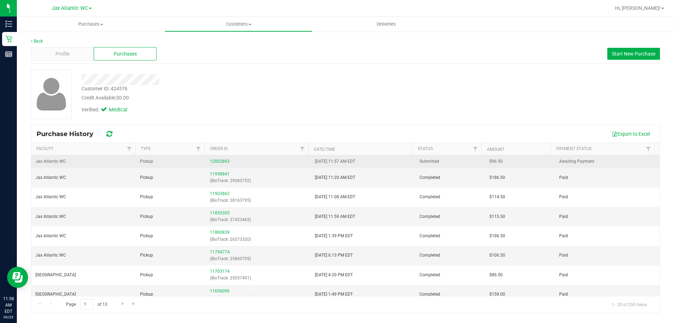
click at [207, 160] on td "12002893" at bounding box center [258, 161] width 105 height 13
click at [211, 160] on link "12002893" at bounding box center [220, 161] width 20 height 5
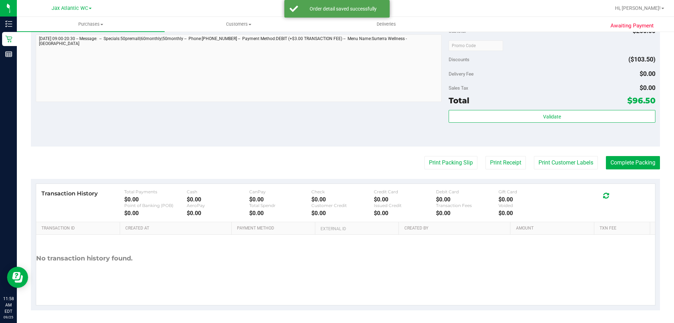
scroll to position [339, 0]
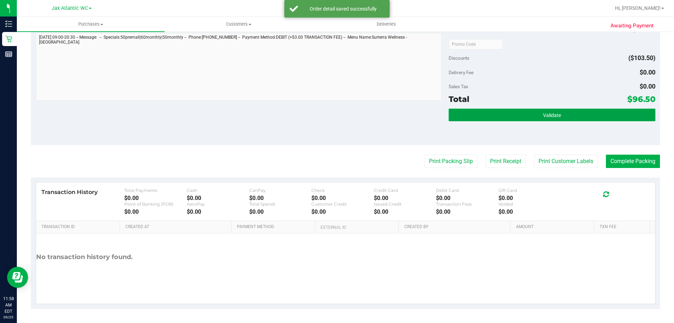
click at [505, 120] on button "Validate" at bounding box center [552, 114] width 206 height 13
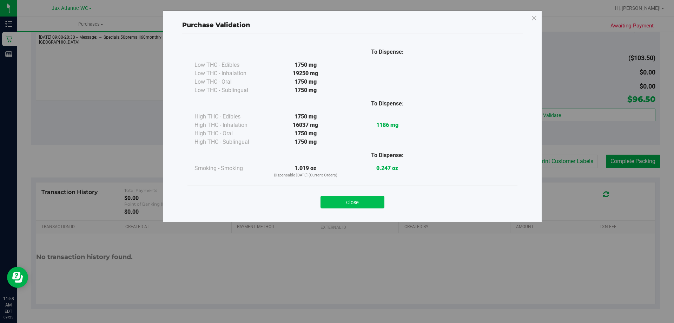
click at [348, 204] on button "Close" at bounding box center [353, 202] width 64 height 13
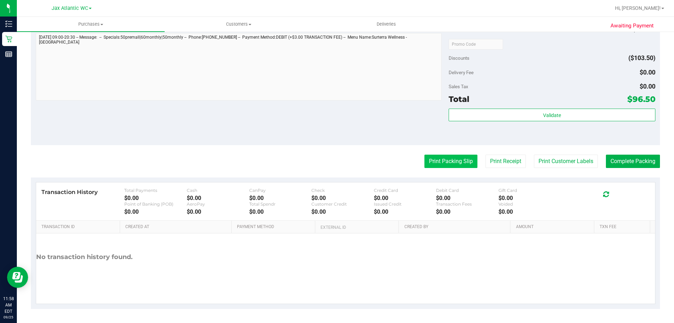
click at [455, 161] on button "Print Packing Slip" at bounding box center [450, 160] width 53 height 13
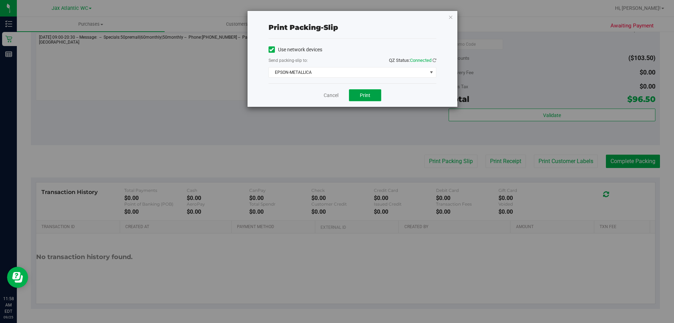
click at [372, 94] on button "Print" at bounding box center [365, 95] width 32 height 12
click at [62, 151] on div "Print packing-slip Use network devices Send packing-slip to: QZ Status: Connect…" at bounding box center [339, 161] width 679 height 323
click at [338, 95] on link "Cancel" at bounding box center [331, 95] width 15 height 7
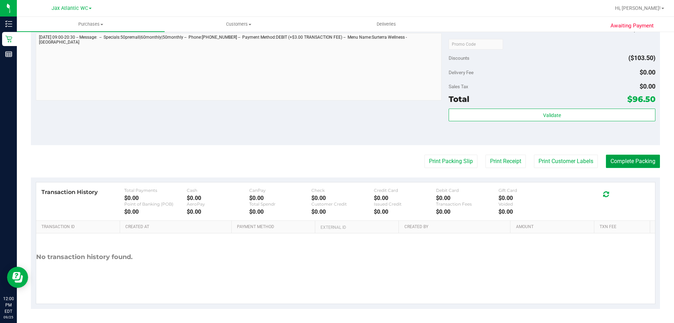
click at [624, 166] on button "Complete Packing" at bounding box center [633, 160] width 54 height 13
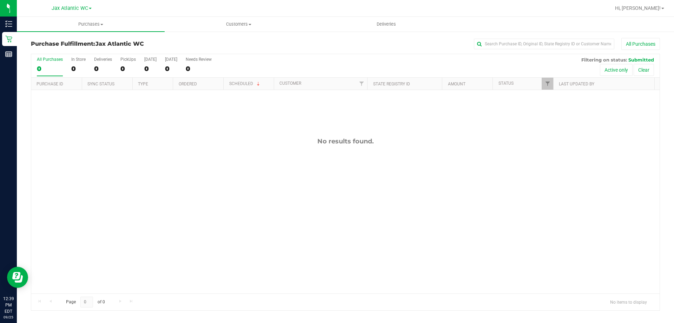
click at [209, 40] on div "Purchase Fulfillment: Jax Atlantic WC All Purchases" at bounding box center [345, 45] width 629 height 15
click at [290, 48] on div "All Purchases" at bounding box center [450, 44] width 420 height 12
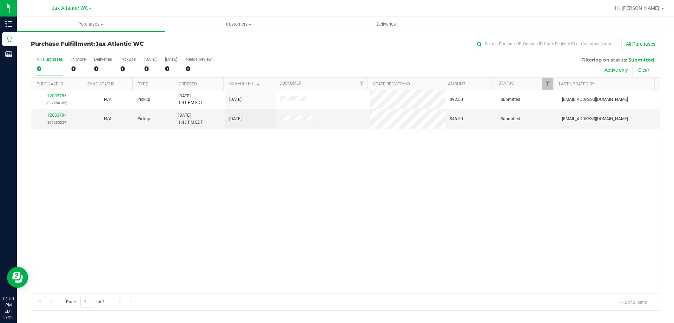
click at [287, 39] on div "All Purchases" at bounding box center [450, 44] width 420 height 12
click at [58, 116] on link "12003794" at bounding box center [57, 115] width 20 height 5
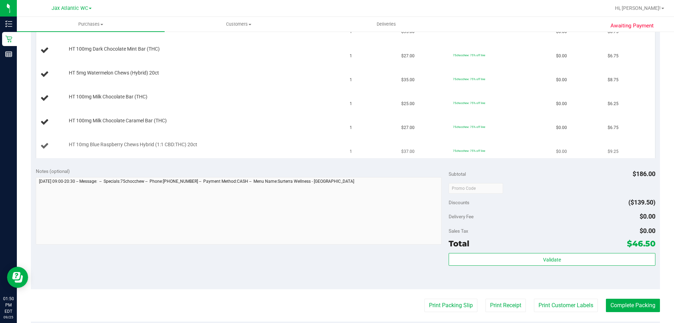
scroll to position [105, 0]
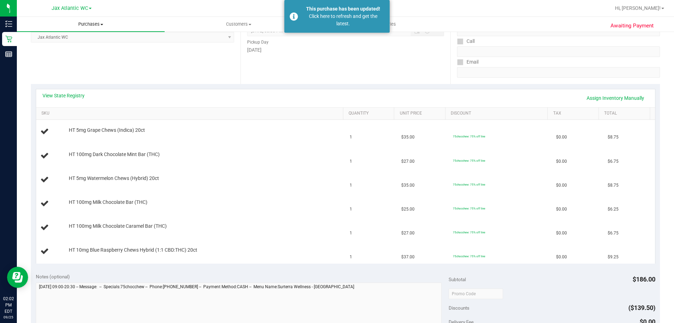
click at [87, 21] on span "Purchases" at bounding box center [91, 24] width 148 height 6
click at [68, 50] on li "Fulfillment" at bounding box center [91, 51] width 148 height 8
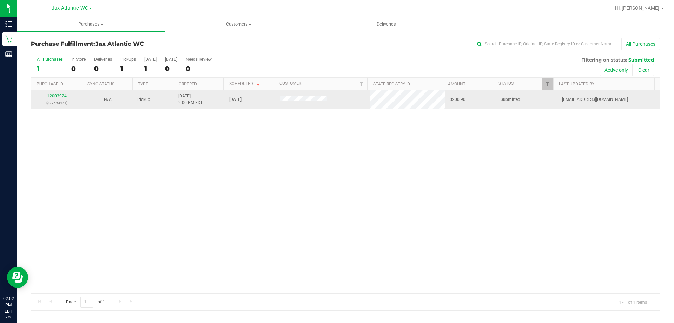
click at [59, 95] on link "12003924" at bounding box center [57, 95] width 20 height 5
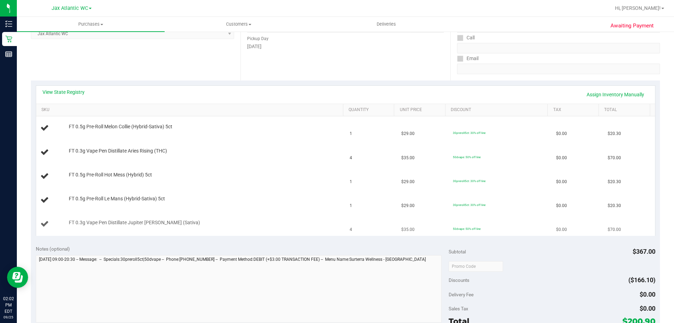
scroll to position [105, 0]
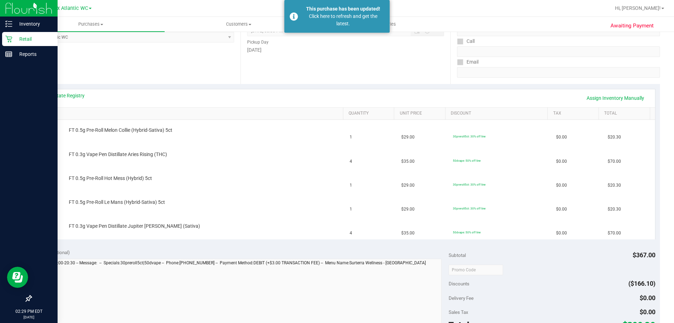
click at [13, 39] on p "Retail" at bounding box center [33, 39] width 42 height 8
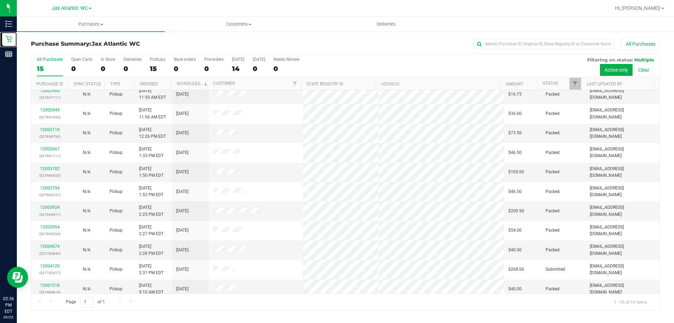
scroll to position [108, 0]
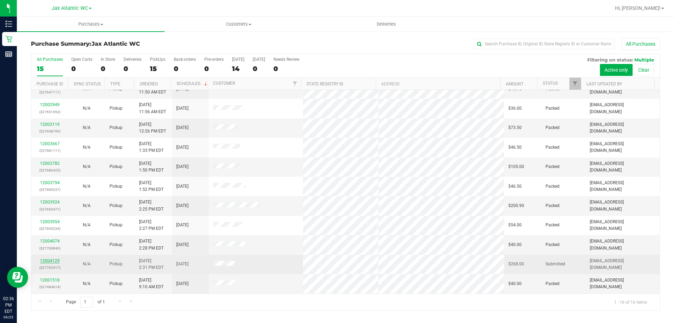
click at [50, 260] on link "12004129" at bounding box center [50, 260] width 20 height 5
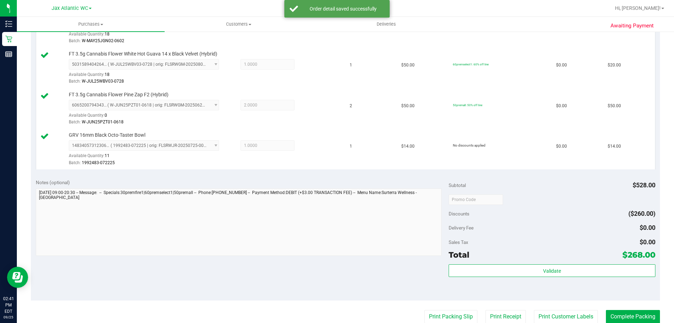
scroll to position [421, 0]
click at [563, 282] on div "Validate" at bounding box center [552, 280] width 206 height 32
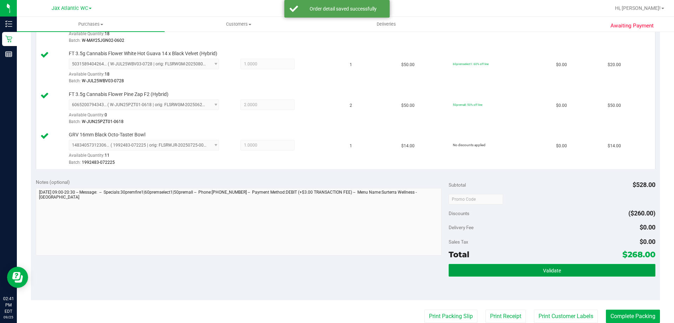
click at [566, 271] on button "Validate" at bounding box center [552, 270] width 206 height 13
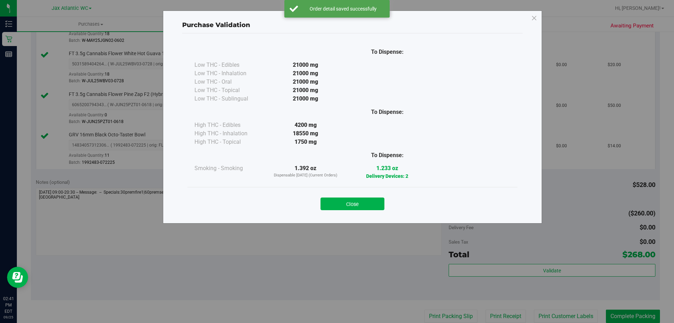
click at [360, 202] on button "Close" at bounding box center [353, 203] width 64 height 13
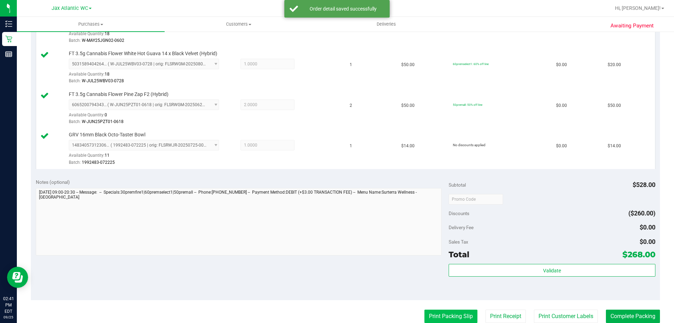
click at [455, 315] on button "Print Packing Slip" at bounding box center [450, 315] width 53 height 13
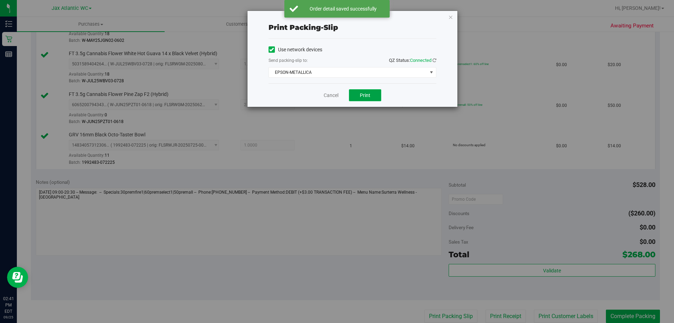
click at [373, 92] on button "Print" at bounding box center [365, 95] width 32 height 12
click at [329, 94] on link "Cancel" at bounding box center [331, 95] width 15 height 7
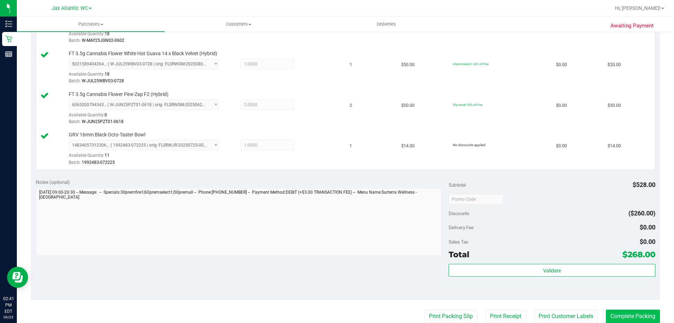
drag, startPoint x: 640, startPoint y: 309, endPoint x: 638, endPoint y: 314, distance: 4.6
click at [639, 309] on purchase-details "Back Edit Purchase Cancel Purchase View Profile # 12004129 BioTrack ID: - Submi…" at bounding box center [345, 40] width 629 height 847
click at [637, 318] on button "Complete Packing" at bounding box center [633, 315] width 54 height 13
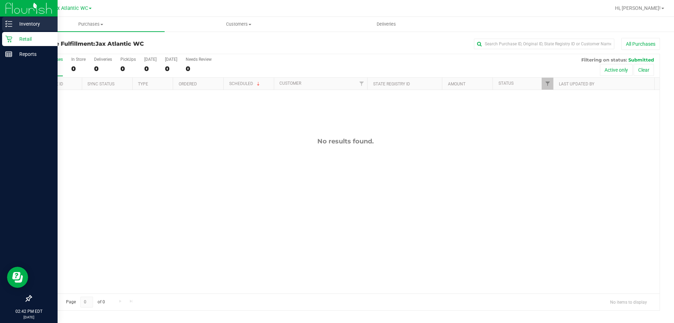
click at [25, 25] on p "Inventory" at bounding box center [33, 24] width 42 height 8
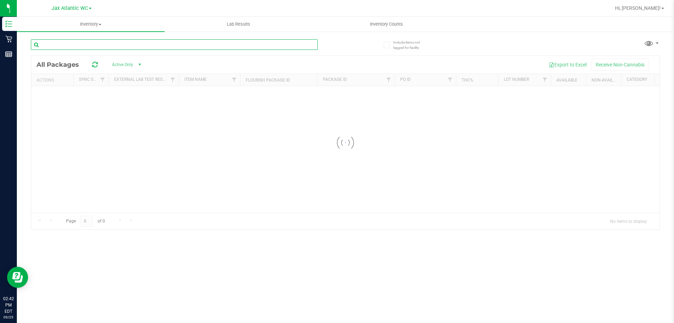
click at [119, 46] on input "text" at bounding box center [174, 44] width 287 height 11
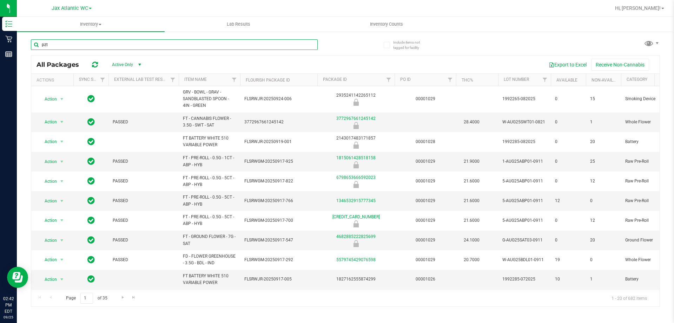
type input "pzt"
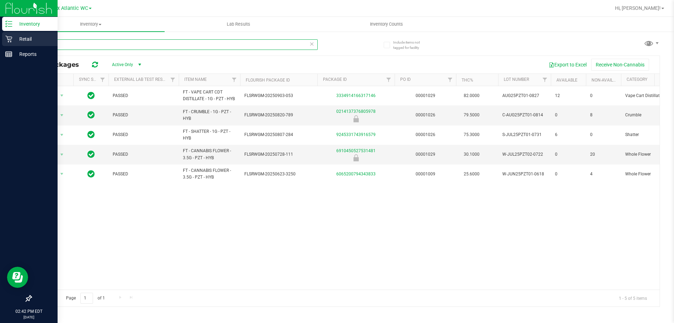
drag, startPoint x: 84, startPoint y: 46, endPoint x: 0, endPoint y: 34, distance: 84.8
click at [0, 34] on div "Inventory Retail Reports 02:42 PM EDT 09/25/2025 09/25 Jax Atlantic WC Hi, Shir…" at bounding box center [337, 161] width 674 height 323
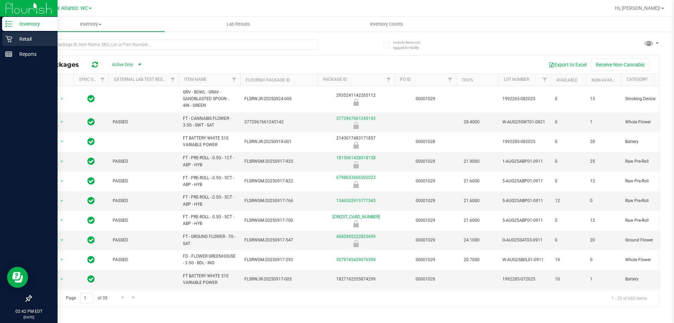
click at [31, 45] on div "Retail" at bounding box center [29, 39] width 55 height 14
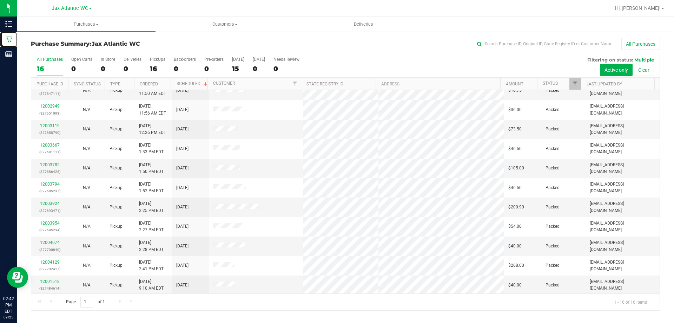
scroll to position [108, 0]
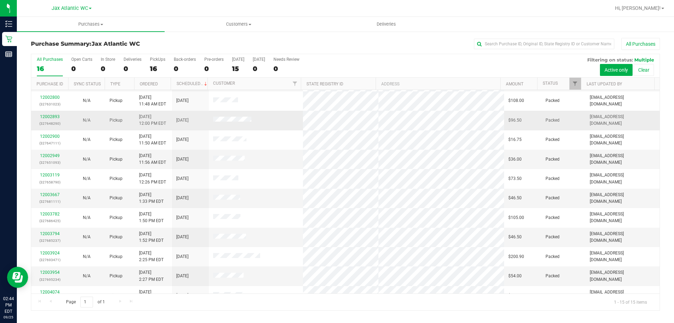
scroll to position [88, 0]
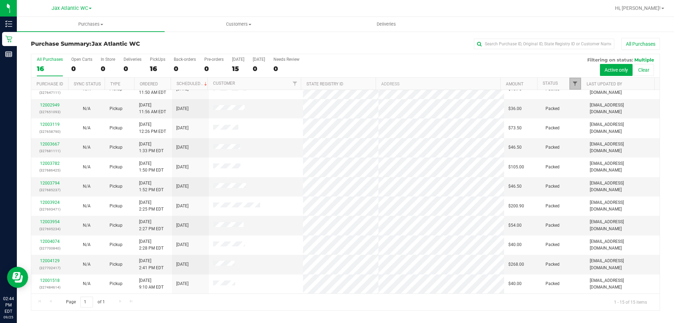
click at [578, 86] on span "Filter" at bounding box center [575, 84] width 6 height 6
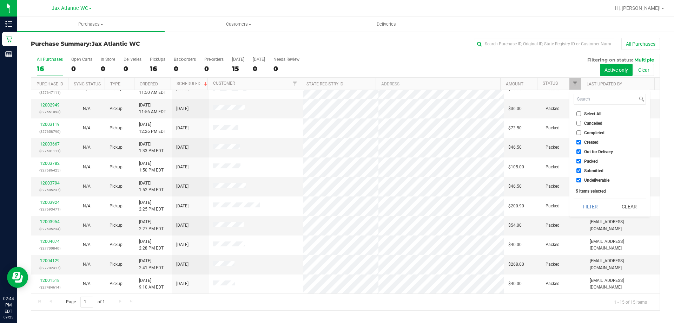
click at [577, 140] on input "Created" at bounding box center [578, 142] width 5 height 5
checkbox input "false"
click at [578, 153] on input "Out for Delivery" at bounding box center [578, 151] width 5 height 5
checkbox input "false"
click at [579, 161] on input "Packed" at bounding box center [578, 161] width 5 height 5
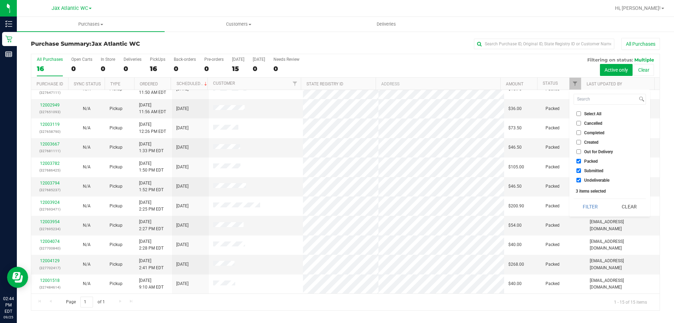
checkbox input "false"
click at [580, 178] on input "Undeliverable" at bounding box center [578, 180] width 5 height 5
checkbox input "false"
click at [589, 207] on button "Filter" at bounding box center [591, 206] width 34 height 15
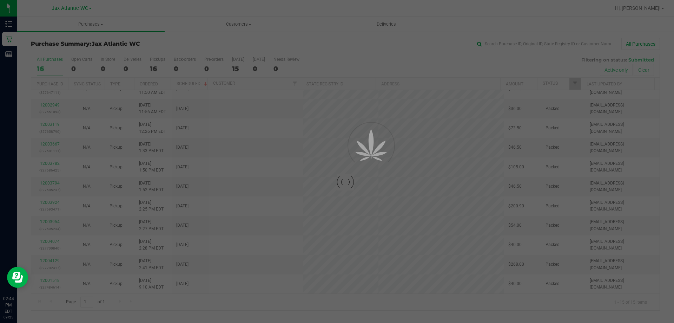
scroll to position [0, 0]
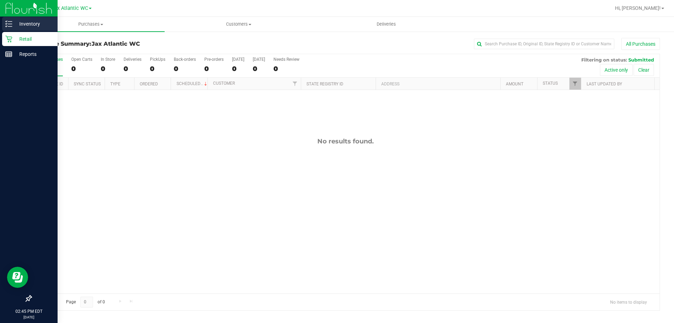
click at [3, 23] on div "Inventory" at bounding box center [29, 24] width 55 height 14
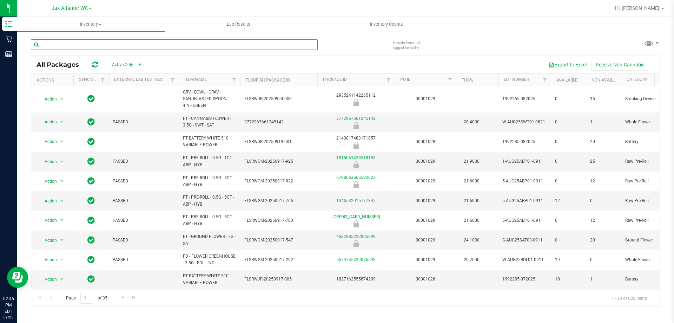
click at [124, 45] on input "text" at bounding box center [174, 44] width 287 height 11
type input "wbv"
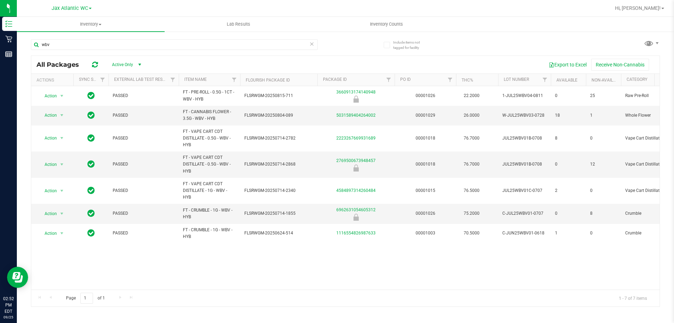
click at [313, 45] on icon at bounding box center [311, 43] width 5 height 8
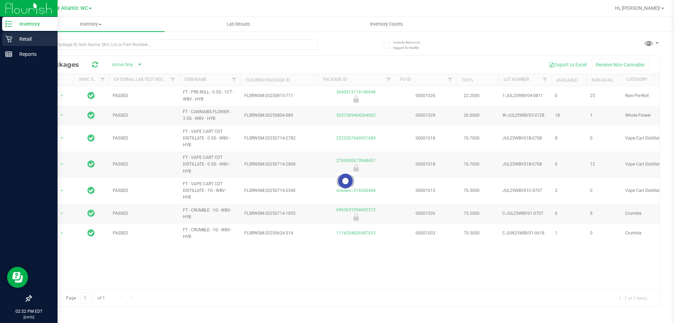
click at [15, 39] on p "Retail" at bounding box center [33, 39] width 42 height 8
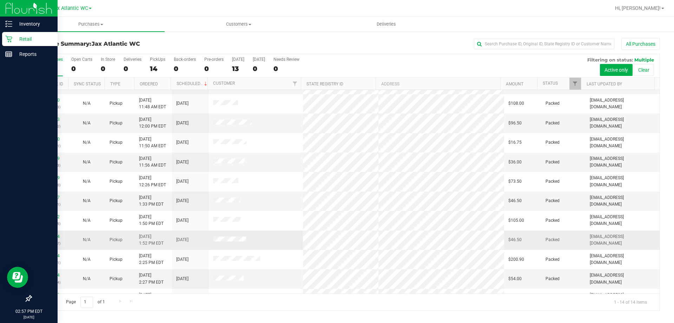
scroll to position [69, 0]
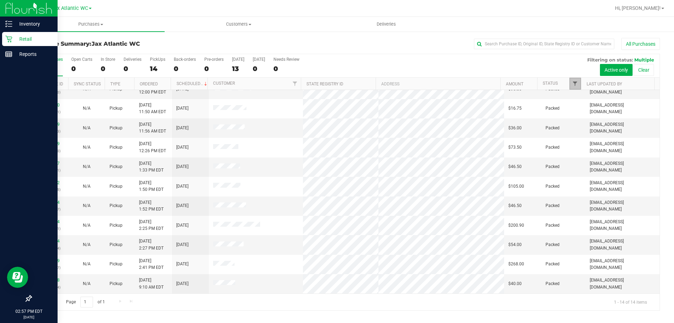
click at [575, 84] on span "Filter" at bounding box center [575, 84] width 6 height 6
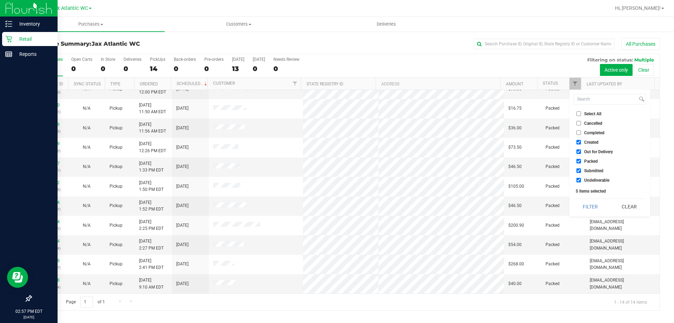
click at [578, 143] on input "Created" at bounding box center [578, 142] width 5 height 5
checkbox input "false"
click at [578, 153] on input "Out for Delivery" at bounding box center [578, 151] width 5 height 5
checkbox input "false"
click at [576, 161] on input "Packed" at bounding box center [578, 161] width 5 height 5
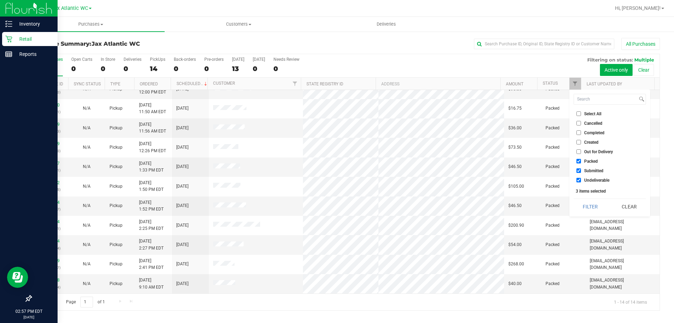
checkbox input "false"
click at [578, 178] on input "Undeliverable" at bounding box center [578, 180] width 5 height 5
checkbox input "false"
click at [585, 210] on button "Filter" at bounding box center [591, 206] width 34 height 15
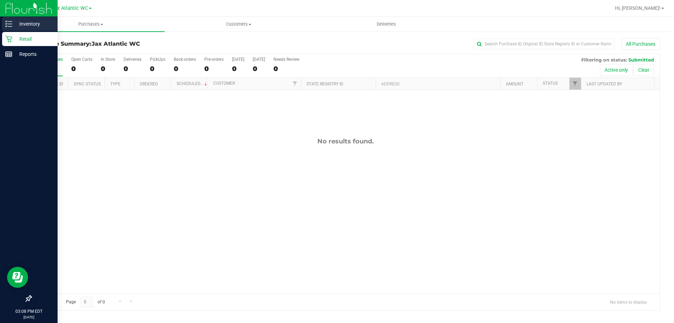
click at [24, 24] on p "Inventory" at bounding box center [33, 24] width 42 height 8
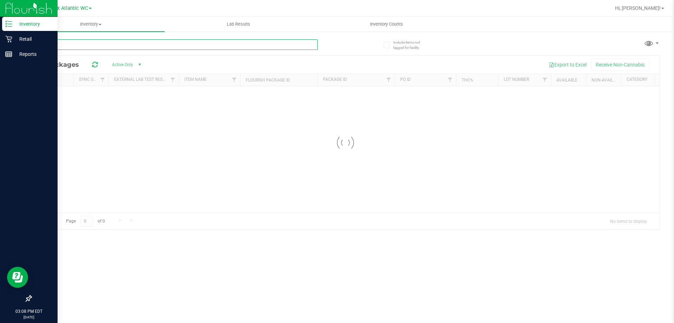
click at [166, 44] on input "text" at bounding box center [174, 44] width 287 height 11
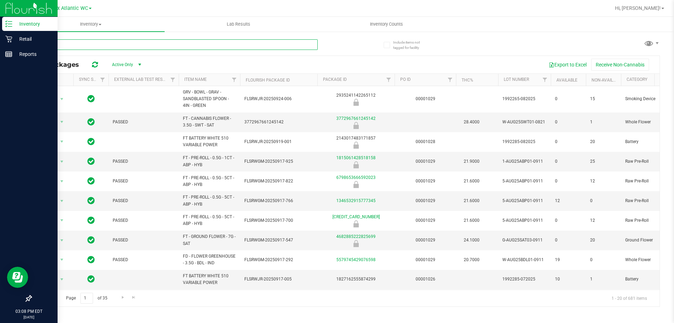
type input "kmt"
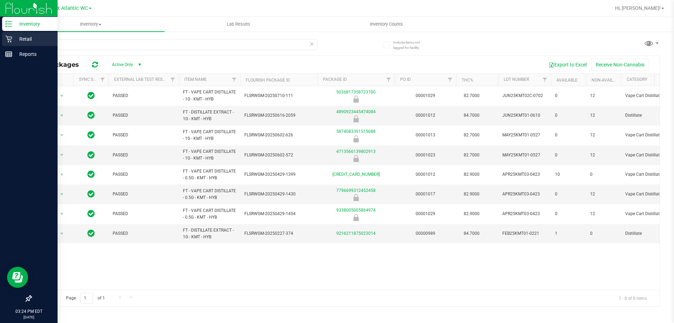
click at [11, 40] on icon at bounding box center [8, 38] width 7 height 7
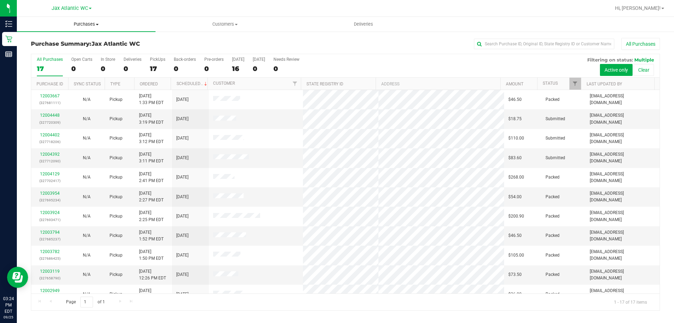
click at [80, 23] on span "Purchases" at bounding box center [86, 24] width 139 height 6
click at [68, 49] on li "Fulfillment" at bounding box center [86, 51] width 139 height 8
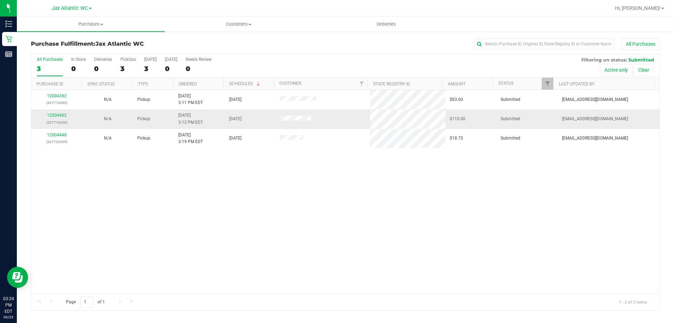
click at [57, 110] on td "12004402 (327718206)" at bounding box center [56, 118] width 51 height 19
click at [58, 115] on link "12004402" at bounding box center [57, 115] width 20 height 5
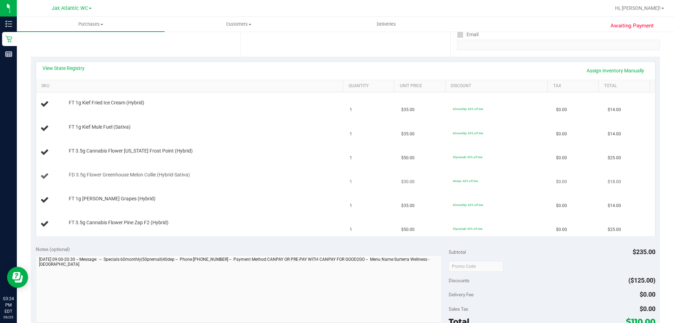
scroll to position [140, 0]
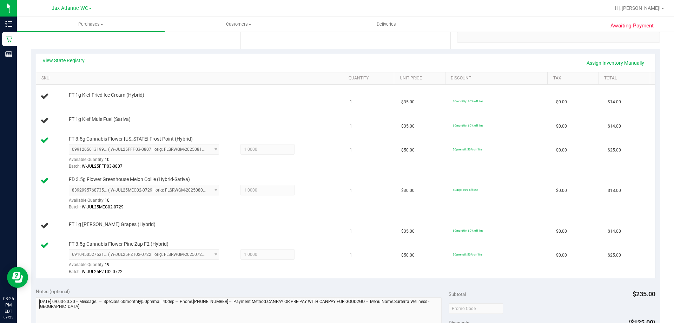
click at [313, 57] on div "View State Registry Assign Inventory Manually" at bounding box center [345, 63] width 619 height 18
click at [309, 61] on div "View State Registry Assign Inventory Manually" at bounding box center [345, 63] width 606 height 12
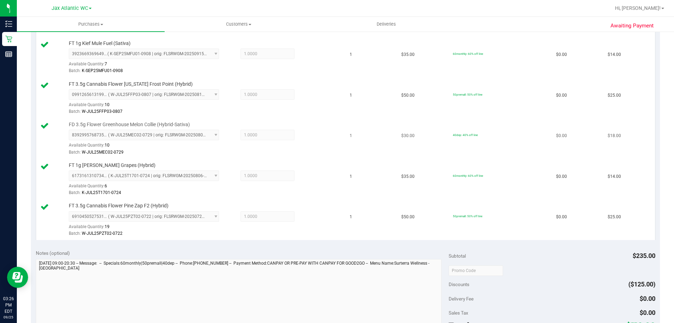
scroll to position [281, 0]
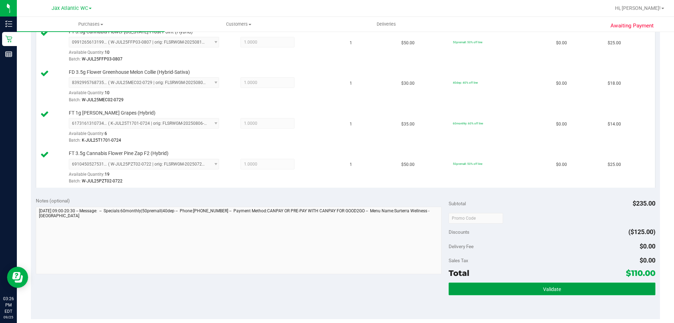
click at [478, 288] on button "Validate" at bounding box center [552, 288] width 206 height 13
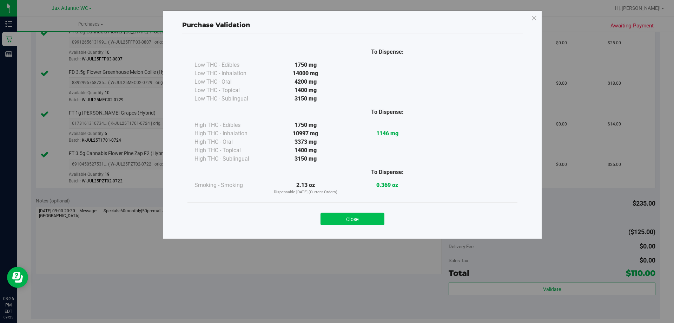
click at [367, 215] on button "Close" at bounding box center [353, 218] width 64 height 13
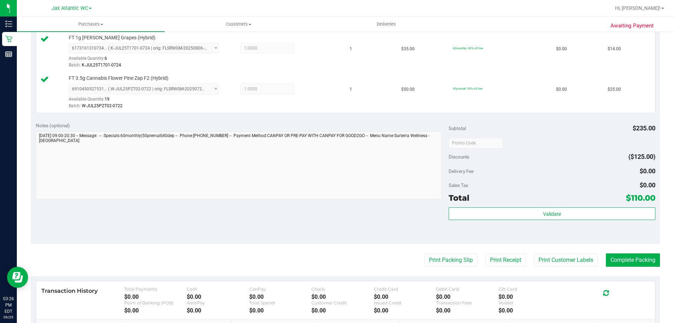
scroll to position [454, 0]
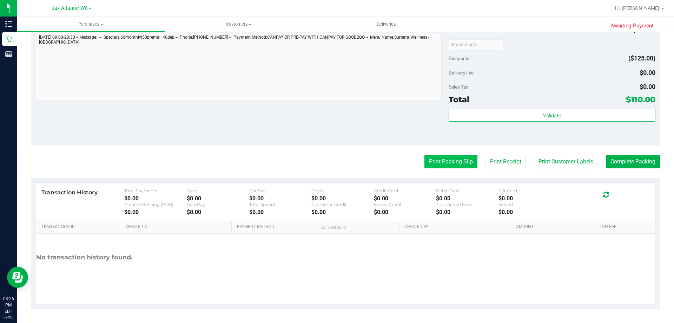
click at [428, 161] on button "Print Packing Slip" at bounding box center [450, 161] width 53 height 13
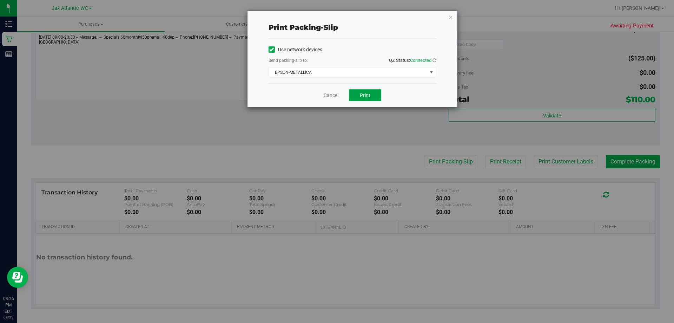
click at [365, 92] on span "Print" at bounding box center [365, 95] width 11 height 6
click at [331, 94] on link "Cancel" at bounding box center [331, 95] width 15 height 7
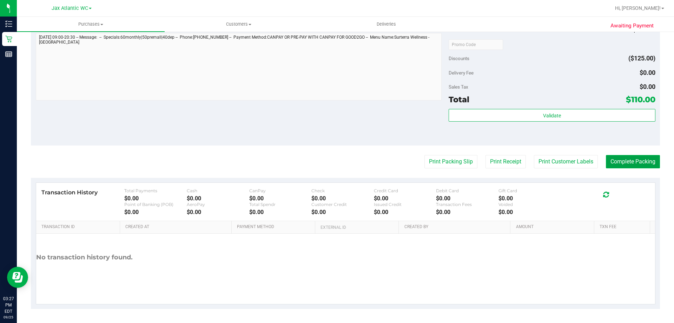
click at [641, 163] on button "Complete Packing" at bounding box center [633, 161] width 54 height 13
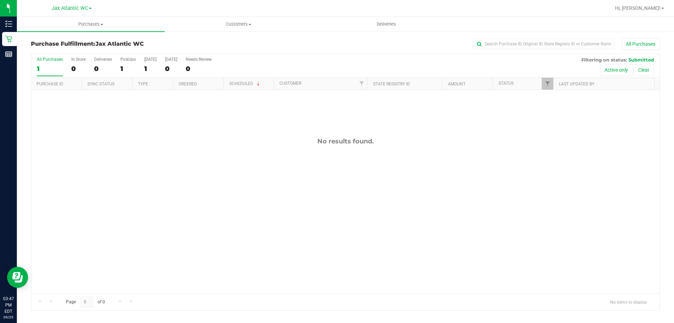
click at [194, 17] on link "Customers All customers Add a new customer All physicians" at bounding box center [239, 24] width 148 height 15
click at [137, 6] on div at bounding box center [368, 8] width 485 height 14
click at [155, 12] on div at bounding box center [368, 8] width 485 height 14
click at [193, 40] on div "Purchase Fulfillment: Jax Atlantic WC All Purchases" at bounding box center [345, 45] width 629 height 15
